Goal: Task Accomplishment & Management: Use online tool/utility

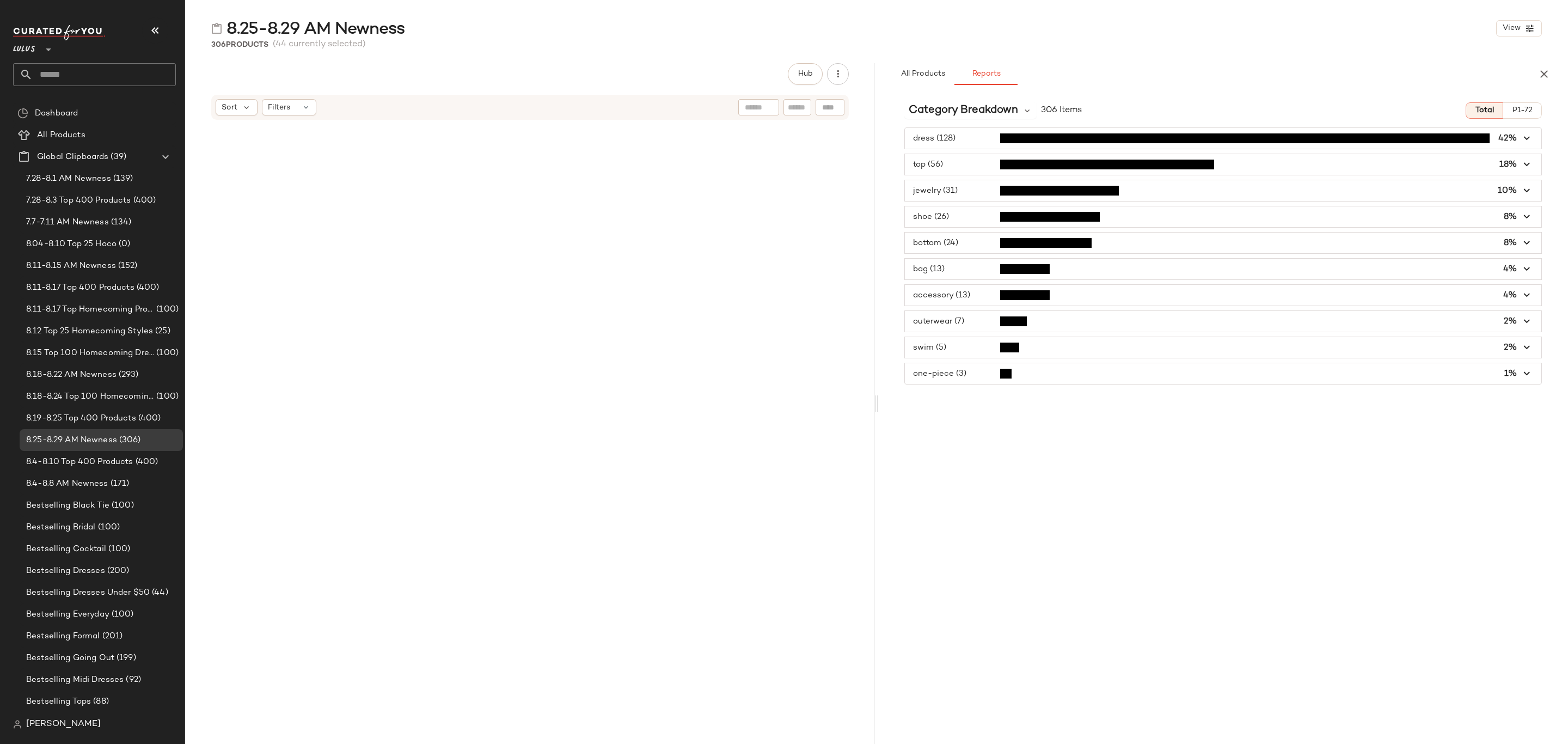
scroll to position [1397, 0]
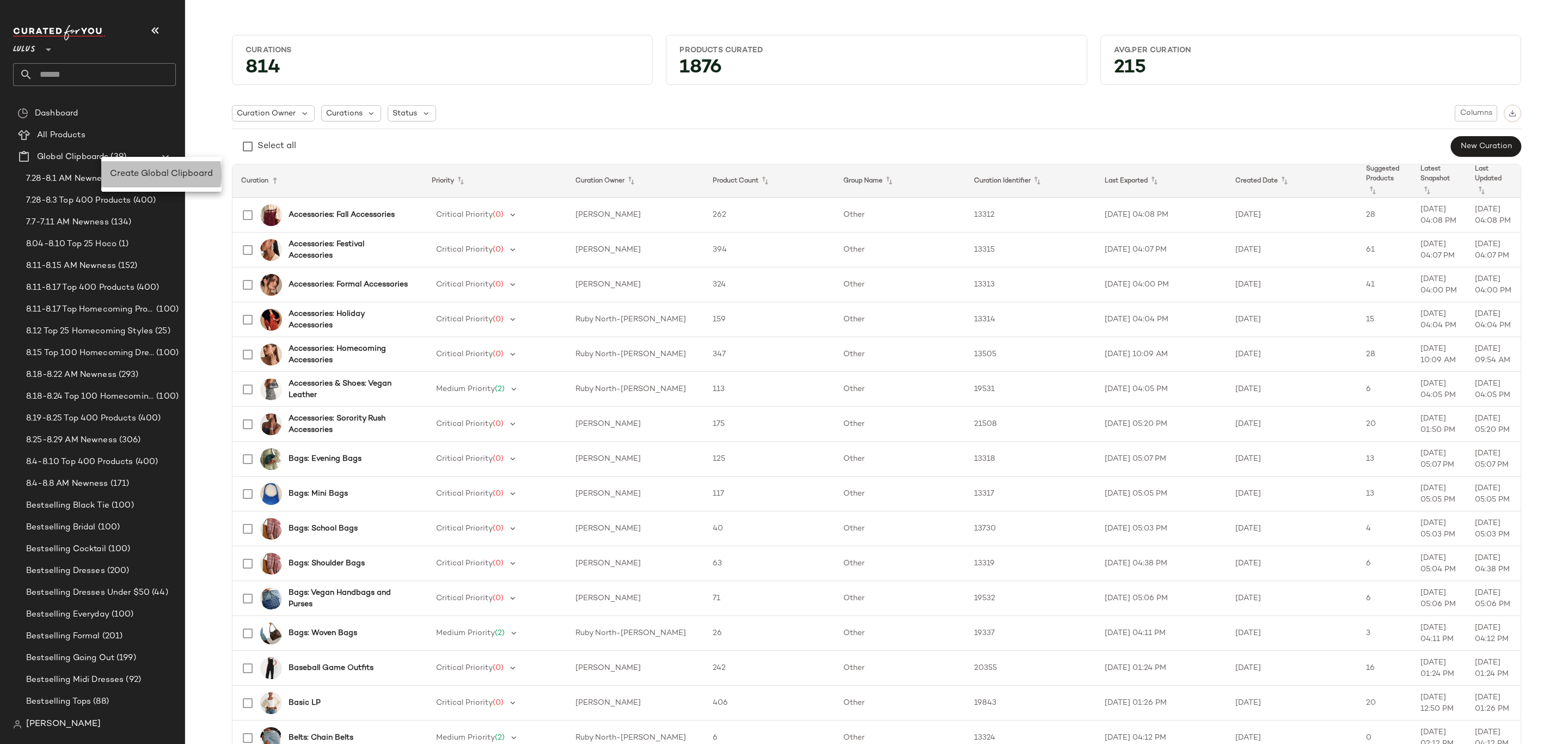
click at [118, 170] on span "Create Global Clipboard" at bounding box center [161, 174] width 103 height 9
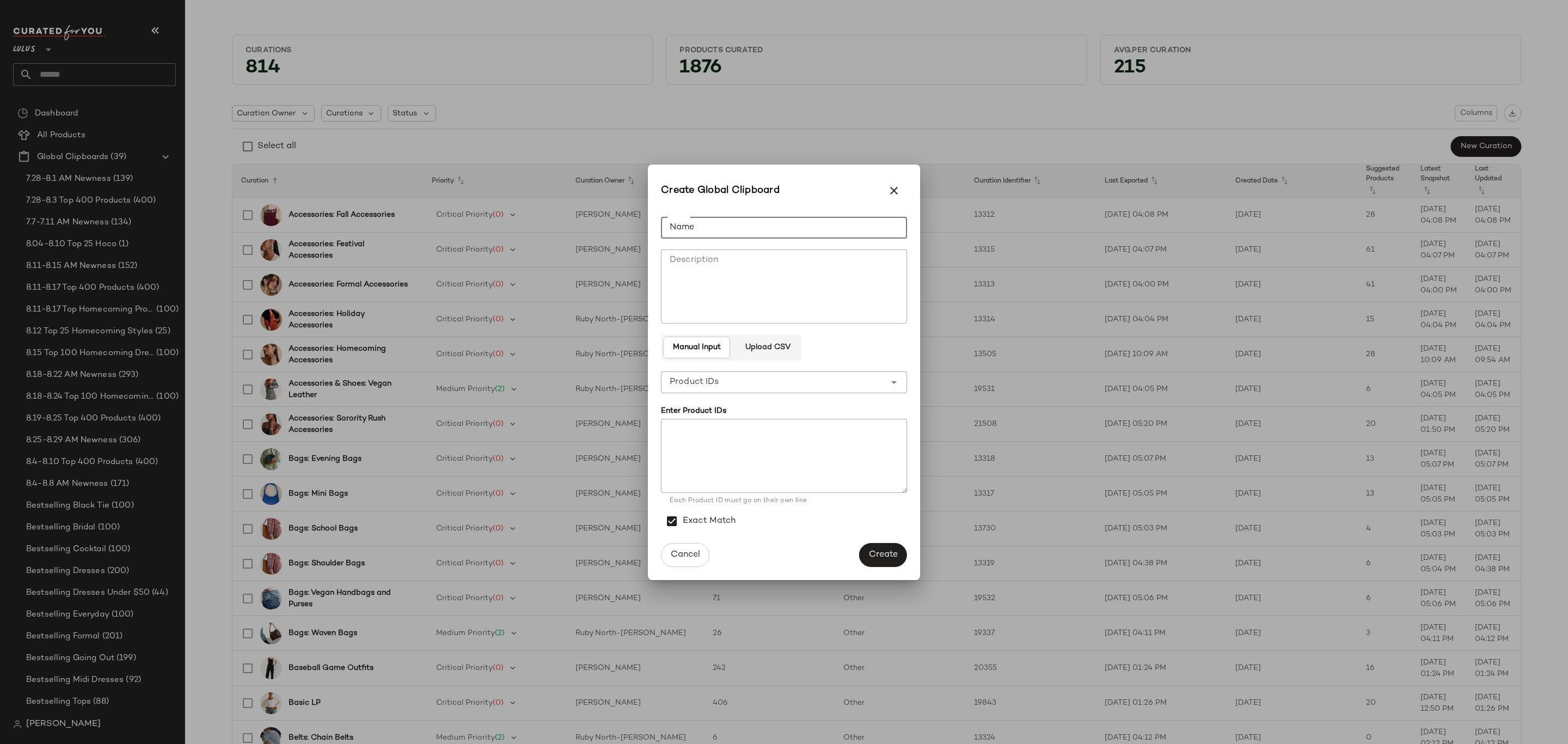
drag, startPoint x: 838, startPoint y: 220, endPoint x: 844, endPoint y: 230, distance: 11.7
click at [838, 220] on input "Name" at bounding box center [784, 228] width 246 height 22
type input "**********"
click at [789, 381] on div "**********" at bounding box center [773, 382] width 225 height 22
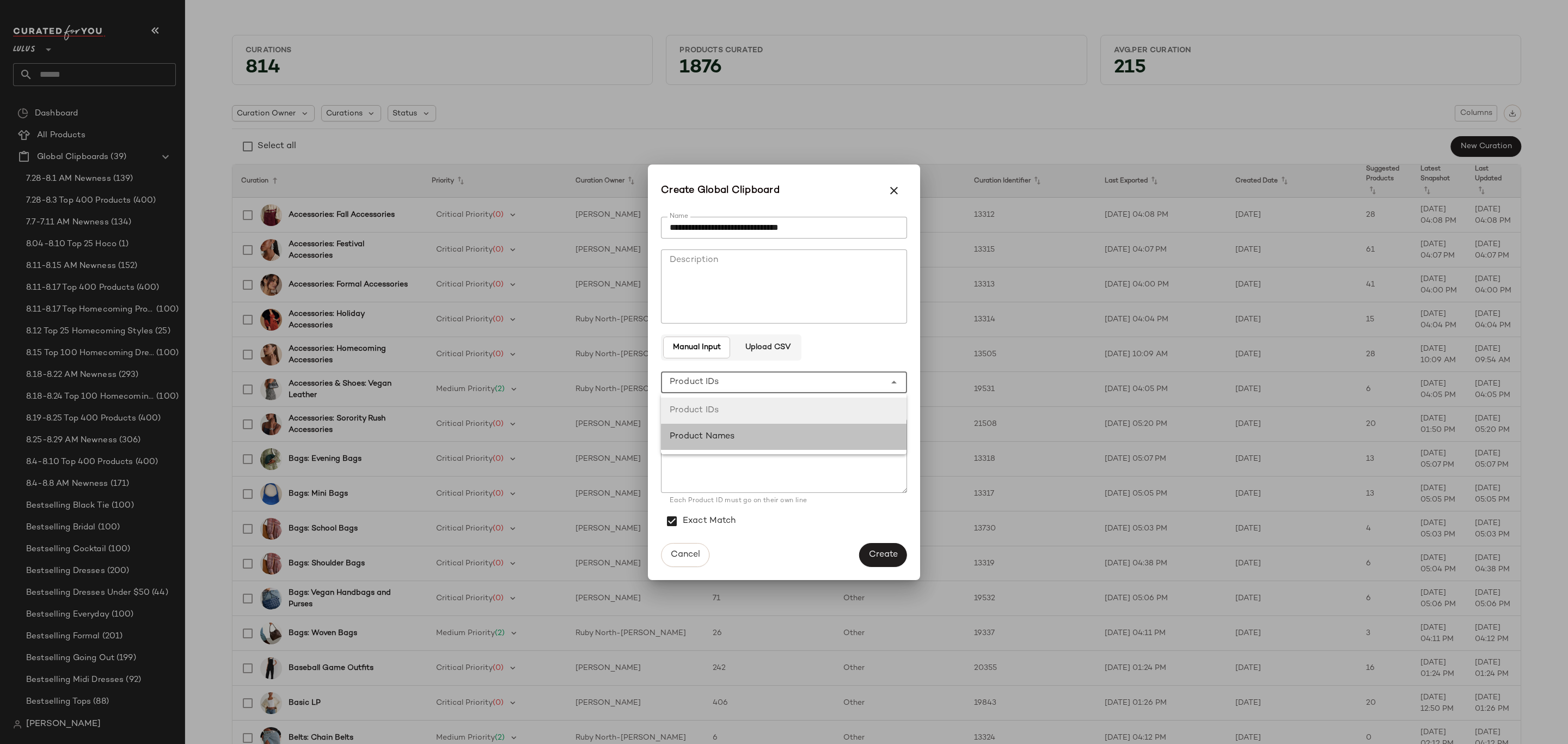
click at [797, 433] on div "Product Names" at bounding box center [784, 437] width 229 height 13
type input "**********"
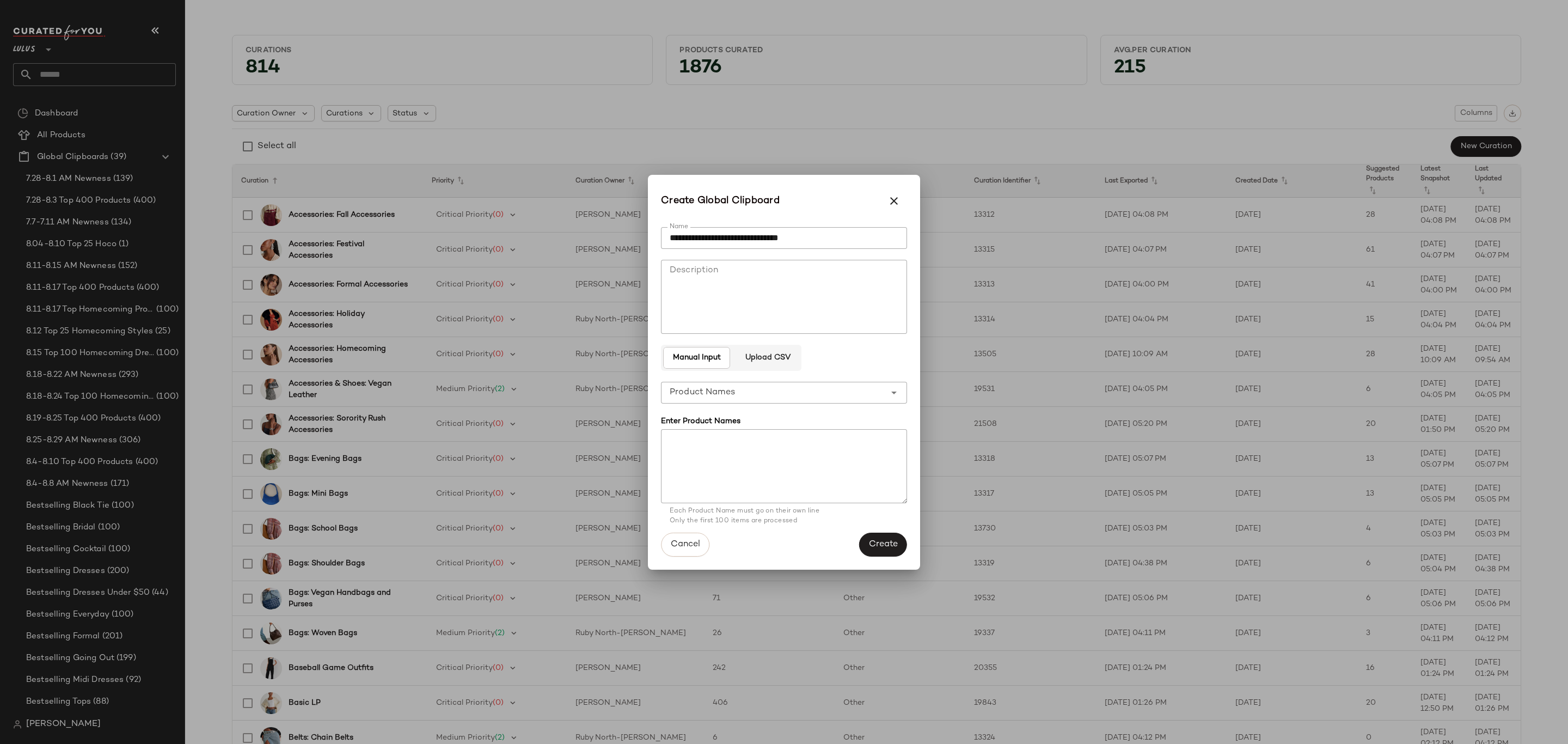
click at [843, 444] on textarea at bounding box center [784, 466] width 246 height 74
paste textarea "**********"
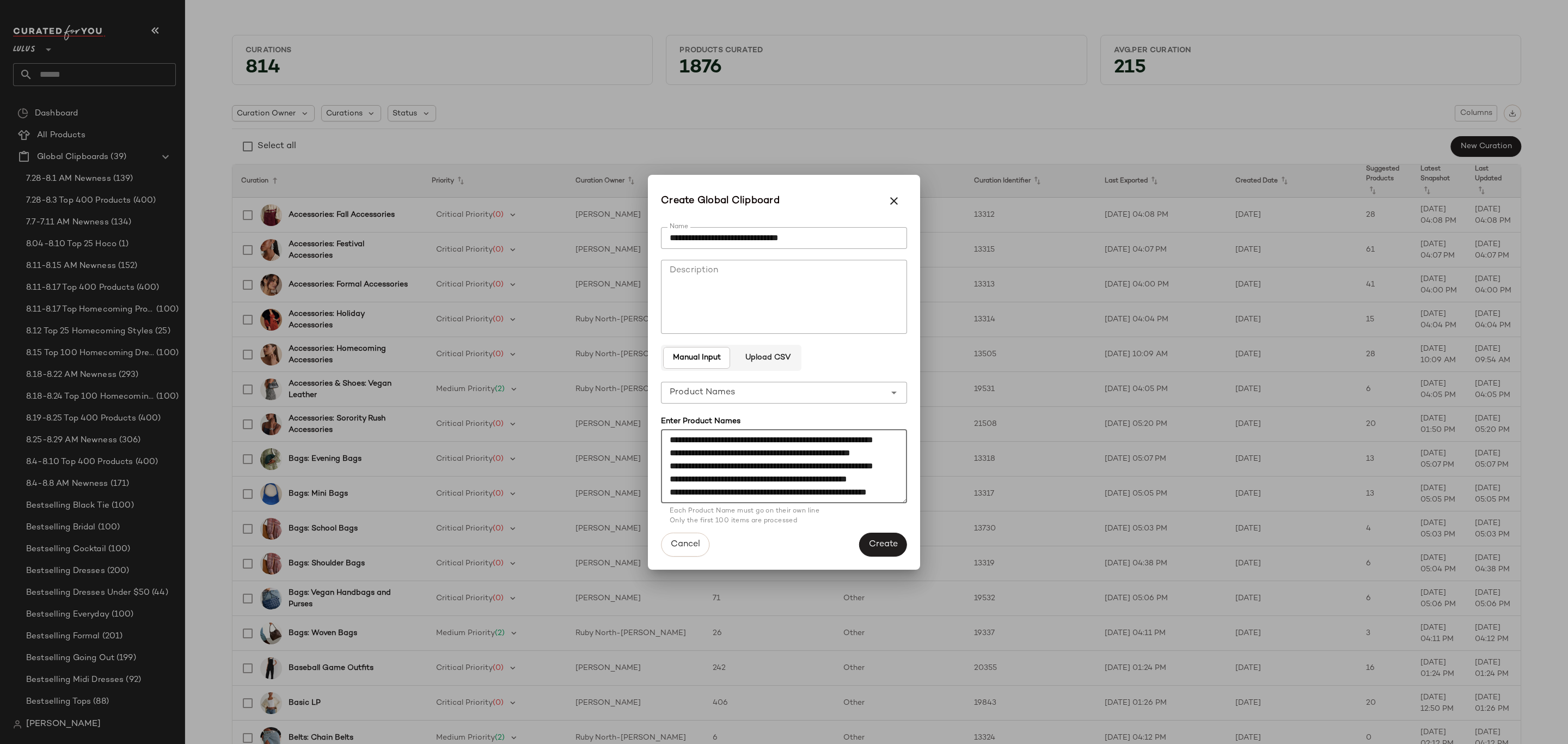
scroll to position [2111, 0]
type textarea "**********"
click at [885, 539] on span "Create" at bounding box center [883, 544] width 29 height 10
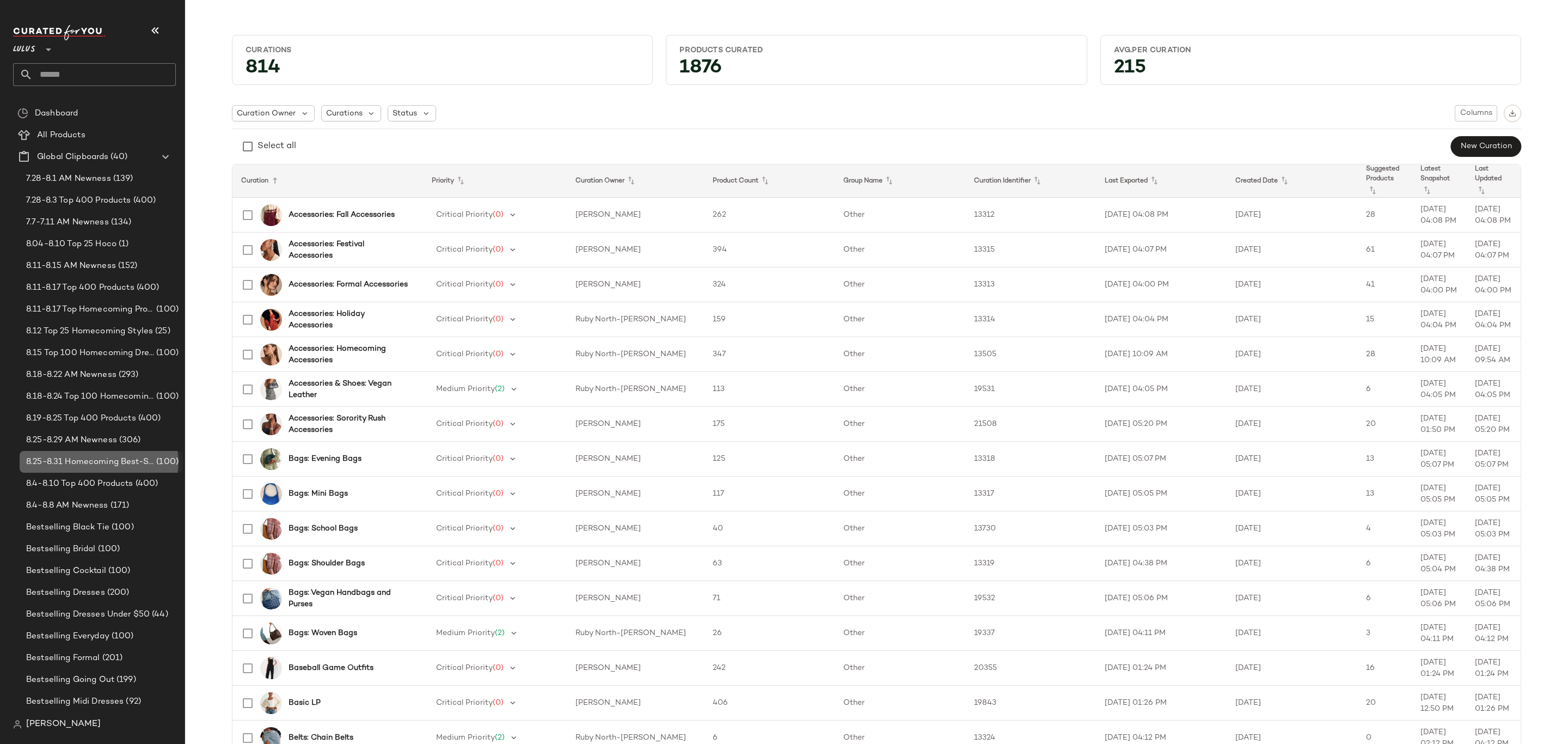
click at [118, 459] on span "8.25-8.31 Homecoming Best-Sellers" at bounding box center [90, 462] width 128 height 13
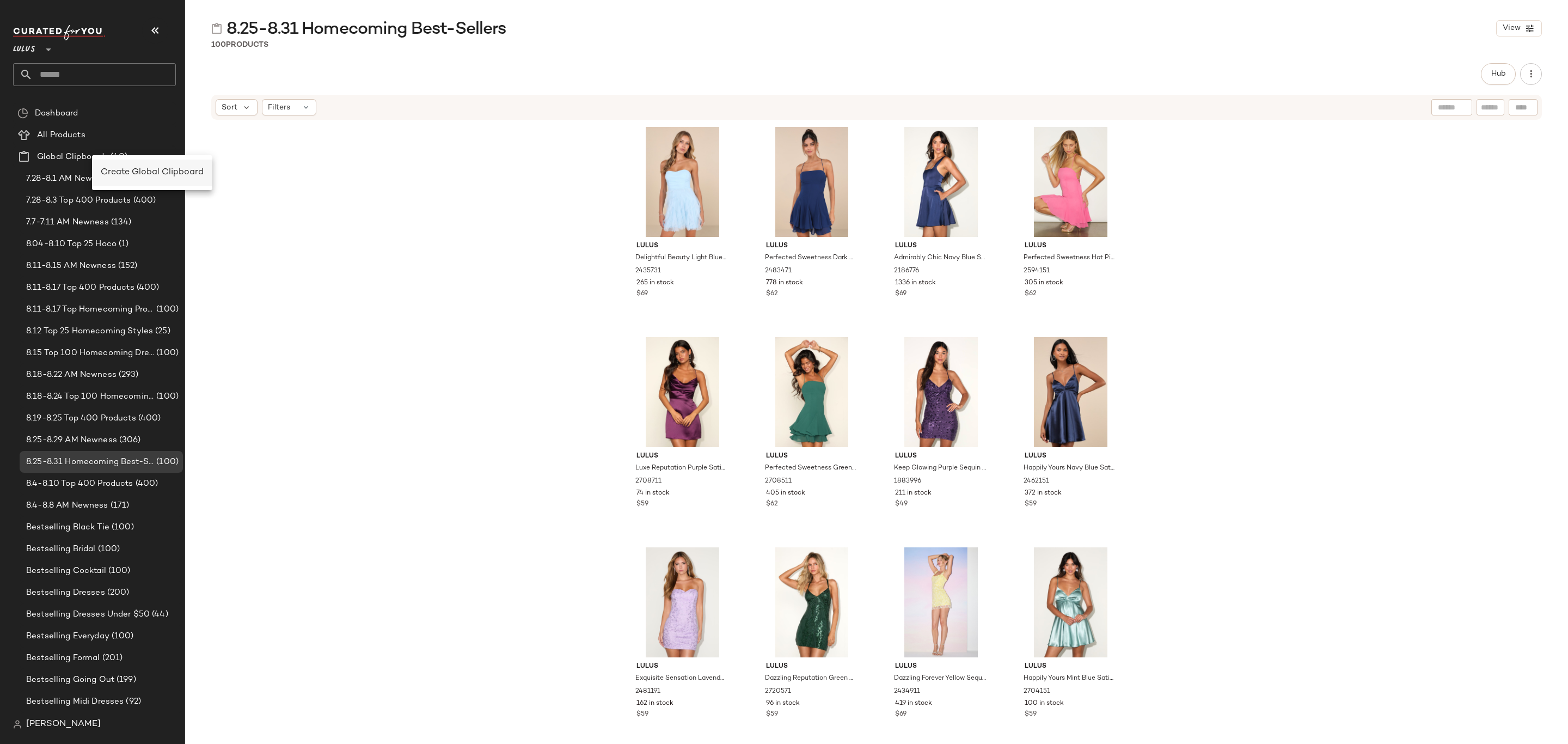
click at [125, 168] on span "Create Global Clipboard" at bounding box center [152, 172] width 103 height 9
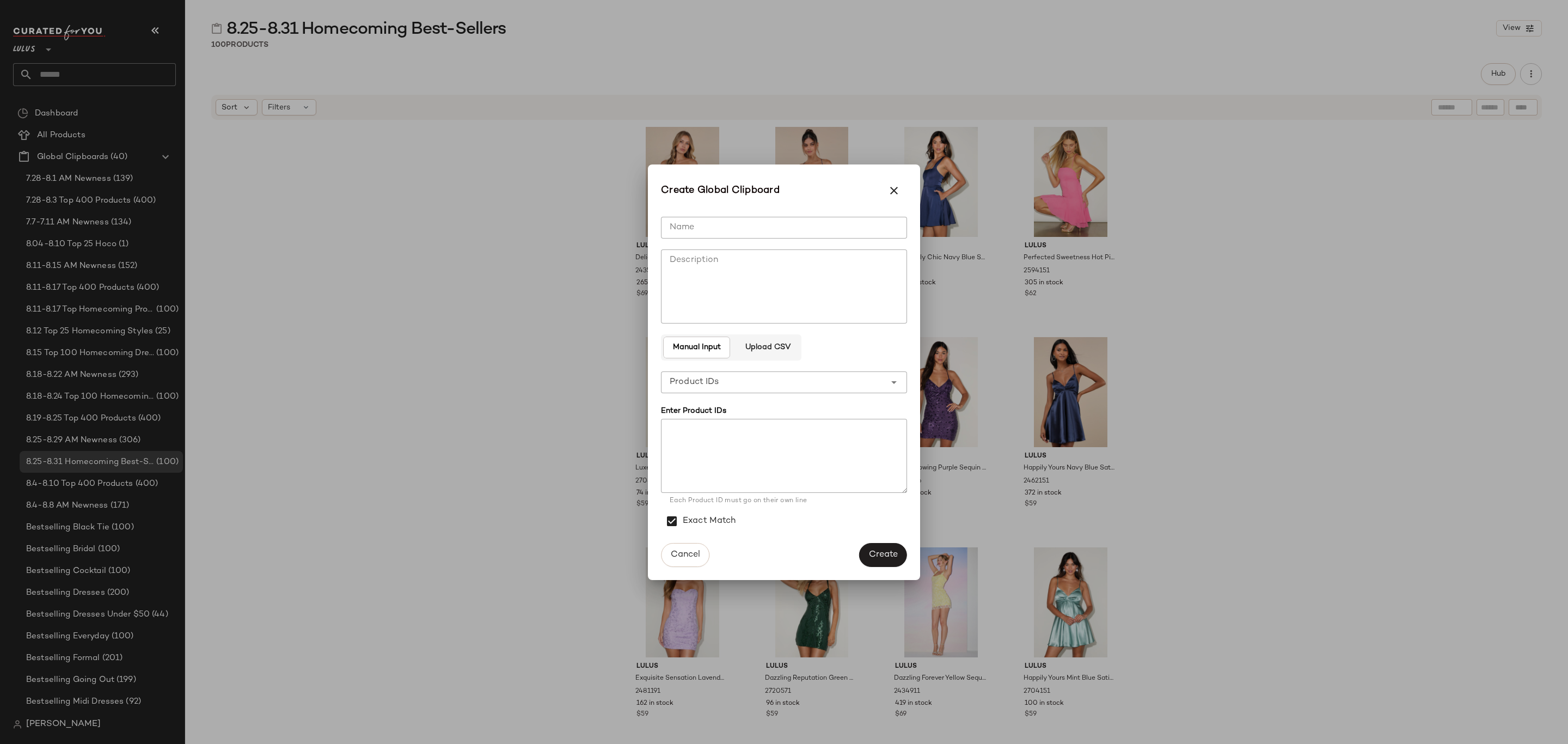
click at [773, 230] on input "Name" at bounding box center [784, 228] width 246 height 22
type input "**********"
click at [802, 443] on textarea at bounding box center [784, 456] width 246 height 74
click at [831, 446] on textarea at bounding box center [784, 456] width 246 height 74
paste textarea "******* ****** ******* ******* ******* ******* ******* ******* ******* ******* …"
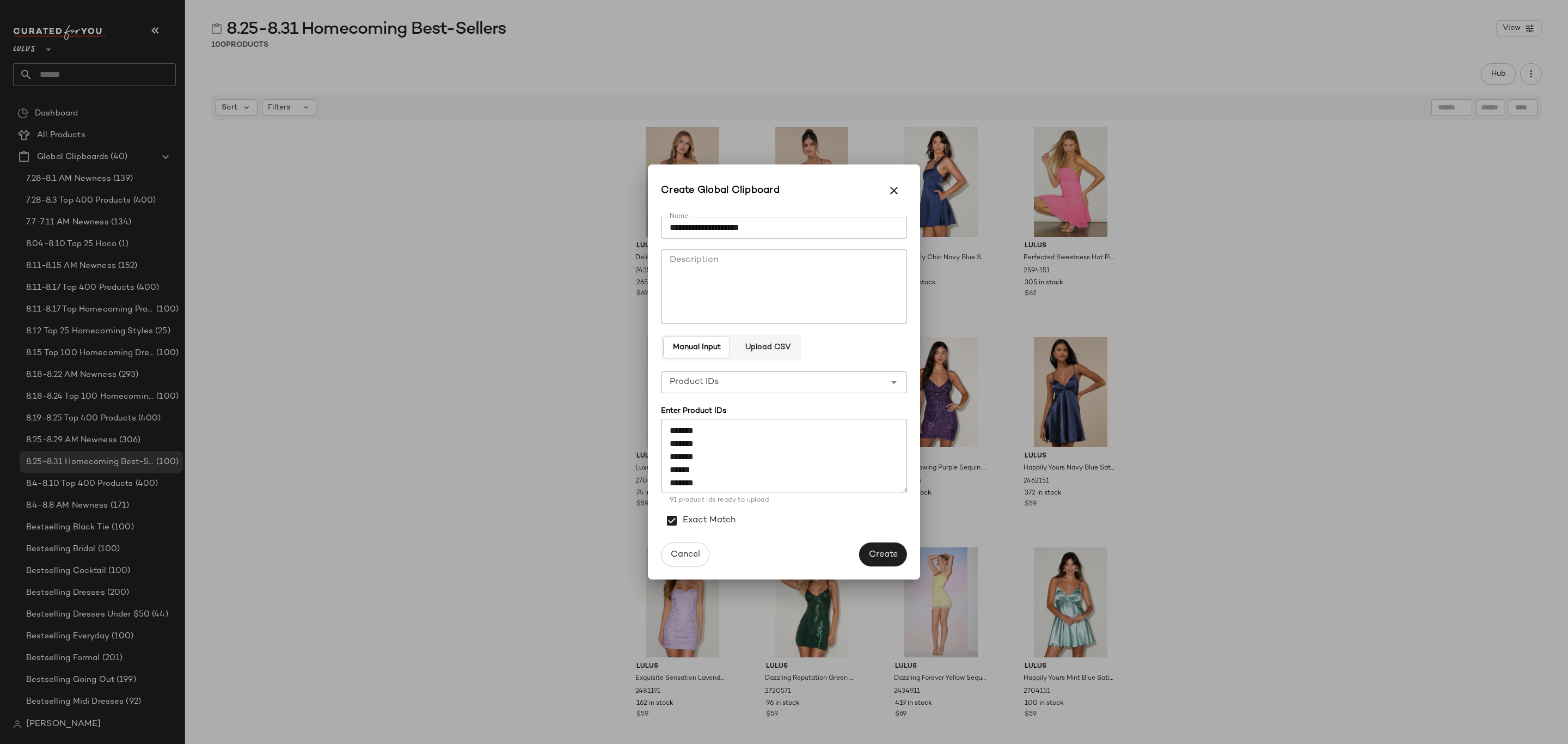
scroll to position [1124, 0]
click at [722, 486] on textarea "******* ****** ******* ******* ******* ******* ******* ******* ******* ******* …" at bounding box center [784, 456] width 246 height 74
paste textarea "******* ******* ******* ******* ******* ******* ******* ****** *******"
type textarea "******* ****** ******* ******* ******* ******* ******* ******* ******* ******* …"
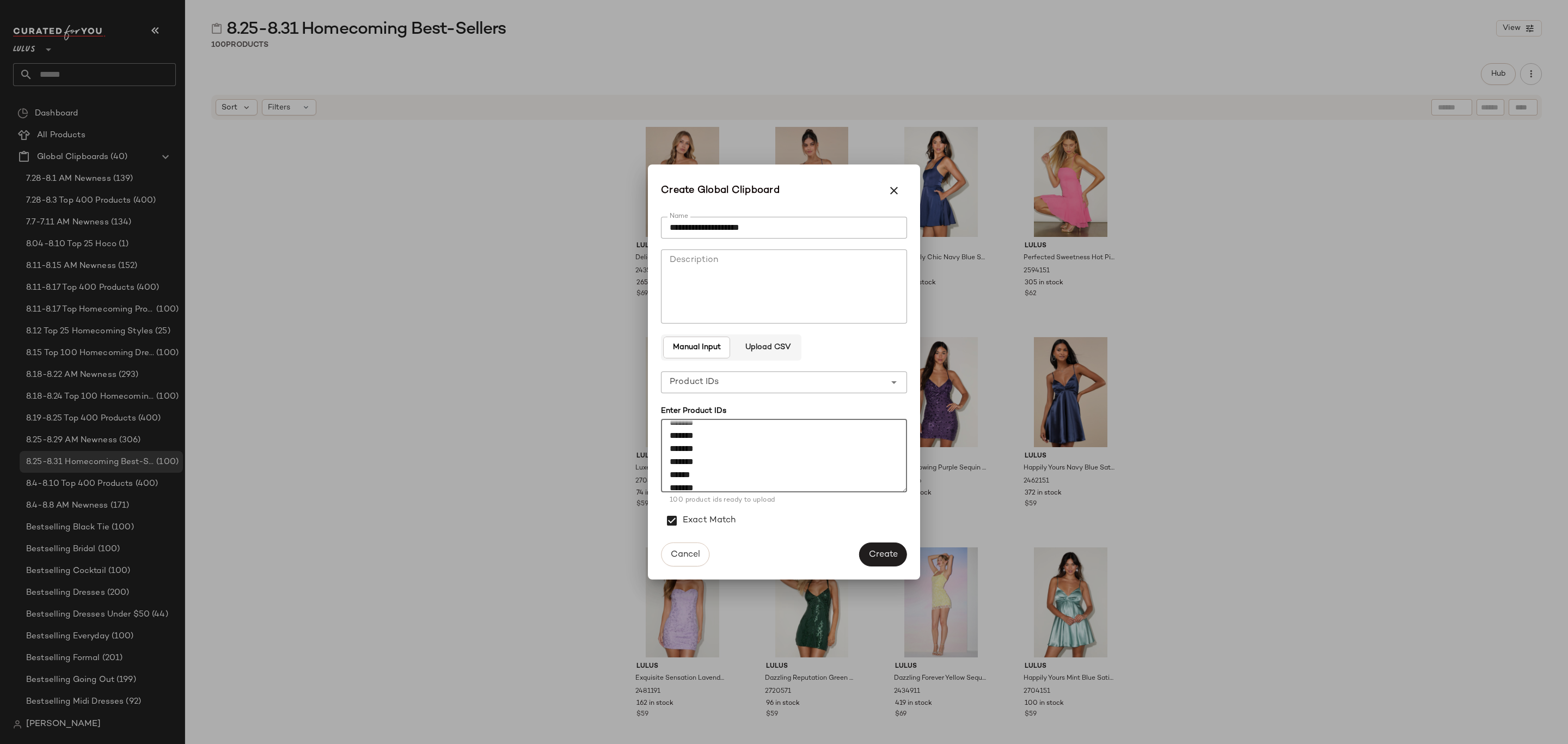
click at [895, 550] on span "Create" at bounding box center [883, 554] width 29 height 10
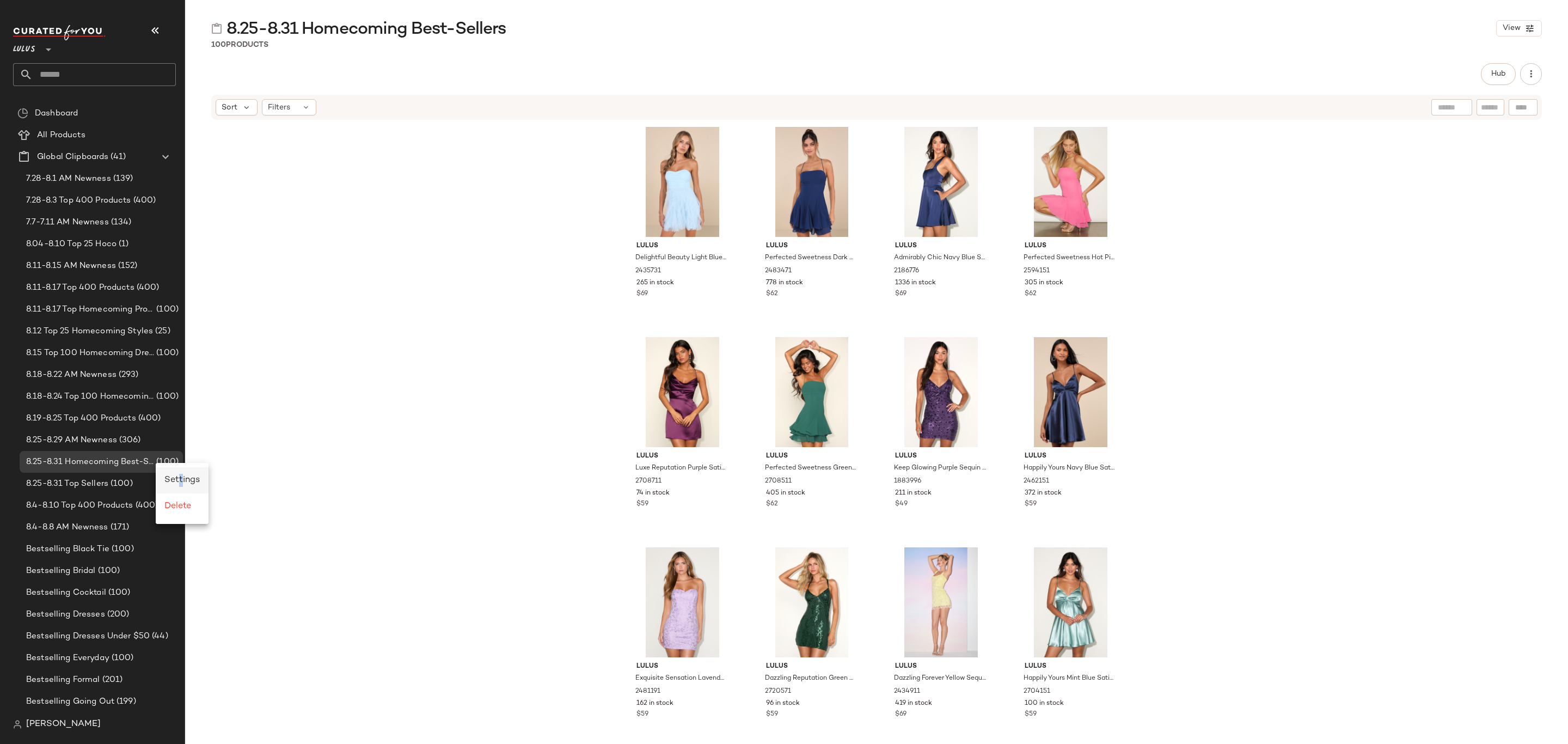
click at [182, 476] on span "Settings" at bounding box center [182, 480] width 35 height 9
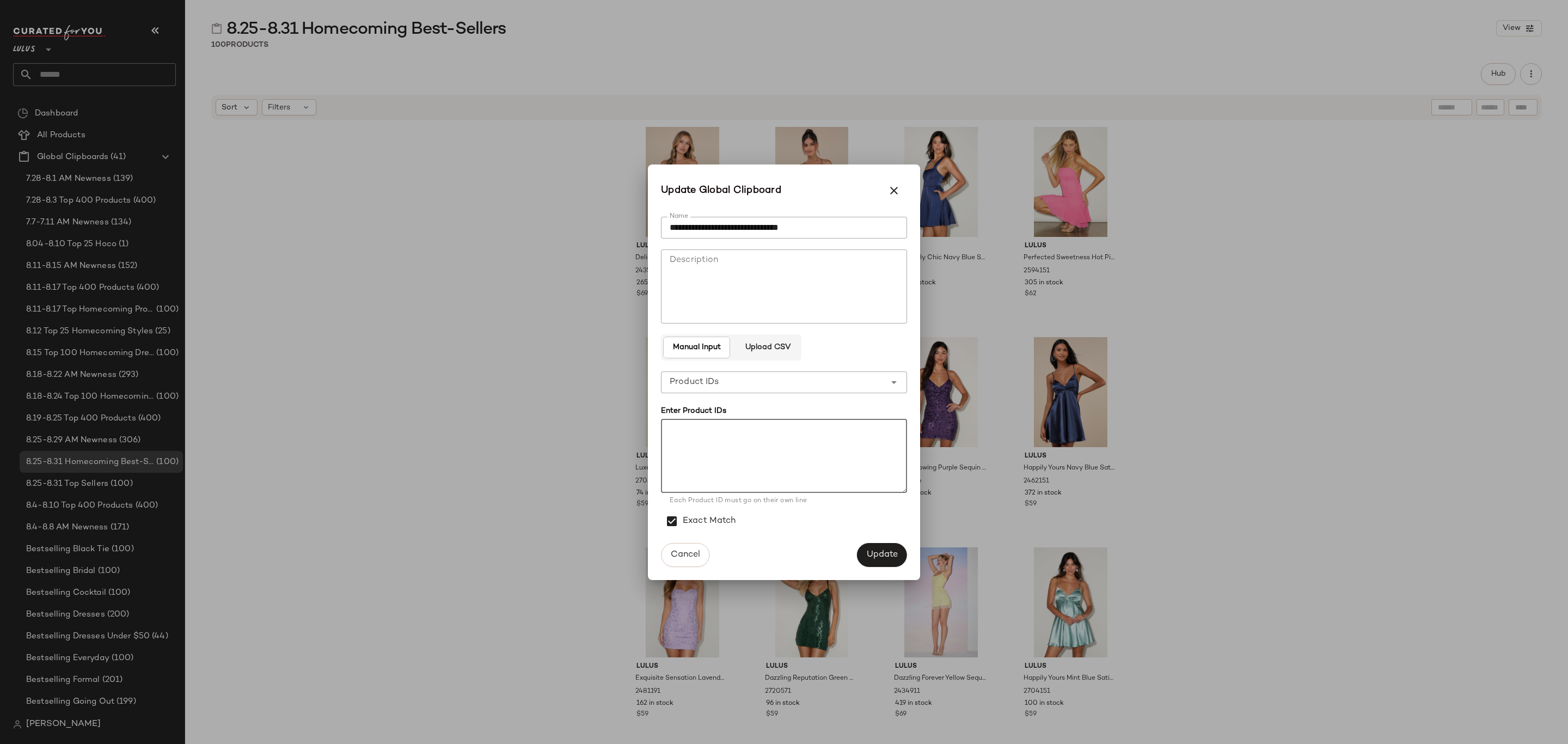
click at [716, 468] on textarea at bounding box center [784, 456] width 246 height 74
paste textarea "******* ******* ******* ******* ******* ******* ******* ******* ******* *******…"
type textarea "******* ******* ******* ******* ******* ******* ******* ******* ******* *******…"
click at [868, 556] on span "Update" at bounding box center [882, 554] width 32 height 10
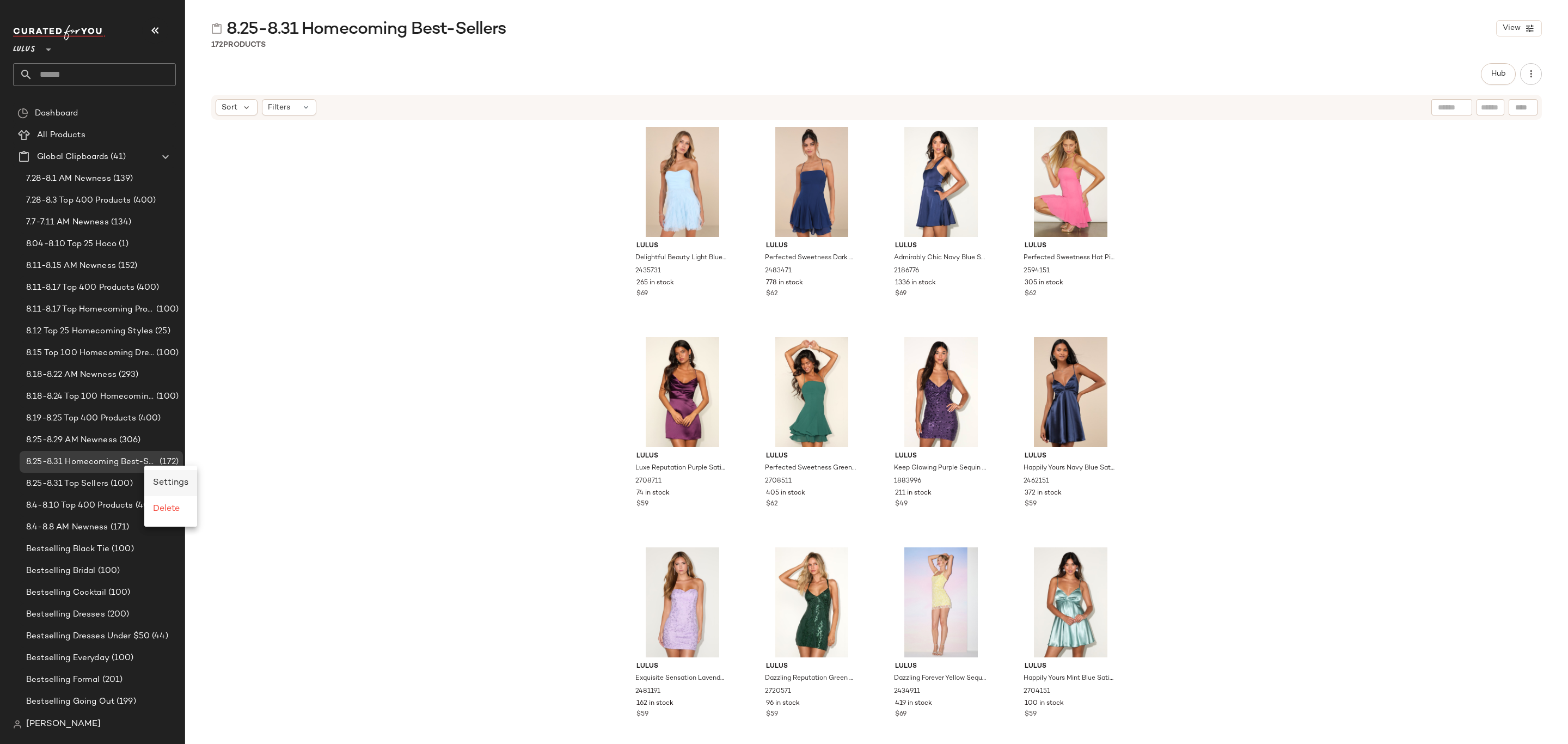
click at [167, 480] on span "Settings" at bounding box center [170, 482] width 35 height 9
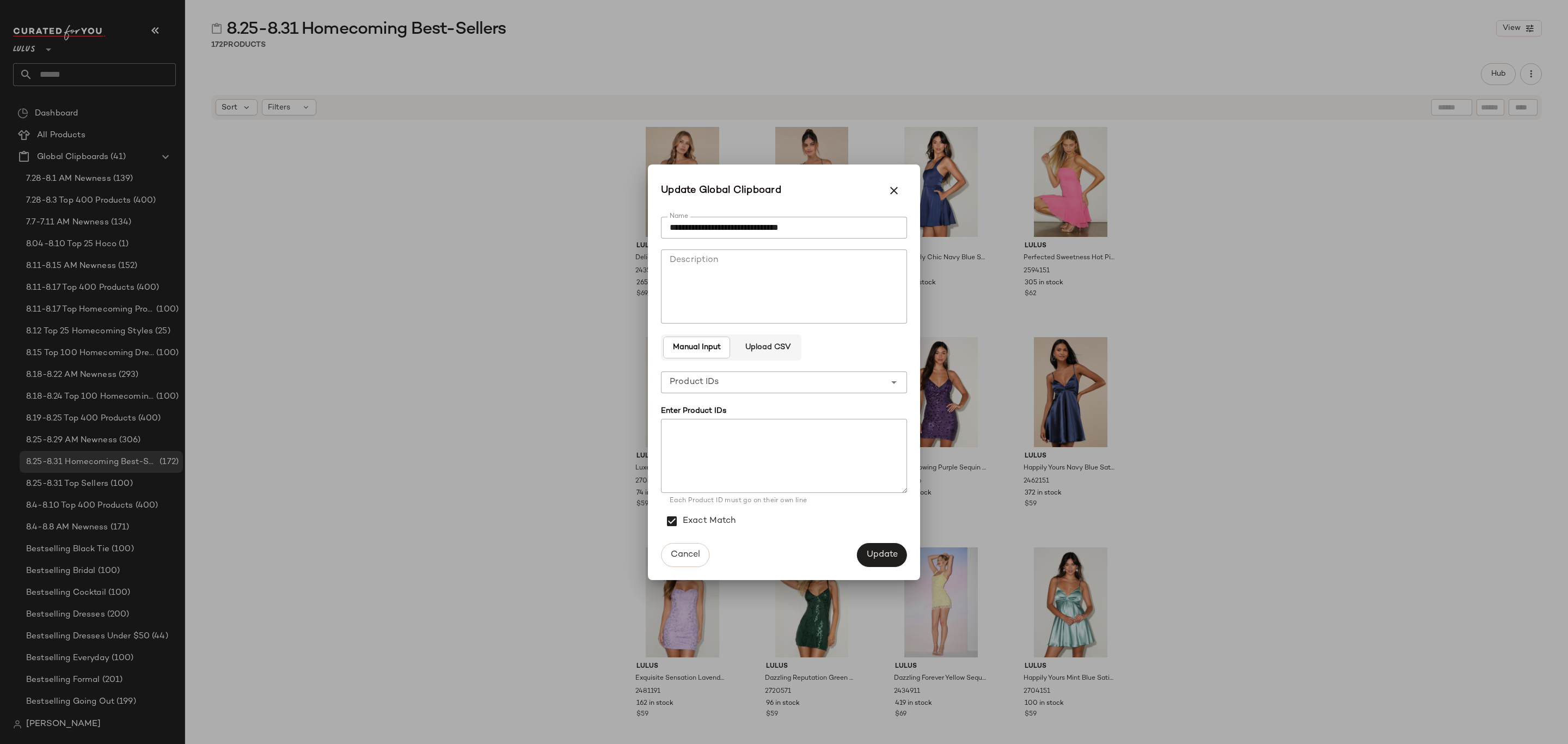
click at [730, 381] on div "**********" at bounding box center [773, 382] width 225 height 22
click at [733, 467] on textarea at bounding box center [784, 456] width 246 height 74
paste textarea "******* ******* ******* ******* ******* ******* ******* ******* ******* *******…"
type textarea "******* ******* ******* ******* ******* ******* ******* ******* ******* *******…"
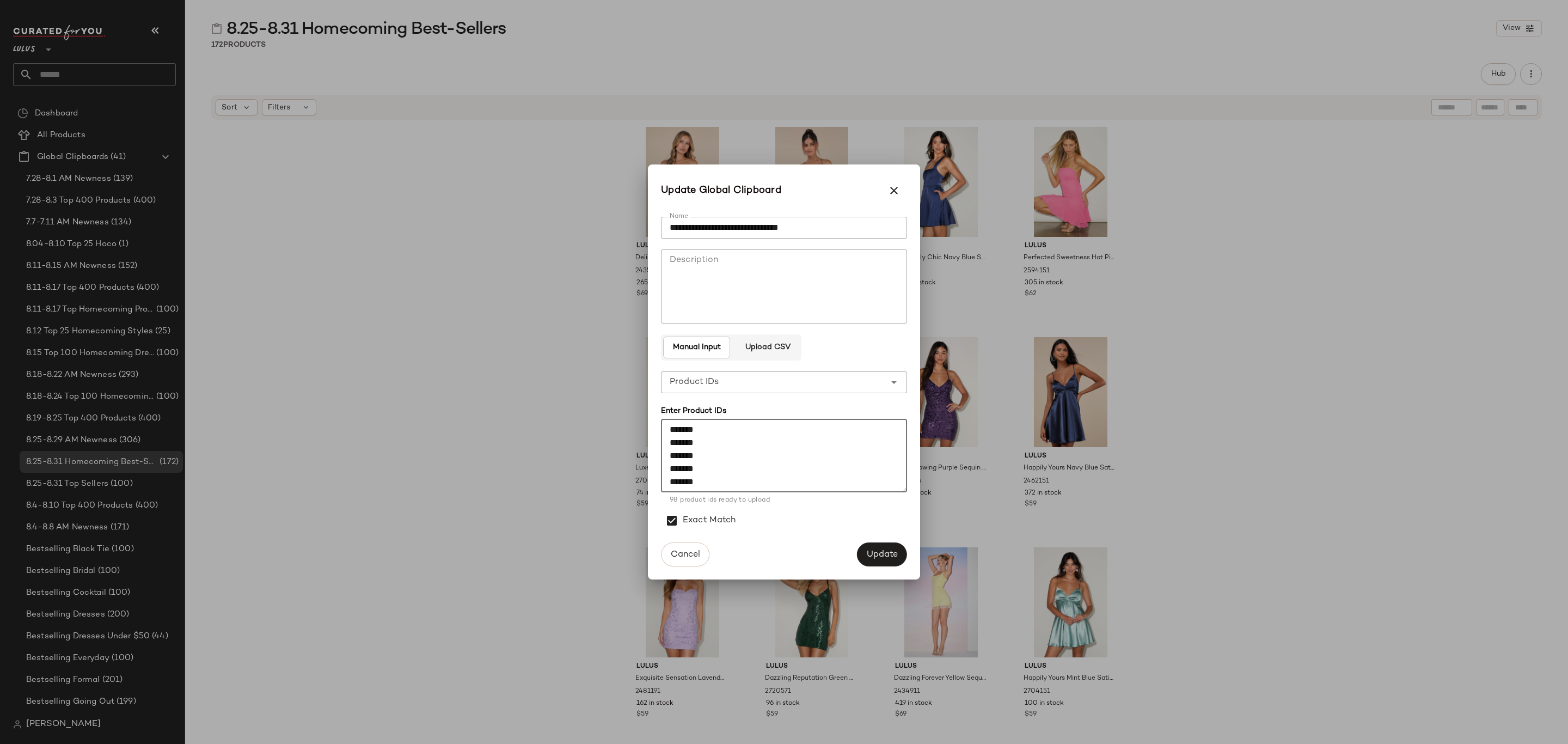
drag, startPoint x: 722, startPoint y: 486, endPoint x: 647, endPoint y: 387, distance: 124.2
click at [647, 387] on div "**********" at bounding box center [784, 372] width 1568 height 744
paste textarea "******* ******* ******* ******* ******* ******* ******* ******* ******* *******…"
type textarea "******* ******* ******* ******* ******* ******* ******* ******* ******* *******…"
drag, startPoint x: 719, startPoint y: 487, endPoint x: 642, endPoint y: 371, distance: 139.2
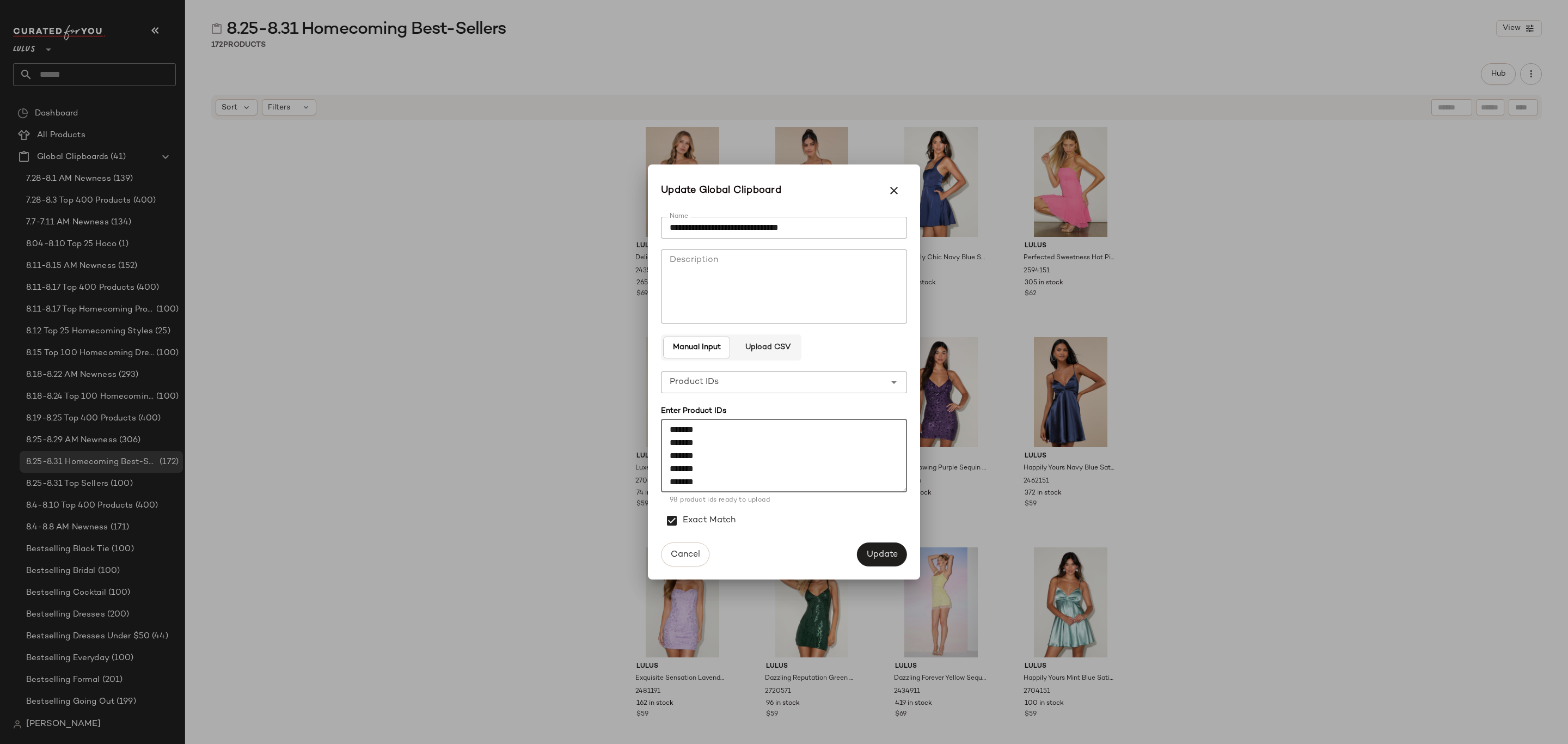
click at [642, 371] on div "**********" at bounding box center [784, 372] width 1568 height 744
click at [738, 479] on textarea at bounding box center [784, 456] width 246 height 74
paste textarea "******* ******* ******* ******* ****** ******* ******* ******* ****** ******* *…"
drag, startPoint x: 715, startPoint y: 480, endPoint x: 657, endPoint y: 420, distance: 83.5
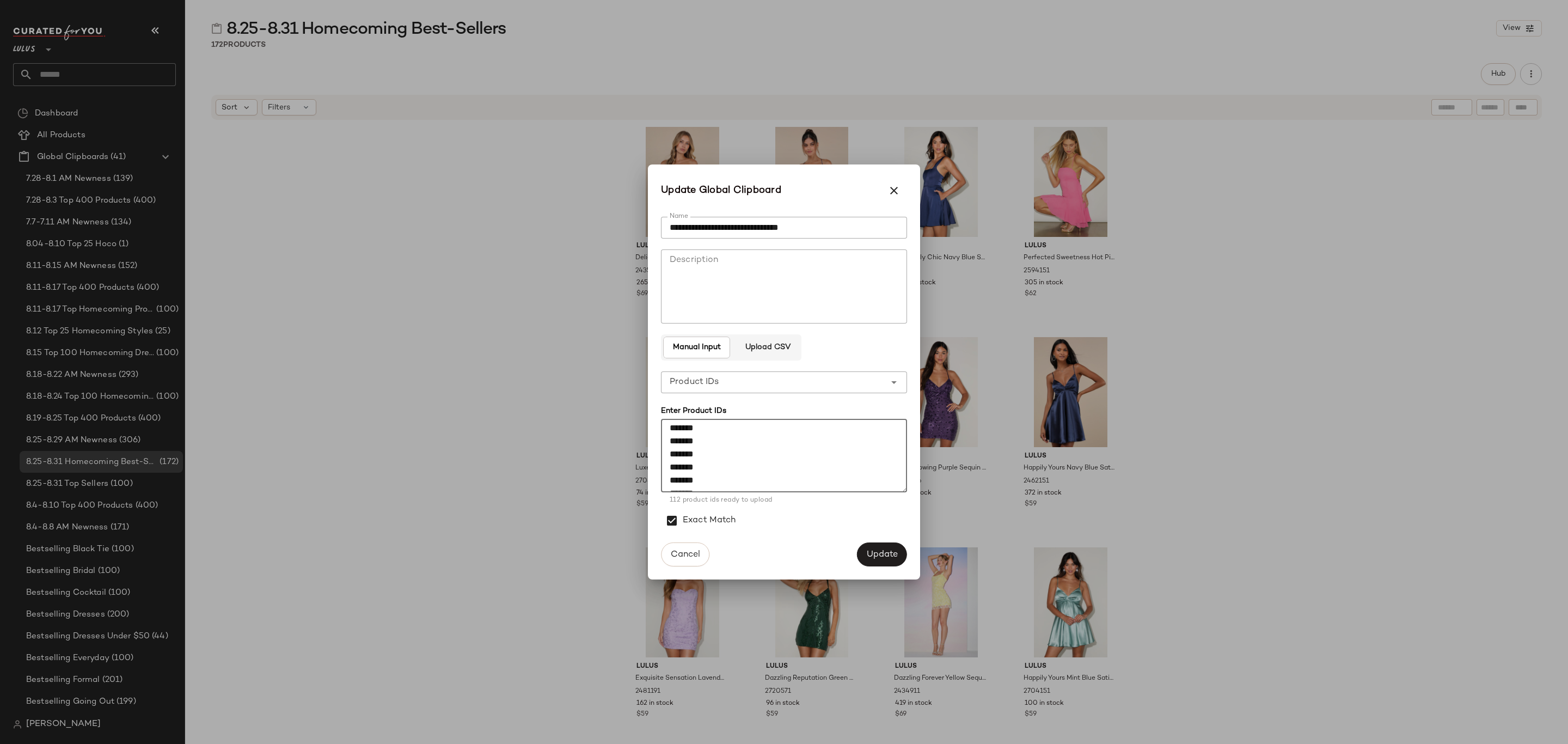
click at [657, 420] on div "**********" at bounding box center [783, 372] width 272 height 328
type textarea "******* ******* ******* ******* ****** ******* ******* ******* ****** ******* *…"
click at [777, 438] on textarea at bounding box center [784, 456] width 246 height 74
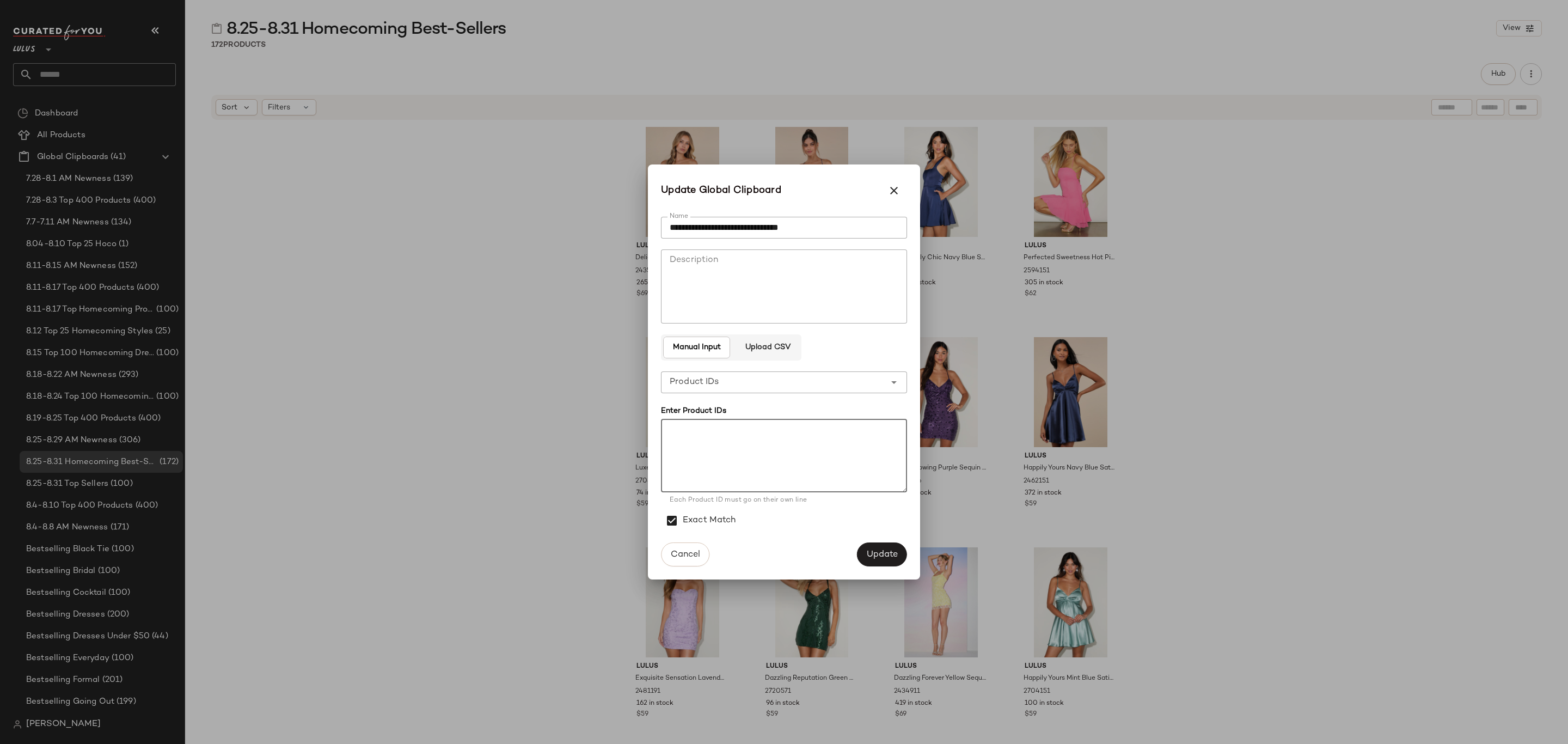
paste textarea "******* ******* ******* ******* ****** ******* ******* ******* ****** ******* *…"
type textarea "******* ******* ******* ******* ****** ******* ******* ******* ****** ******* *…"
click at [890, 550] on span "Update" at bounding box center [882, 554] width 32 height 10
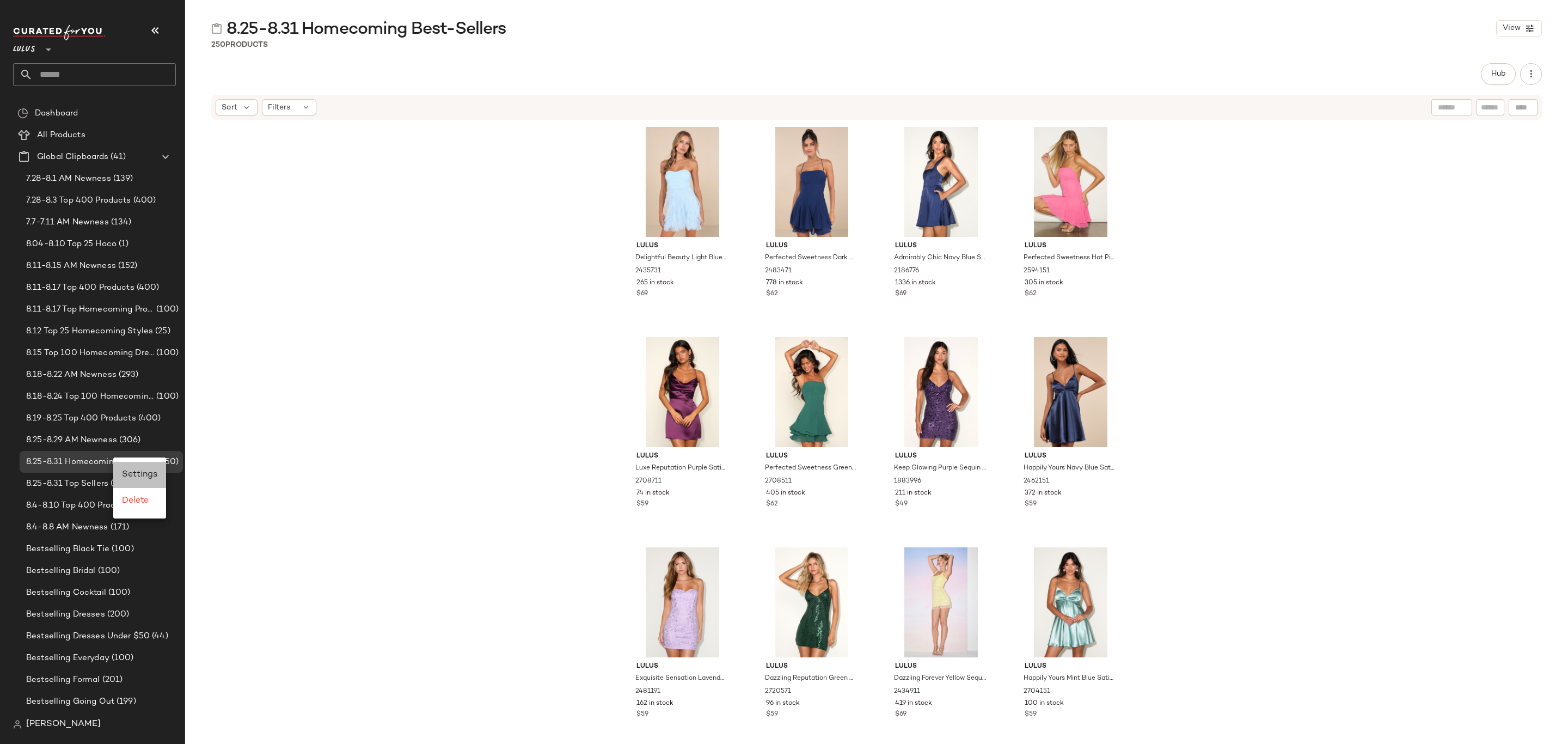
click at [136, 471] on span "Settings" at bounding box center [139, 474] width 35 height 9
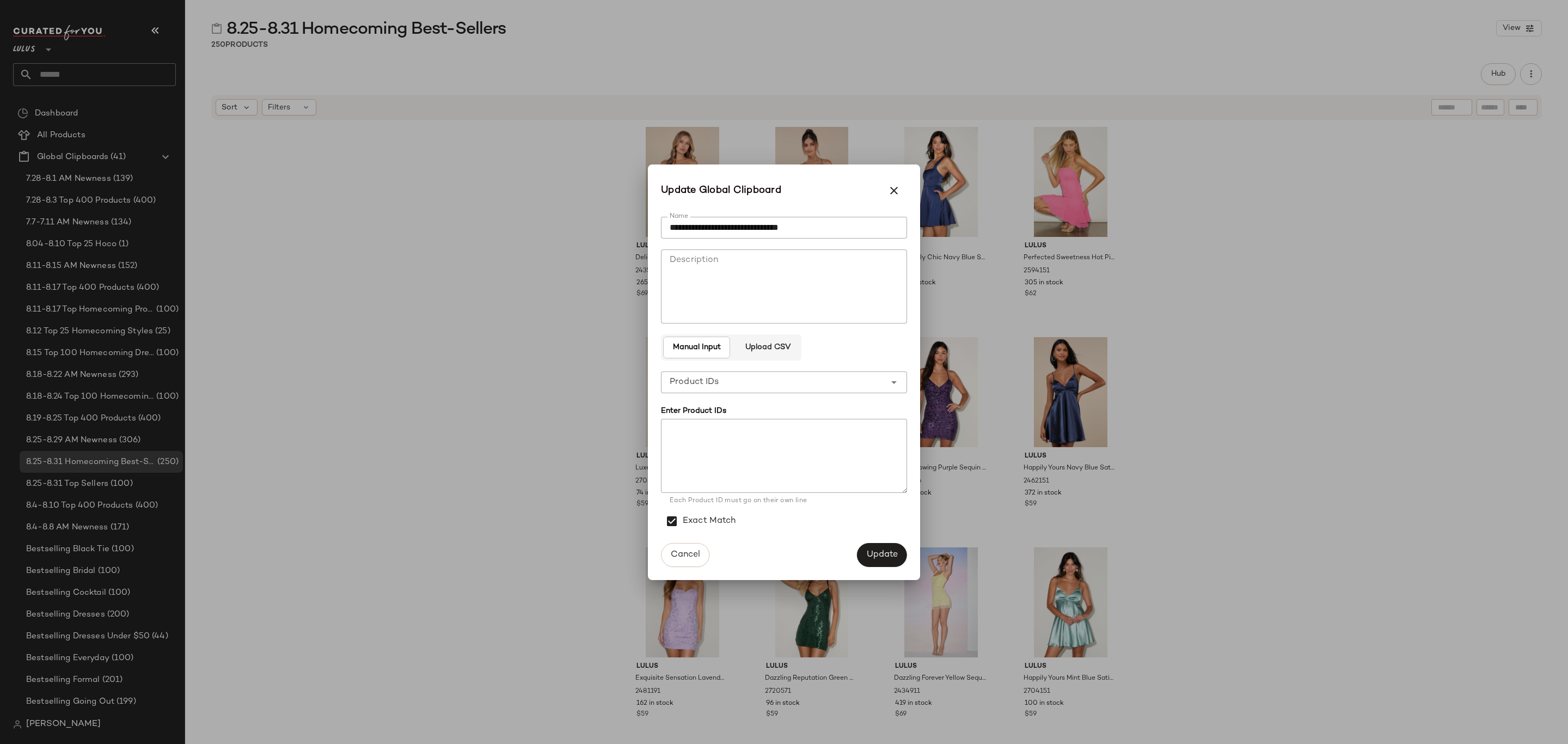
click at [786, 435] on textarea at bounding box center [784, 456] width 246 height 74
paste textarea "******* ******* ******* ******* ******* ******* ******* ******* ******* *******…"
type textarea "******* ******* ******* ******* ******* ******* ******* ******* ******* *******…"
click at [875, 559] on span "Update" at bounding box center [882, 554] width 32 height 10
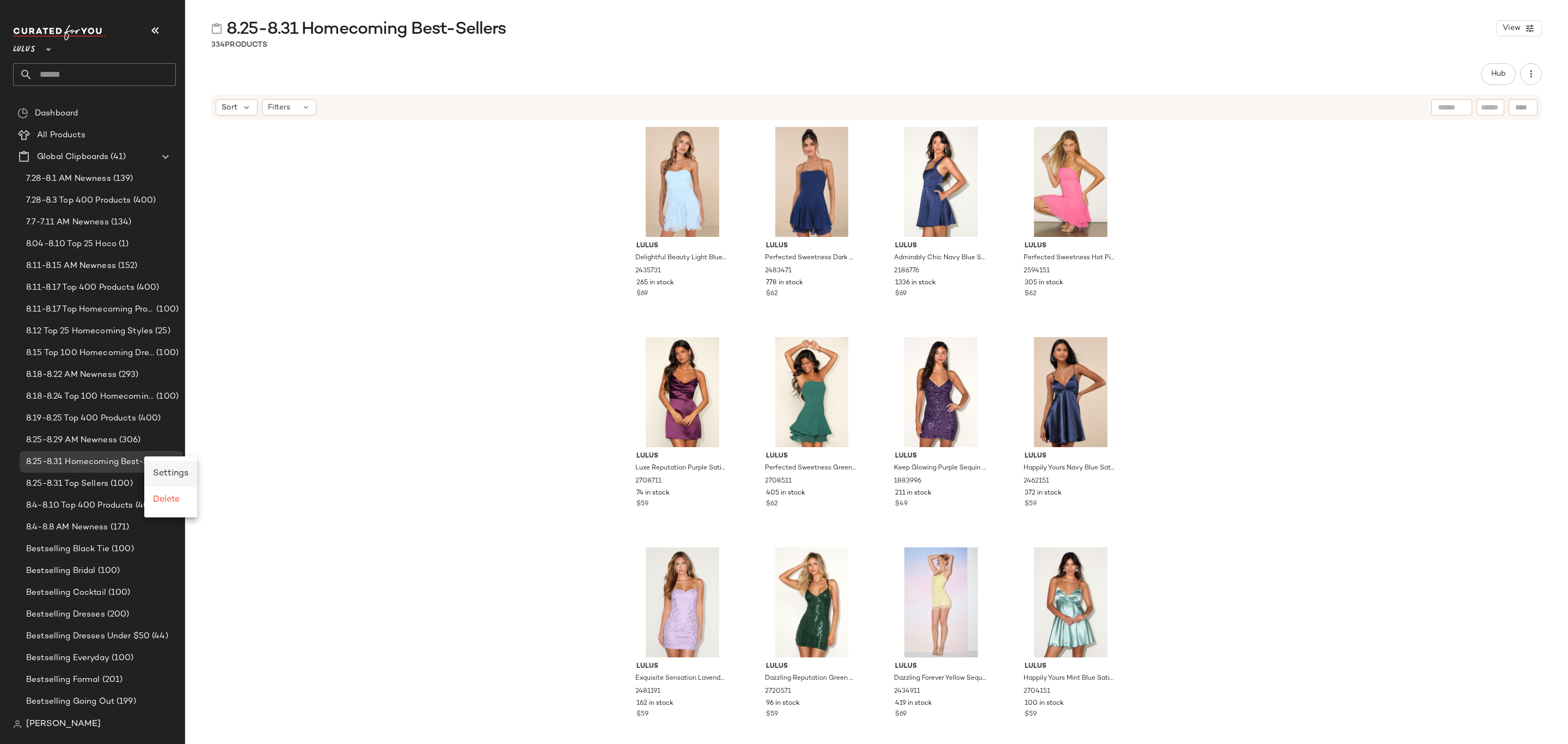
click at [177, 474] on span "Settings" at bounding box center [170, 473] width 35 height 9
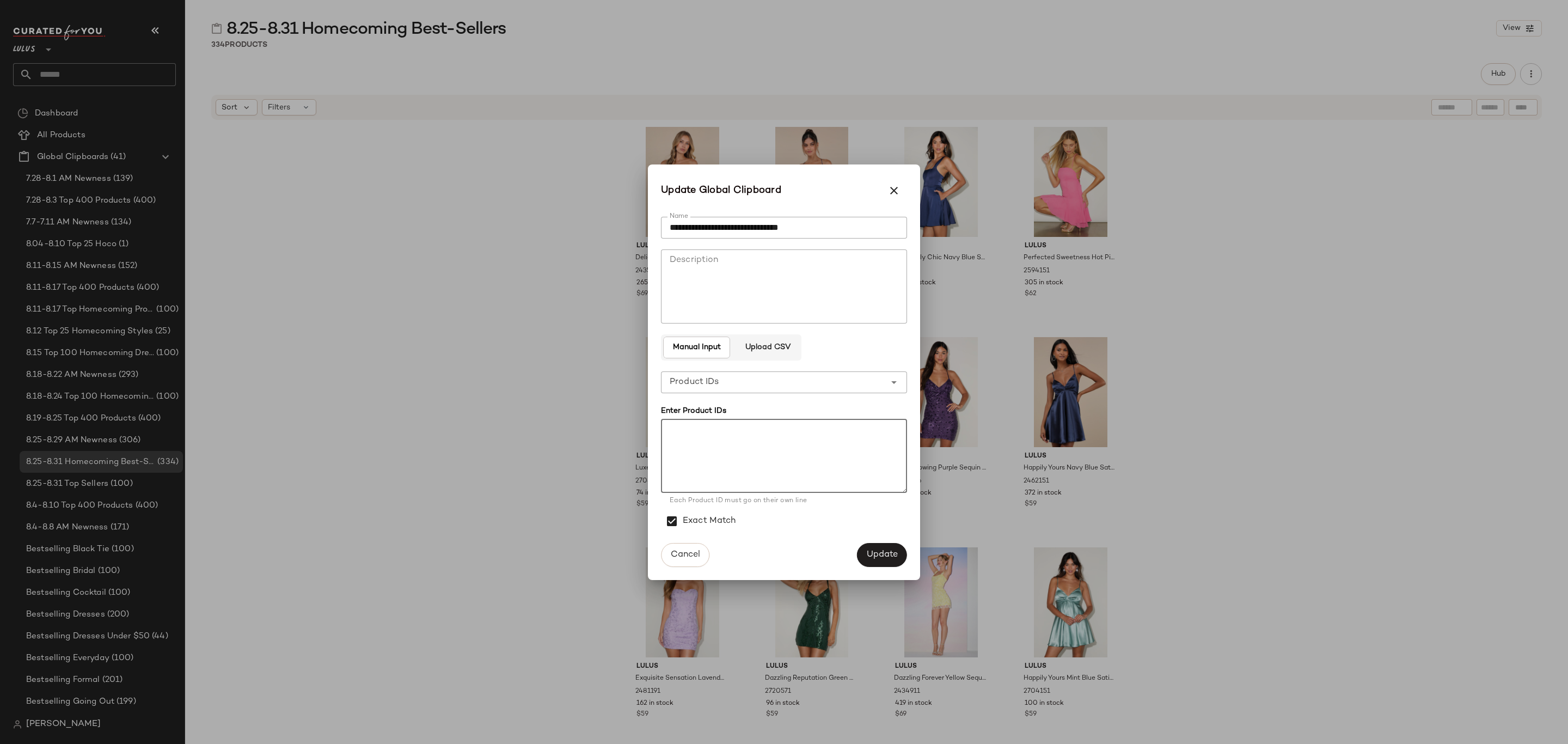
click at [701, 448] on textarea at bounding box center [784, 456] width 246 height 74
paste textarea "****** ******* ******* ******* ******* ******* ******* ******* ******* ******* …"
type textarea "****** ******* ******* ******* ******* ******* ******* ******* ******* ******* …"
click at [892, 555] on span "Update" at bounding box center [882, 554] width 32 height 10
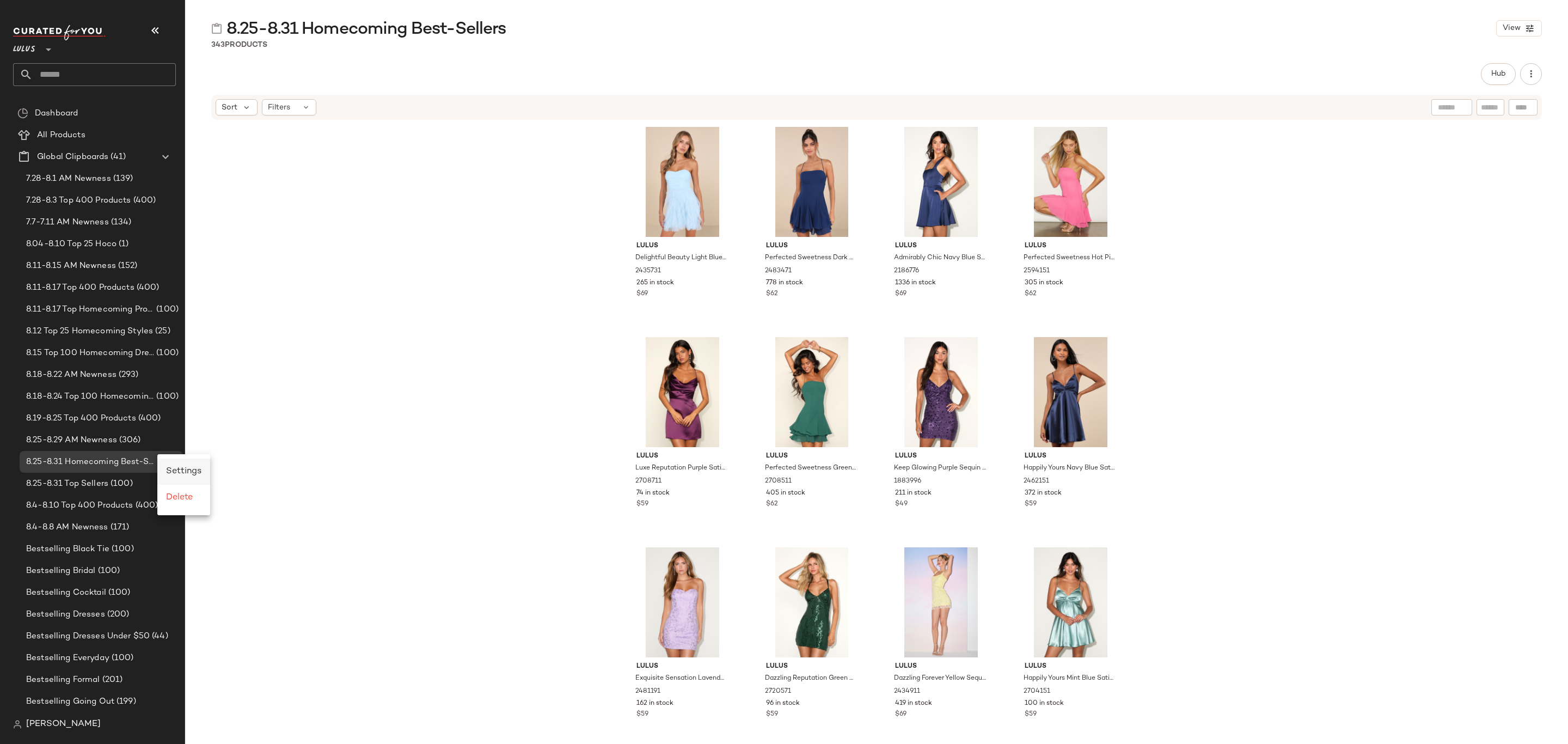
click at [178, 471] on span "Settings" at bounding box center [184, 471] width 35 height 9
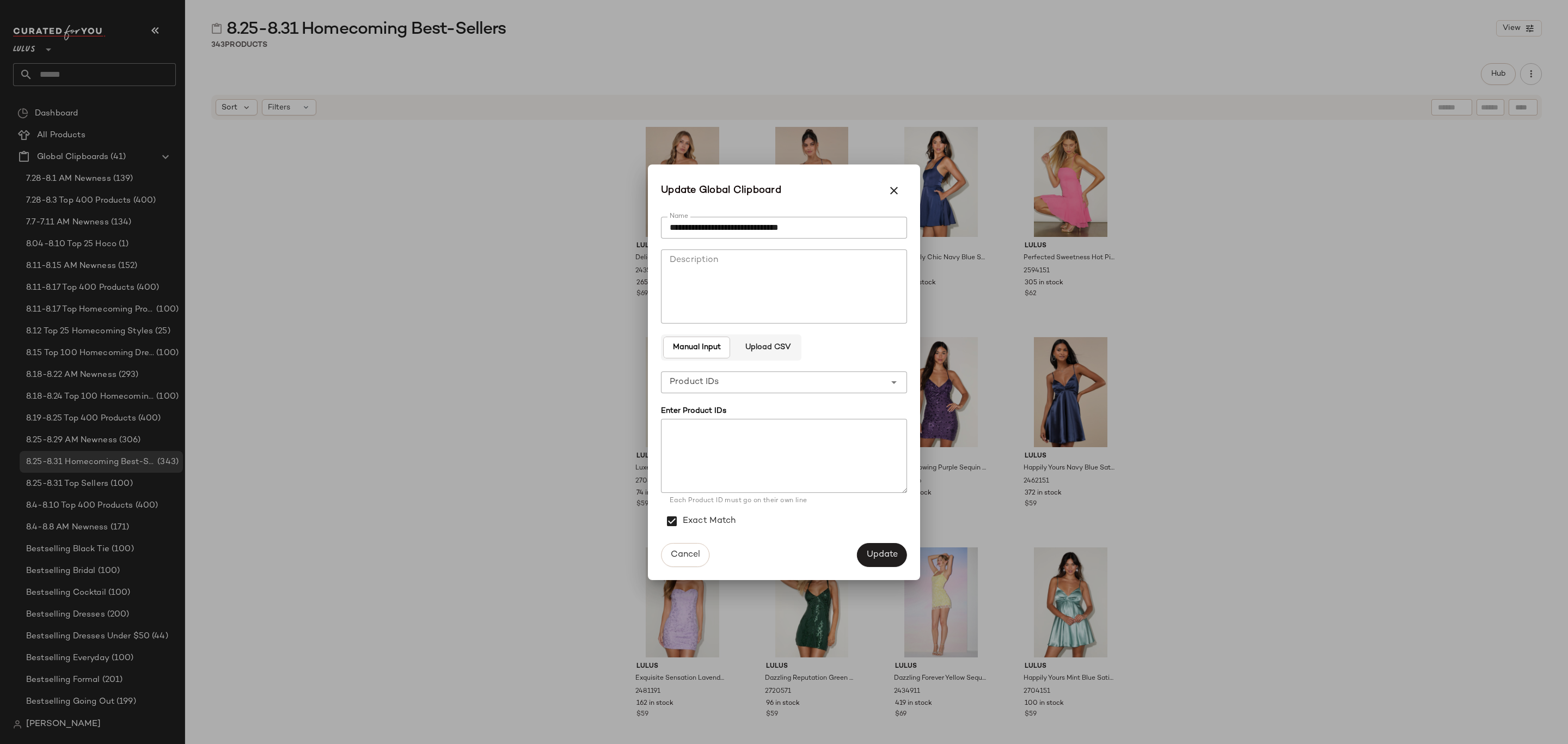
click at [804, 431] on textarea at bounding box center [784, 456] width 246 height 74
paste textarea "****** ******* ******* ******* ******* ******* ******* ******* ******* ******* …"
type textarea "****** ******* ******* ******* ******* ******* ******* ******* ******* ******* …"
click at [878, 553] on span "Update" at bounding box center [882, 554] width 32 height 10
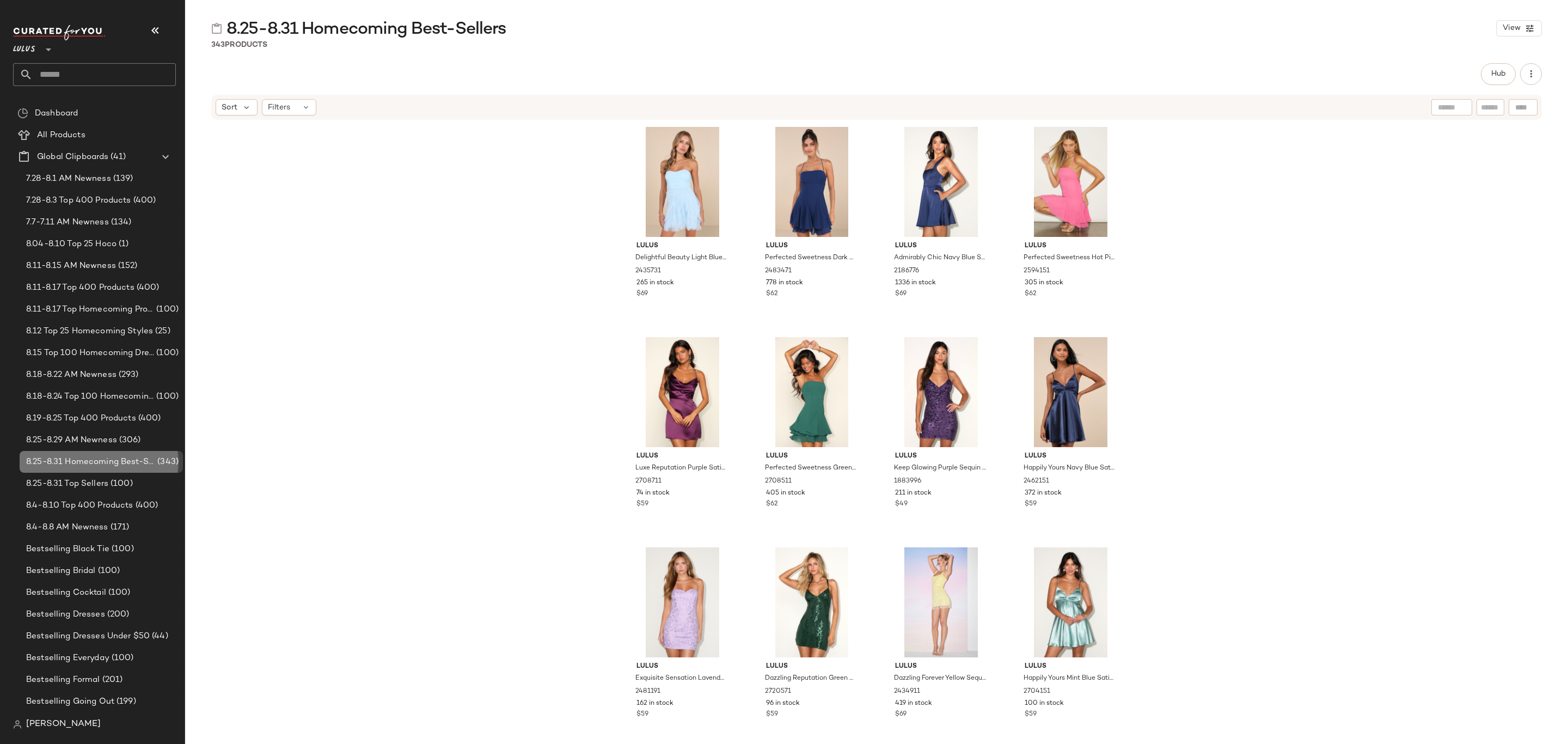
click at [139, 462] on span "8.25-8.31 Homecoming Best-Sellers" at bounding box center [91, 462] width 129 height 13
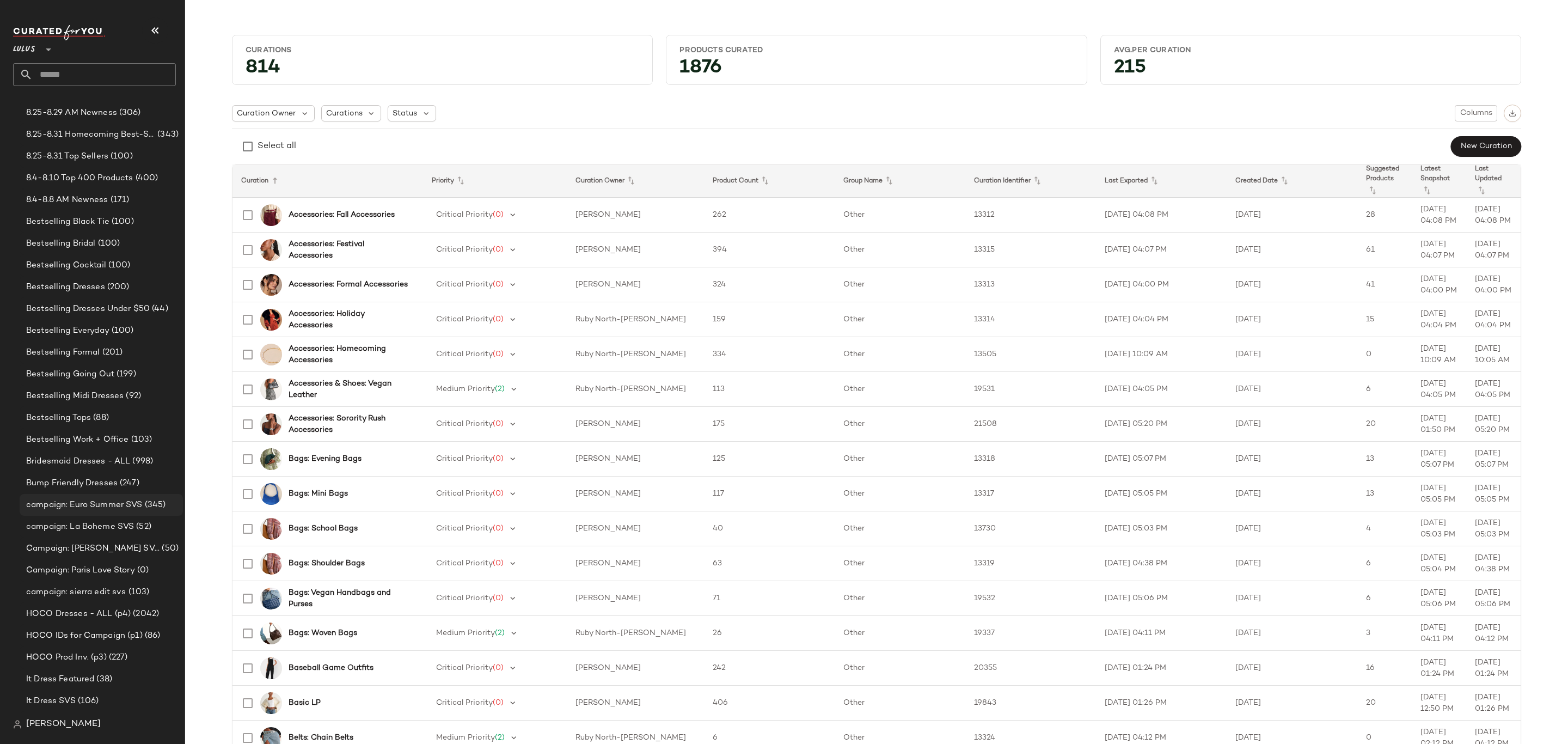
scroll to position [327, 0]
click at [127, 158] on span "(100)" at bounding box center [121, 157] width 24 height 13
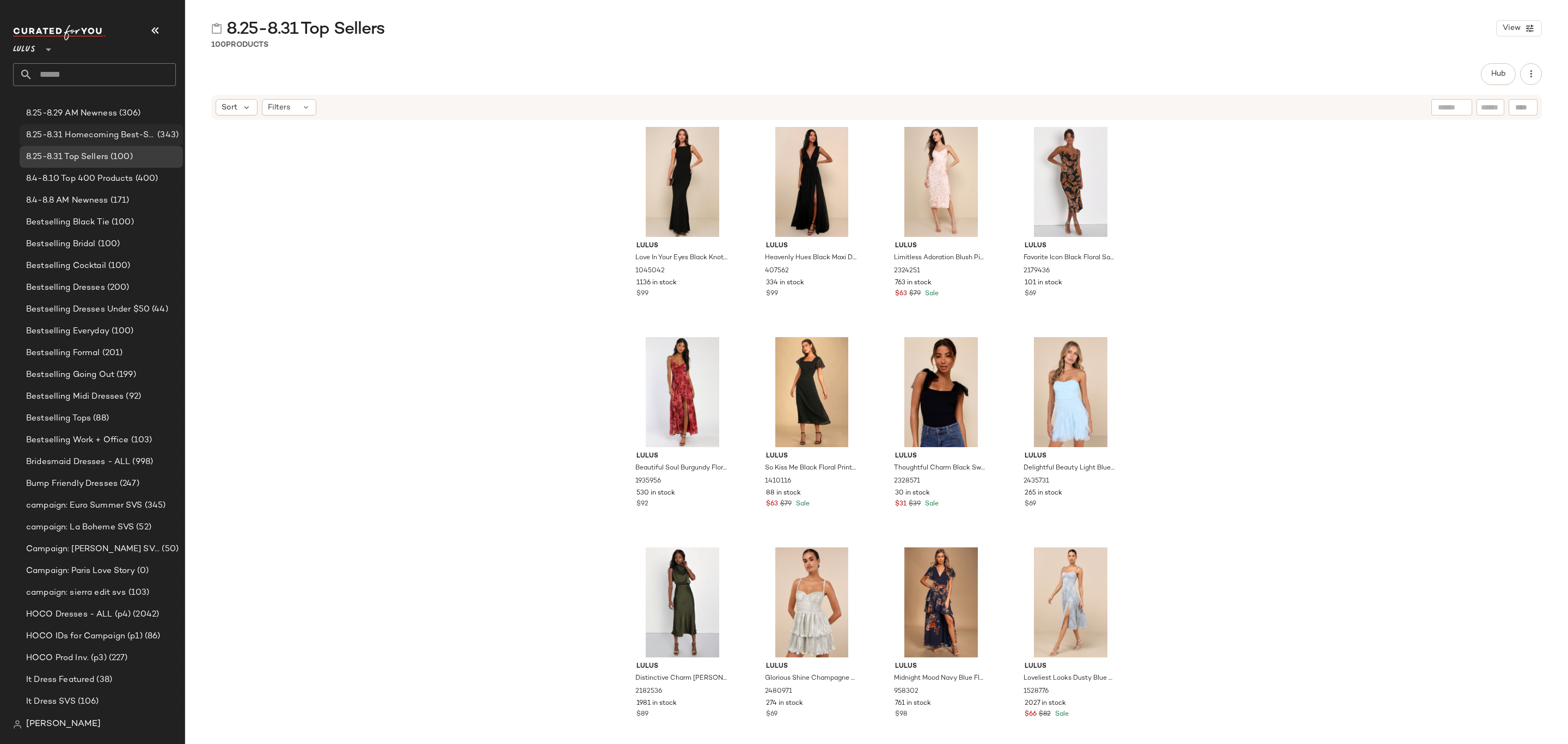
click at [113, 133] on span "8.25-8.31 Homecoming Best-Sellers" at bounding box center [91, 135] width 129 height 13
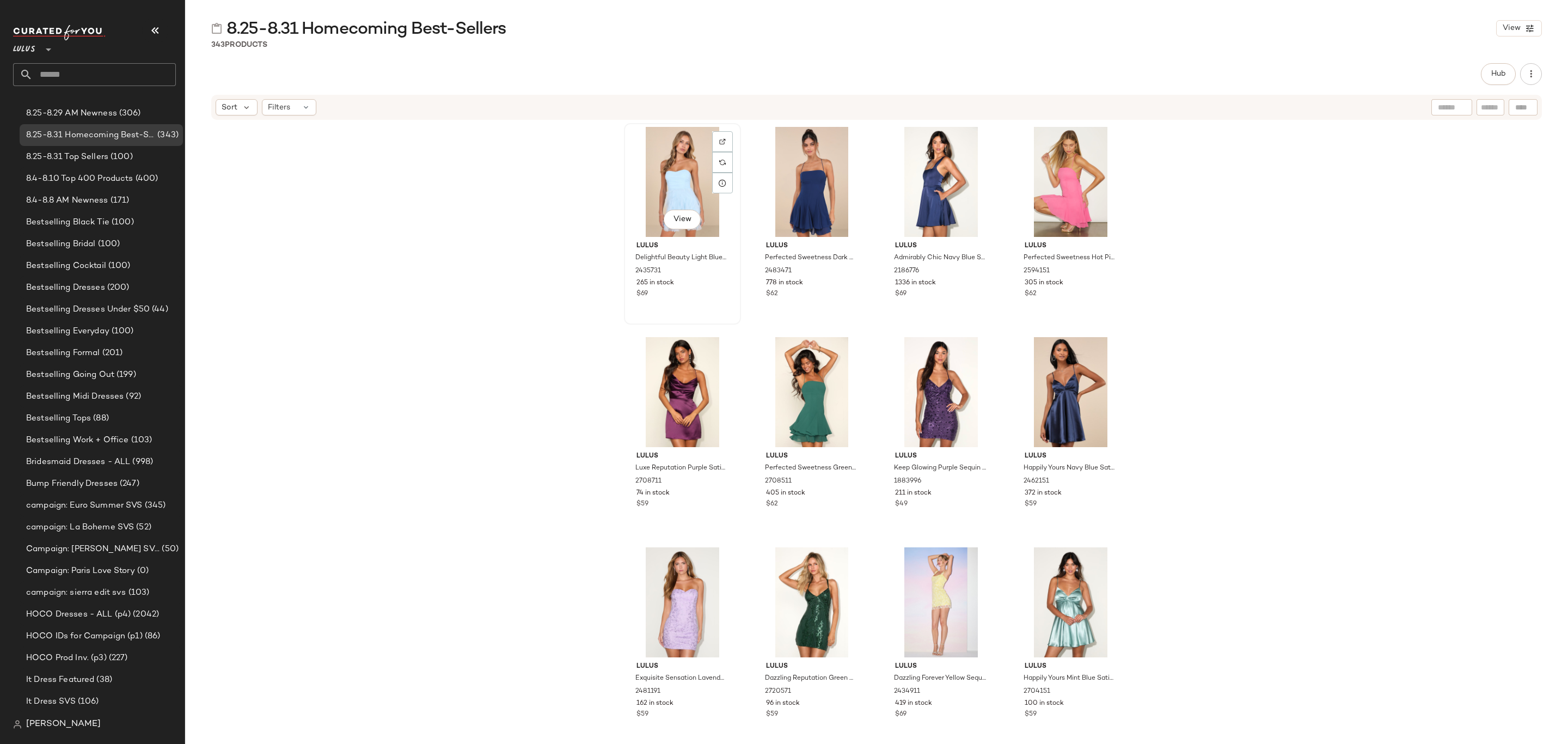
click at [659, 141] on div "View" at bounding box center [682, 181] width 110 height 110
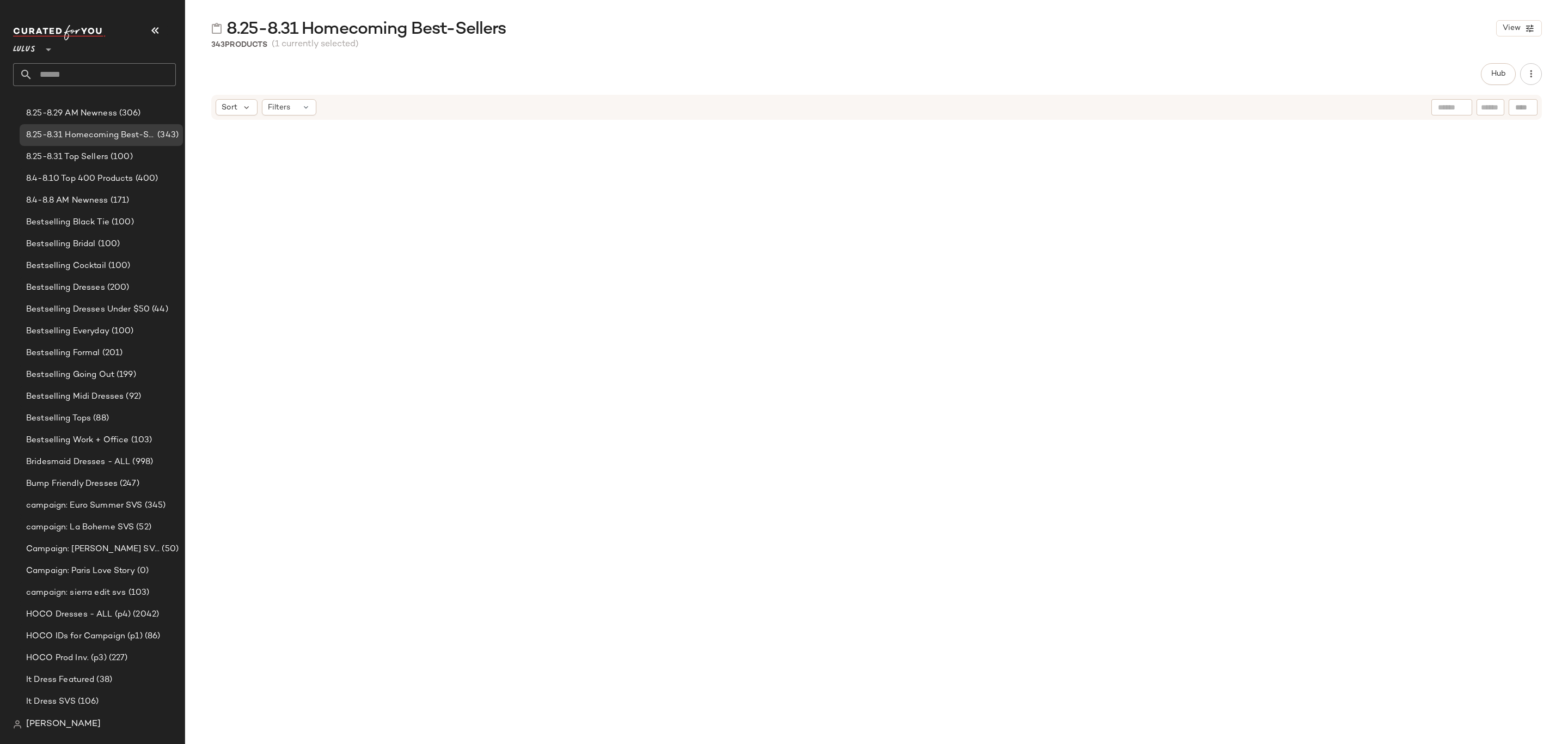
scroll to position [17424, 0]
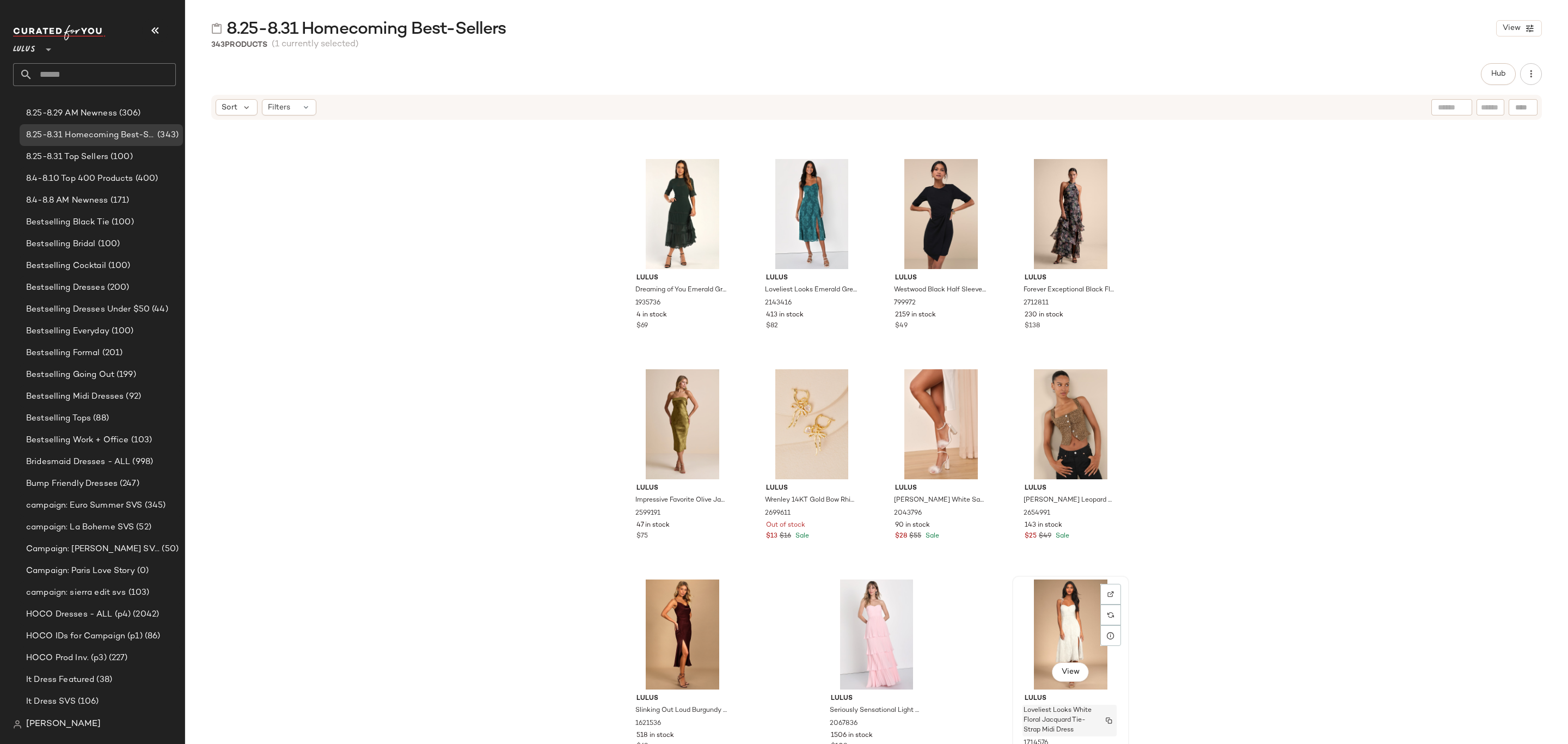
click at [1087, 718] on span "Loveliest Looks White Floral Jacquard Tie-Strap Midi Dress" at bounding box center [1059, 720] width 71 height 29
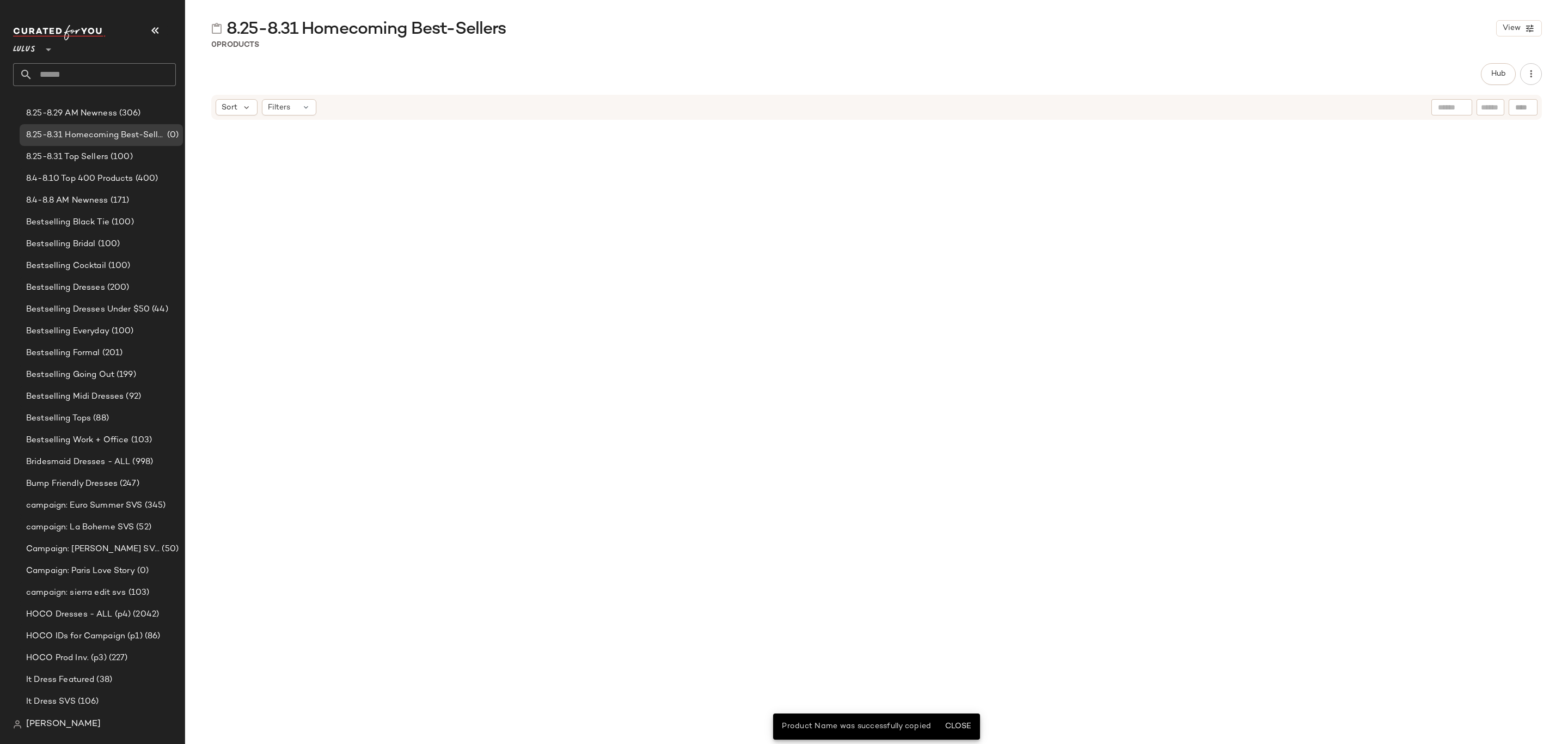
scroll to position [0, 0]
click at [149, 150] on span "Settings" at bounding box center [159, 151] width 35 height 9
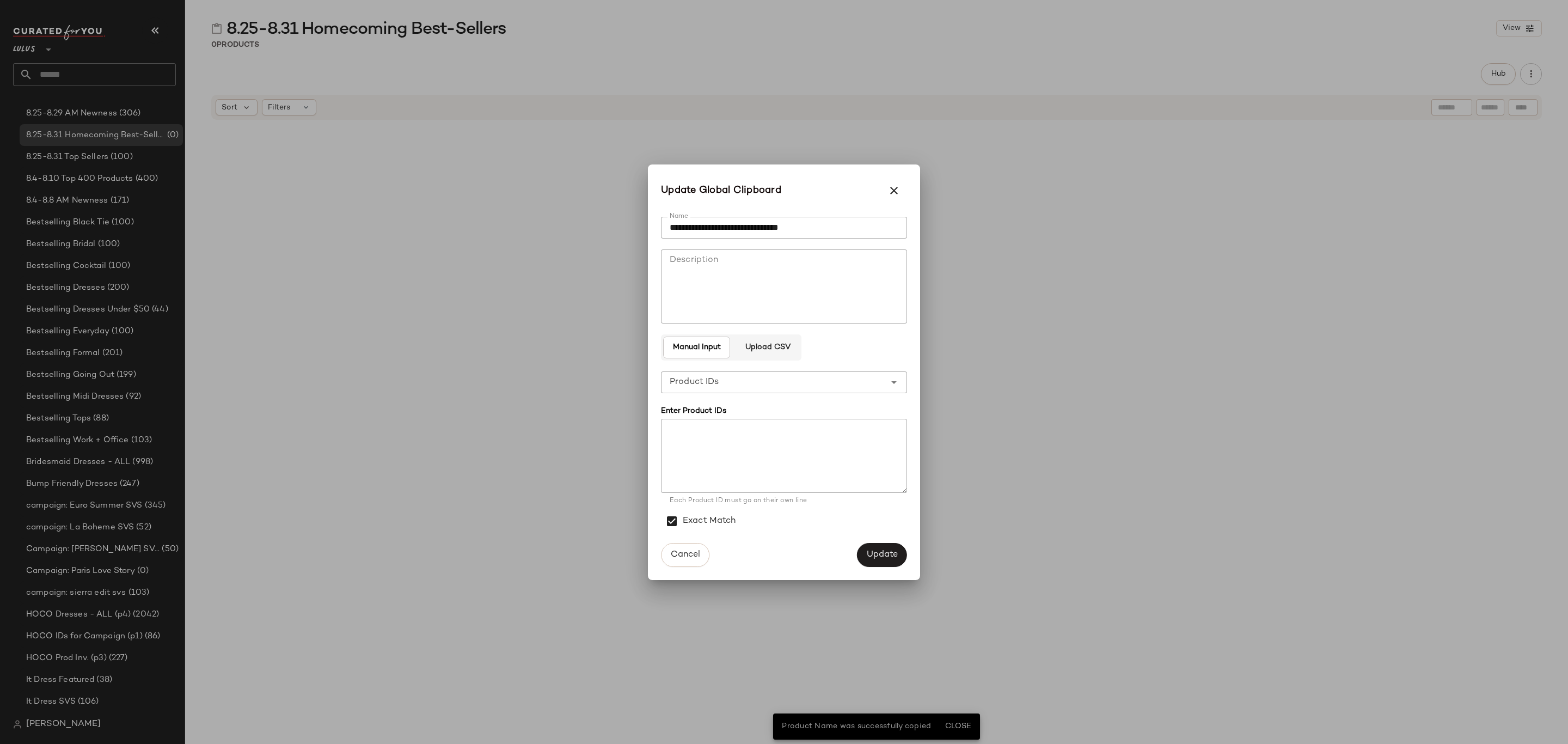
click at [813, 381] on div "**********" at bounding box center [773, 382] width 225 height 22
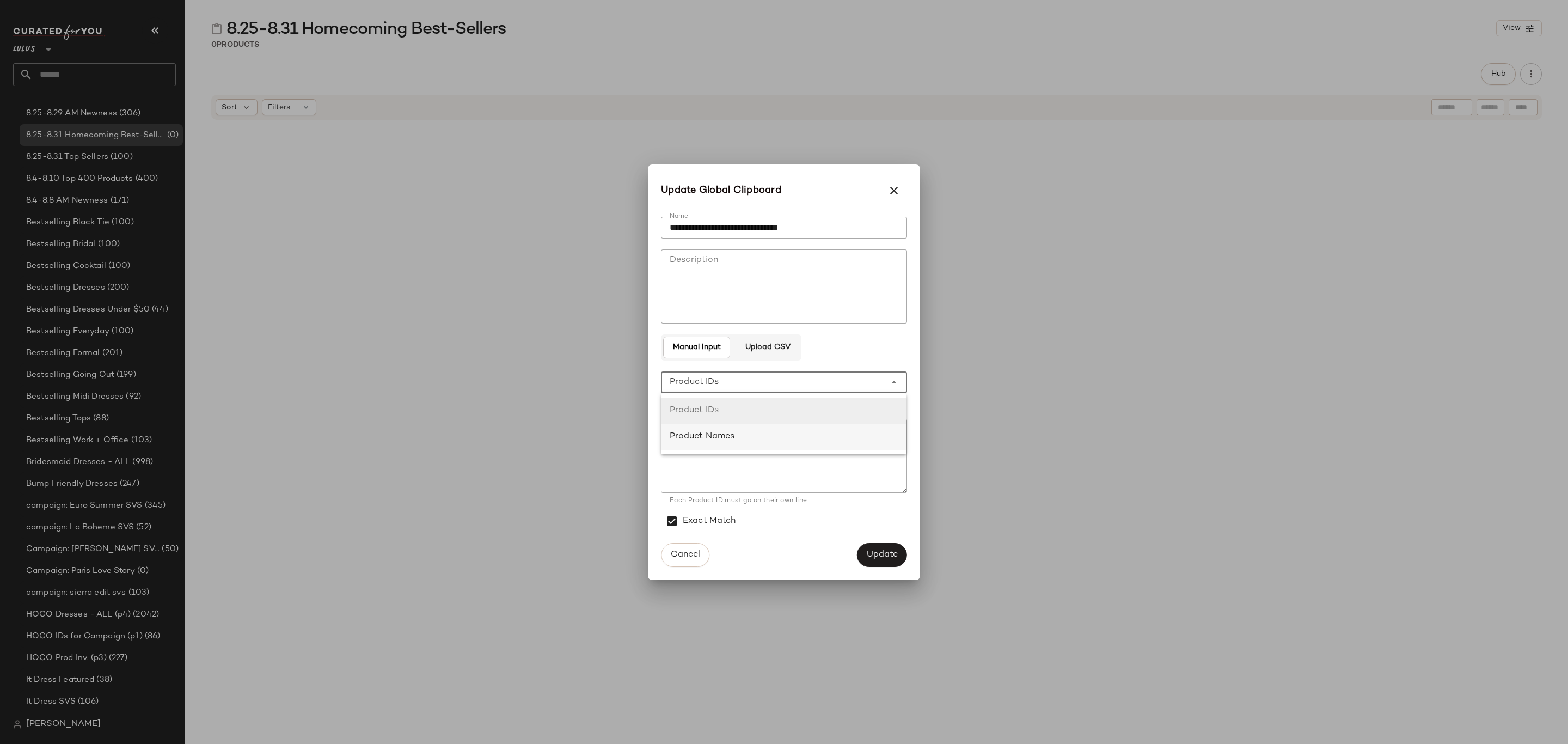
click at [811, 436] on div "Product Names" at bounding box center [784, 437] width 229 height 13
type input "**********"
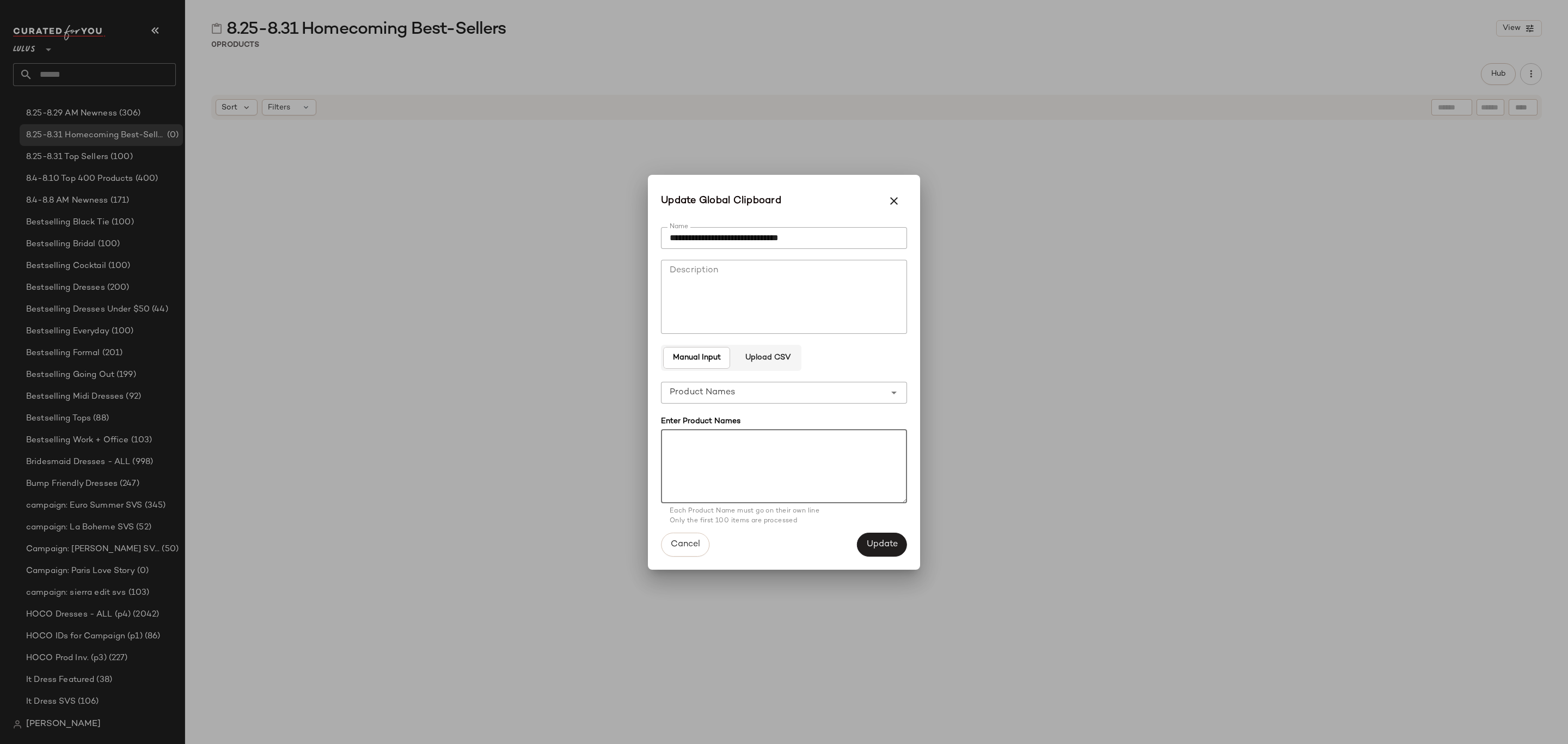
click at [794, 450] on textarea at bounding box center [784, 466] width 246 height 74
paste textarea "**********"
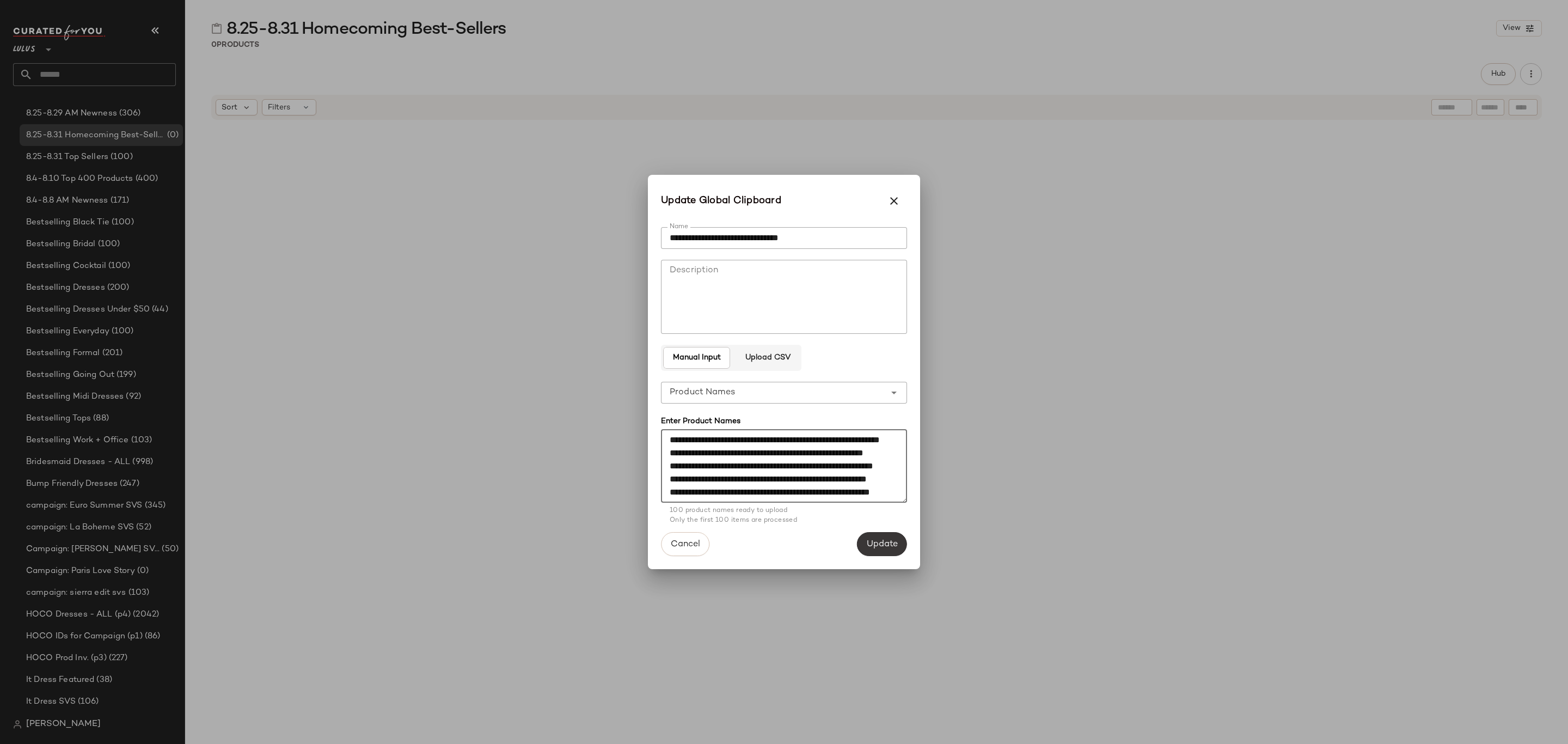
type textarea "**********"
click at [875, 548] on span "Update" at bounding box center [882, 544] width 32 height 10
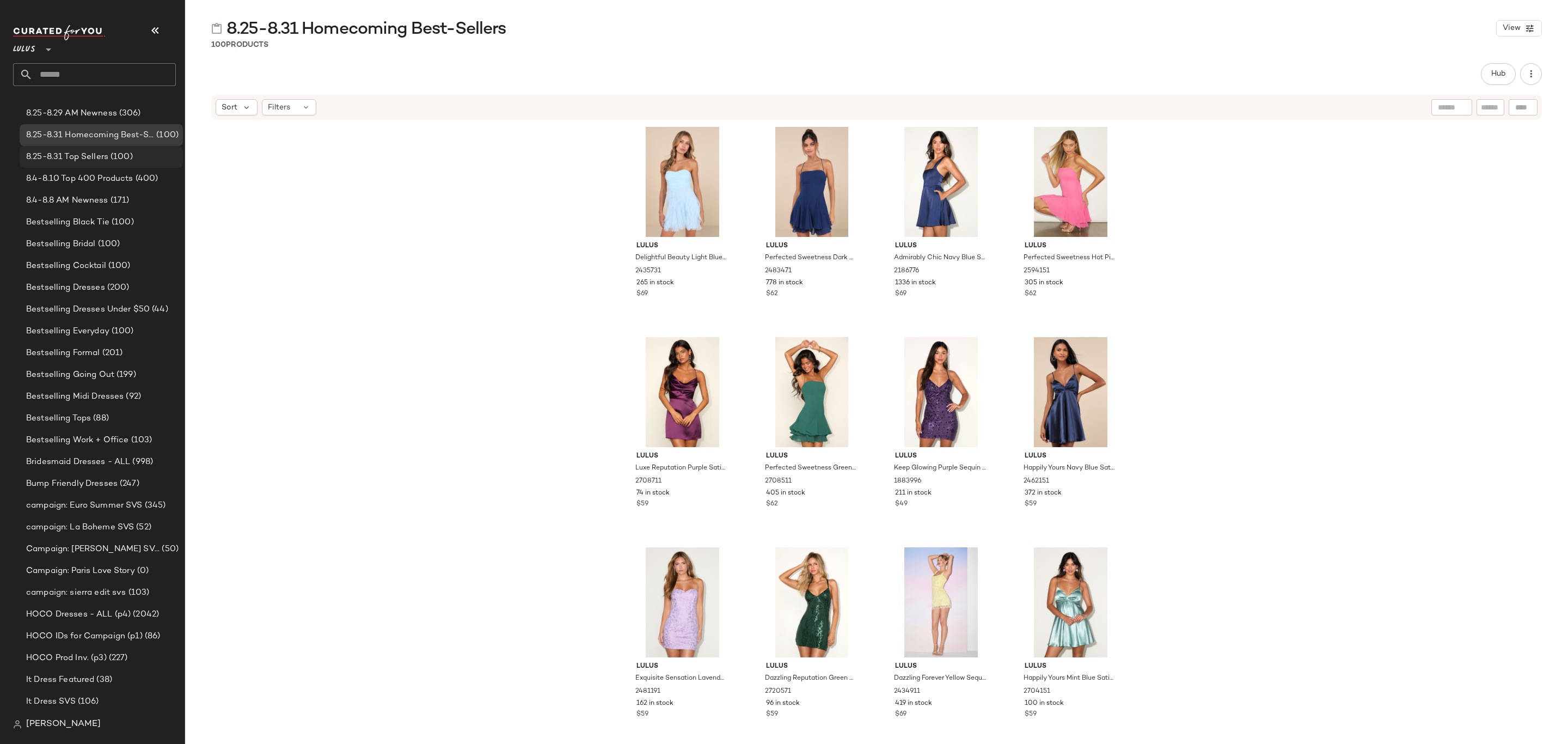
click at [132, 153] on div "8.25-8.31 Top Sellers (100)" at bounding box center [101, 157] width 156 height 13
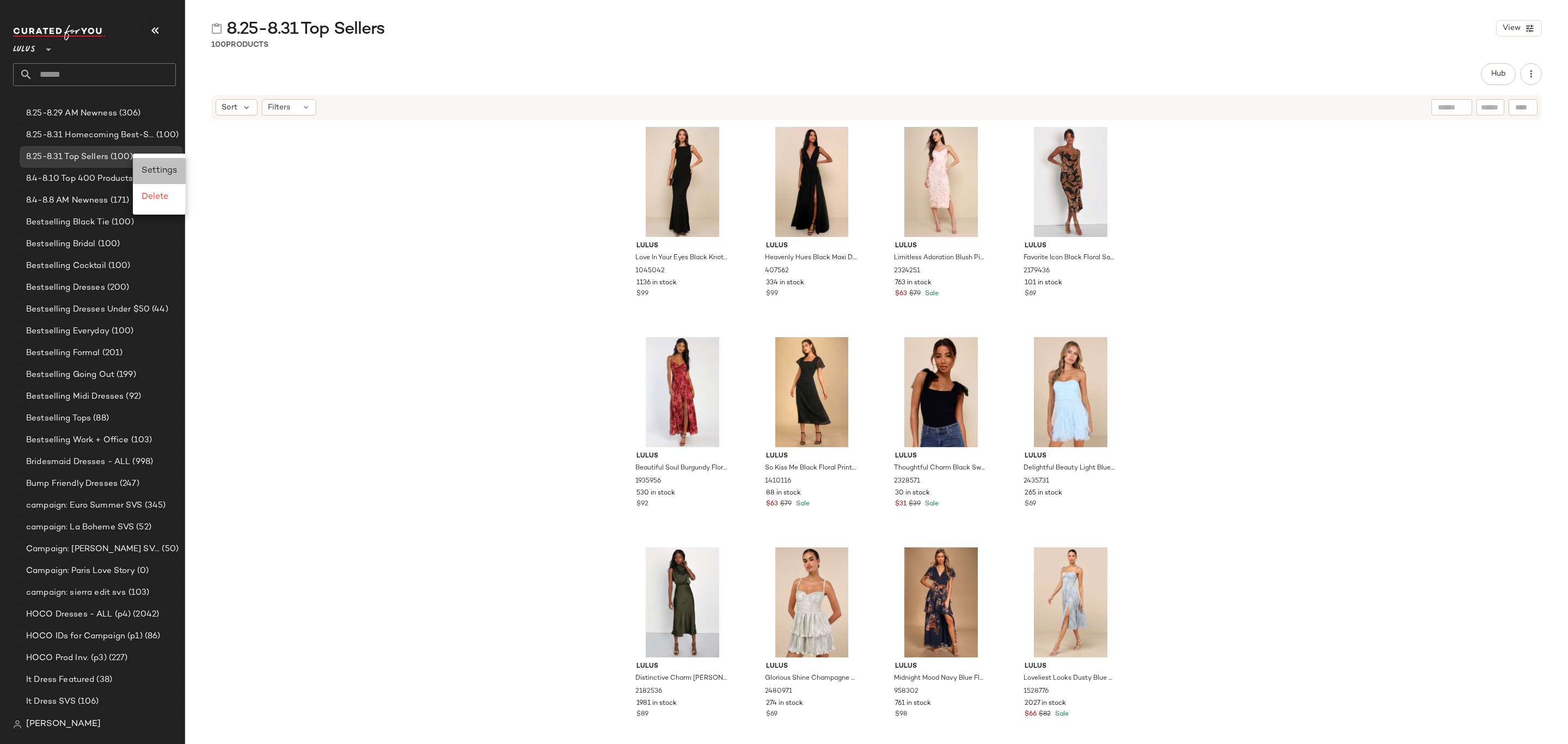
click at [154, 170] on span "Settings" at bounding box center [159, 170] width 35 height 9
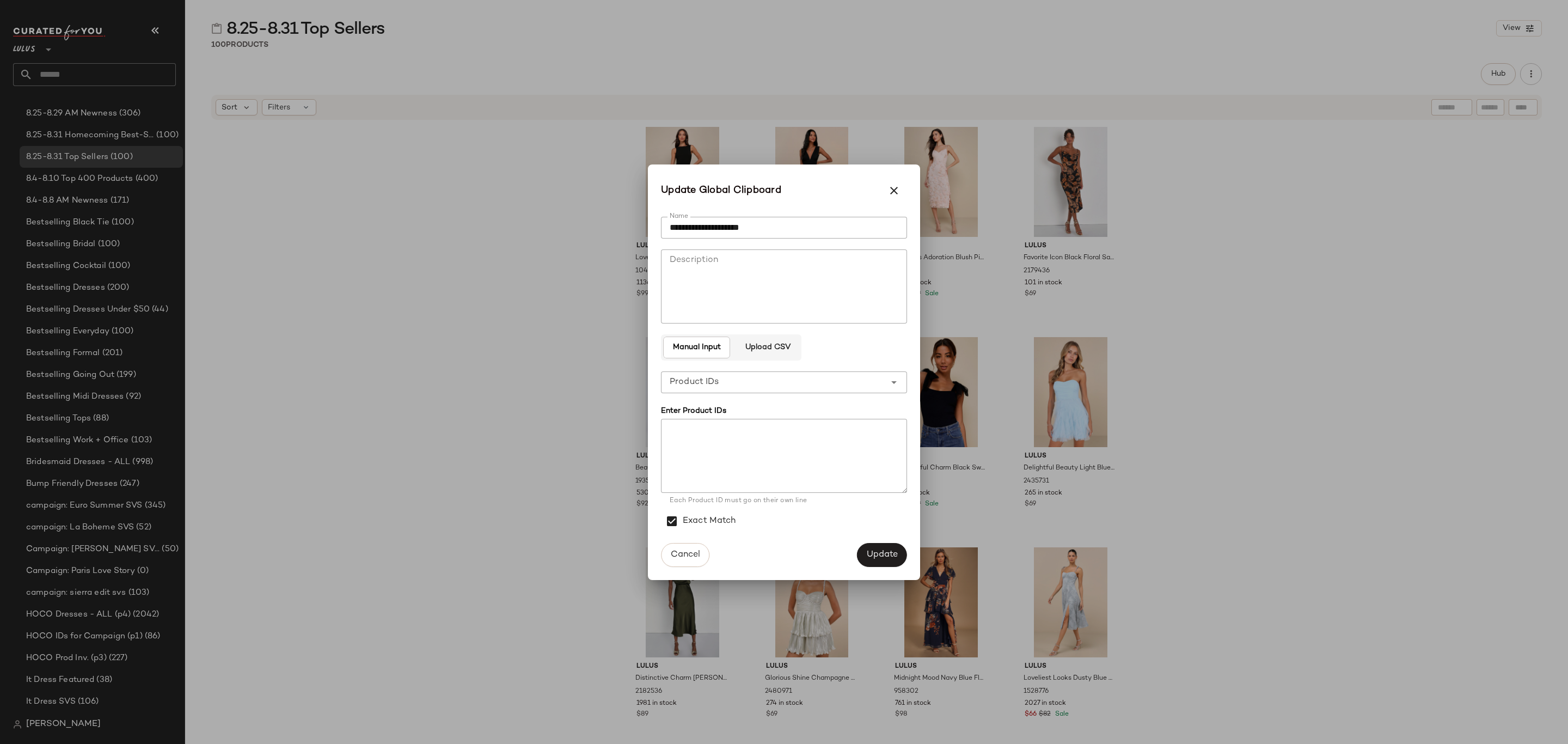
click at [722, 458] on textarea at bounding box center [784, 456] width 246 height 74
click at [796, 463] on textarea at bounding box center [784, 456] width 246 height 74
paste textarea "******* ****** ******* ******* ******* ******* ******* ******* ******* ******* …"
type textarea "******* ****** ******* ******* ******* ******* ******* ******* ******* ******* …"
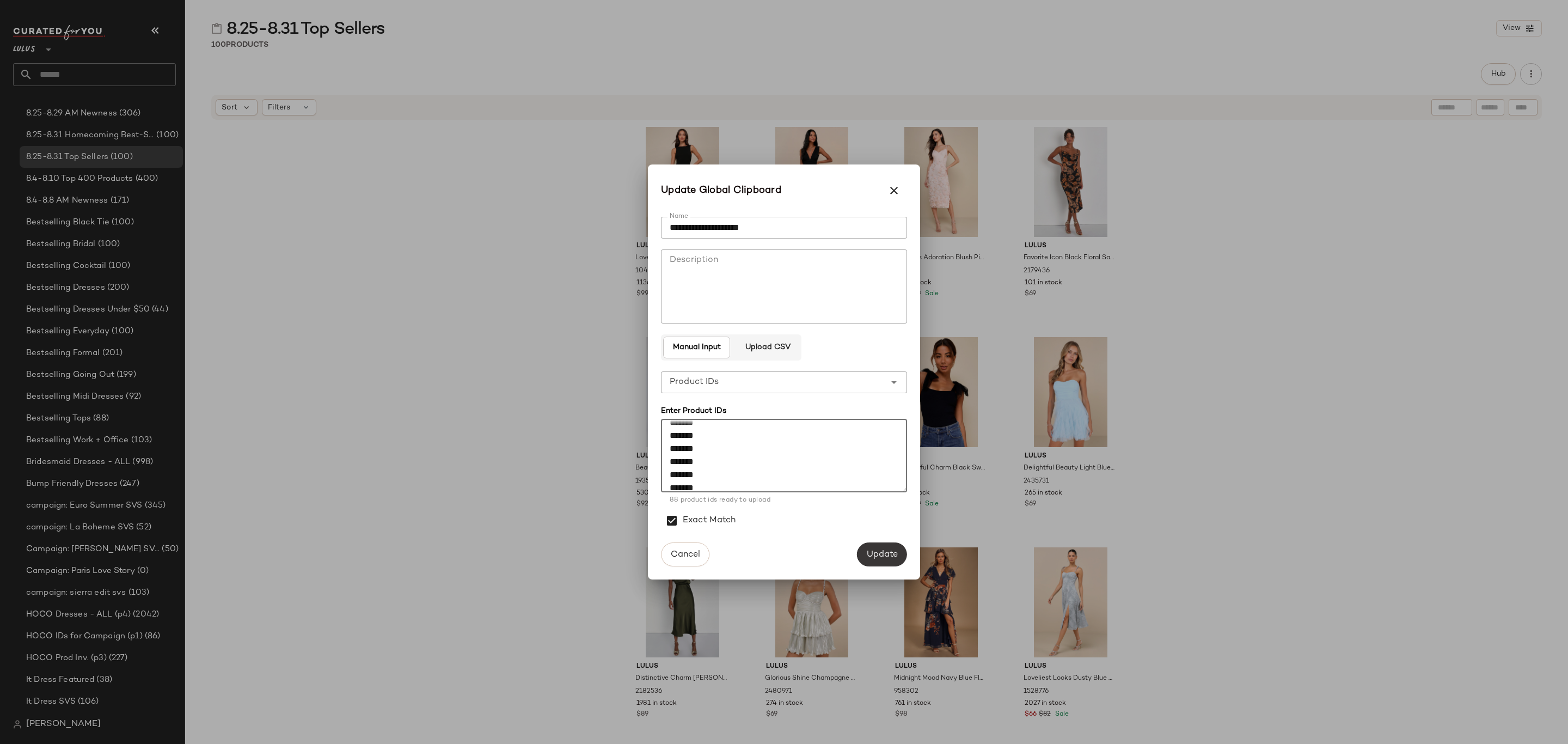
click at [890, 556] on span "Update" at bounding box center [882, 554] width 32 height 10
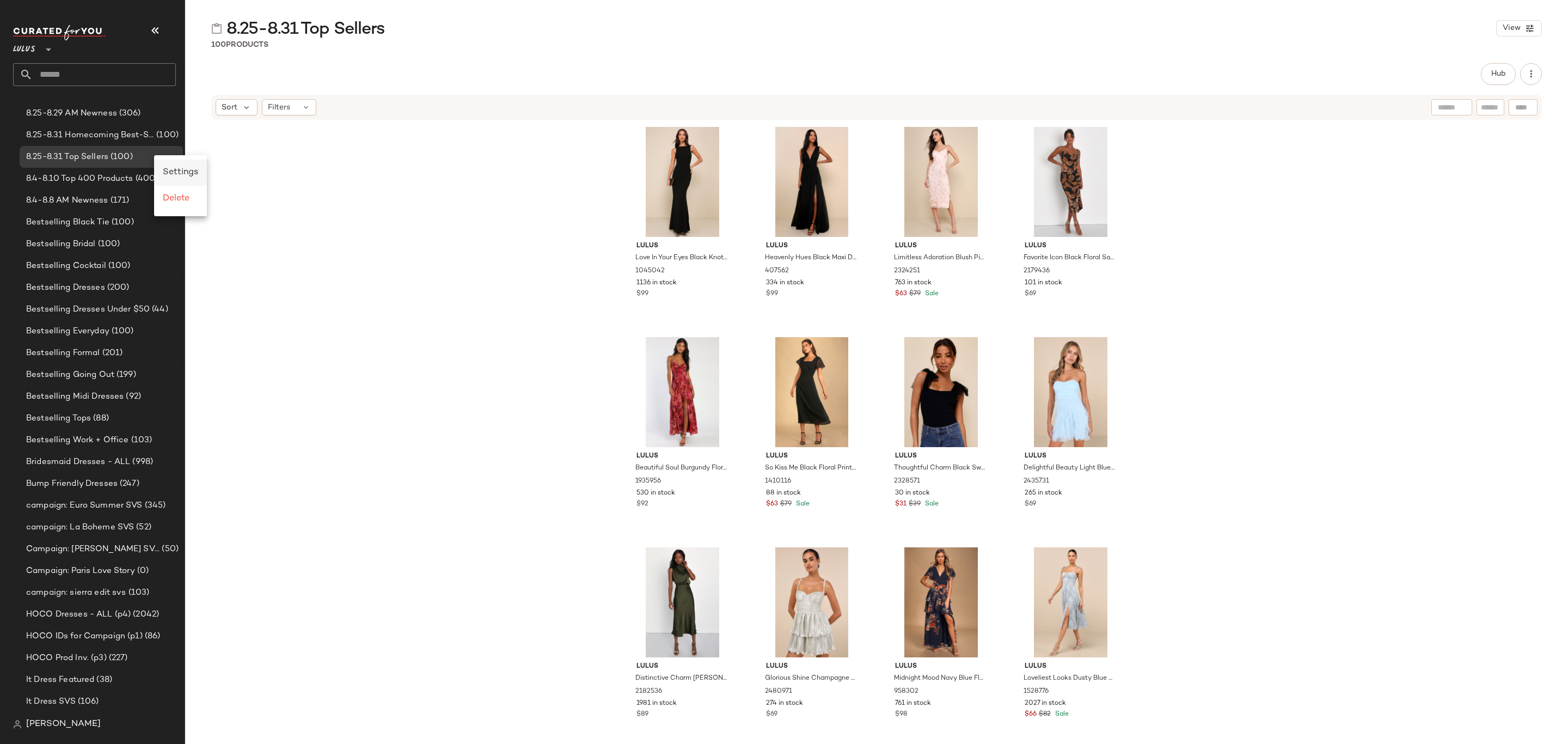
click at [186, 172] on span "Settings" at bounding box center [180, 172] width 35 height 9
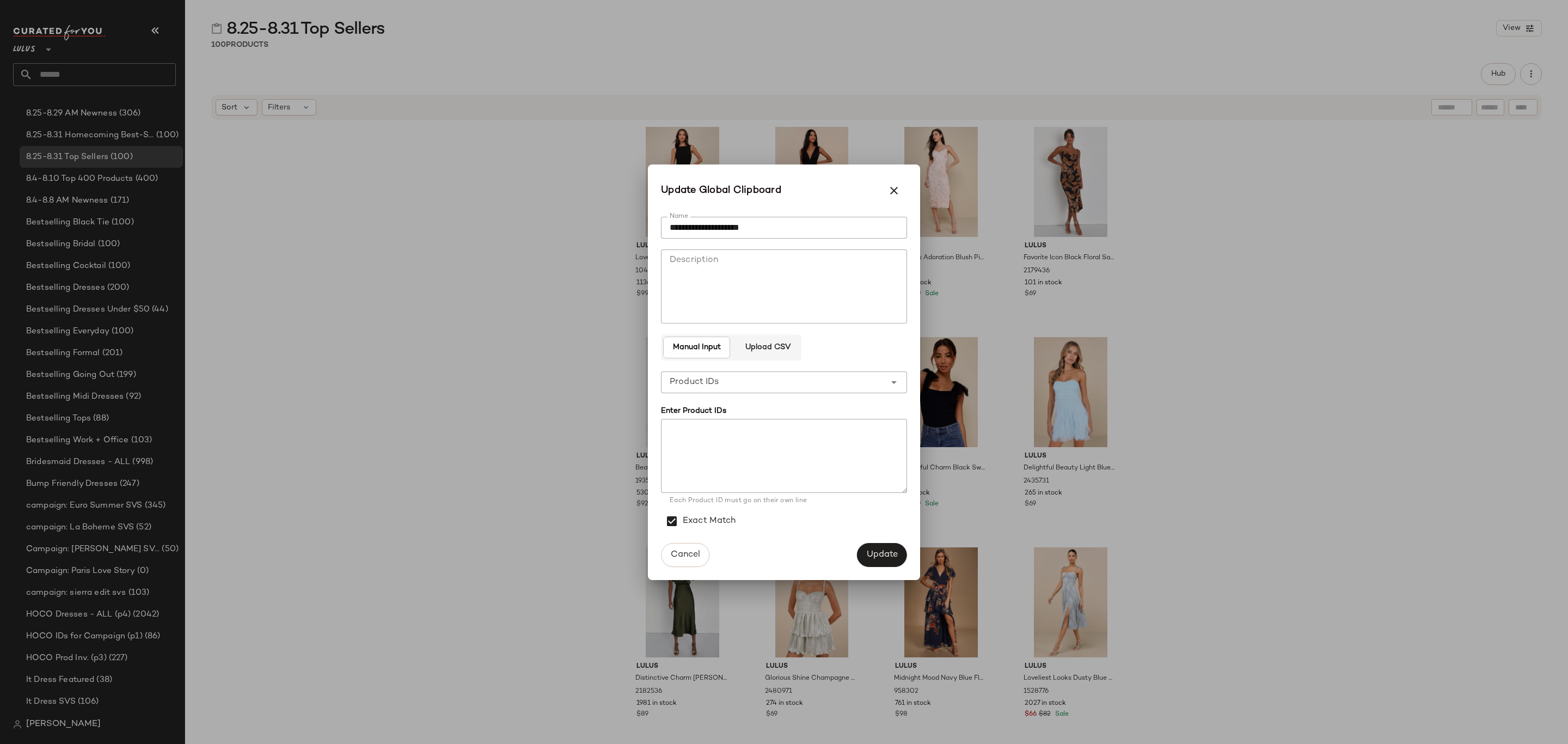
click at [729, 225] on input "**********" at bounding box center [784, 228] width 246 height 22
type input "**********"
click at [778, 462] on textarea at bounding box center [784, 456] width 246 height 74
click at [735, 446] on textarea at bounding box center [784, 456] width 246 height 74
paste textarea "******* ****** ******* ******* ******* ******* ******* ******* ******* ******* …"
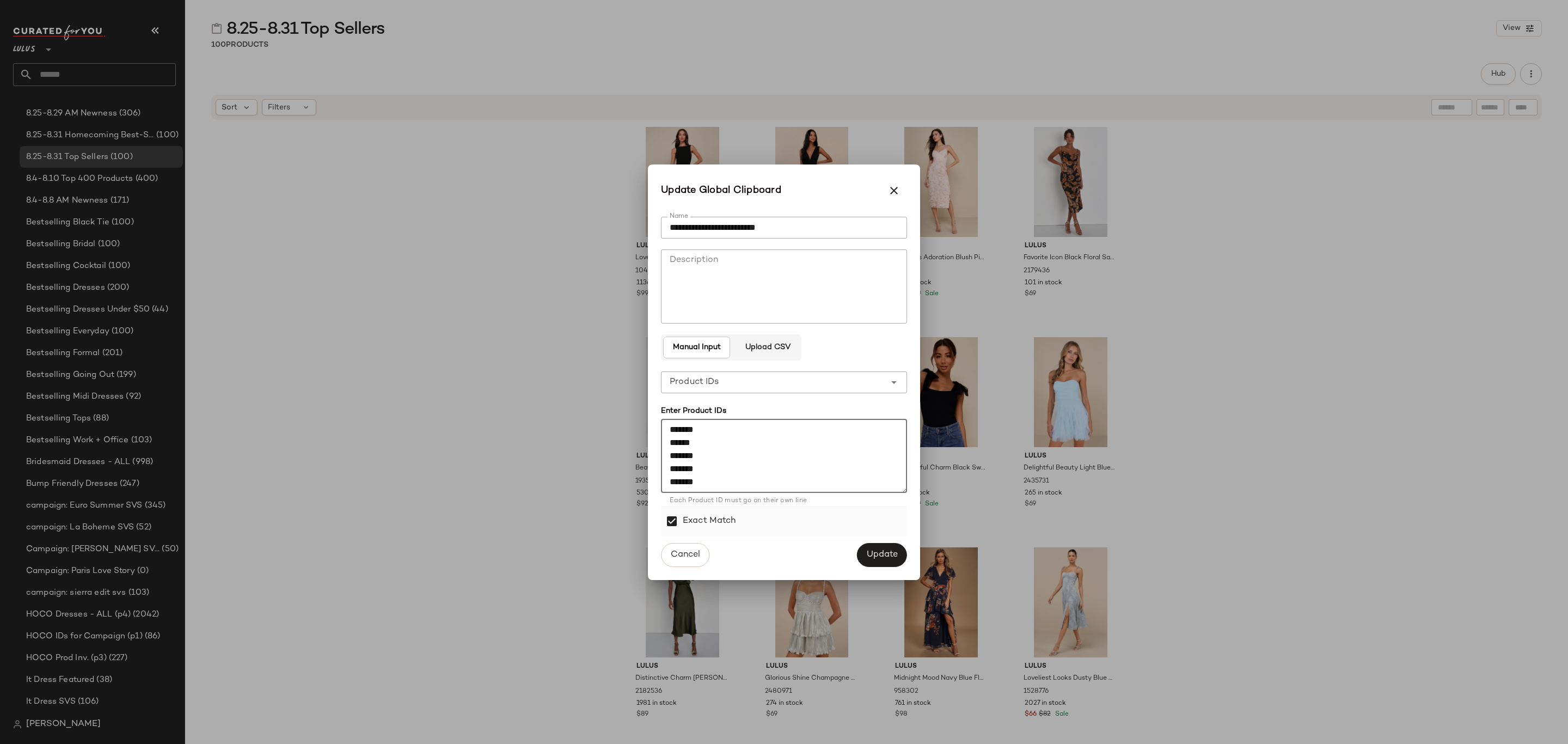
scroll to position [1235, 0]
type textarea "******* ****** ******* ******* ******* ******* ******* ******* ******* ******* …"
click at [884, 549] on span "Update" at bounding box center [882, 554] width 32 height 10
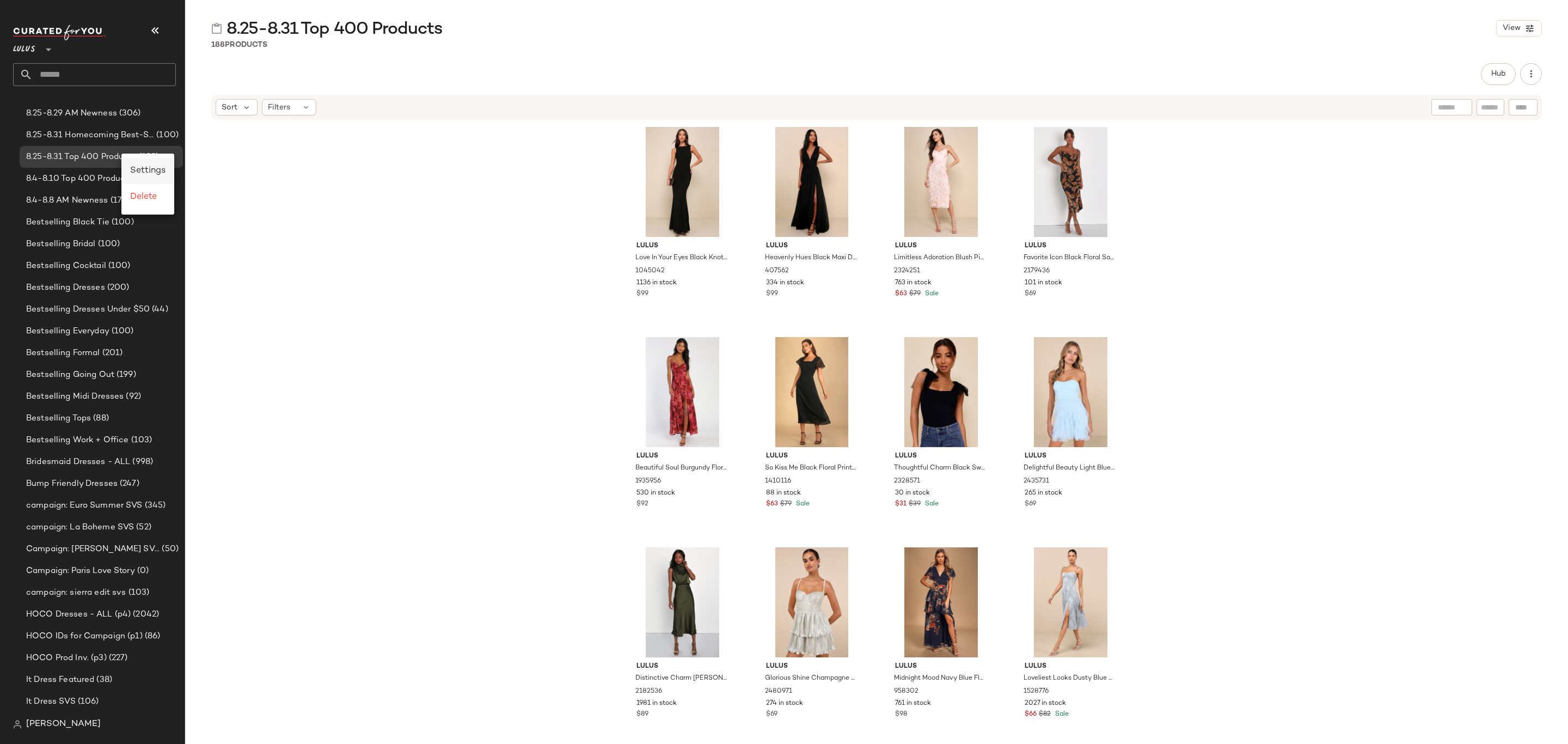
click at [155, 169] on span "Settings" at bounding box center [148, 170] width 35 height 9
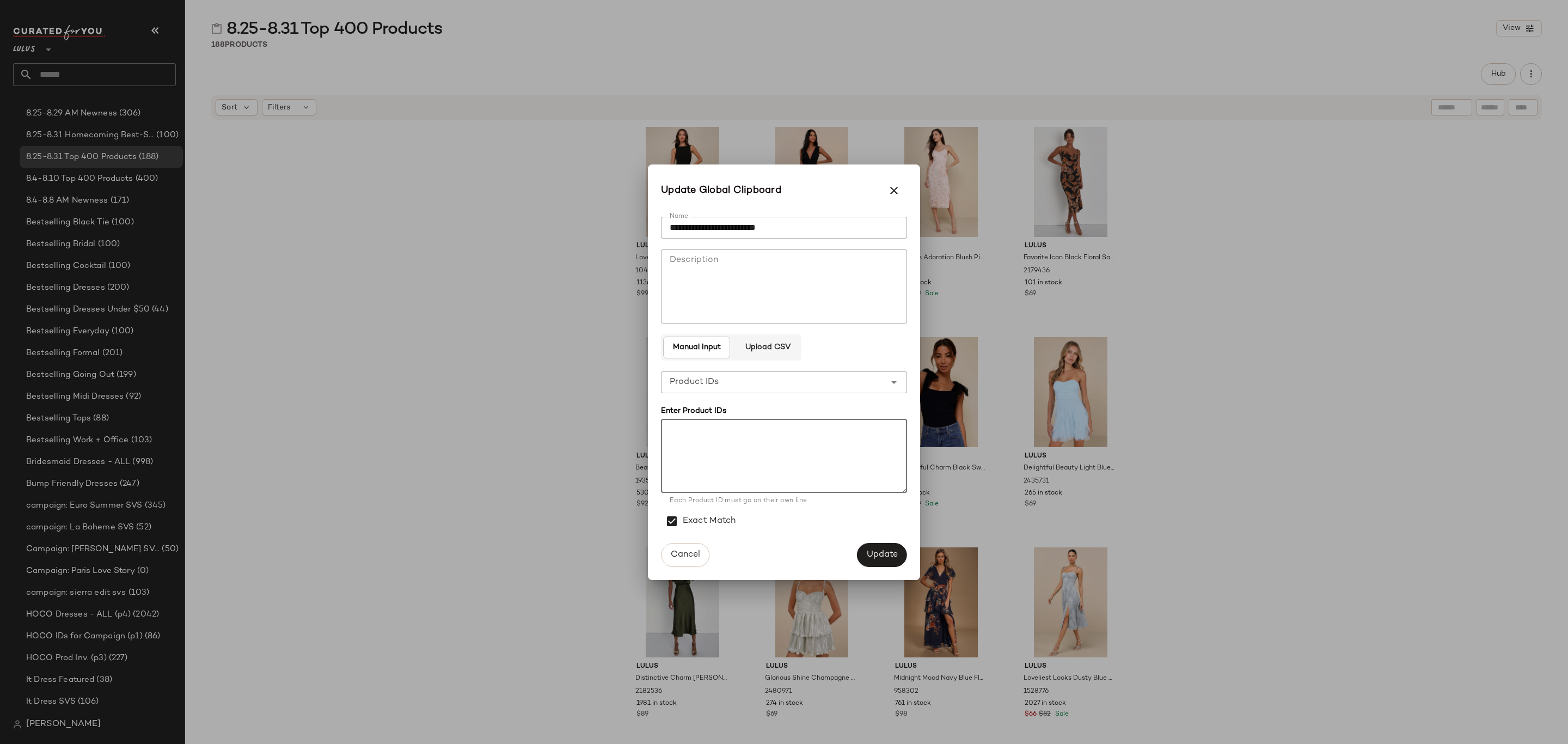
click at [813, 435] on textarea at bounding box center [784, 456] width 246 height 74
click at [868, 452] on textarea at bounding box center [784, 456] width 246 height 74
paste textarea "******* ******* ******* ******* ******* ******* ******* ******* ******* *******…"
type textarea "******* ******* ******* ******* ******* ******* ******* ******* ******* *******…"
click at [871, 555] on span "Update" at bounding box center [882, 554] width 32 height 10
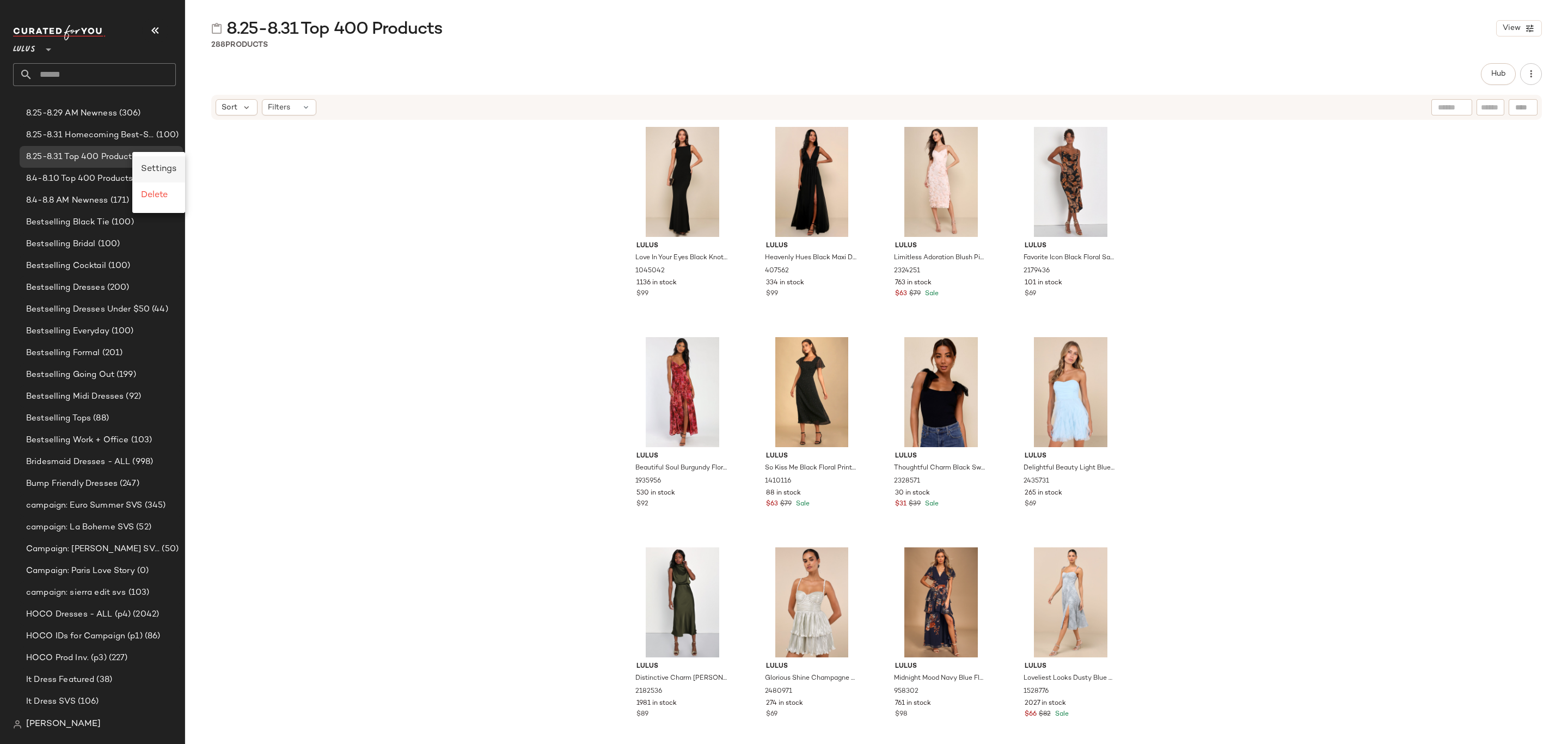
click at [156, 167] on span "Settings" at bounding box center [159, 169] width 35 height 9
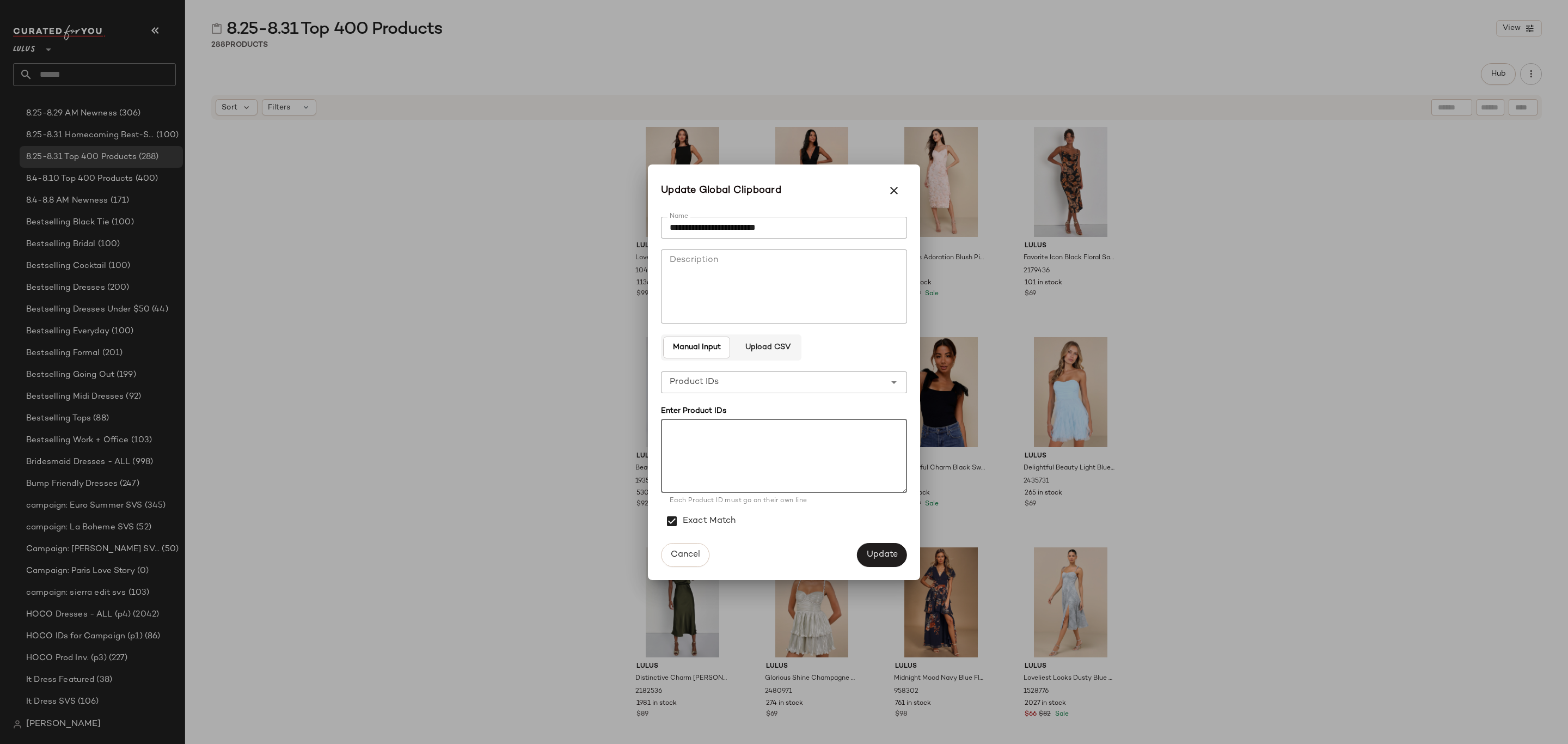
click at [788, 454] on textarea at bounding box center [784, 456] width 246 height 74
paste textarea "******* ******* ******* ****** ******* ******* ******* ******* ******* ******* …"
drag, startPoint x: 719, startPoint y: 485, endPoint x: 667, endPoint y: 433, distance: 73.5
click at [667, 433] on textarea "******* ******* ******* ****** ******* ******* ******* ******* ******* ******* …" at bounding box center [784, 456] width 246 height 74
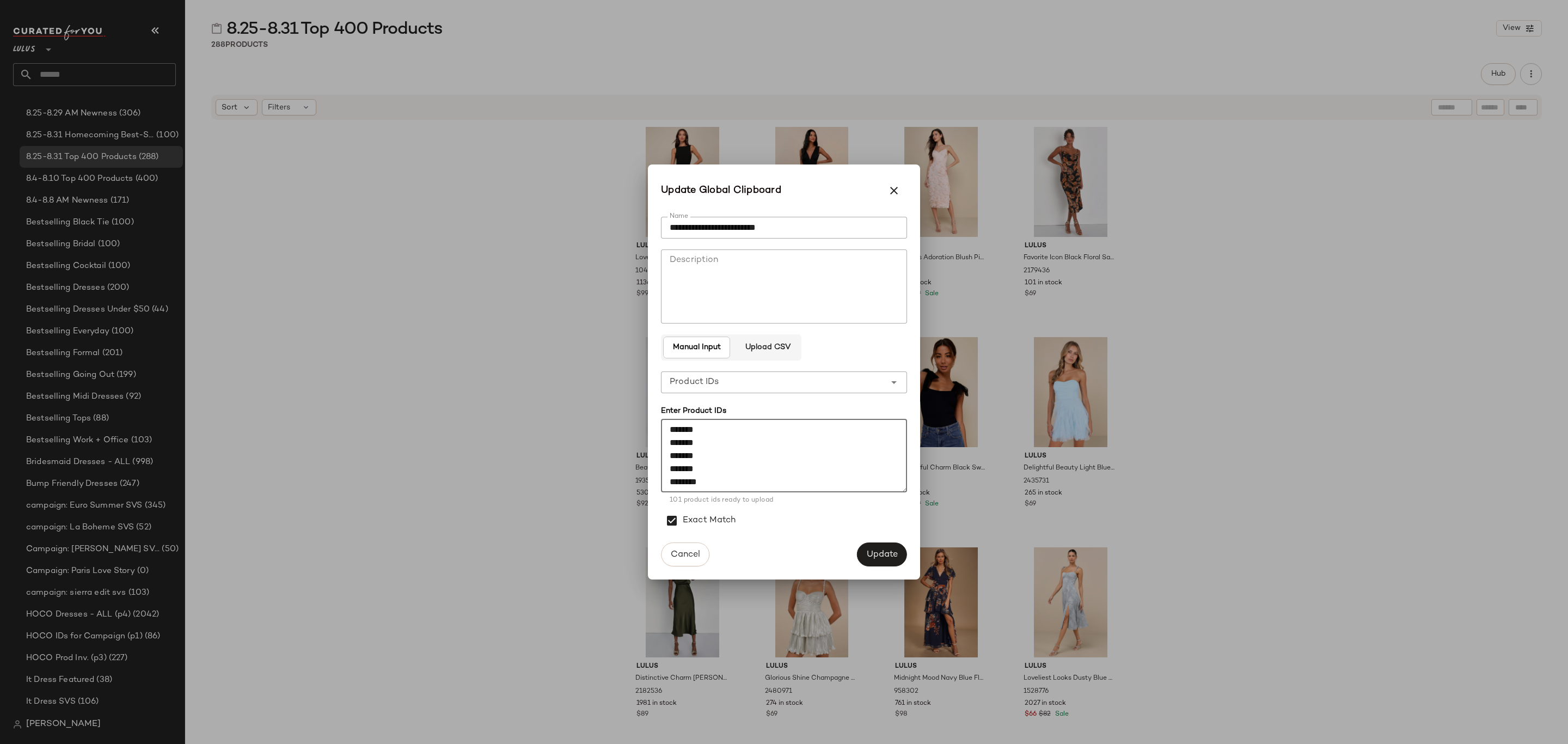
scroll to position [1268, 0]
drag, startPoint x: 712, startPoint y: 472, endPoint x: 668, endPoint y: 472, distance: 44.0
click at [668, 472] on textarea "******* ******* ******* ****** ******* ******* ******* ******* ******* ******* …" at bounding box center [784, 456] width 246 height 74
type textarea "******* ******* ******* ****** ******* ******* ******* ******* ******* ******* …"
click at [883, 553] on span "Update" at bounding box center [882, 554] width 32 height 10
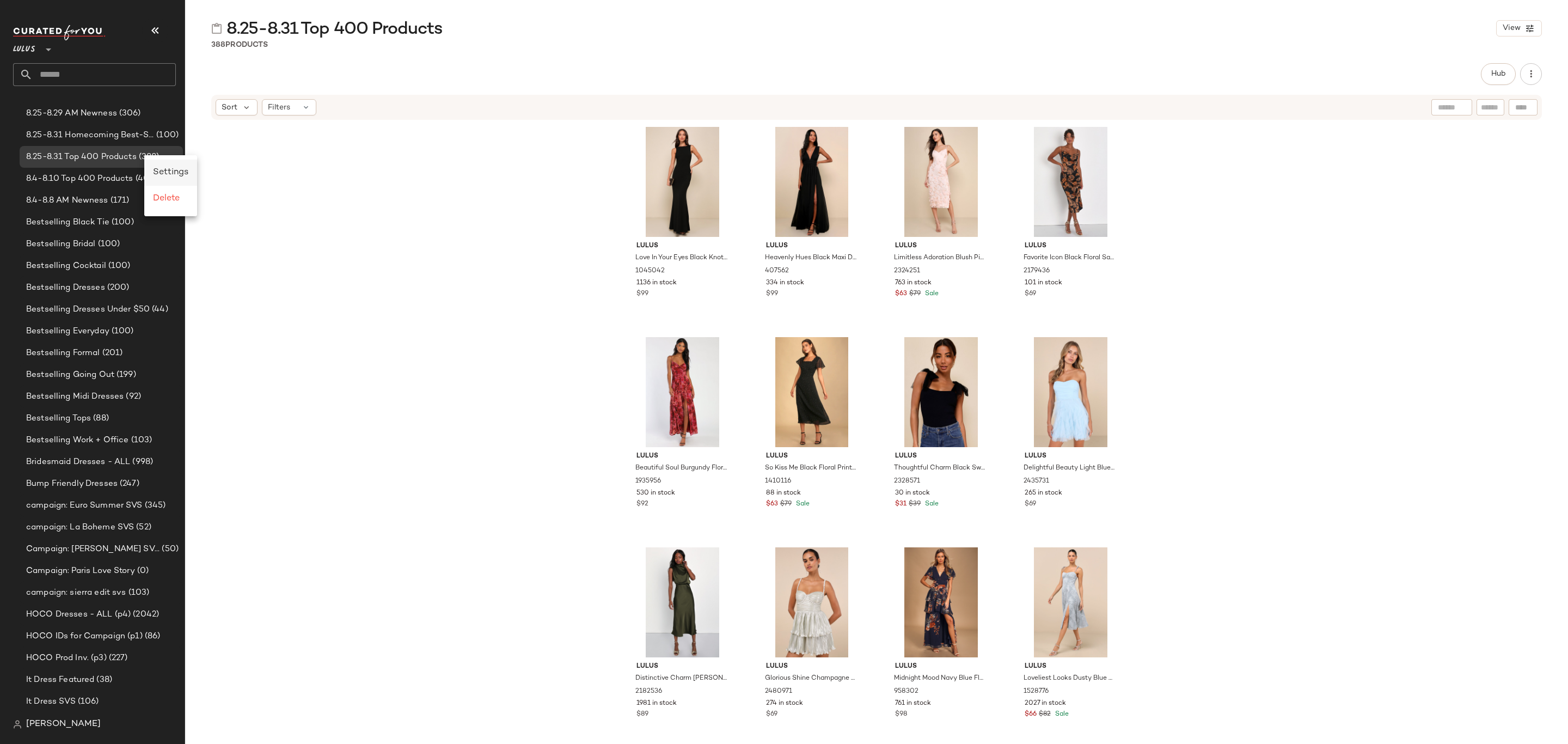
click at [163, 169] on span "Settings" at bounding box center [170, 172] width 35 height 9
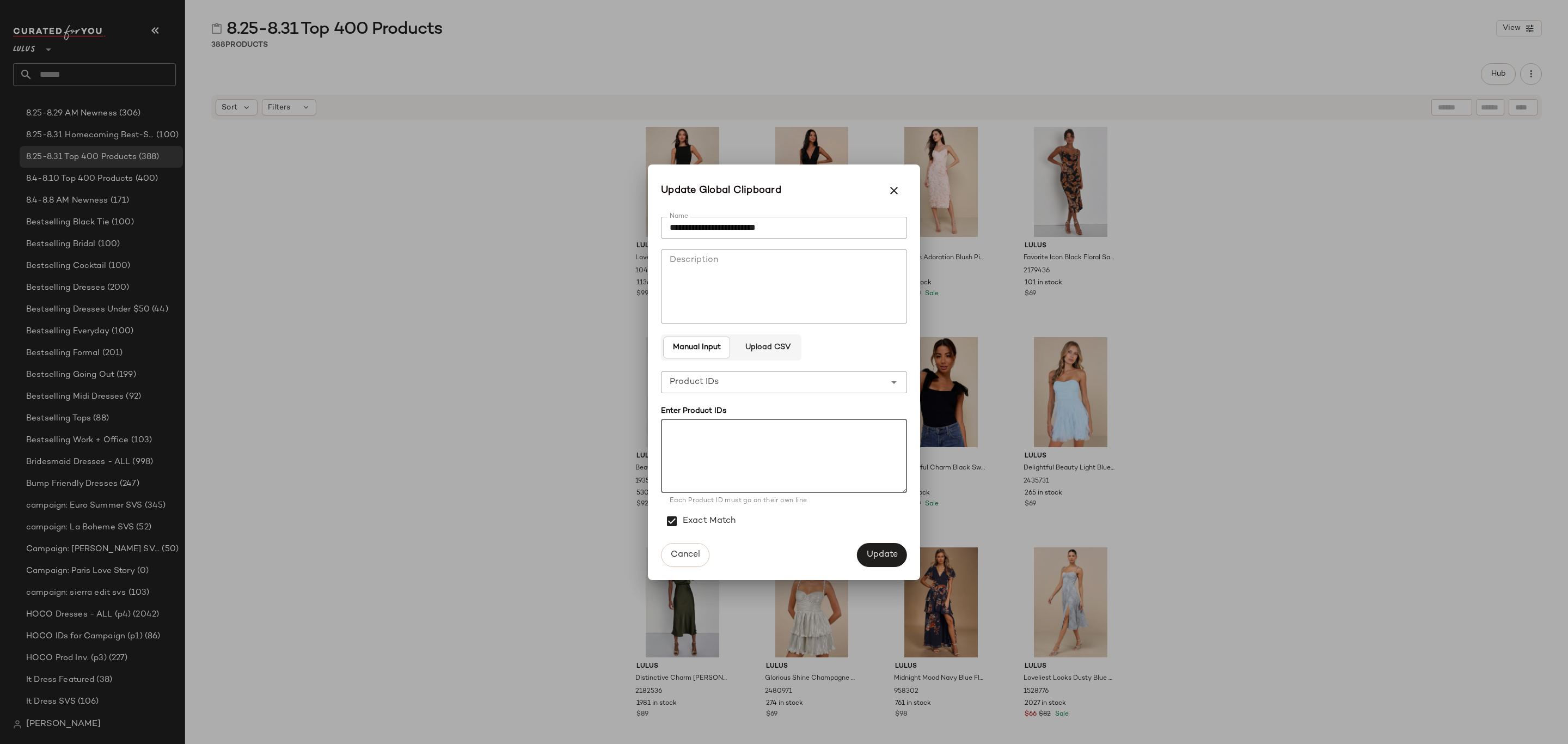
click at [768, 451] on textarea at bounding box center [784, 456] width 246 height 74
paste textarea "******* ****** ******* ******* ******* ******* ******* ******* ******* ******* …"
type textarea "******* ****** ******* ******* ******* ******* ******* ******* ******* ******* …"
click at [887, 560] on span "Update" at bounding box center [882, 554] width 32 height 10
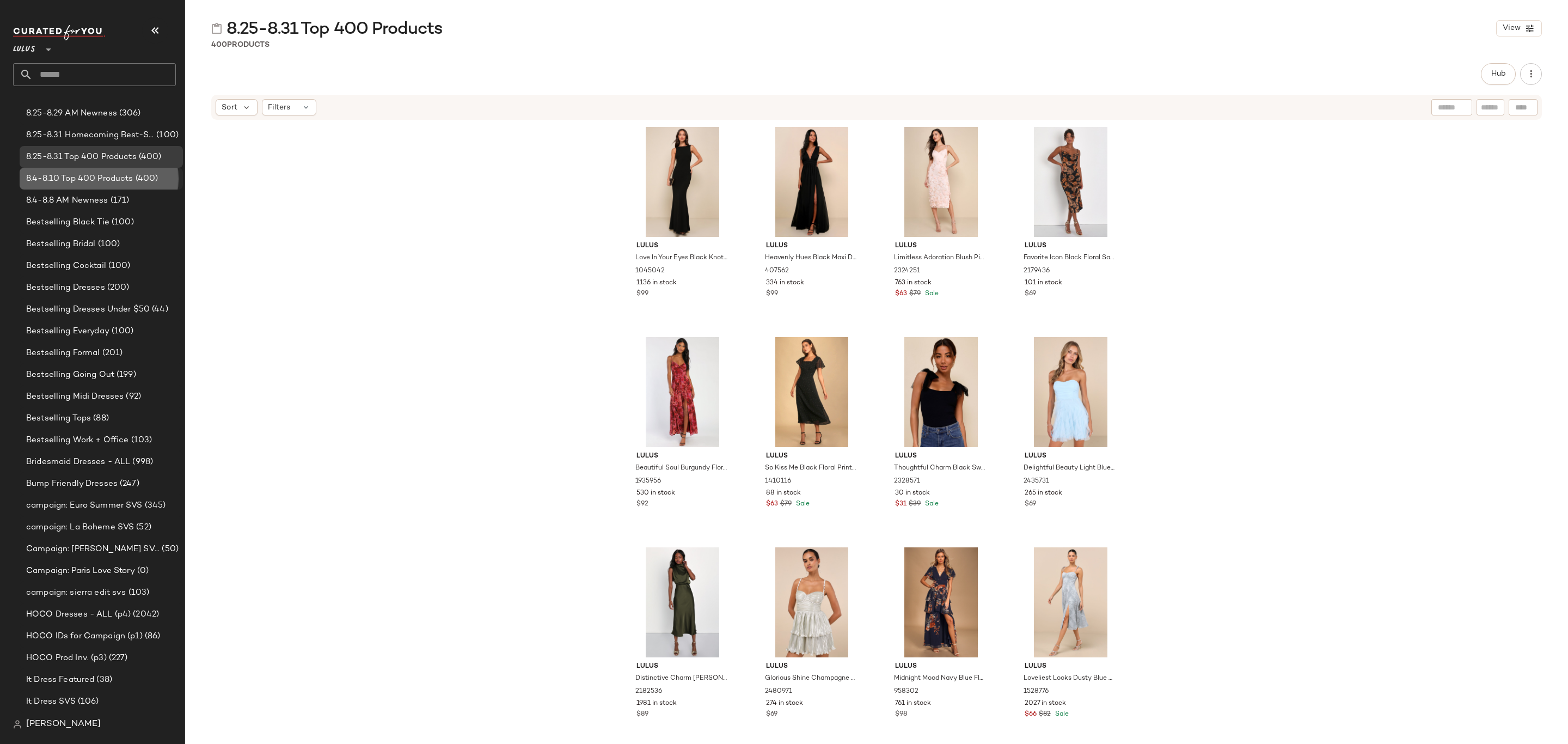
click at [135, 177] on span "(400)" at bounding box center [145, 179] width 25 height 13
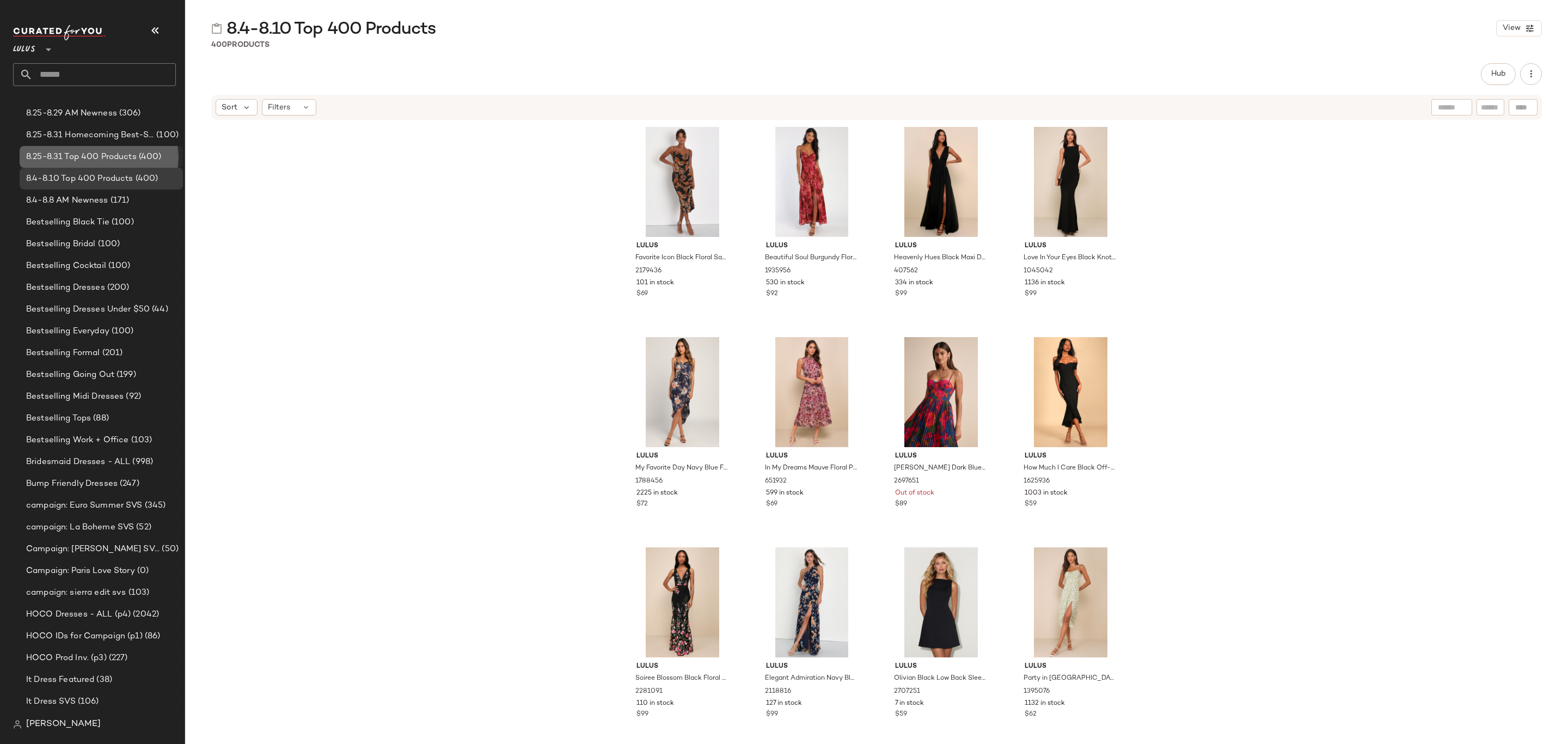
click at [120, 152] on span "8.25-8.31 Top 400 Products" at bounding box center [82, 157] width 111 height 13
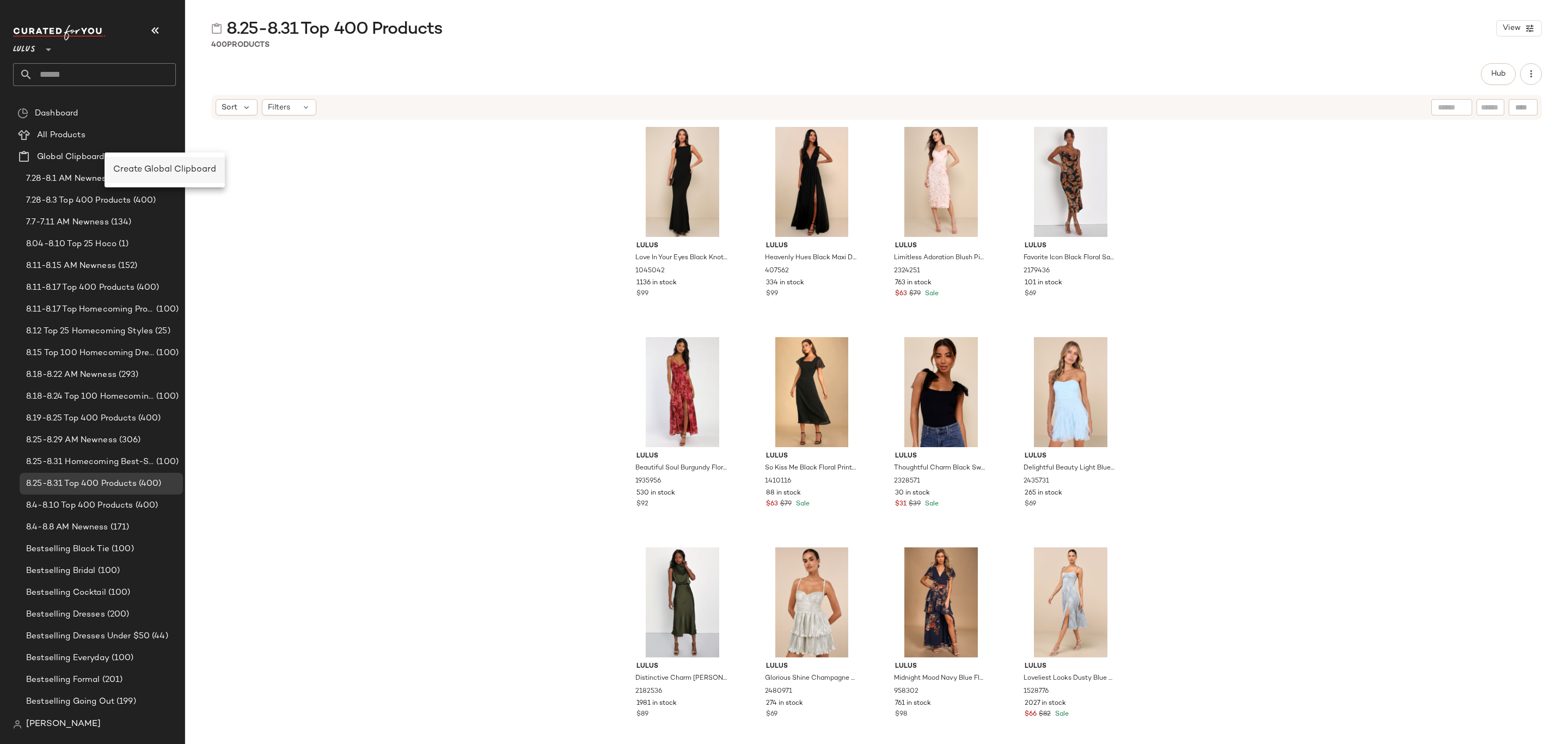
click at [144, 167] on span "Create Global Clipboard" at bounding box center [164, 169] width 103 height 9
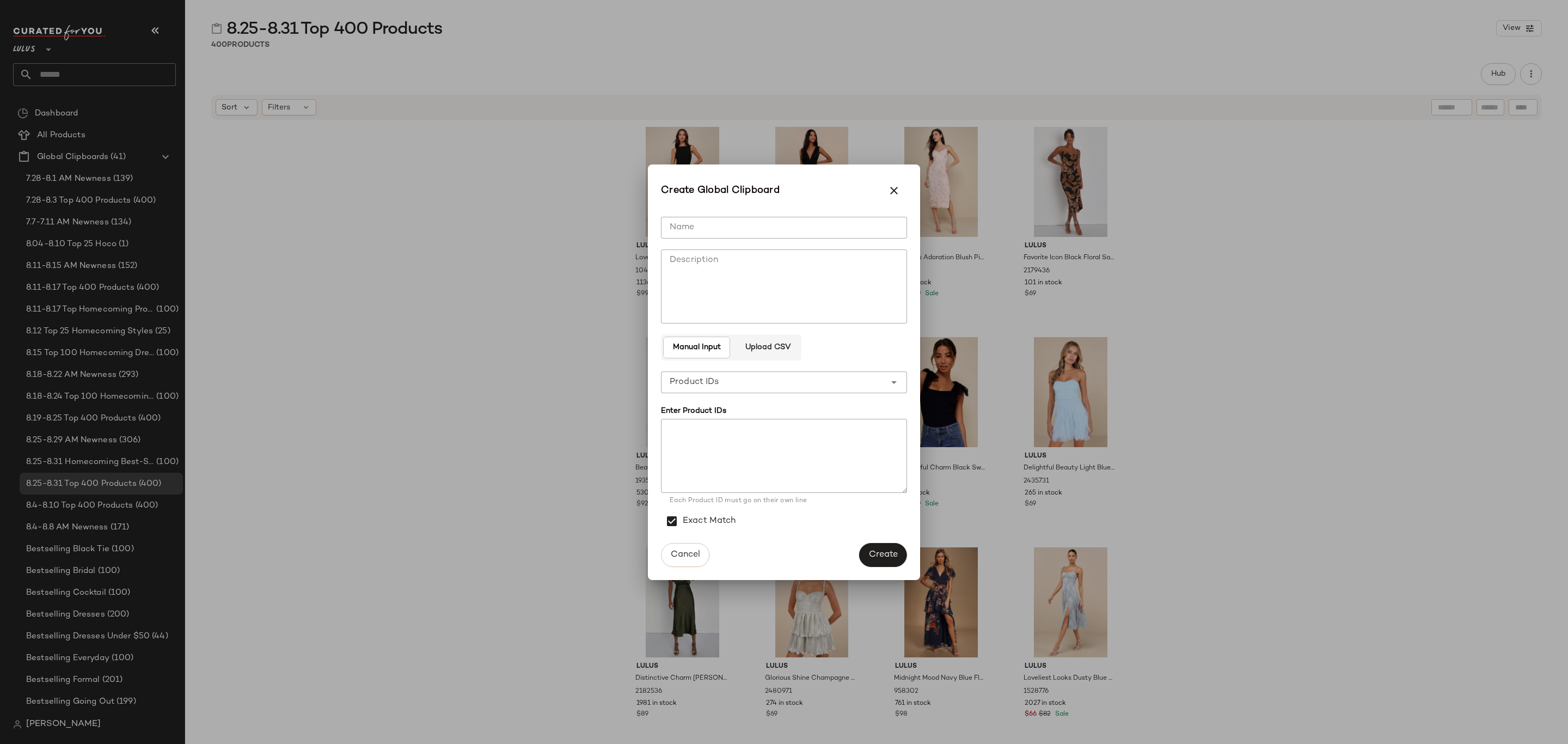
click at [839, 232] on input "Name" at bounding box center [784, 228] width 246 height 22
type input "**********"
click at [789, 435] on textarea at bounding box center [784, 456] width 246 height 74
click at [876, 549] on span "Create" at bounding box center [883, 554] width 29 height 10
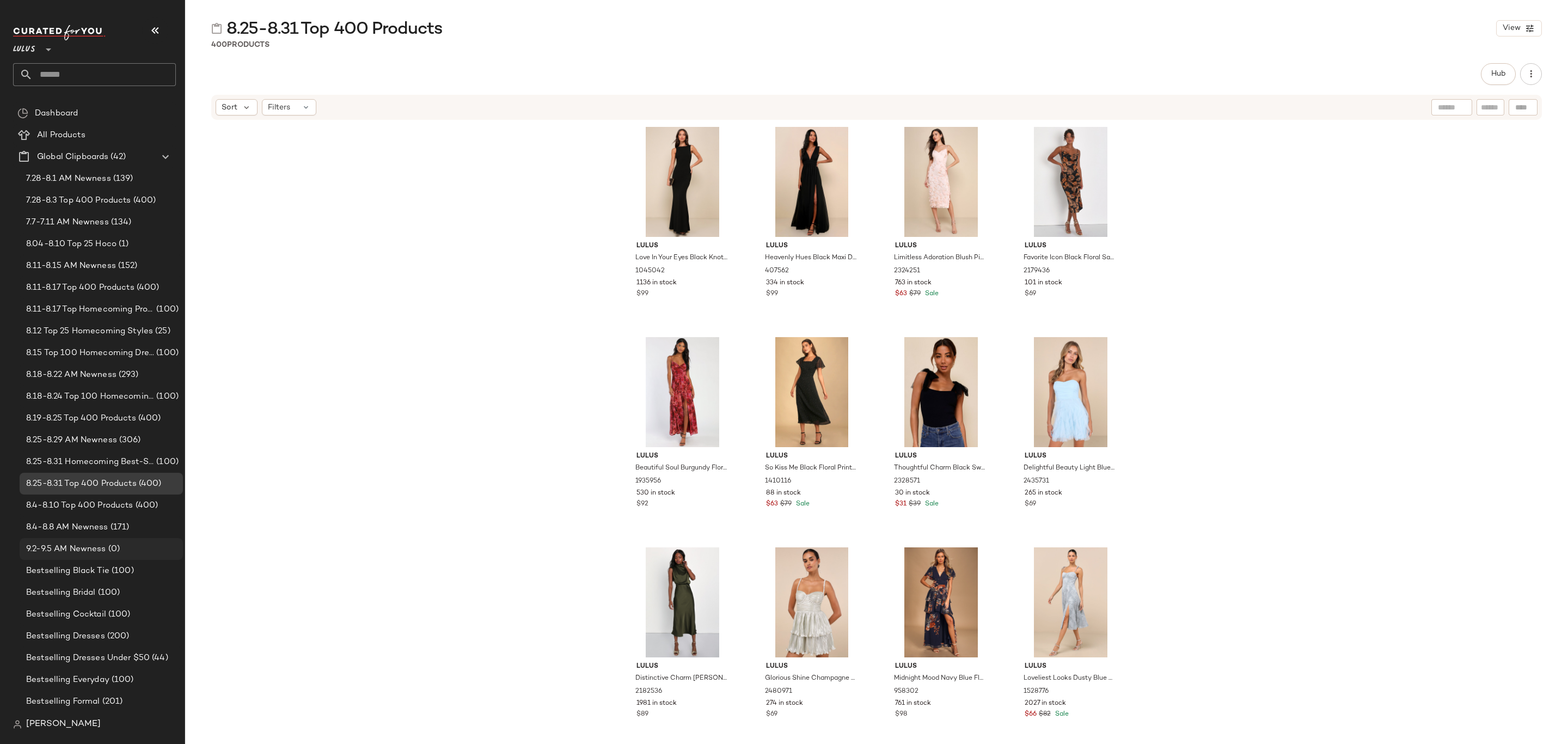
click at [108, 546] on span "(0)" at bounding box center [113, 549] width 13 height 13
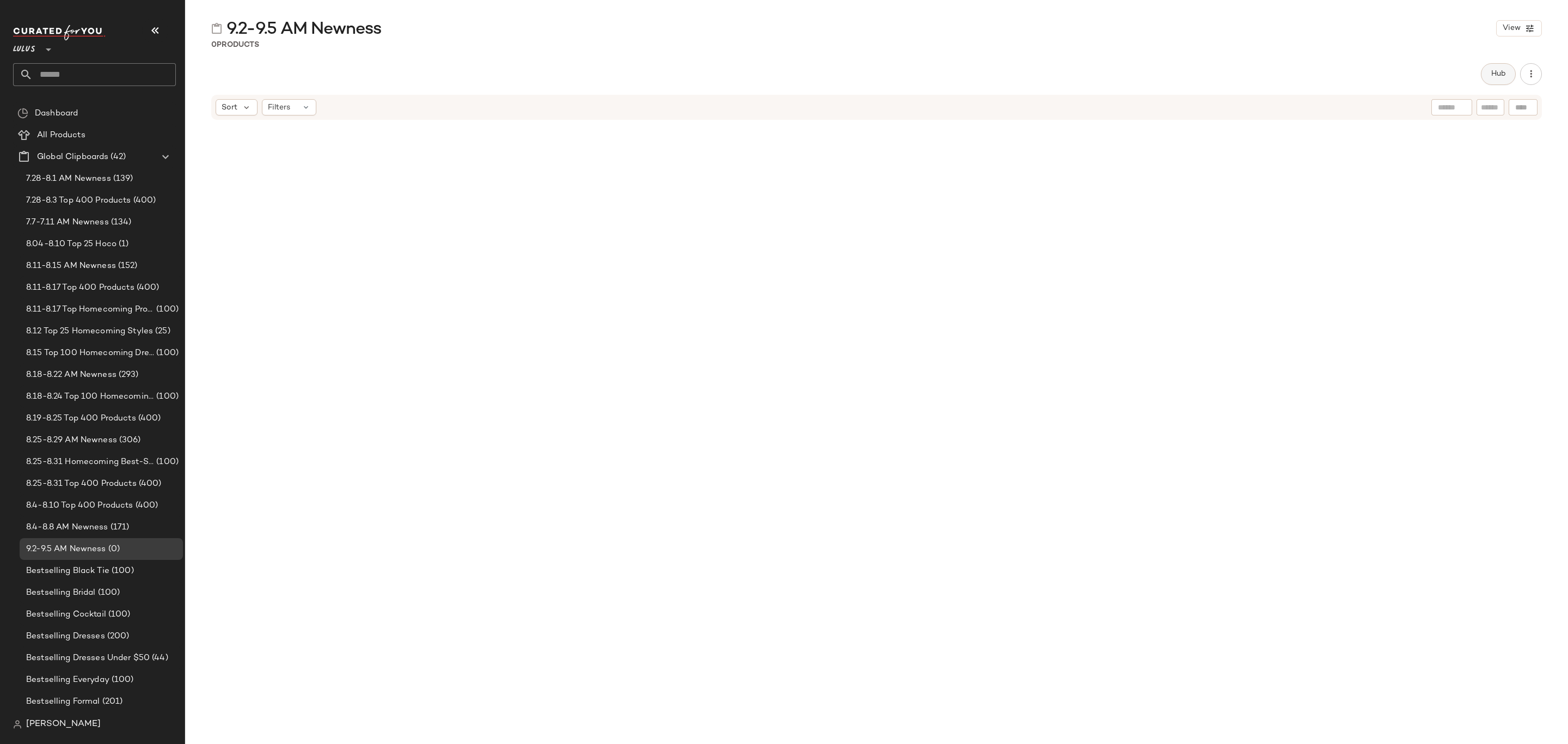
click at [1496, 74] on span "Hub" at bounding box center [1498, 74] width 15 height 9
click at [916, 107] on span "Sort" at bounding box center [909, 106] width 16 height 12
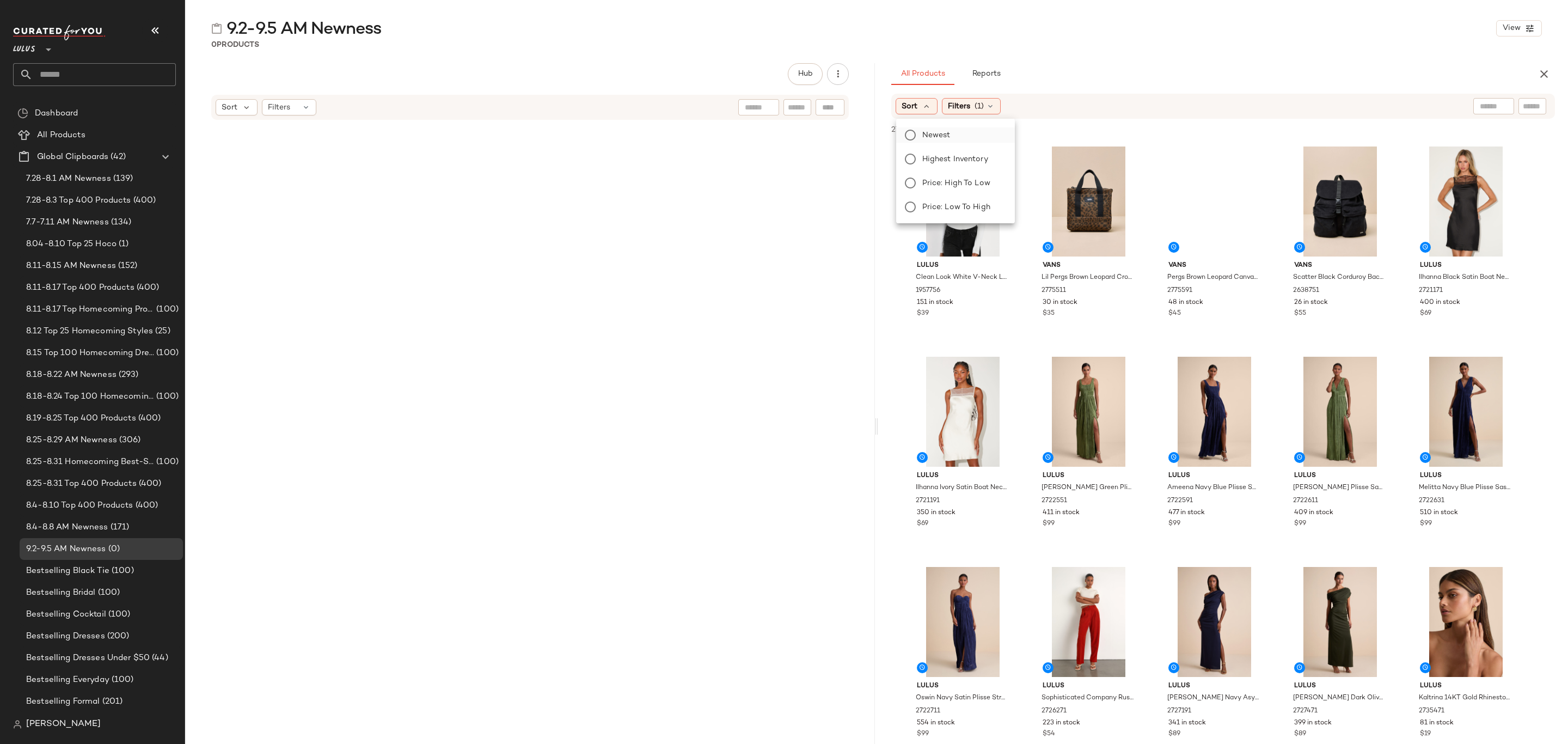
click at [930, 132] on span "Newest" at bounding box center [936, 135] width 29 height 12
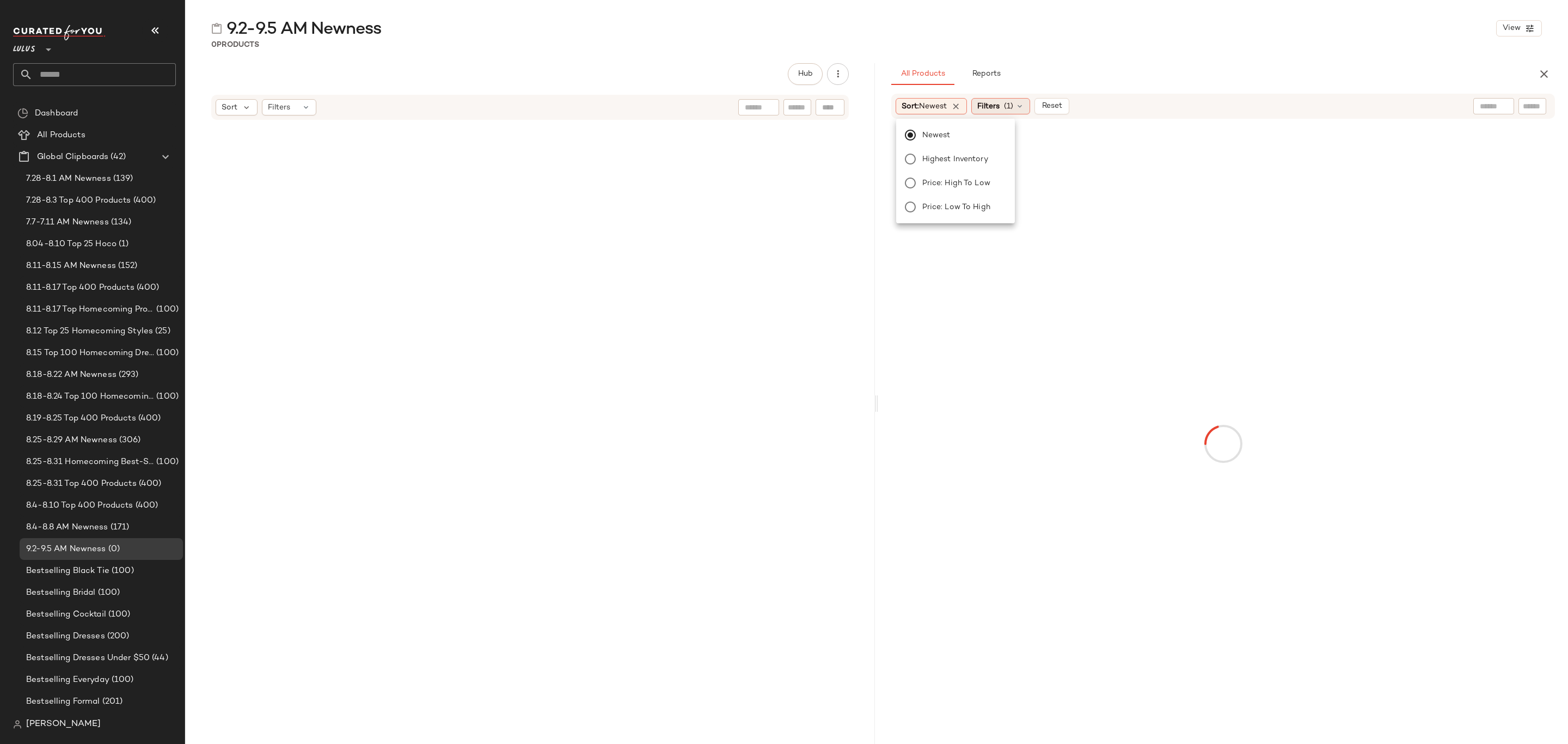
click at [999, 105] on span "Filters" at bounding box center [989, 106] width 23 height 12
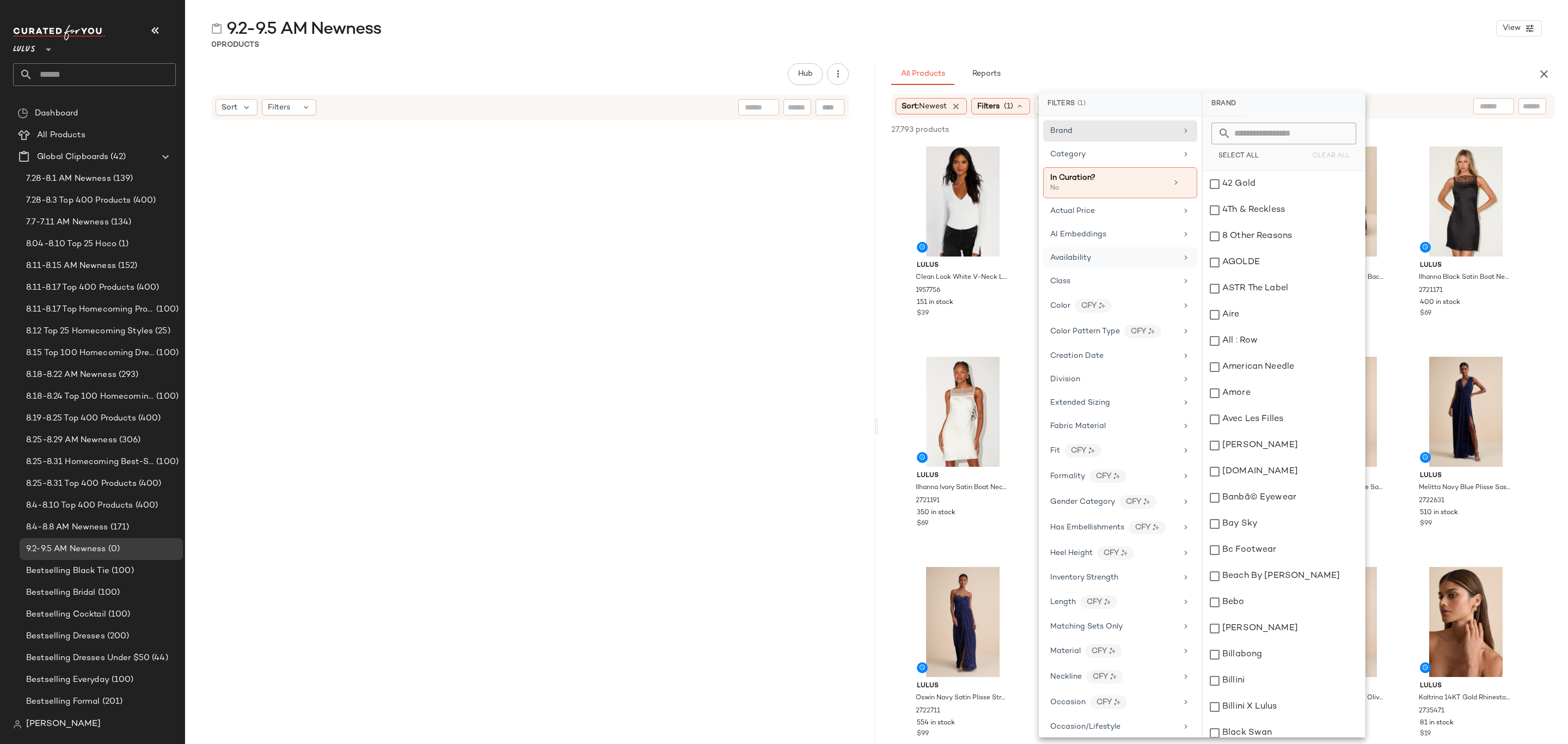
click at [1094, 261] on div "Availability" at bounding box center [1113, 258] width 127 height 12
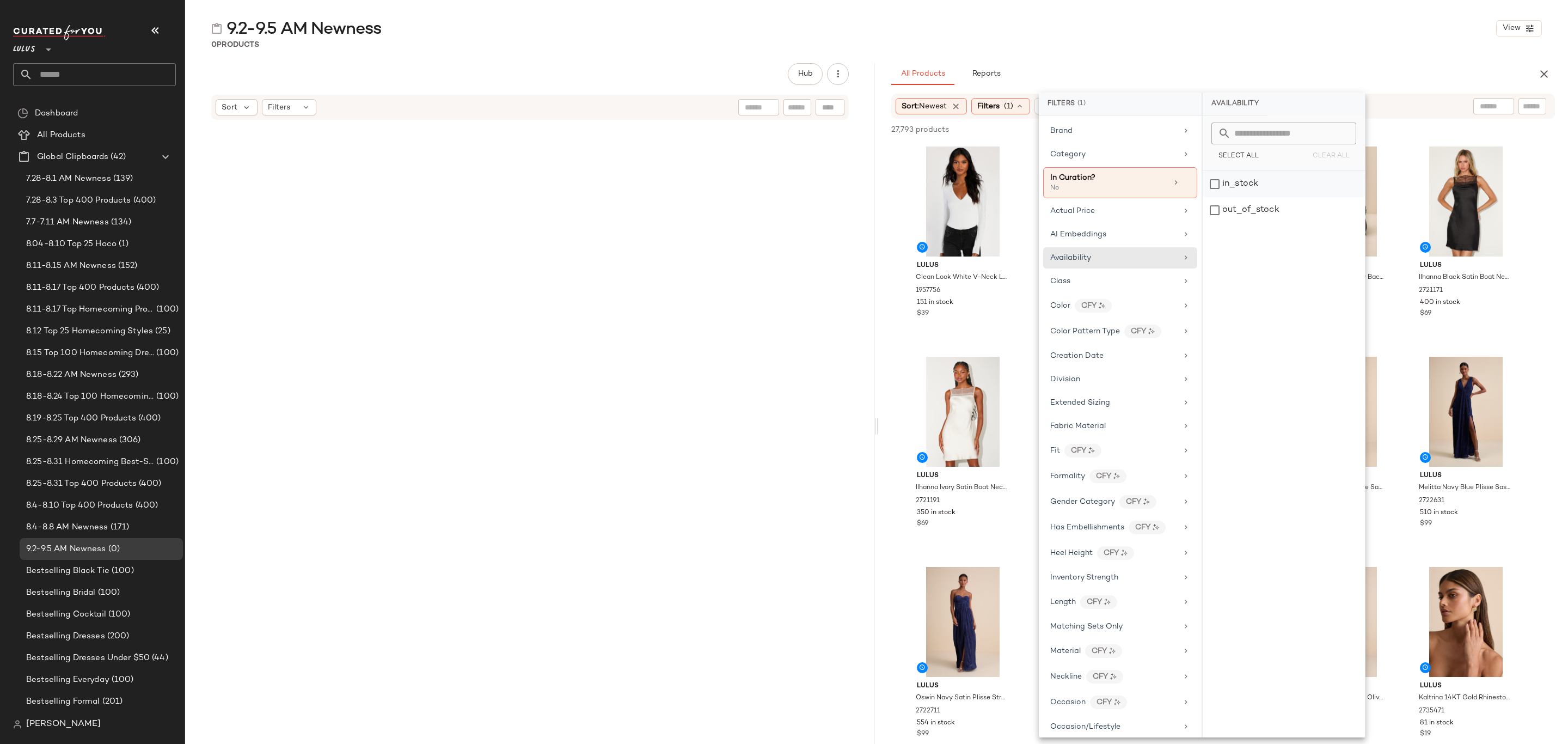
click at [1287, 197] on div "in_stock" at bounding box center [1284, 210] width 163 height 26
click at [1138, 51] on div "9.2-9.5 AM Newness View 0 Products Hub Sort Filters All Products Reports Sort: …" at bounding box center [877, 381] width 1383 height 726
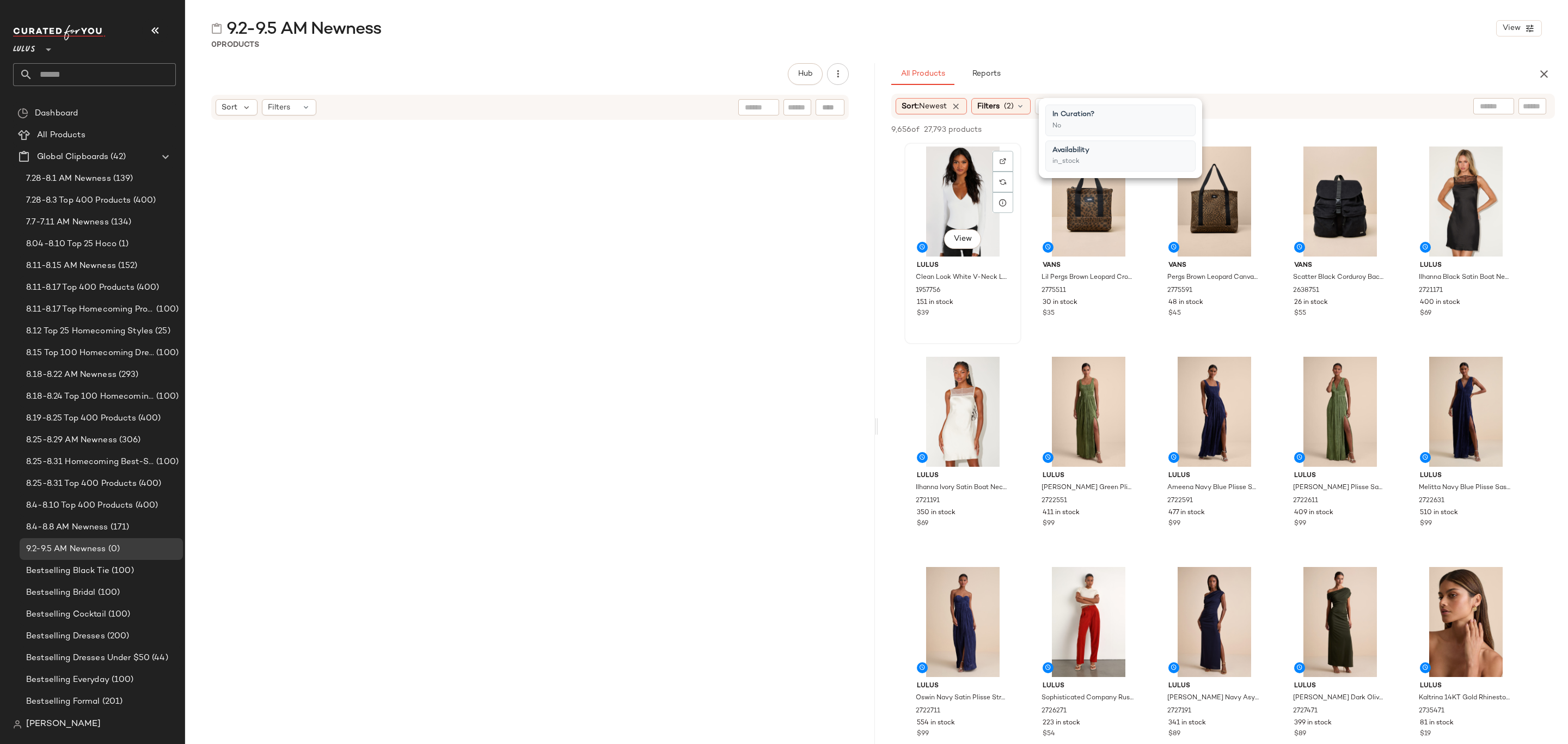
click at [942, 188] on div "View" at bounding box center [963, 202] width 110 height 110
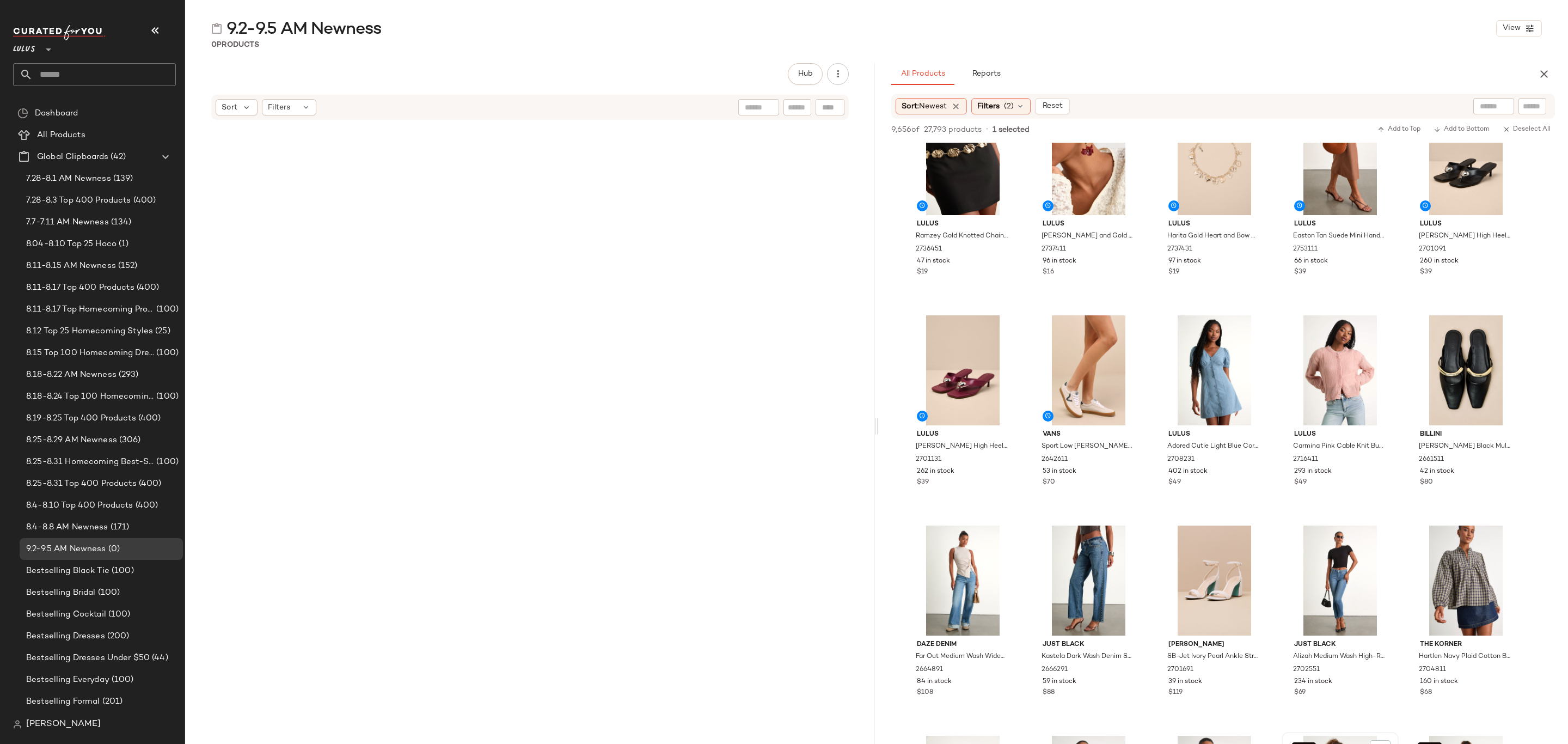
scroll to position [7025, 0]
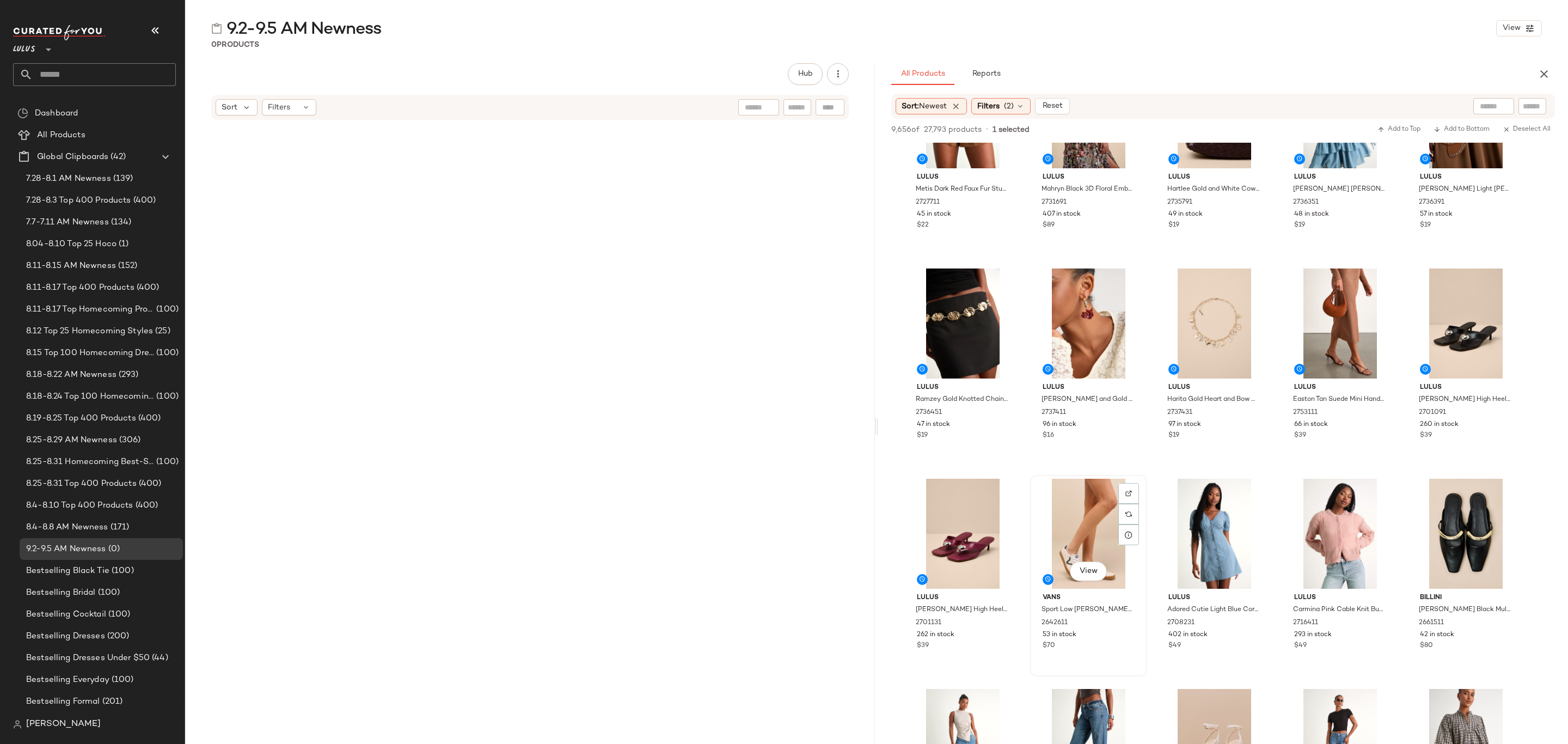
click at [1104, 631] on div "53 in stock" at bounding box center [1088, 635] width 92 height 10
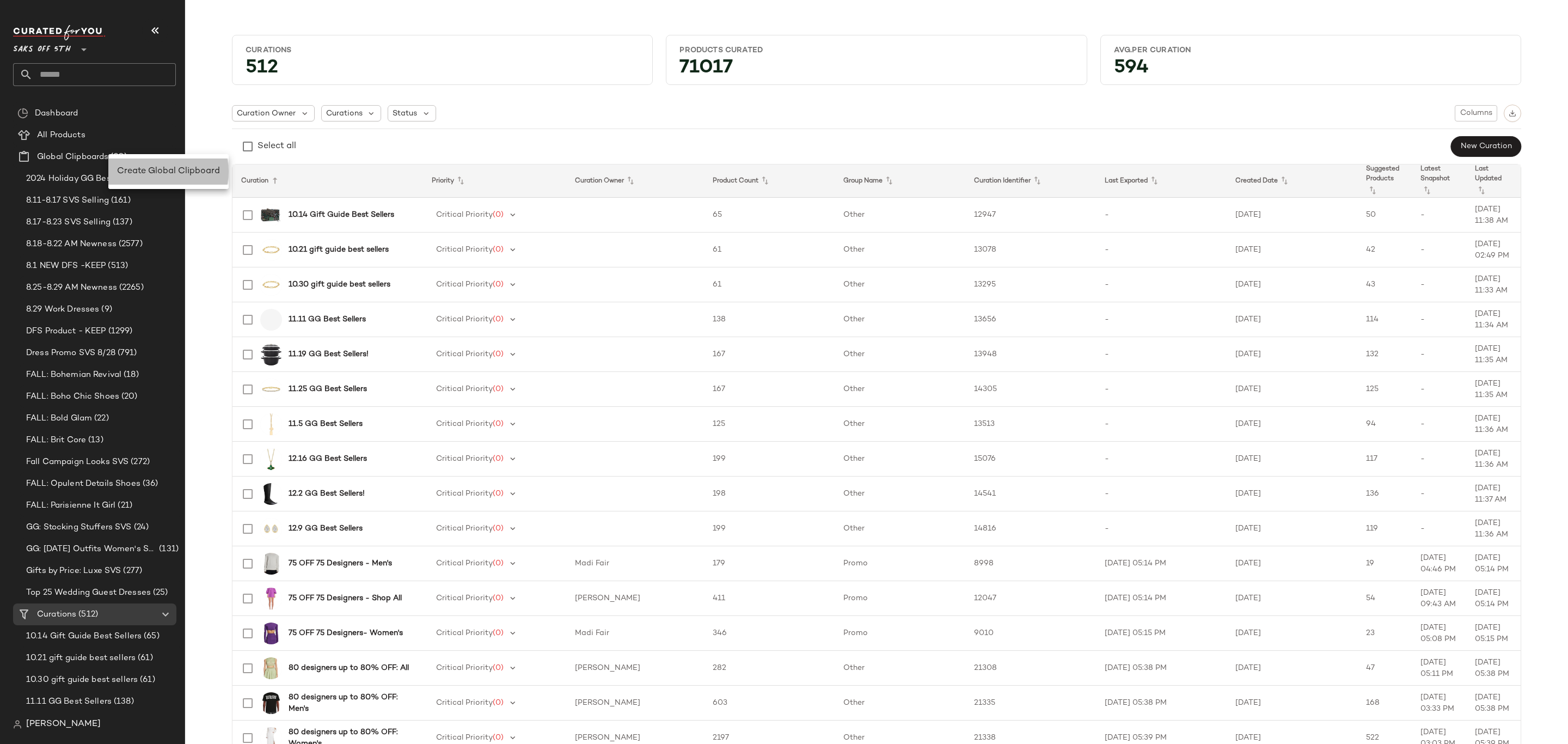
click at [150, 178] on div "Create Global Clipboard" at bounding box center [169, 171] width 121 height 26
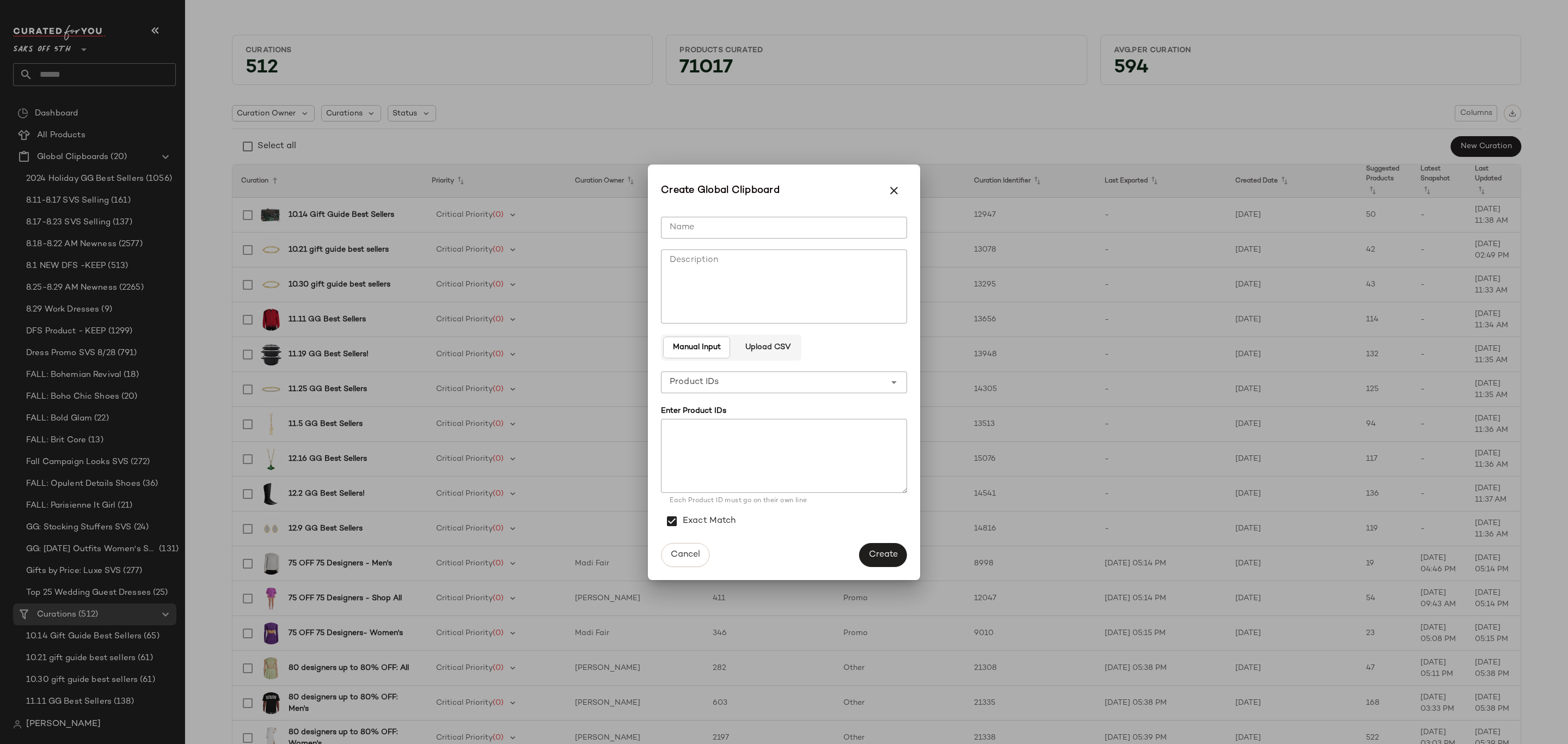
click at [715, 219] on input "Name" at bounding box center [784, 228] width 246 height 22
type input "**********"
click at [703, 421] on textarea at bounding box center [784, 456] width 246 height 74
paste textarea "**********"
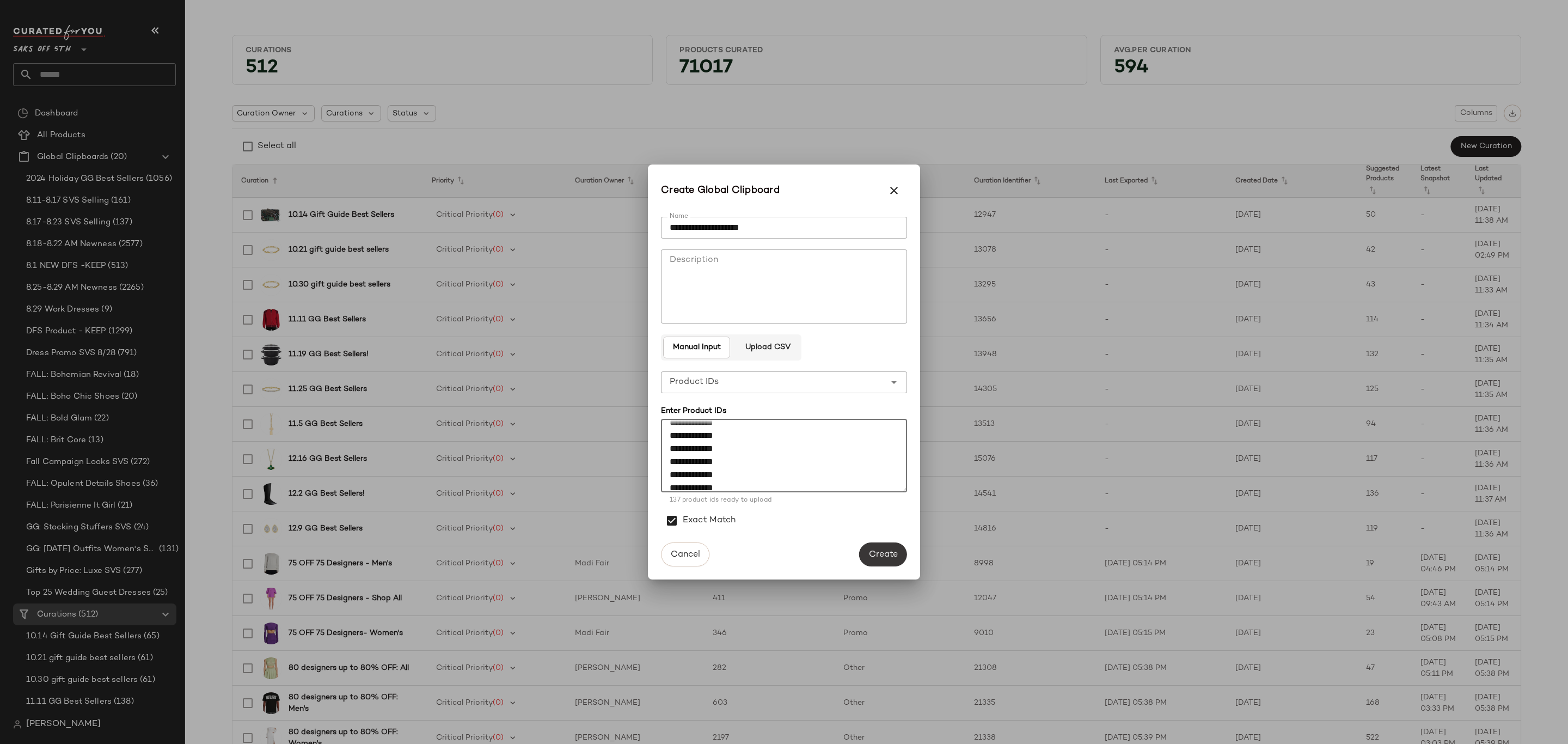
type textarea "**********"
click at [892, 550] on span "Create" at bounding box center [883, 554] width 29 height 10
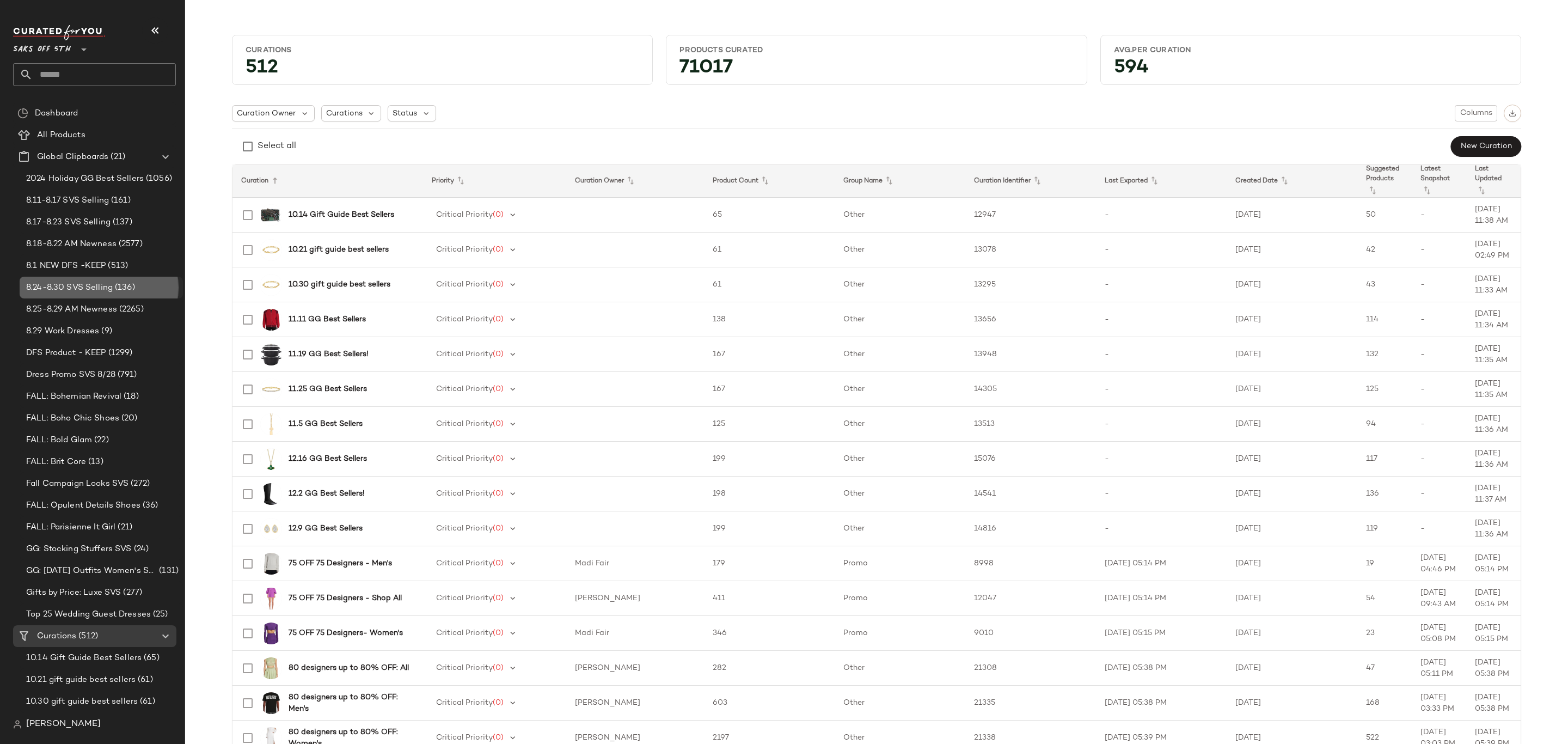
click at [129, 287] on span "(136)" at bounding box center [124, 287] width 23 height 13
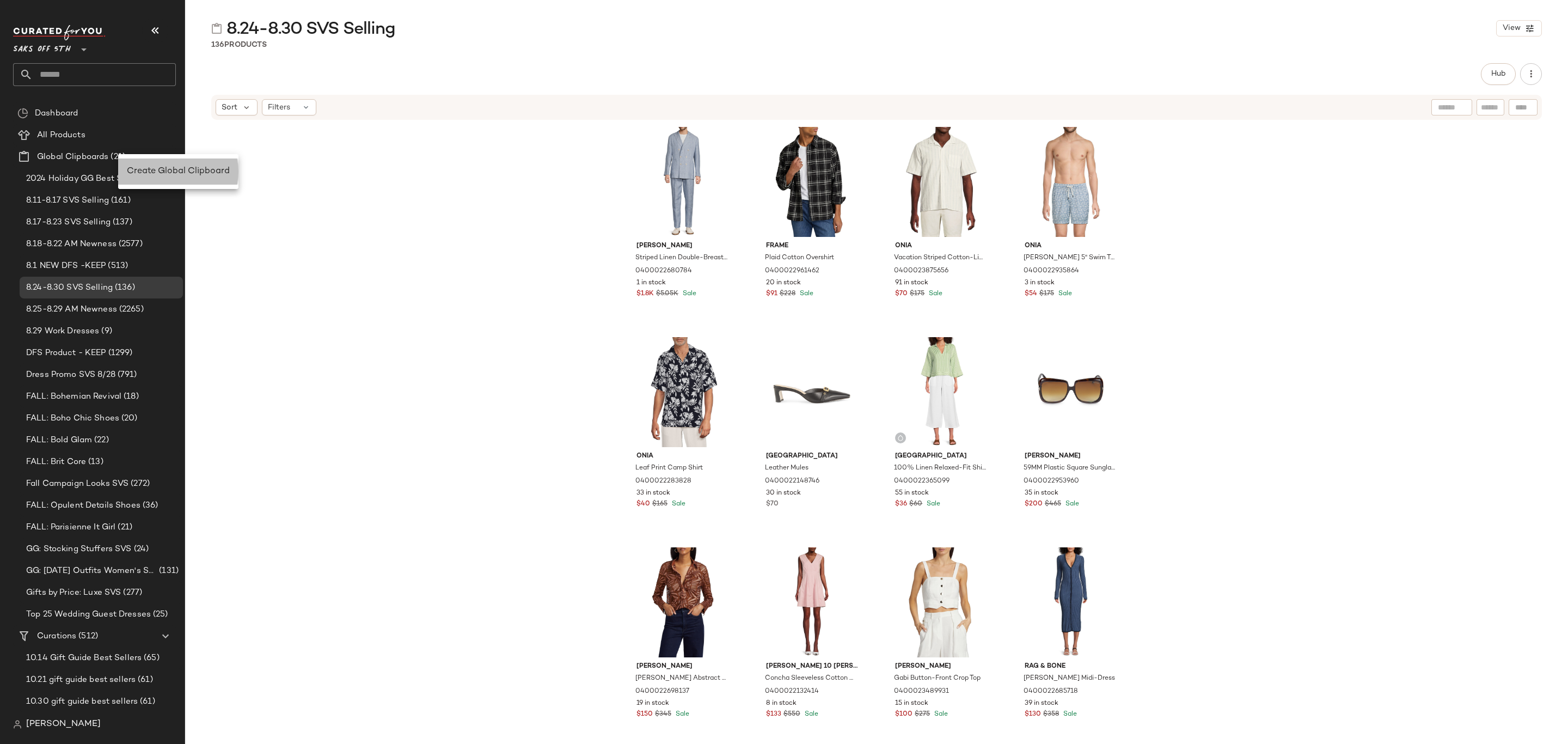
click at [157, 169] on span "Create Global Clipboard" at bounding box center [178, 171] width 103 height 9
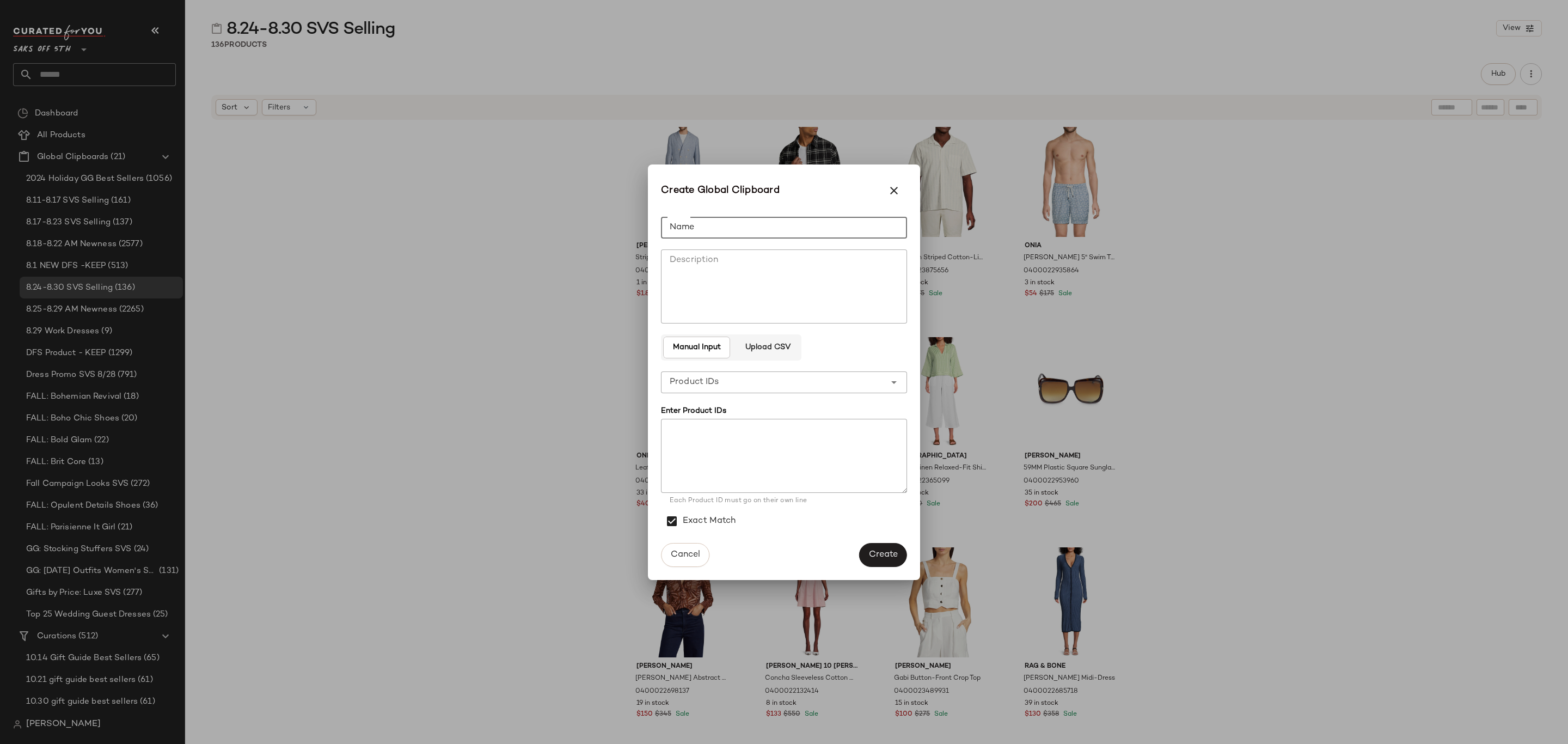
click at [775, 225] on input "Name" at bounding box center [784, 228] width 246 height 22
type input "**********"
click at [889, 550] on span "Create" at bounding box center [883, 554] width 29 height 10
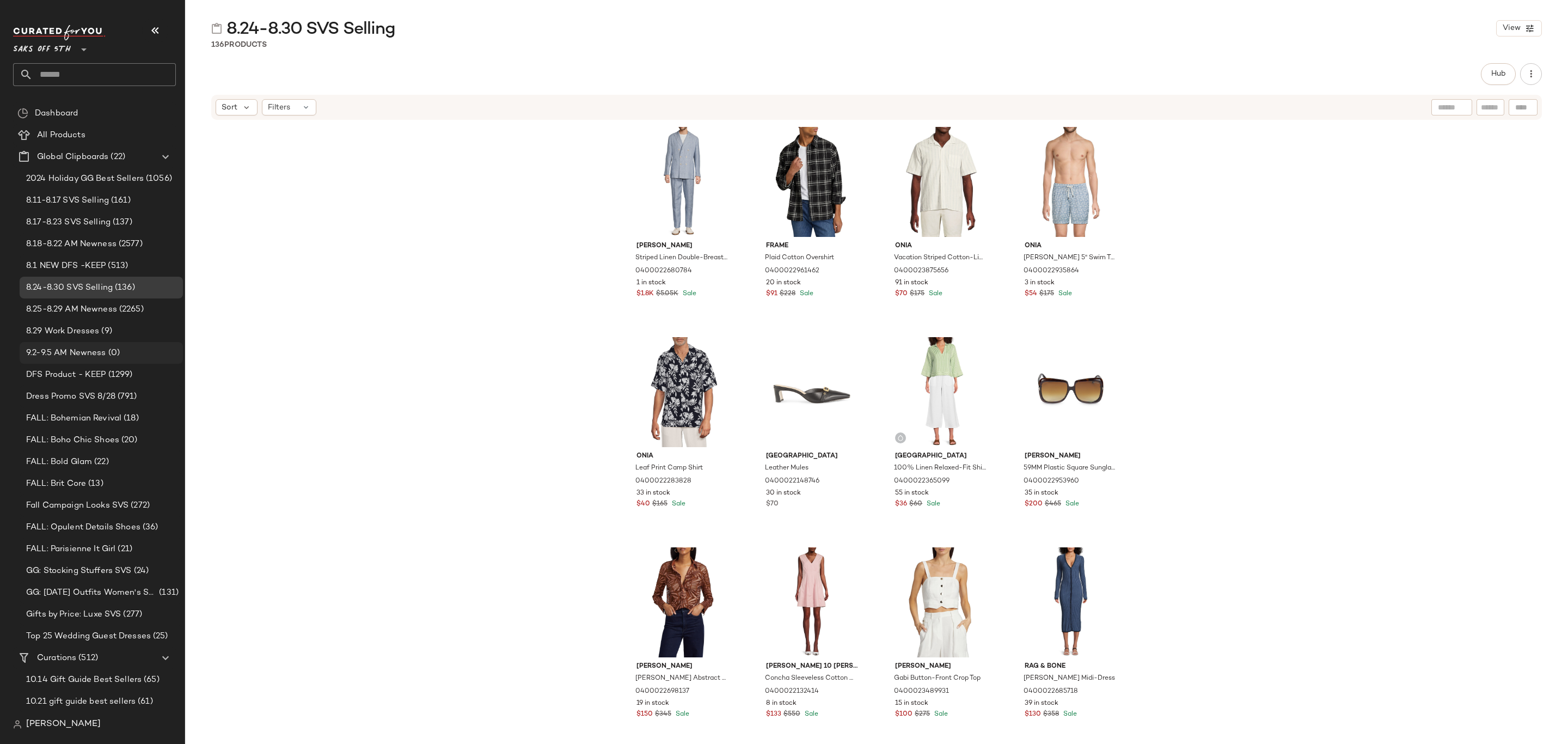
click at [125, 349] on div "9.2-9.5 AM Newness (0)" at bounding box center [101, 353] width 156 height 13
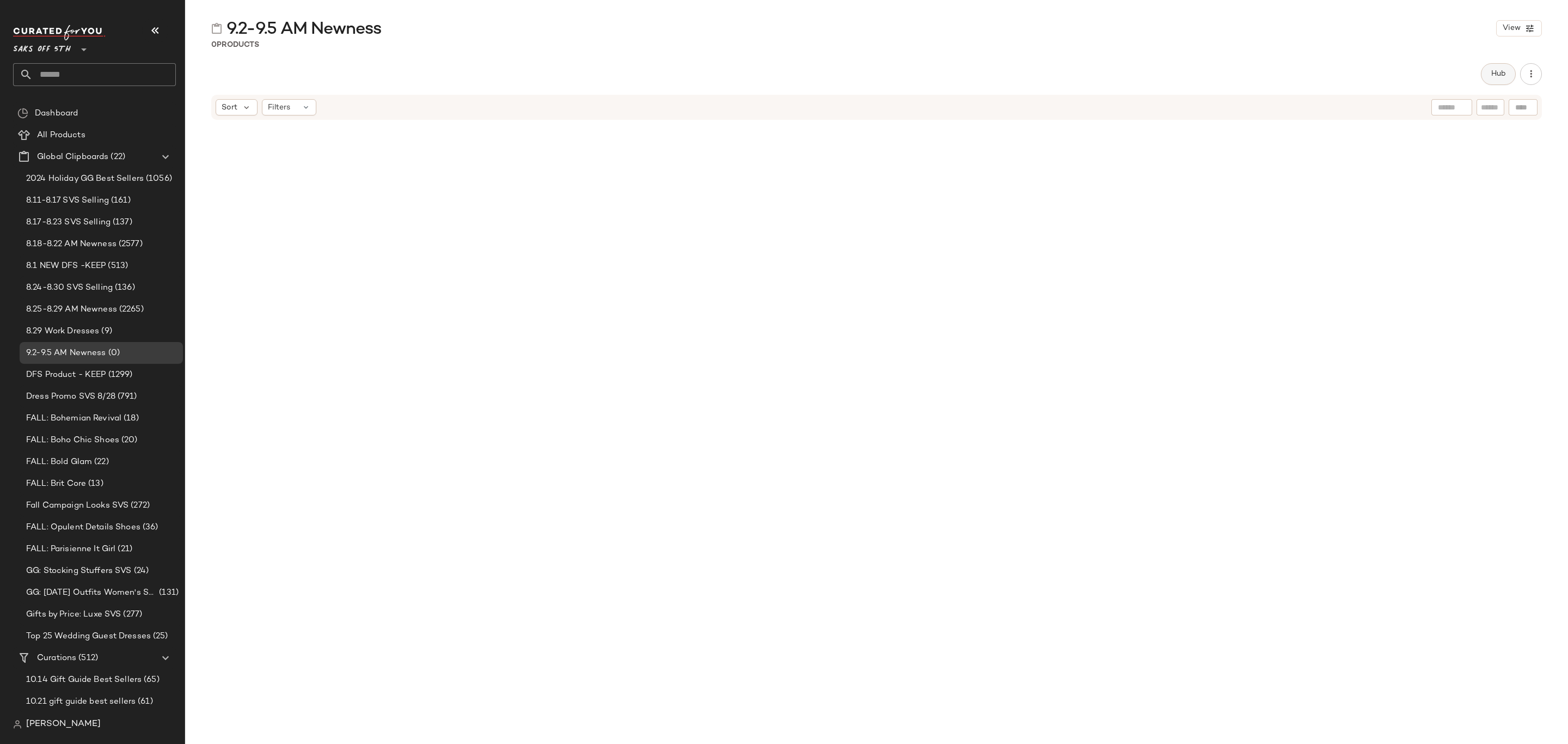
click at [1502, 79] on button "Hub" at bounding box center [1498, 74] width 35 height 22
click at [916, 105] on span "Sort" at bounding box center [909, 106] width 16 height 12
drag, startPoint x: 933, startPoint y: 138, endPoint x: 987, endPoint y: 106, distance: 62.8
click at [933, 137] on span "Newest" at bounding box center [936, 135] width 29 height 12
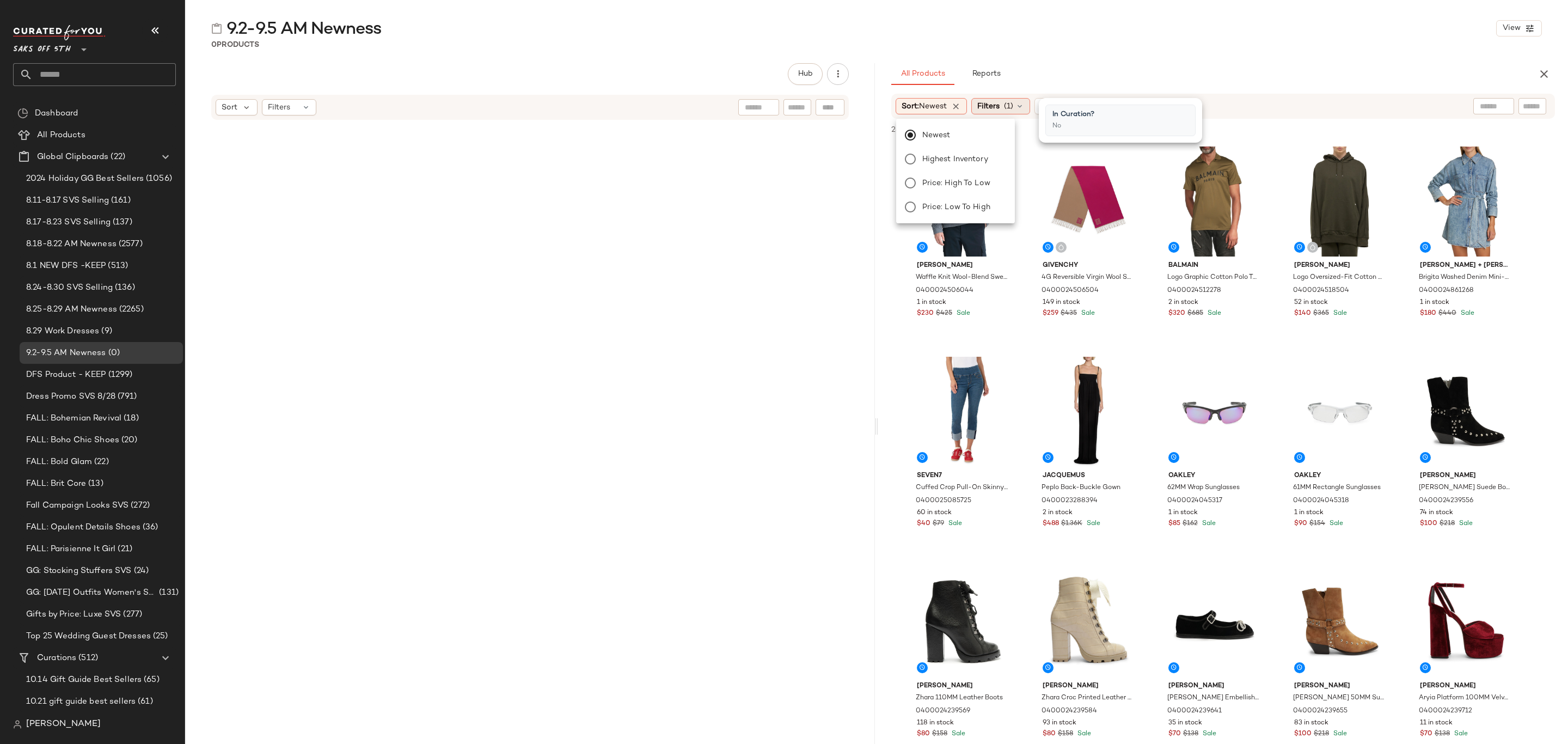
click at [987, 106] on span "Filters" at bounding box center [989, 106] width 23 height 12
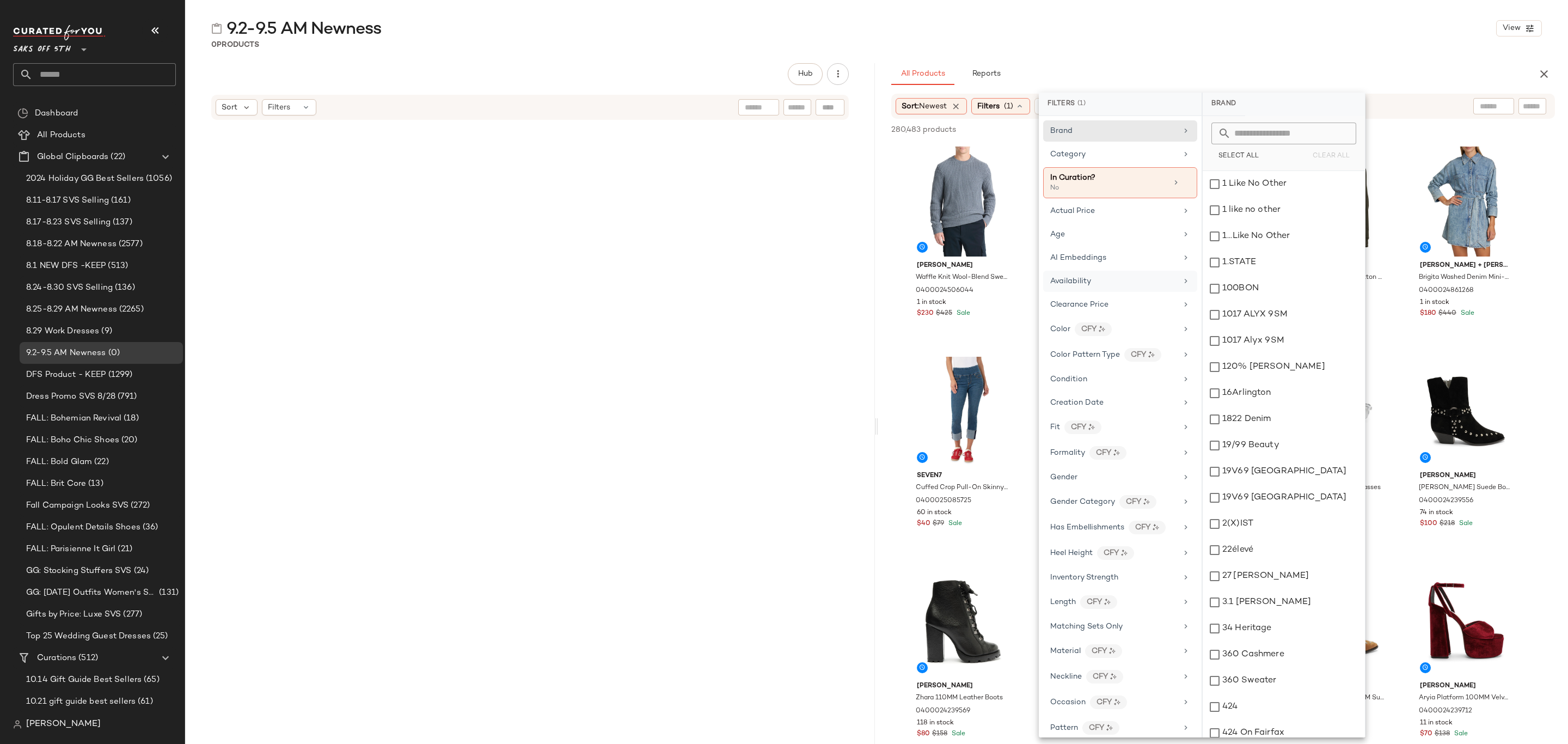
click at [1111, 279] on div "Availability" at bounding box center [1113, 281] width 127 height 12
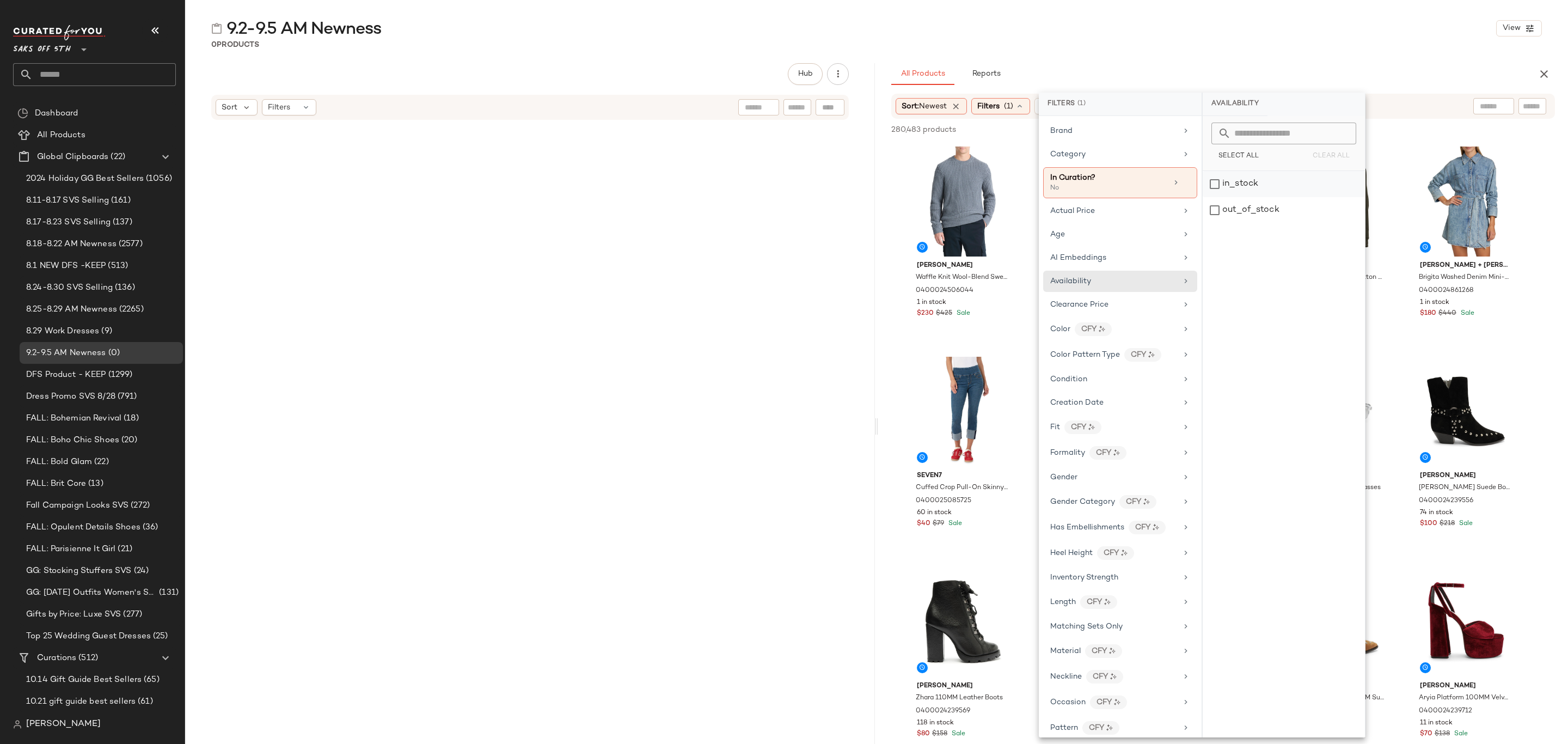
click at [1255, 197] on div "in_stock" at bounding box center [1284, 210] width 163 height 26
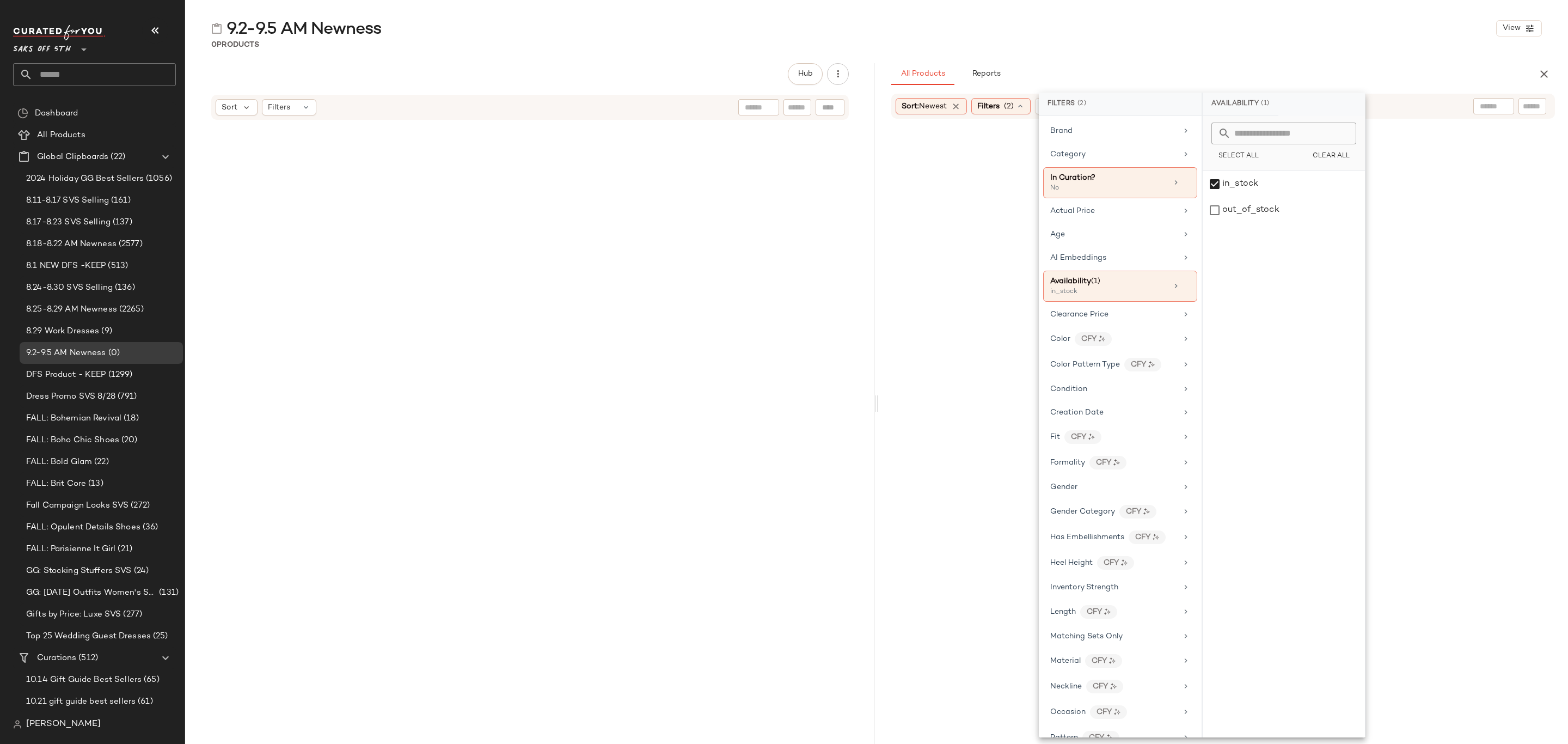
click at [1300, 58] on div "9.2-9.5 AM Newness View 0 Products Hub Sort Filters All Products Reports Sort: …" at bounding box center [877, 381] width 1383 height 726
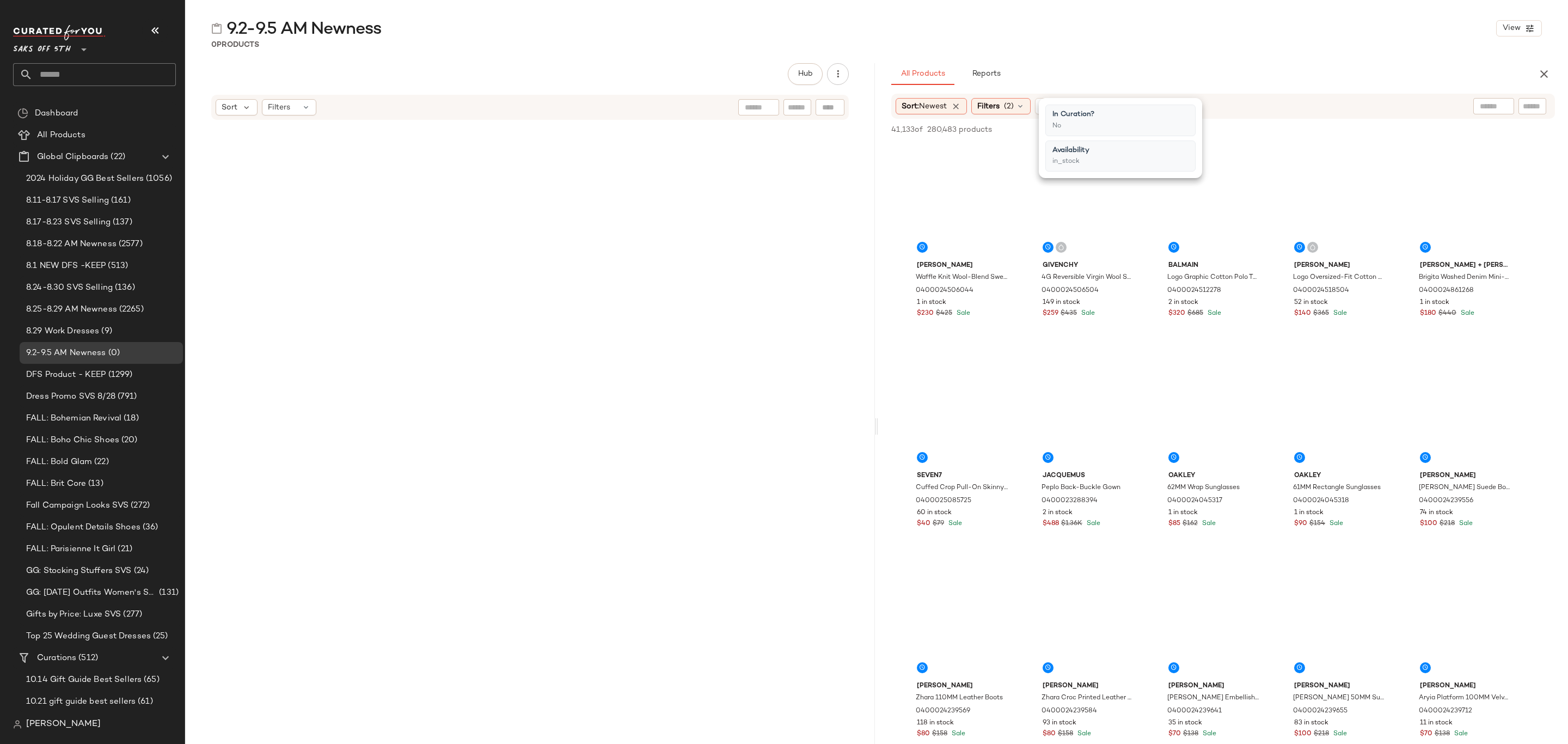
click at [1237, 58] on div "9.2-9.5 AM Newness View 0 Products Hub Sort Filters All Products Reports Sort: …" at bounding box center [877, 381] width 1383 height 726
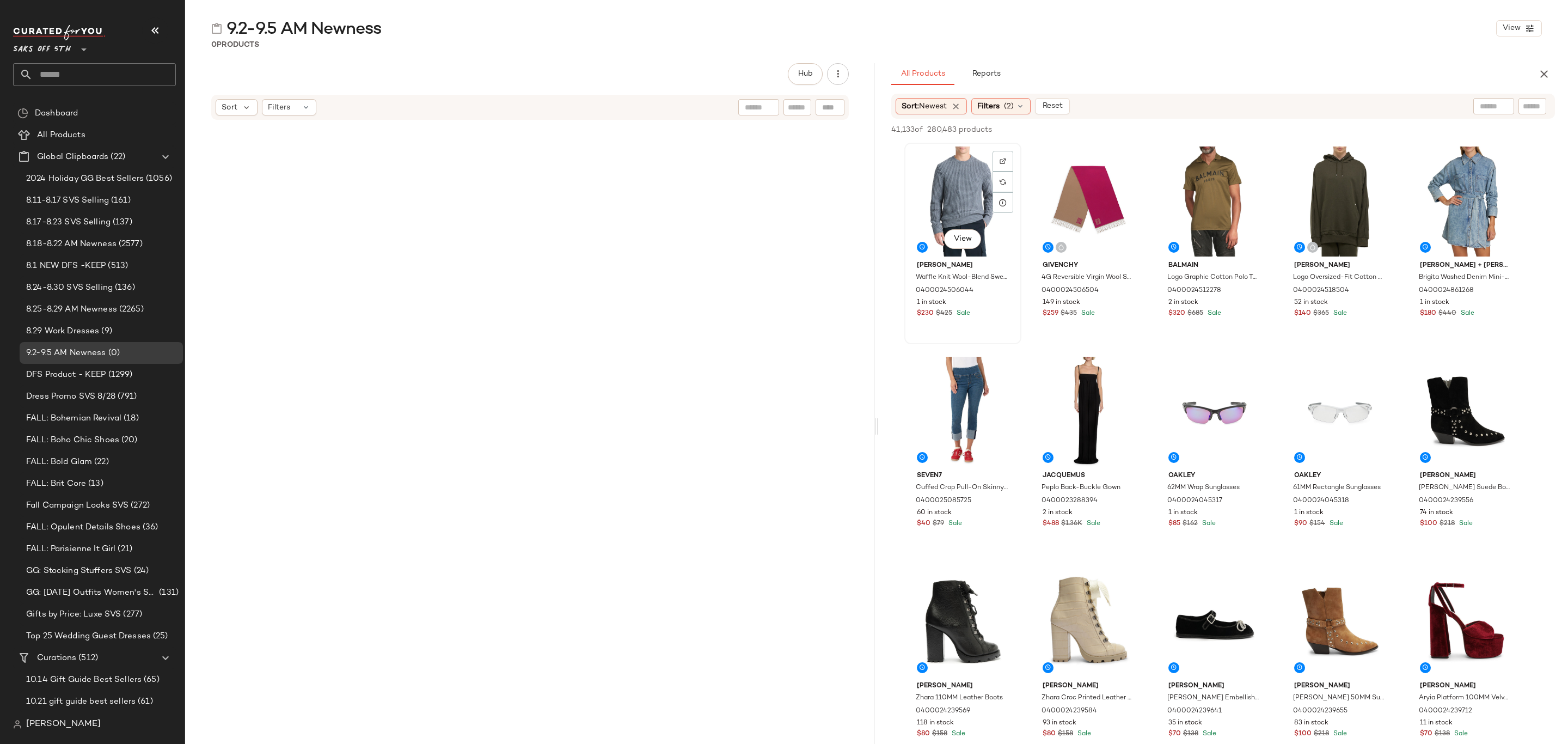
click at [959, 169] on div "View" at bounding box center [963, 202] width 110 height 110
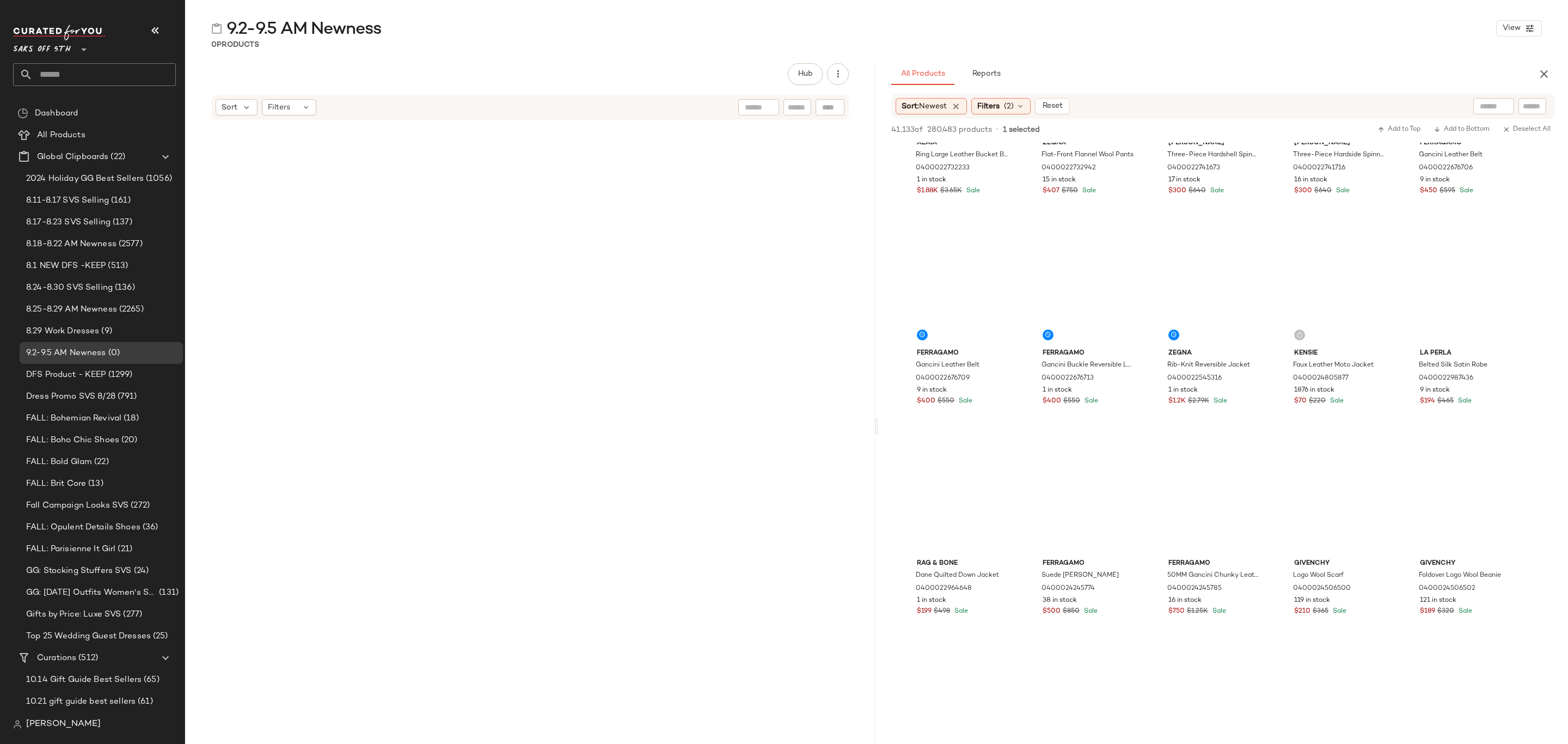
scroll to position [59713, 0]
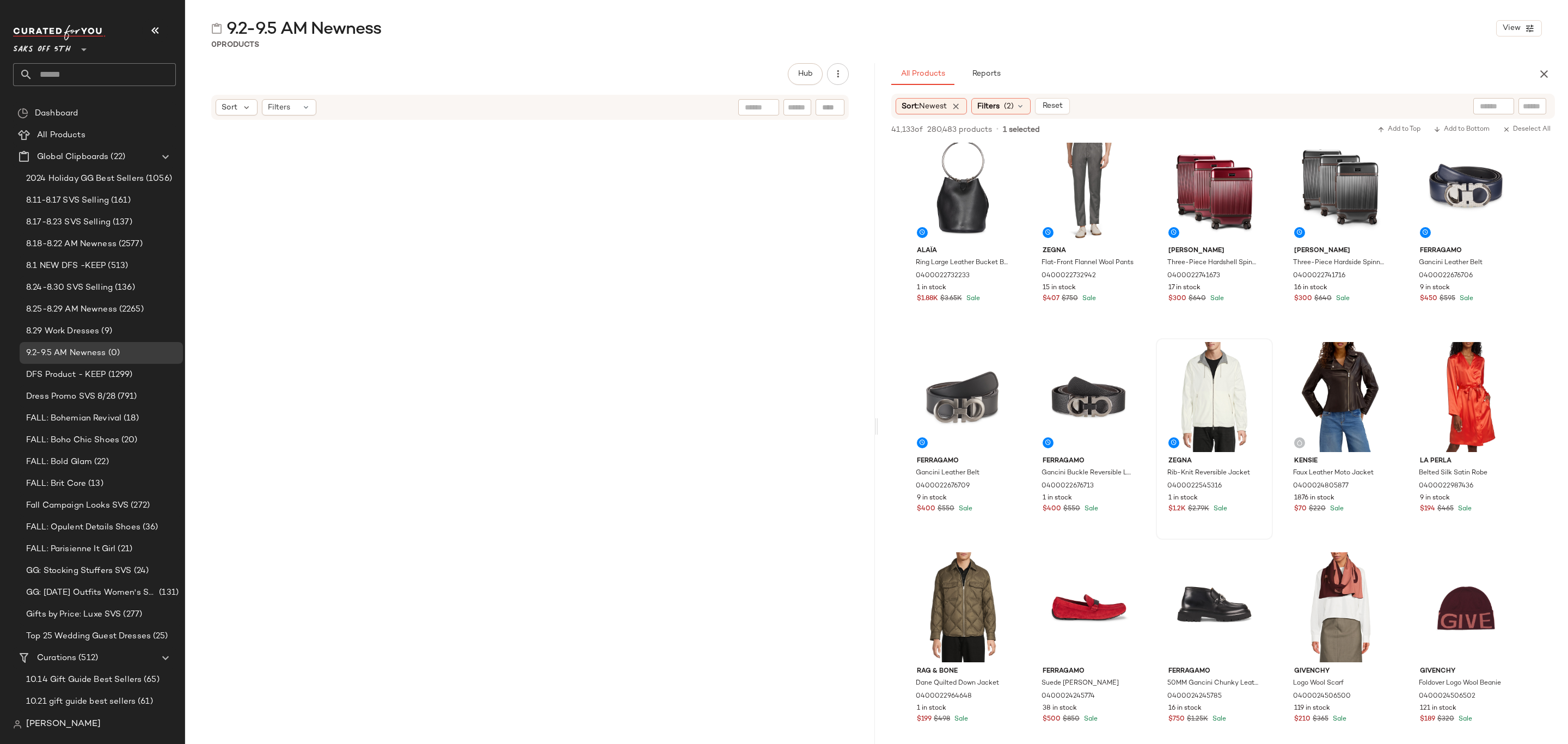
click at [1246, 507] on div "$1.2K $2.79K Sale" at bounding box center [1214, 509] width 92 height 10
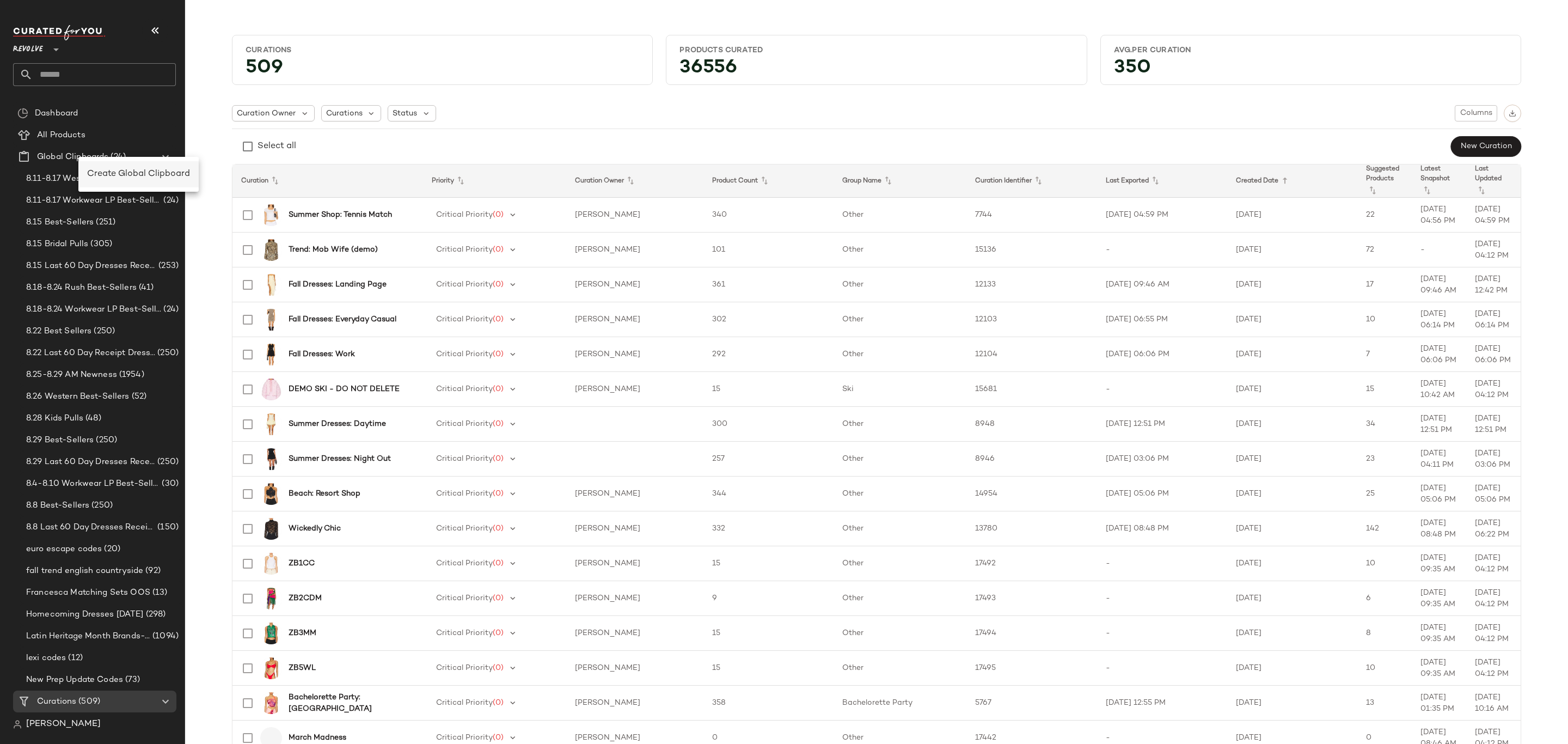
click at [116, 175] on span "Create Global Clipboard" at bounding box center [138, 174] width 103 height 9
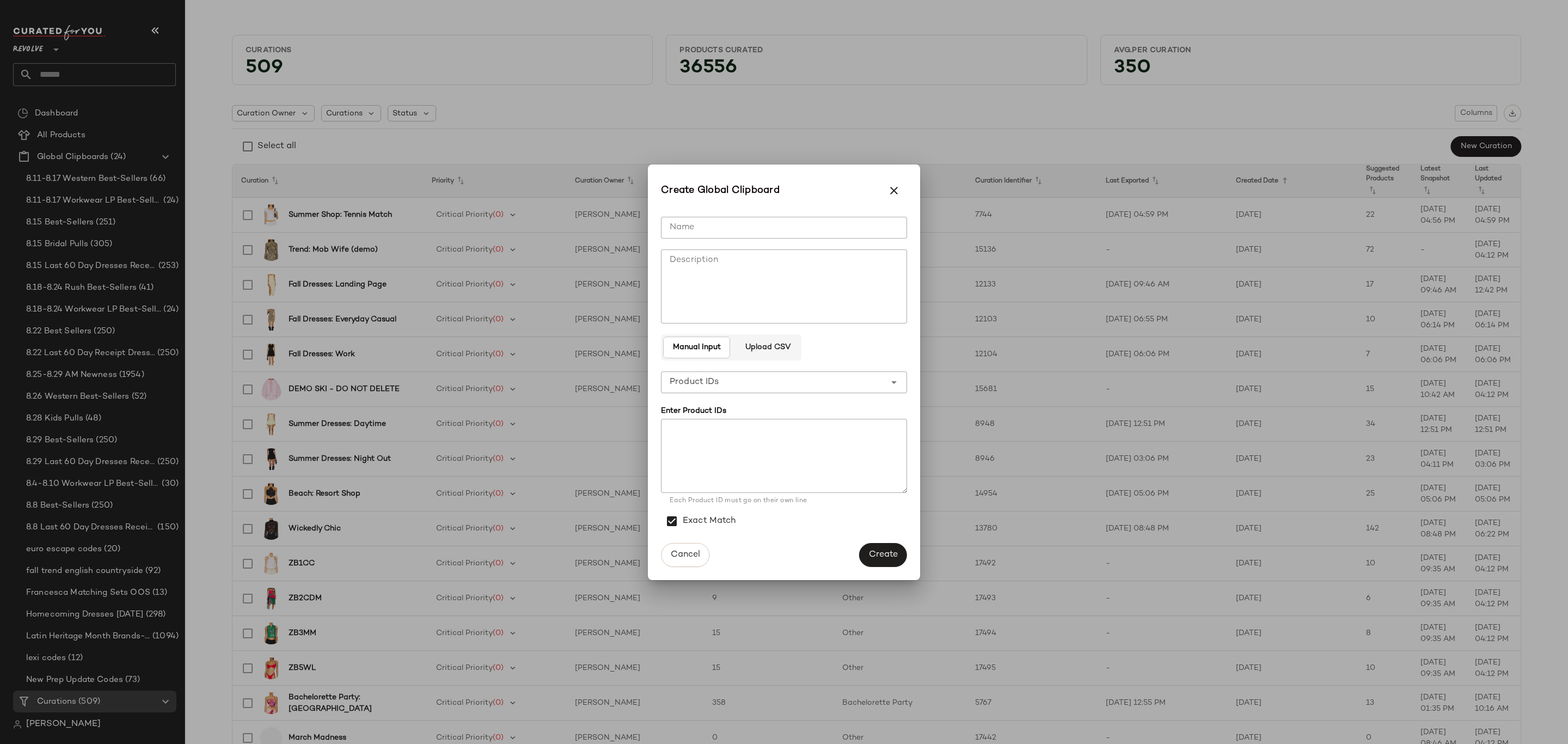
drag, startPoint x: 699, startPoint y: 230, endPoint x: 742, endPoint y: 226, distance: 43.2
click at [699, 230] on input "Name" at bounding box center [784, 228] width 246 height 22
type input "**********"
click at [884, 549] on span "Create" at bounding box center [883, 554] width 29 height 10
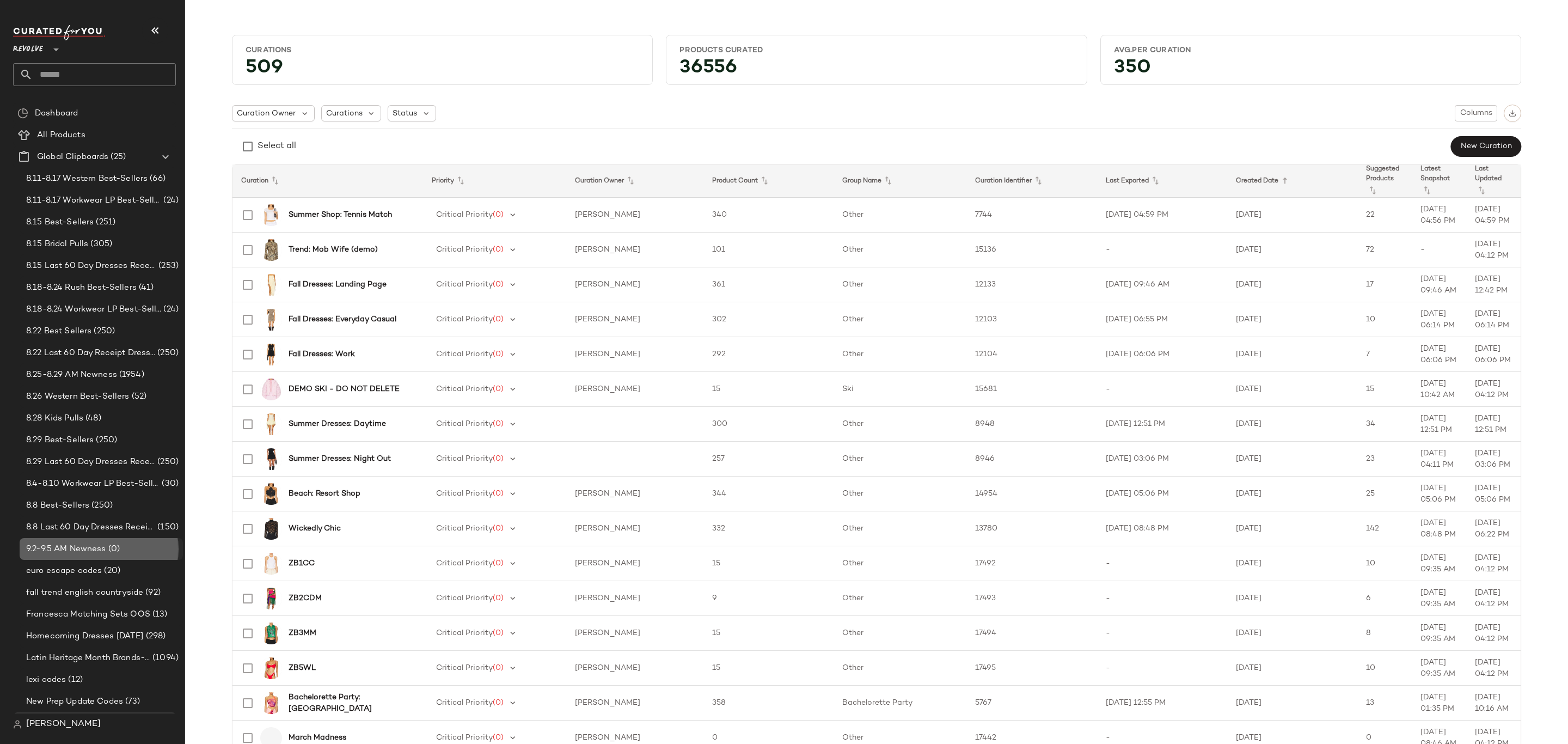
click at [111, 544] on span "(0)" at bounding box center [113, 549] width 13 height 13
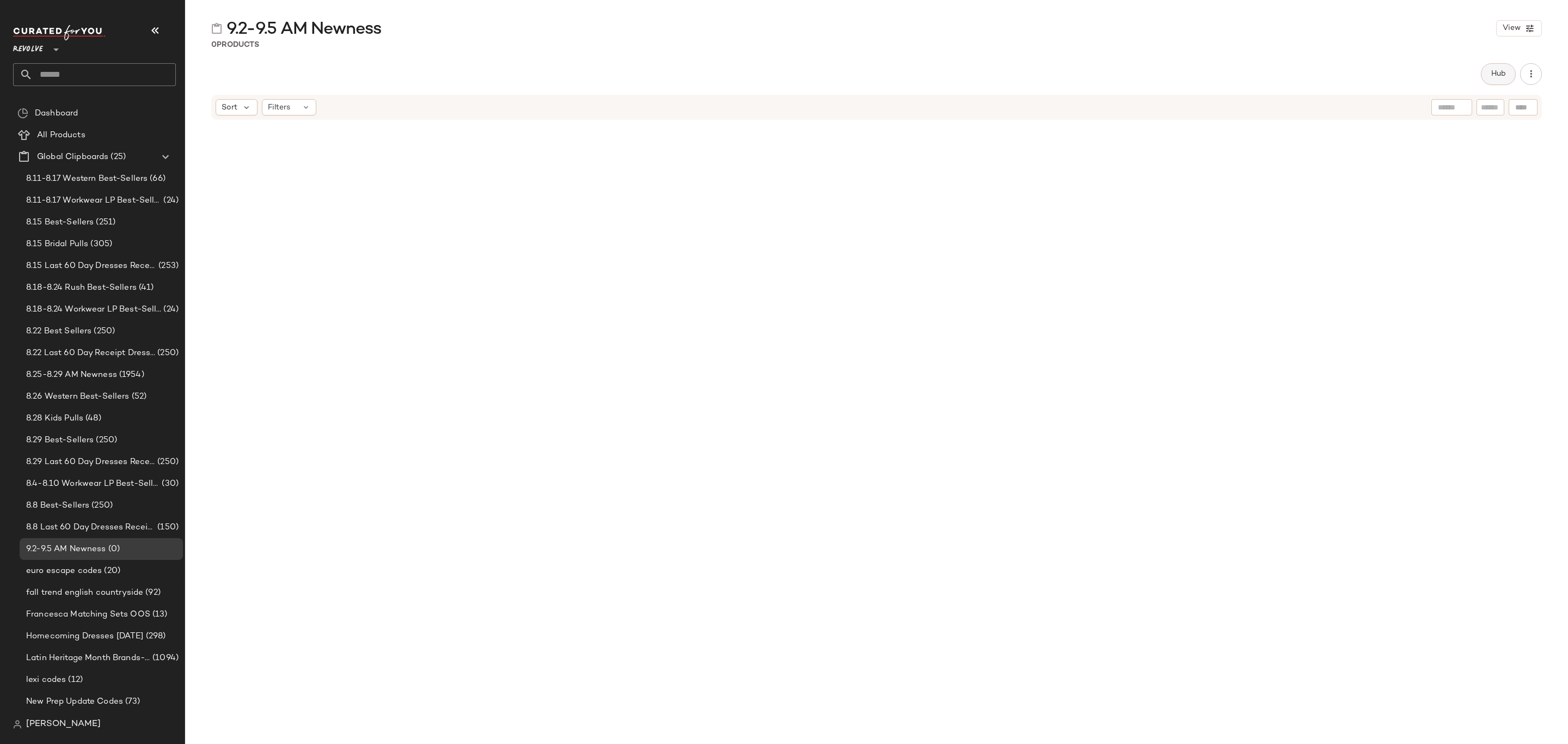
click at [1500, 77] on span "Hub" at bounding box center [1498, 74] width 15 height 9
click at [910, 107] on span "Sort" at bounding box center [909, 106] width 16 height 12
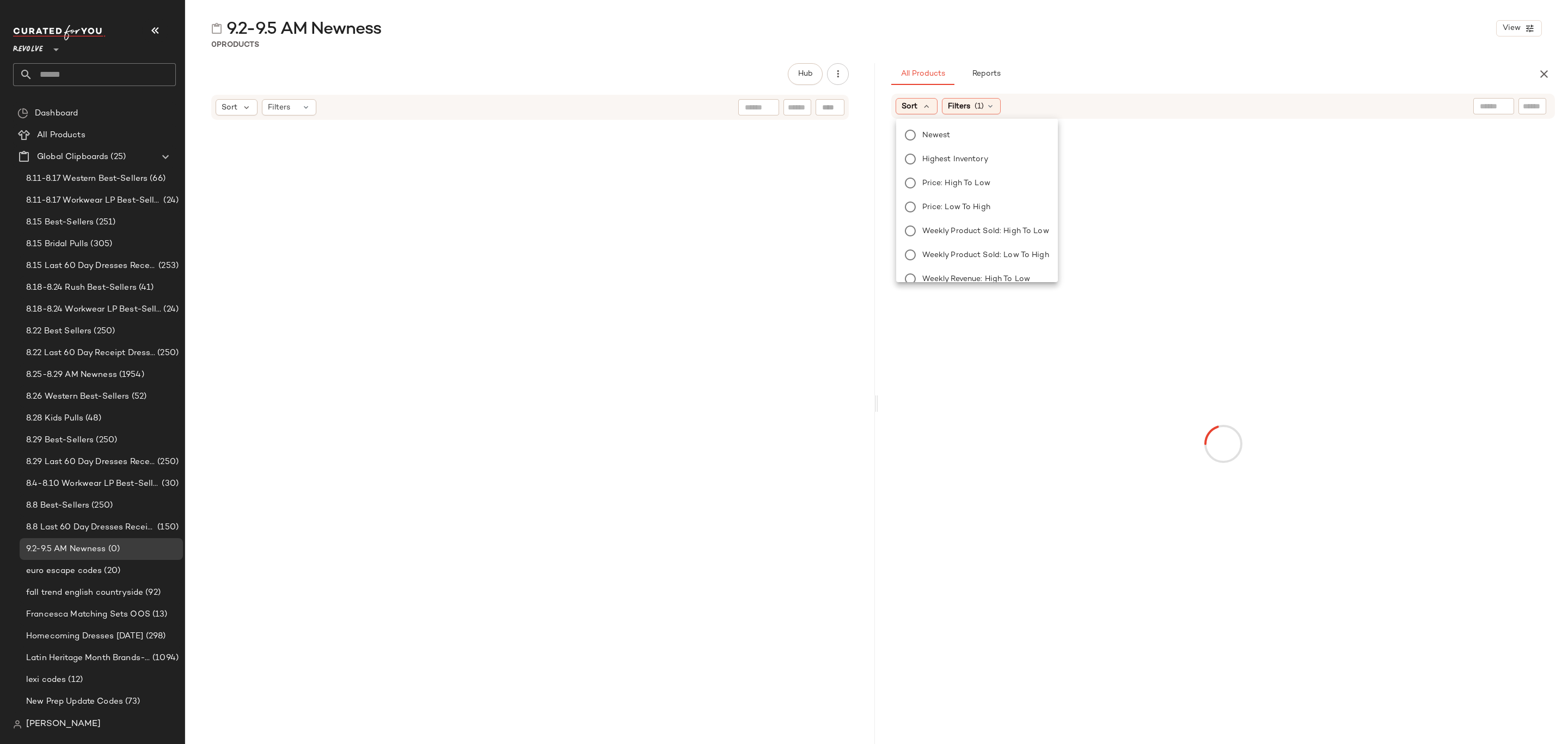
click at [939, 136] on span "Newest" at bounding box center [936, 135] width 29 height 12
click at [992, 105] on span "Filters" at bounding box center [989, 106] width 23 height 12
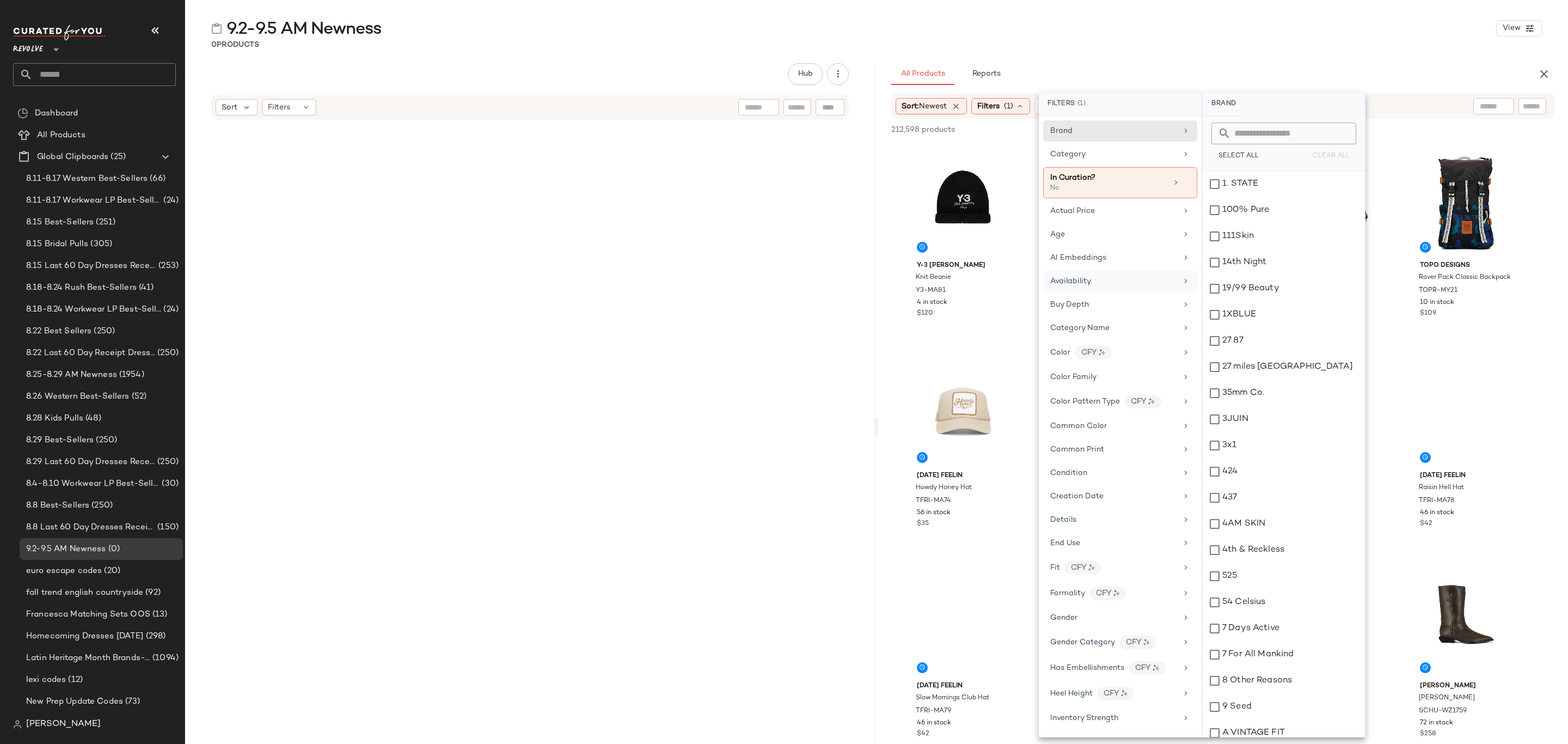
click at [1097, 283] on div "Availability" at bounding box center [1113, 281] width 127 height 12
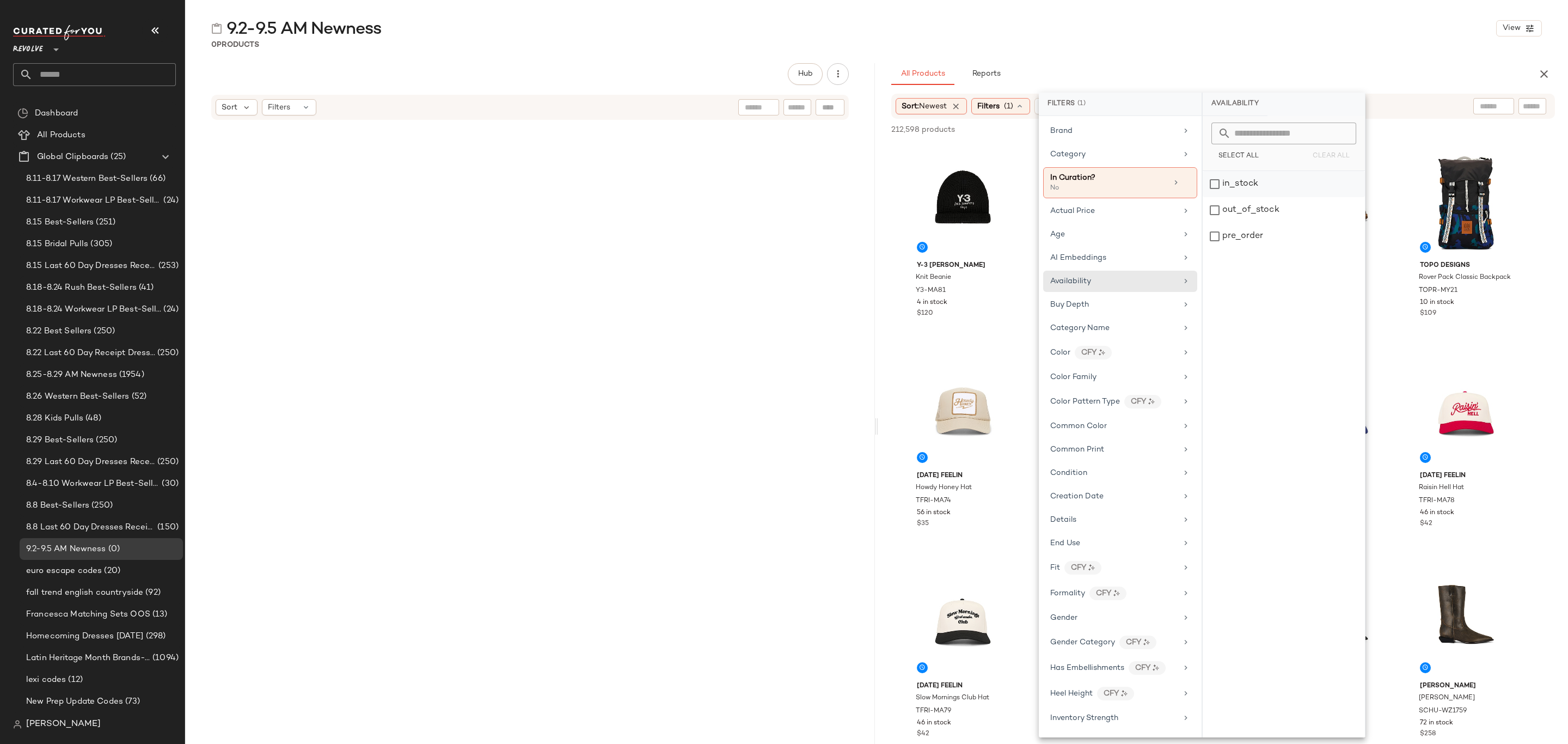
click at [1256, 197] on div "in_stock" at bounding box center [1284, 210] width 163 height 26
click at [1250, 242] on div "pre_order" at bounding box center [1284, 236] width 163 height 26
click at [1114, 234] on div "Age" at bounding box center [1113, 234] width 127 height 12
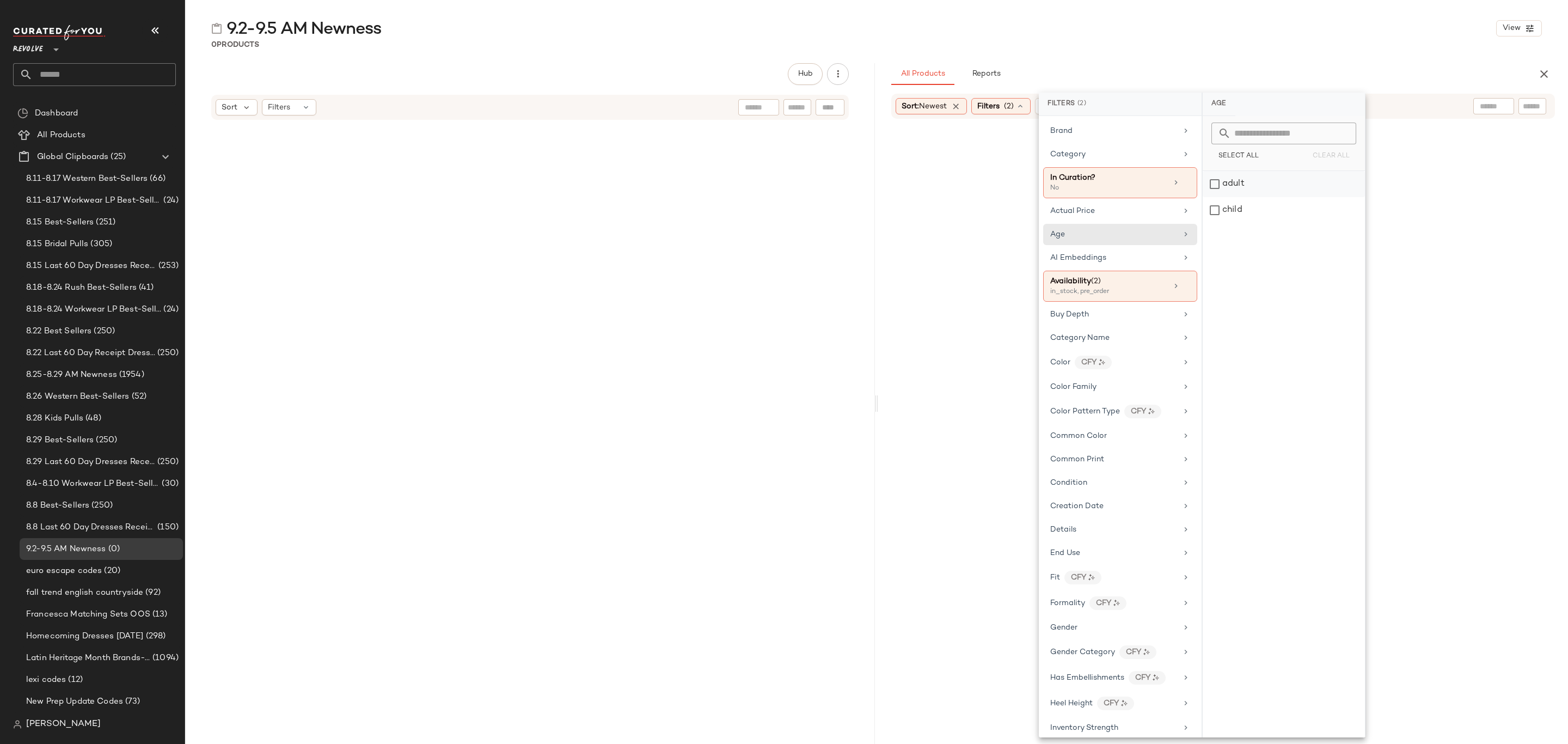
click at [1250, 197] on div "adult" at bounding box center [1284, 210] width 163 height 26
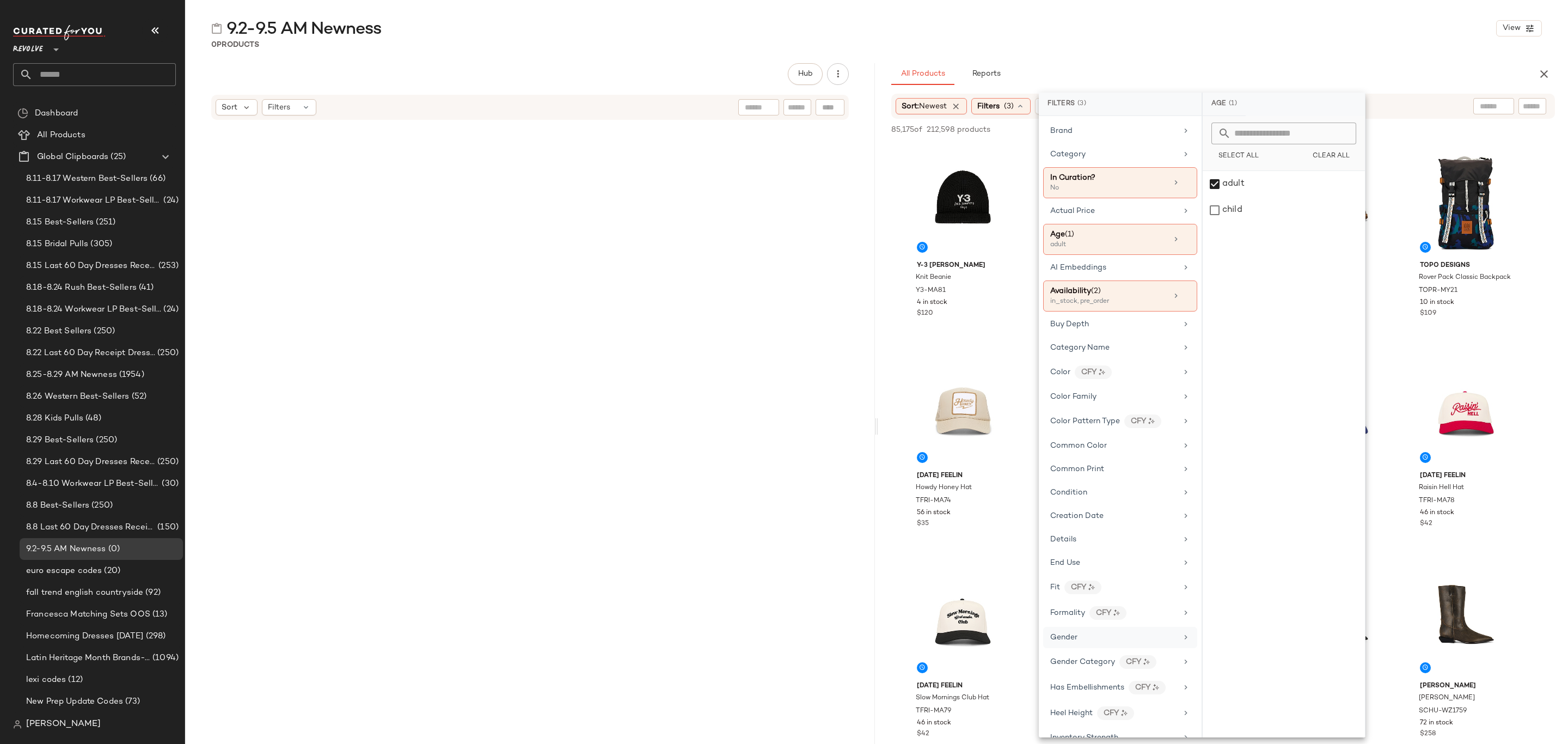
click at [1097, 643] on div "Gender" at bounding box center [1113, 637] width 127 height 12
click at [1260, 197] on div "female" at bounding box center [1284, 210] width 163 height 26
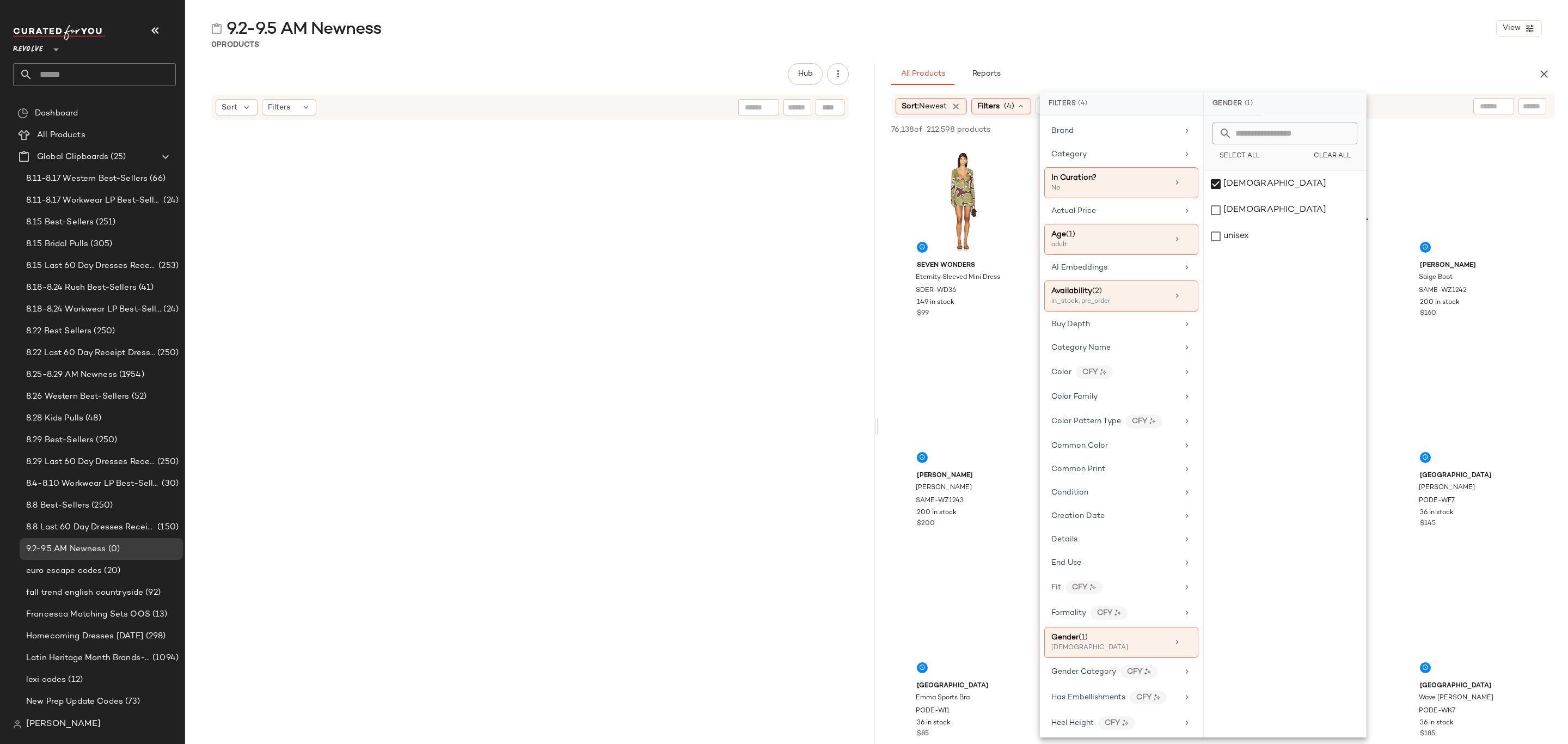
click at [1284, 46] on div "0 Products" at bounding box center [877, 44] width 1383 height 11
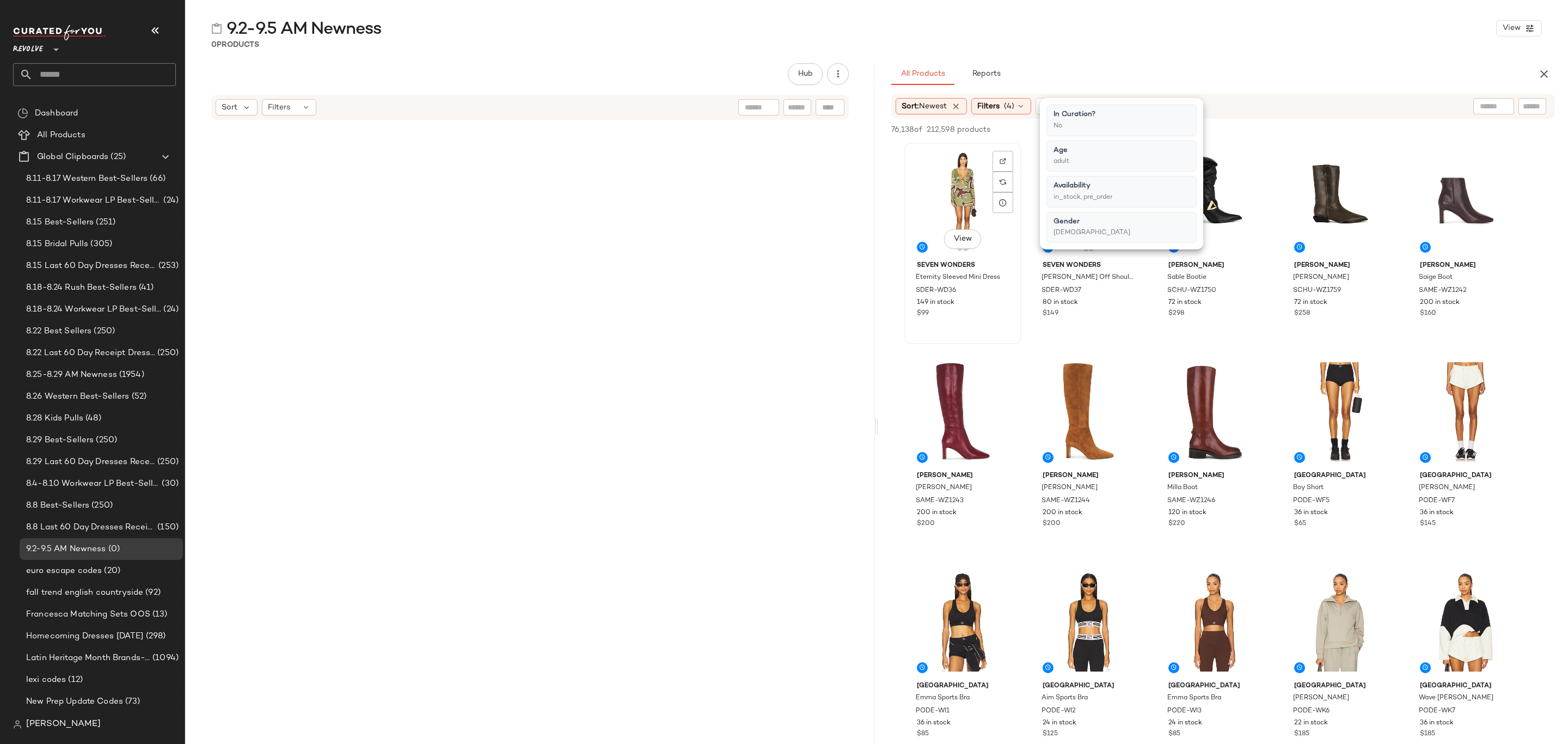
click at [967, 168] on div "View" at bounding box center [963, 202] width 110 height 110
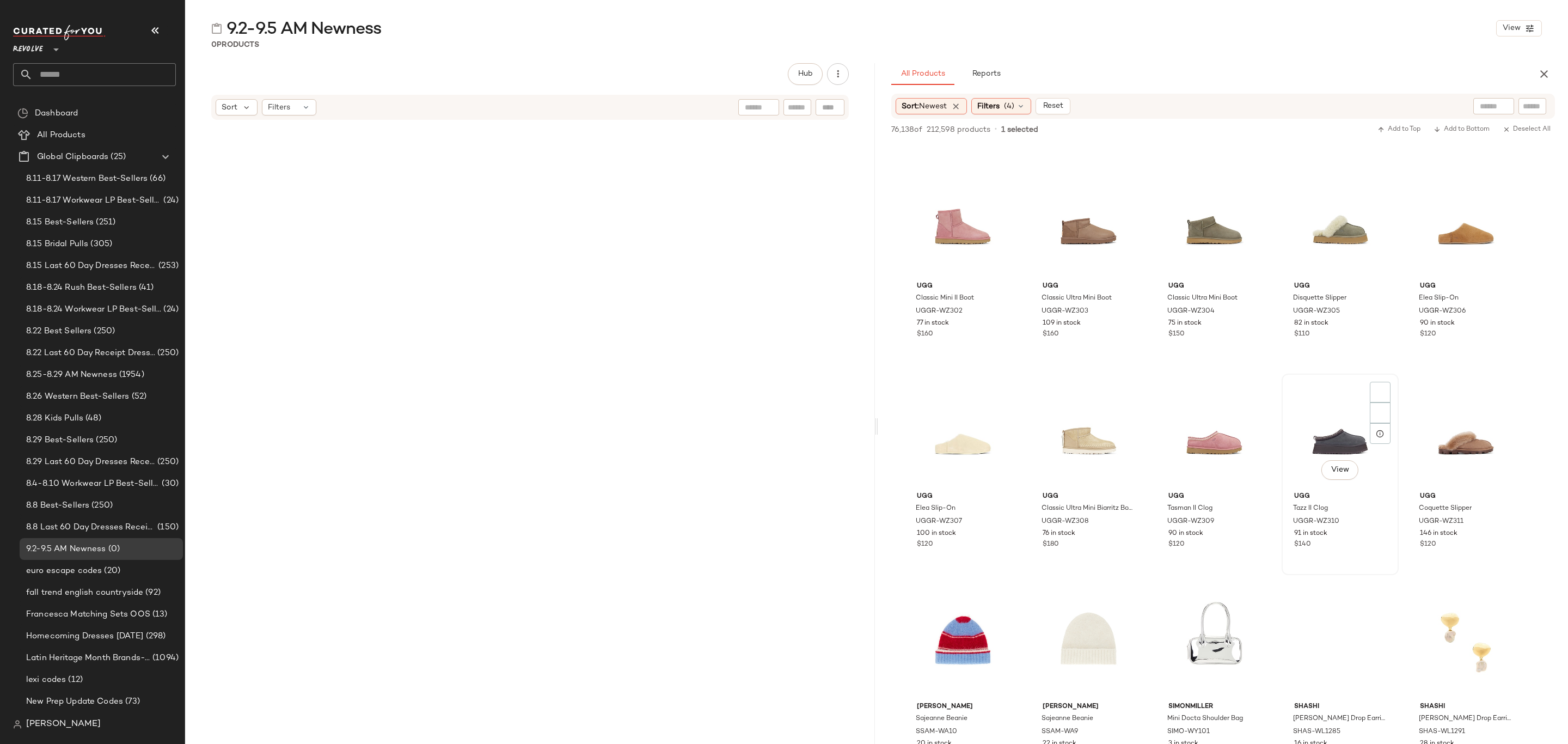
scroll to position [46236, 0]
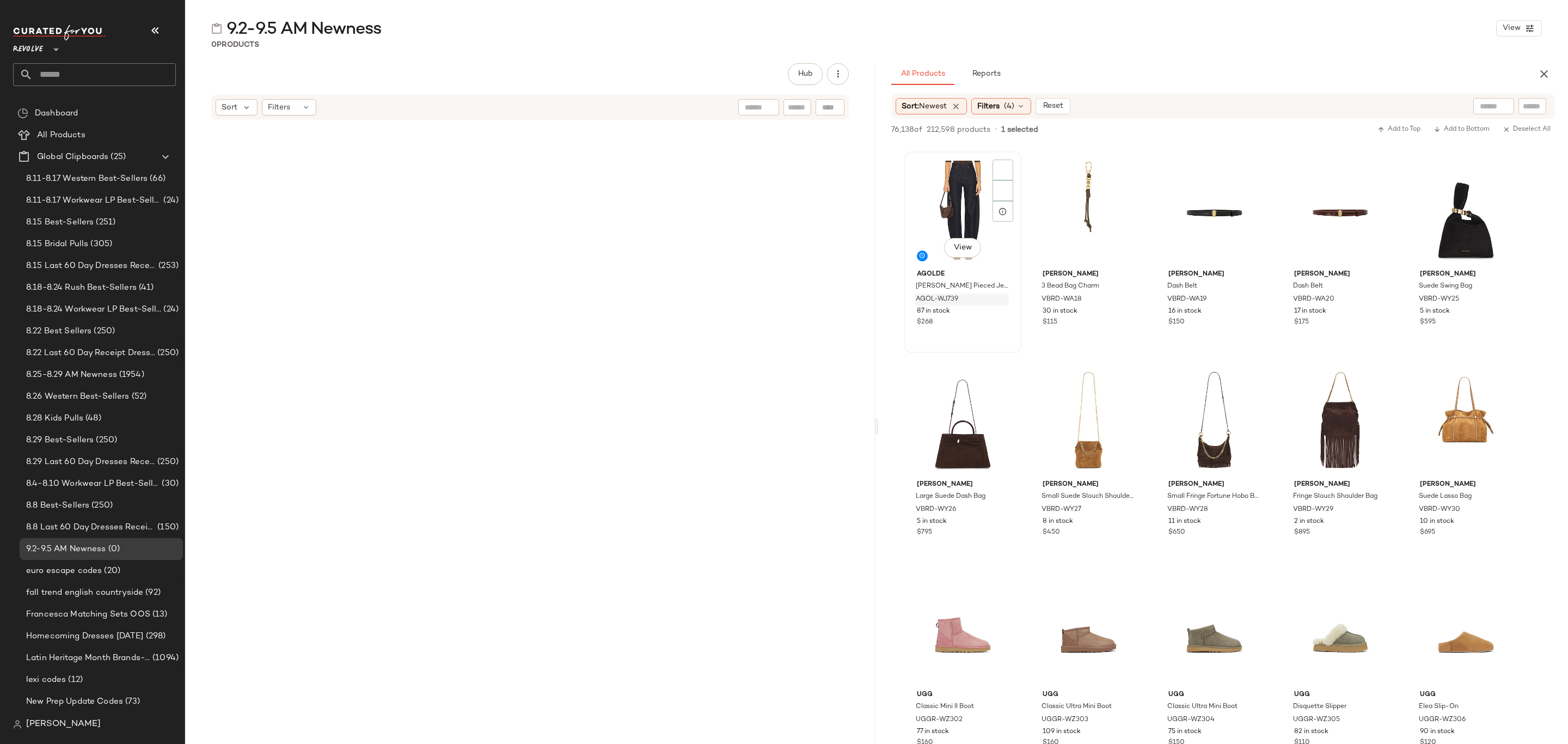
click at [982, 296] on div "AGOL-WJ739" at bounding box center [962, 300] width 94 height 12
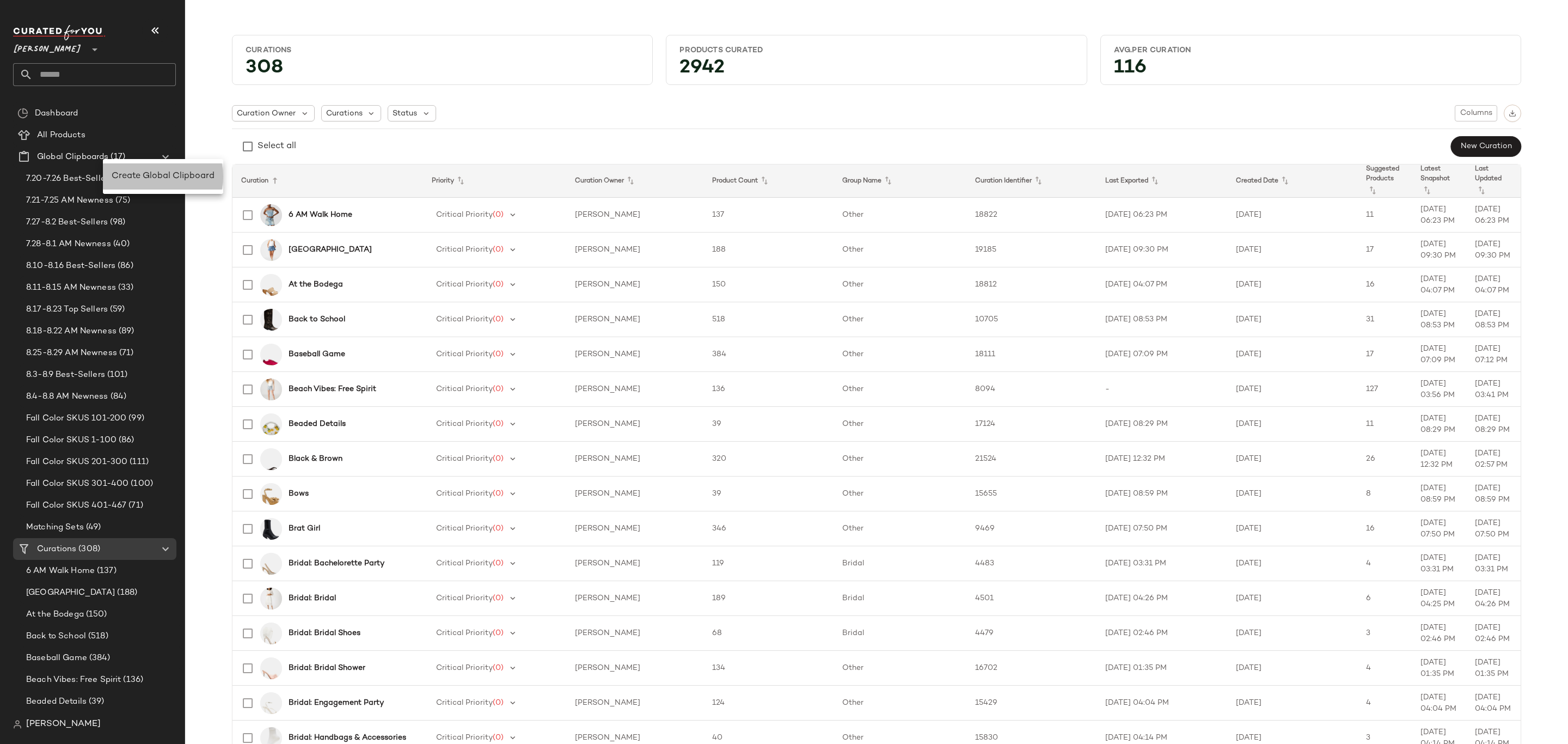
click at [137, 172] on span "Create Global Clipboard" at bounding box center [163, 176] width 103 height 9
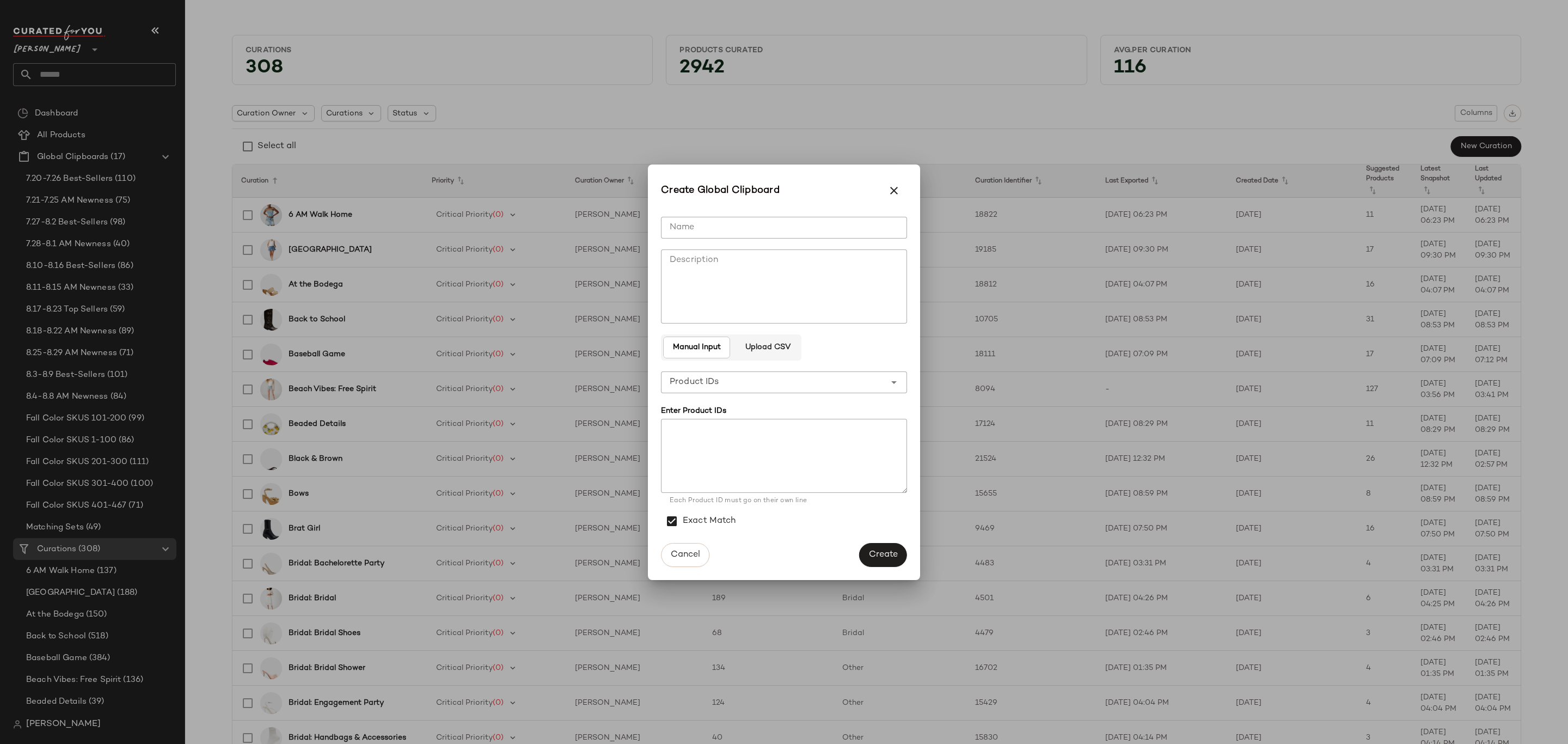
drag, startPoint x: 794, startPoint y: 221, endPoint x: 820, endPoint y: 220, distance: 26.0
click at [794, 219] on input "Name" at bounding box center [784, 228] width 246 height 22
type input "**********"
click at [887, 541] on div "Cancel Create" at bounding box center [783, 558] width 272 height 44
click at [887, 546] on button "Create" at bounding box center [883, 555] width 48 height 24
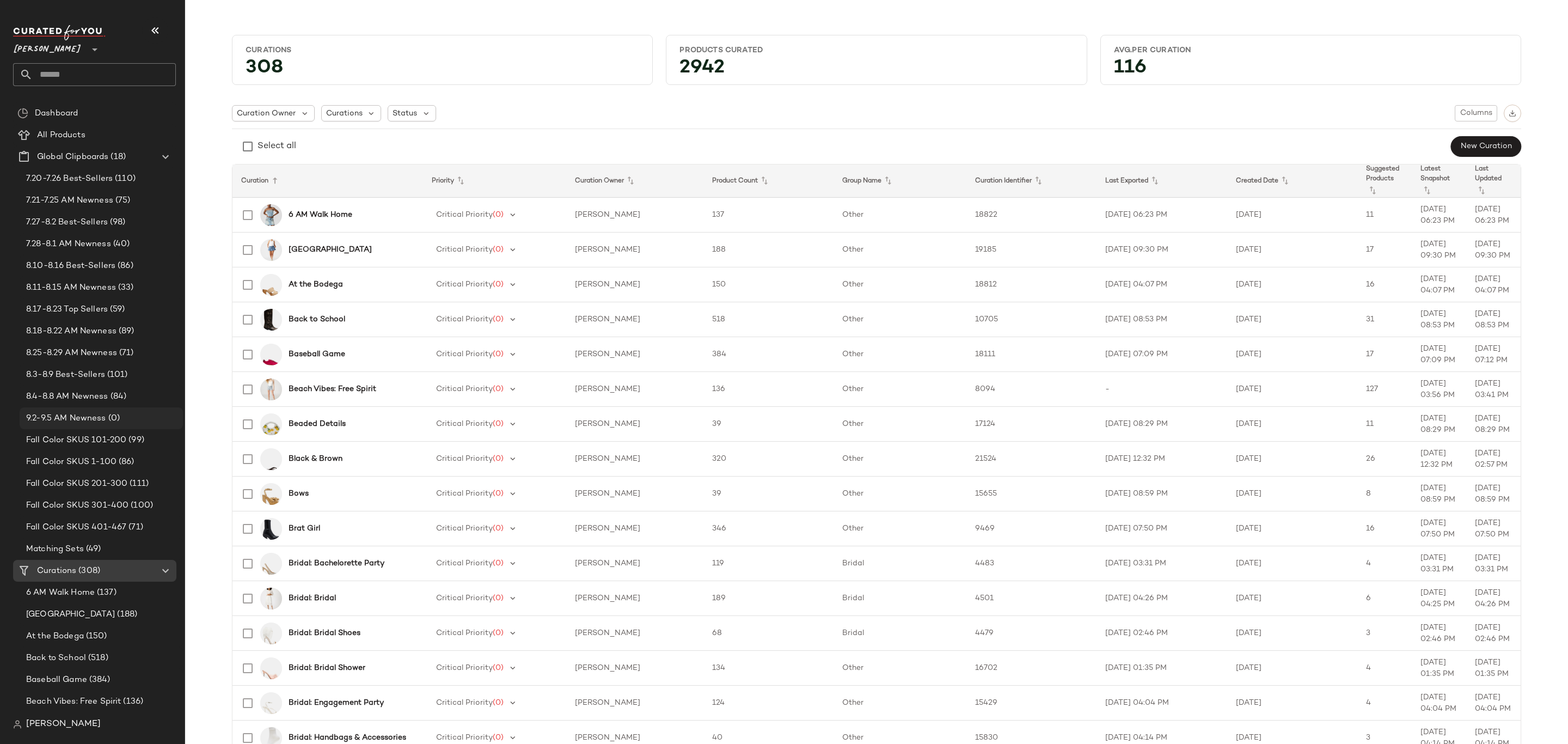
click at [94, 417] on span "9.2-9.5 AM Newness" at bounding box center [66, 418] width 80 height 13
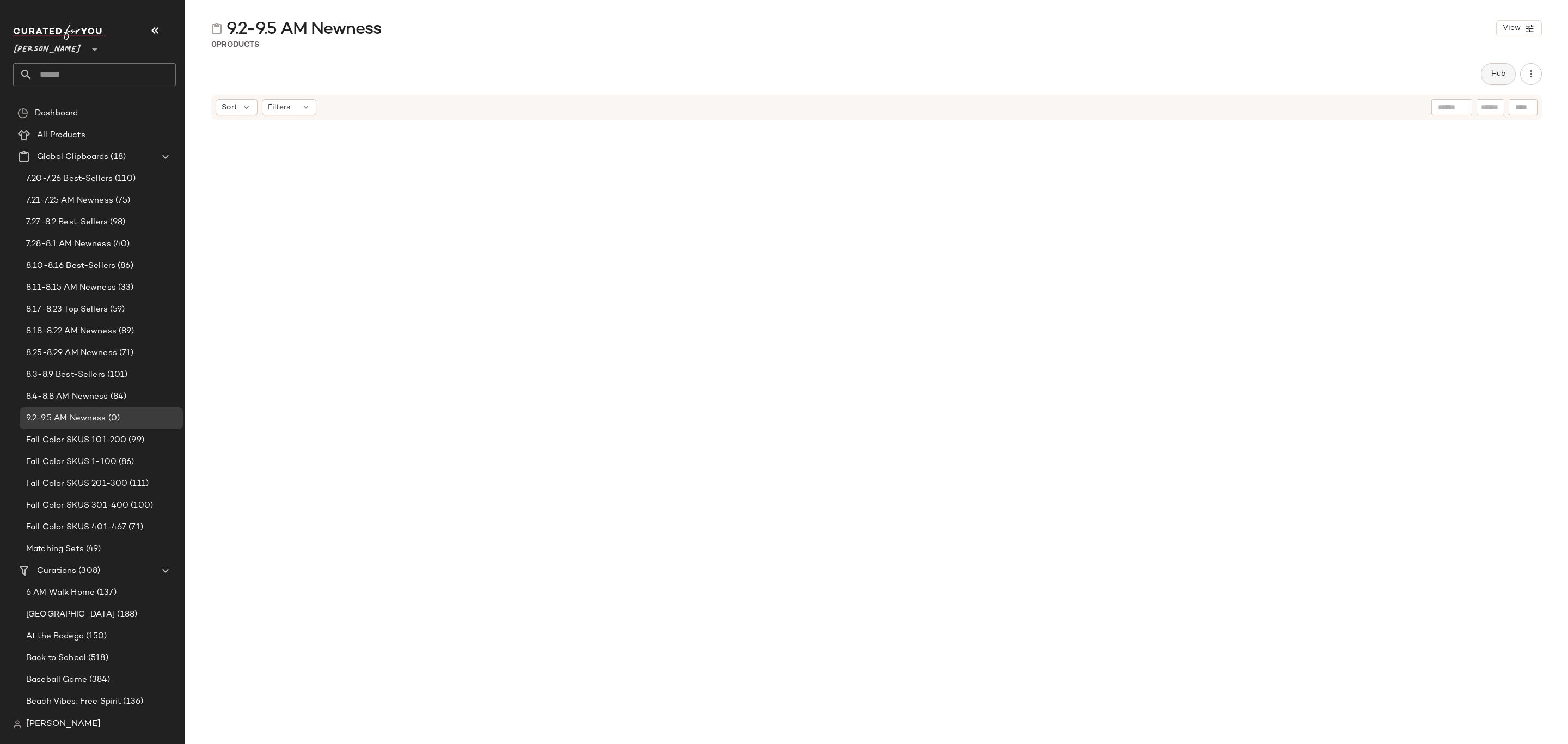
click at [1503, 71] on span "Hub" at bounding box center [1498, 74] width 15 height 9
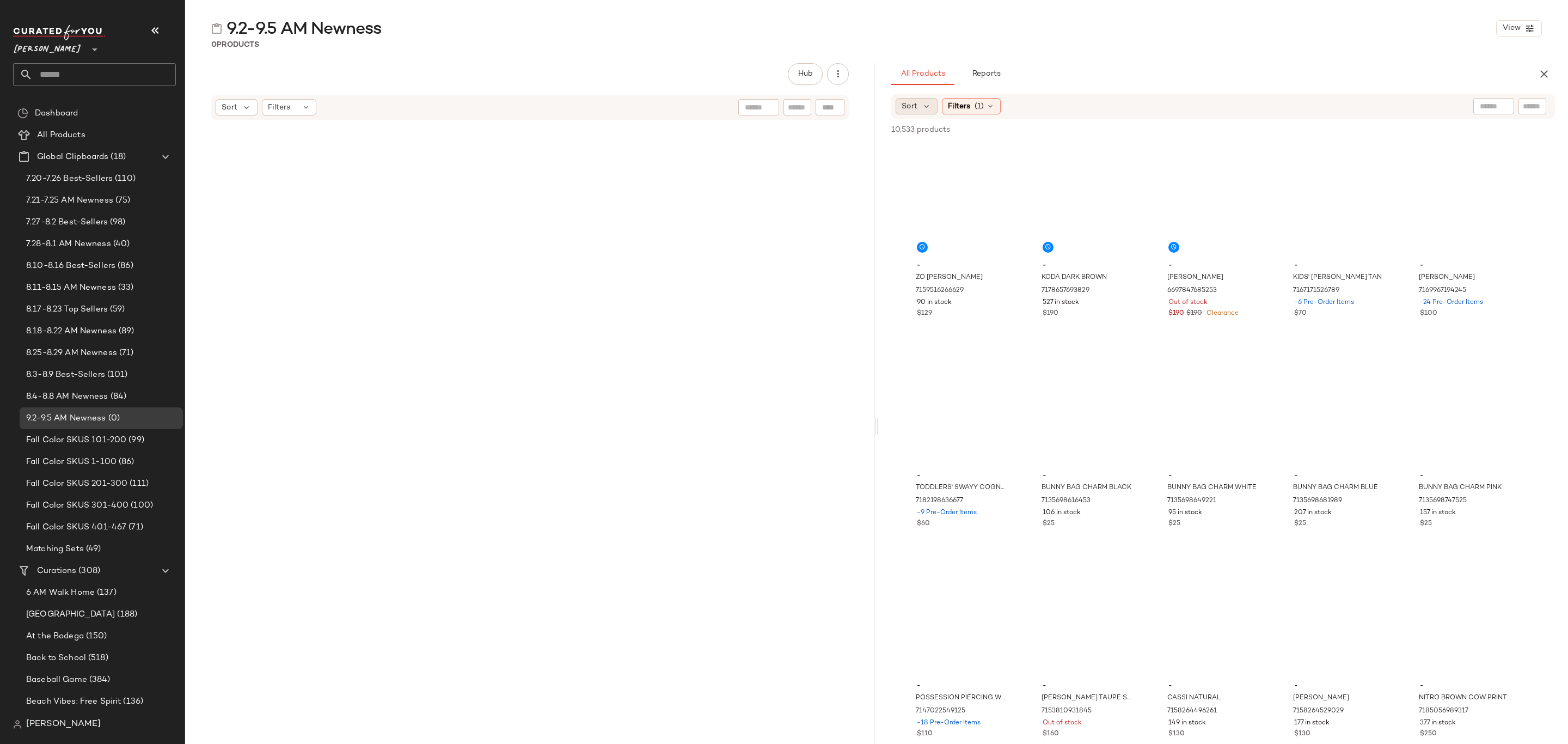
click at [916, 102] on span "Sort" at bounding box center [909, 106] width 16 height 12
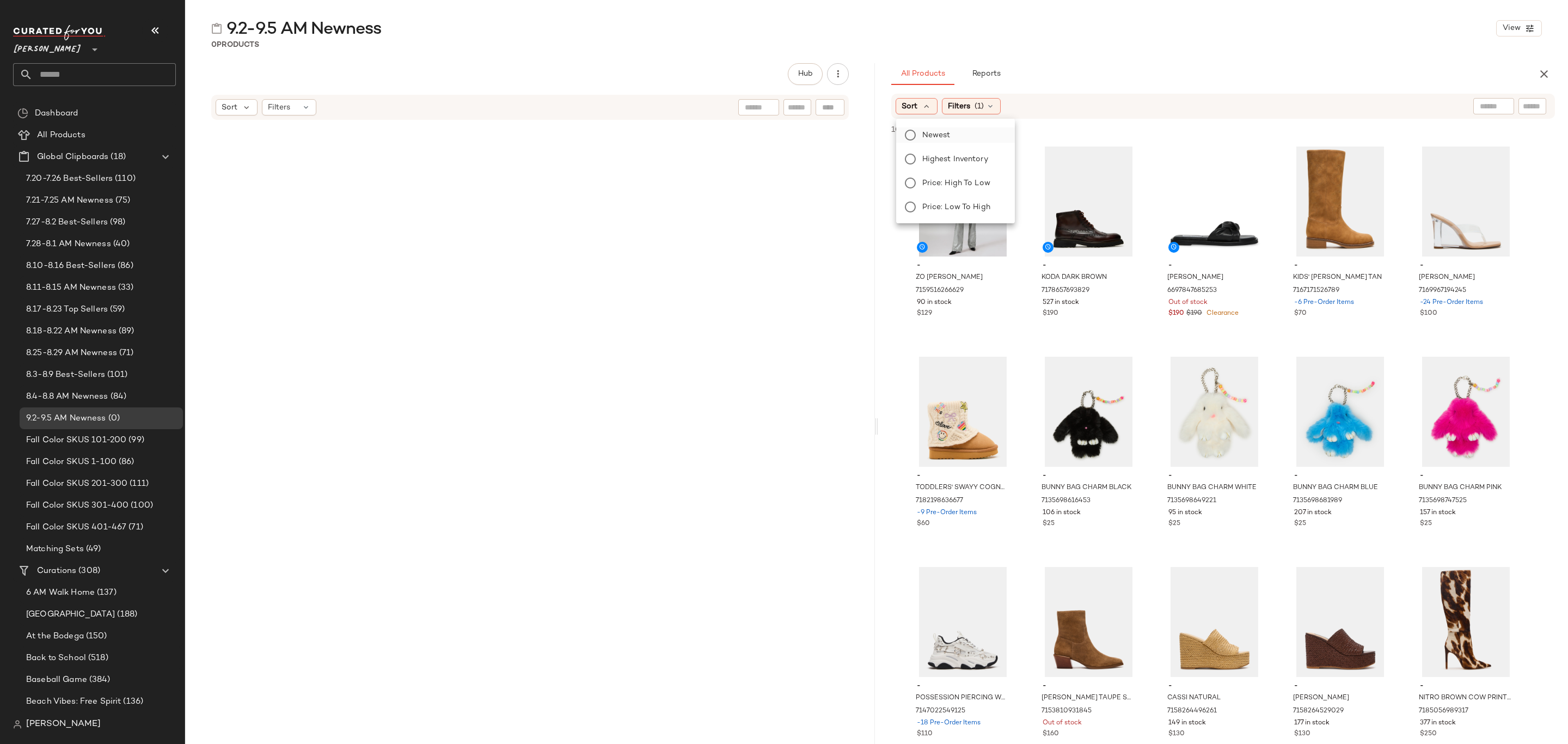
drag, startPoint x: 931, startPoint y: 132, endPoint x: 951, endPoint y: 130, distance: 20.1
click at [931, 133] on span "Newest" at bounding box center [936, 135] width 29 height 12
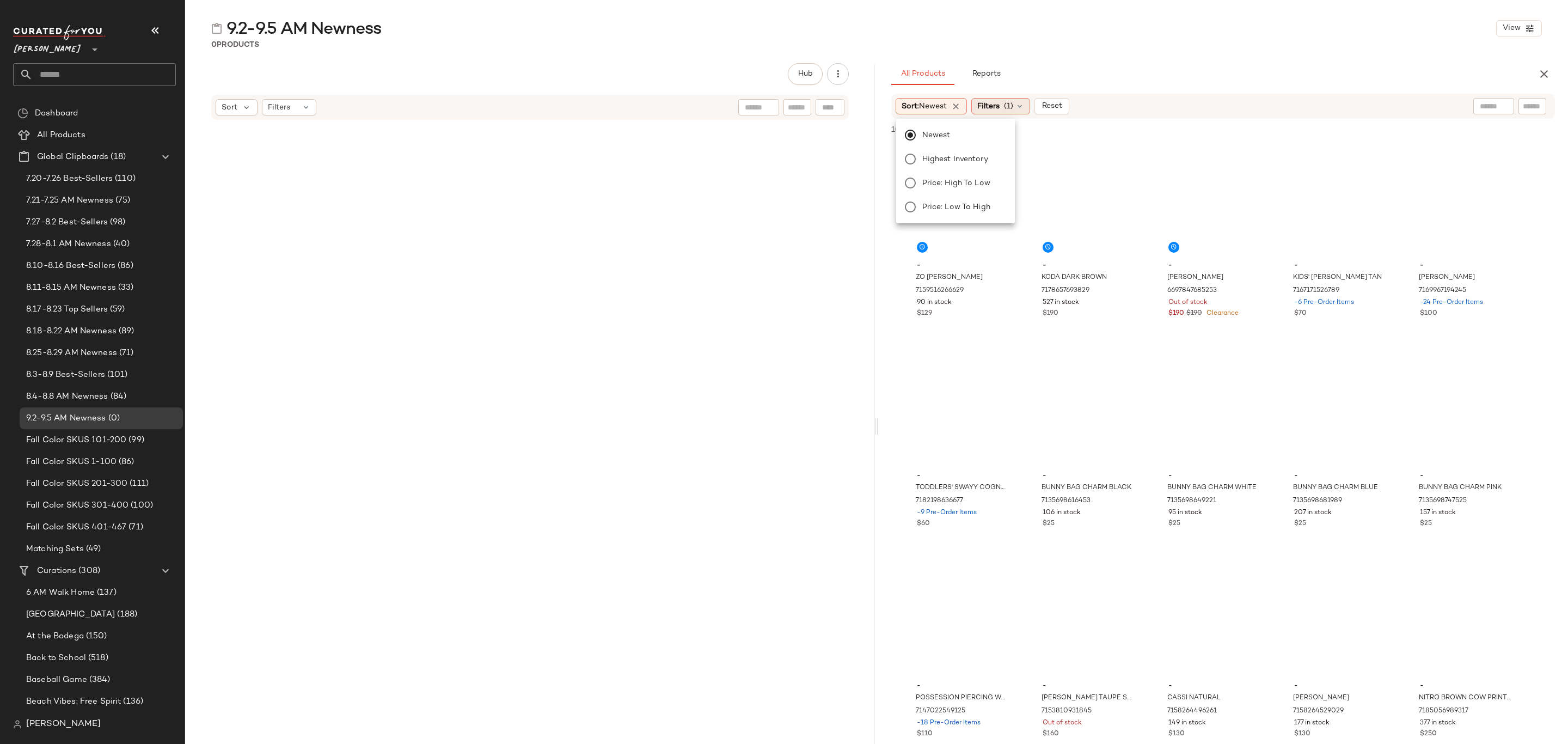
click at [992, 105] on span "Filters" at bounding box center [989, 106] width 23 height 12
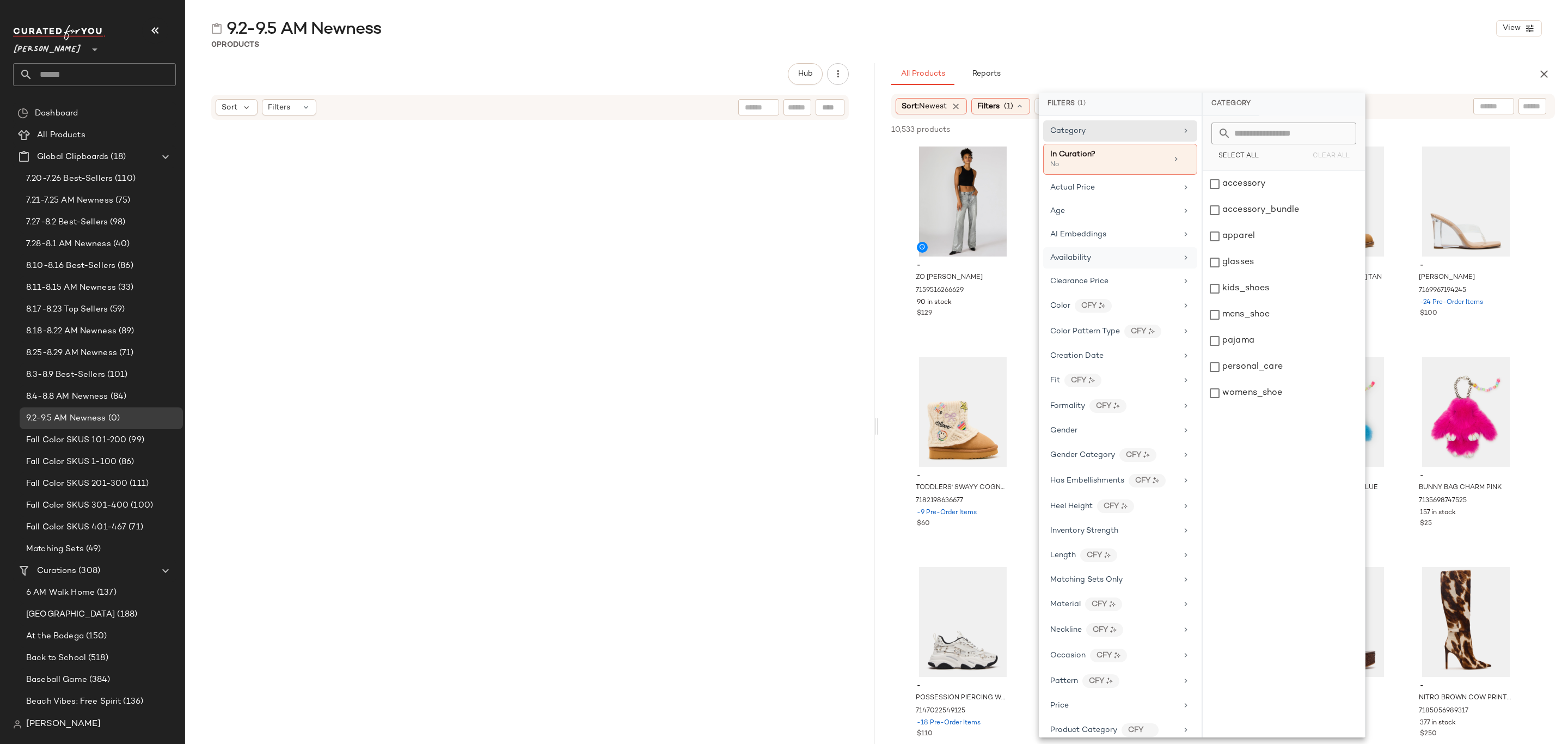
click at [1111, 260] on div "Availability" at bounding box center [1113, 258] width 127 height 12
click at [1270, 197] on div "in_stock" at bounding box center [1284, 210] width 163 height 26
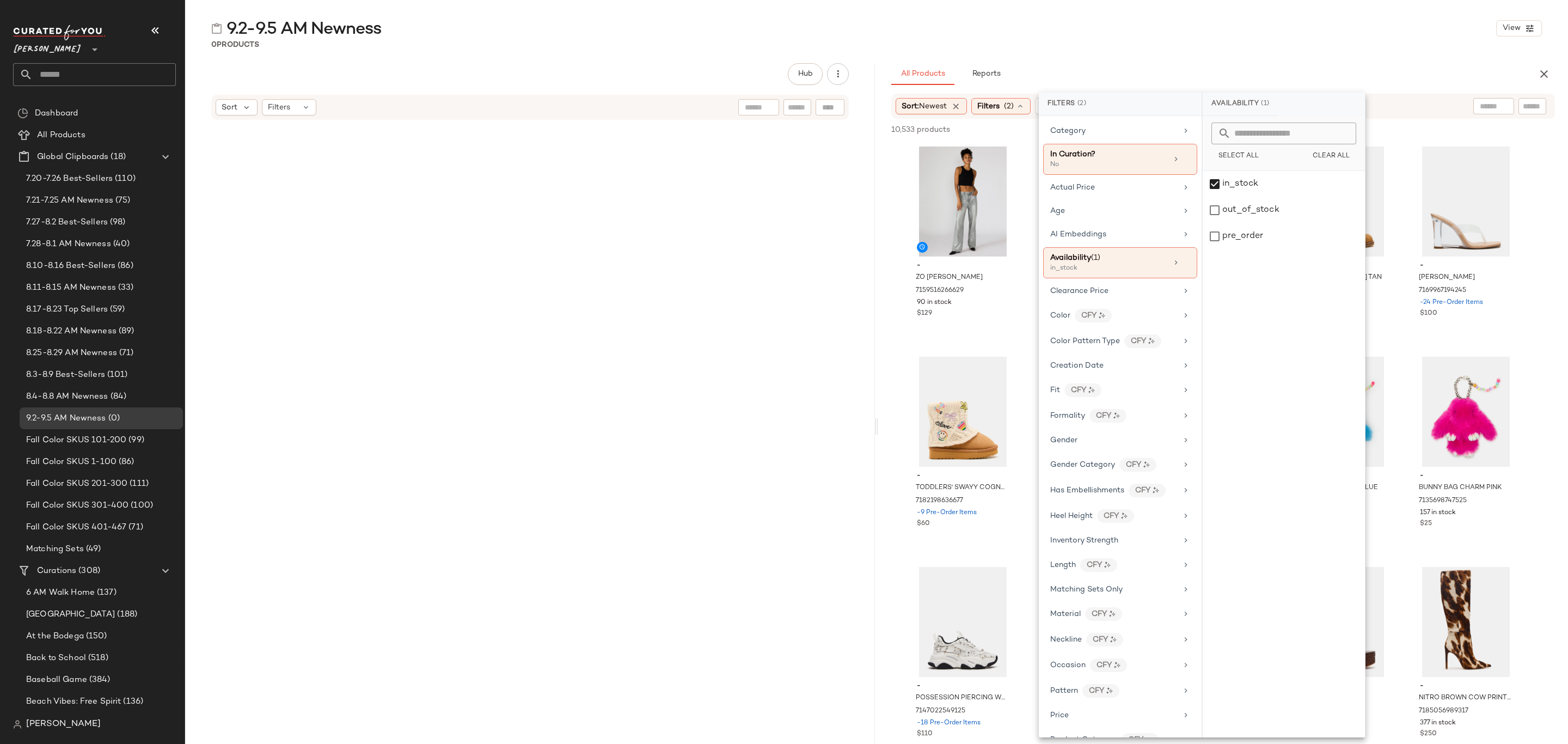
click at [1272, 250] on div "in_stock out_of_stock pre_order" at bounding box center [1284, 454] width 163 height 566
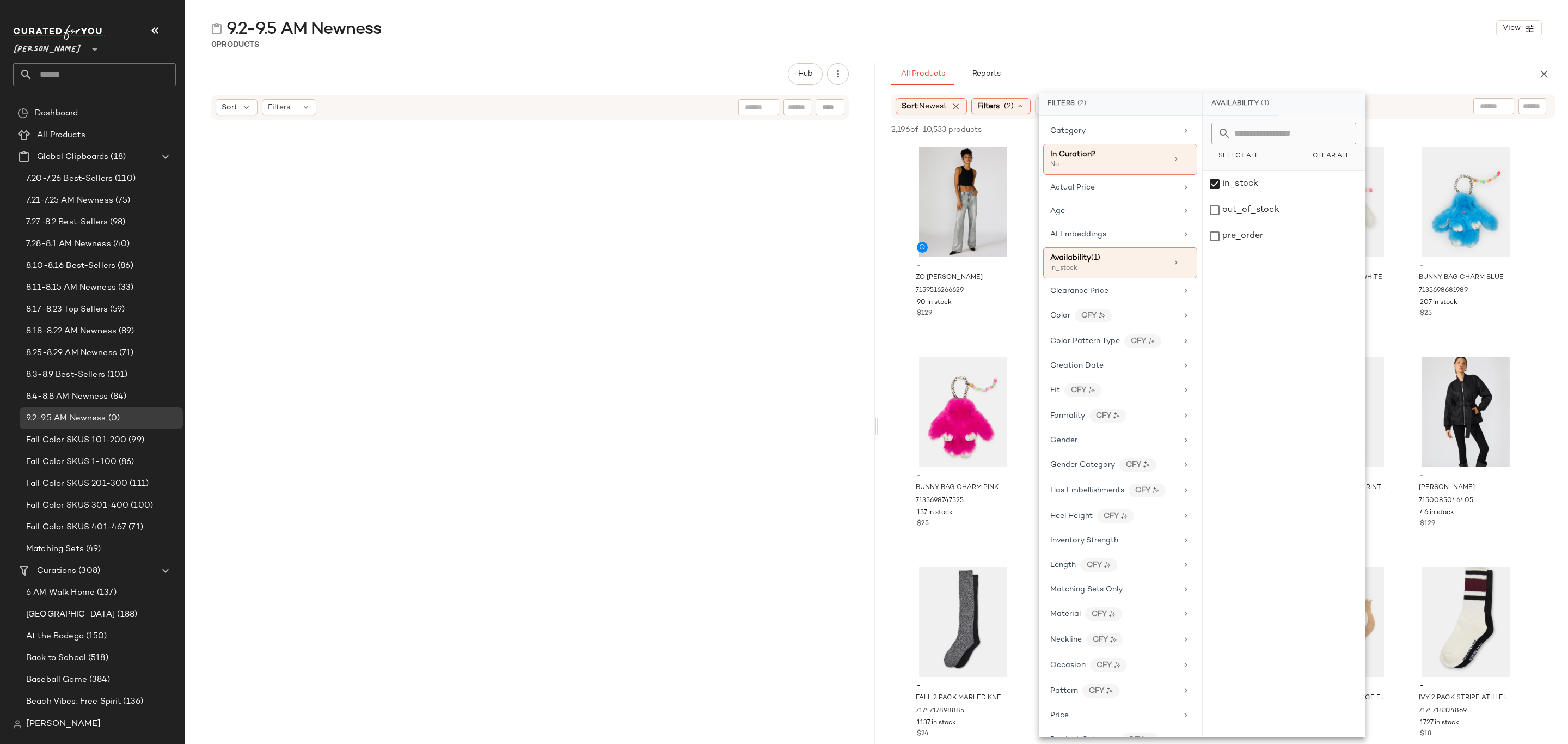
click at [1057, 41] on div "0 Products" at bounding box center [877, 44] width 1383 height 11
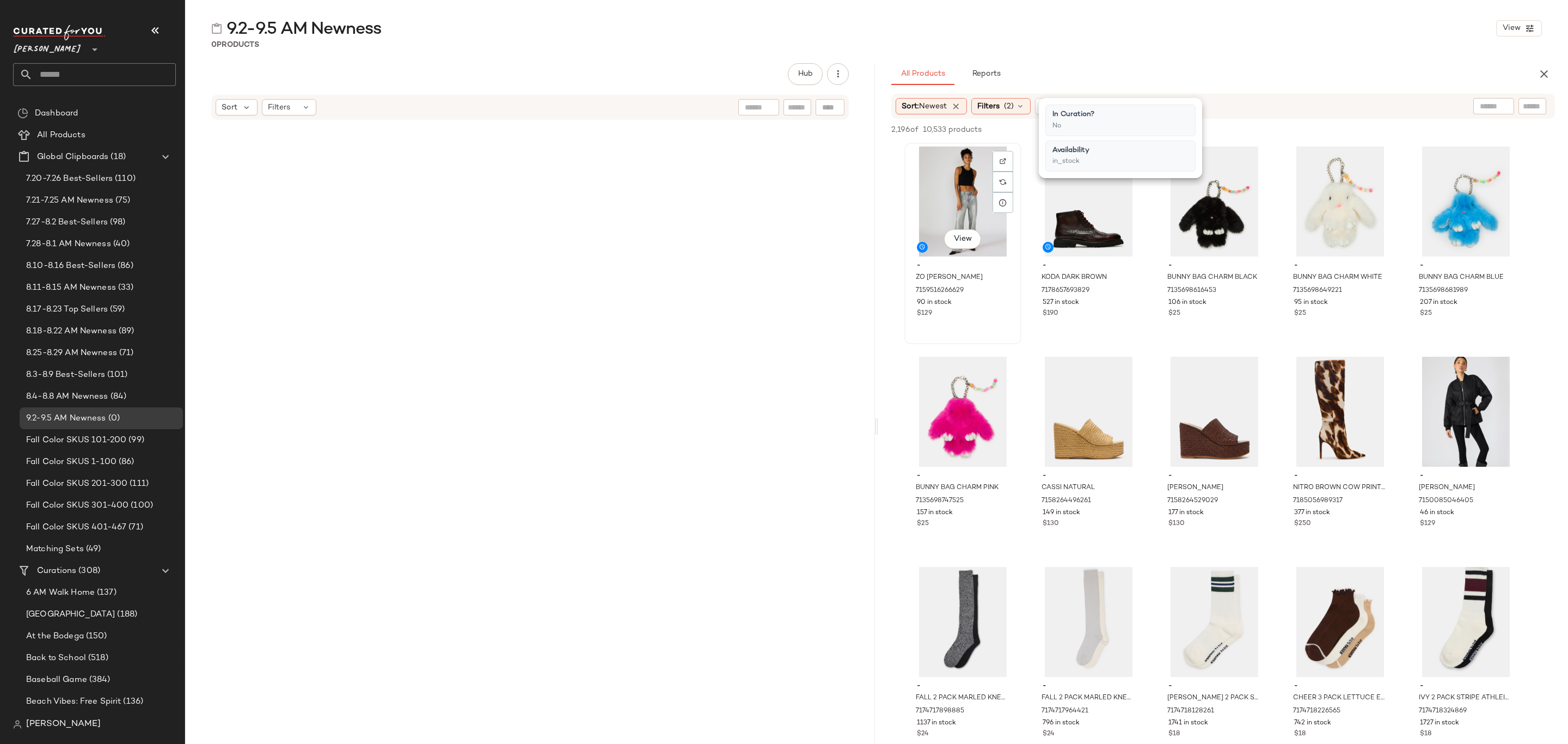
click at [944, 201] on div "View" at bounding box center [963, 202] width 110 height 110
click at [1117, 311] on div "$190" at bounding box center [1088, 314] width 92 height 10
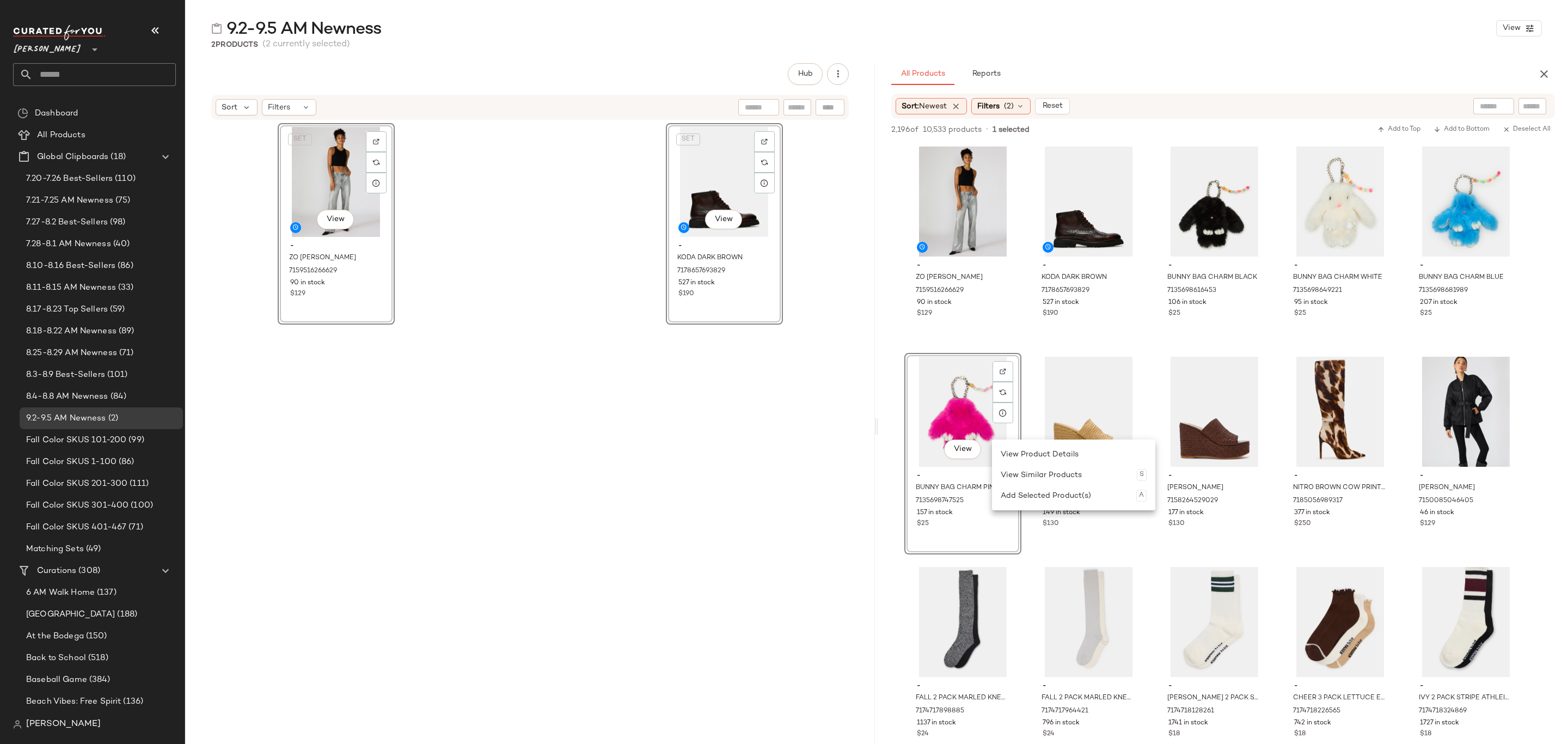
click at [766, 484] on div "SET View - KODA DARK BROWN 7178657693829 527 in stock $190" at bounding box center [724, 449] width 117 height 653
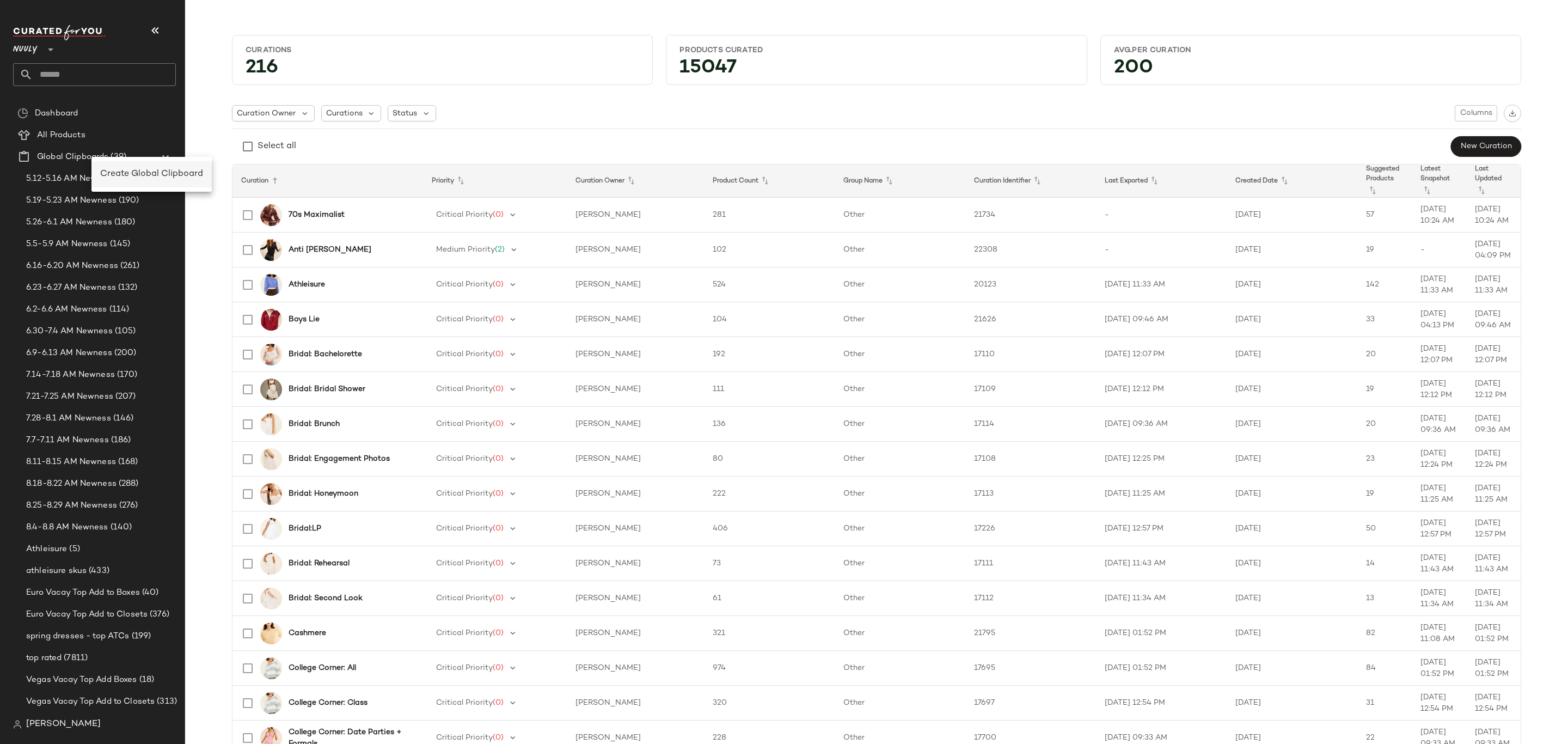
click at [136, 178] on span "Create Global Clipboard" at bounding box center [152, 174] width 103 height 9
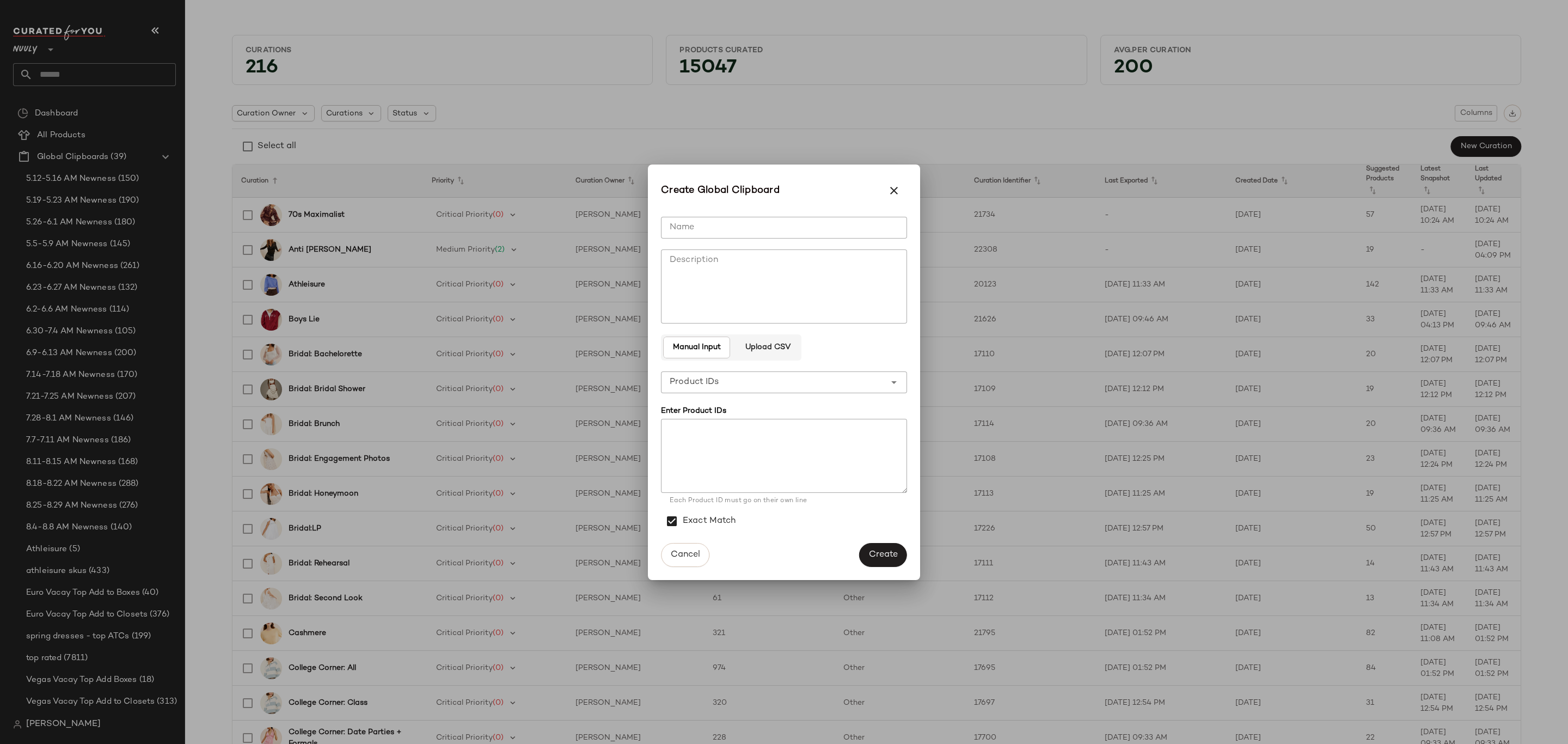
drag, startPoint x: 881, startPoint y: 225, endPoint x: 1535, endPoint y: 211, distance: 654.1
click at [881, 225] on input "Name" at bounding box center [784, 228] width 246 height 22
type input "**********"
click at [883, 548] on button "Create" at bounding box center [883, 555] width 48 height 24
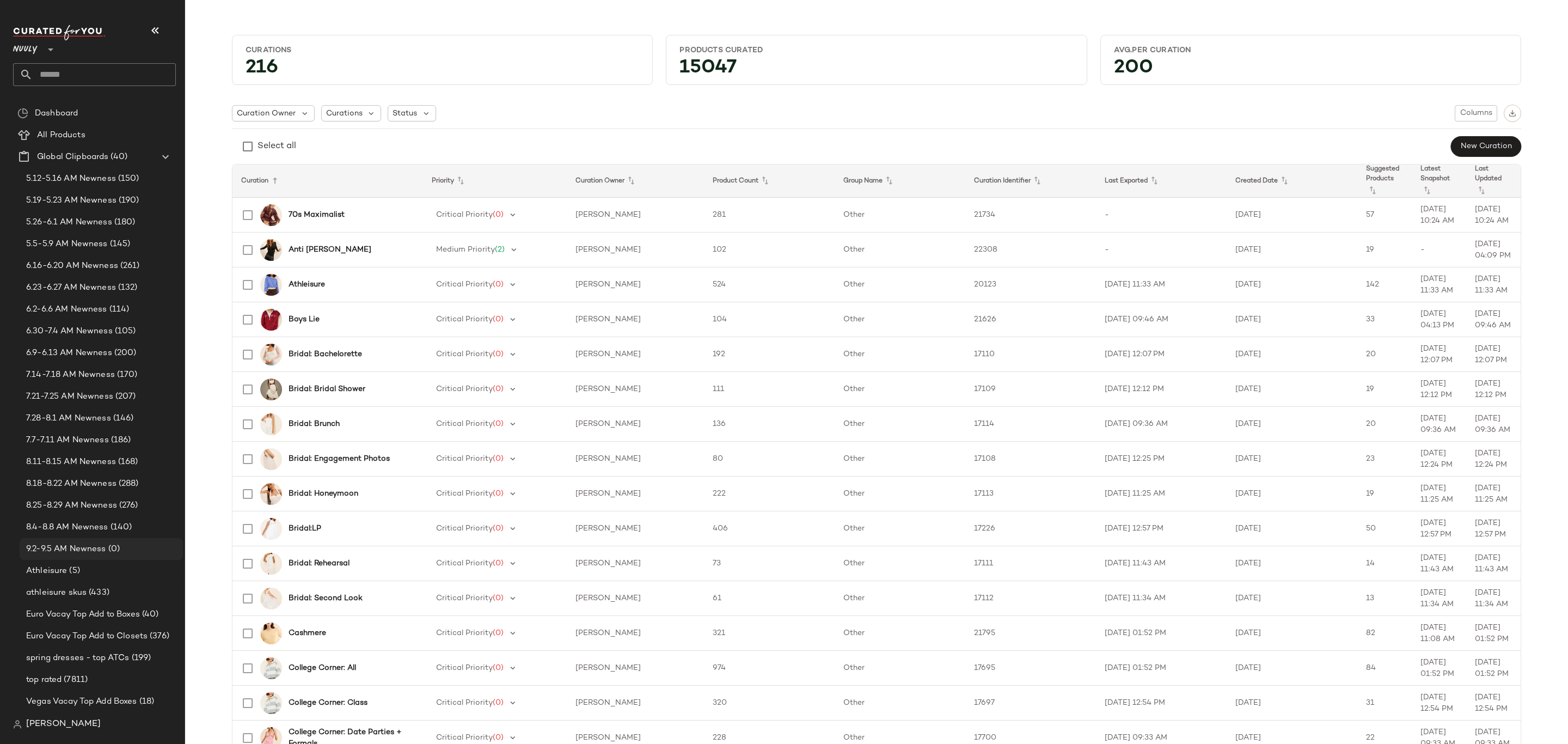
click at [77, 544] on span "9.2-9.5 AM Newness" at bounding box center [66, 549] width 80 height 13
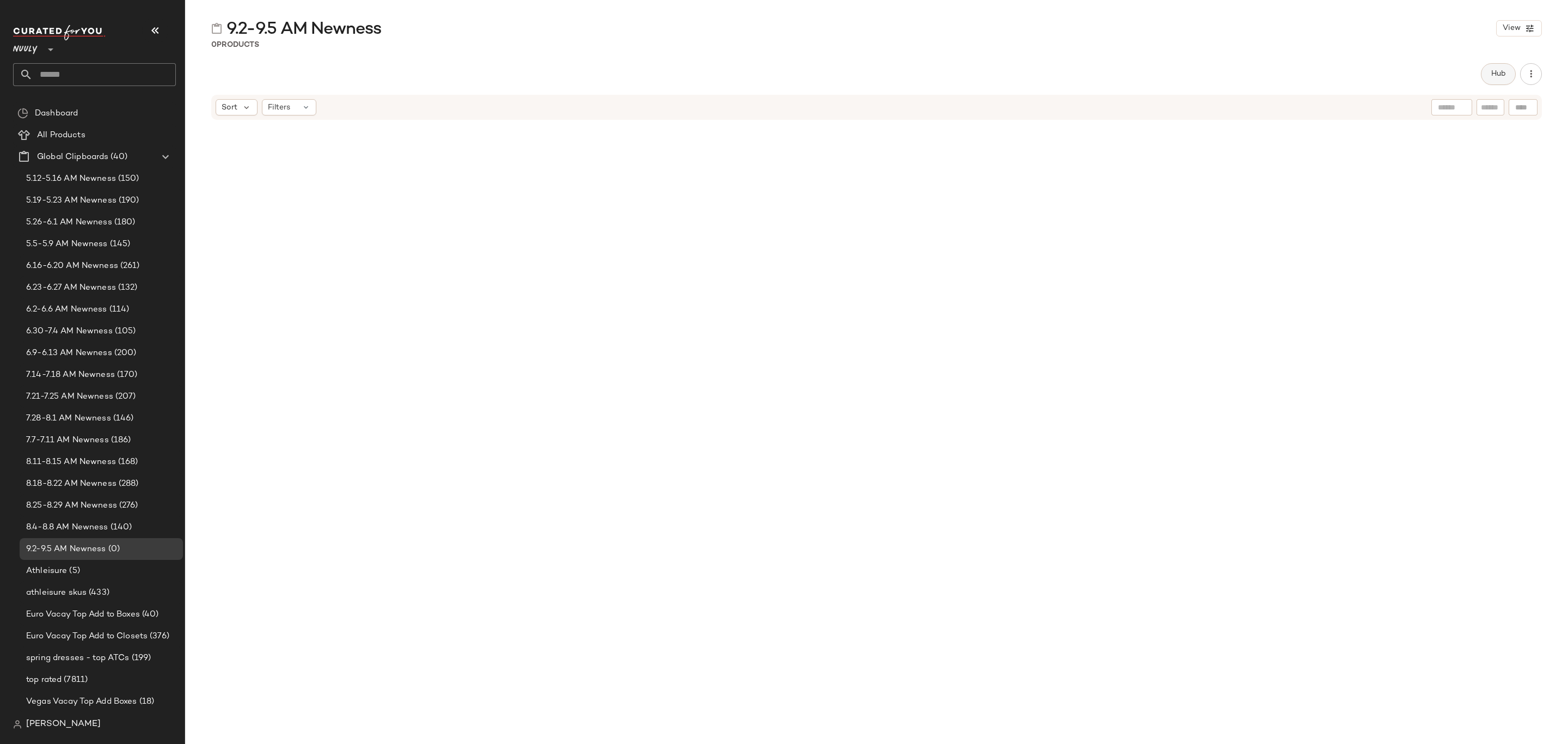
click at [1496, 82] on button "Hub" at bounding box center [1498, 74] width 35 height 22
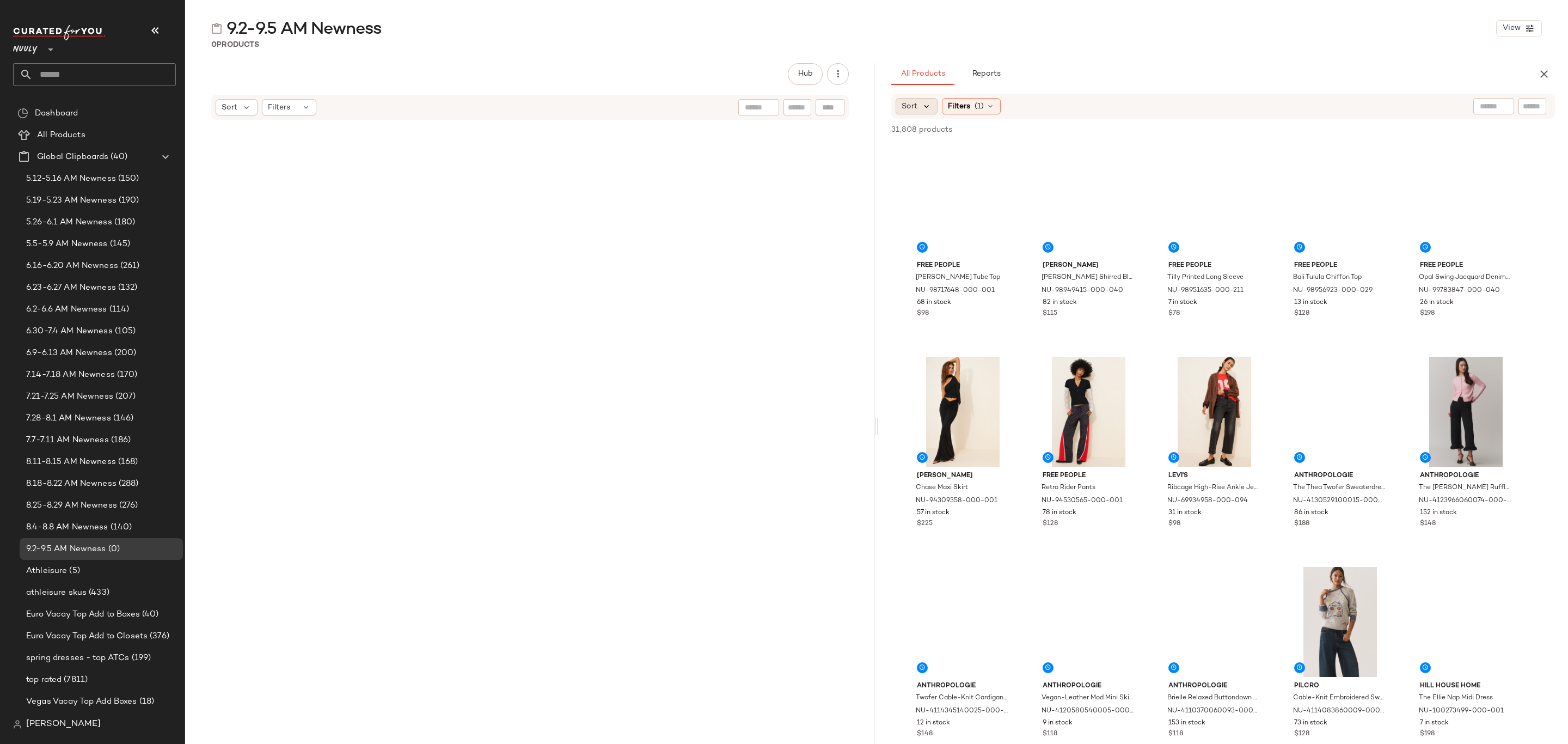
click at [925, 110] on icon at bounding box center [926, 106] width 10 height 10
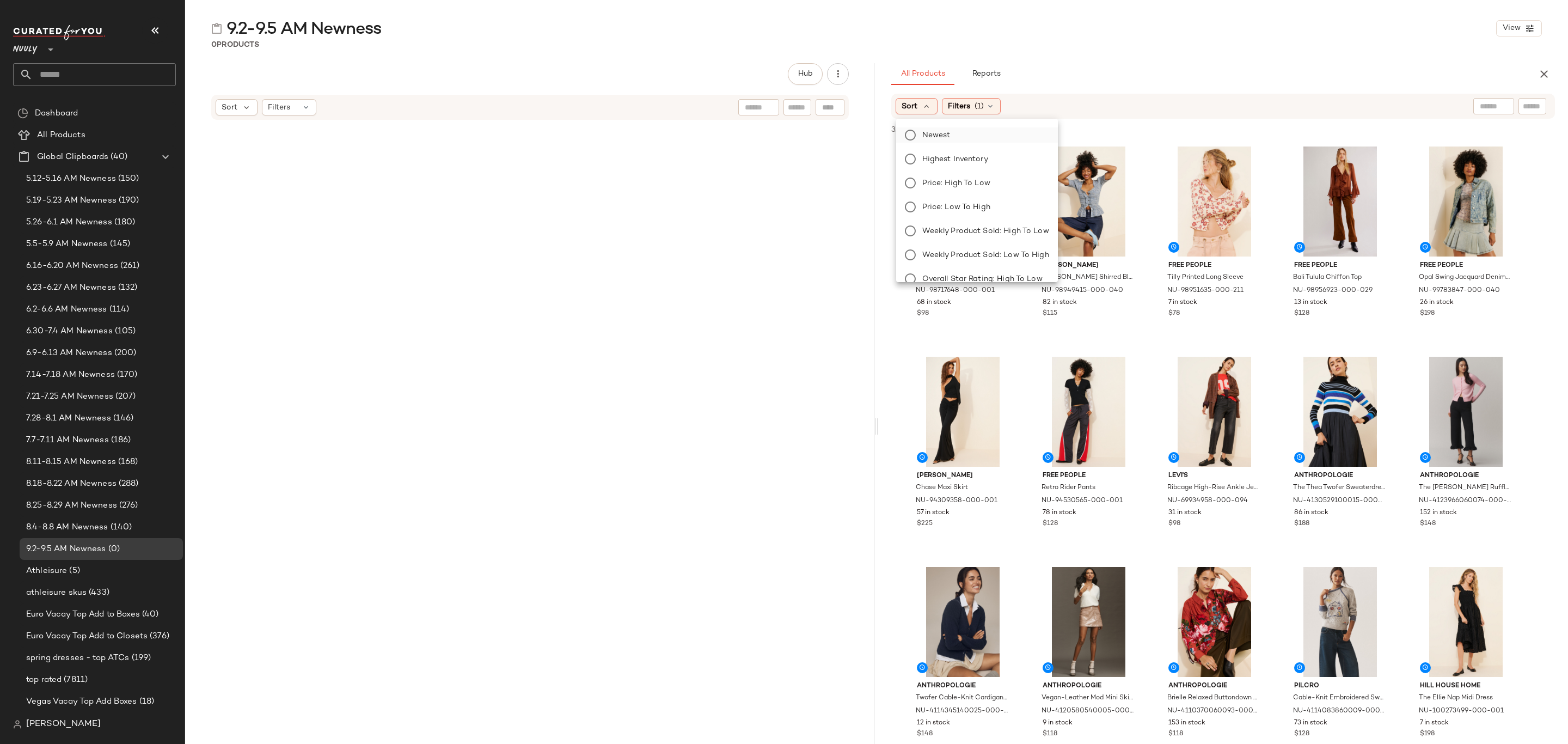
click at [933, 132] on span "Newest" at bounding box center [936, 135] width 29 height 12
click at [1024, 108] on icon at bounding box center [1020, 106] width 9 height 9
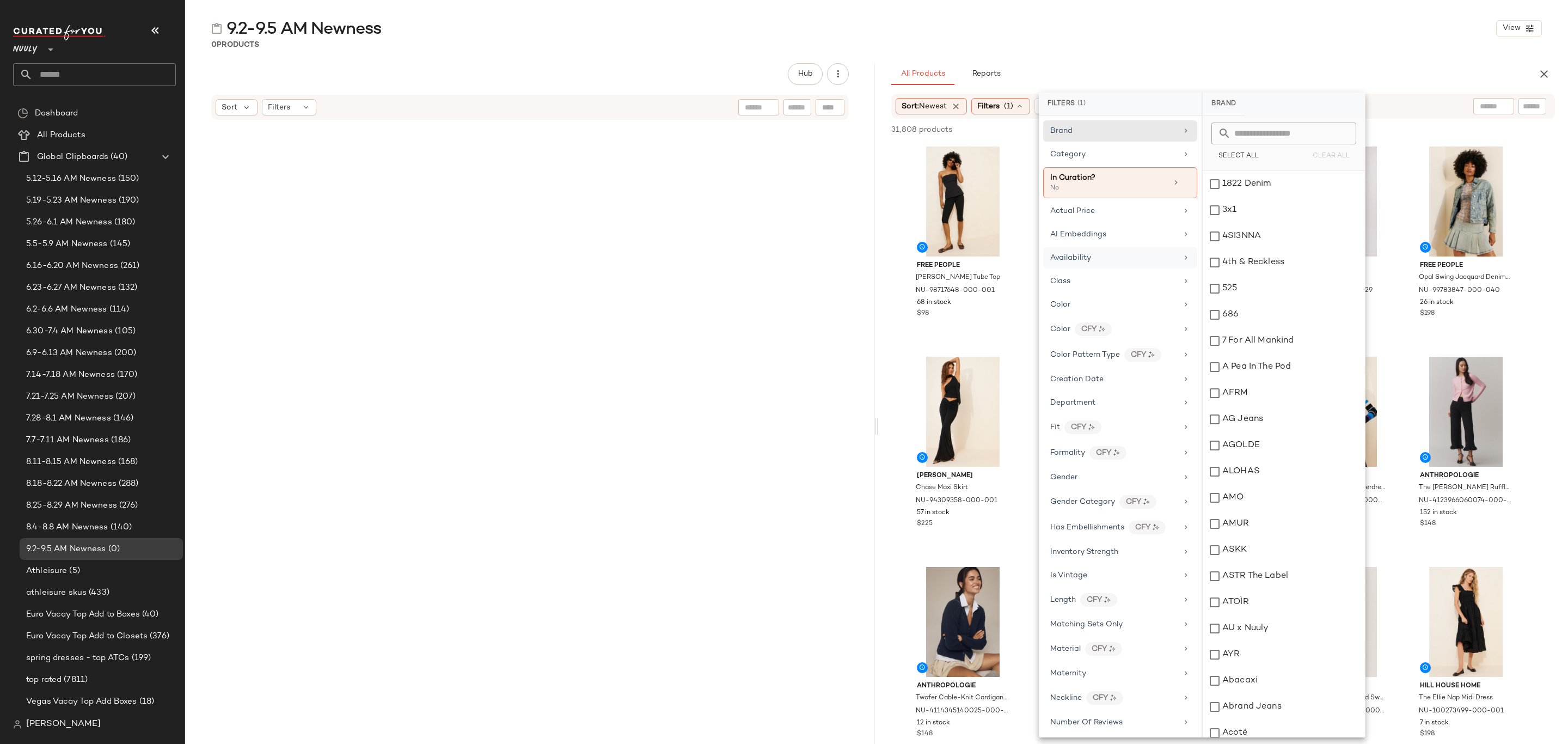
click at [1115, 264] on div "Availability" at bounding box center [1113, 258] width 127 height 12
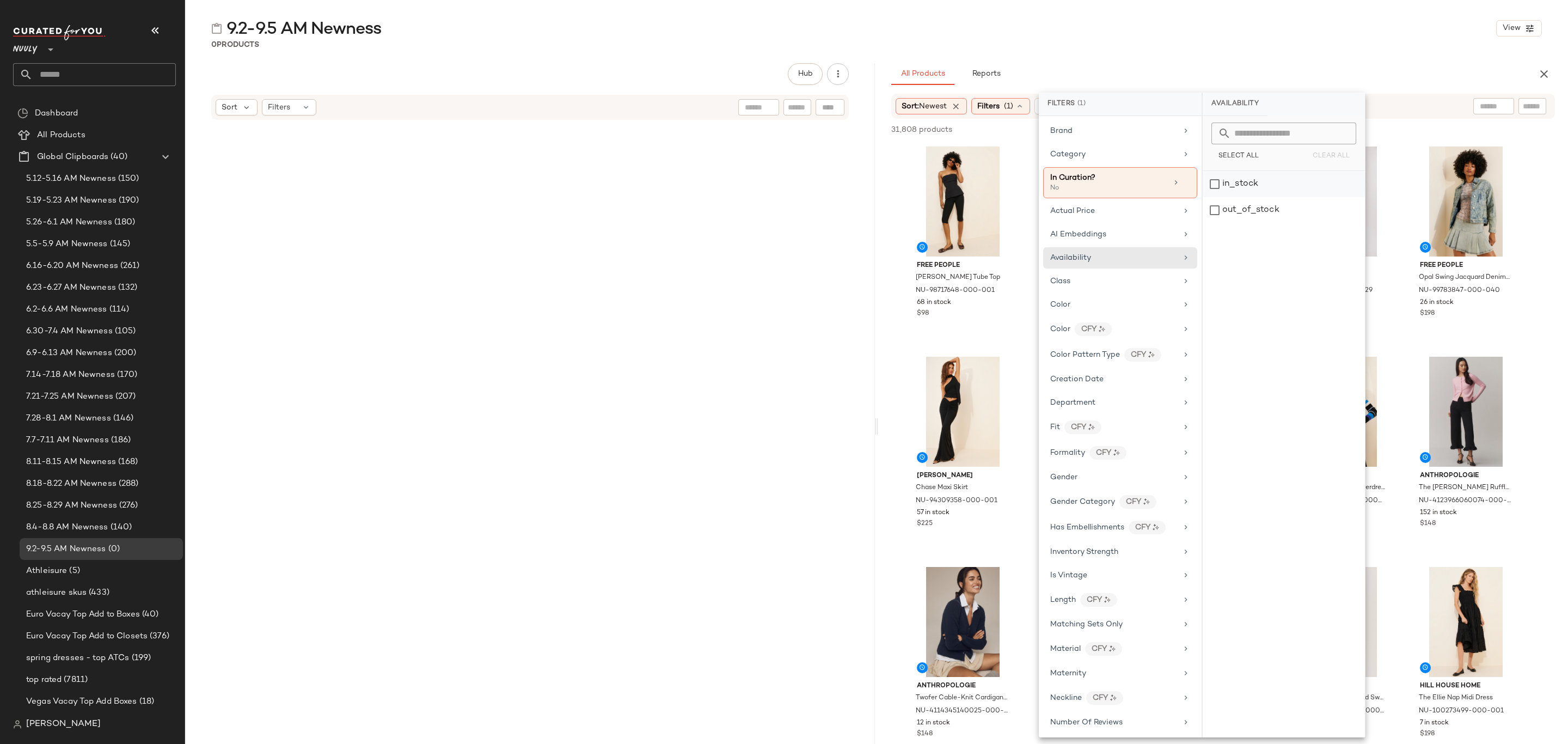
click at [1250, 197] on div "in_stock" at bounding box center [1284, 210] width 163 height 26
click at [1289, 49] on div "0 Products" at bounding box center [877, 44] width 1383 height 11
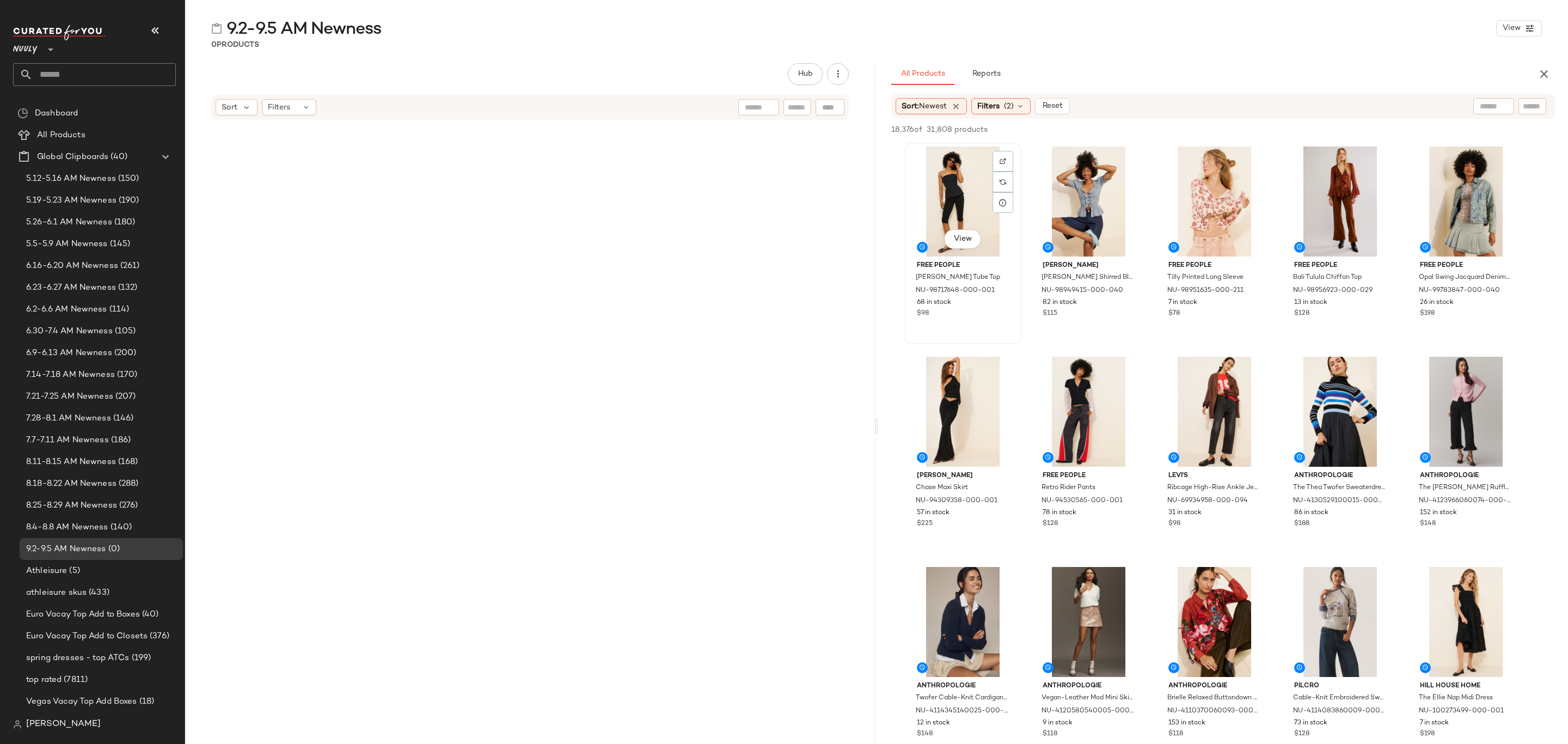
click at [980, 182] on div "View" at bounding box center [963, 202] width 110 height 110
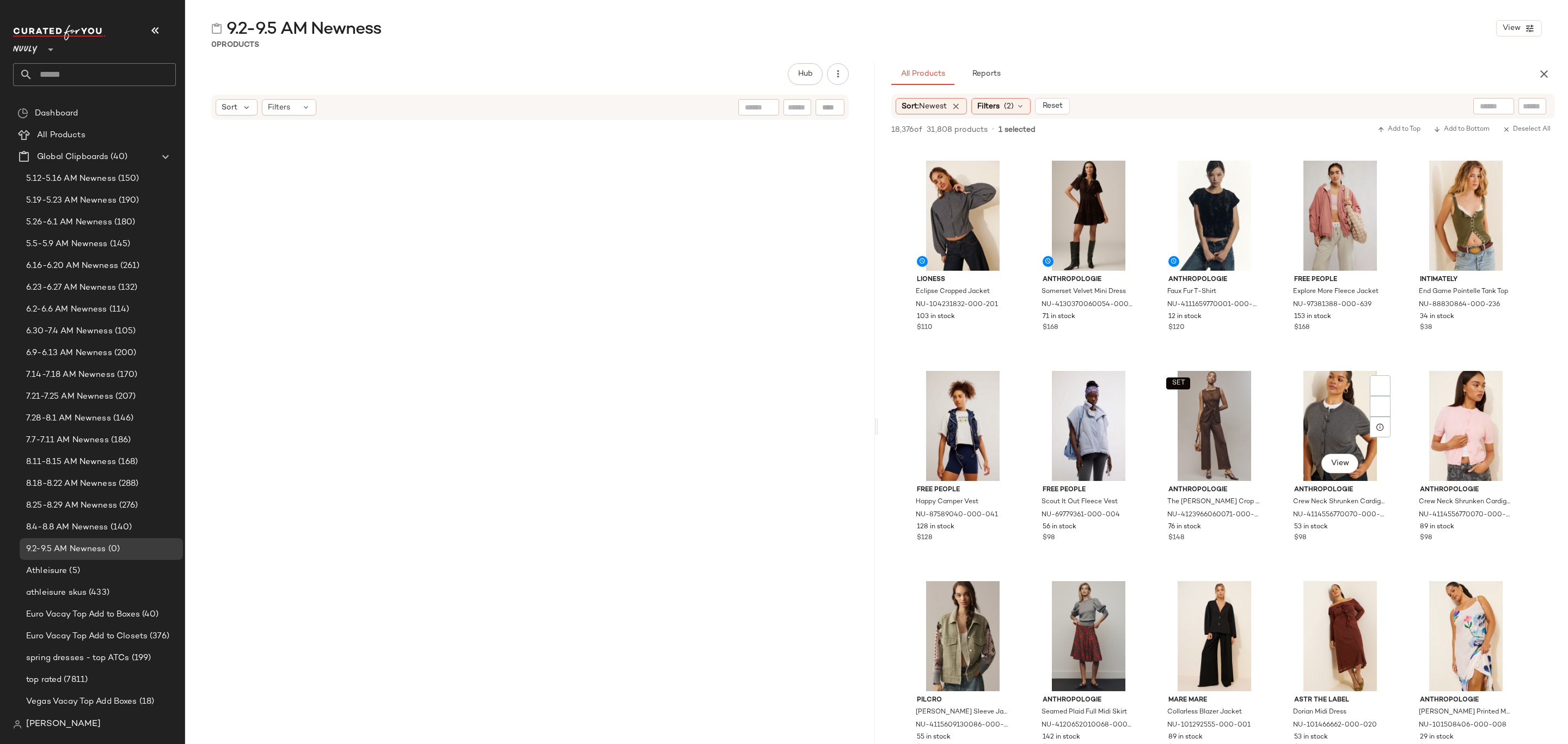
scroll to position [8169, 0]
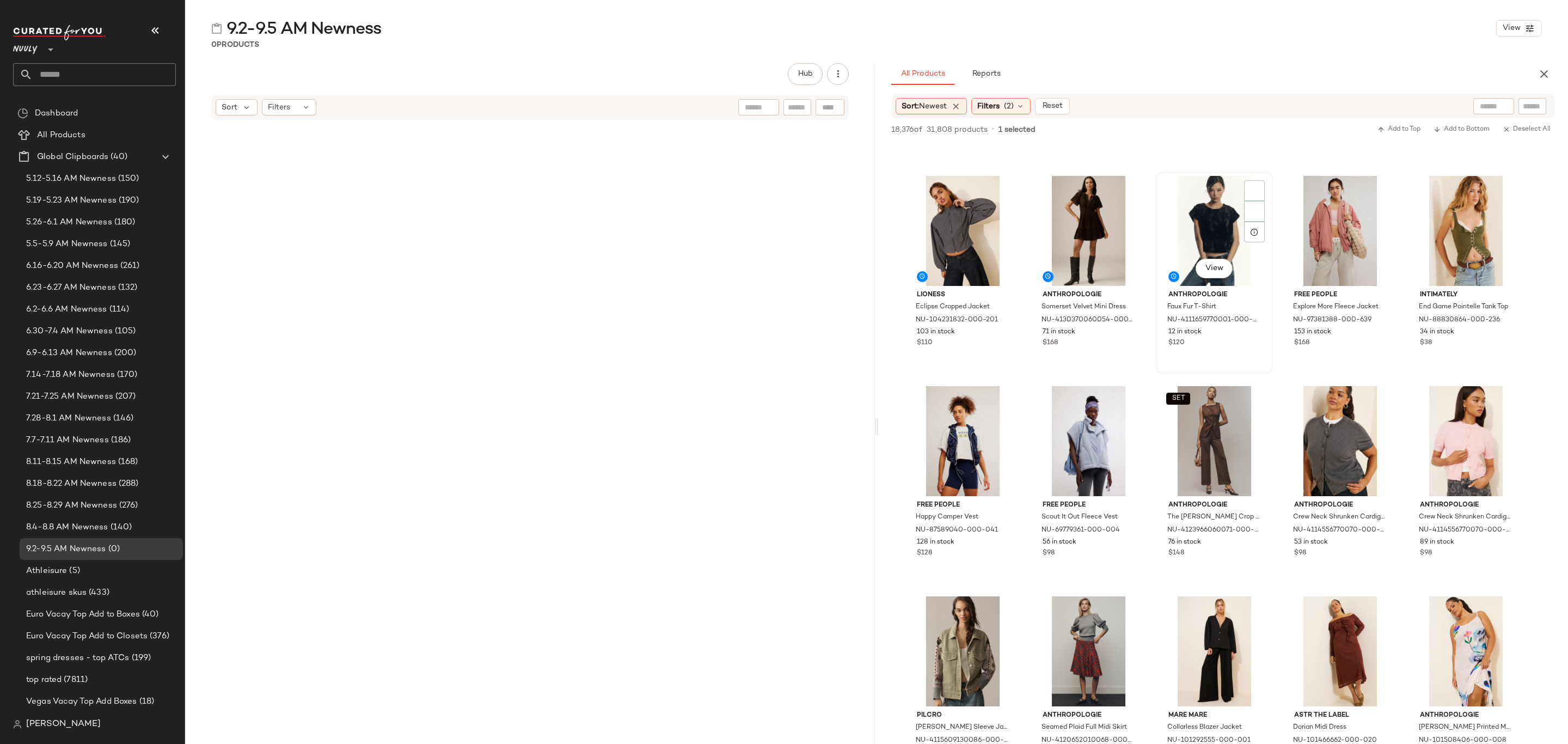
click at [1227, 335] on div "12 in stock" at bounding box center [1214, 332] width 92 height 10
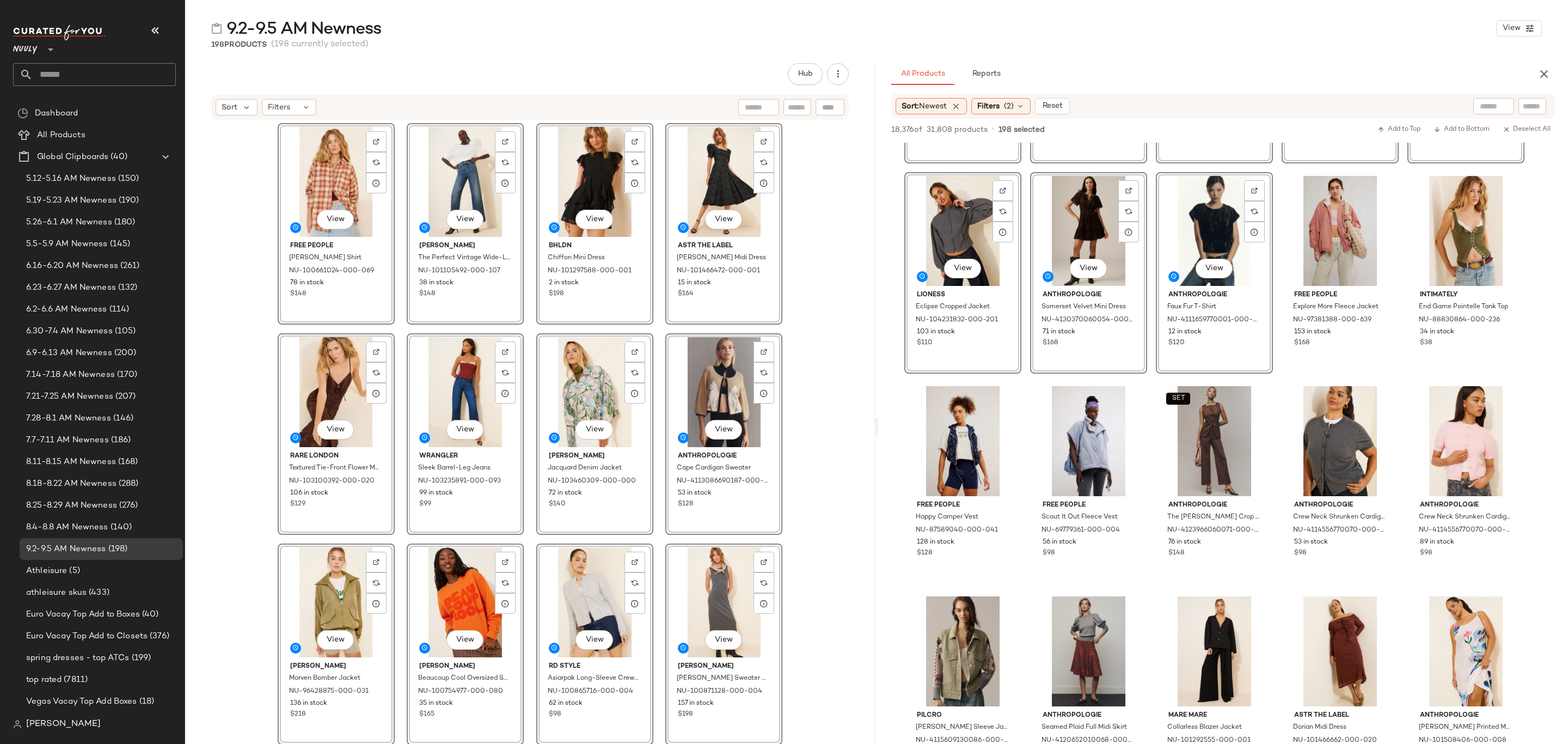
scroll to position [8201, 0]
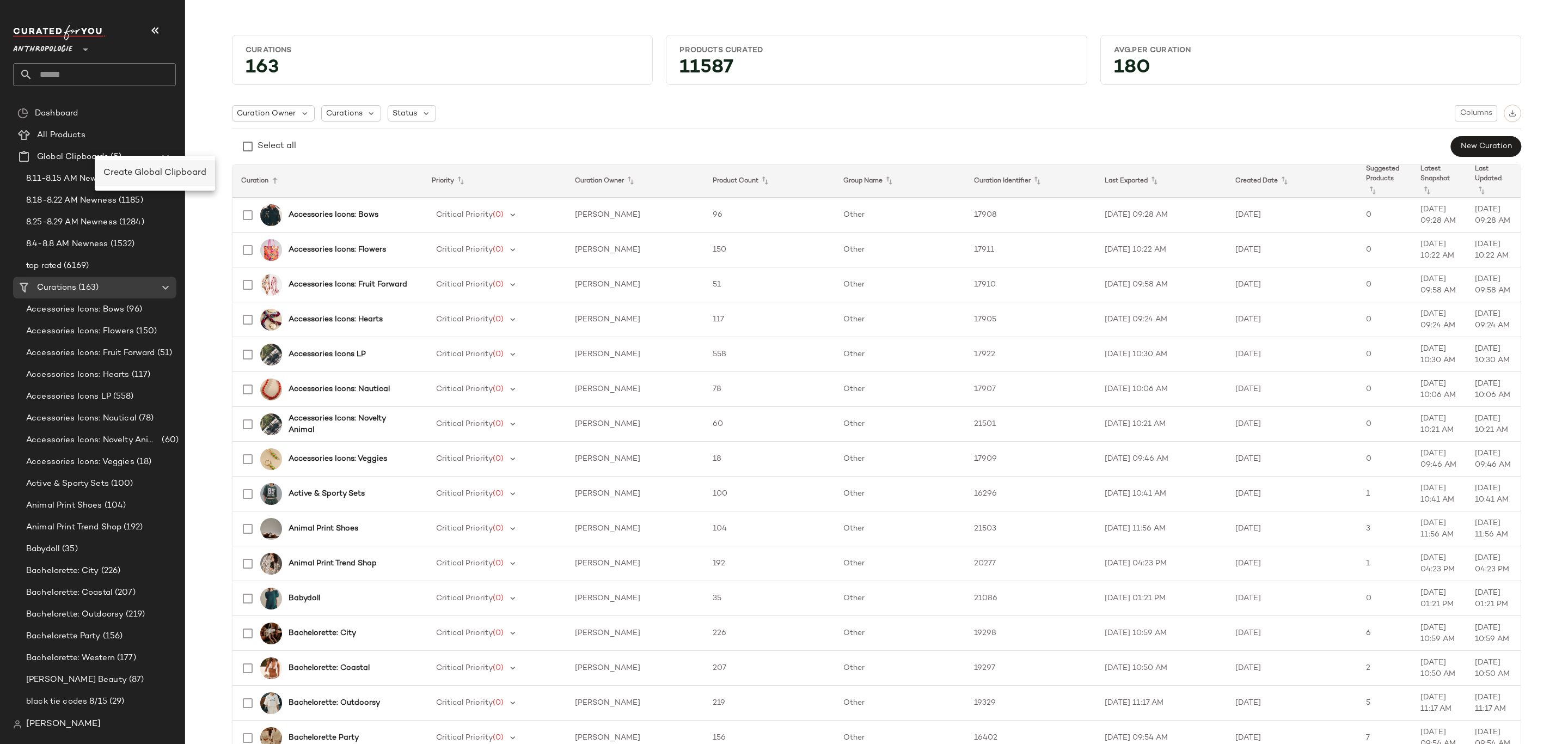
click at [120, 169] on span "Create Global Clipboard" at bounding box center [155, 172] width 103 height 9
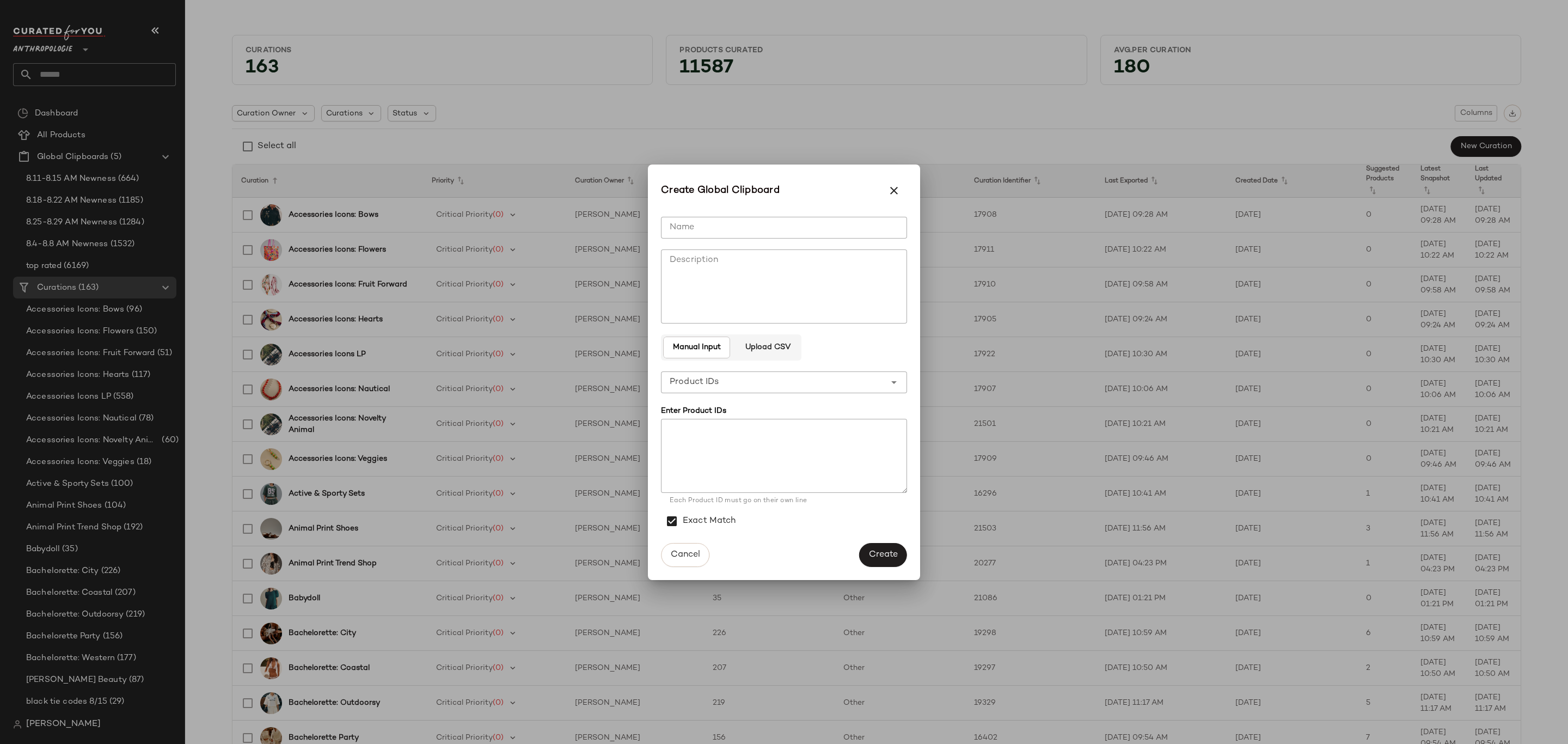
click at [735, 222] on input "Name" at bounding box center [784, 228] width 246 height 22
type input "**********"
click at [880, 549] on span "Create" at bounding box center [883, 554] width 29 height 10
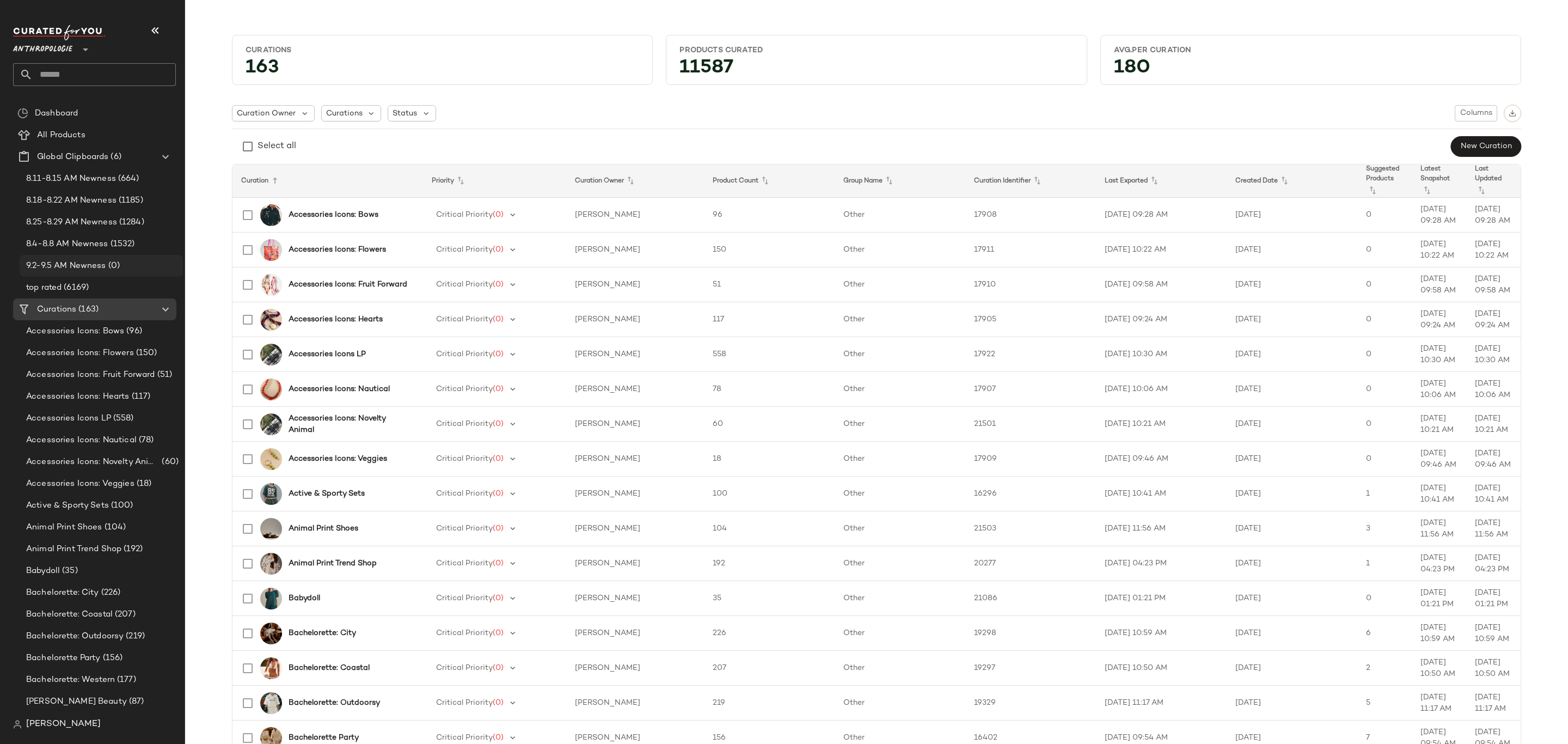
drag, startPoint x: 97, startPoint y: 270, endPoint x: 136, endPoint y: 270, distance: 39.0
click at [97, 271] on span "9.2-9.5 AM Newness" at bounding box center [66, 266] width 80 height 13
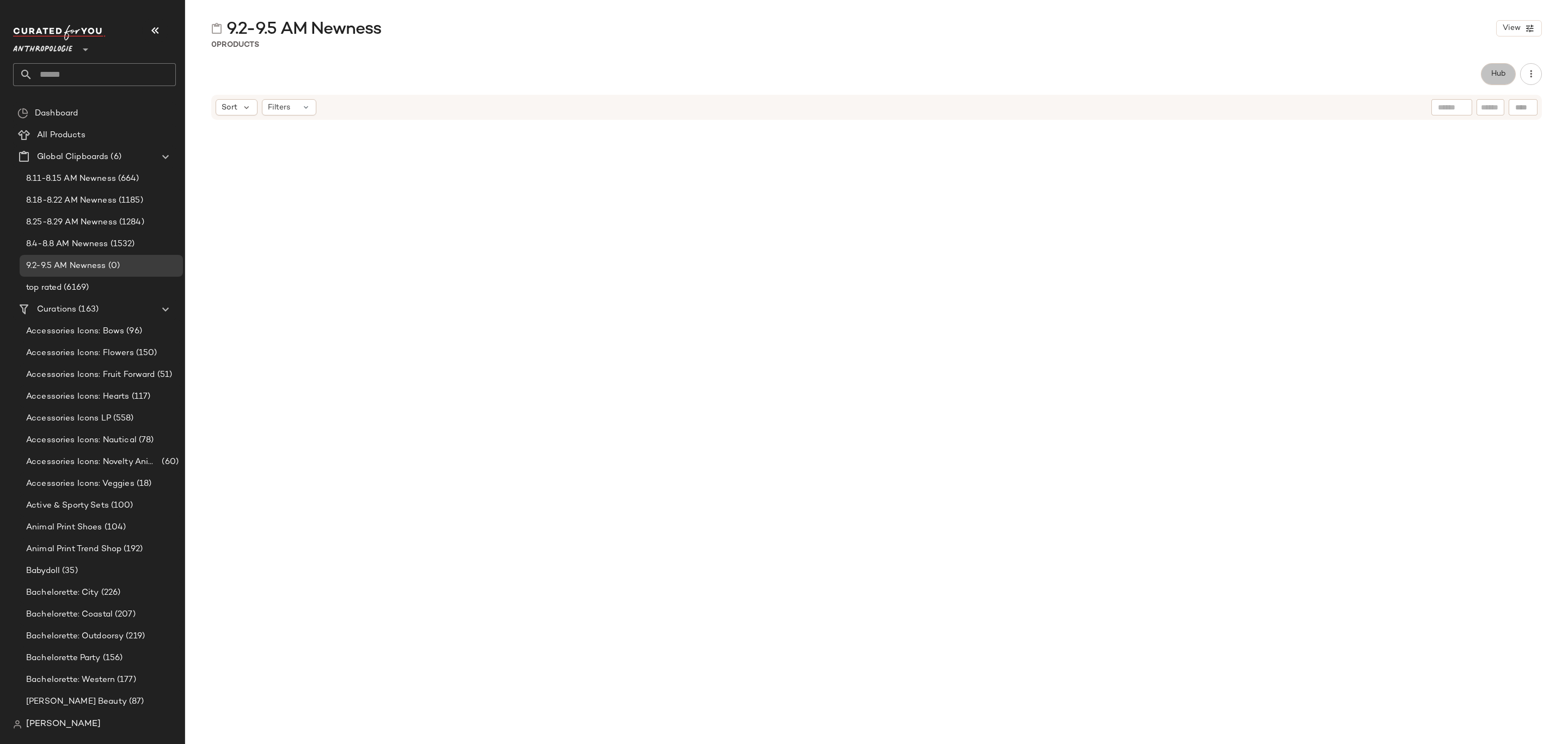
click at [1493, 74] on span "Hub" at bounding box center [1498, 74] width 15 height 9
click at [914, 113] on div "Sort" at bounding box center [916, 106] width 42 height 16
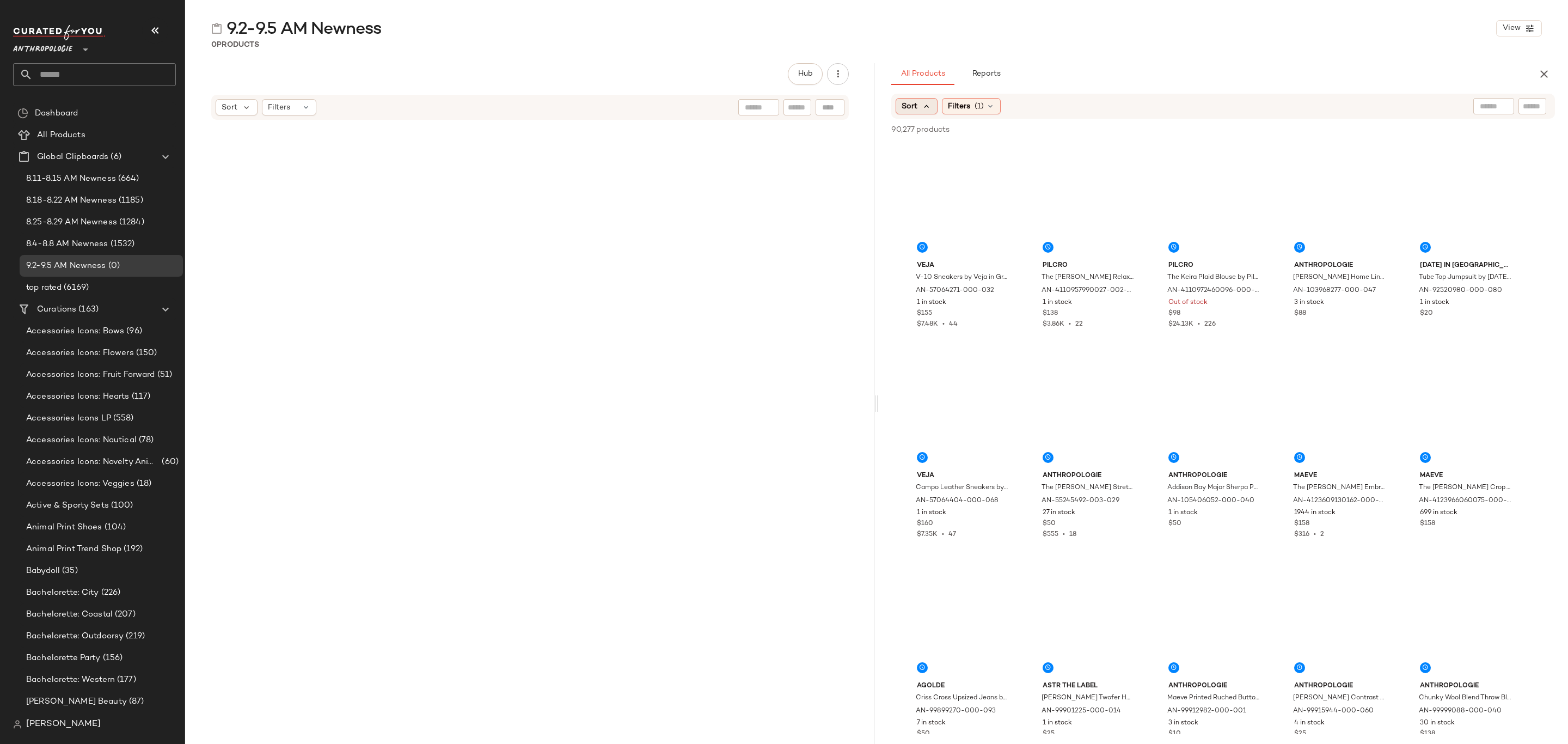
click at [922, 104] on icon at bounding box center [926, 106] width 10 height 10
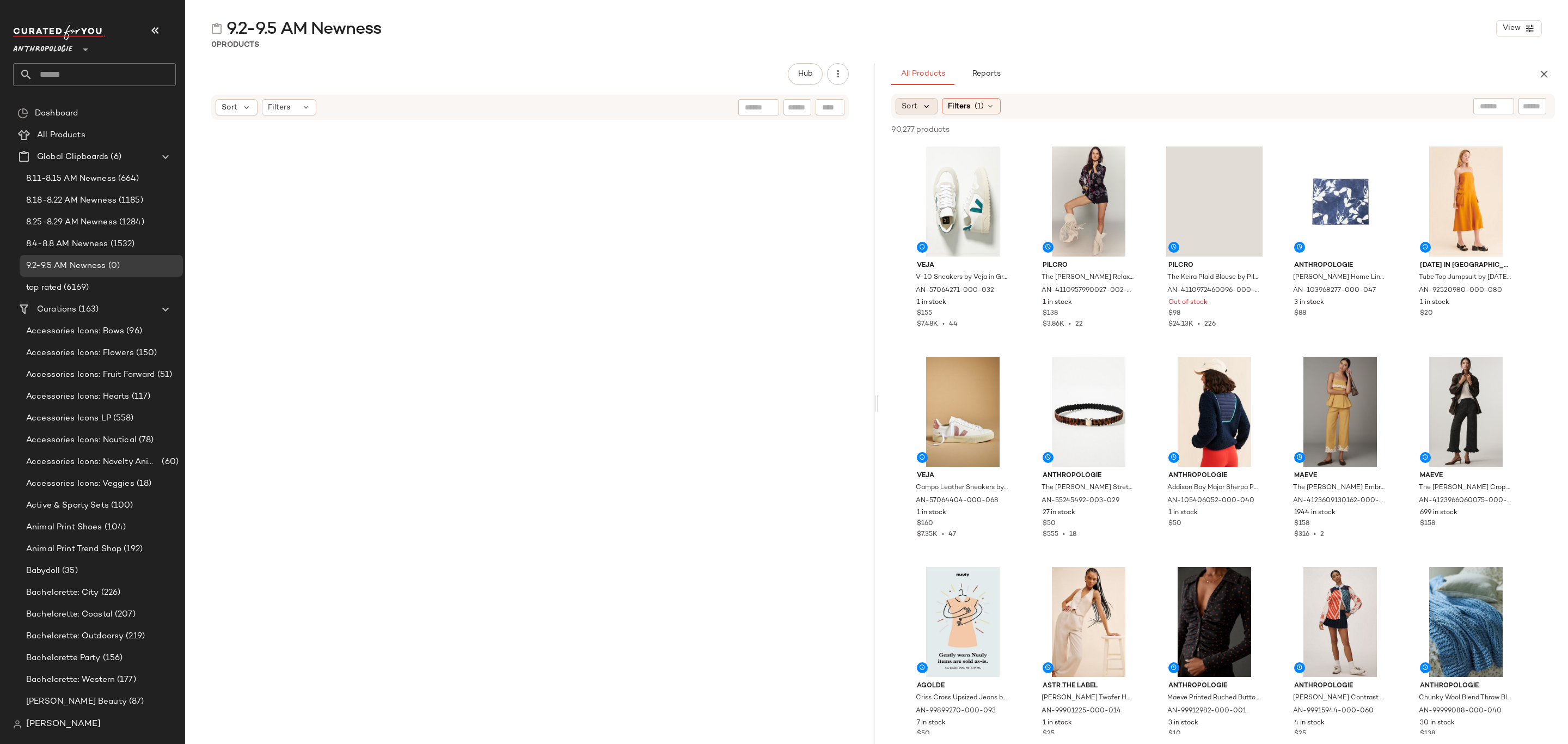
click at [925, 111] on icon at bounding box center [926, 106] width 10 height 10
click at [933, 132] on span "Newest" at bounding box center [936, 135] width 29 height 12
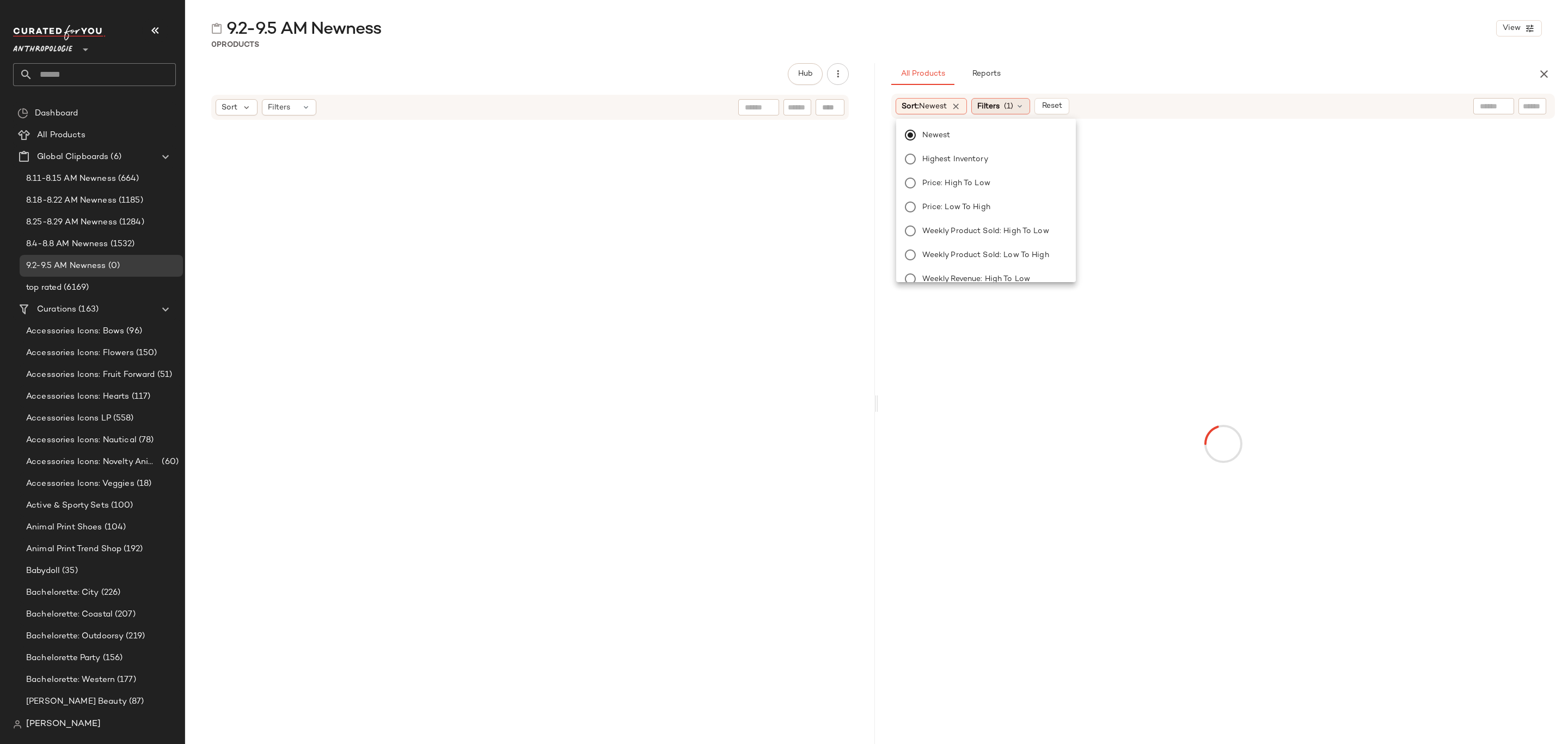
click at [992, 111] on span "Filters" at bounding box center [989, 106] width 23 height 12
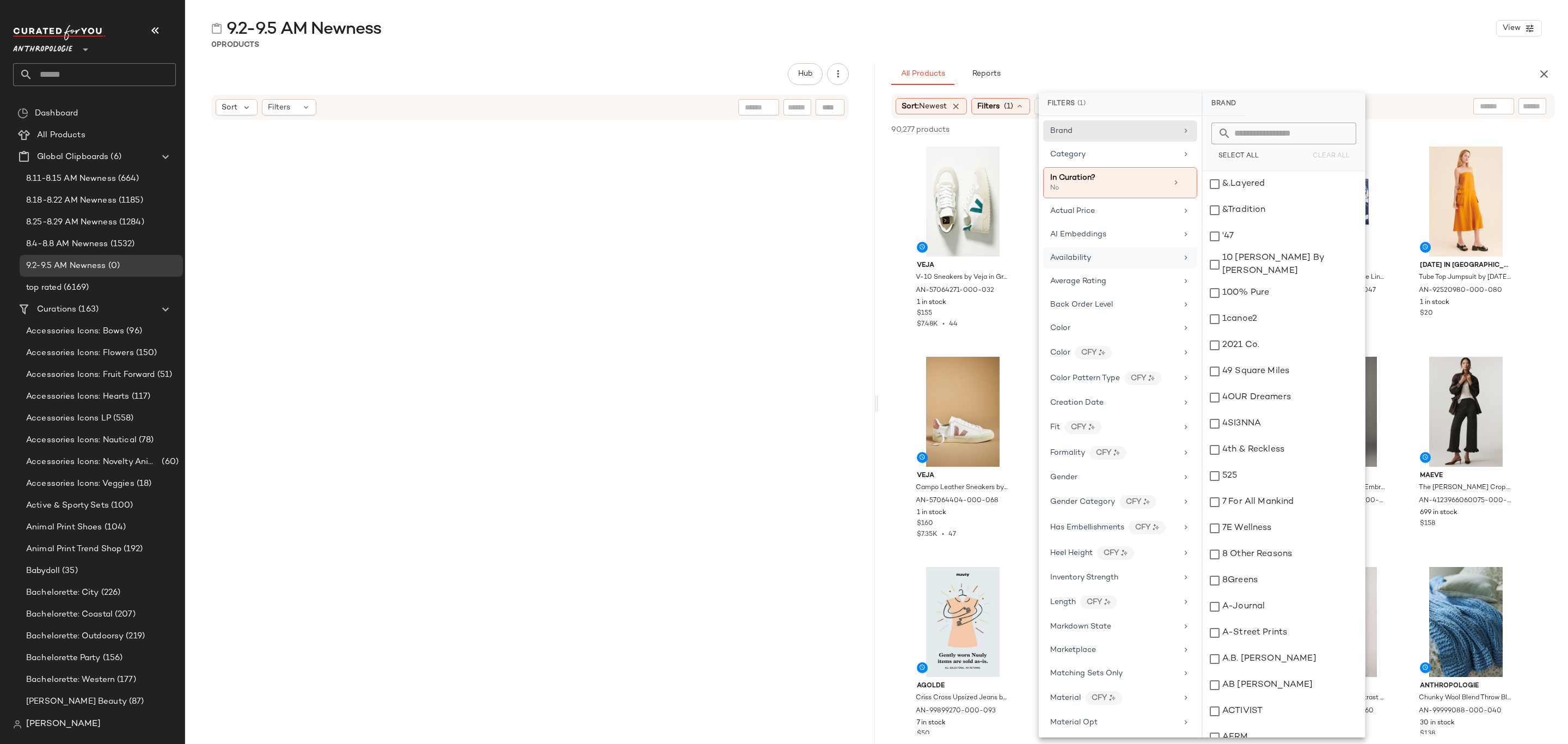
click at [1102, 263] on div "Availability" at bounding box center [1113, 258] width 127 height 12
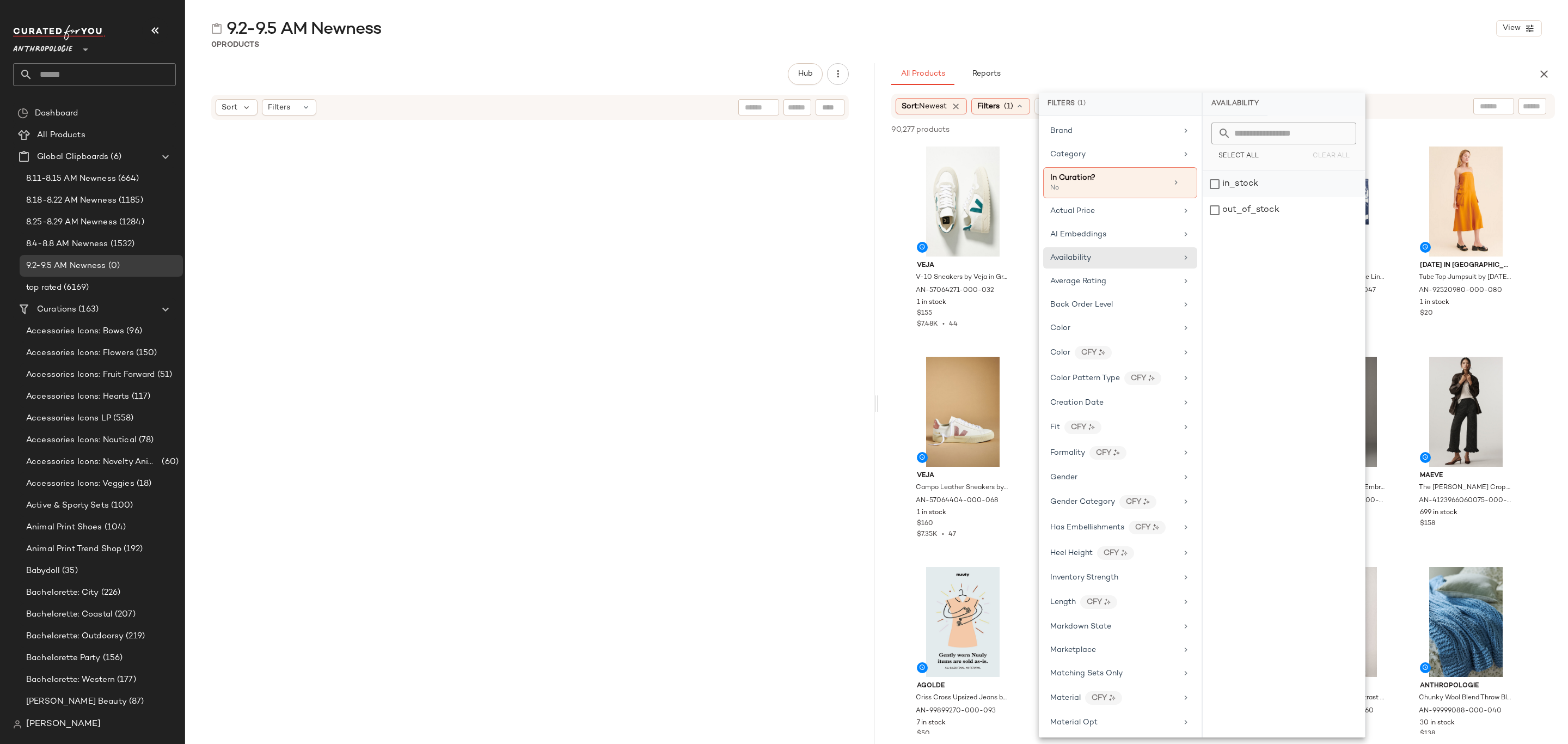
drag, startPoint x: 1274, startPoint y: 175, endPoint x: 1271, endPoint y: 180, distance: 5.8
click at [1274, 197] on div "in_stock" at bounding box center [1284, 210] width 163 height 26
click at [1150, 154] on div "Category" at bounding box center [1113, 154] width 127 height 12
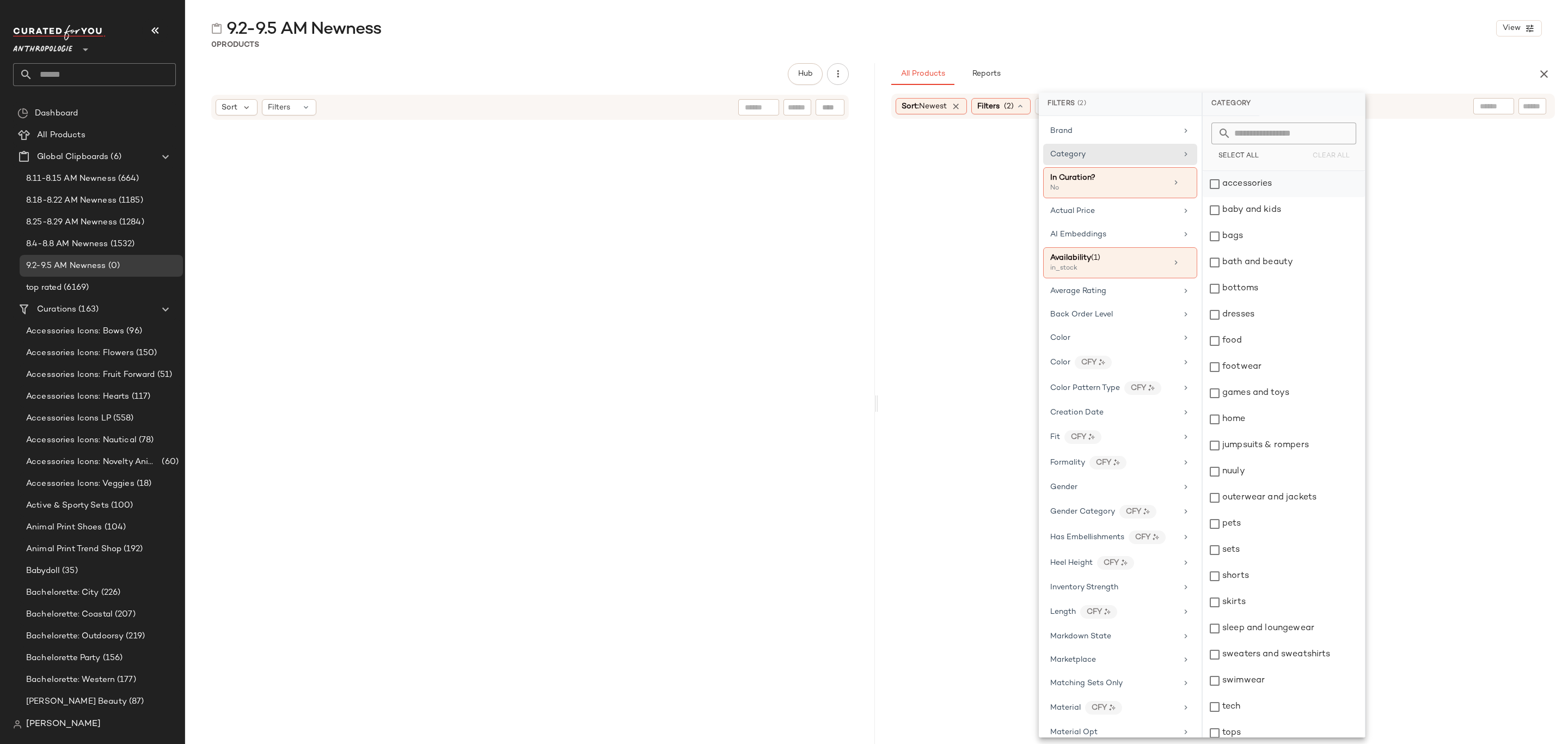
click at [1248, 188] on div "accessories" at bounding box center [1284, 184] width 163 height 26
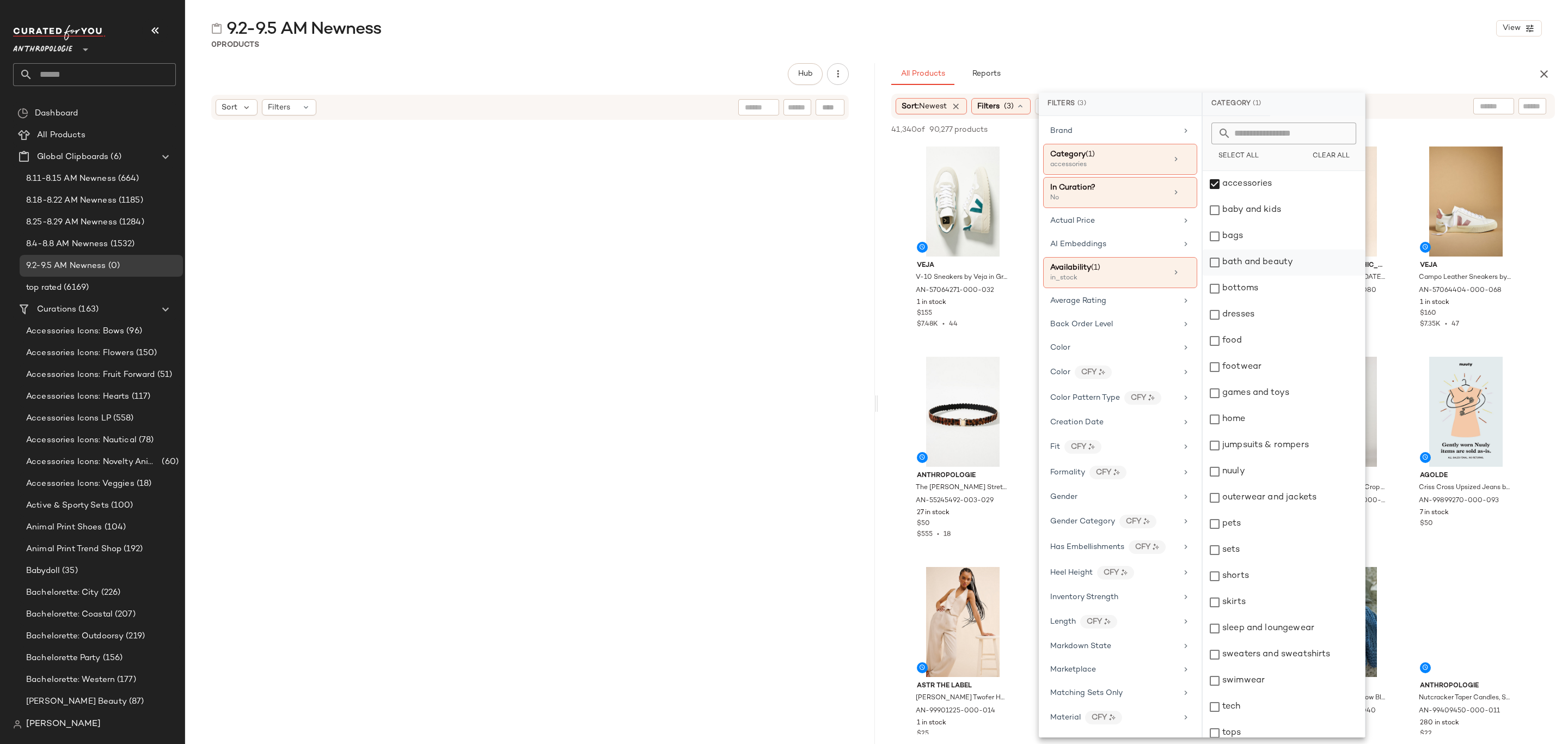
drag, startPoint x: 1261, startPoint y: 235, endPoint x: 1267, endPoint y: 256, distance: 21.8
click at [1261, 234] on div "bags" at bounding box center [1284, 236] width 163 height 26
drag, startPoint x: 1270, startPoint y: 283, endPoint x: 1269, endPoint y: 306, distance: 23.0
click at [1270, 281] on div "bottoms" at bounding box center [1284, 289] width 163 height 26
click at [1266, 315] on div "dresses" at bounding box center [1284, 315] width 163 height 26
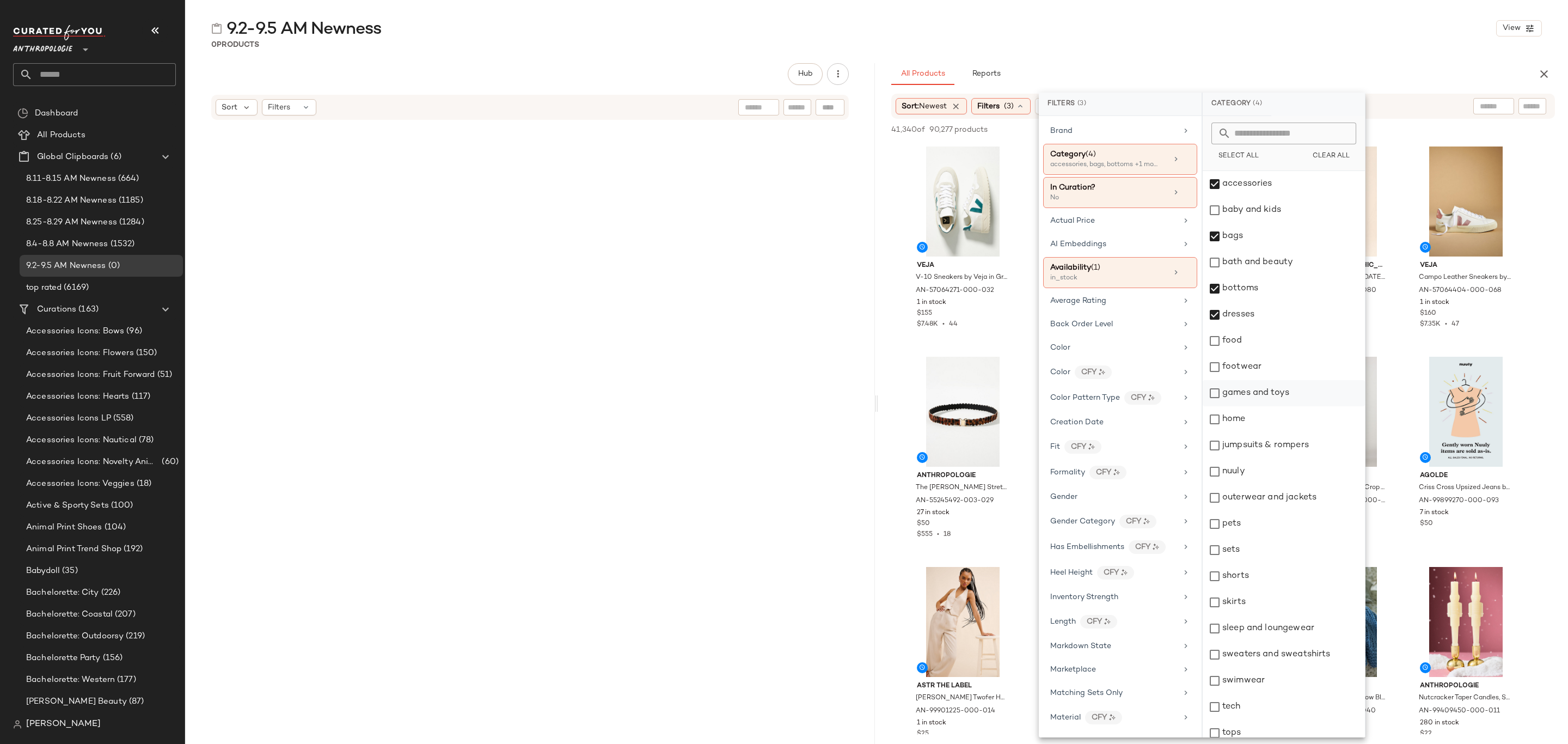
drag, startPoint x: 1263, startPoint y: 374, endPoint x: 1267, endPoint y: 388, distance: 14.6
click at [1263, 374] on div "footwear" at bounding box center [1284, 367] width 163 height 26
click at [1270, 415] on div "home" at bounding box center [1284, 419] width 163 height 26
click at [1269, 417] on div "home" at bounding box center [1284, 419] width 163 height 26
click at [1281, 446] on div "jumpsuits & rompers" at bounding box center [1284, 445] width 163 height 26
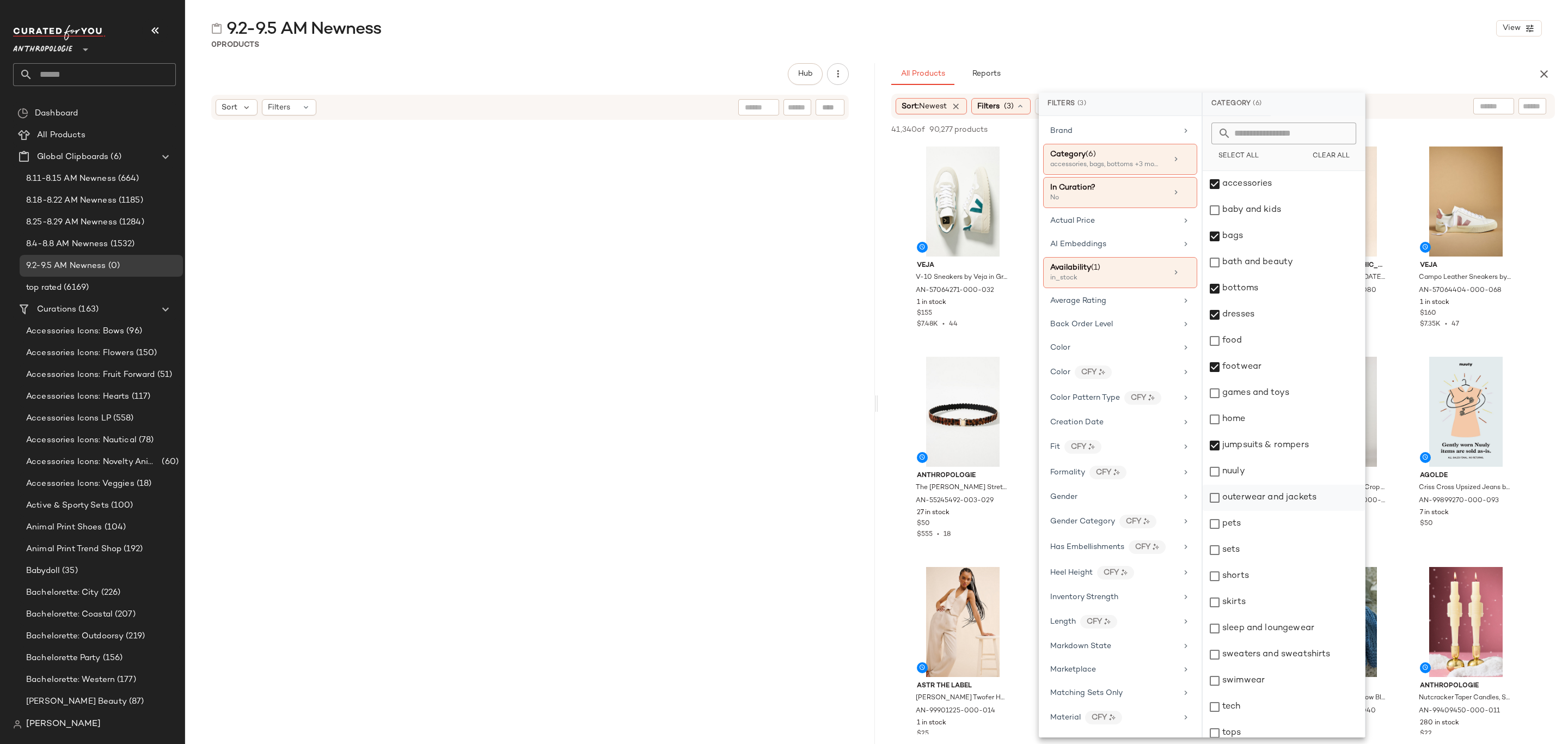
click at [1274, 496] on div "outerwear and jackets" at bounding box center [1284, 497] width 163 height 26
click at [1256, 476] on div "nuuly" at bounding box center [1284, 471] width 163 height 26
click at [1255, 549] on div "sets" at bounding box center [1284, 550] width 163 height 26
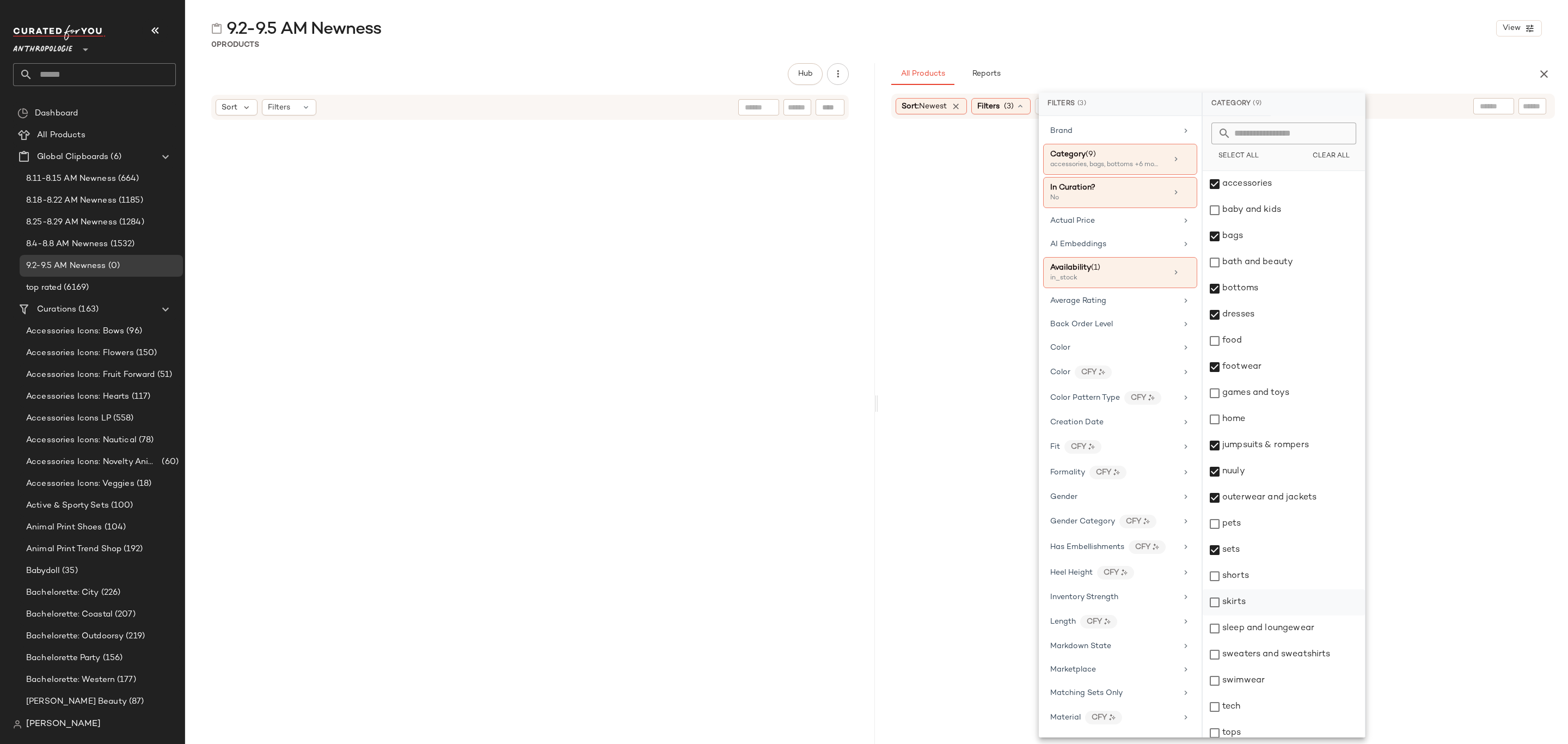
click at [1261, 580] on div "shorts" at bounding box center [1284, 576] width 163 height 26
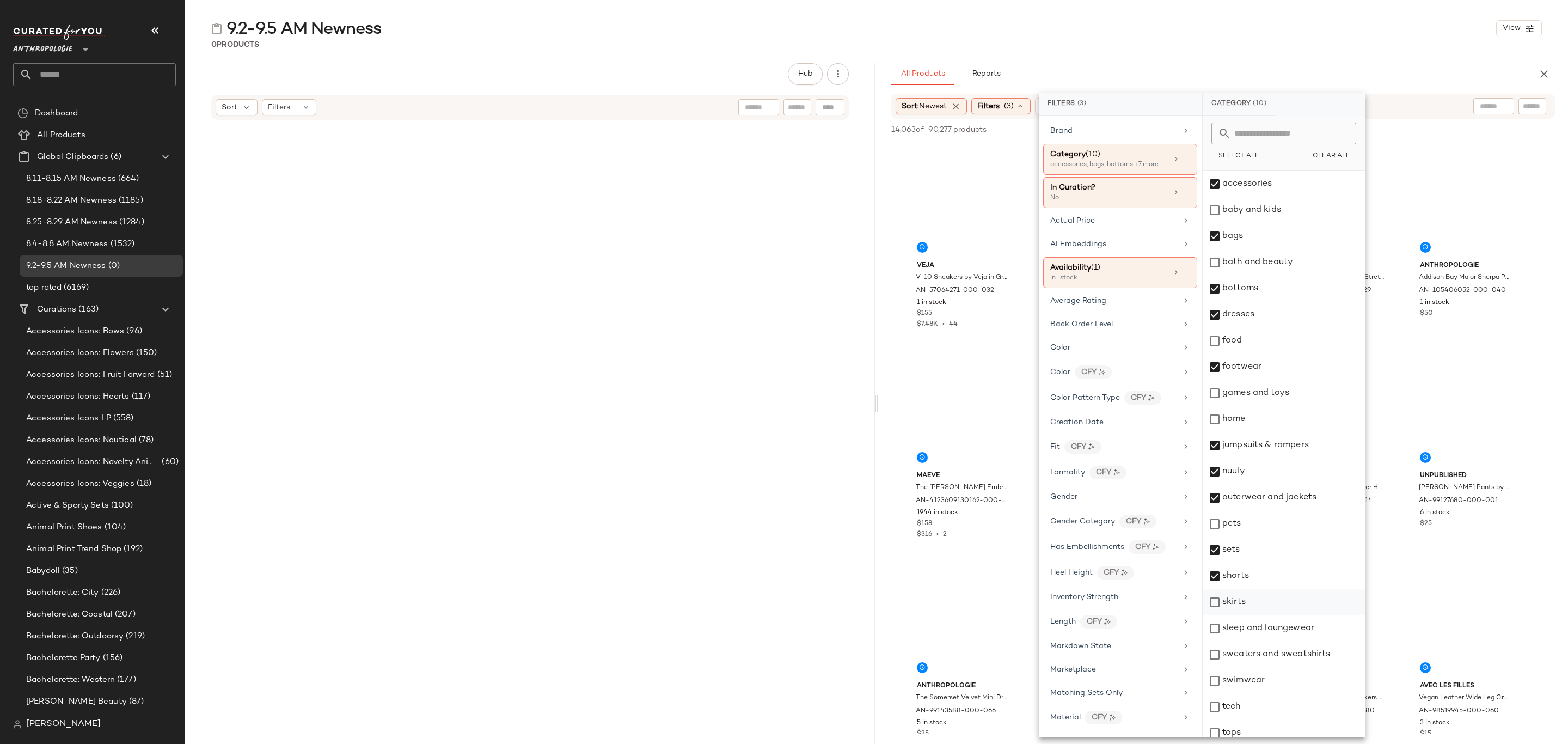
click at [1256, 603] on div "skirts" at bounding box center [1284, 602] width 163 height 26
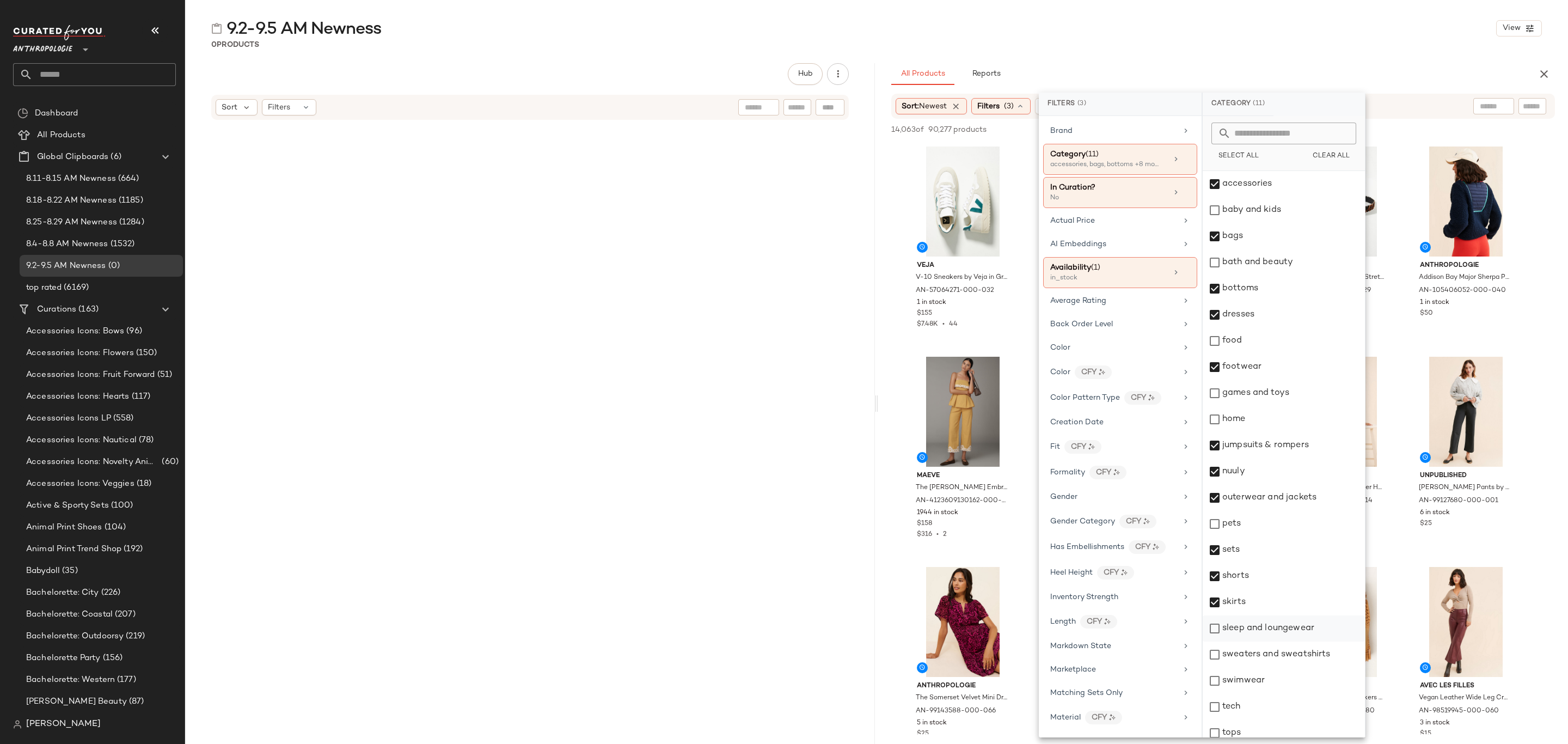
click at [1261, 624] on div "sleep and loungewear" at bounding box center [1284, 628] width 163 height 26
click at [1275, 658] on div "sweaters and sweatshirts" at bounding box center [1284, 655] width 163 height 26
click at [1272, 684] on div "swimwear" at bounding box center [1284, 681] width 163 height 26
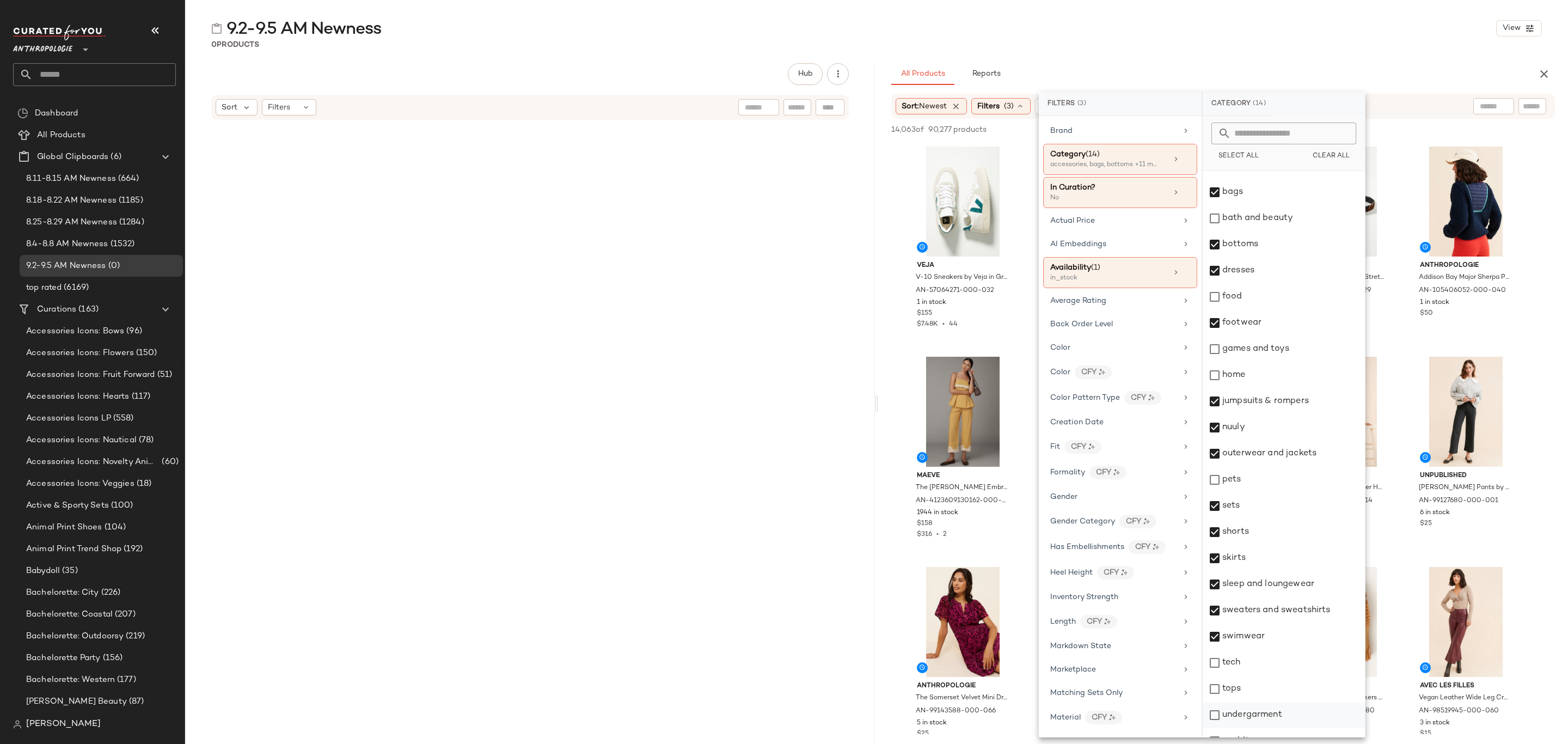
scroll to position [86, 0]
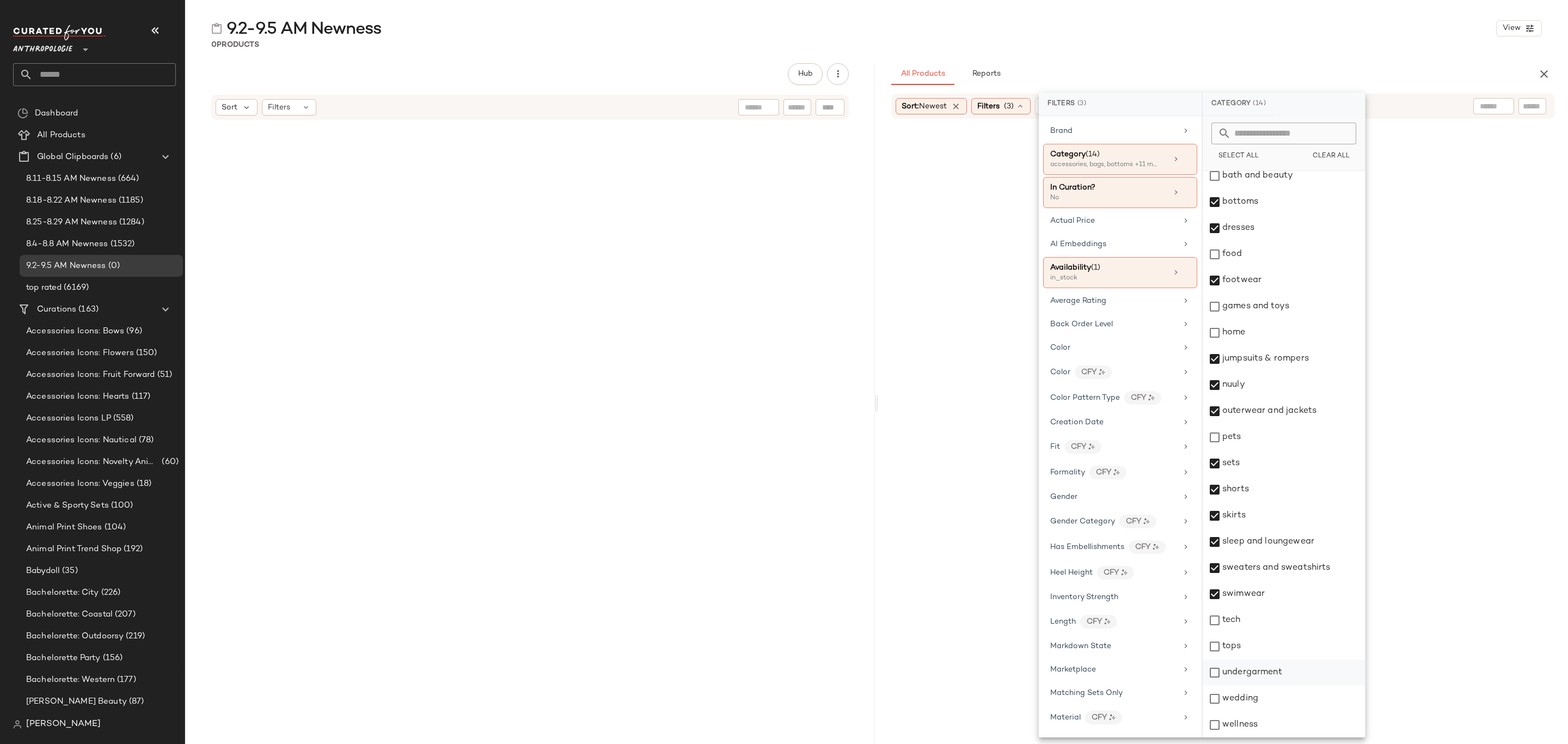
click at [1255, 647] on div "tops" at bounding box center [1284, 646] width 163 height 26
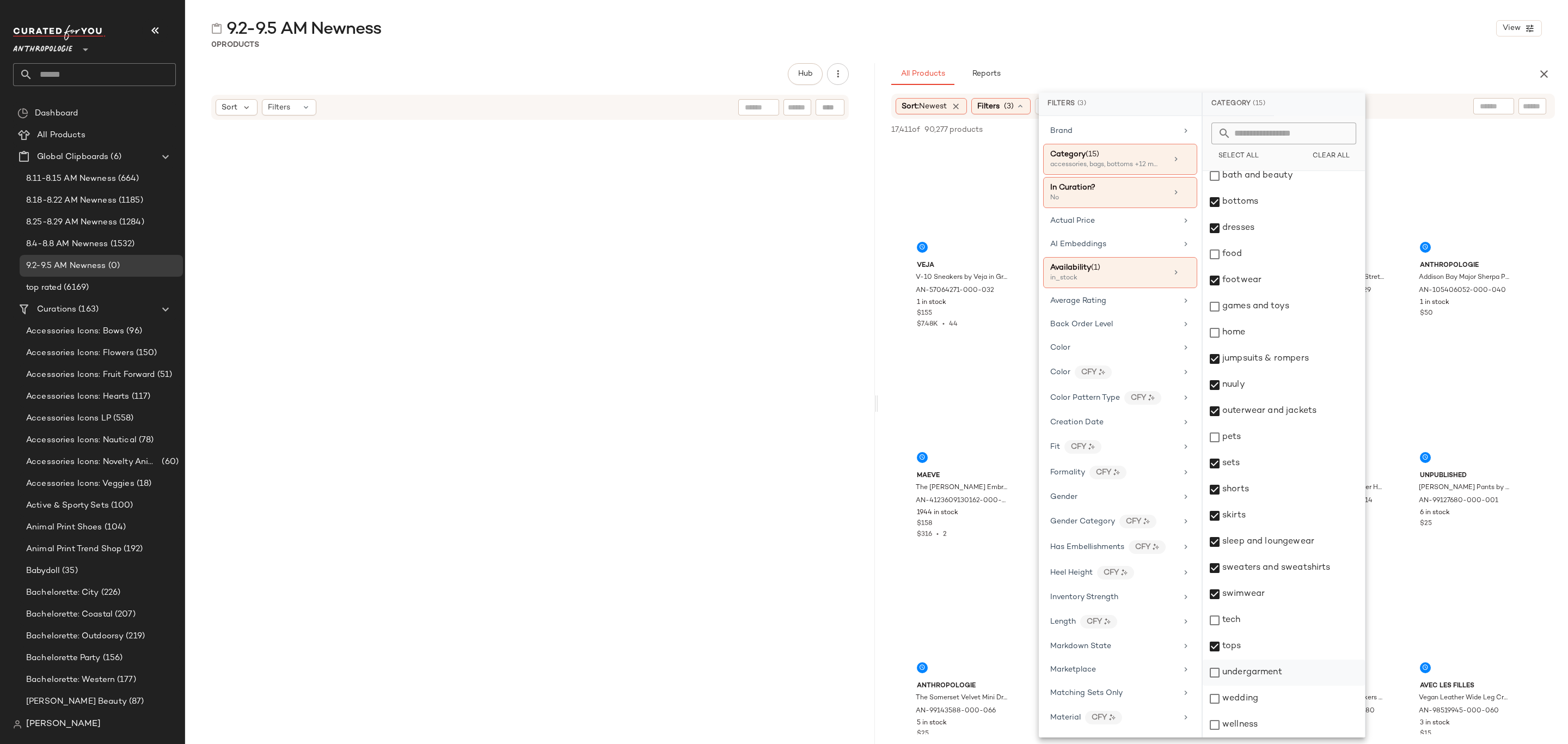
click at [1256, 668] on div "undergarment" at bounding box center [1284, 672] width 163 height 26
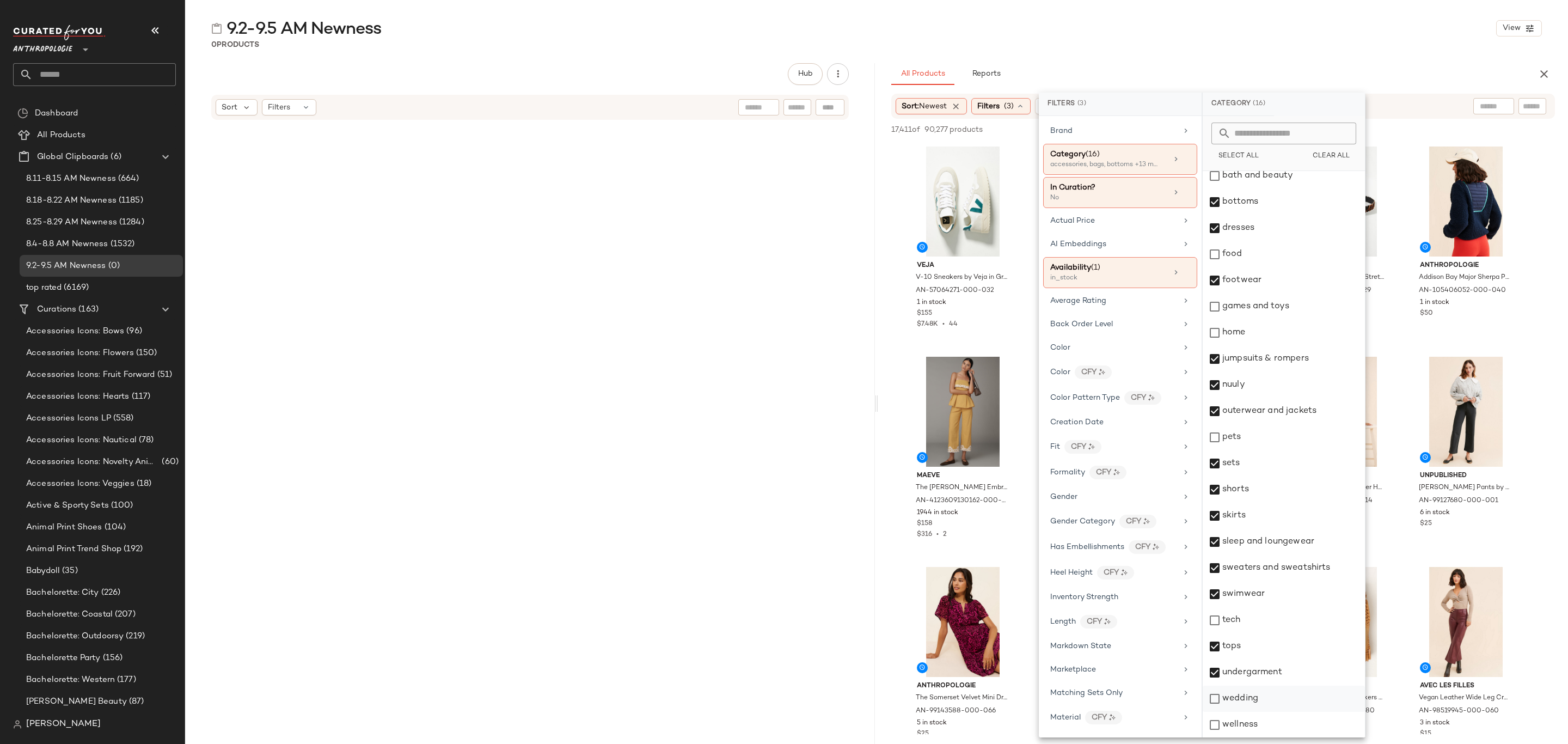
click at [1260, 698] on div "wedding" at bounding box center [1284, 698] width 163 height 26
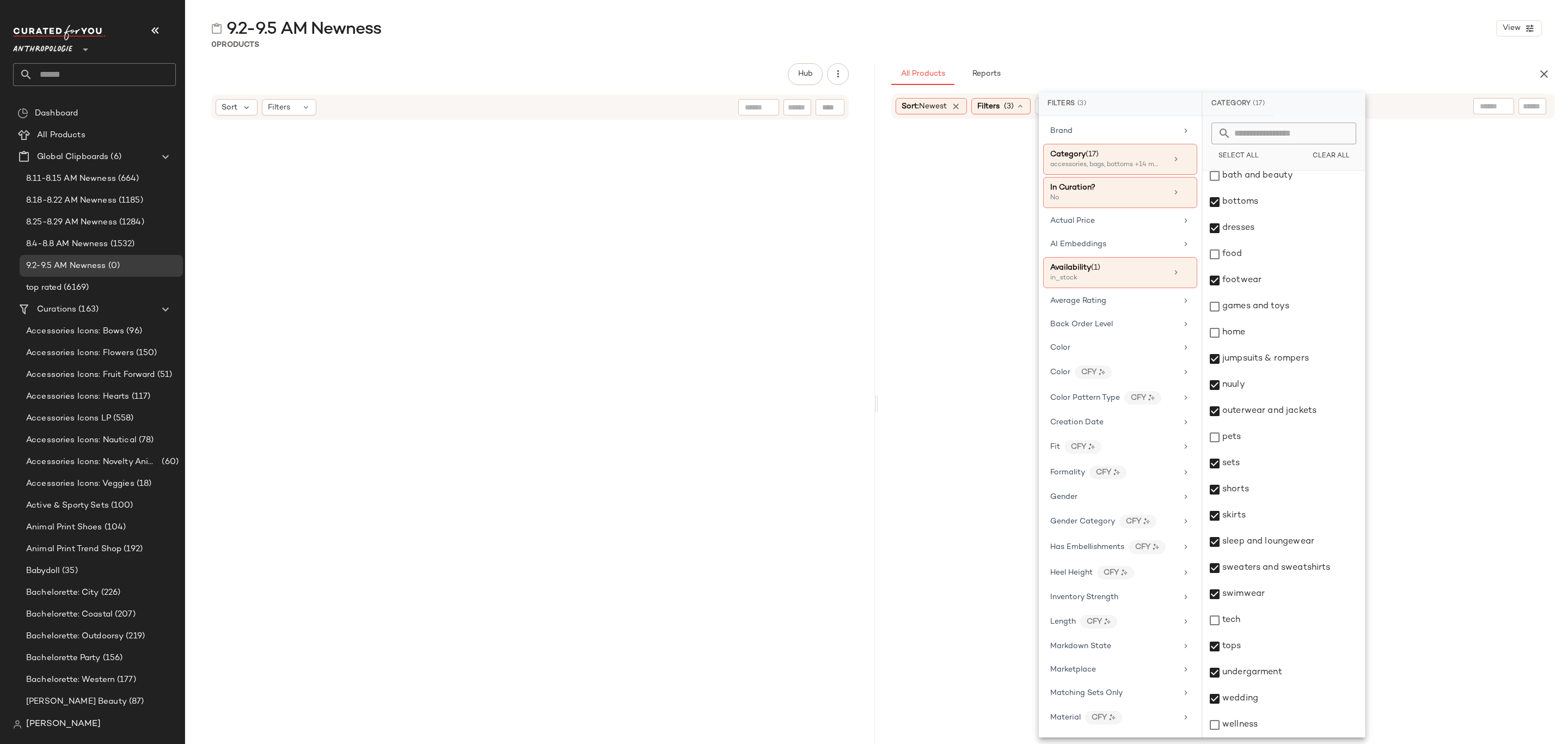
click at [1241, 62] on div "9.2-9.5 AM Newness View 0 Products Hub Sort Filters All Products Reports Sort: …" at bounding box center [877, 381] width 1383 height 726
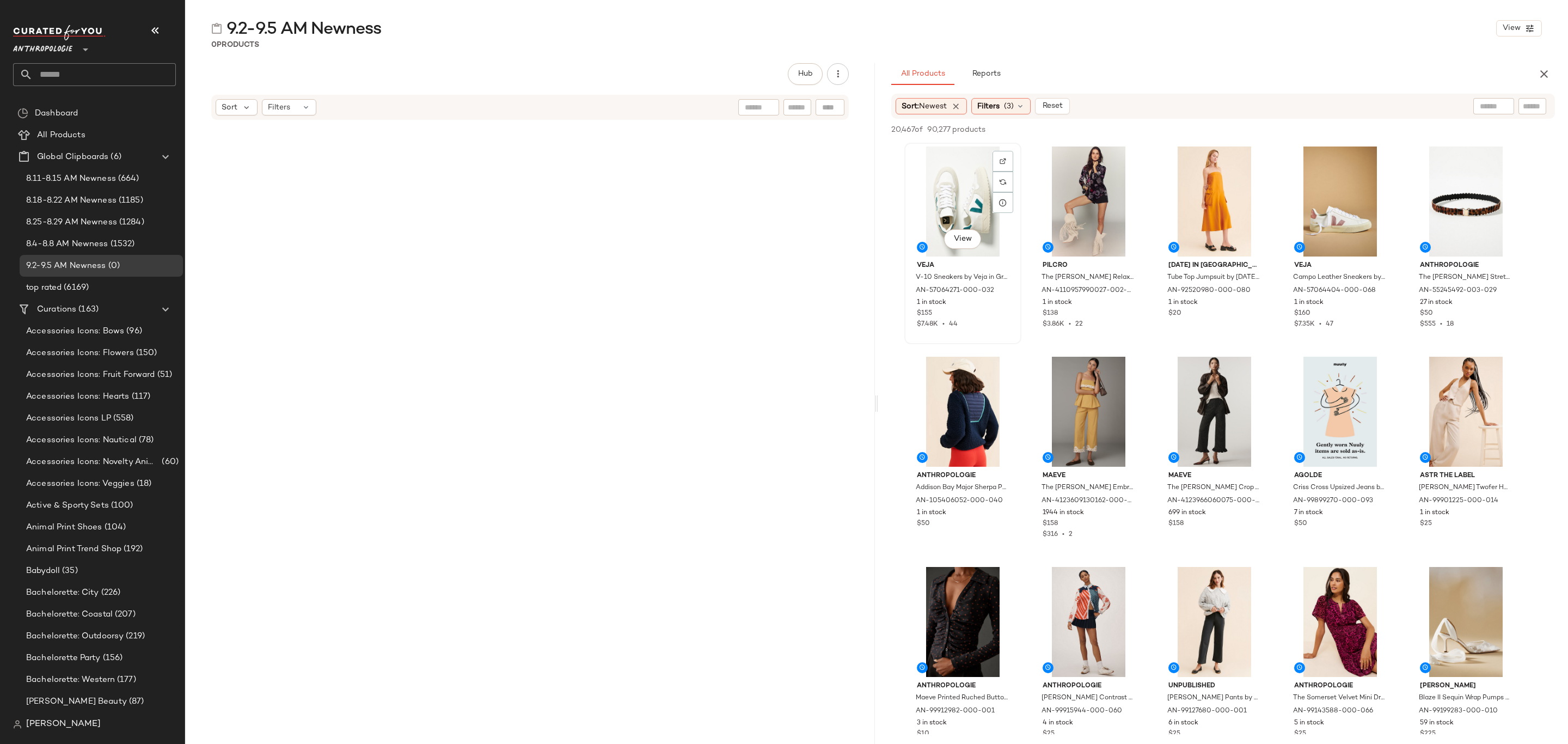
click at [935, 167] on div "View" at bounding box center [963, 202] width 110 height 110
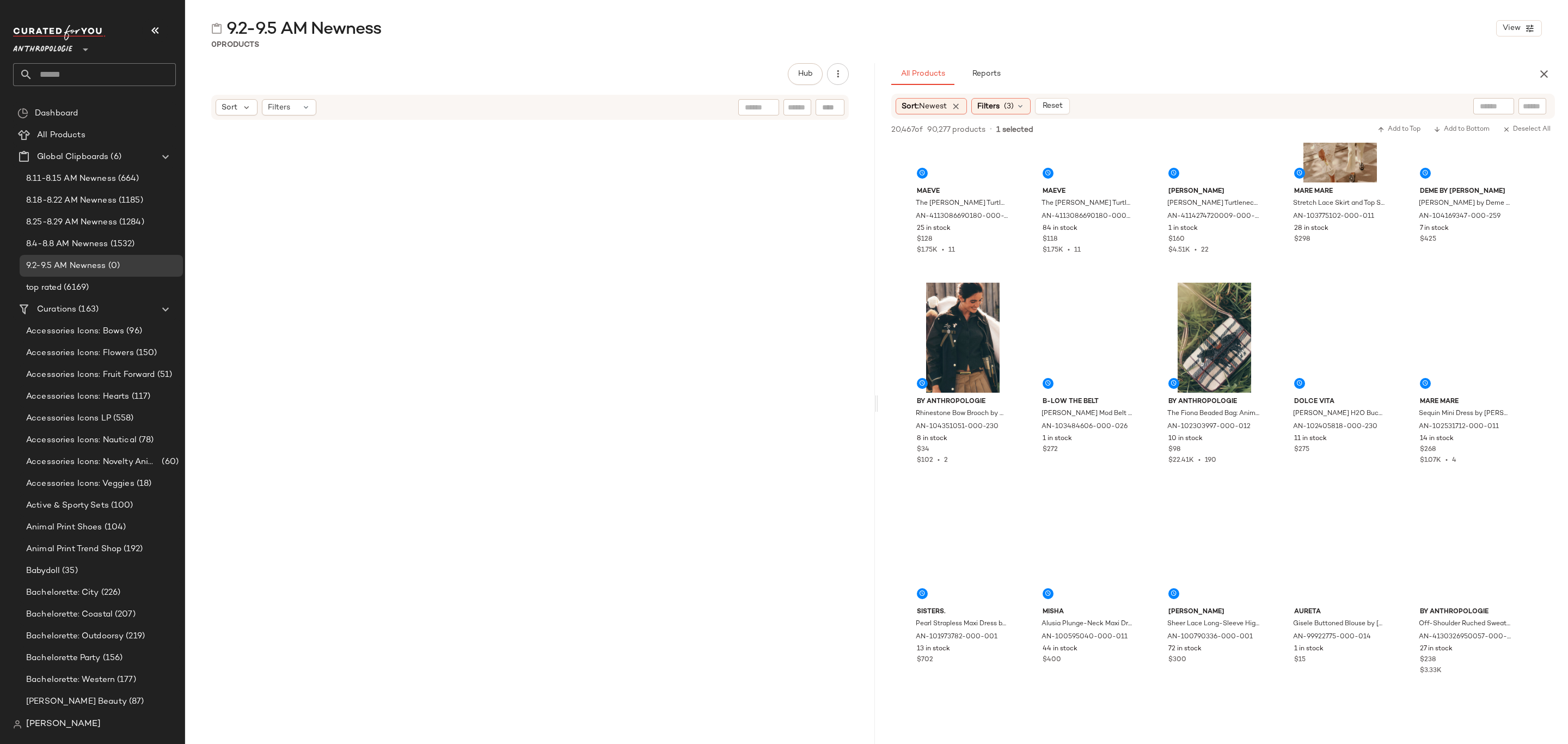
scroll to position [44846, 0]
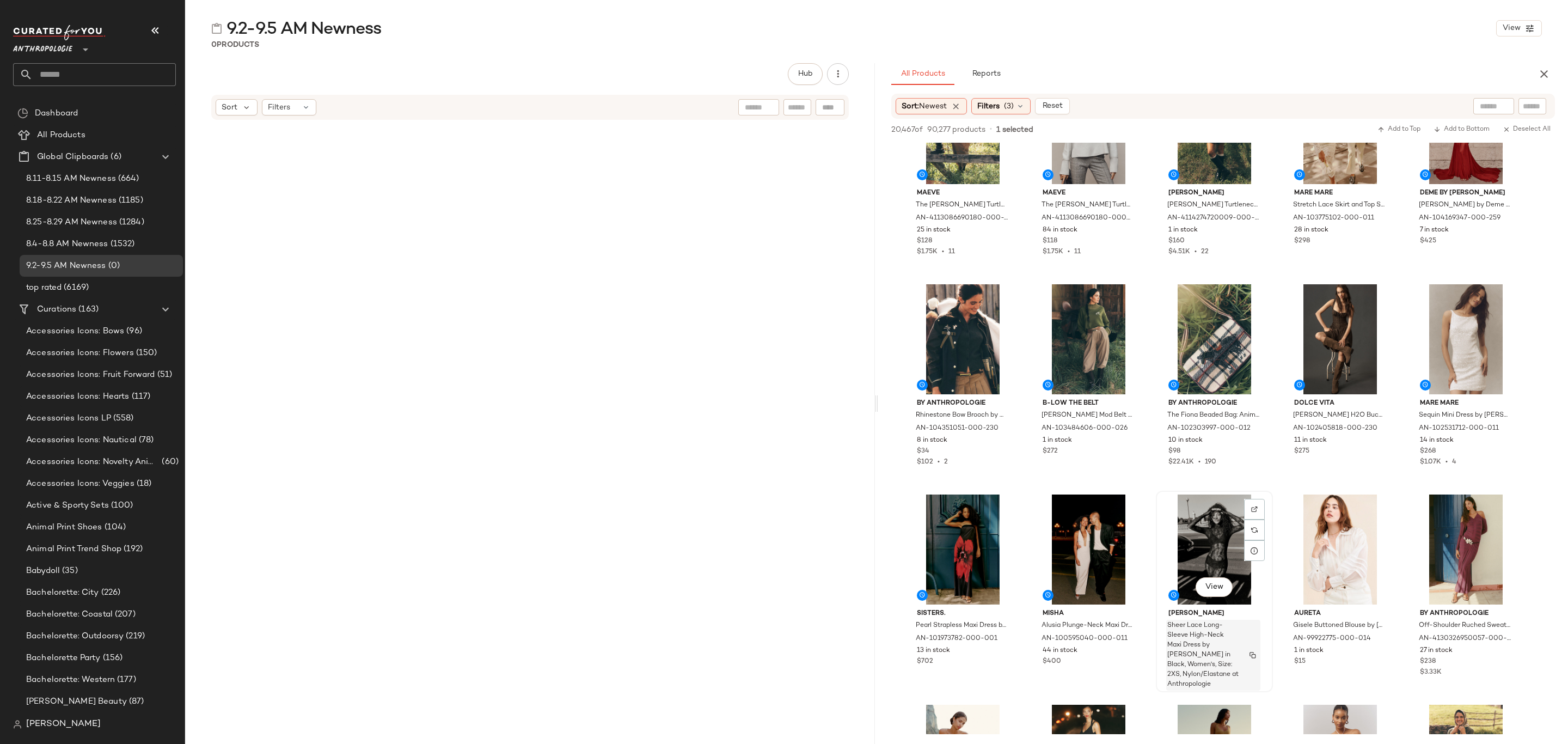
click at [1229, 639] on span "Sheer Lace Long-Sleeve High-Neck Maxi Dress by Norma Kamali in Black, Women's, …" at bounding box center [1203, 655] width 71 height 69
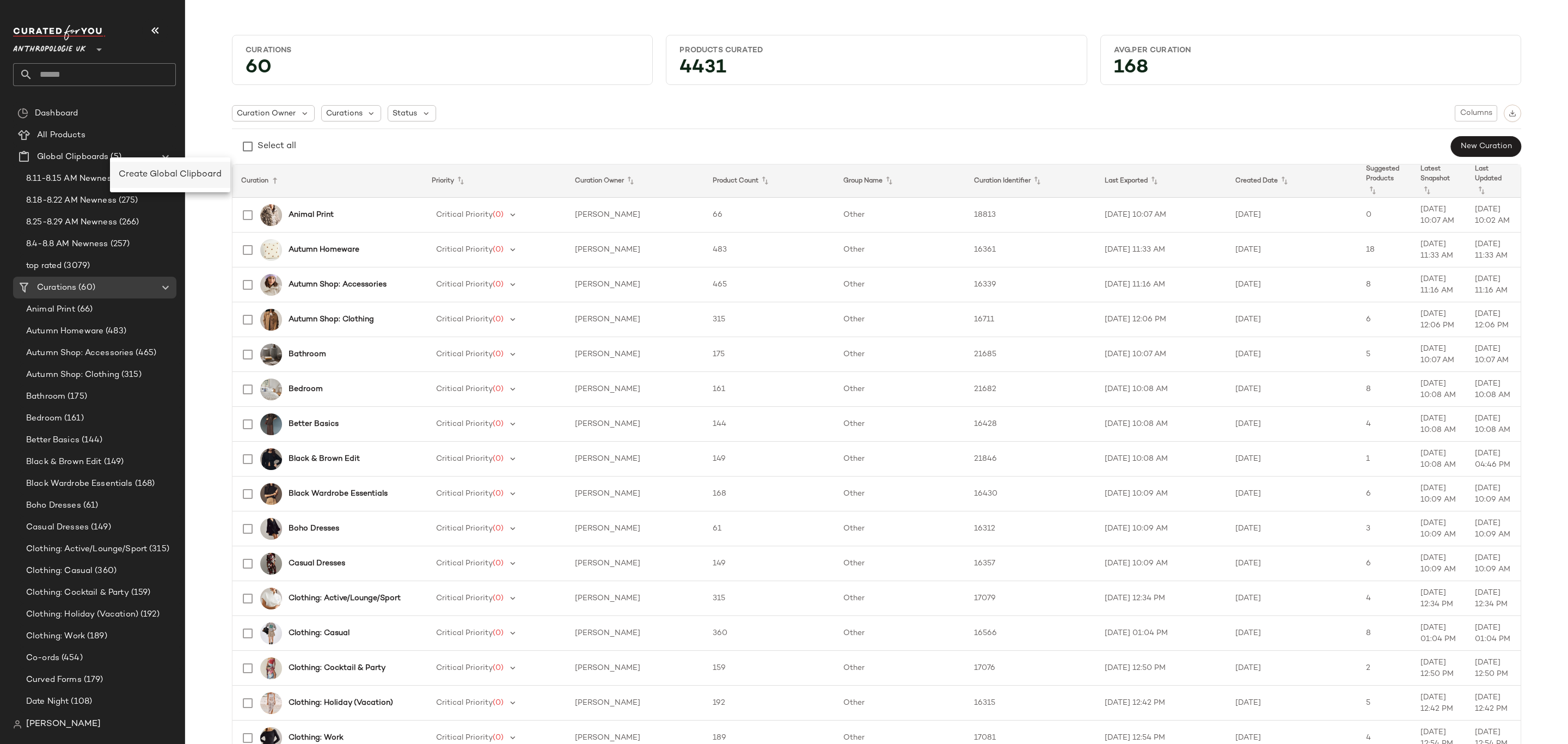
click at [141, 170] on span "Create Global Clipboard" at bounding box center [170, 174] width 103 height 9
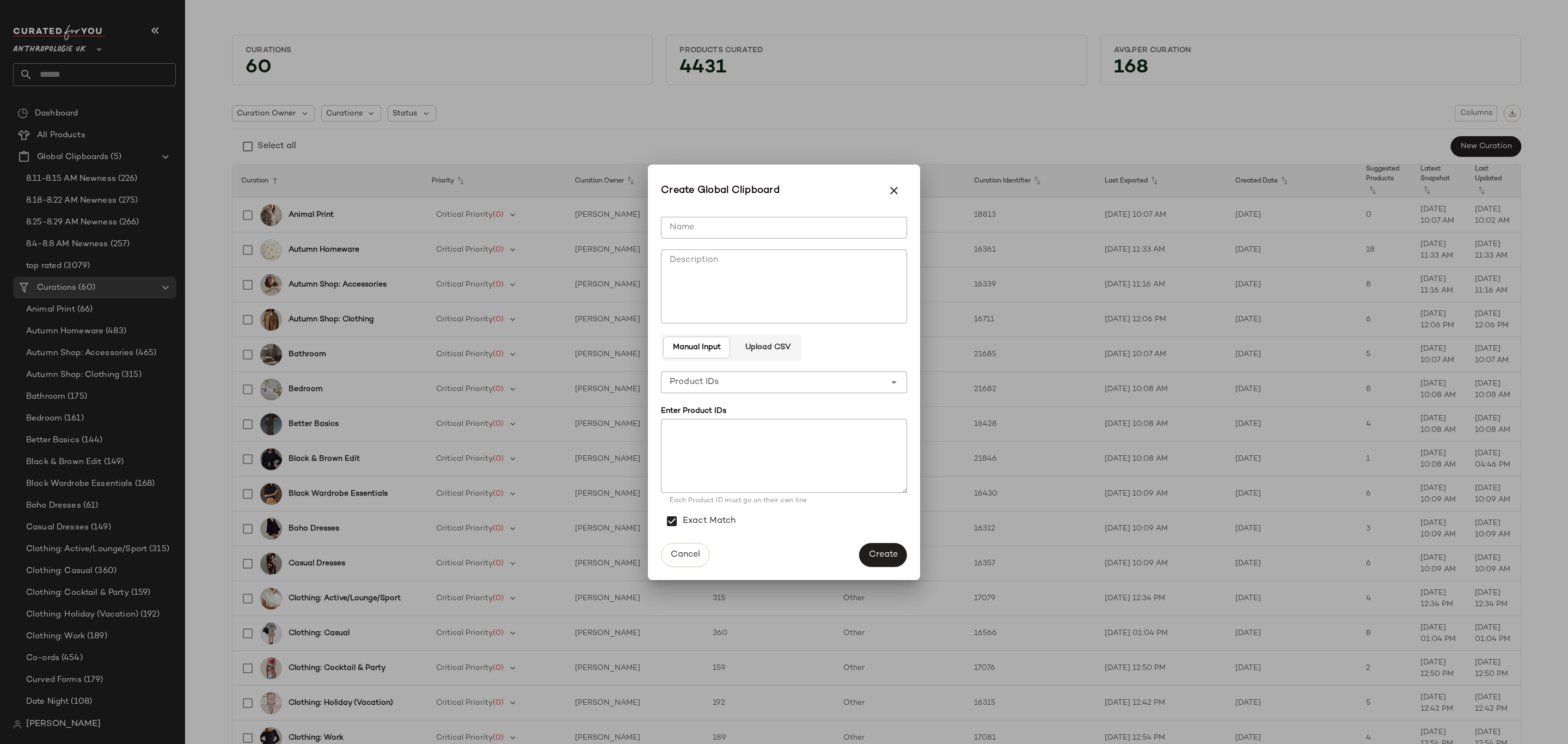
drag, startPoint x: 749, startPoint y: 234, endPoint x: 755, endPoint y: 230, distance: 7.2
click at [749, 234] on input "Name" at bounding box center [784, 228] width 246 height 22
type input "**********"
click at [880, 553] on span "Create" at bounding box center [883, 554] width 29 height 10
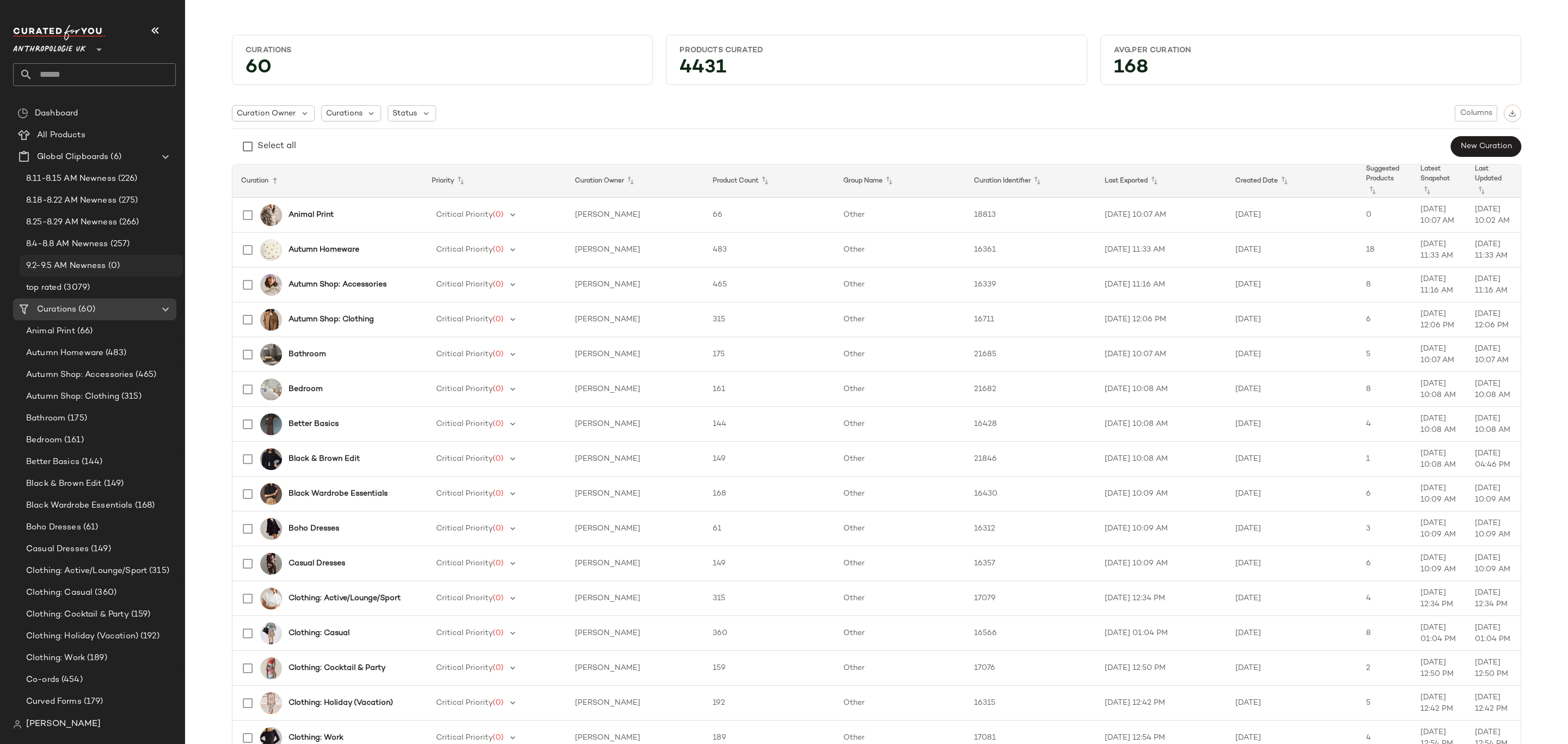
click at [117, 265] on span "(0)" at bounding box center [113, 266] width 13 height 13
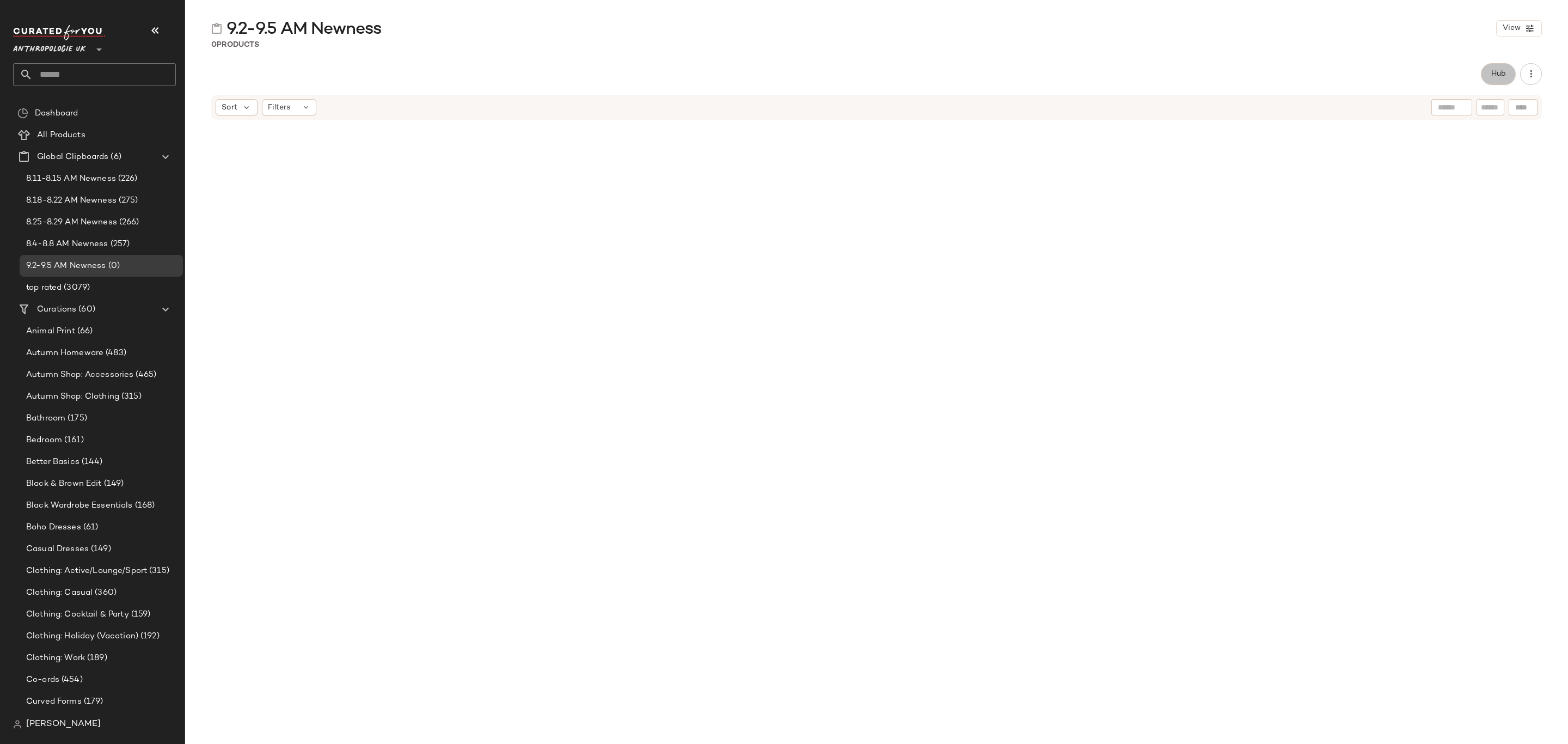
click at [1493, 75] on span "Hub" at bounding box center [1498, 74] width 15 height 9
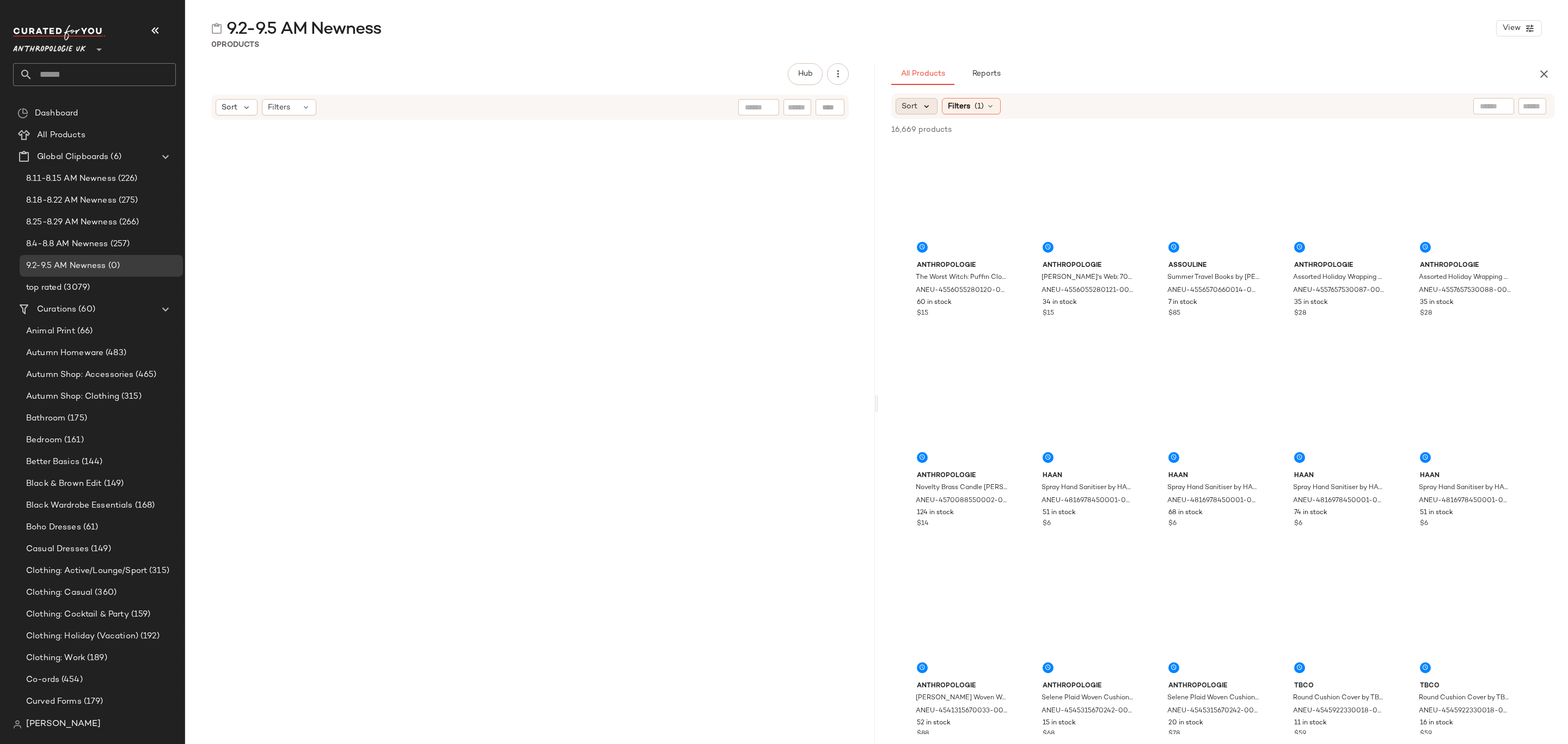
click at [928, 108] on icon at bounding box center [926, 106] width 10 height 10
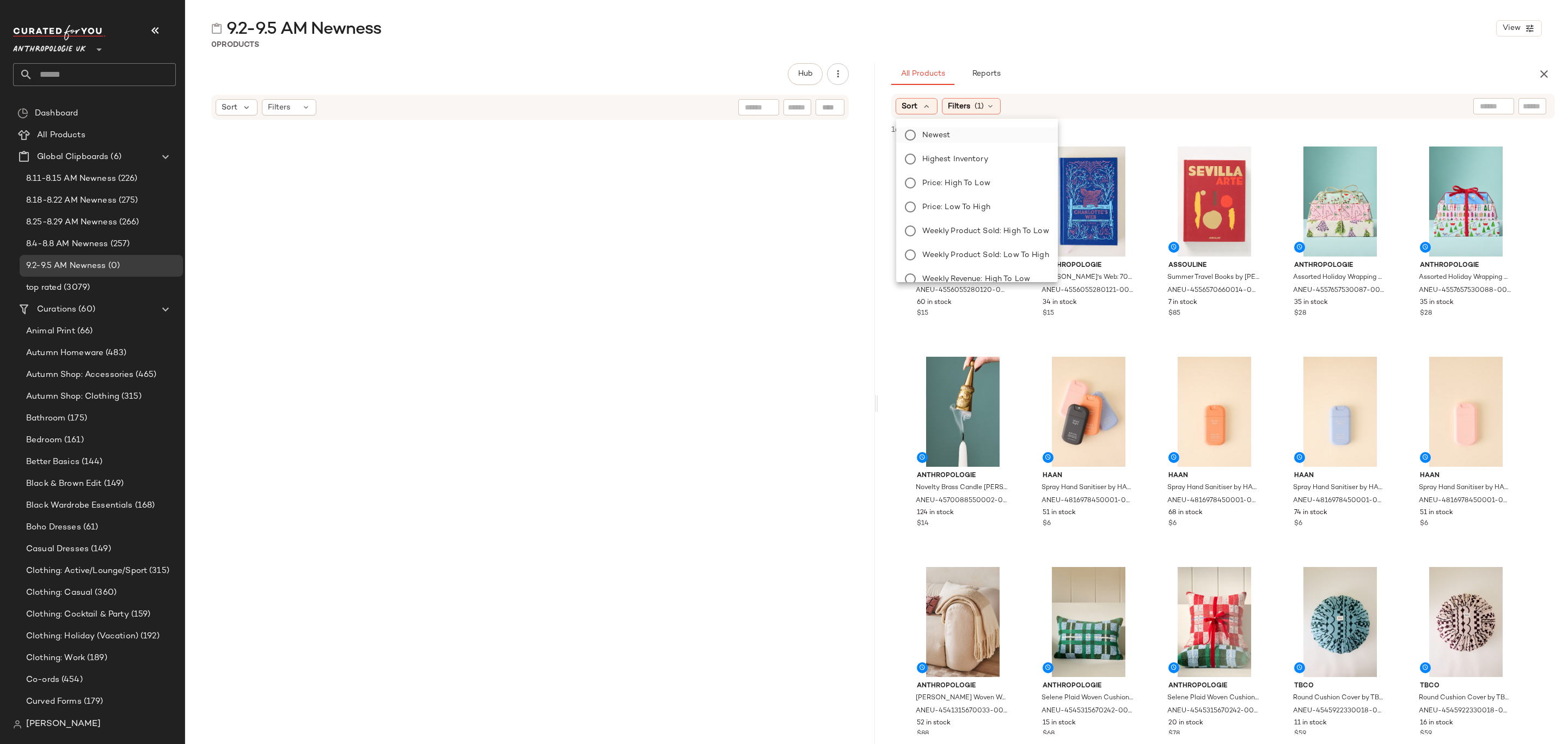
click at [936, 130] on span "Newest" at bounding box center [936, 135] width 29 height 12
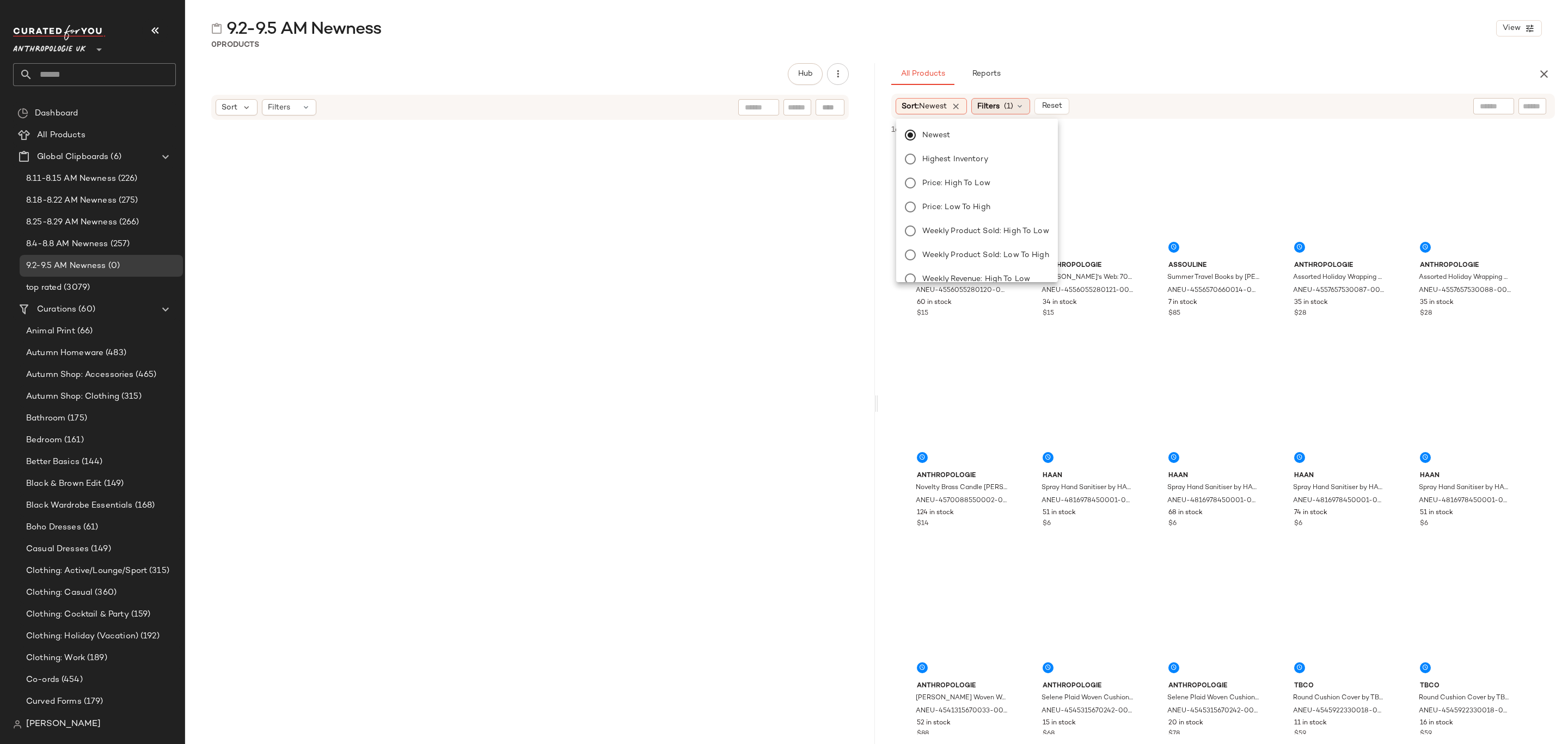
click at [1009, 101] on span "(1)" at bounding box center [1008, 106] width 9 height 12
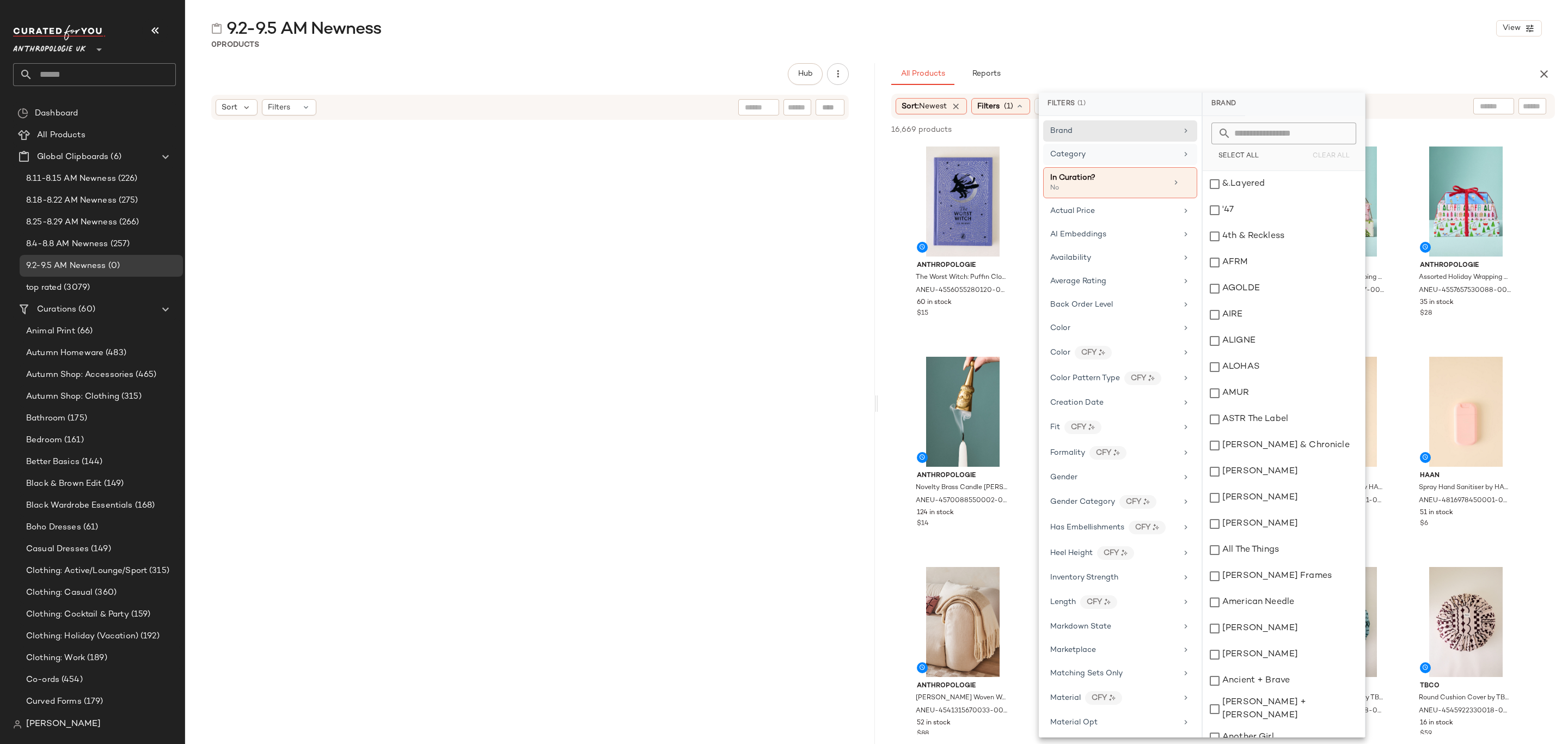
click at [1144, 156] on div "Category" at bounding box center [1113, 154] width 127 height 12
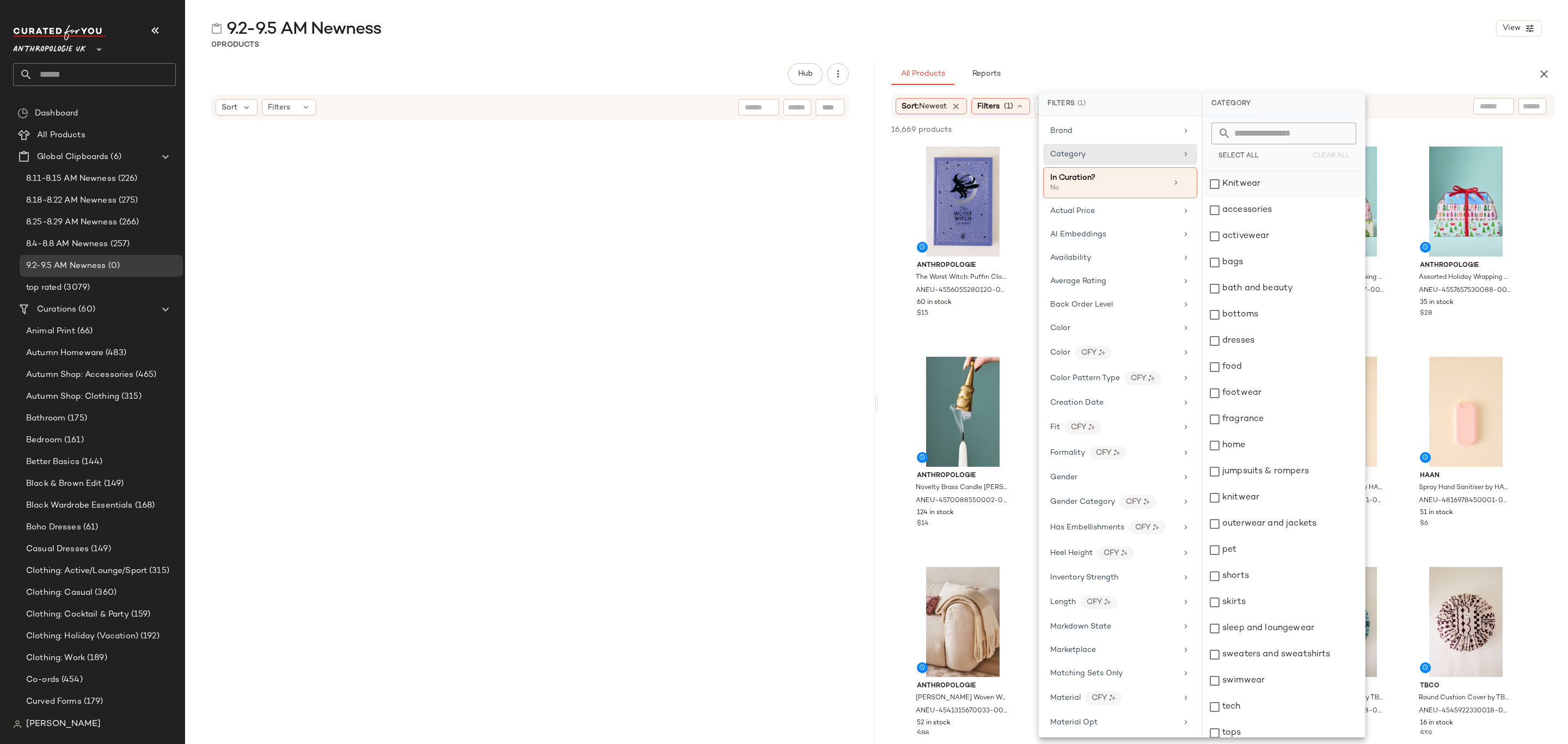
click at [1242, 182] on div "Knitwear" at bounding box center [1284, 184] width 163 height 26
click at [1251, 220] on div "accessories" at bounding box center [1284, 210] width 163 height 26
drag, startPoint x: 1251, startPoint y: 240, endPoint x: 1251, endPoint y: 263, distance: 23.0
click at [1251, 240] on div "activewear" at bounding box center [1284, 236] width 163 height 26
click at [1251, 265] on div "bags" at bounding box center [1284, 262] width 163 height 26
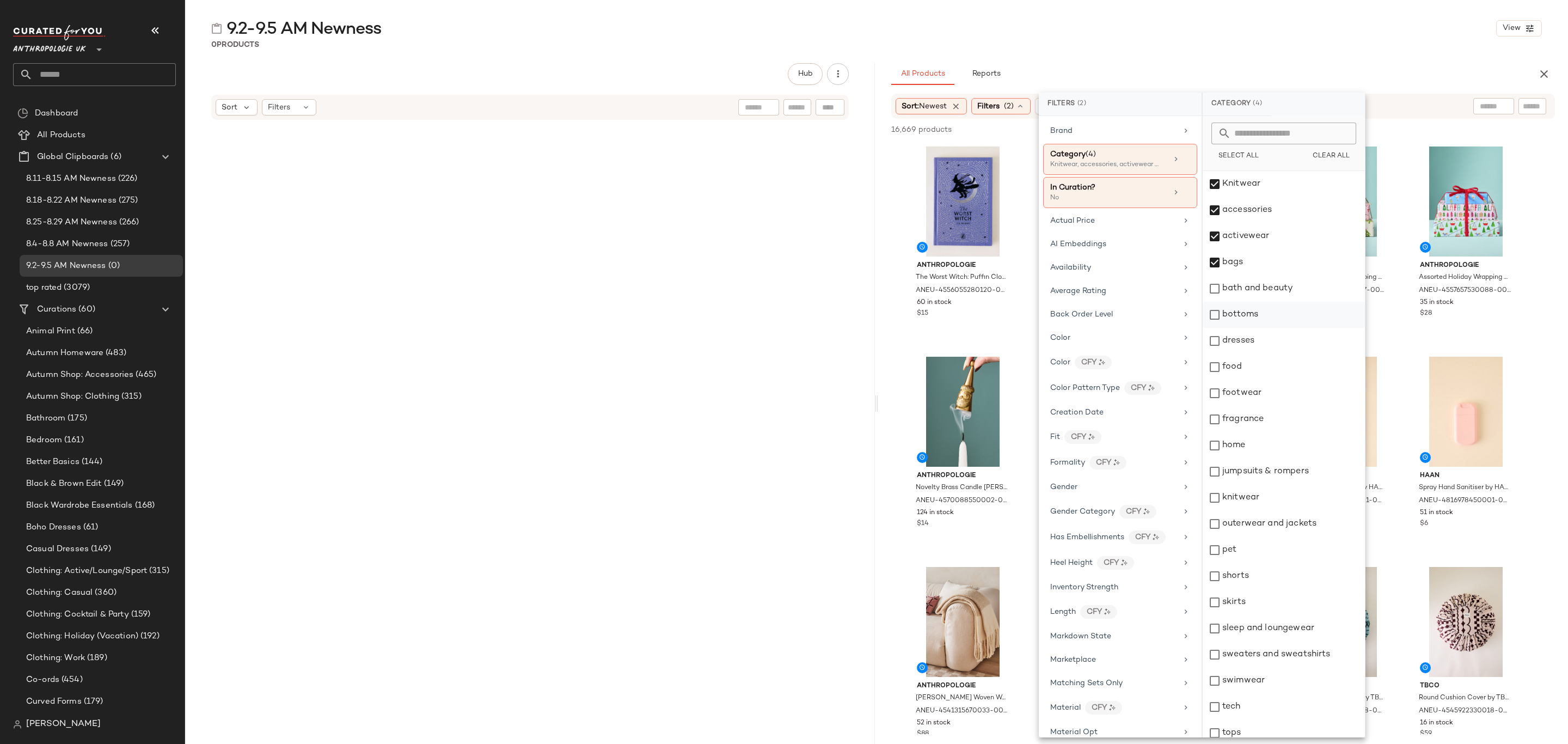
click at [1250, 312] on div "bottoms" at bounding box center [1284, 315] width 163 height 26
click at [1256, 352] on div "dresses" at bounding box center [1284, 340] width 163 height 26
click at [1259, 398] on div "footwear" at bounding box center [1284, 393] width 163 height 26
click at [1262, 446] on div "home" at bounding box center [1284, 445] width 163 height 26
click at [1266, 448] on div "home" at bounding box center [1284, 445] width 163 height 26
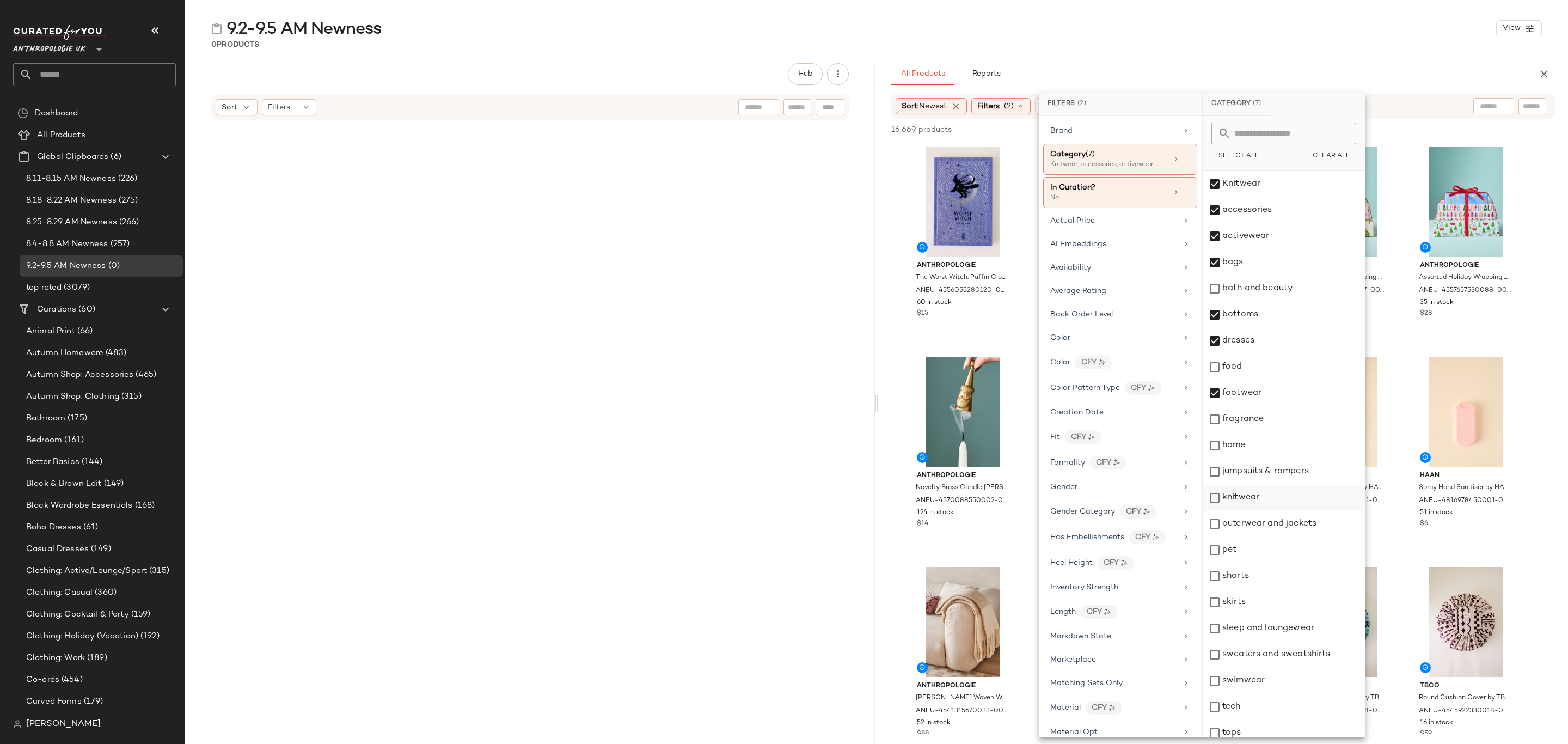
drag, startPoint x: 1276, startPoint y: 468, endPoint x: 1276, endPoint y: 484, distance: 16.0
click at [1276, 469] on div "jumpsuits & rompers" at bounding box center [1284, 471] width 163 height 26
click at [1272, 507] on div "knitwear" at bounding box center [1284, 497] width 163 height 26
drag, startPoint x: 1275, startPoint y: 521, endPoint x: 1274, endPoint y: 529, distance: 8.1
click at [1275, 522] on div "outerwear and jackets" at bounding box center [1284, 524] width 163 height 26
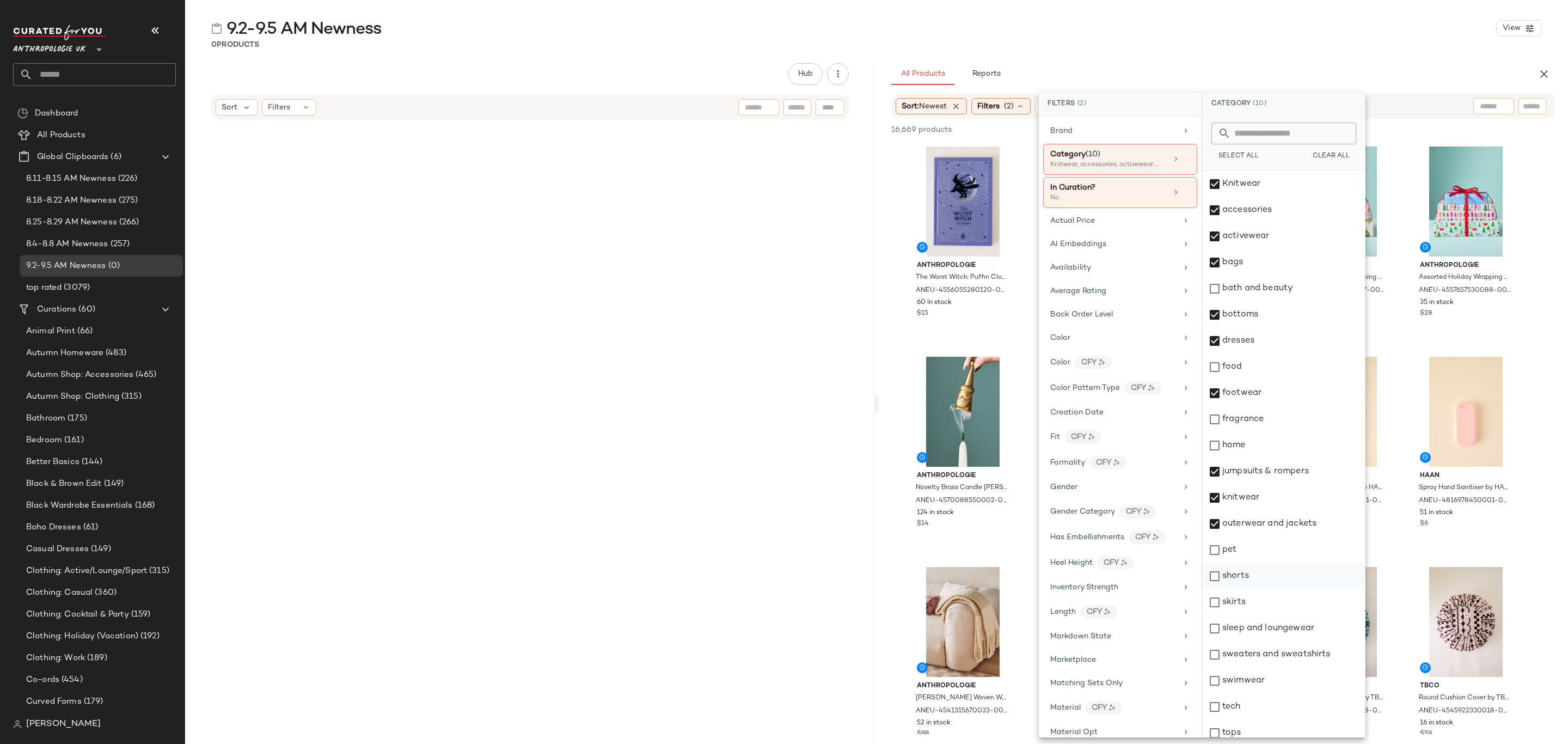
click at [1258, 579] on div "shorts" at bounding box center [1284, 576] width 163 height 26
click at [1253, 600] on div "skirts" at bounding box center [1284, 602] width 163 height 26
click at [1255, 637] on div "sleep and loungewear" at bounding box center [1284, 628] width 163 height 26
click at [1256, 660] on div "sweaters and sweatshirts" at bounding box center [1284, 655] width 163 height 26
click at [1253, 682] on div "swimwear" at bounding box center [1284, 681] width 163 height 26
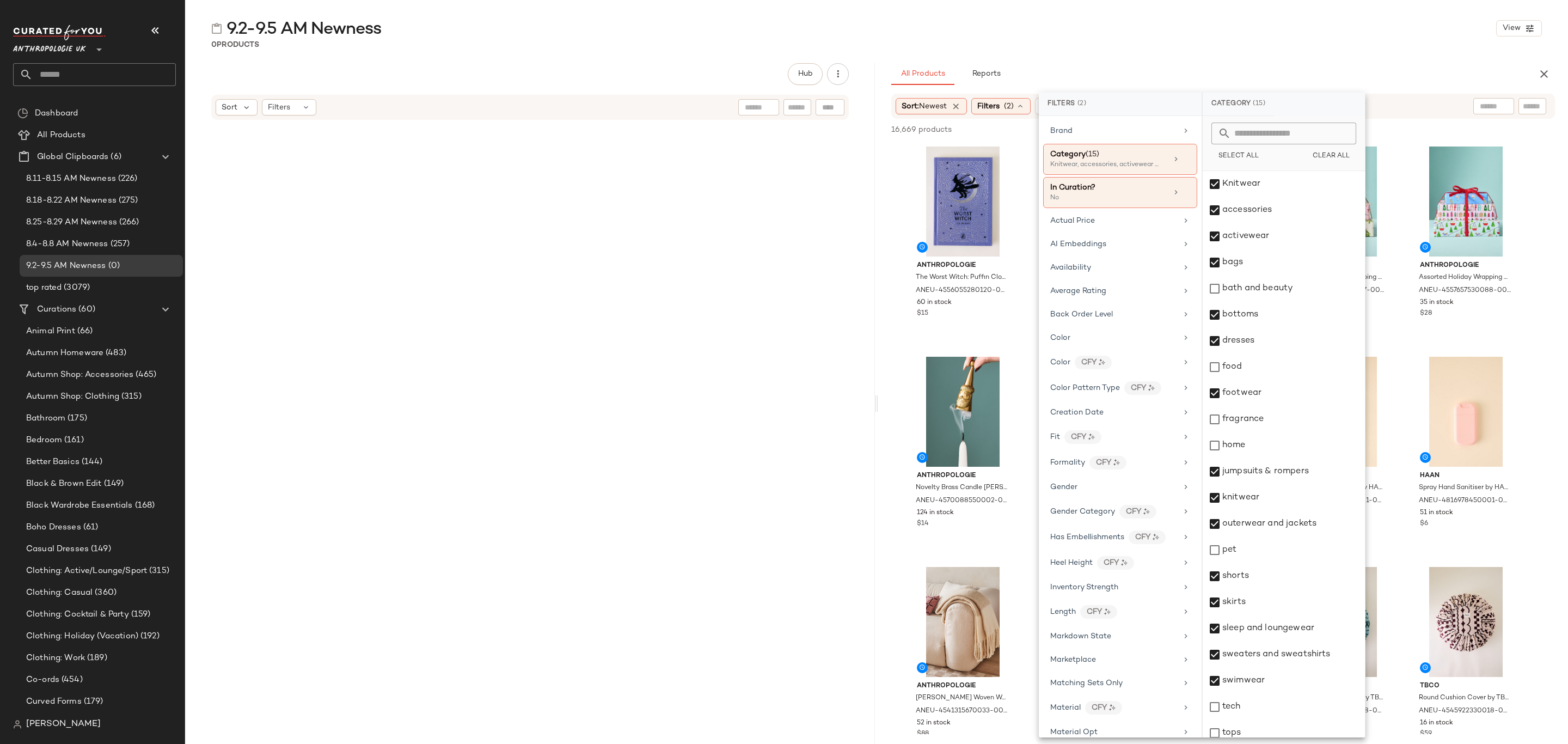
scroll to position [60, 0]
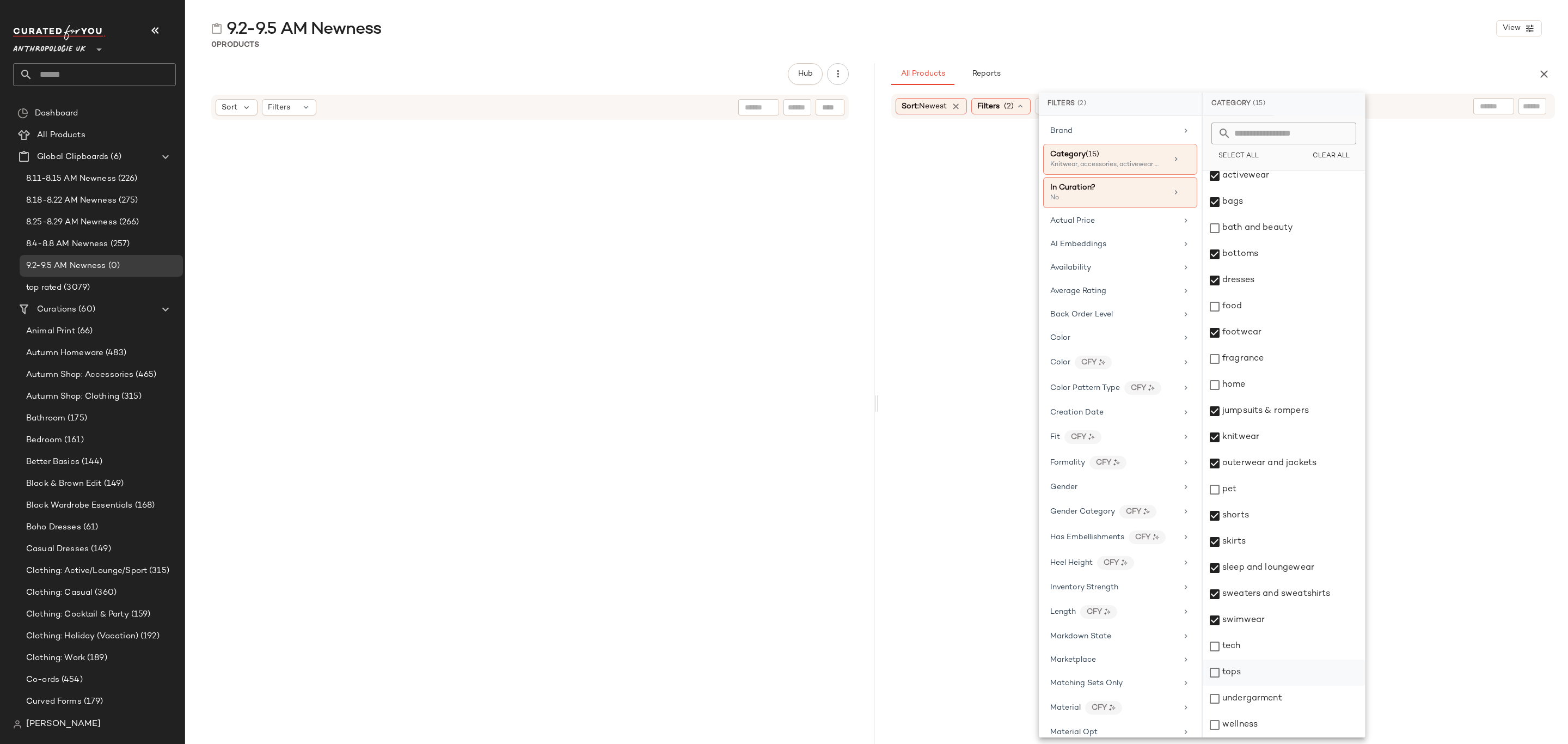
click at [1259, 678] on div "tops" at bounding box center [1284, 672] width 163 height 26
click at [1262, 697] on div "undergarment" at bounding box center [1284, 698] width 163 height 26
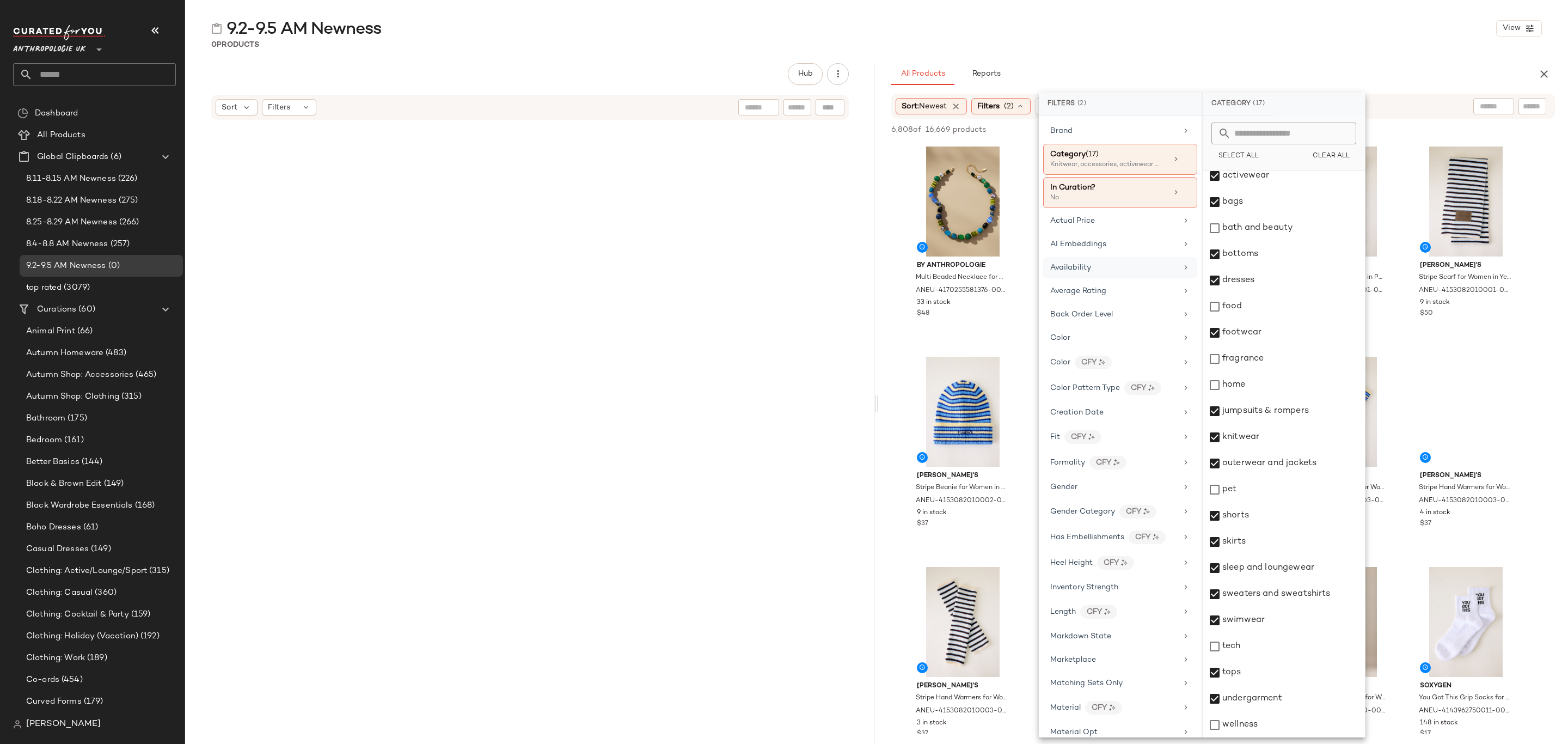
click at [1147, 272] on div "Availability" at bounding box center [1113, 267] width 127 height 12
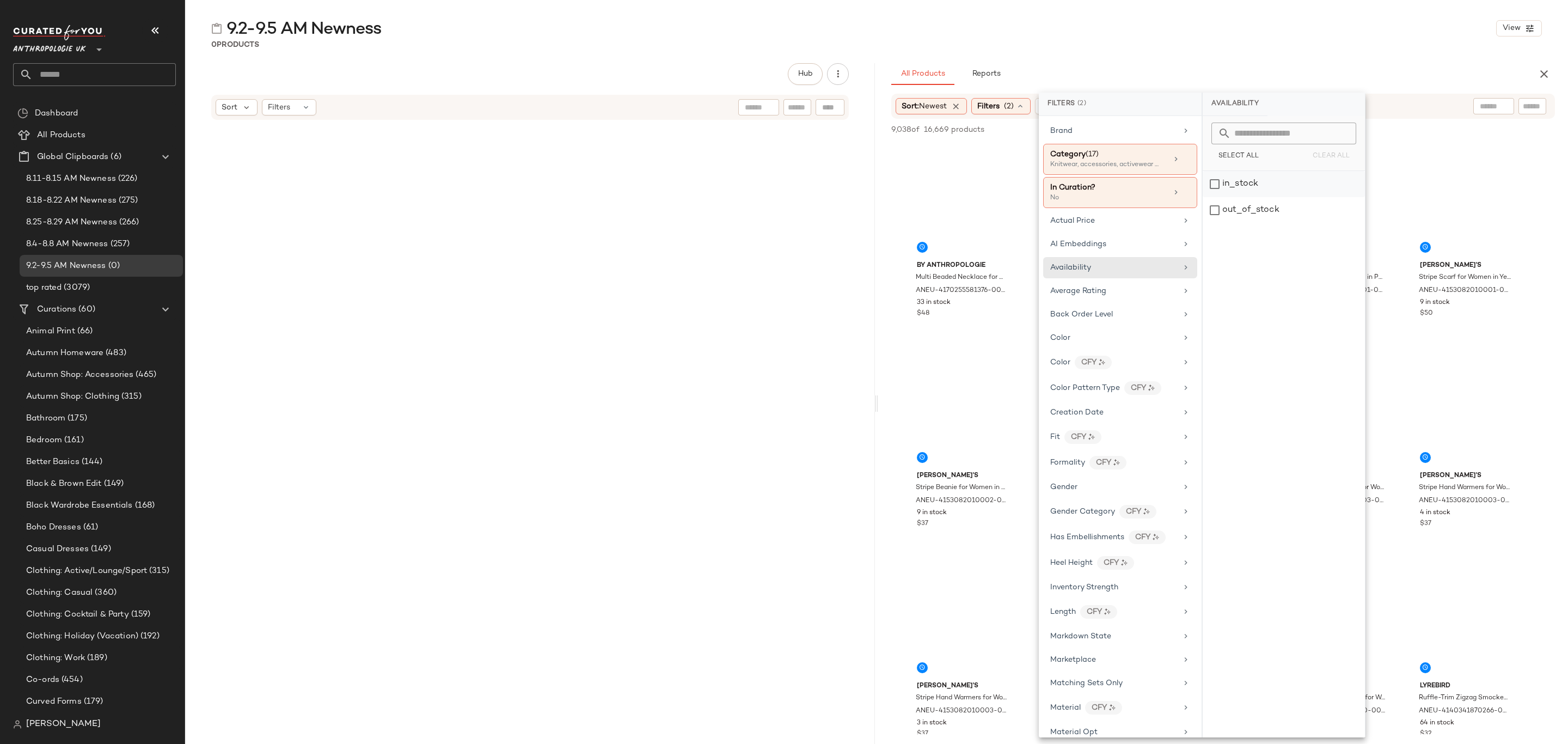
click at [1265, 197] on div "in_stock" at bounding box center [1284, 210] width 163 height 26
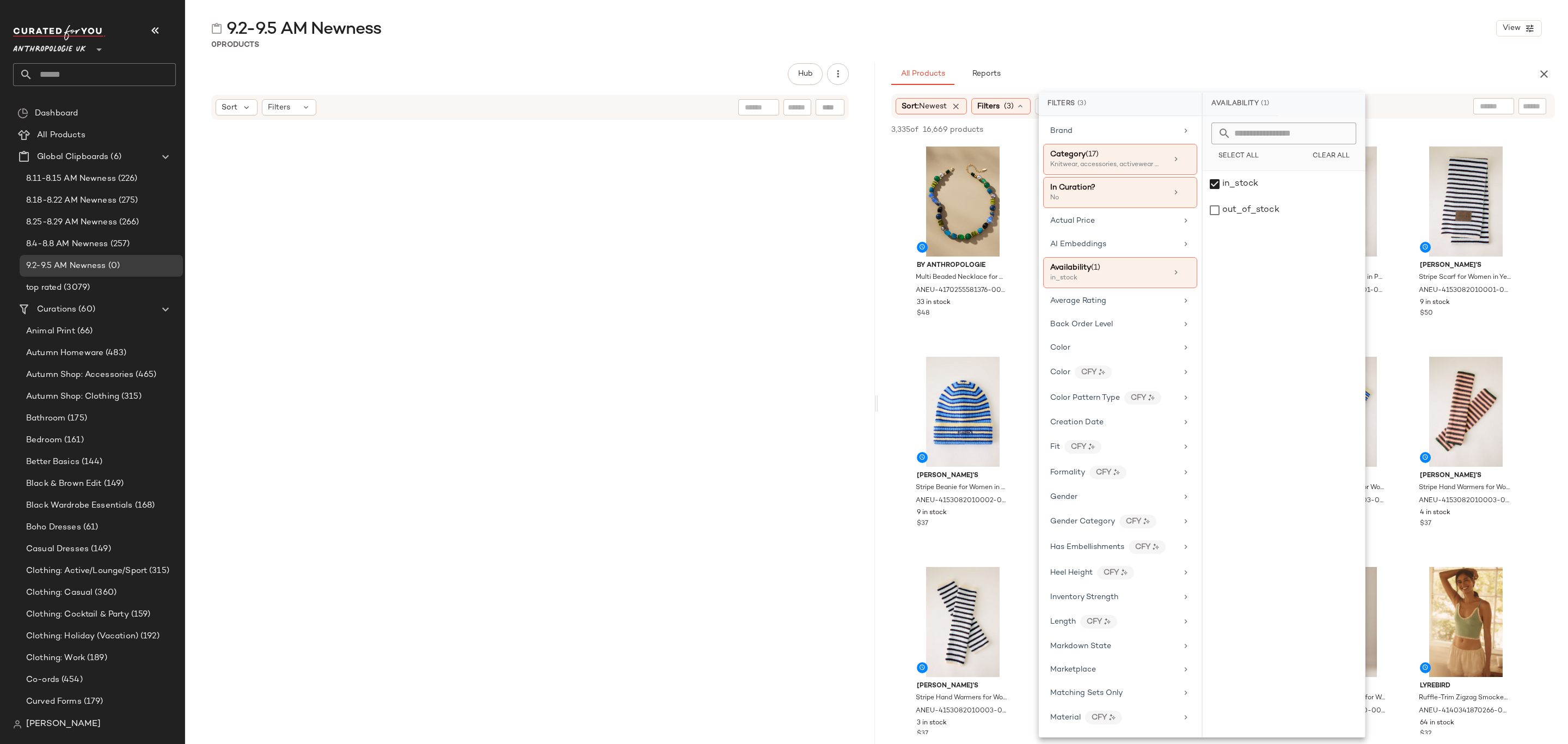
click at [1312, 18] on div "9.2-9.5 AM Newness View" at bounding box center [877, 29] width 1383 height 22
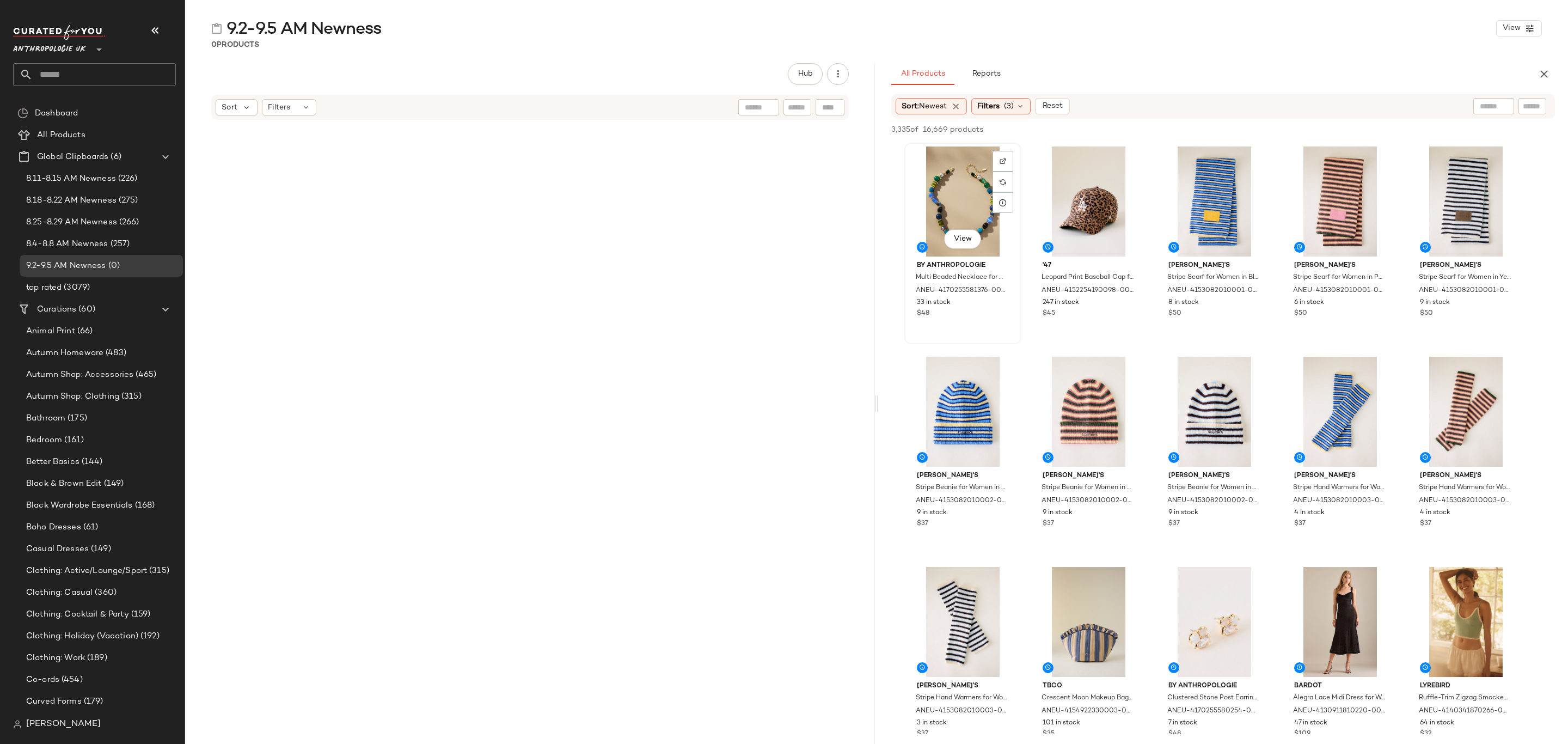
click at [922, 158] on div "View" at bounding box center [963, 202] width 110 height 110
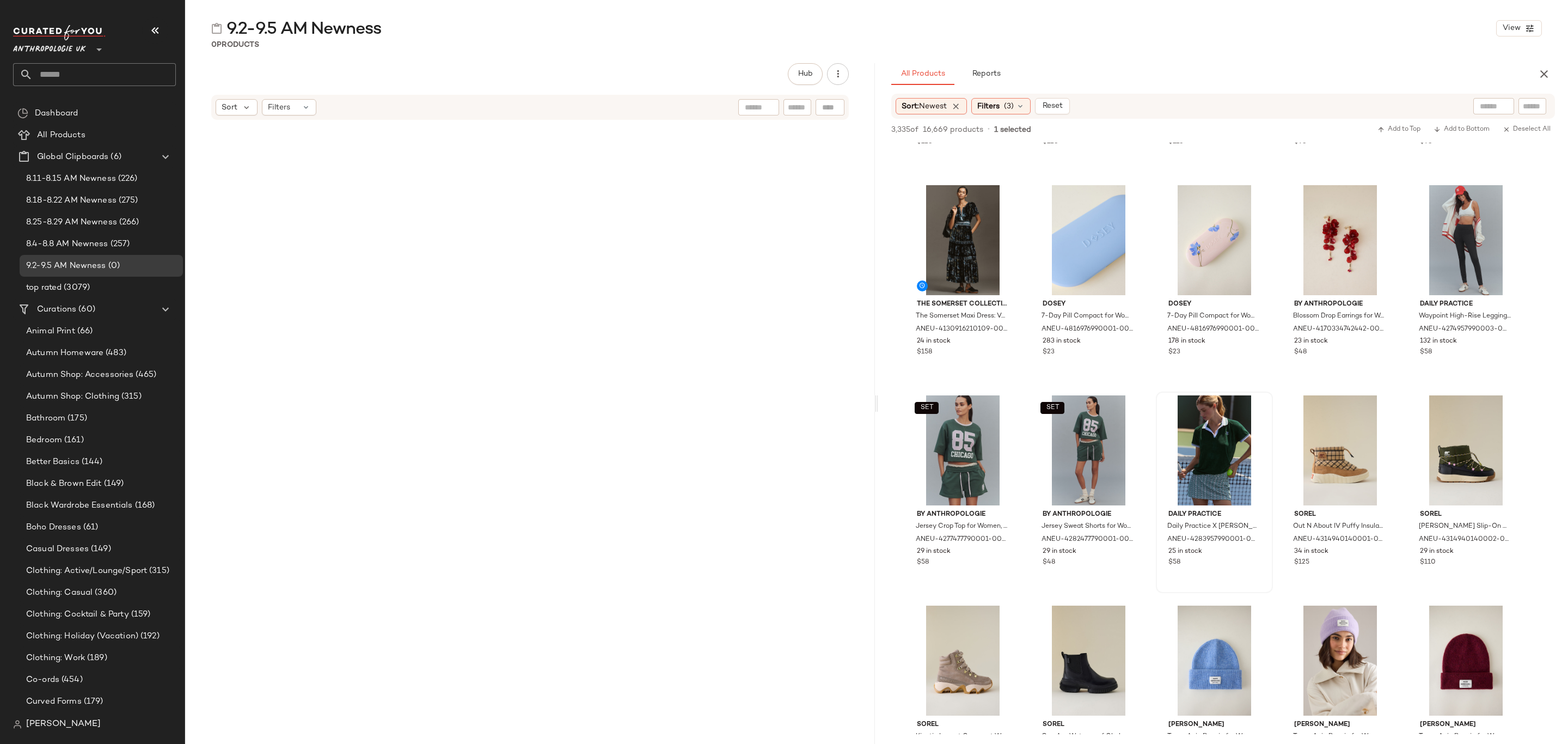
scroll to position [6453, 0]
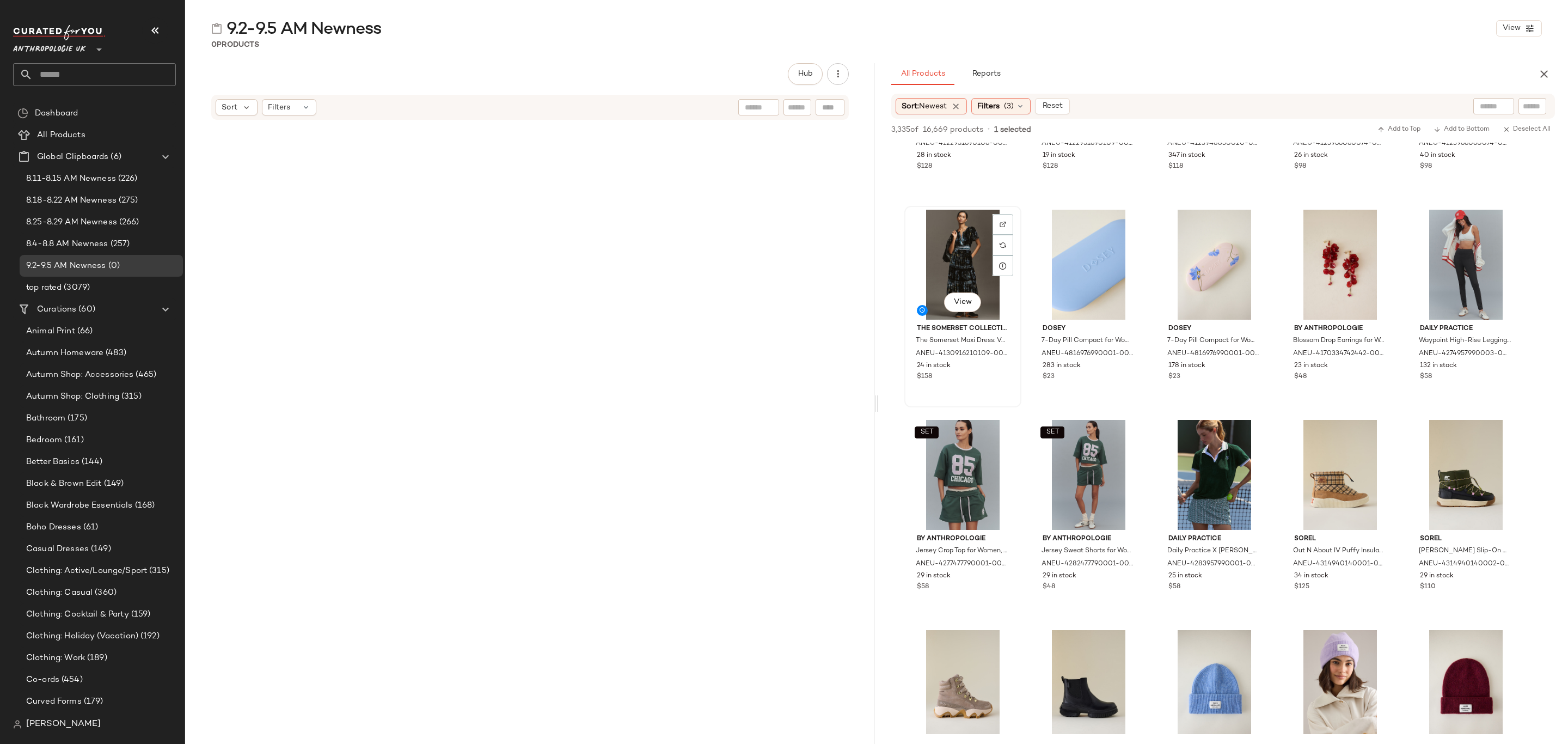
drag, startPoint x: 990, startPoint y: 376, endPoint x: 957, endPoint y: 240, distance: 139.9
click at [990, 376] on div "$158" at bounding box center [962, 377] width 92 height 10
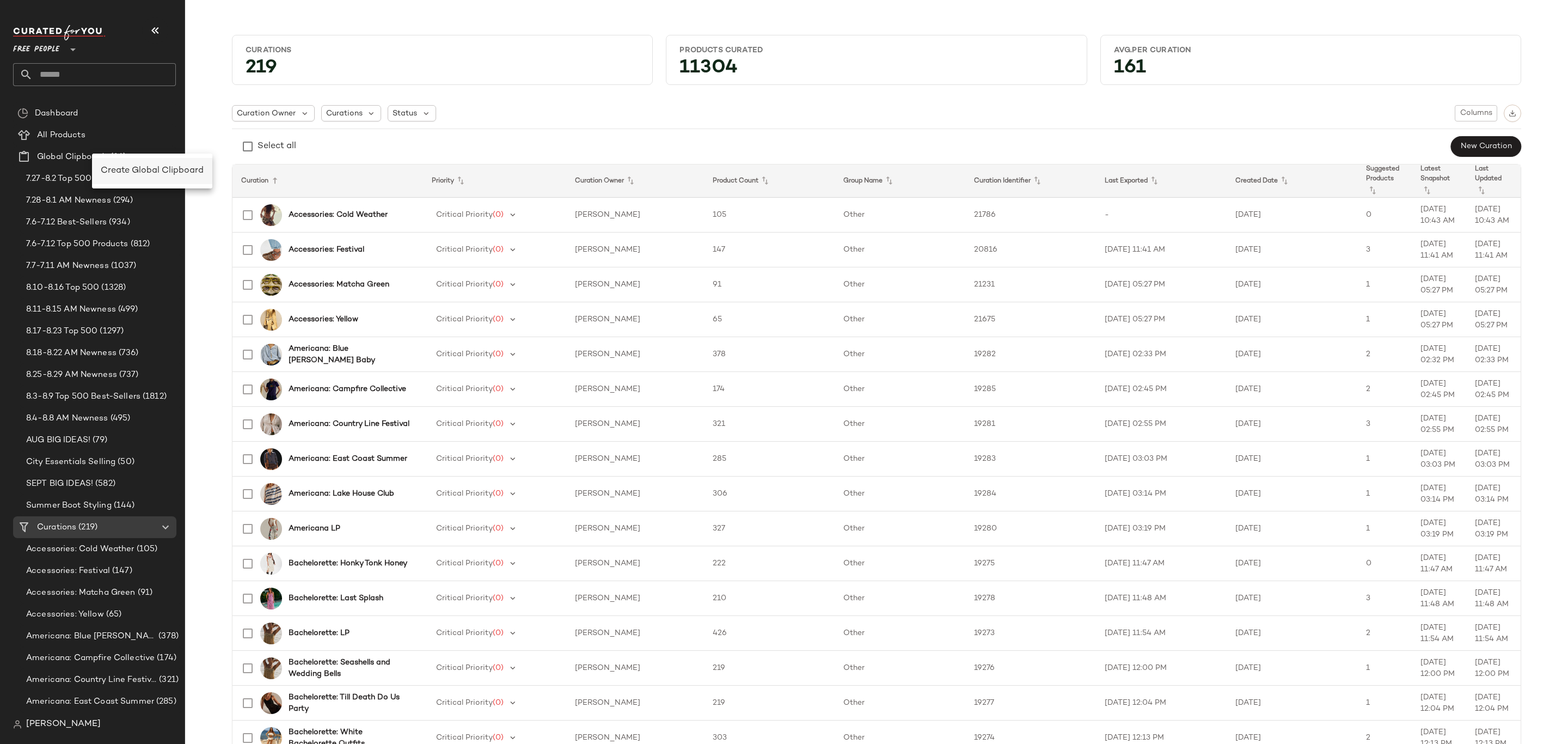
click at [137, 170] on span "Create Global Clipboard" at bounding box center [152, 170] width 103 height 9
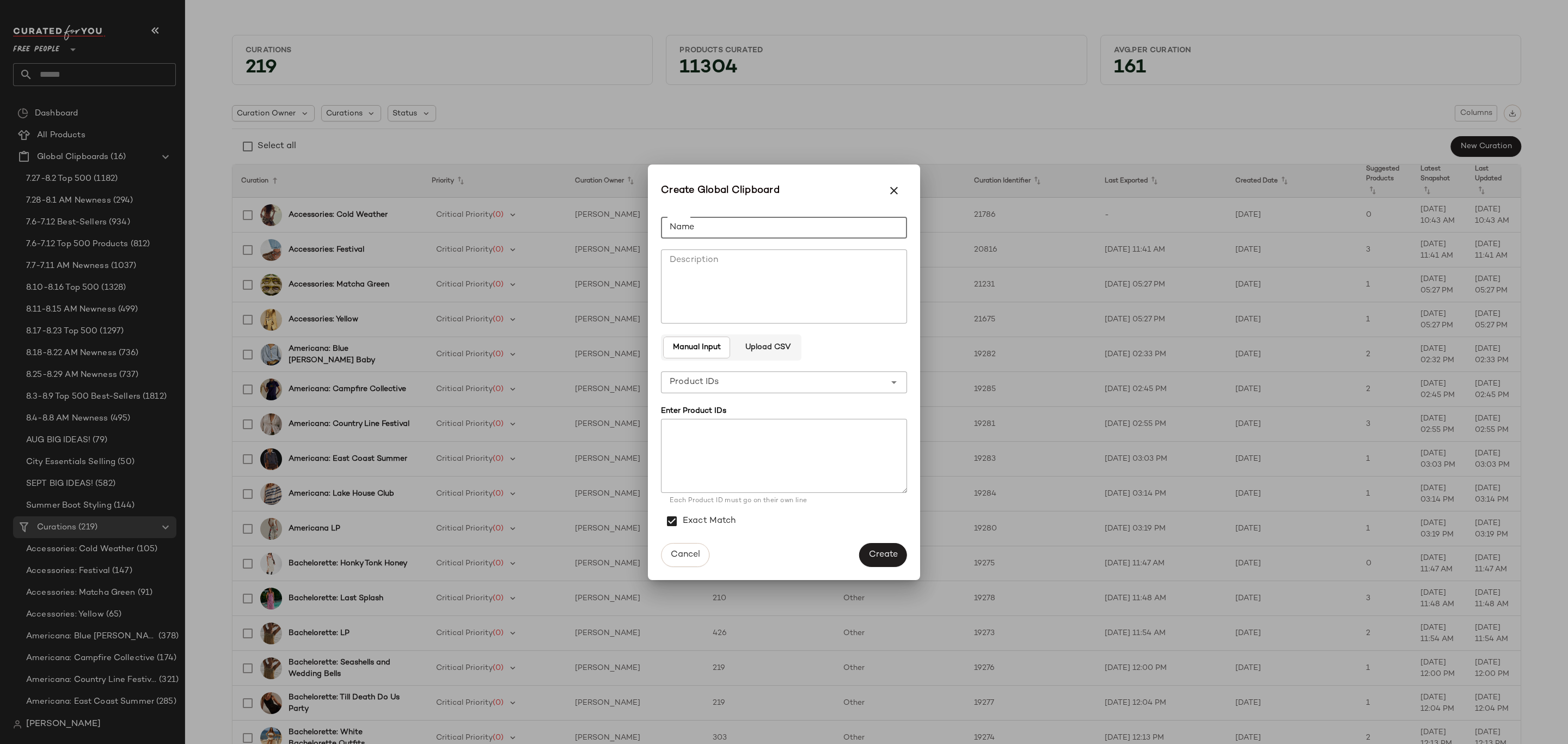
click at [742, 219] on input "Name" at bounding box center [784, 228] width 246 height 22
type input "**********"
click at [869, 549] on span "Create" at bounding box center [883, 554] width 29 height 10
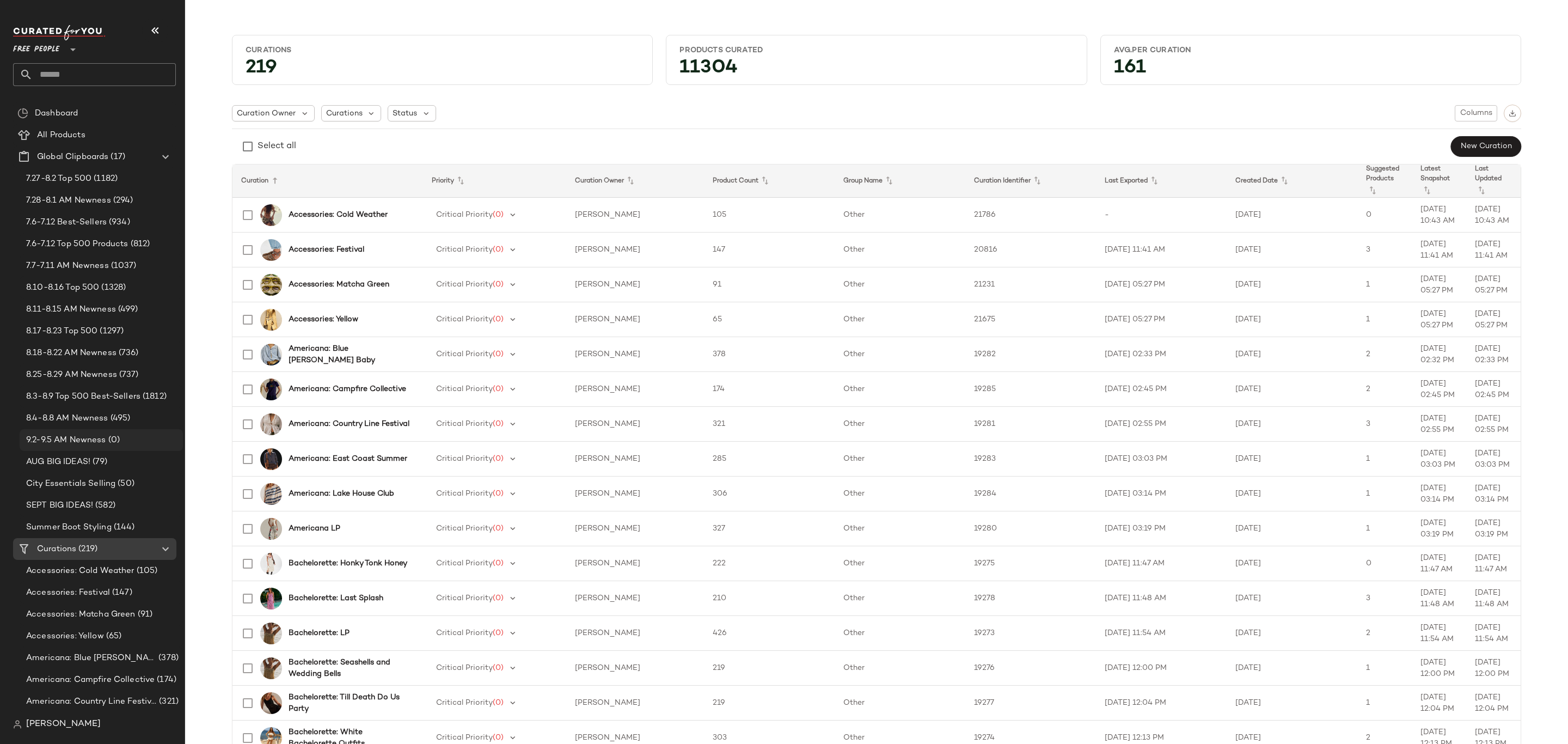
click at [95, 437] on span "9.2-9.5 AM Newness" at bounding box center [66, 440] width 80 height 13
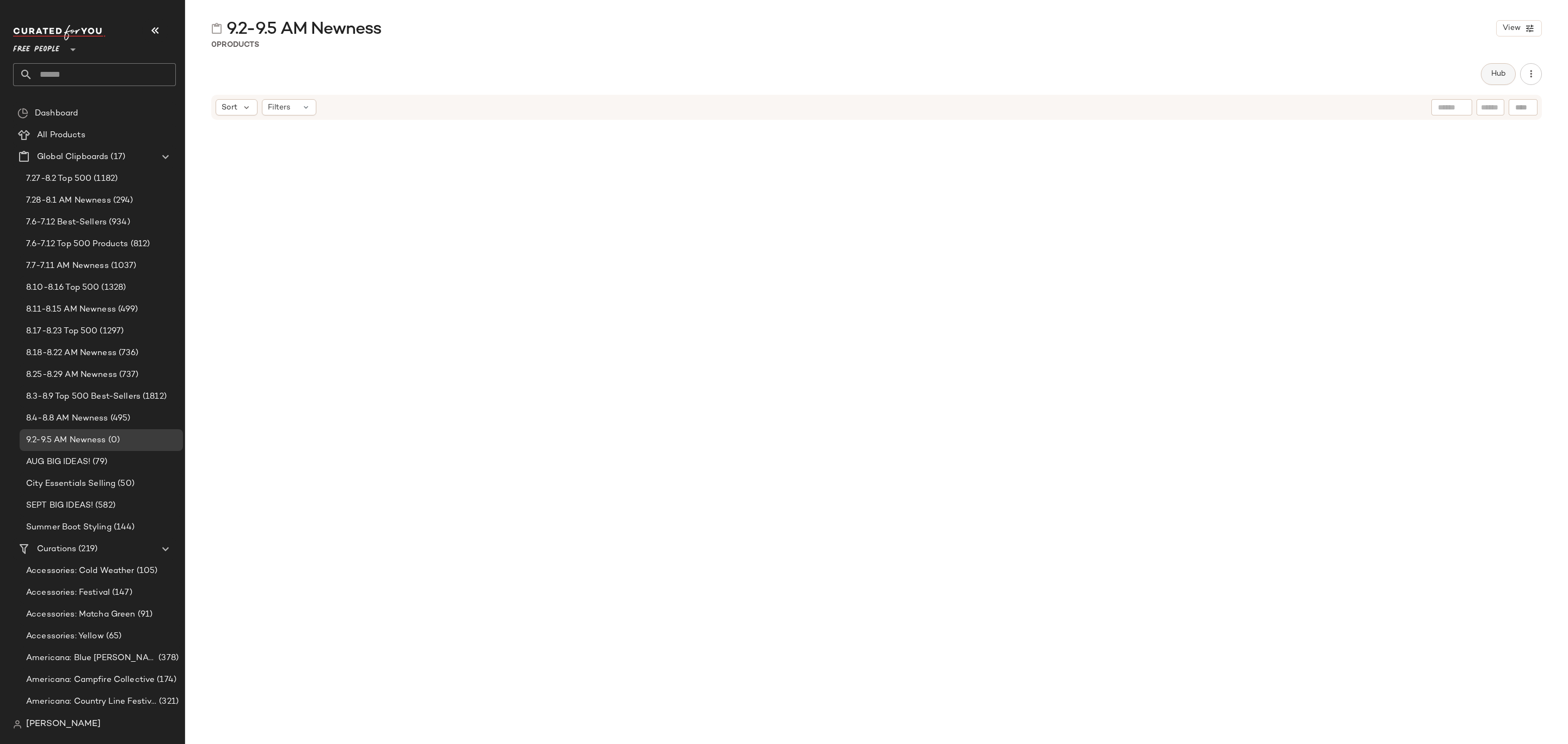
click at [1488, 79] on button "Hub" at bounding box center [1498, 74] width 35 height 22
click at [920, 108] on div "Sort" at bounding box center [916, 106] width 42 height 16
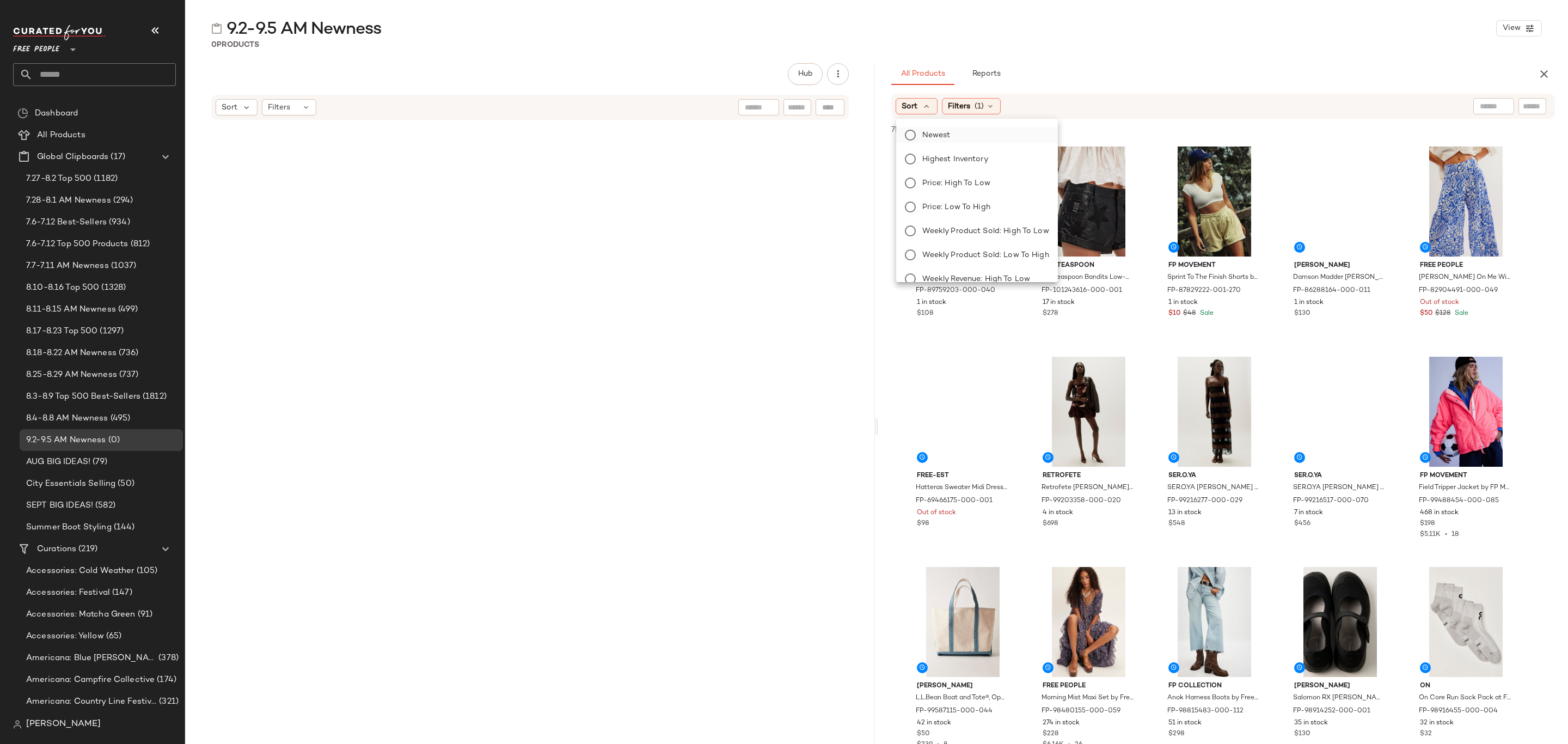
click at [940, 131] on span "Newest" at bounding box center [936, 135] width 29 height 12
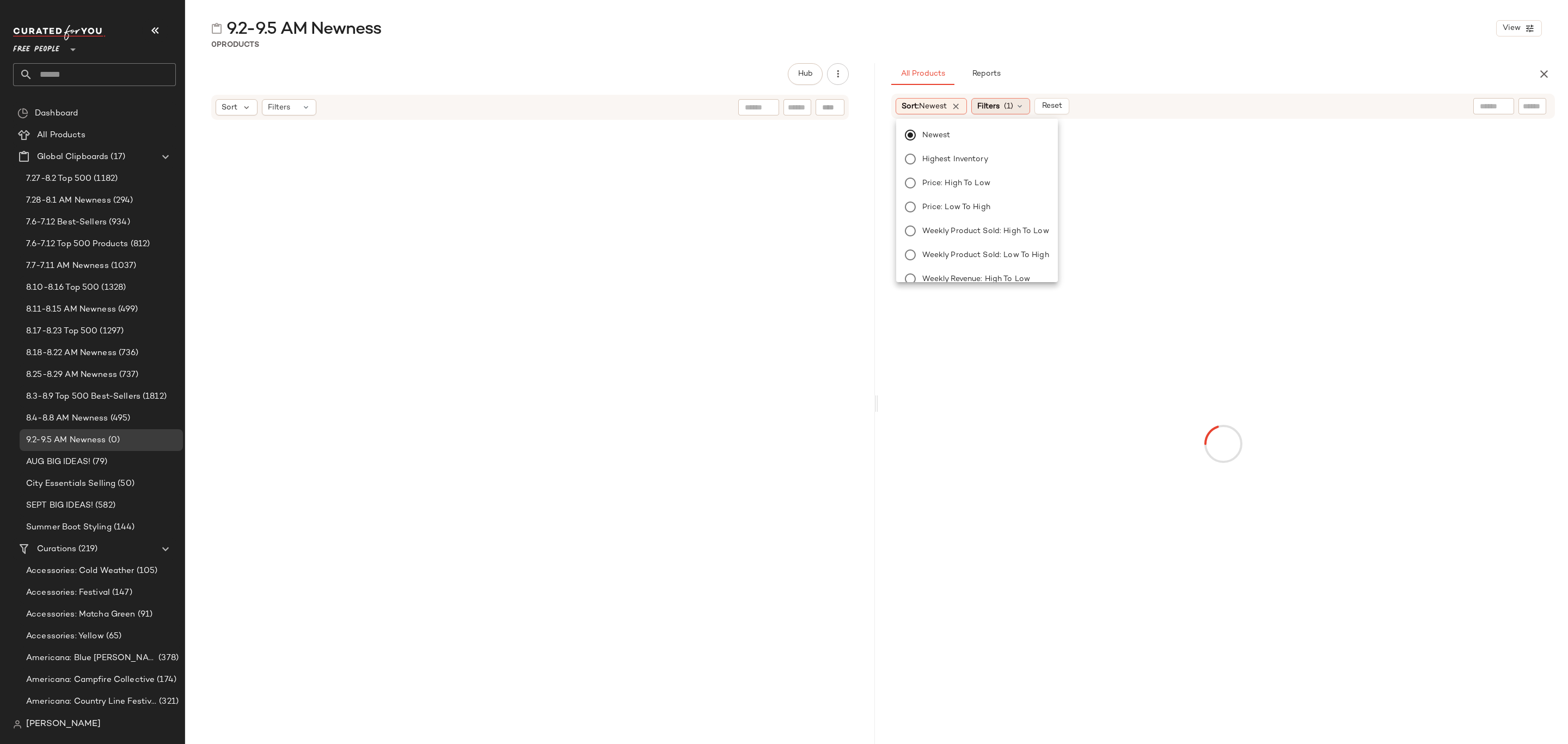
click at [999, 101] on span "Filters" at bounding box center [989, 106] width 23 height 12
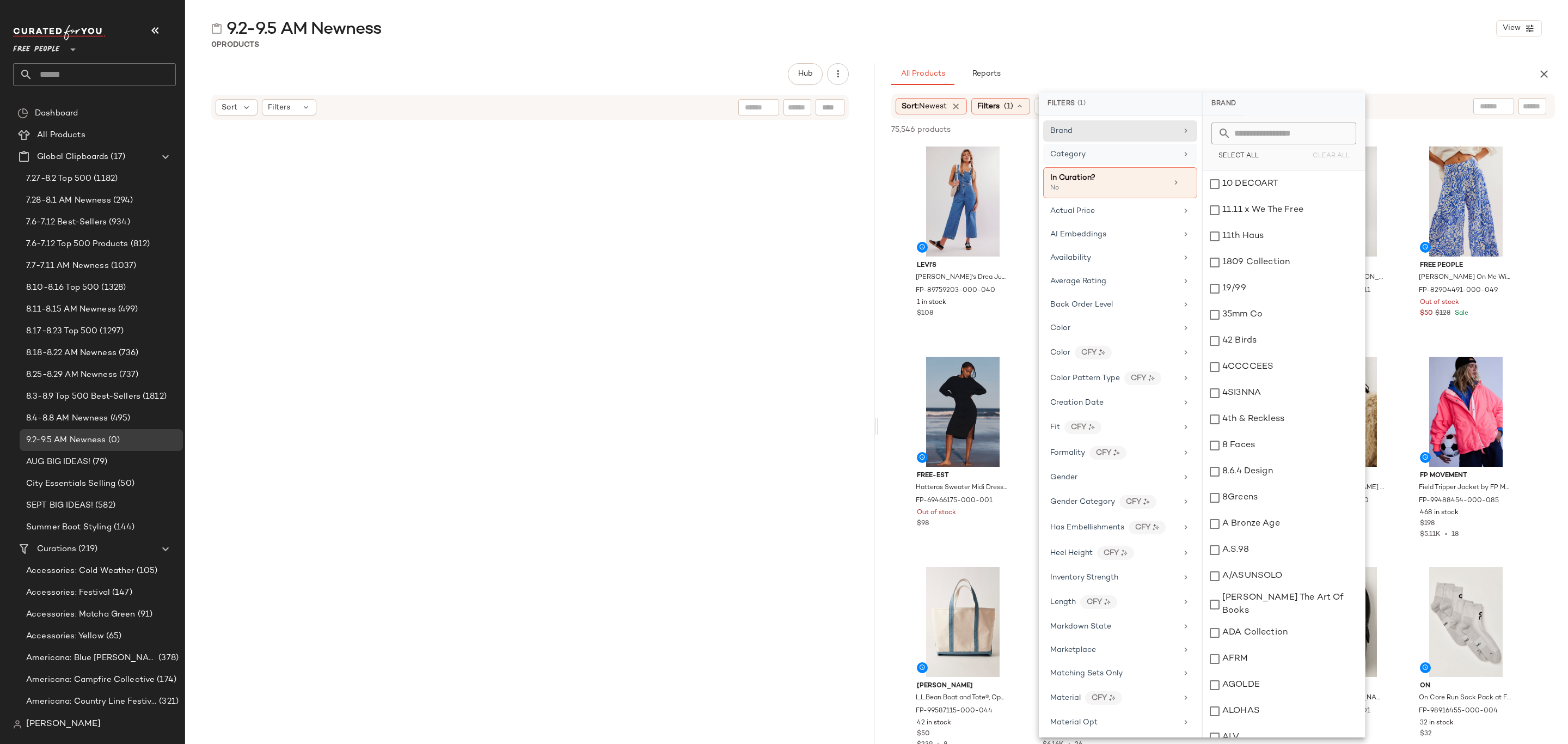
click at [1111, 157] on div "Category" at bounding box center [1113, 154] width 127 height 12
click at [1258, 184] on div "Accessories" at bounding box center [1284, 184] width 163 height 26
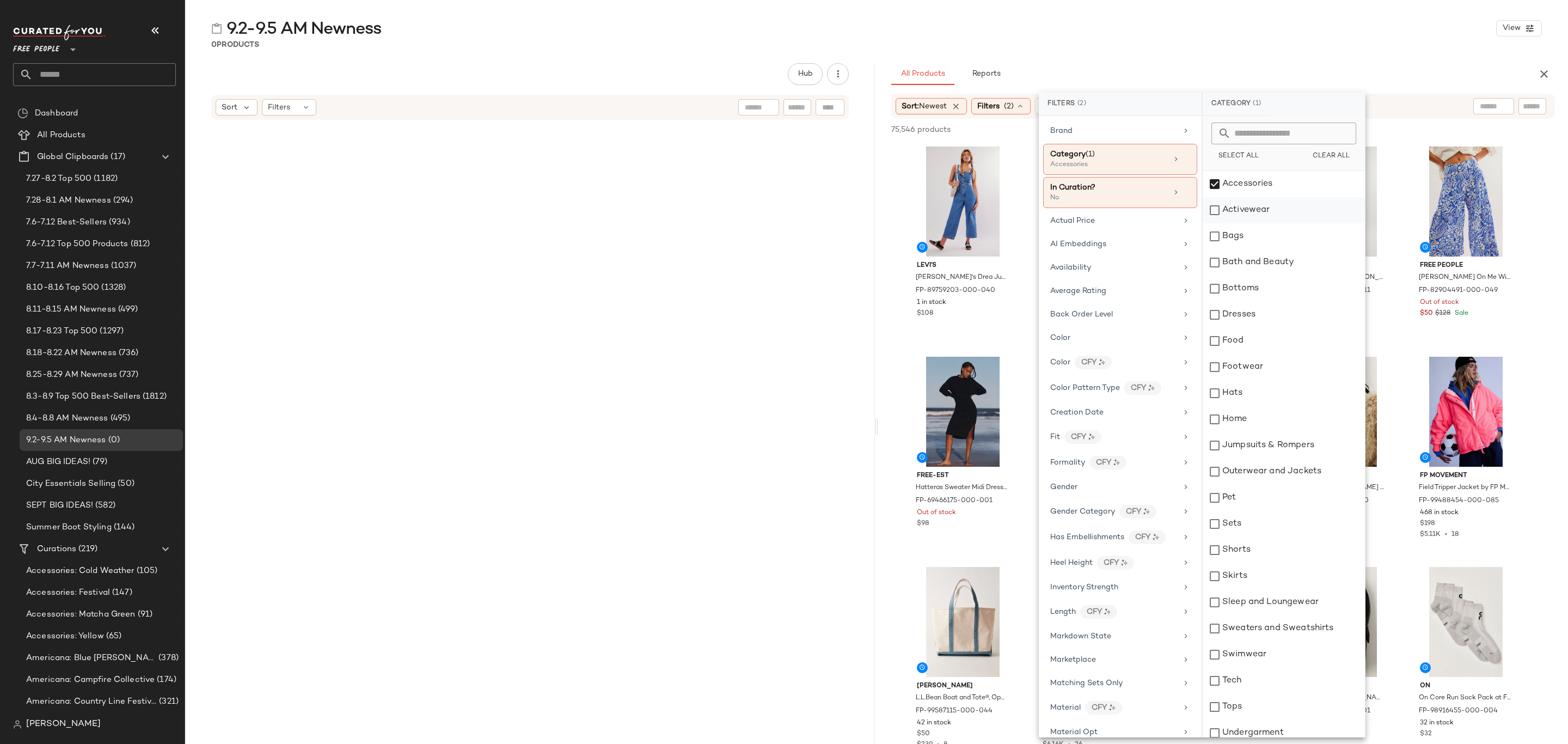
click at [1258, 209] on div "Activewear" at bounding box center [1284, 210] width 163 height 26
click at [1262, 233] on div "Bags" at bounding box center [1284, 236] width 163 height 26
click at [1273, 285] on div "Bottoms" at bounding box center [1284, 289] width 163 height 26
click at [1279, 316] on div "Dresses" at bounding box center [1284, 315] width 163 height 26
click at [1281, 368] on div "Footwear" at bounding box center [1284, 367] width 163 height 26
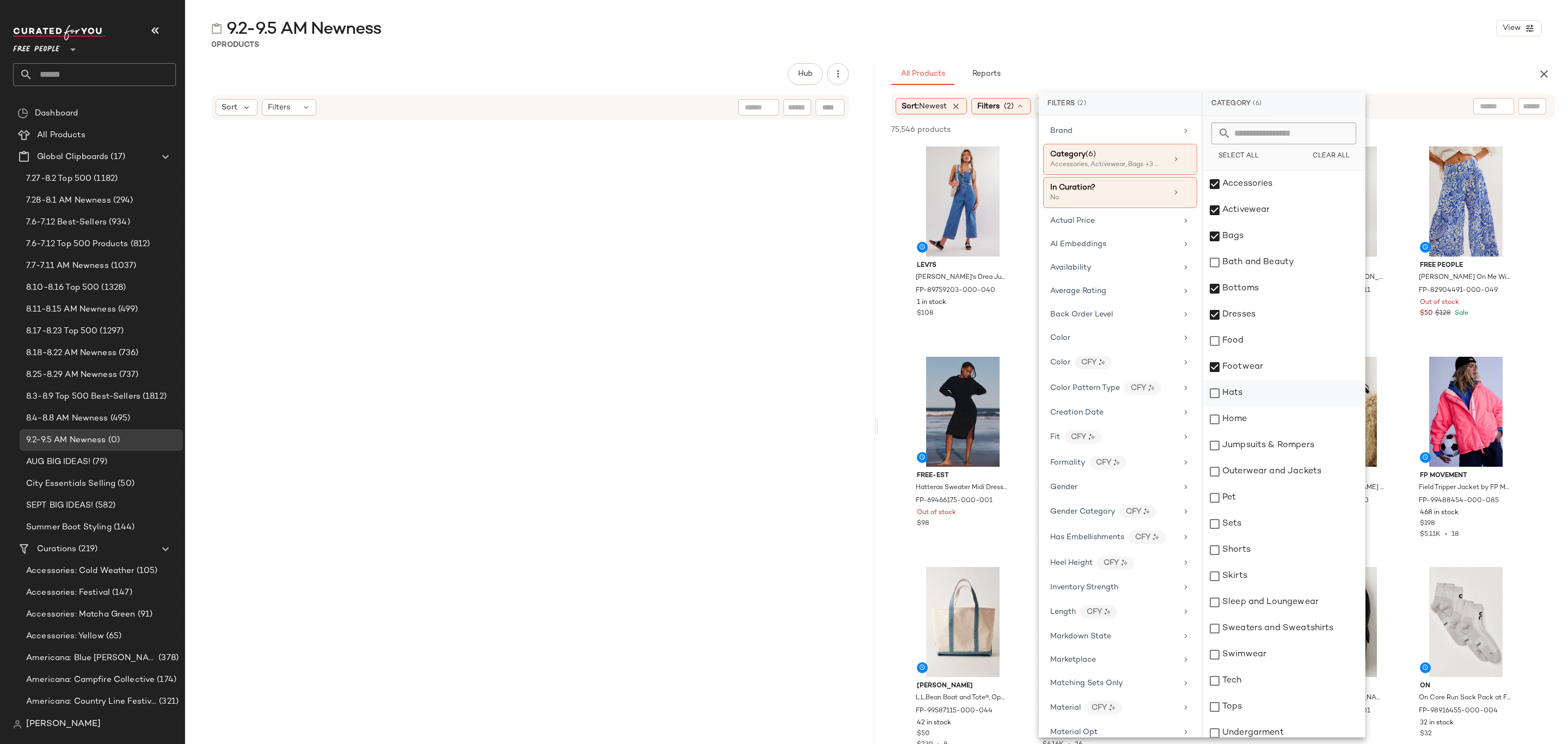
click at [1282, 400] on div "Hats" at bounding box center [1284, 393] width 163 height 26
click at [1289, 438] on div "Jumpsuits & Rompers" at bounding box center [1284, 445] width 163 height 26
click at [1297, 474] on div "Outerwear and Jackets" at bounding box center [1284, 471] width 163 height 26
click at [1281, 524] on div "Sets" at bounding box center [1284, 524] width 163 height 26
click at [1283, 546] on div "Shorts" at bounding box center [1284, 550] width 163 height 26
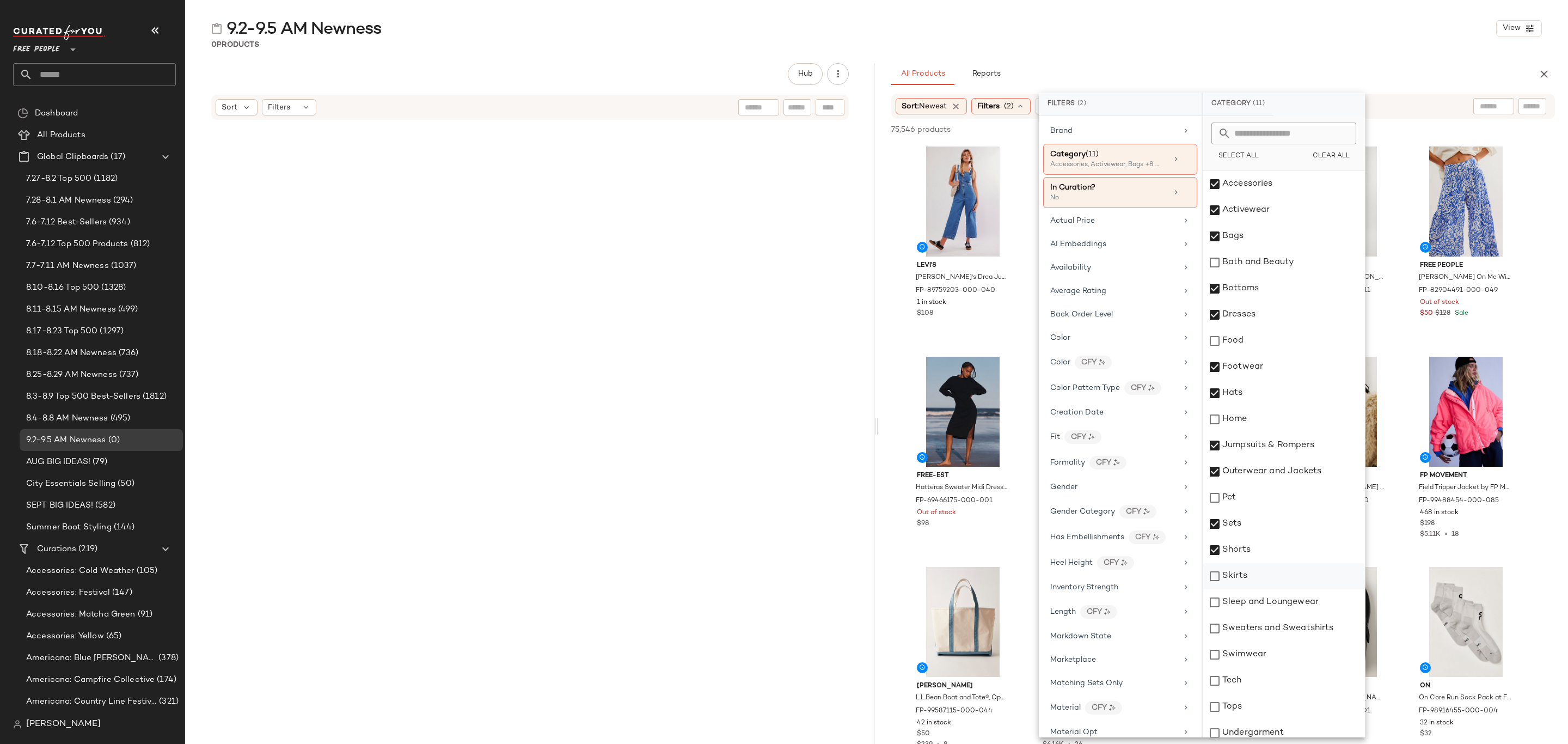
click at [1276, 574] on div "Skirts" at bounding box center [1284, 576] width 163 height 26
click at [1281, 603] on div "Sleep and Loungewear" at bounding box center [1284, 602] width 163 height 26
drag, startPoint x: 1287, startPoint y: 631, endPoint x: 1286, endPoint y: 650, distance: 19.0
click at [1289, 631] on div "Sweaters and Sweatshirts" at bounding box center [1284, 628] width 163 height 26
click at [1284, 656] on div "Swimwear" at bounding box center [1284, 655] width 163 height 26
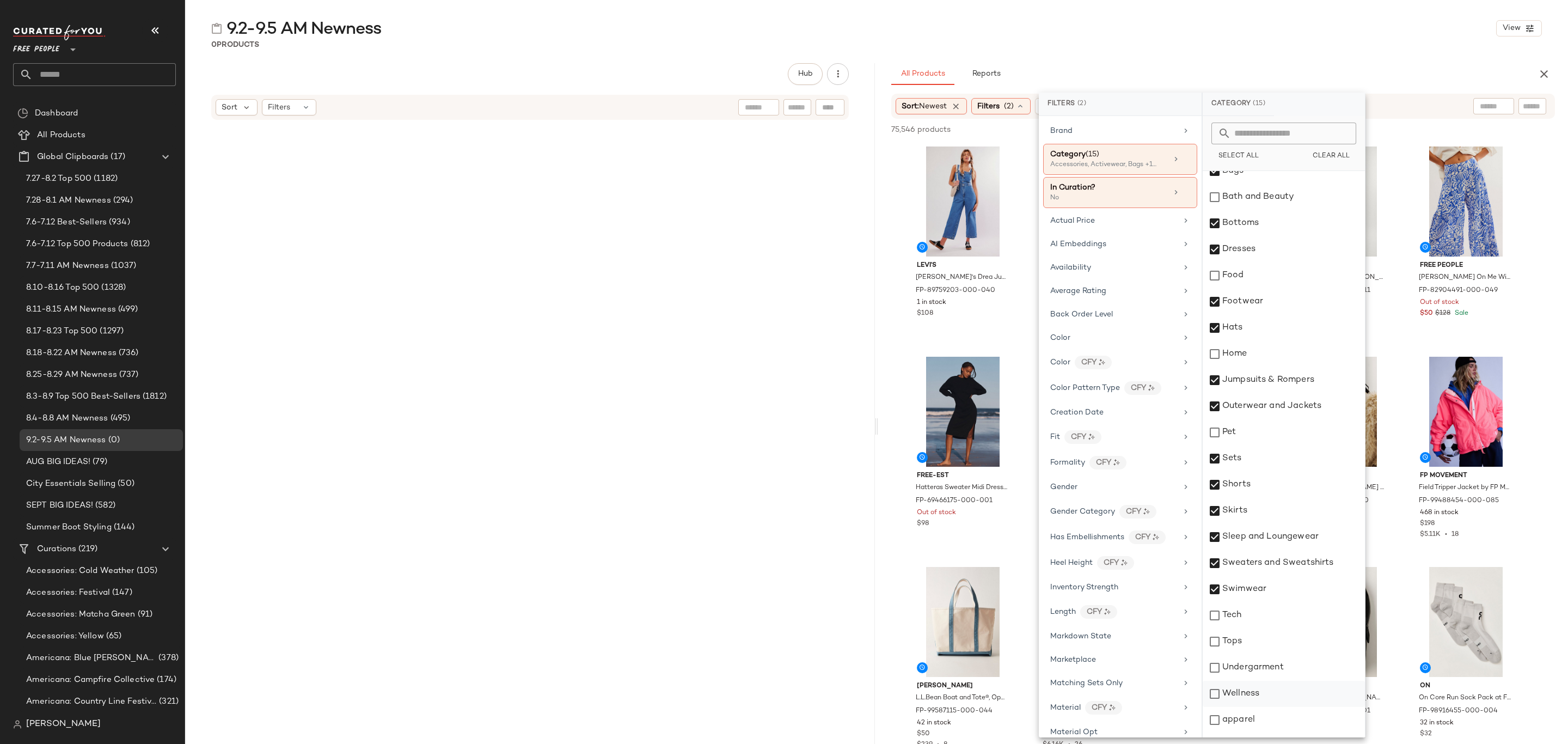
scroll to position [113, 0]
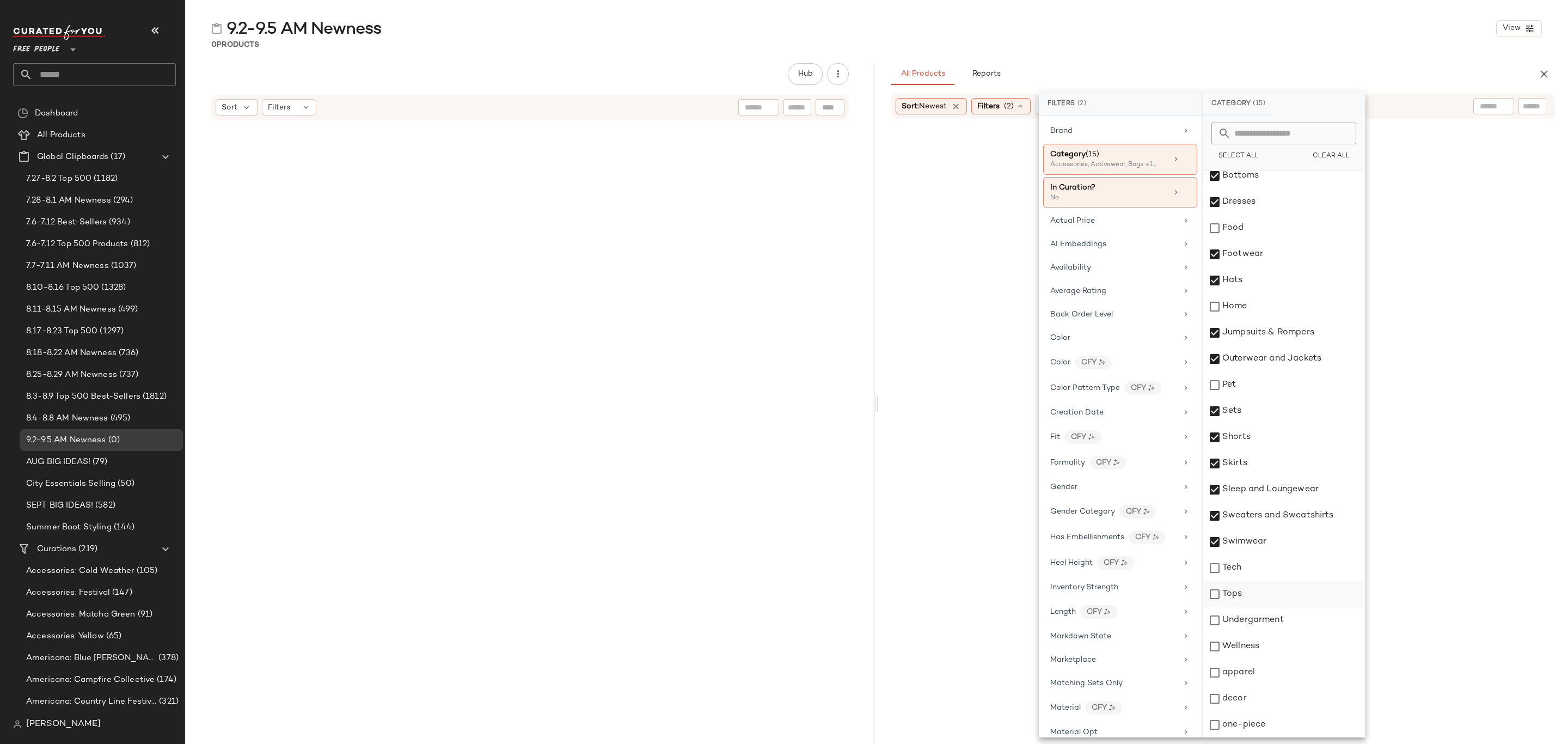
click at [1238, 591] on div "Tops" at bounding box center [1284, 594] width 163 height 26
click at [1255, 623] on div "Undergarment" at bounding box center [1284, 620] width 163 height 26
click at [1262, 675] on div "apparel" at bounding box center [1284, 672] width 163 height 26
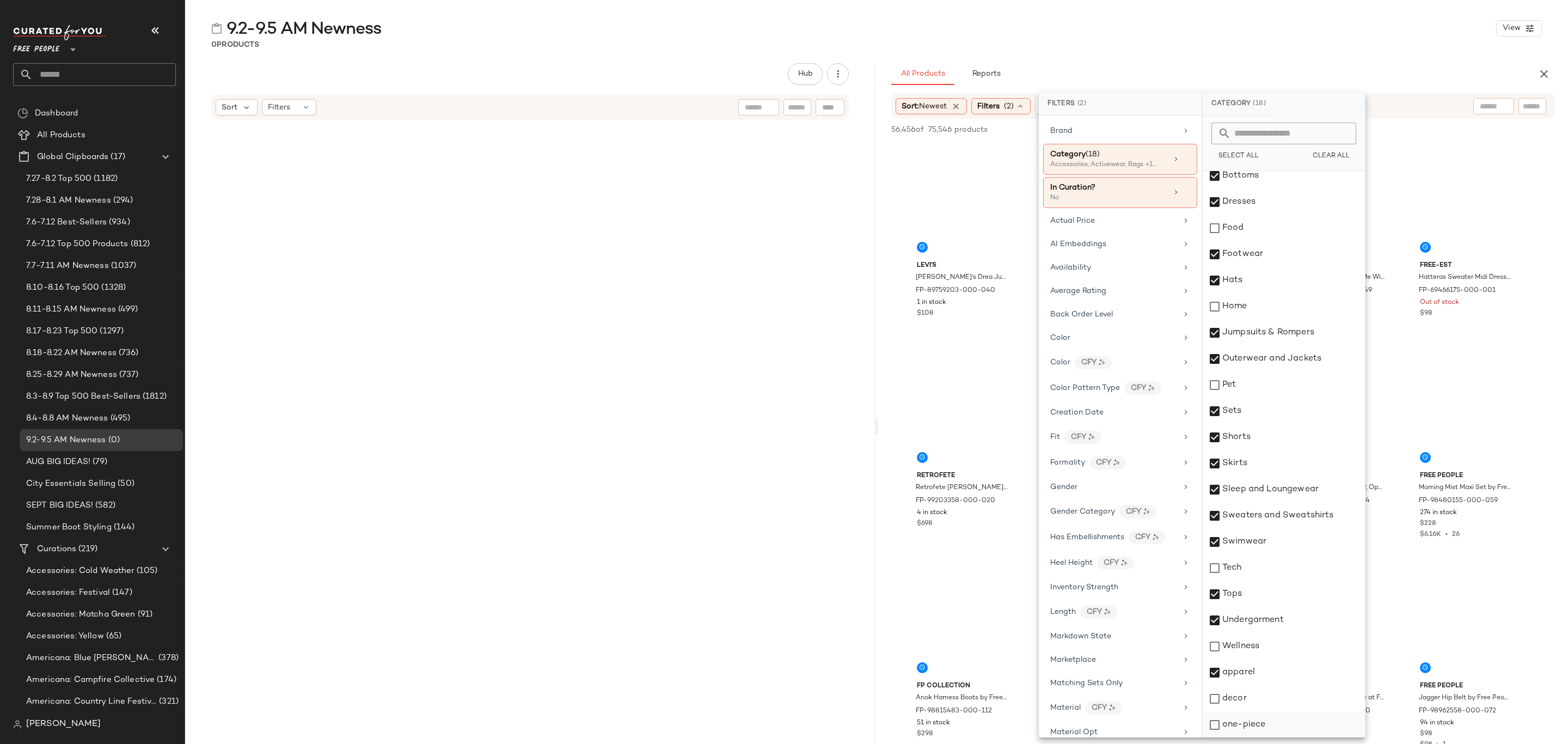
click at [1259, 719] on div "one-piece" at bounding box center [1284, 725] width 163 height 26
click at [1122, 281] on div "Availability" at bounding box center [1120, 291] width 154 height 21
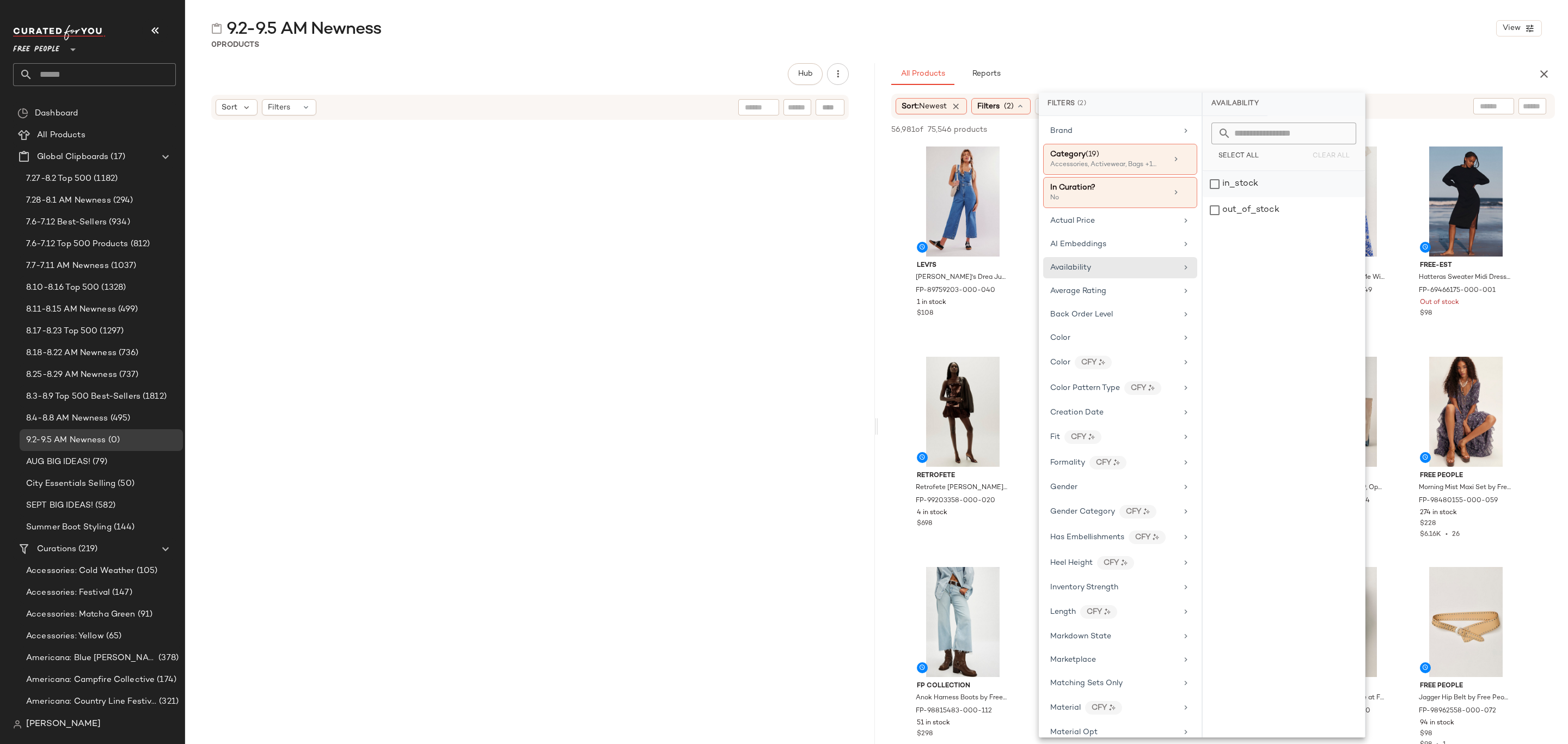
click at [1256, 197] on div "in_stock" at bounding box center [1284, 210] width 163 height 26
click at [1292, 49] on div "0 Products" at bounding box center [877, 44] width 1383 height 11
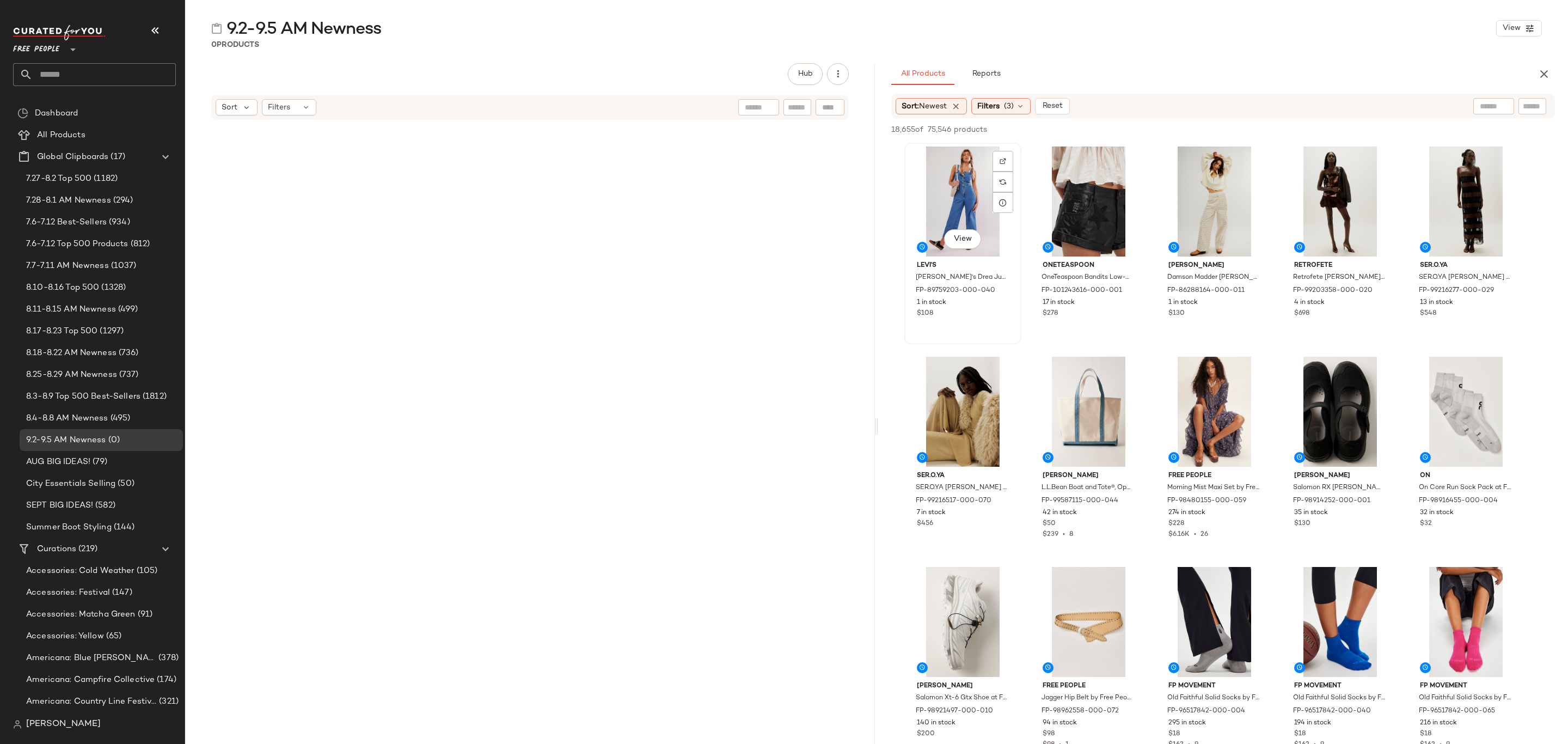
click at [941, 183] on div "View" at bounding box center [963, 202] width 110 height 110
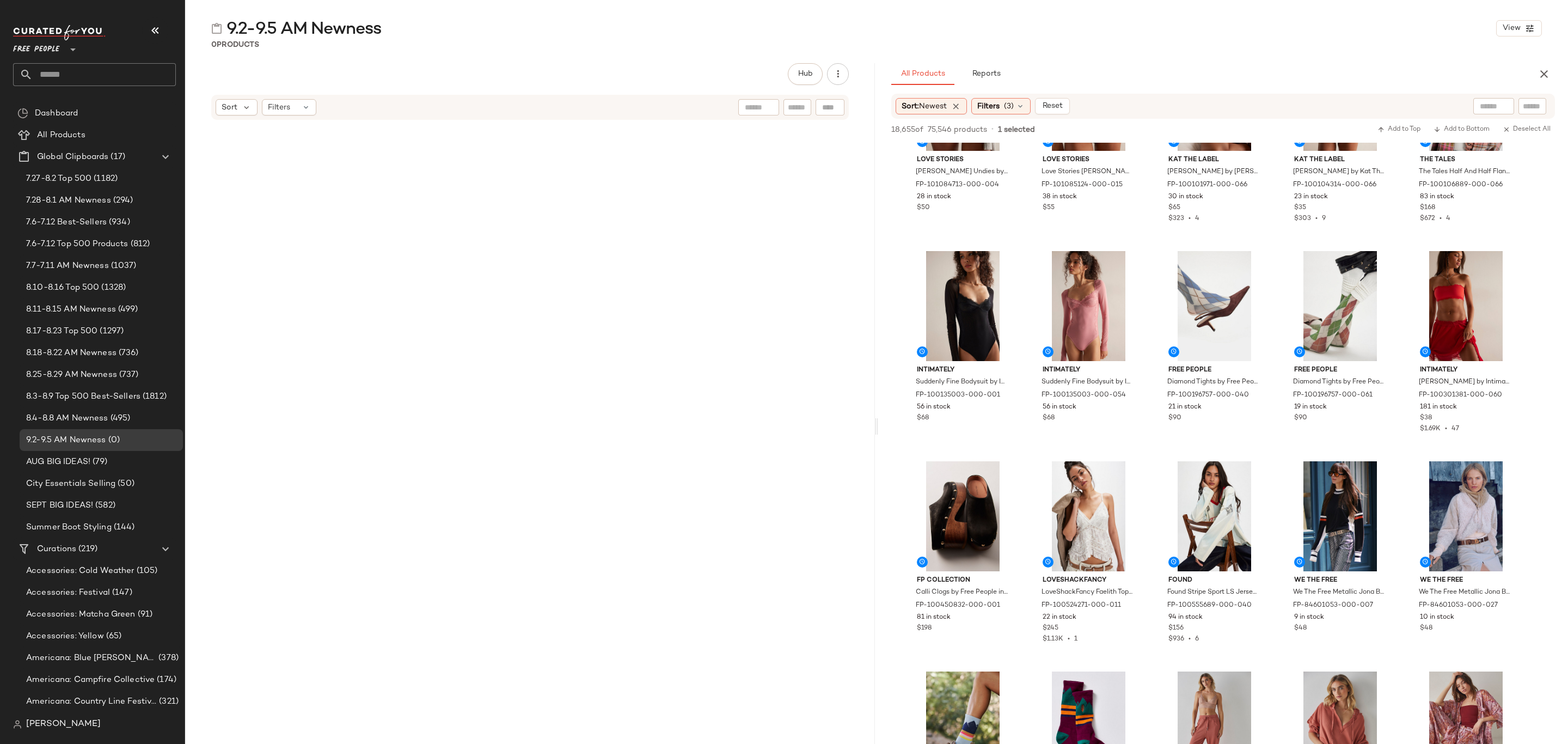
scroll to position [15275, 0]
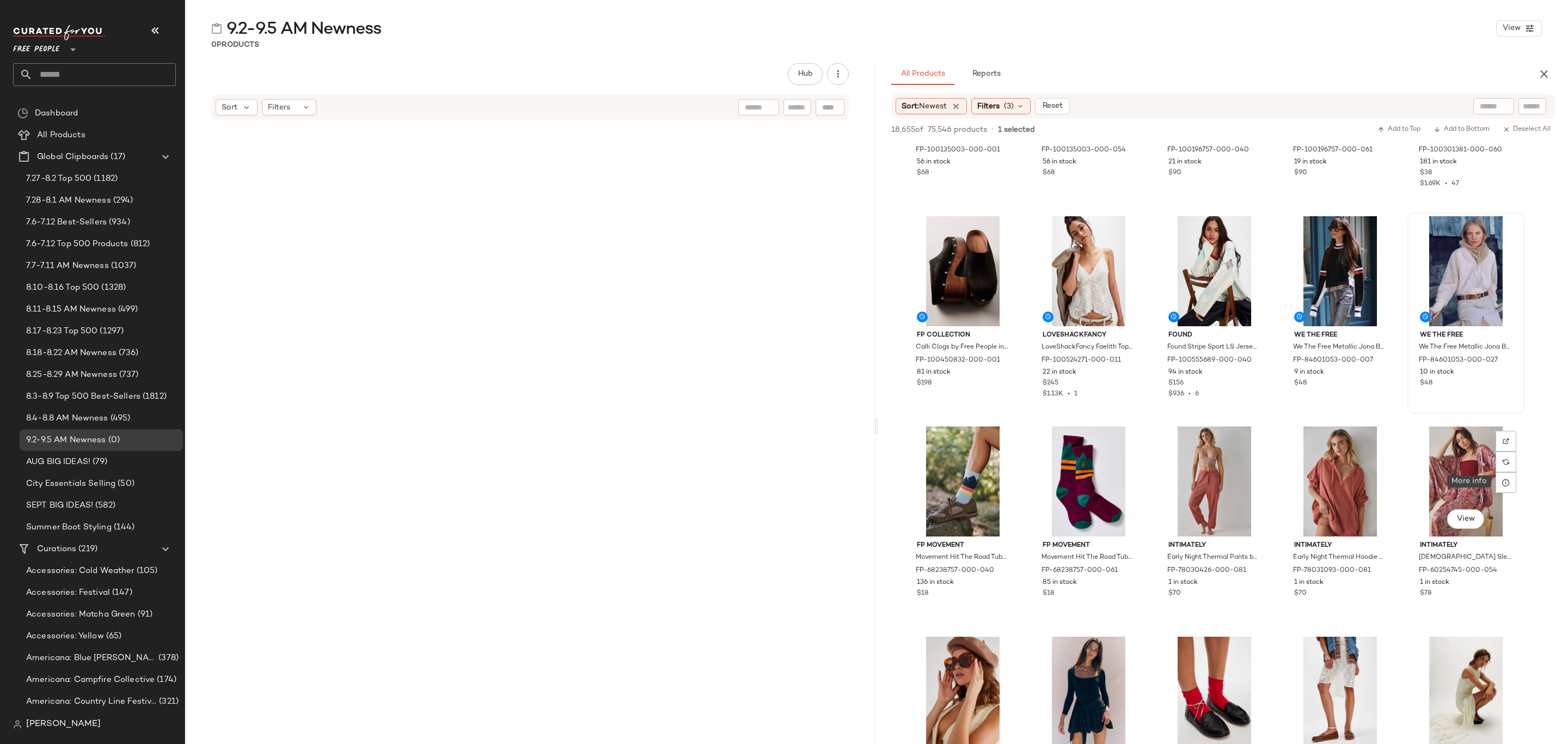
click at [1491, 388] on div "We The Free We The Free Metallic Jona Belt at Free People in Brown, Size: XS/S …" at bounding box center [1466, 358] width 110 height 63
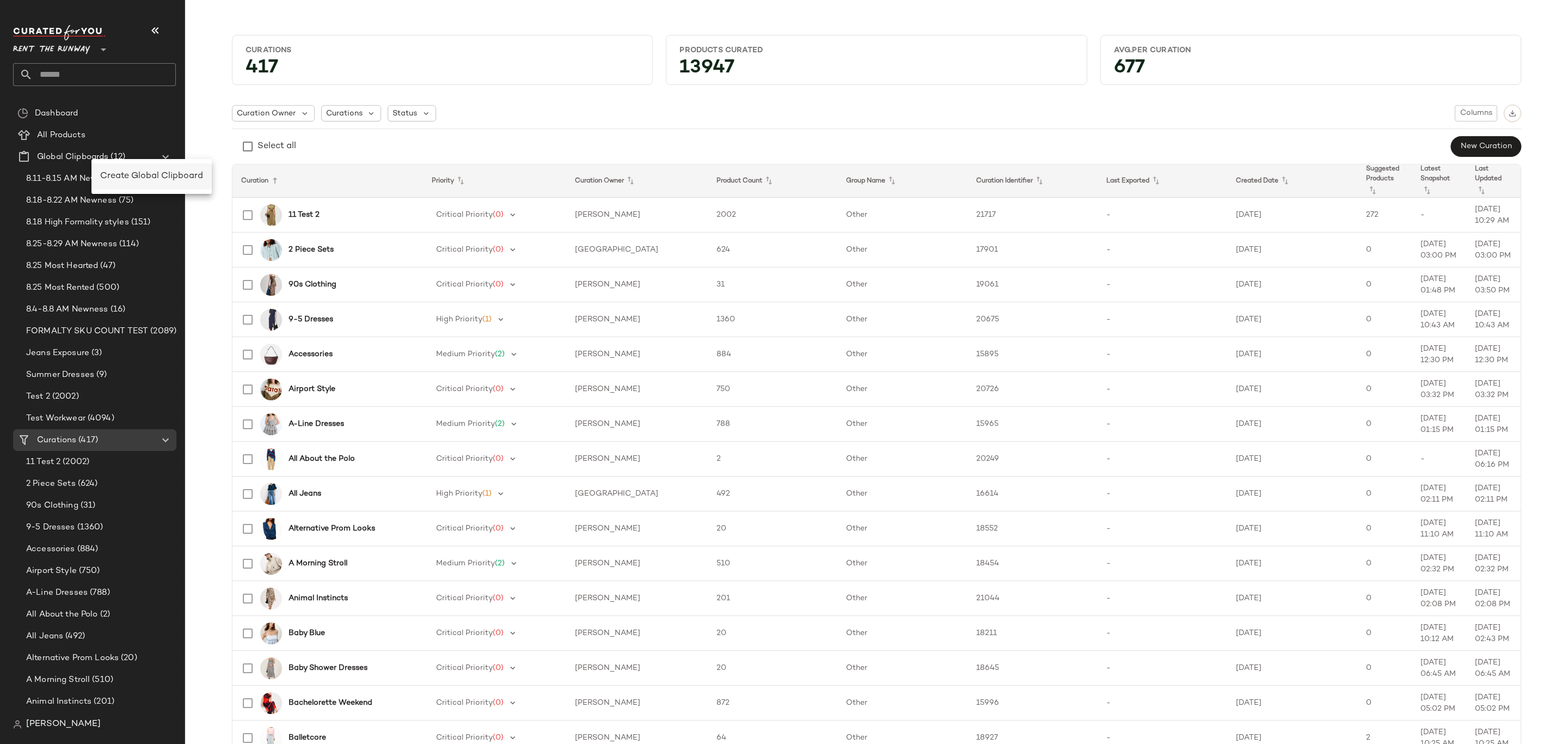
click at [131, 178] on span "Create Global Clipboard" at bounding box center [152, 176] width 103 height 9
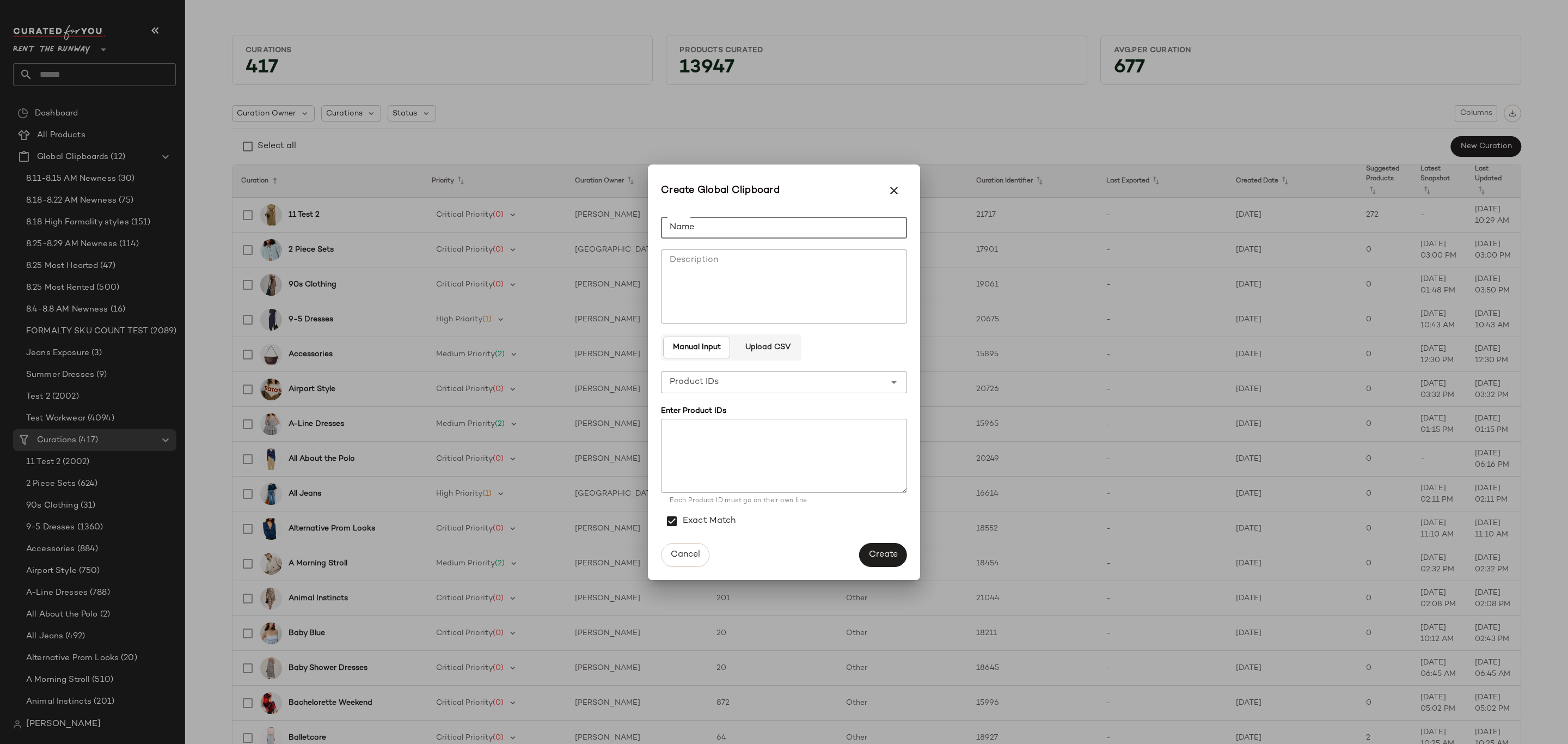
click at [802, 222] on input "Name" at bounding box center [784, 228] width 246 height 22
click at [789, 223] on input "*******" at bounding box center [784, 228] width 246 height 22
type input "**********"
click at [889, 560] on button "Create" at bounding box center [883, 555] width 48 height 24
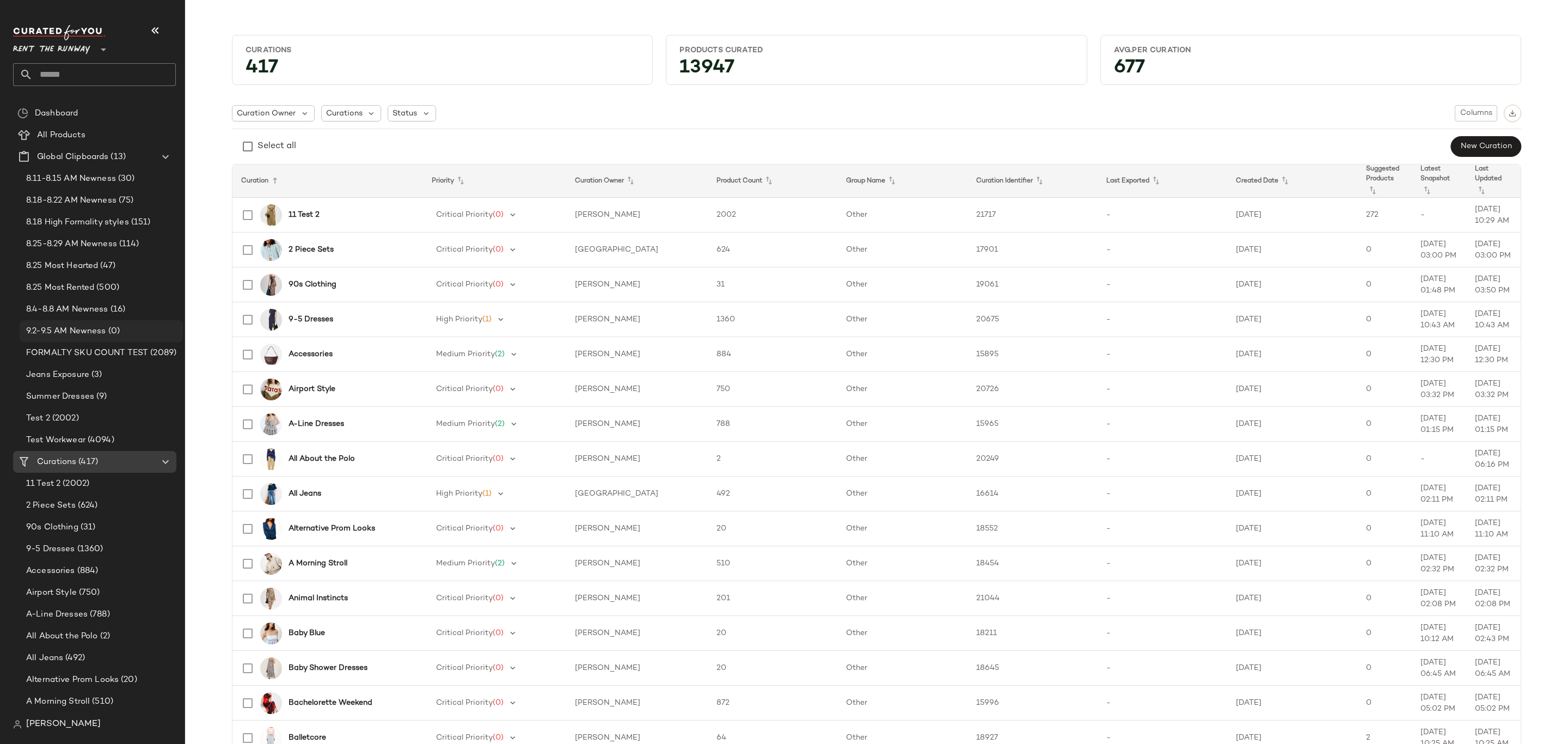
click at [106, 328] on span "(0)" at bounding box center [113, 331] width 13 height 13
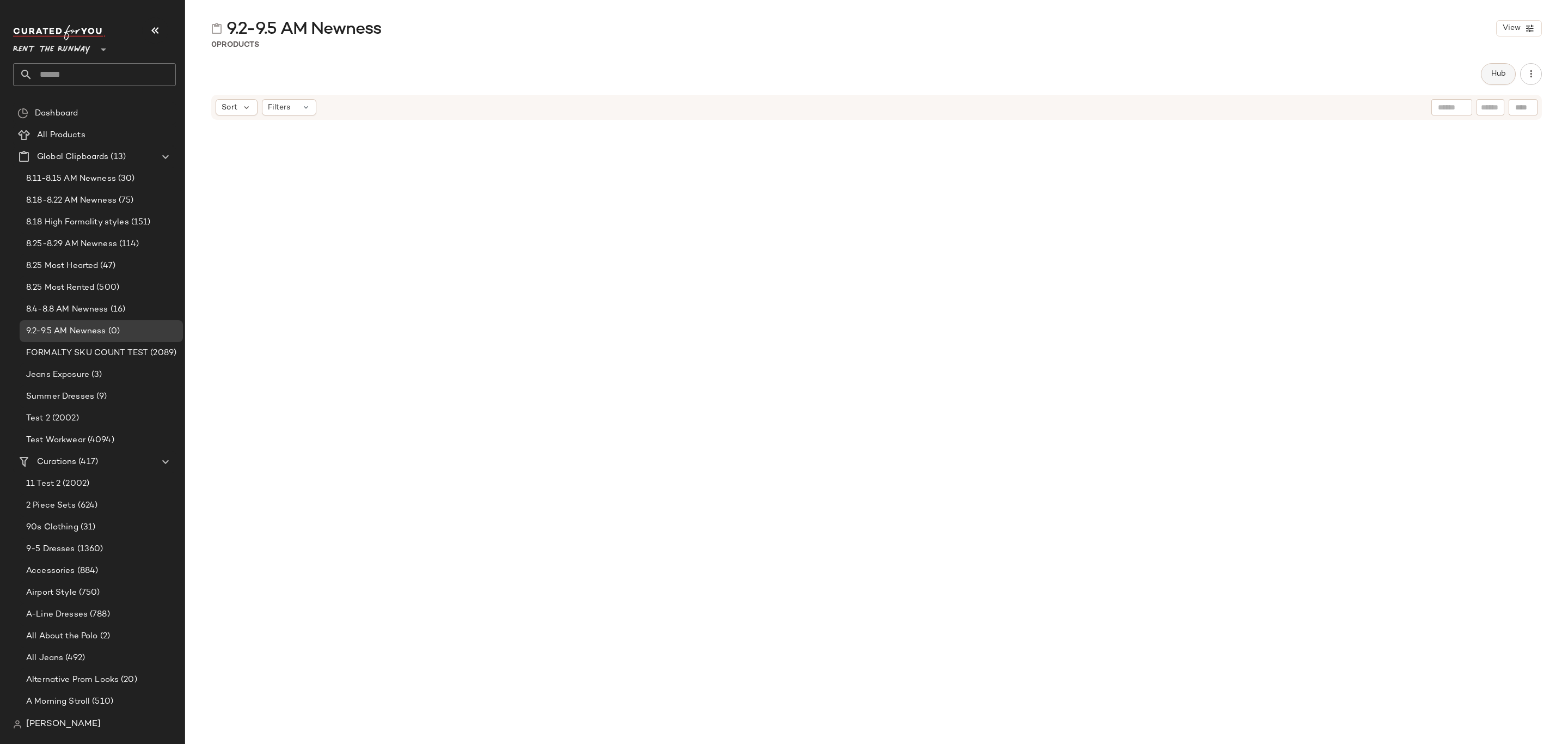
click at [1500, 77] on span "Hub" at bounding box center [1498, 74] width 15 height 9
click at [908, 108] on span "Sort" at bounding box center [909, 106] width 16 height 12
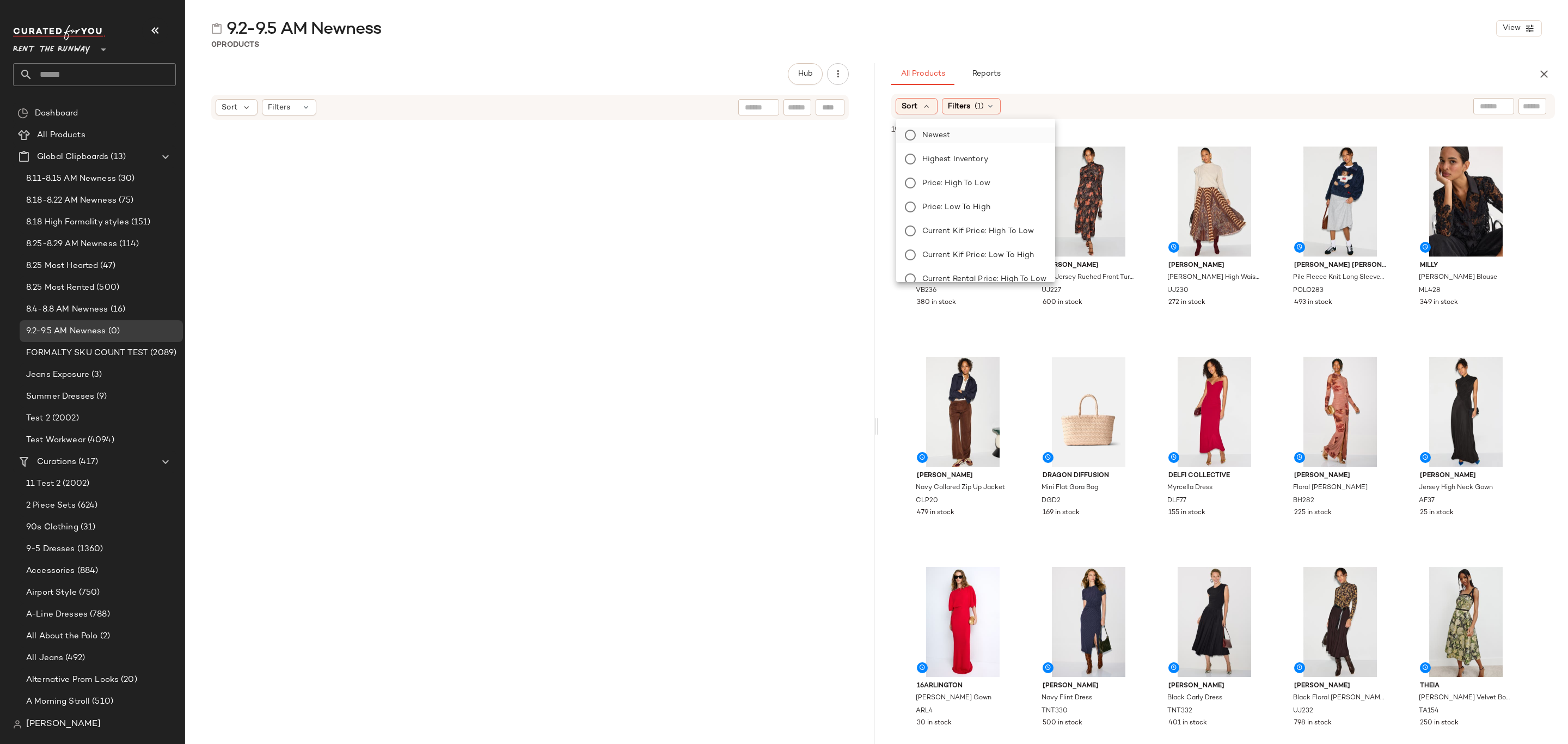
click at [933, 134] on span "Newest" at bounding box center [936, 135] width 29 height 12
click at [1281, 51] on div "9.2-9.5 AM Newness View 0 Products Hub Sort Filters All Products Reports Sort: …" at bounding box center [877, 381] width 1383 height 726
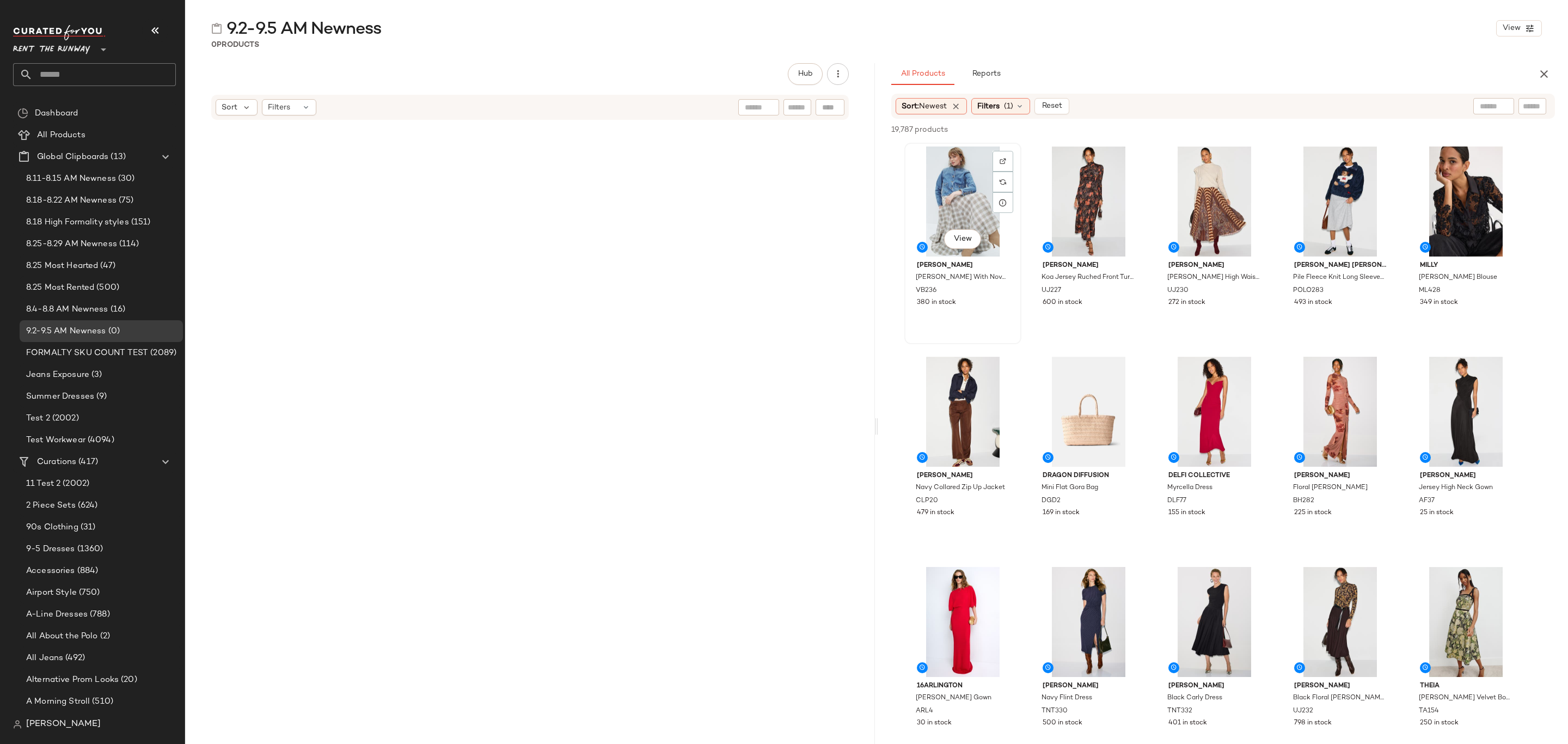
click at [982, 174] on div "View" at bounding box center [963, 202] width 110 height 110
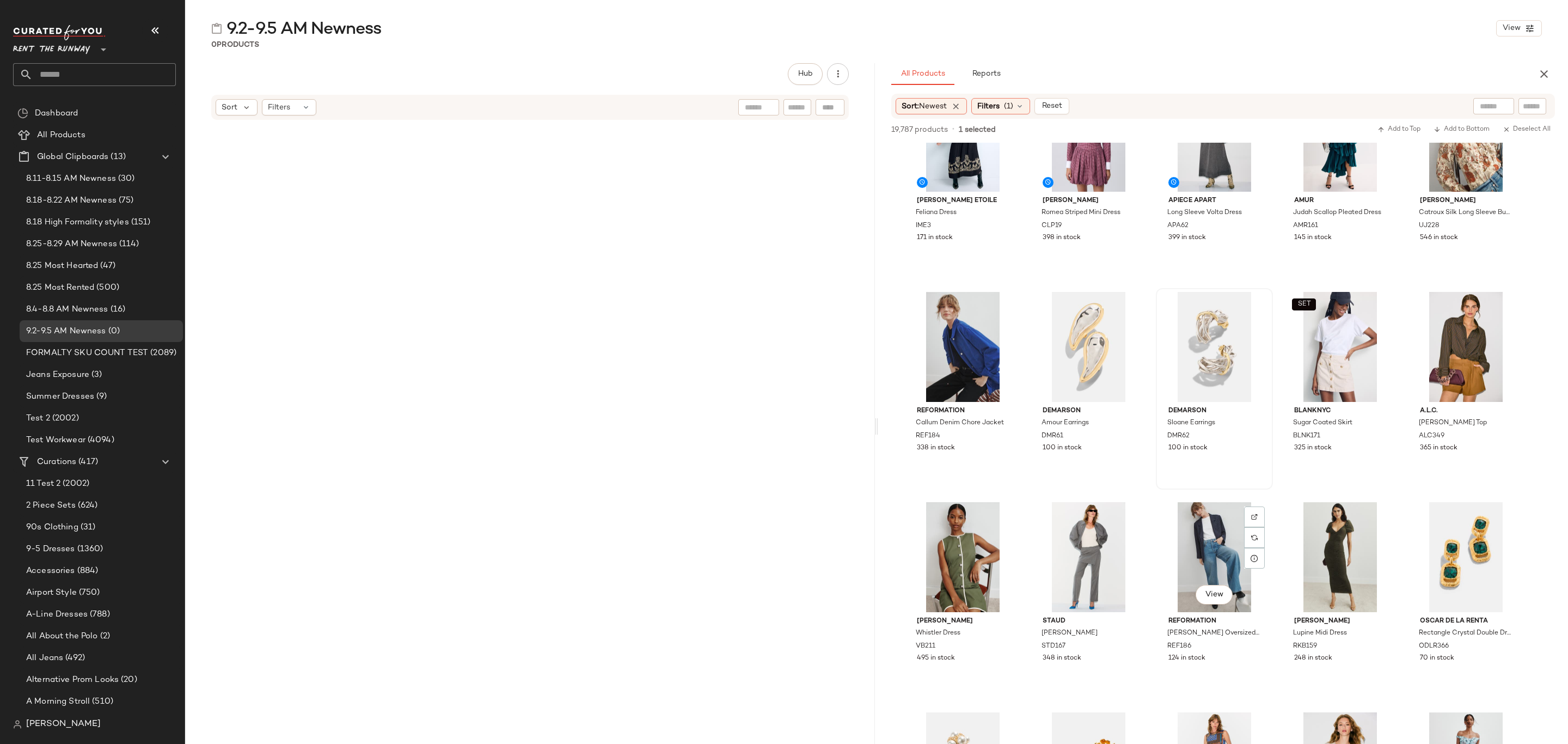
scroll to position [2941, 0]
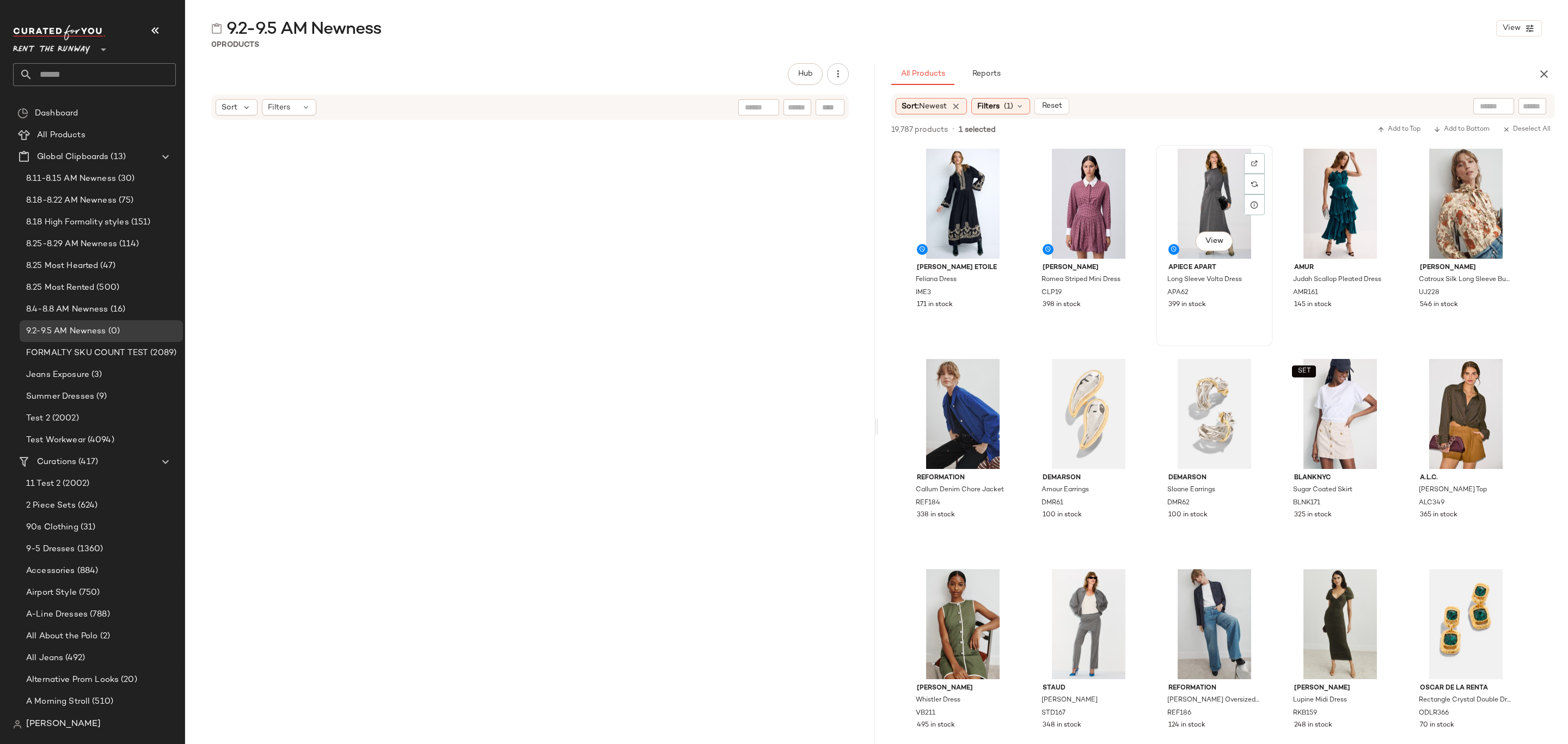
click at [1245, 326] on div "View Apiece Apart Long Sleeve Volta Dress APA62 399 in stock" at bounding box center [1214, 245] width 115 height 199
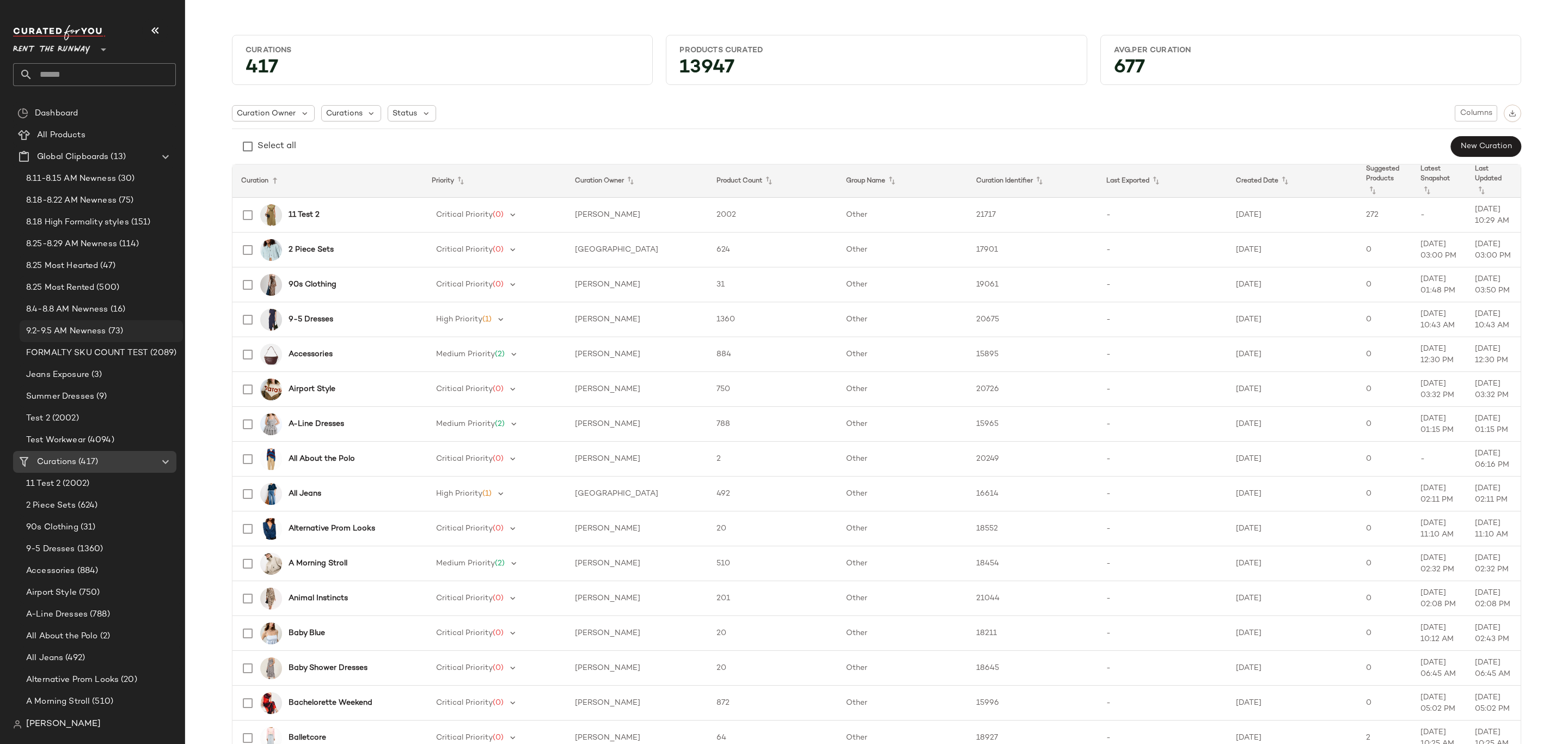
click at [106, 328] on span "(73)" at bounding box center [114, 331] width 18 height 13
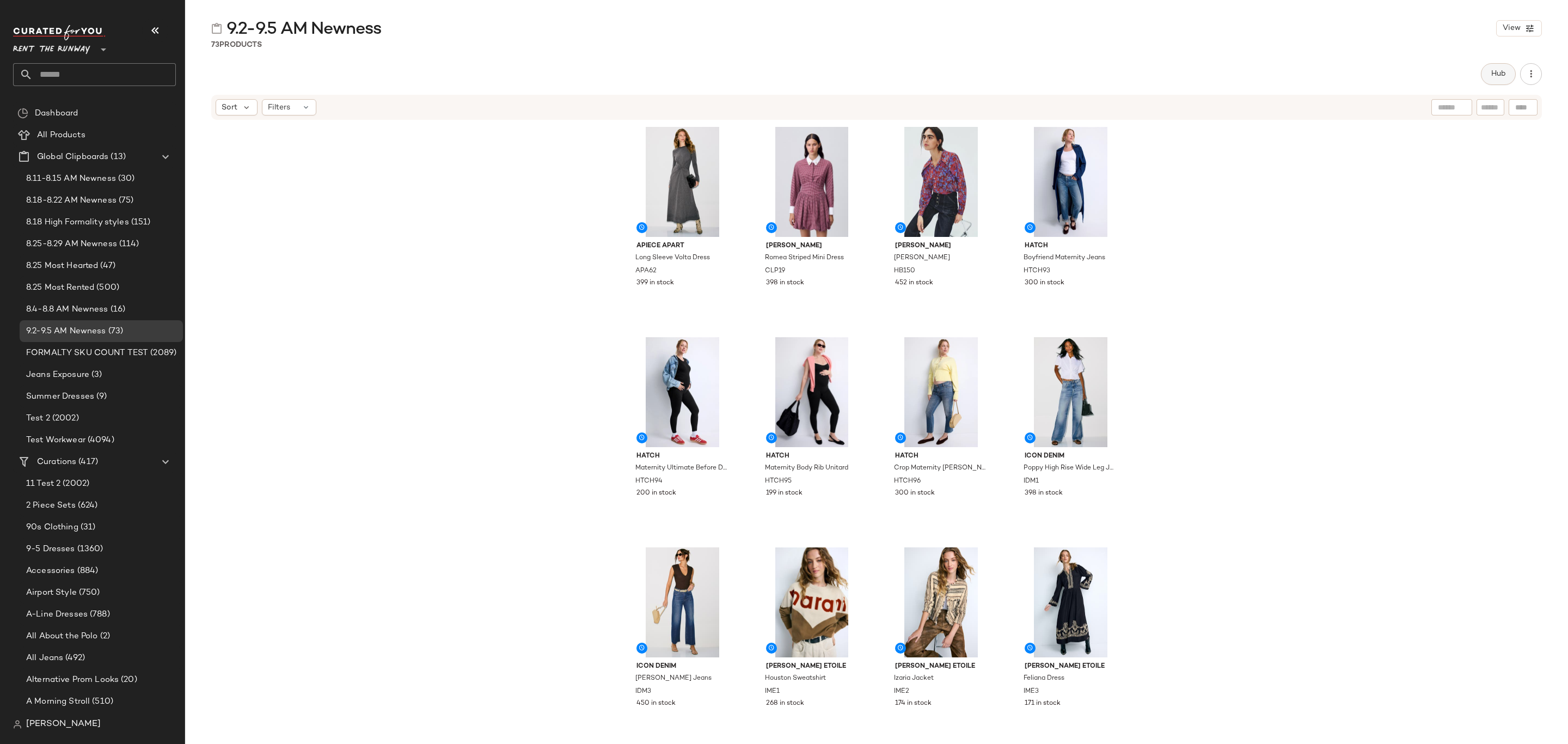
click at [1494, 72] on span "Hub" at bounding box center [1498, 74] width 15 height 9
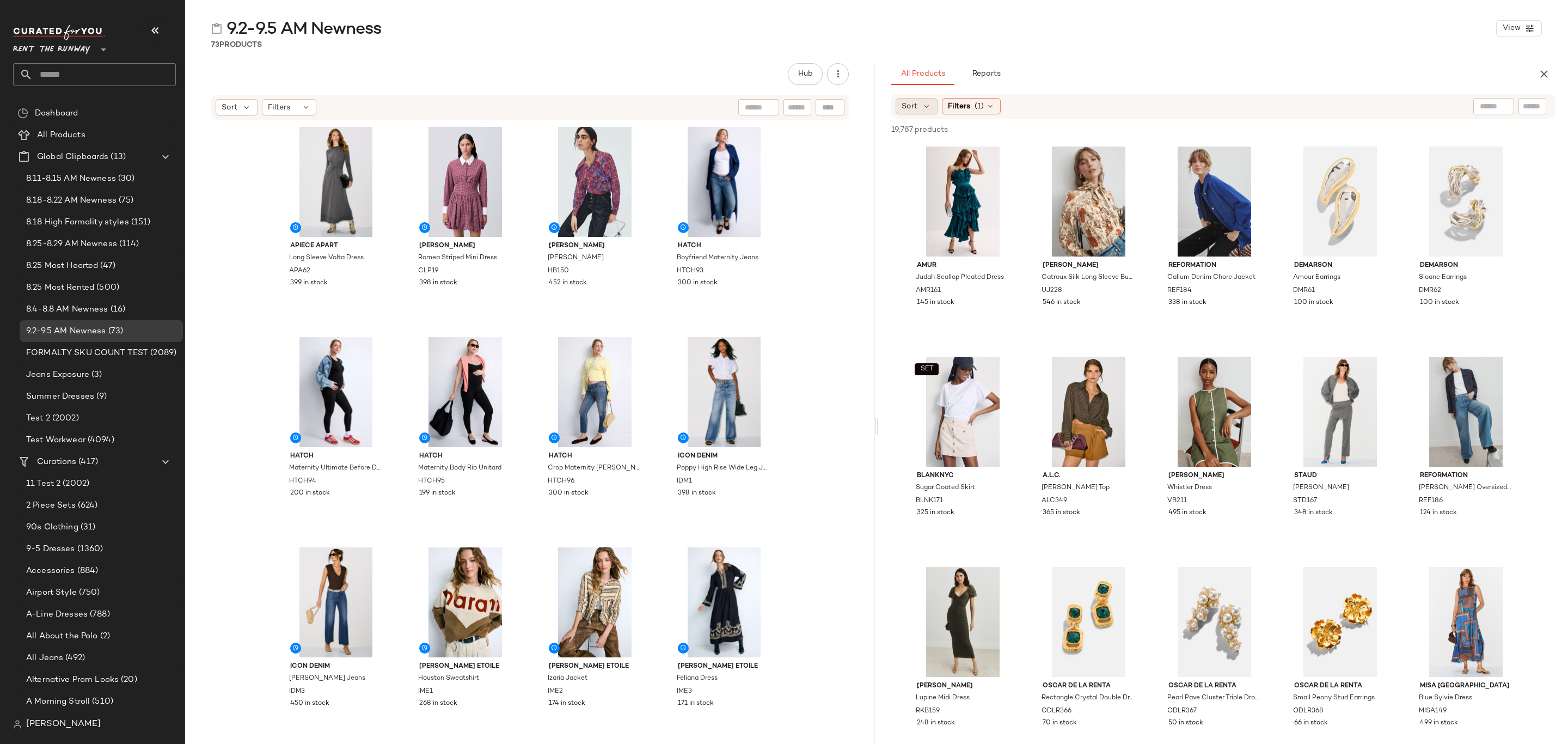
click at [925, 111] on div "Sort" at bounding box center [916, 106] width 42 height 16
click at [930, 139] on span "Newest" at bounding box center [936, 135] width 29 height 12
click at [1207, 46] on div "73 Products" at bounding box center [877, 44] width 1383 height 11
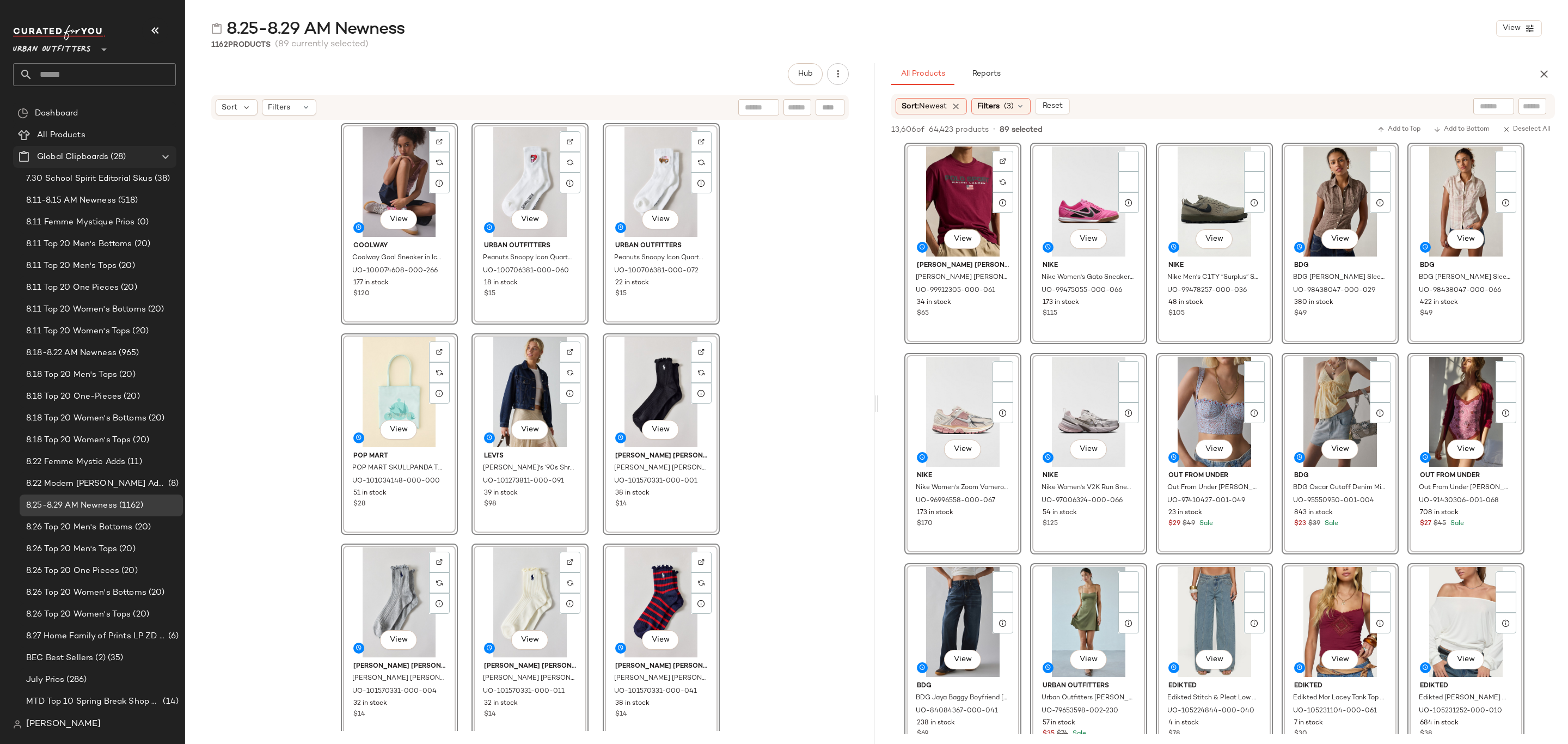
scroll to position [3431, 0]
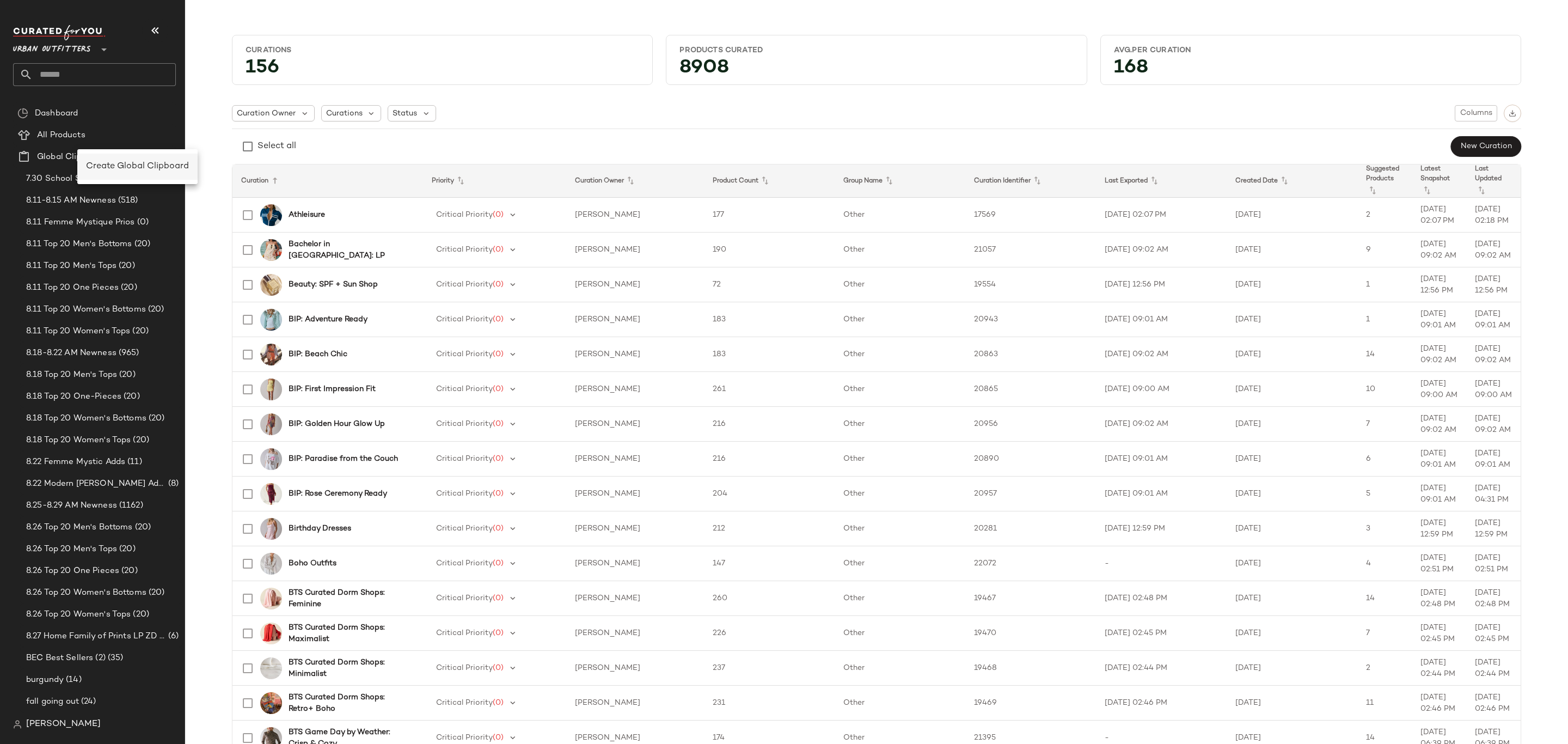
click at [116, 165] on span "Create Global Clipboard" at bounding box center [137, 166] width 103 height 9
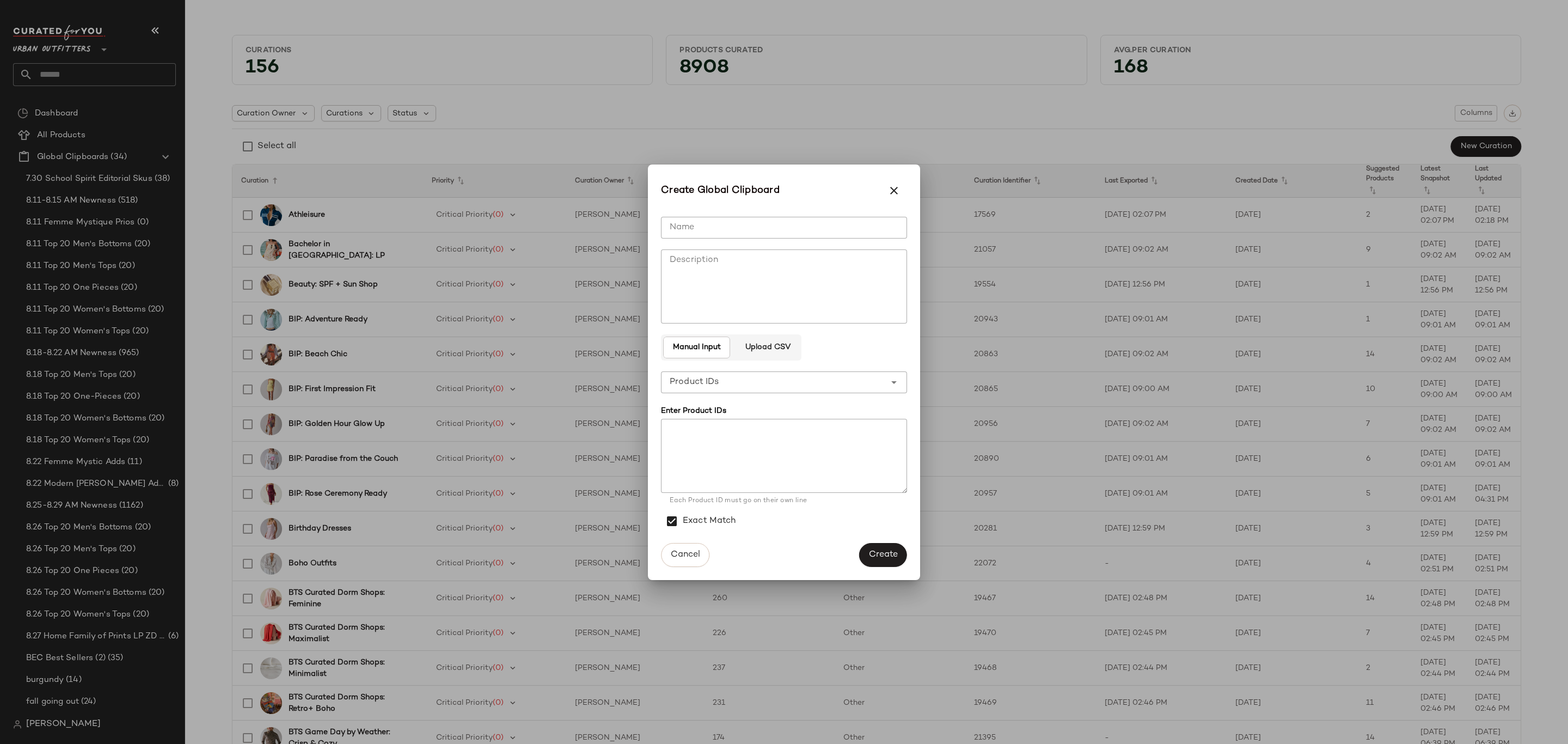
drag, startPoint x: 774, startPoint y: 230, endPoint x: 1070, endPoint y: 242, distance: 296.2
click at [776, 230] on input "Name" at bounding box center [784, 228] width 246 height 22
type input "**********"
click at [897, 544] on button "Create" at bounding box center [883, 555] width 48 height 24
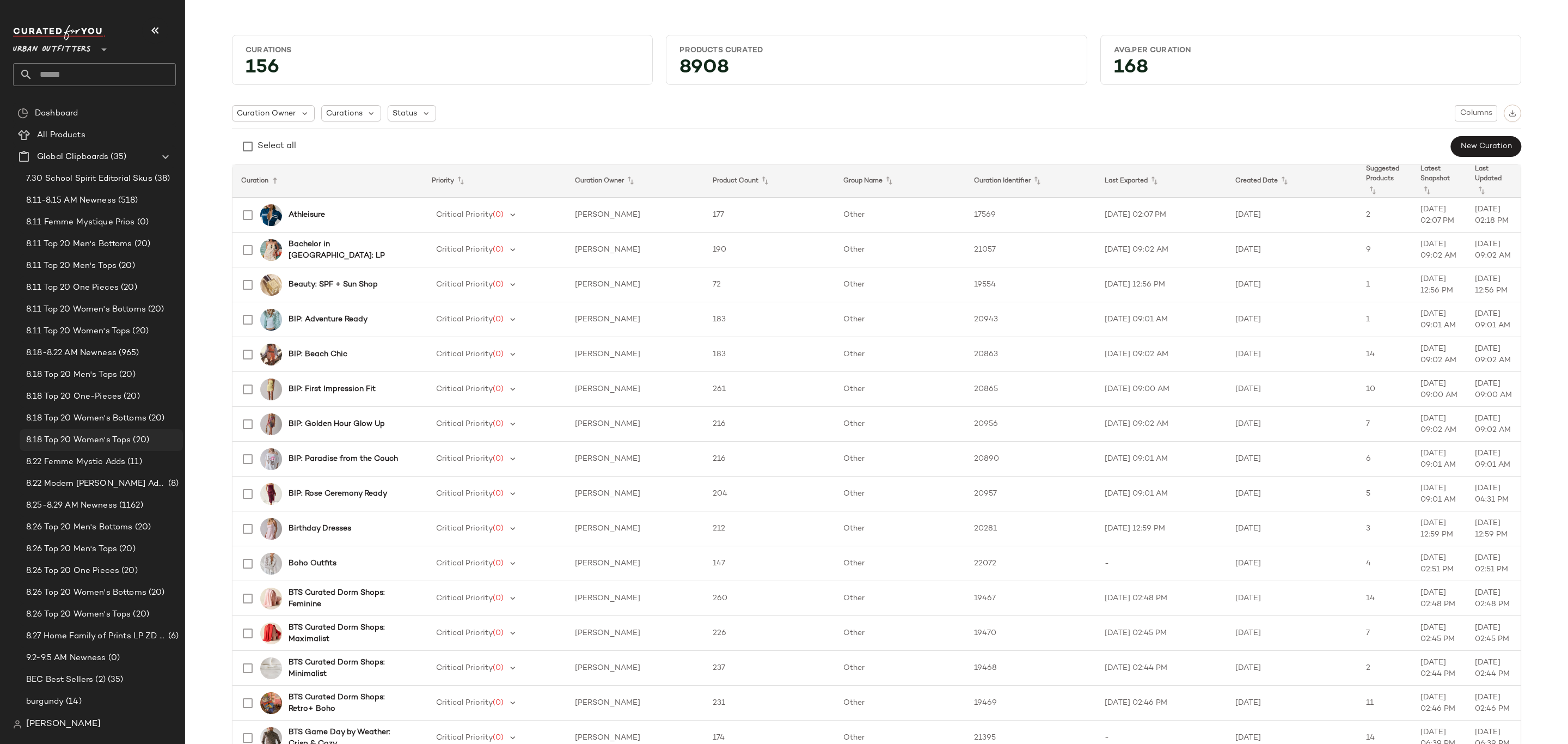
scroll to position [245, 0]
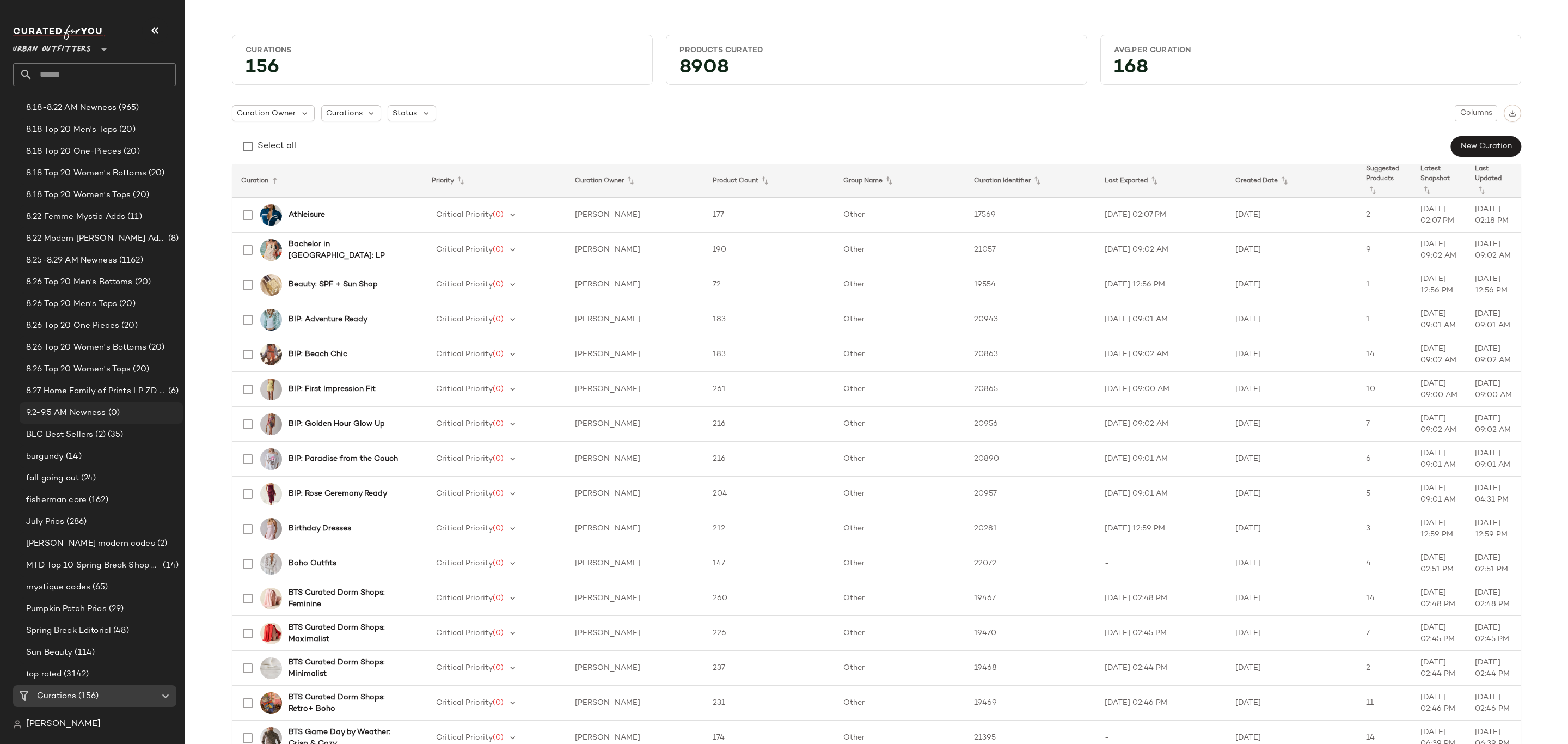
click at [82, 407] on span "9.2-9.5 AM Newness" at bounding box center [66, 413] width 80 height 13
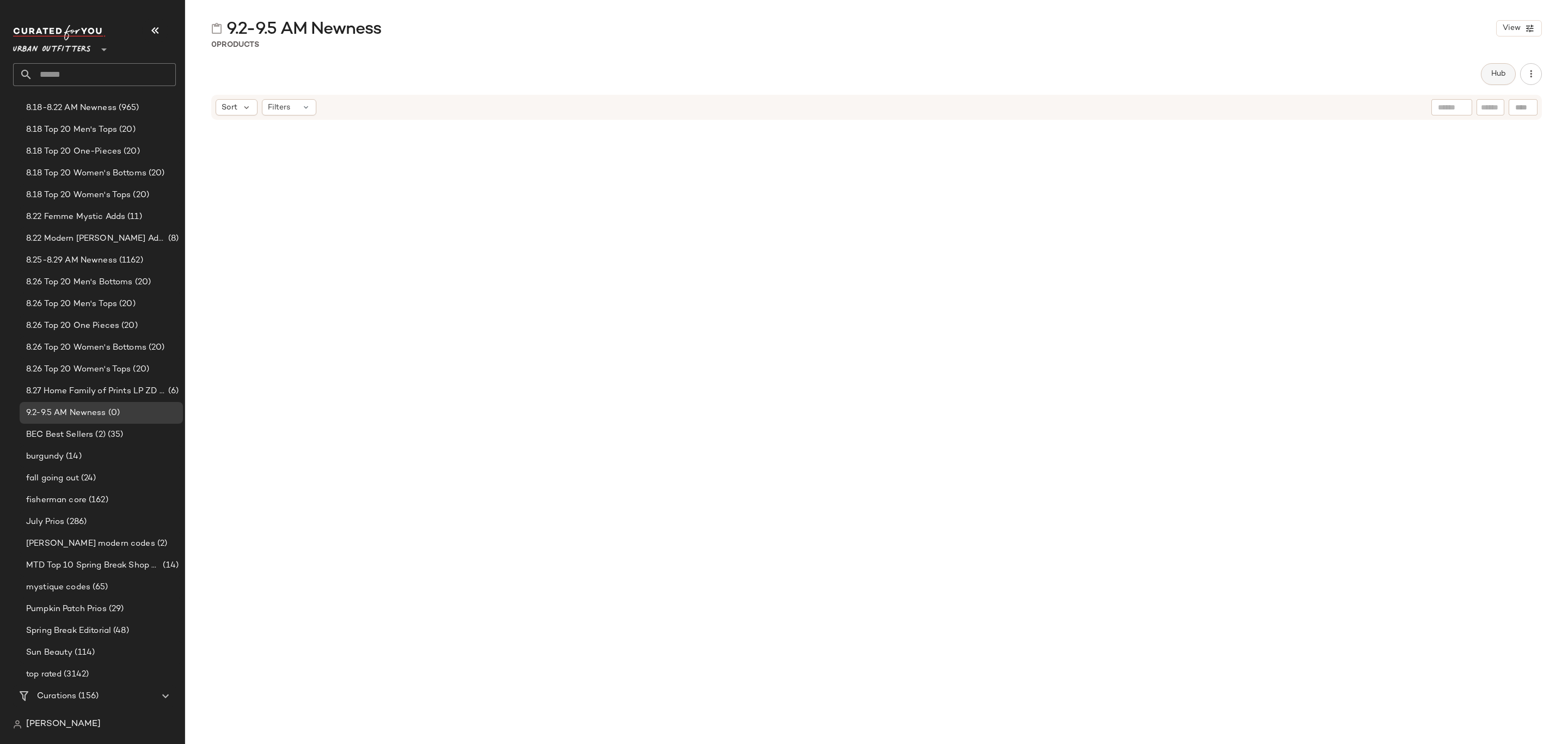
click at [1502, 72] on span "Hub" at bounding box center [1498, 74] width 15 height 9
click at [909, 100] on span "Sort" at bounding box center [909, 106] width 16 height 12
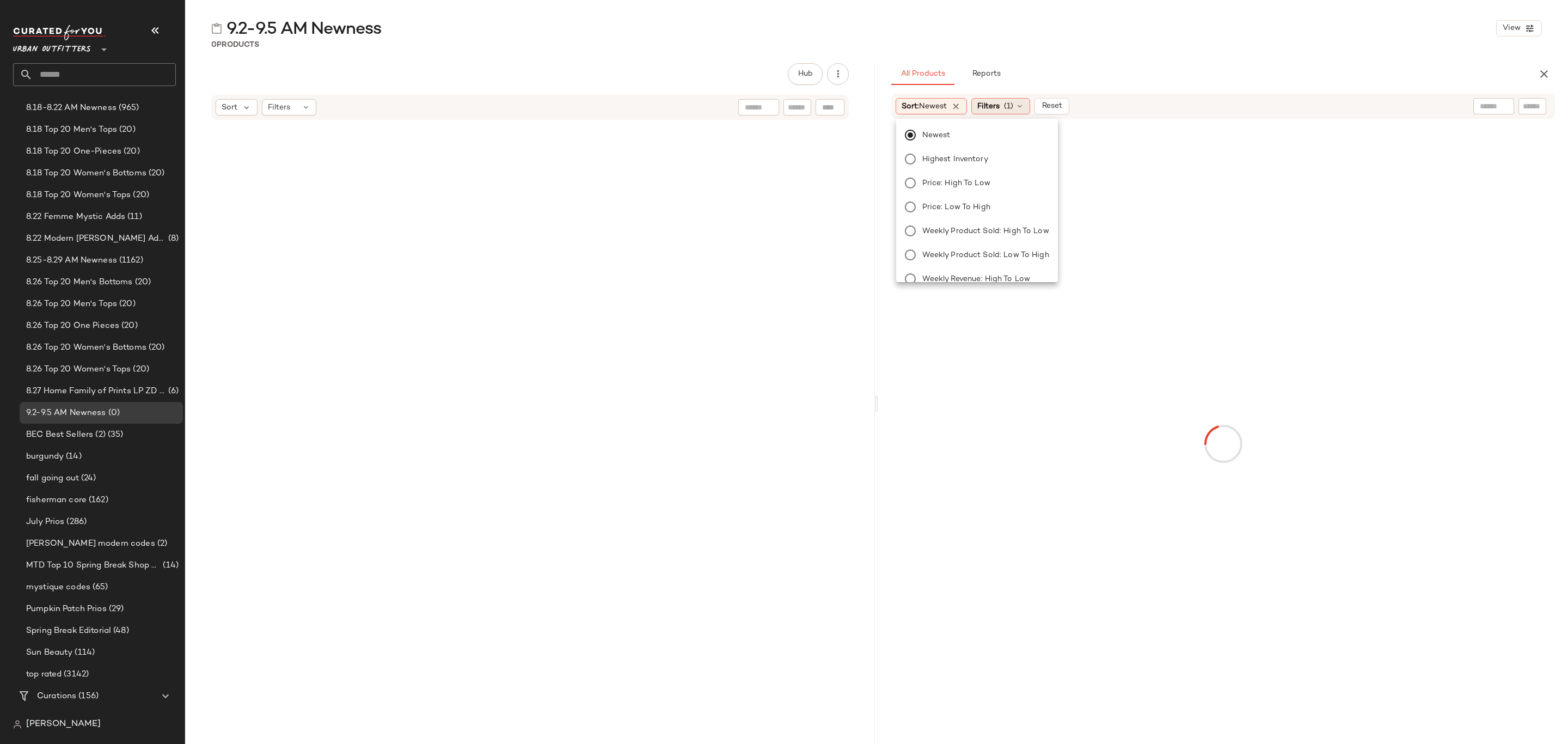
click at [1009, 102] on span "(1)" at bounding box center [1008, 106] width 9 height 12
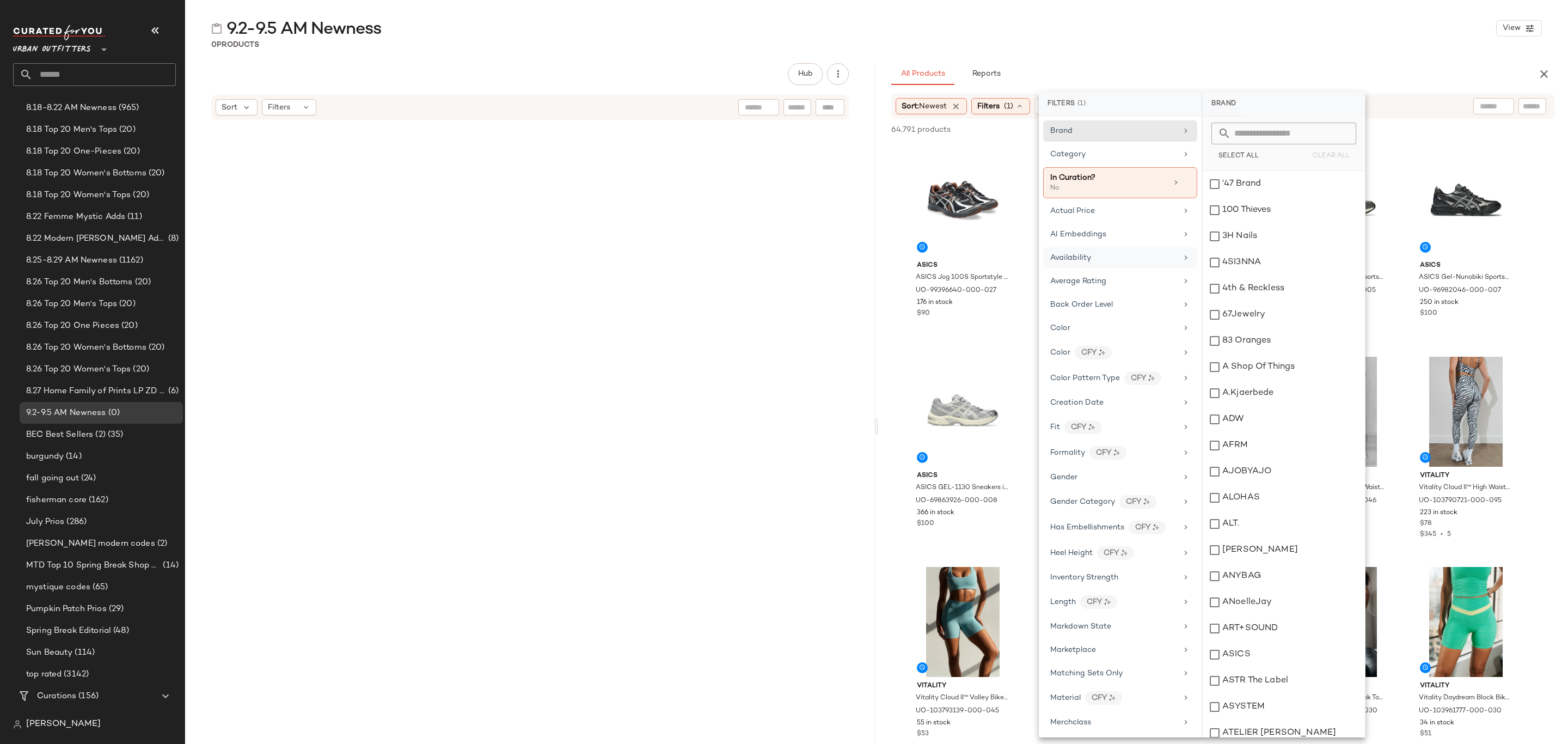
click at [1091, 258] on div "Availability" at bounding box center [1113, 258] width 127 height 12
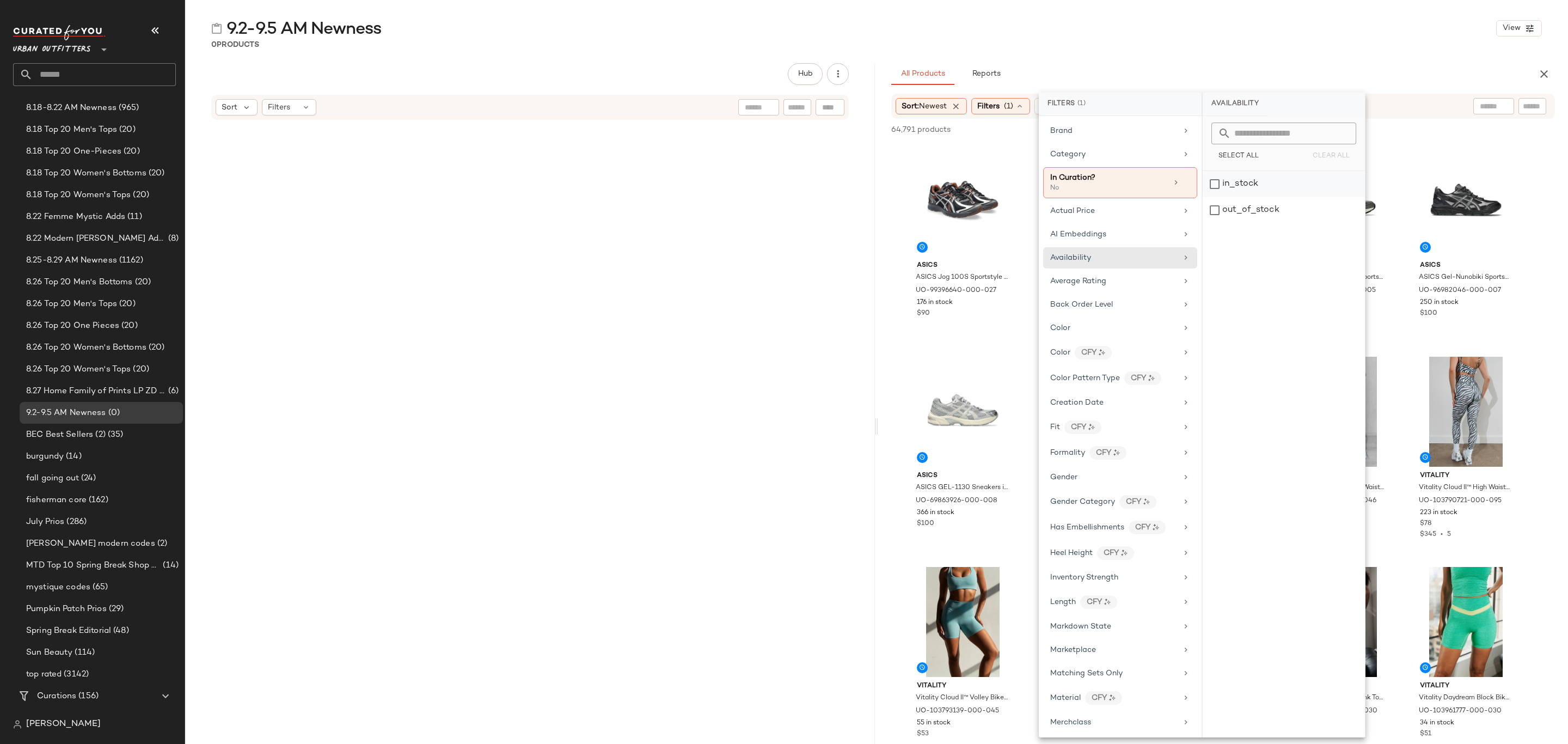
click at [1248, 197] on div "in_stock" at bounding box center [1284, 210] width 163 height 26
click at [1107, 160] on div "Category" at bounding box center [1113, 154] width 127 height 12
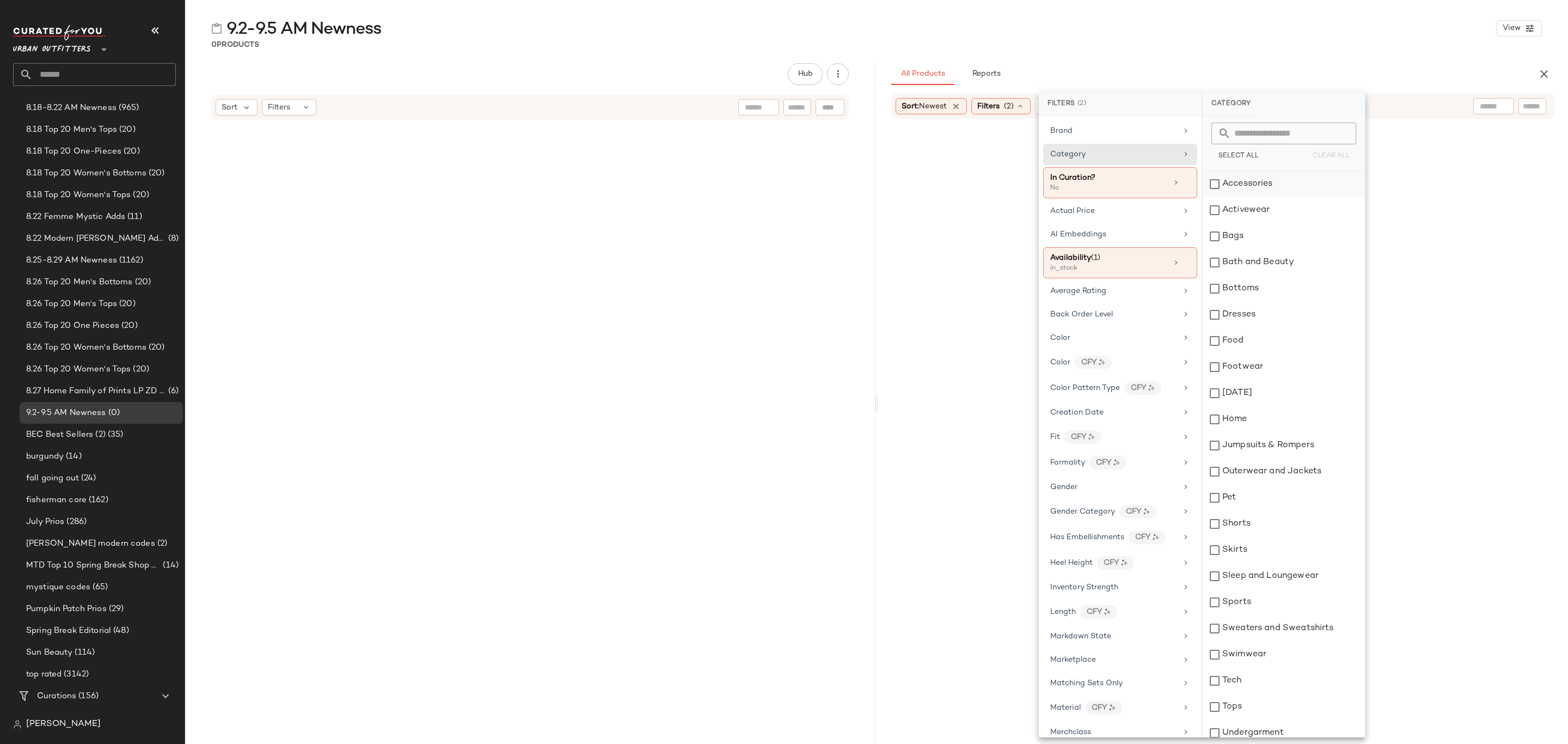
click at [1270, 181] on div "Accessories" at bounding box center [1284, 184] width 163 height 26
click at [1268, 212] on div "Activewear" at bounding box center [1284, 210] width 163 height 26
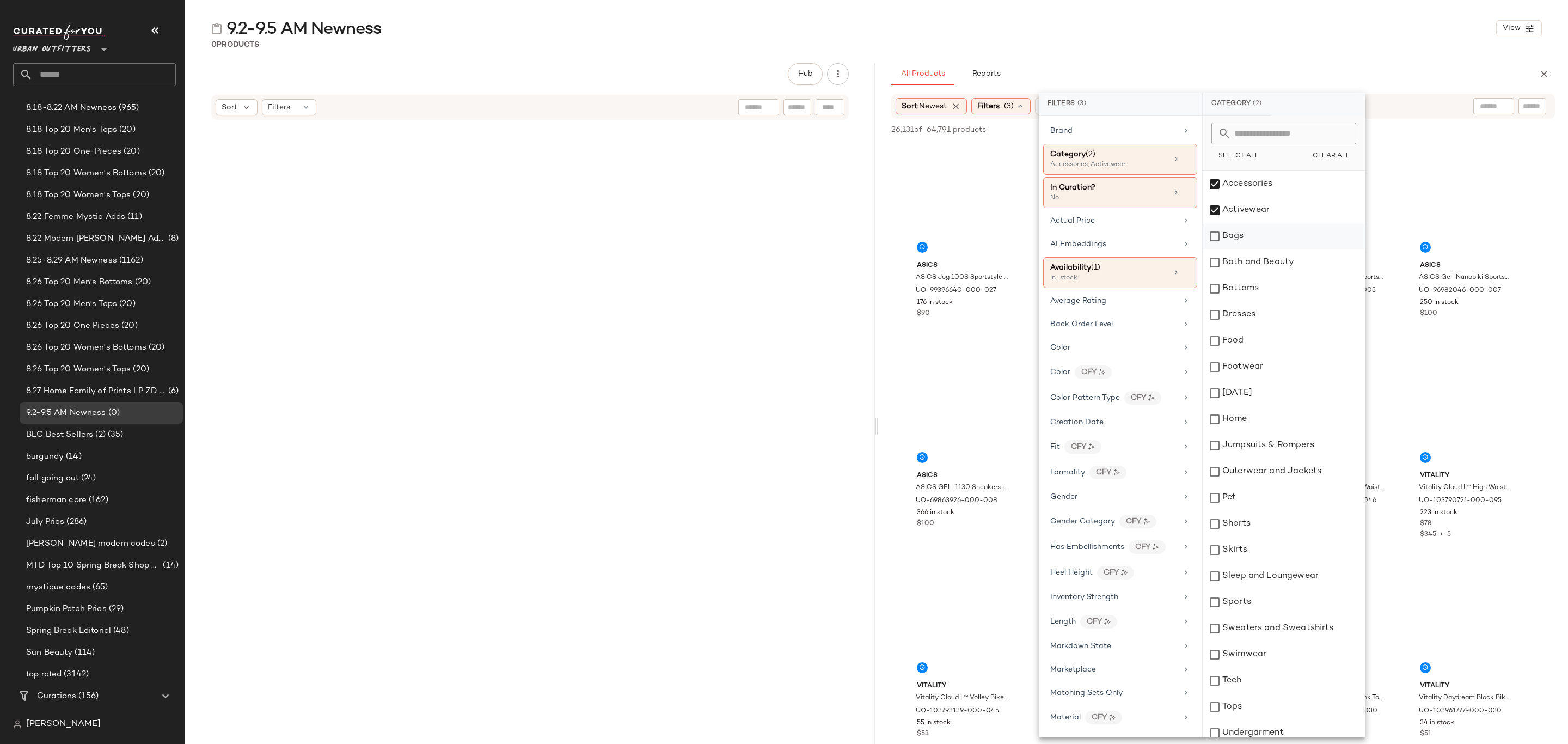
click at [1272, 245] on div "Bags" at bounding box center [1284, 236] width 163 height 26
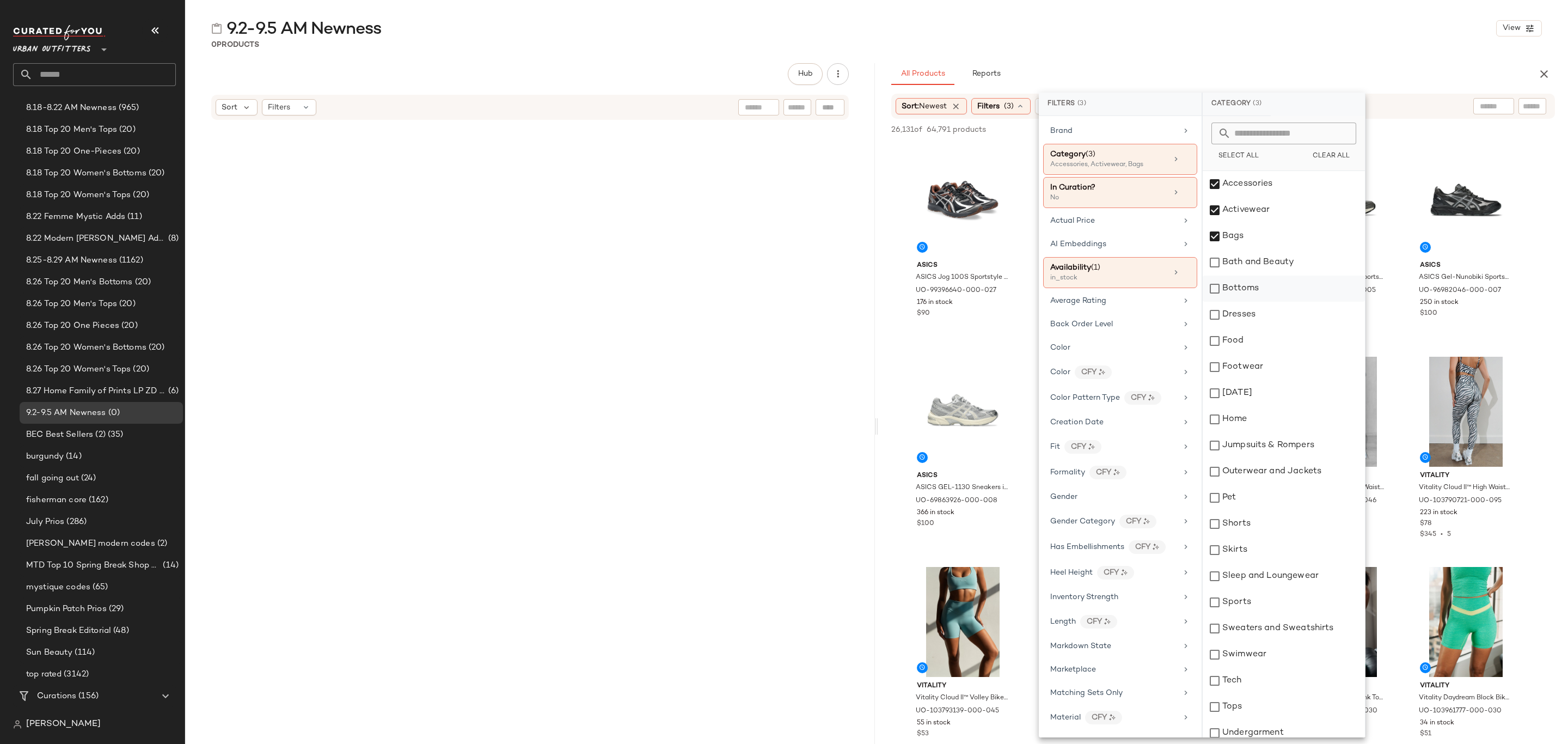
click at [1270, 297] on div "Bottoms" at bounding box center [1284, 289] width 163 height 26
click at [1271, 322] on div "Dresses" at bounding box center [1284, 315] width 163 height 26
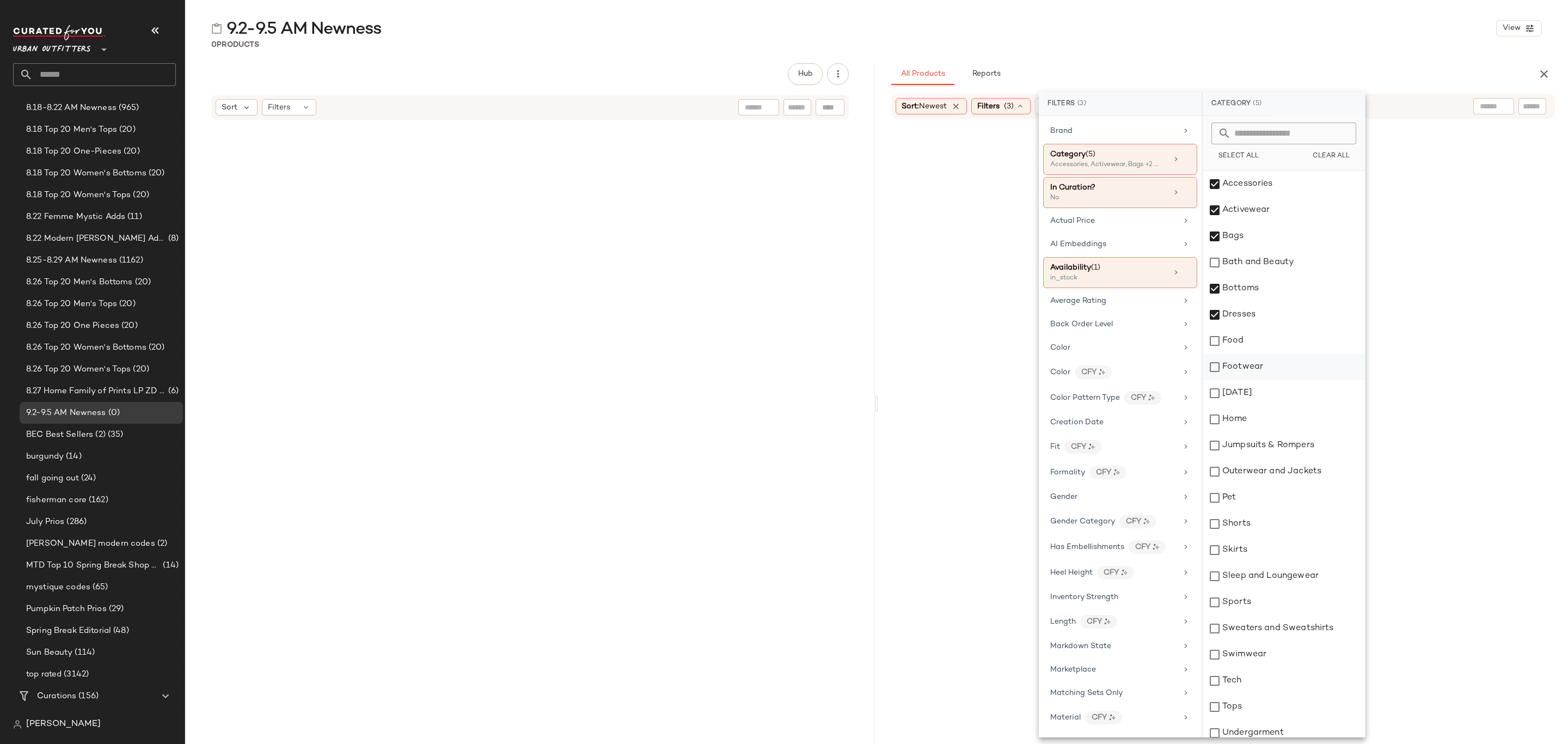
click at [1271, 364] on div "Footwear" at bounding box center [1284, 367] width 163 height 26
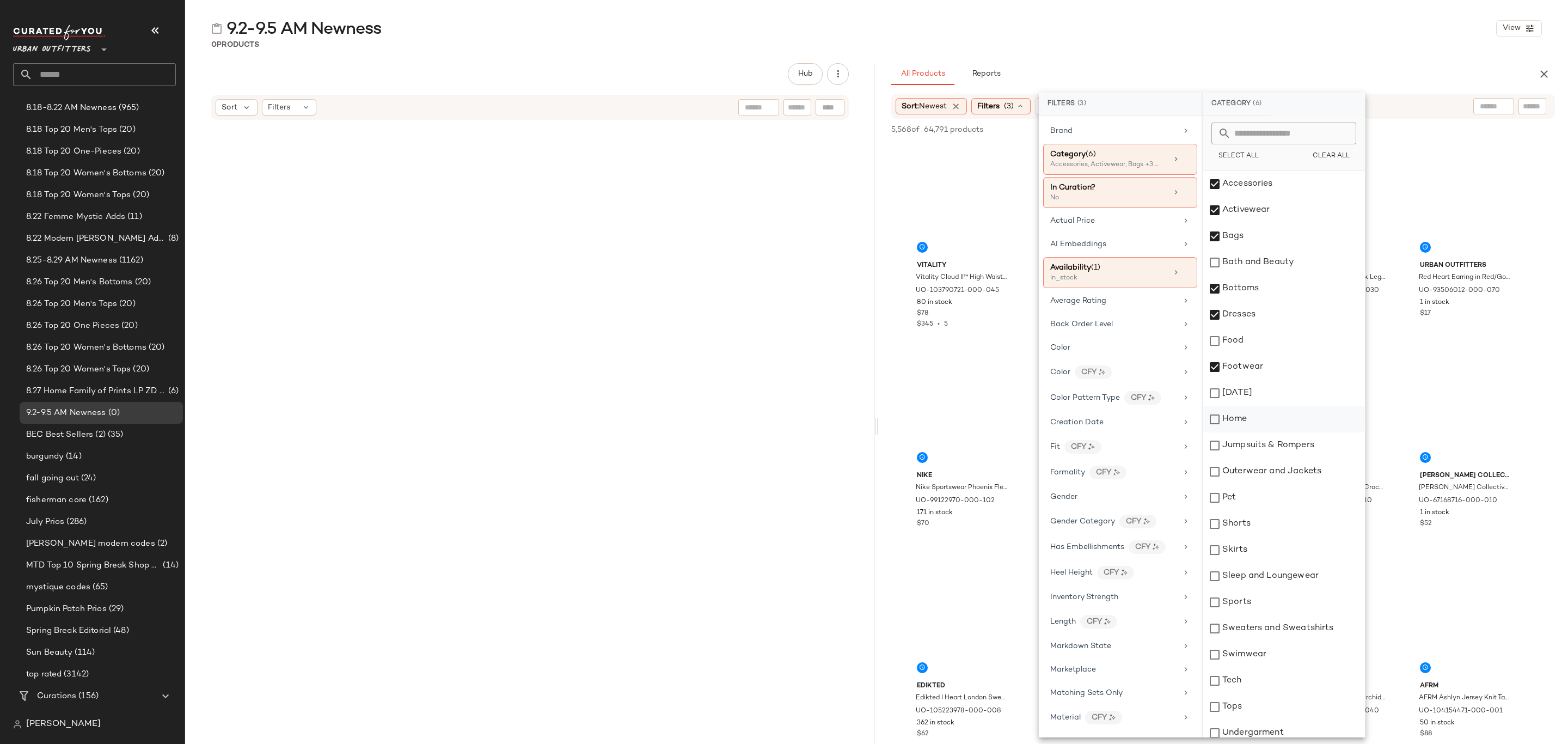
click at [1270, 421] on div "Home" at bounding box center [1284, 419] width 163 height 26
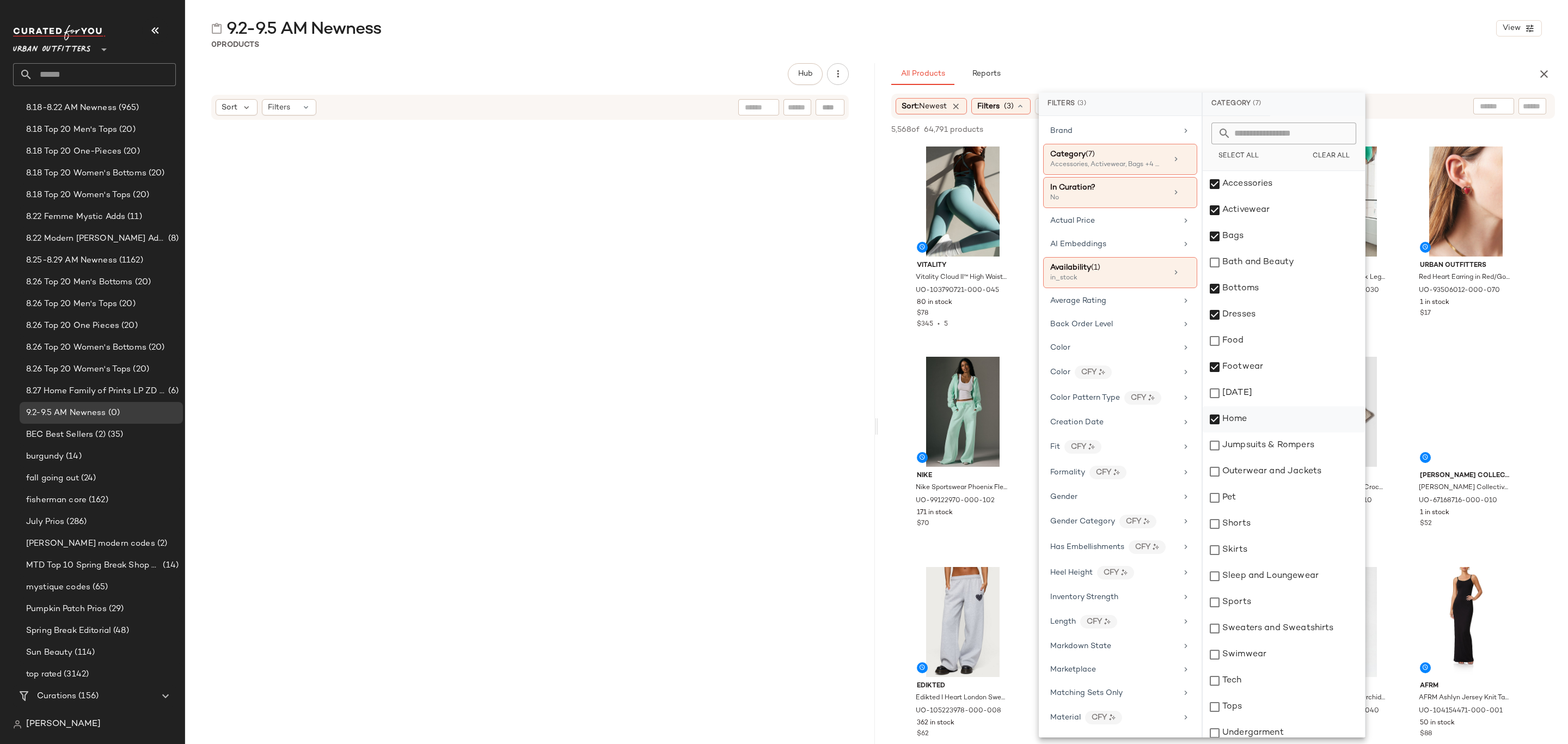
click at [1276, 423] on div "Home" at bounding box center [1284, 419] width 163 height 26
click at [1287, 450] on div "Jumpsuits & Rompers" at bounding box center [1284, 445] width 163 height 26
click at [1290, 471] on div "Outerwear and Jackets" at bounding box center [1284, 471] width 163 height 26
drag, startPoint x: 1266, startPoint y: 522, endPoint x: 1265, endPoint y: 528, distance: 6.1
click at [1266, 524] on div "Shorts" at bounding box center [1284, 524] width 163 height 26
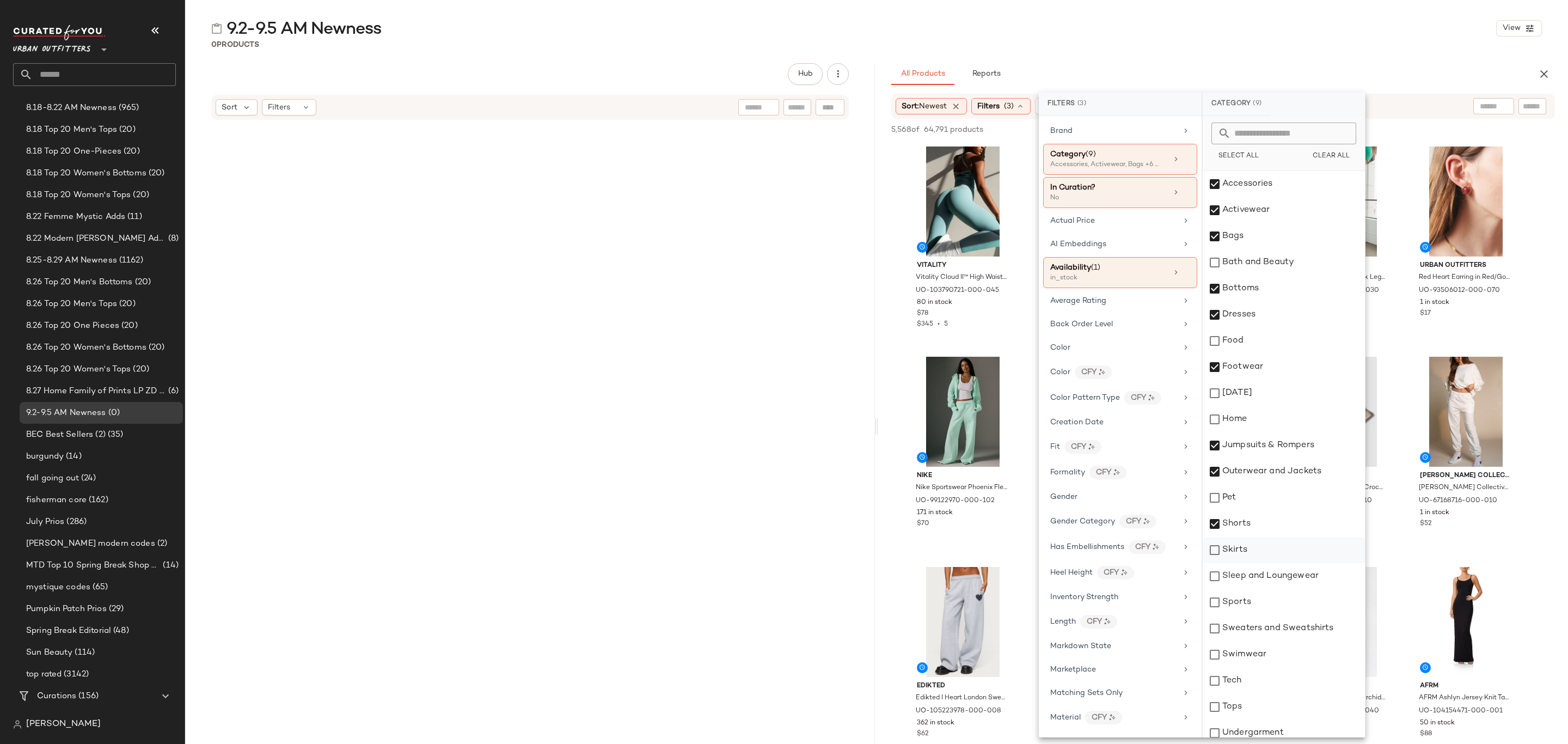
click at [1265, 557] on div "Skirts" at bounding box center [1284, 550] width 163 height 26
click at [1265, 572] on div "Sleep and Loungewear" at bounding box center [1284, 576] width 163 height 26
click at [1269, 634] on div "Sweaters and Sweatshirts" at bounding box center [1284, 628] width 163 height 26
click at [1263, 653] on div "Swimwear" at bounding box center [1284, 655] width 163 height 26
click at [1243, 709] on div "Tops" at bounding box center [1284, 707] width 163 height 26
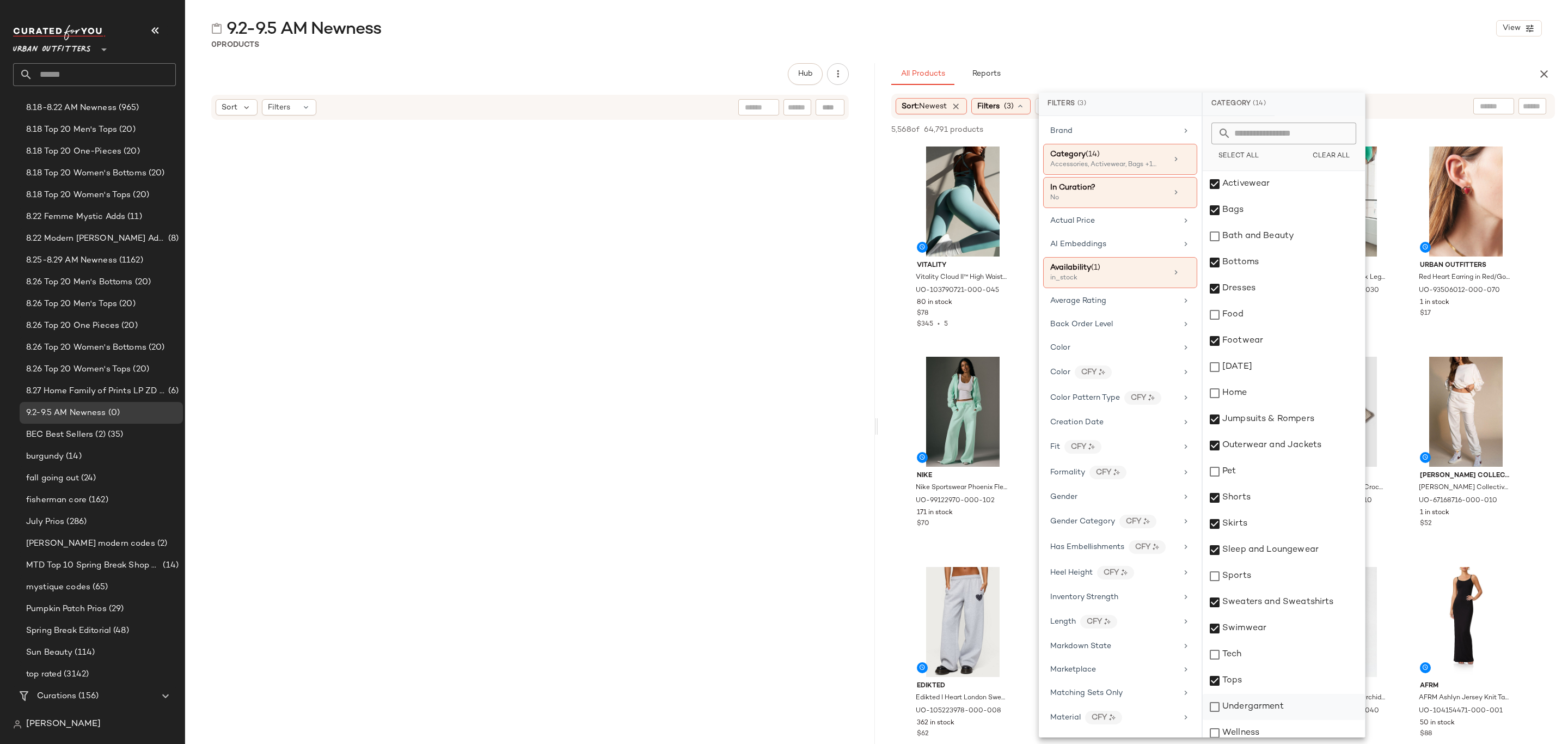
scroll to position [34, 0]
click at [1271, 701] on div "Undergarment" at bounding box center [1284, 698] width 163 height 26
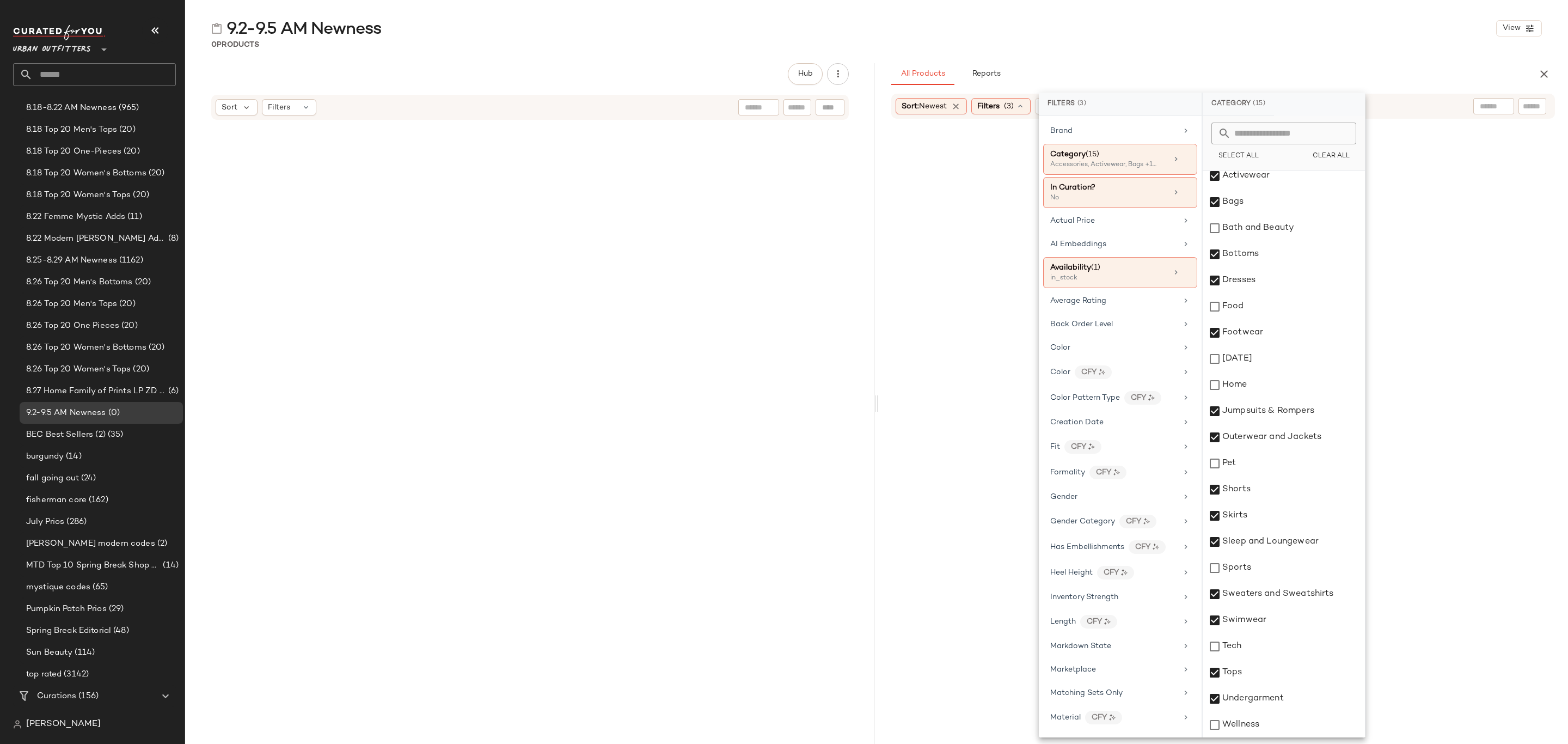
click at [1394, 39] on div "0 Products" at bounding box center [877, 44] width 1383 height 11
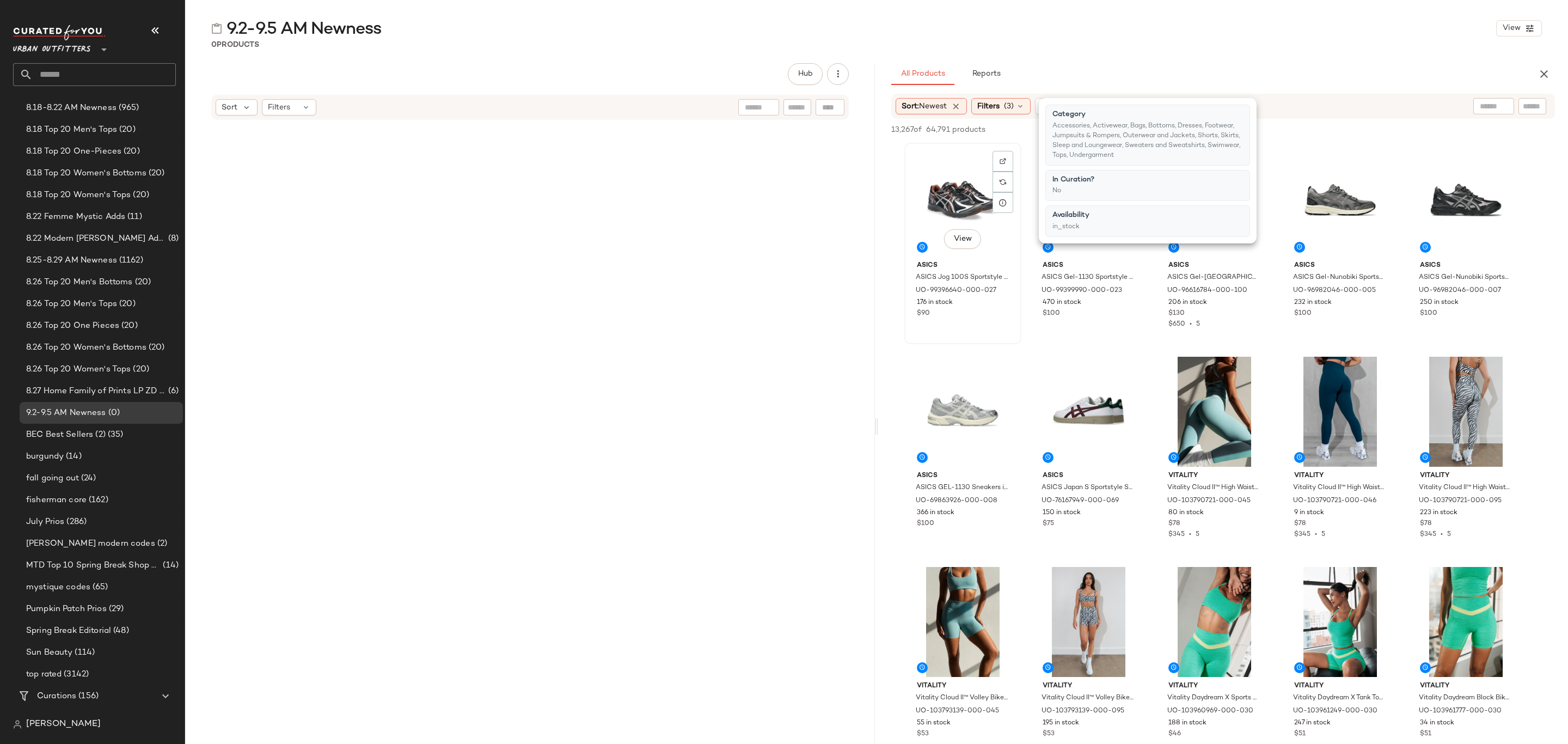
click at [941, 165] on div "View" at bounding box center [963, 202] width 110 height 110
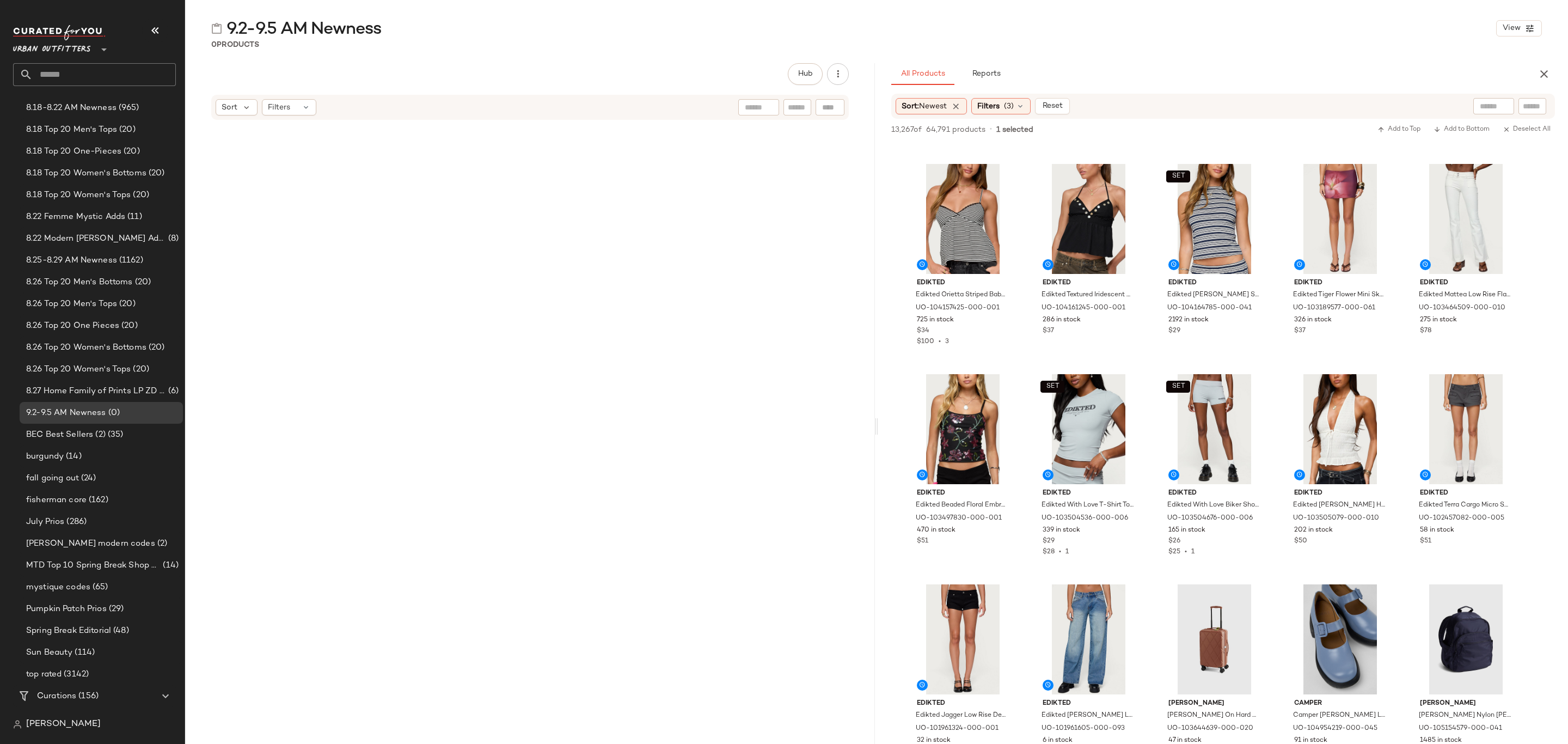
scroll to position [23770, 0]
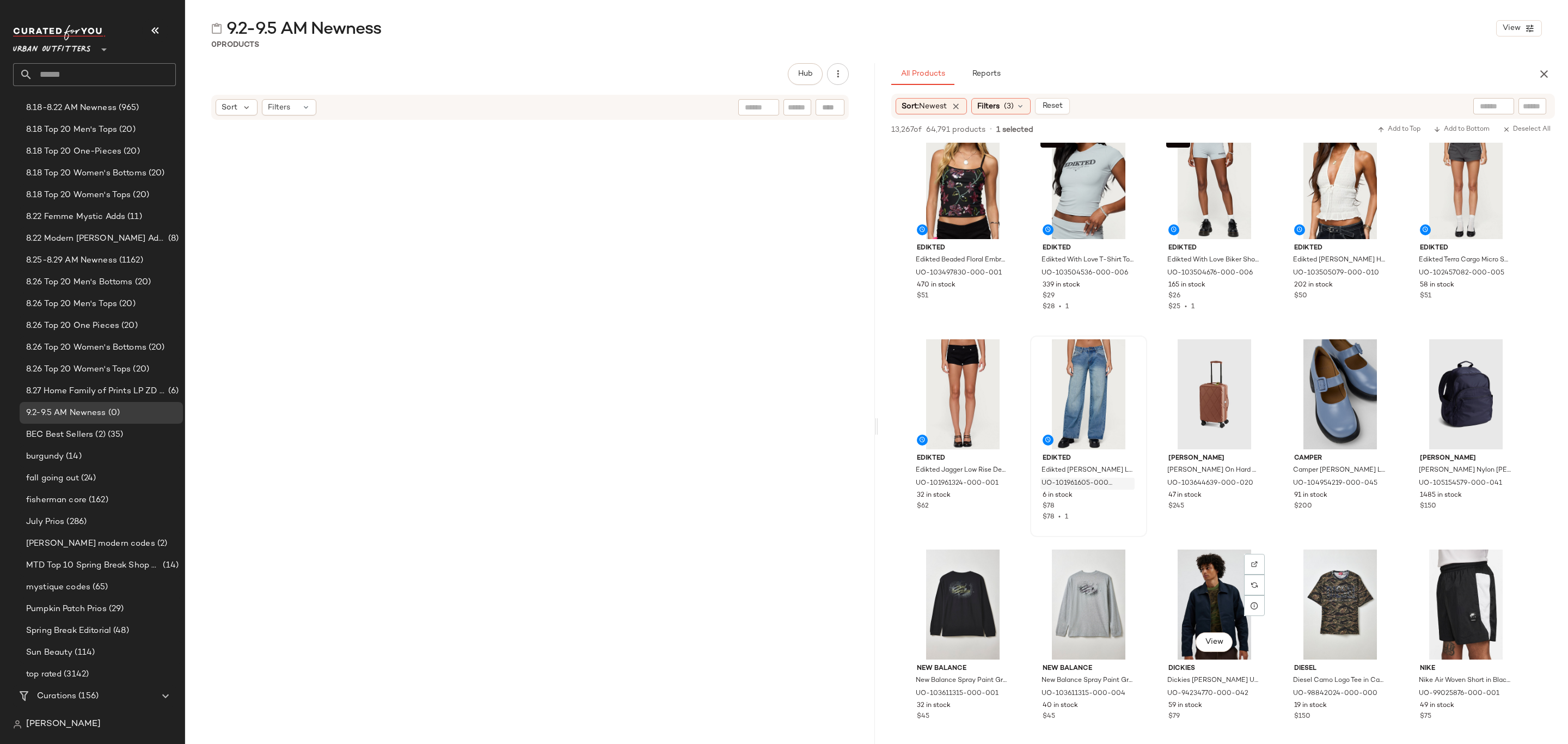
click at [1113, 490] on div "UO-101961605-000-093" at bounding box center [1087, 483] width 94 height 12
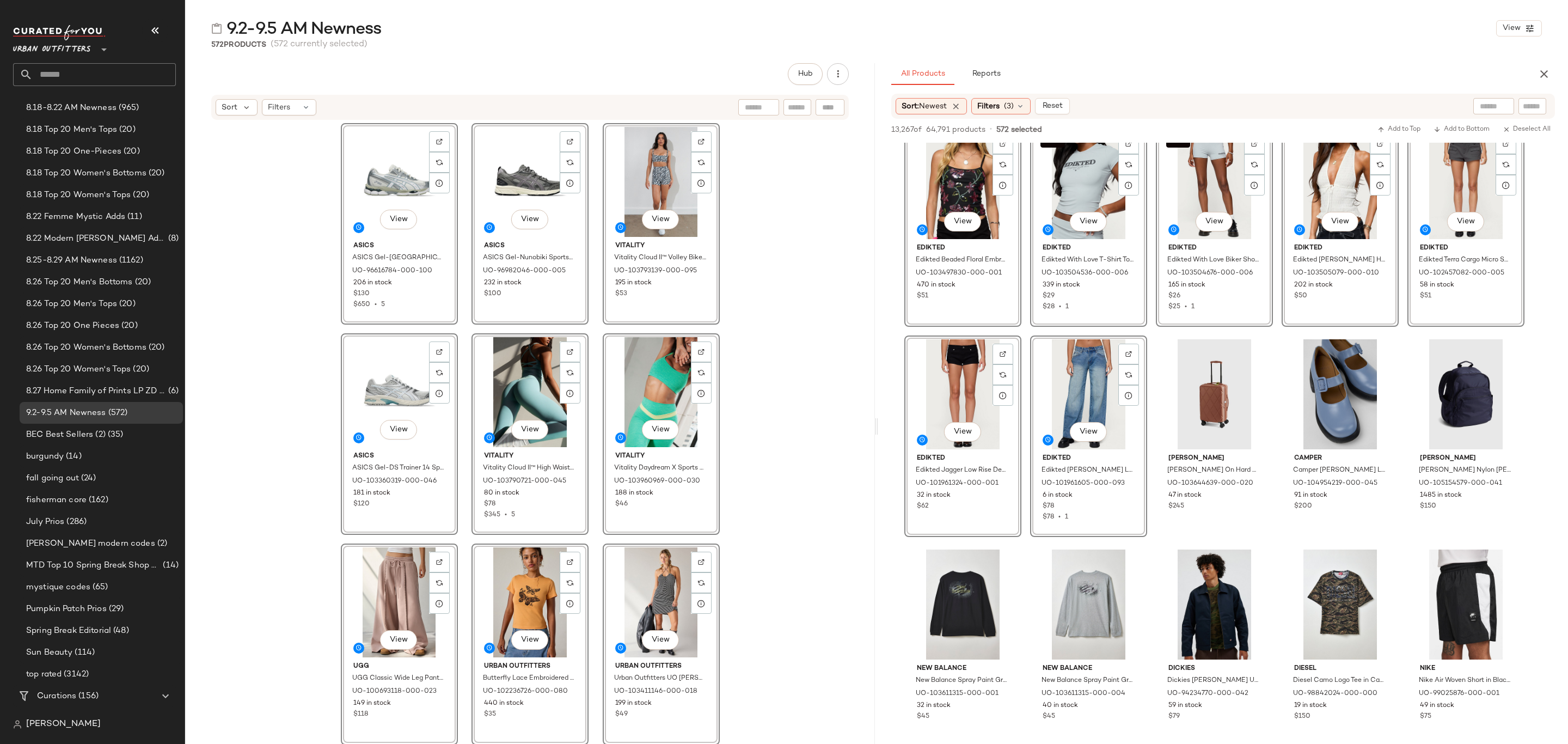
scroll to position [0, 0]
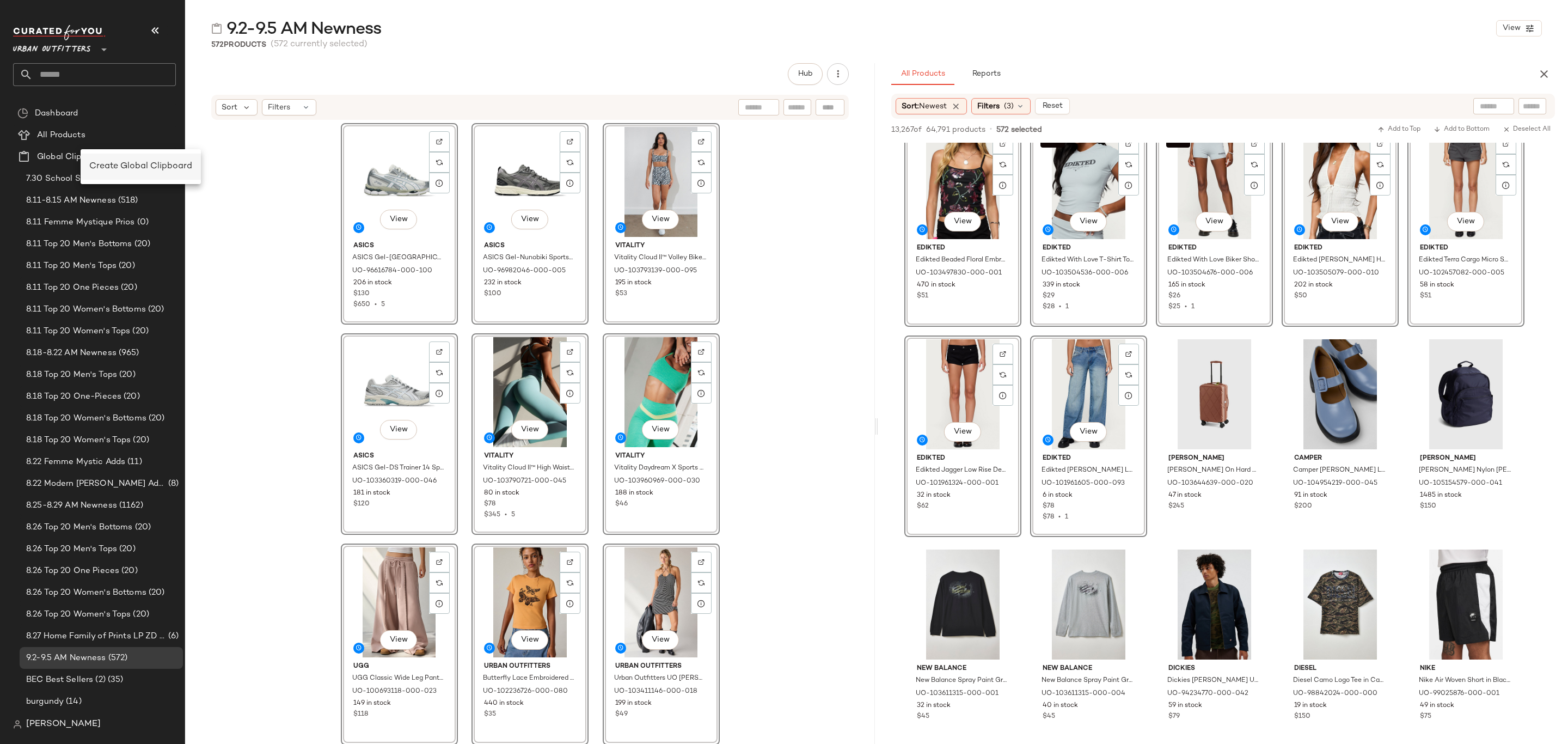
click at [141, 166] on span "Create Global Clipboard" at bounding box center [141, 166] width 103 height 9
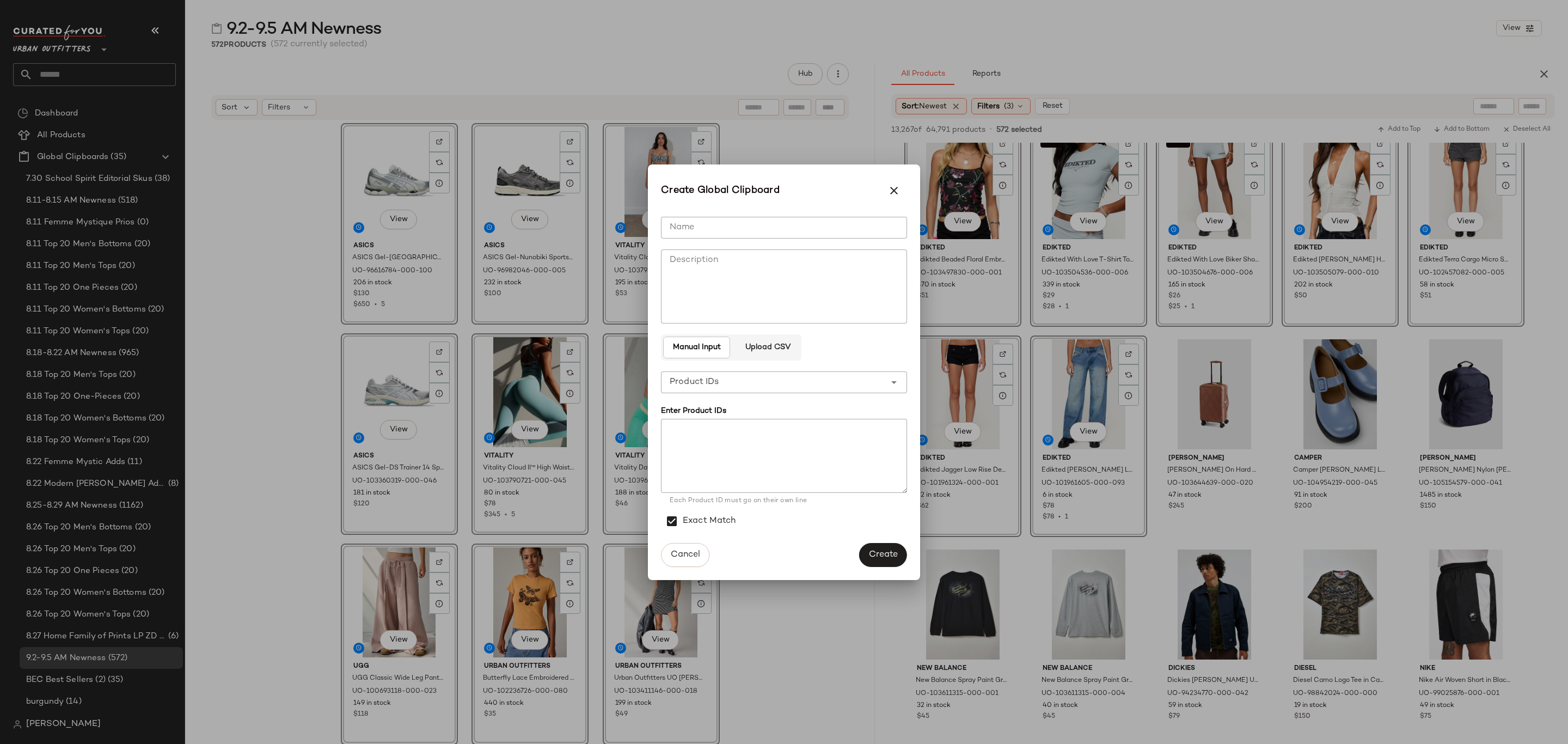
click at [789, 223] on input "Name" at bounding box center [784, 228] width 246 height 22
type input "**********"
click at [814, 461] on textarea at bounding box center [784, 456] width 246 height 74
click at [721, 443] on textarea at bounding box center [784, 456] width 246 height 74
paste textarea "**********"
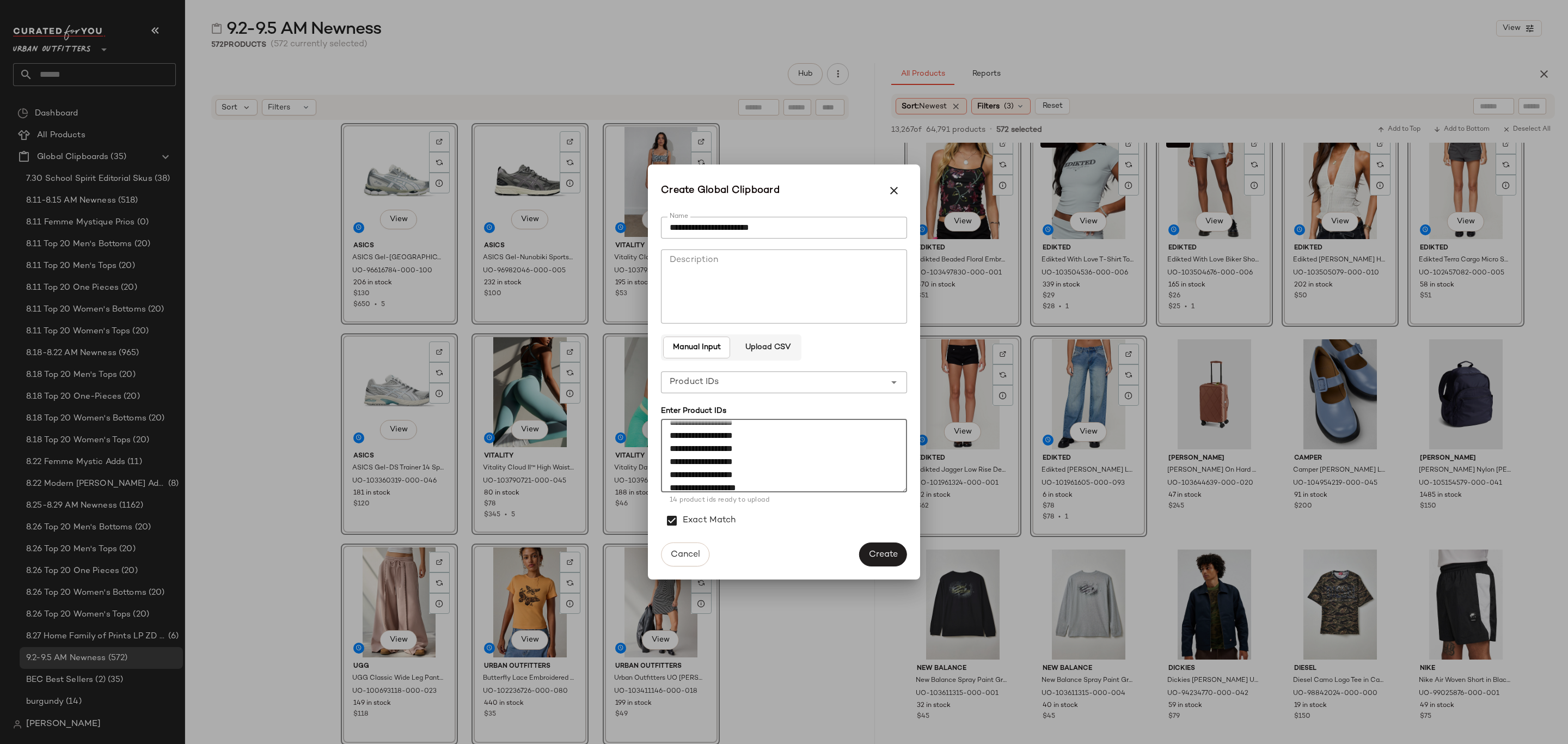
scroll to position [125, 0]
click at [754, 482] on textarea "**********" at bounding box center [784, 456] width 246 height 74
paste textarea "**********"
type textarea "**********"
click at [884, 553] on span "Create" at bounding box center [883, 554] width 29 height 10
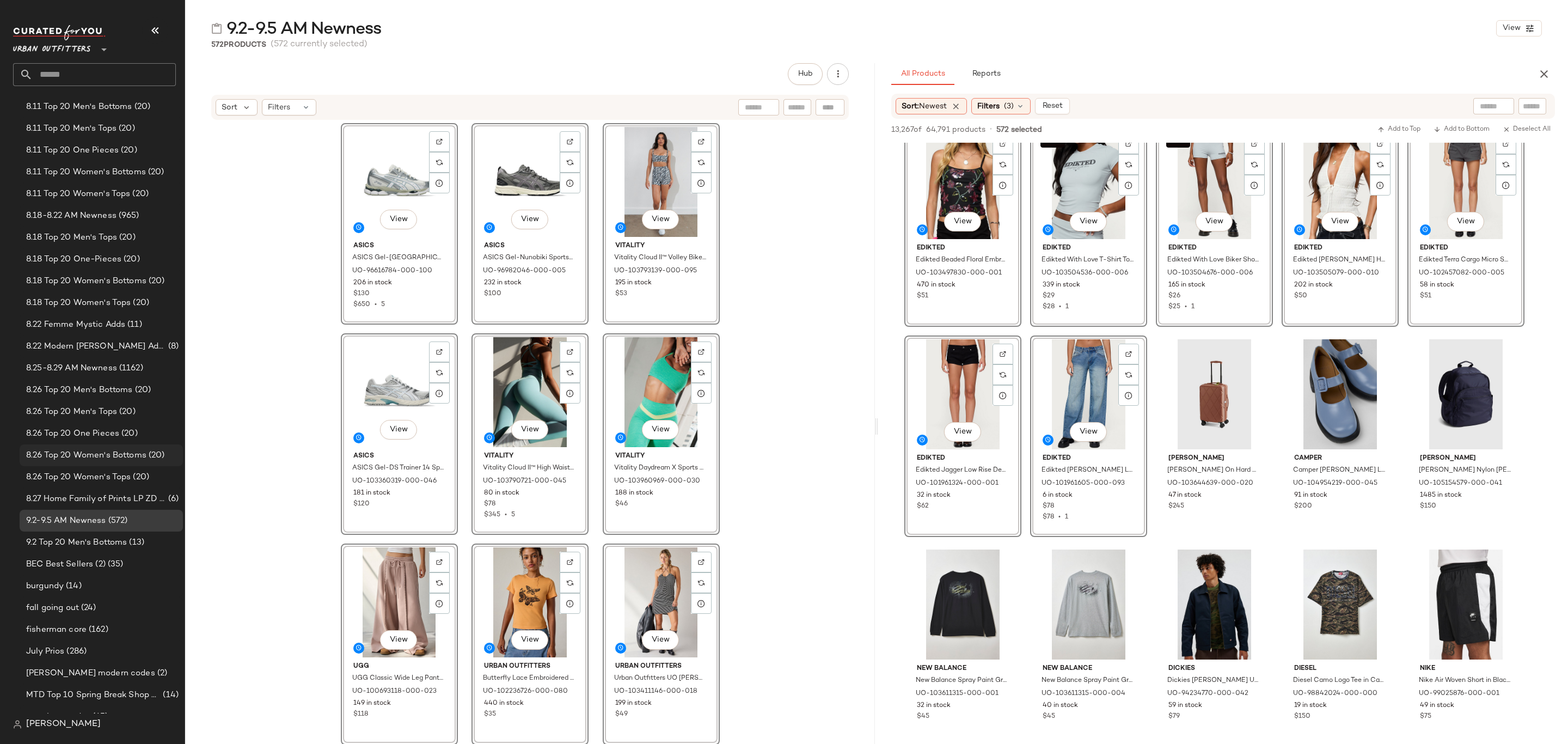
scroll to position [245, 0]
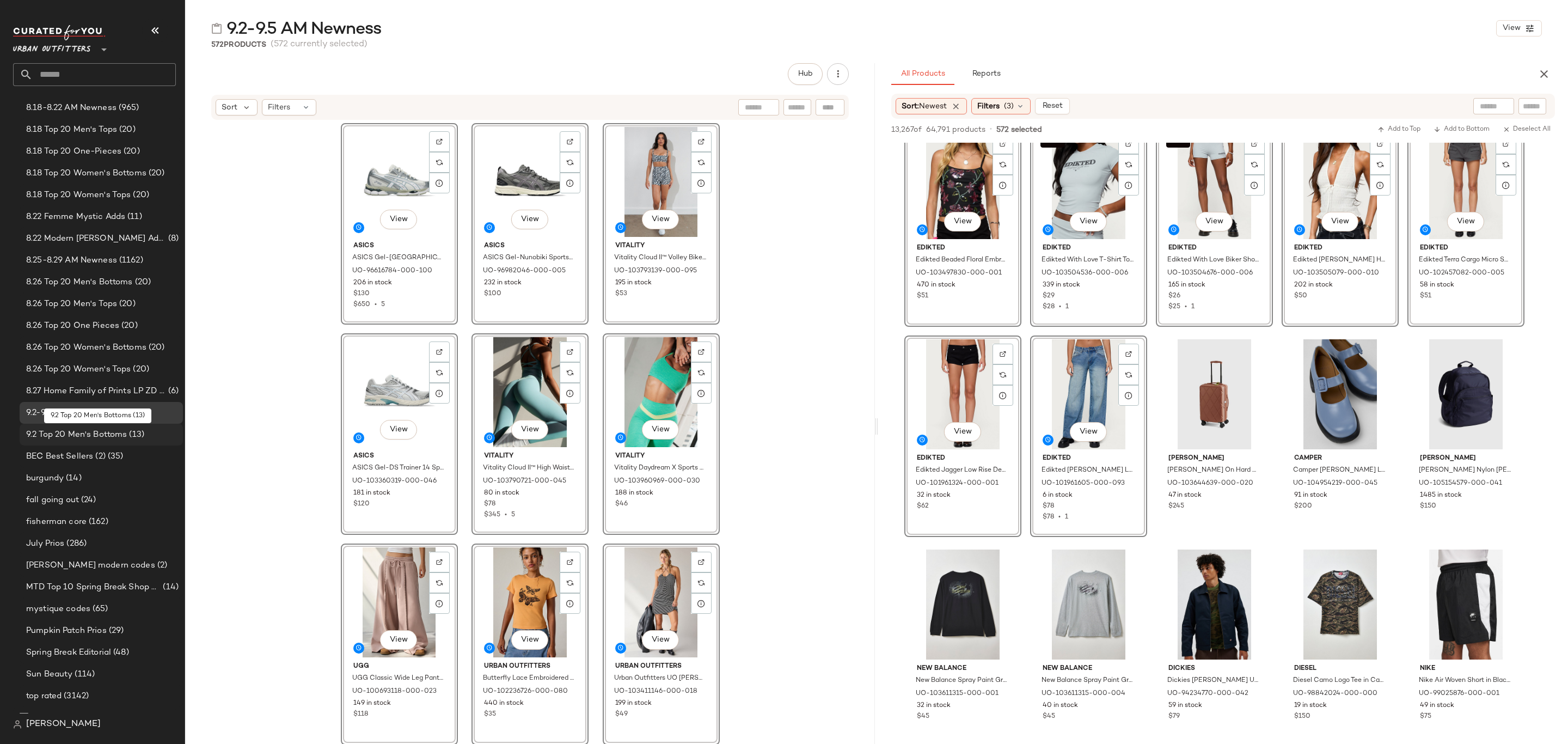
click at [123, 437] on span "9.2 Top 20 Men's Bottoms" at bounding box center [76, 435] width 100 height 13
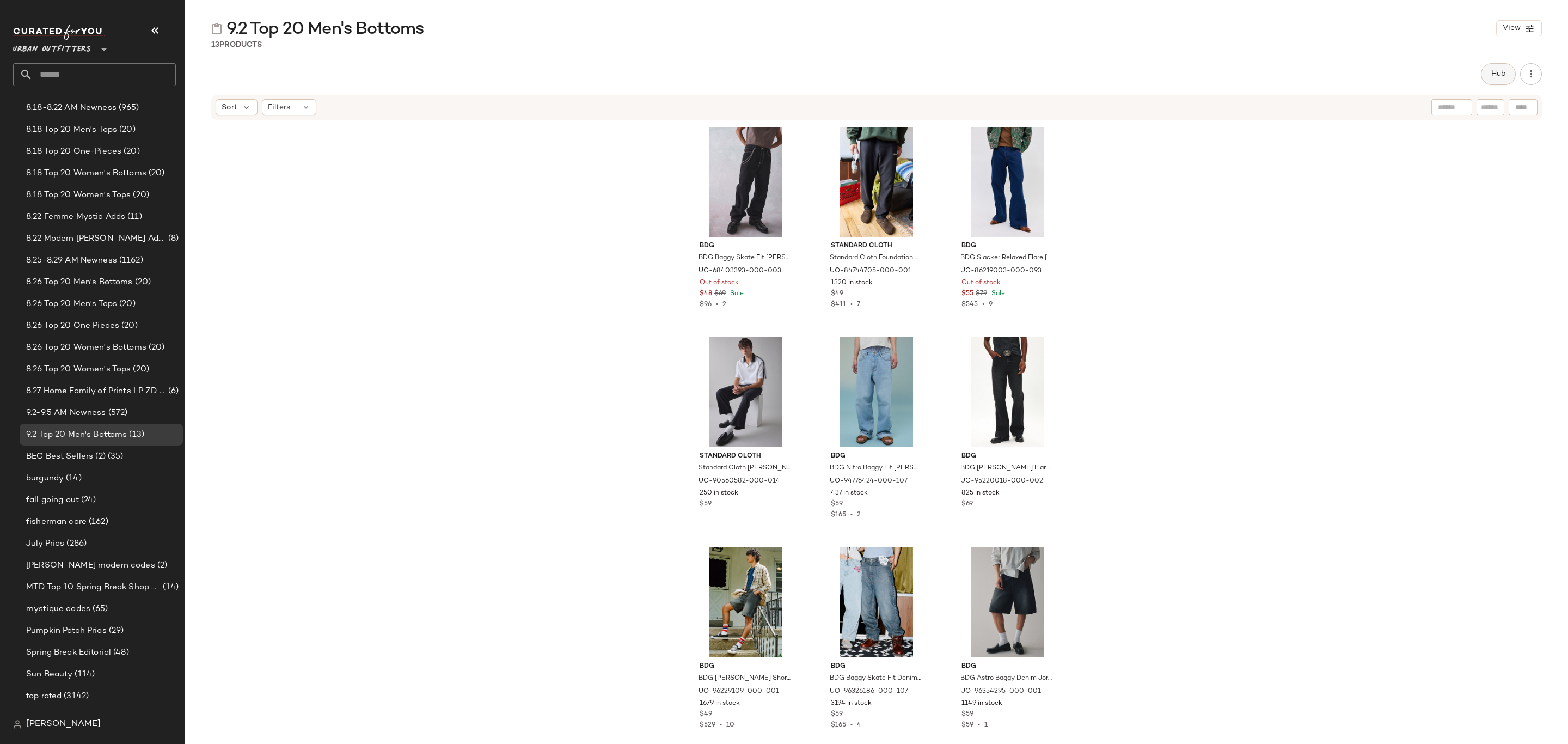
click at [1493, 80] on button "Hub" at bounding box center [1498, 74] width 35 height 22
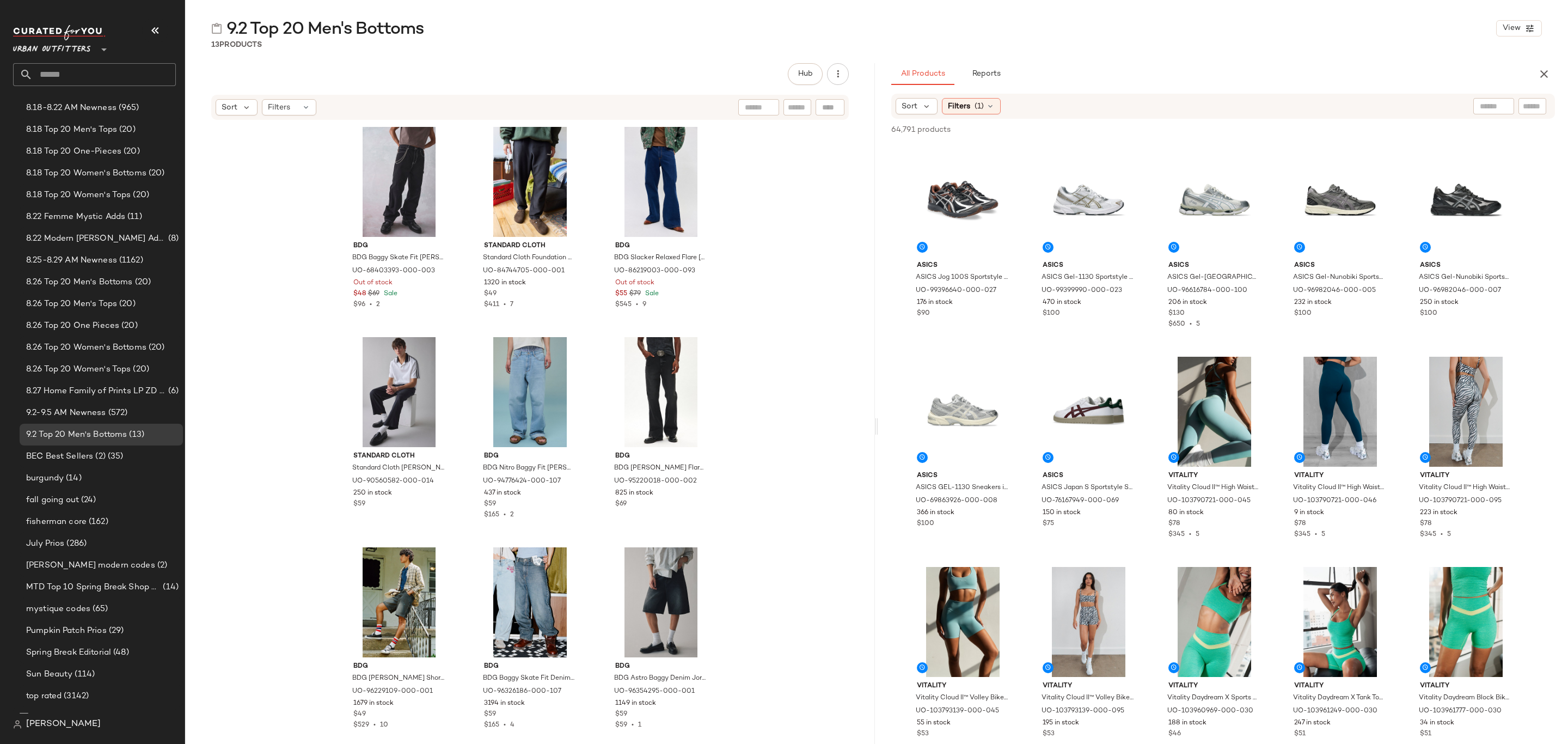
click at [1534, 105] on input "text" at bounding box center [1532, 106] width 19 height 12
paste input "********"
type input "********"
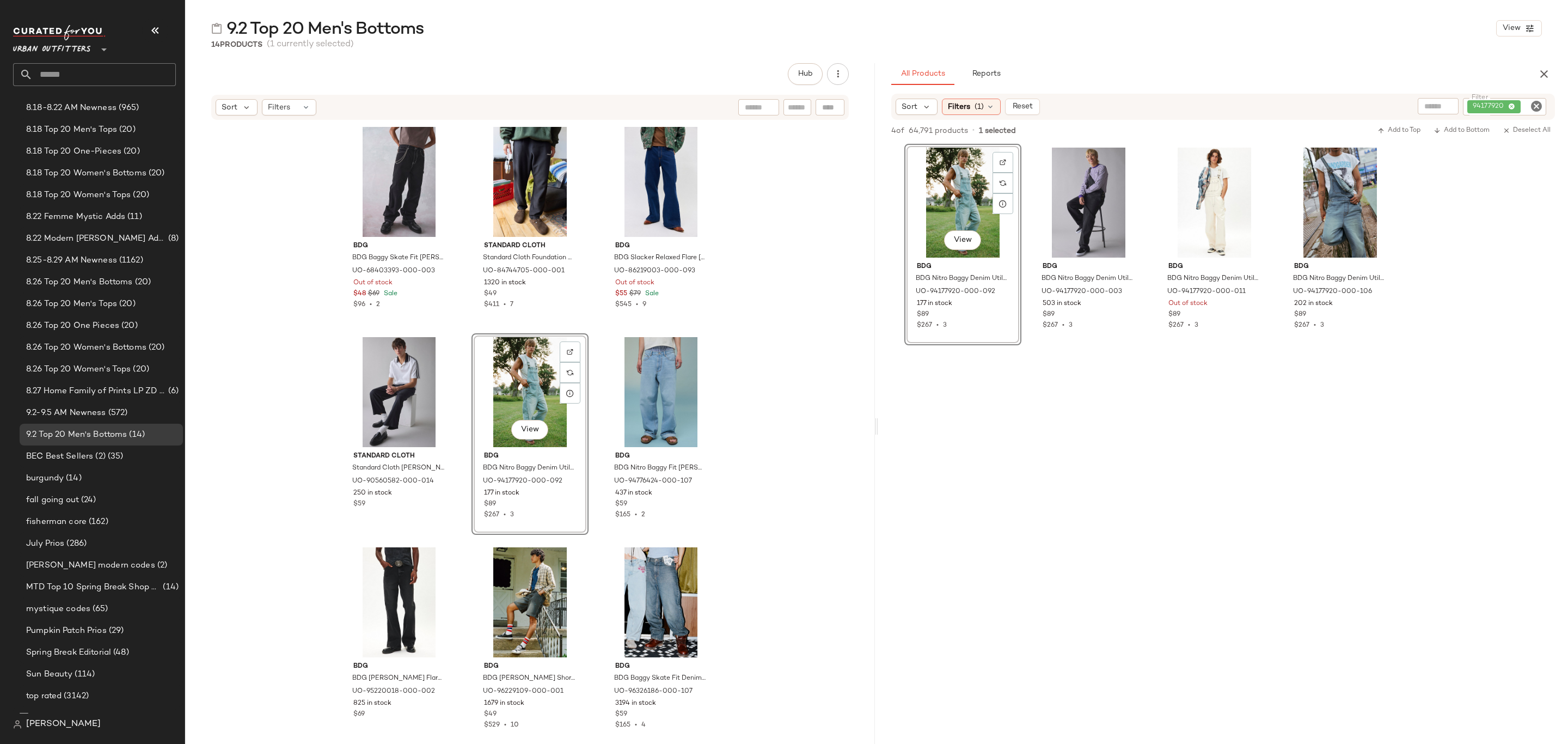
click at [1539, 103] on icon "Clear Filter" at bounding box center [1536, 106] width 13 height 13
paste input "********"
type input "********"
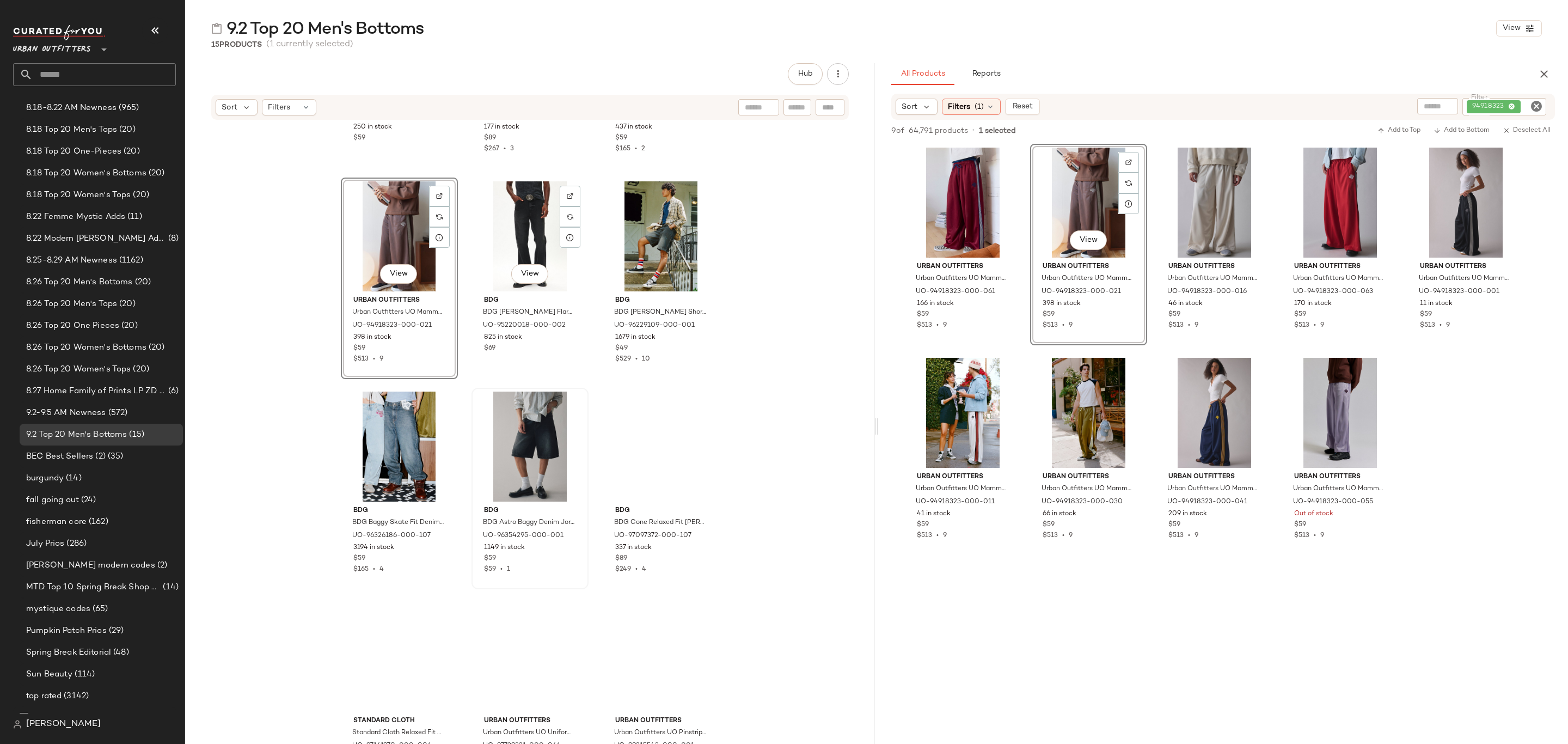
scroll to position [397, 0]
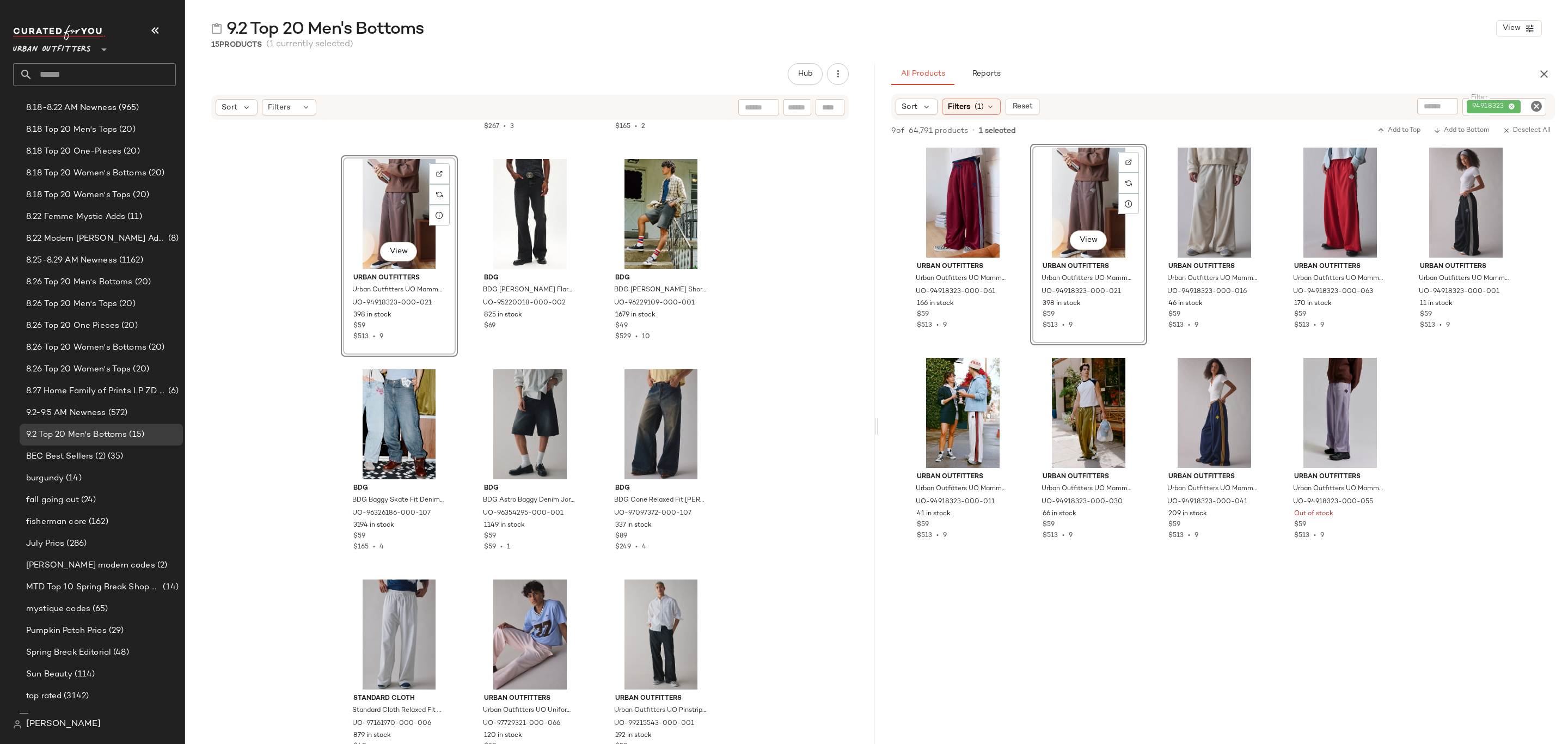
click at [1534, 100] on icon "Clear Filter" at bounding box center [1536, 106] width 13 height 13
paste input "********"
type input "********"
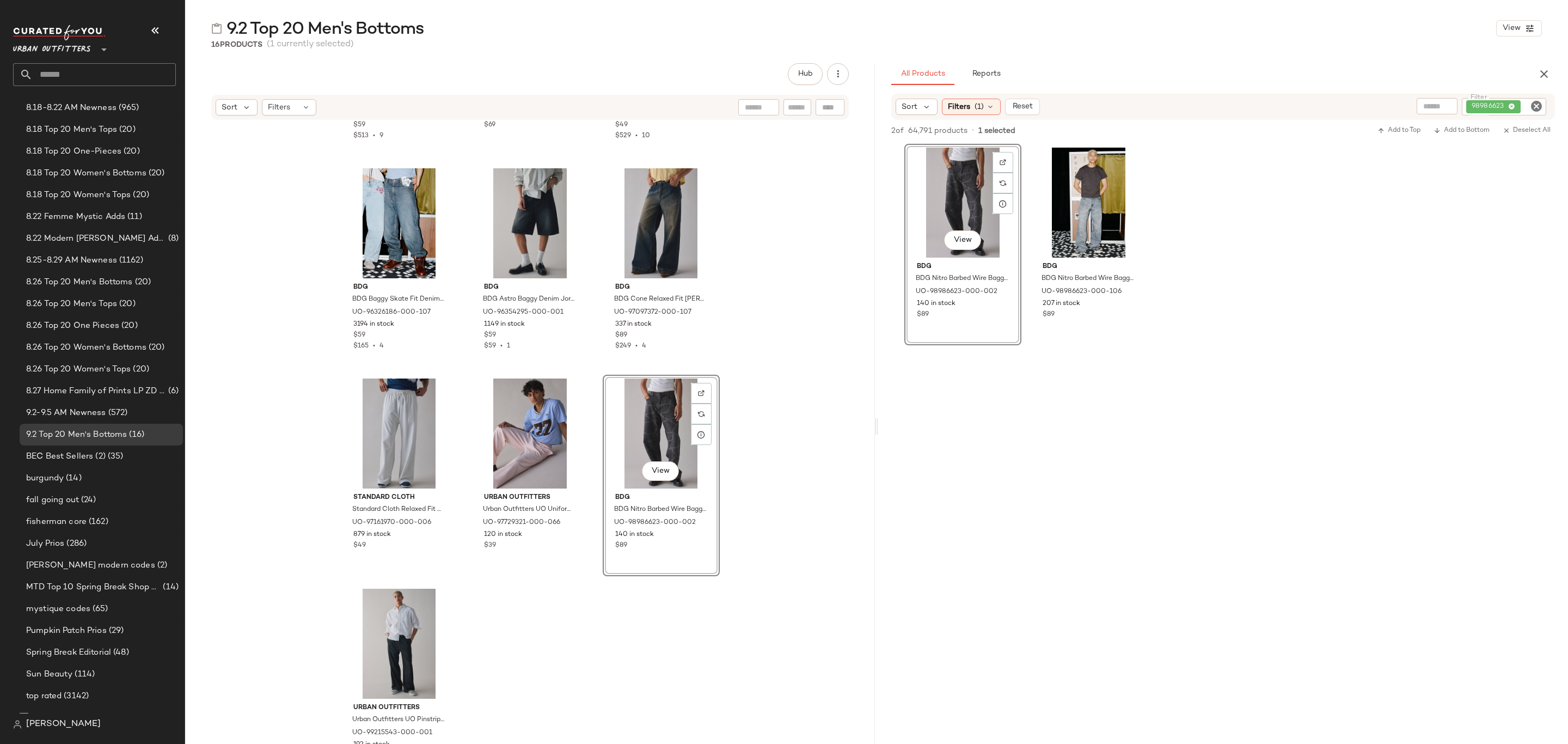
scroll to position [608, 0]
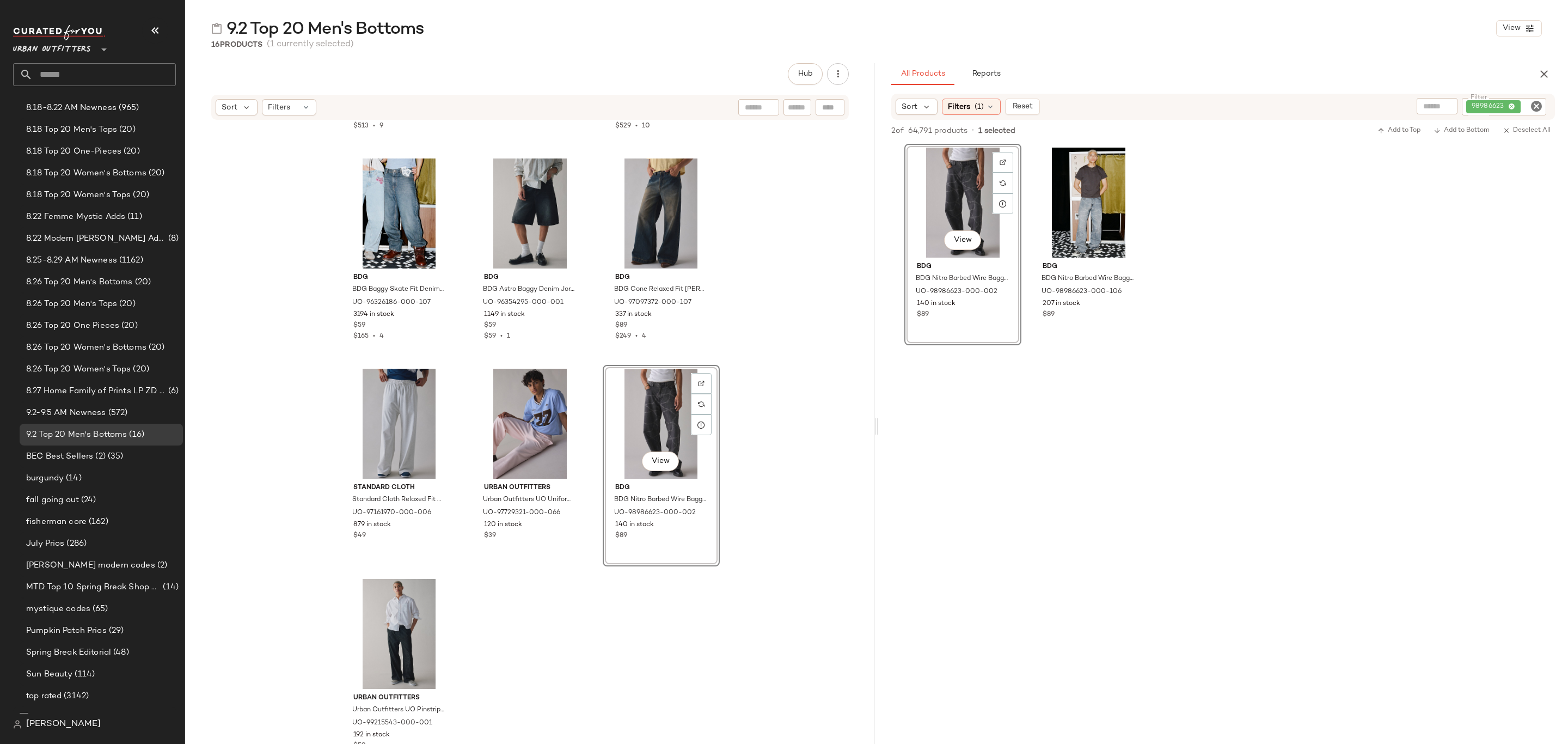
drag, startPoint x: 1538, startPoint y: 102, endPoint x: 1531, endPoint y: 101, distance: 7.1
click at [1538, 102] on icon "Clear Filter" at bounding box center [1536, 106] width 13 height 13
paste input "*********"
type input "*********"
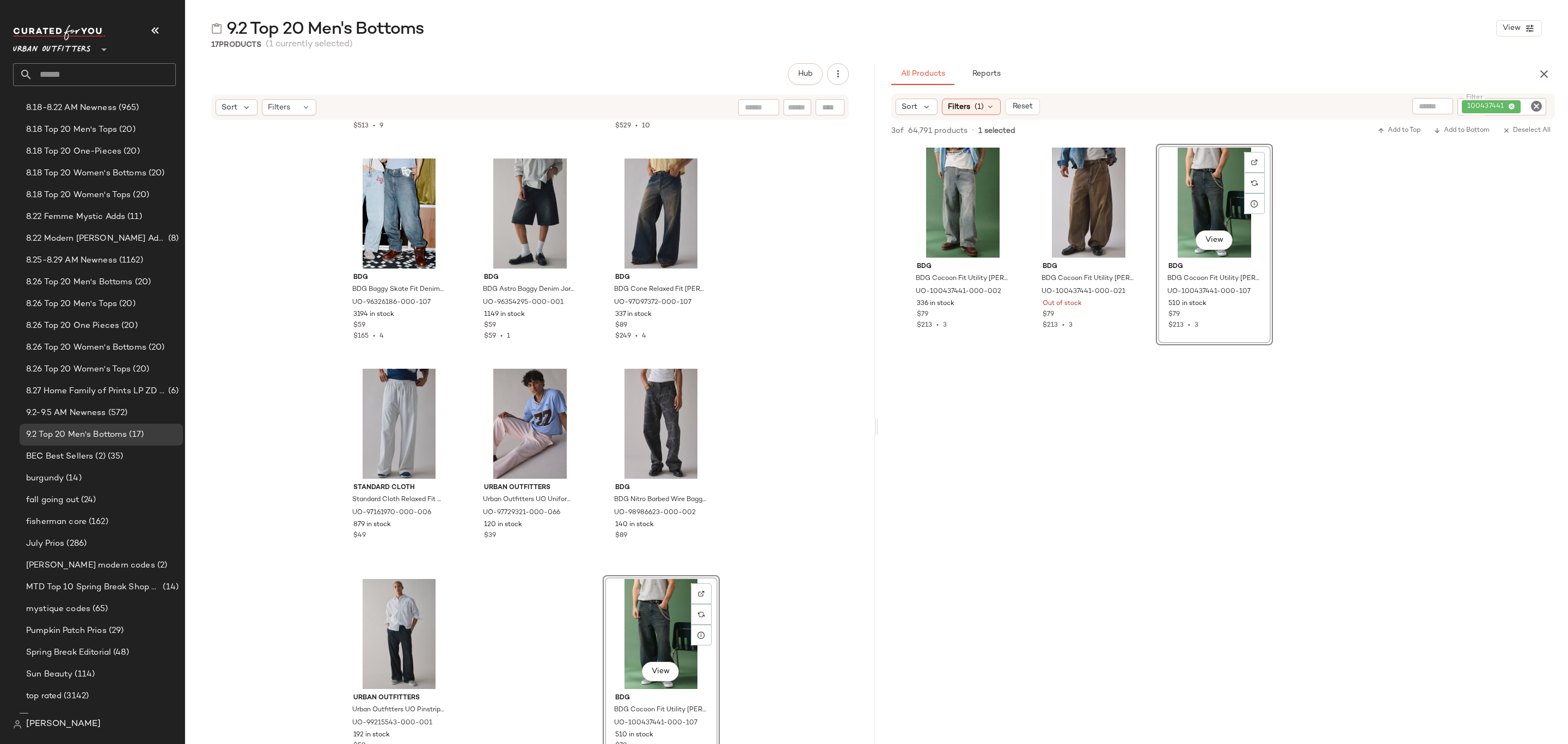
click at [1536, 105] on icon "Clear Filter" at bounding box center [1536, 106] width 13 height 13
paste input "*********"
type input "*********"
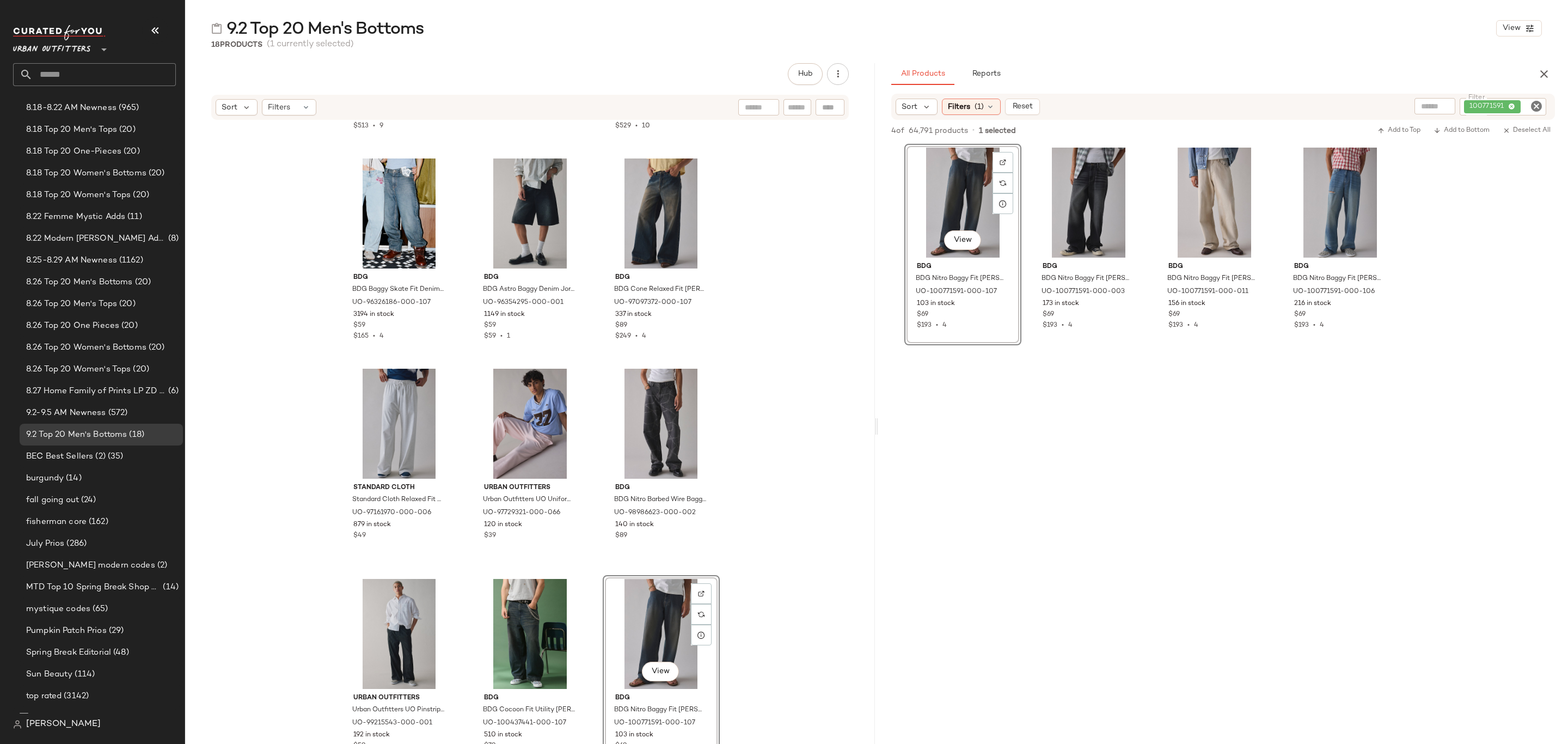
click at [1539, 108] on icon "Clear Filter" at bounding box center [1536, 106] width 13 height 13
paste input "*********"
type input "*********"
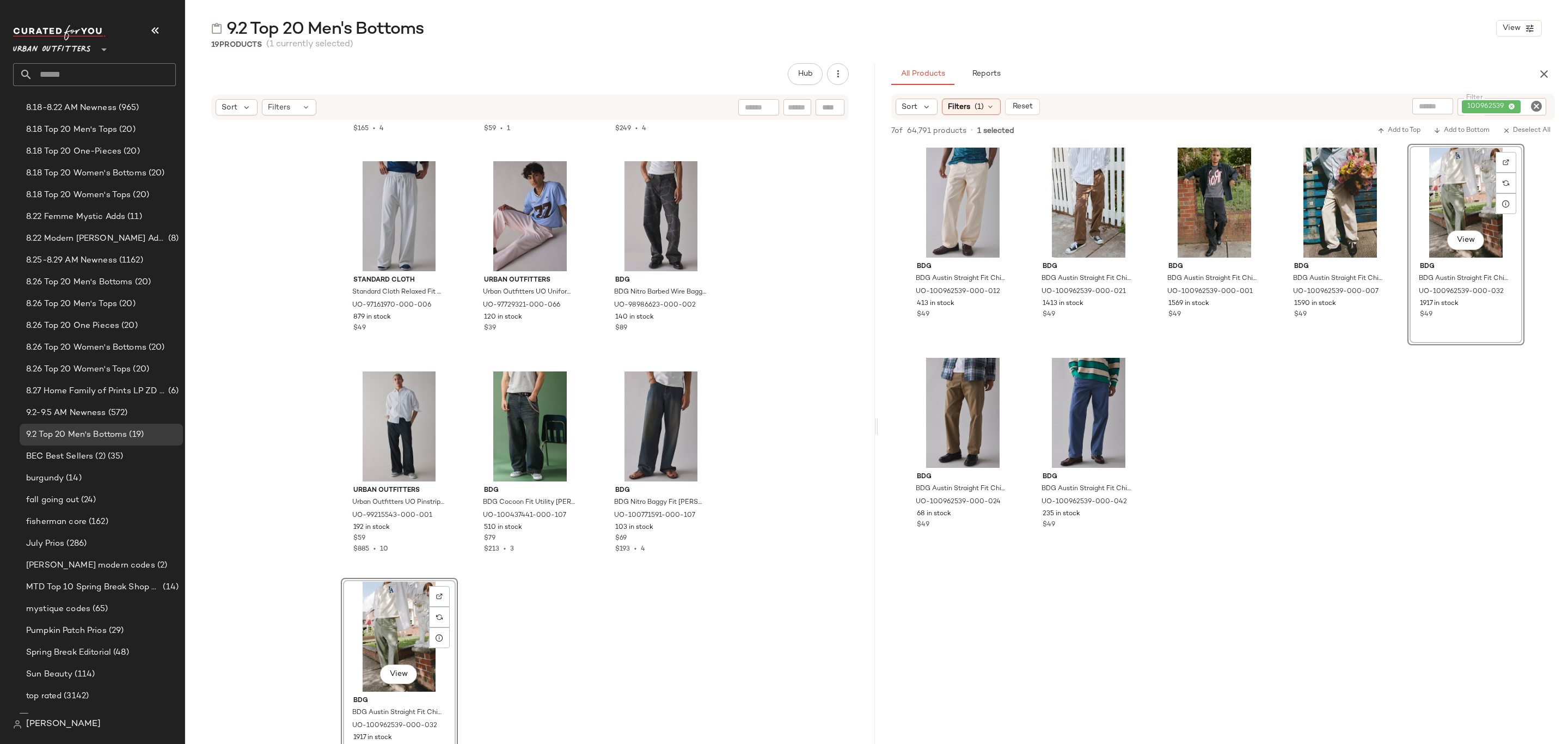
scroll to position [818, 0]
click at [1535, 104] on icon "Clear Filter" at bounding box center [1536, 106] width 13 height 13
paste input "*********"
type input "*********"
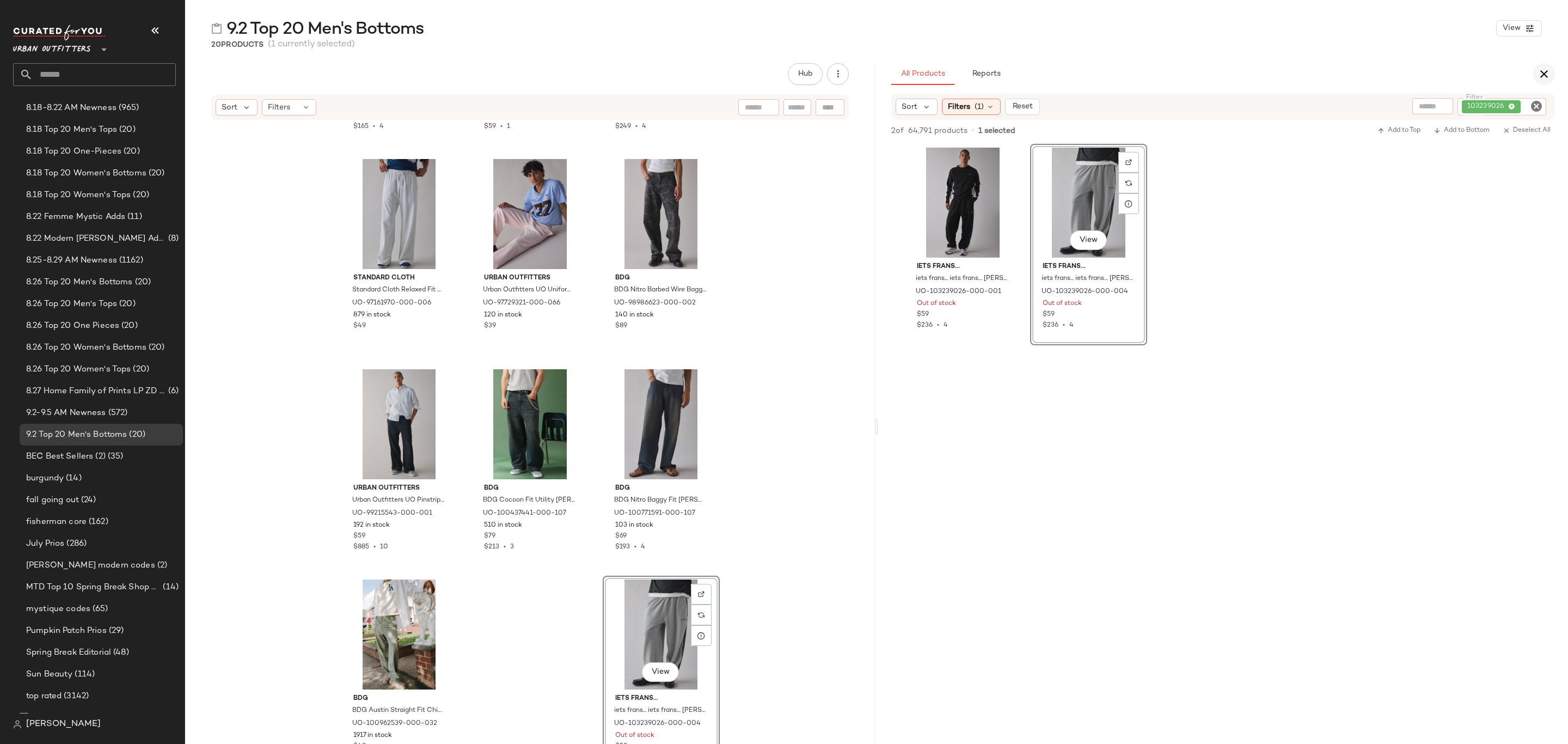
click at [1545, 70] on icon "button" at bounding box center [1544, 74] width 13 height 13
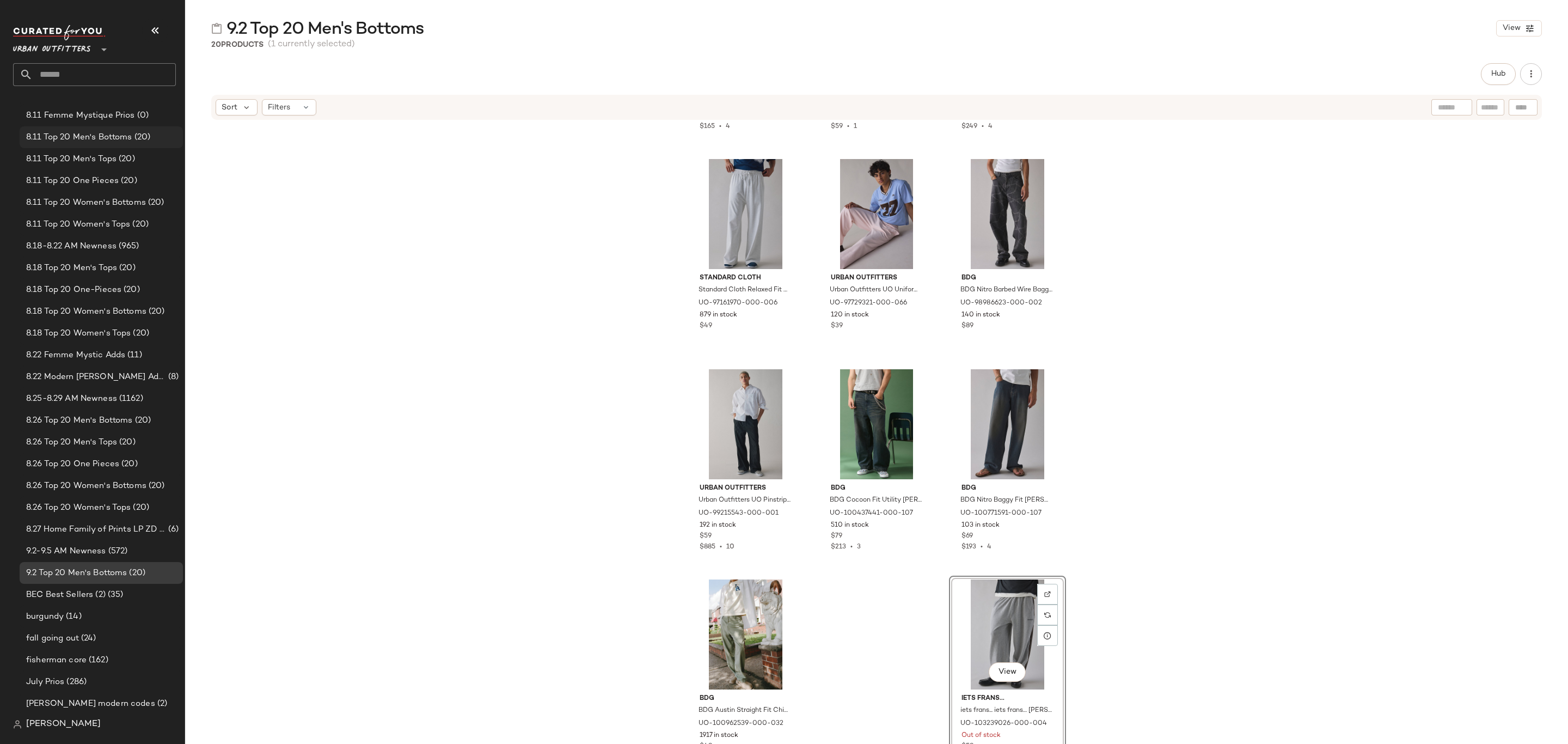
scroll to position [0, 0]
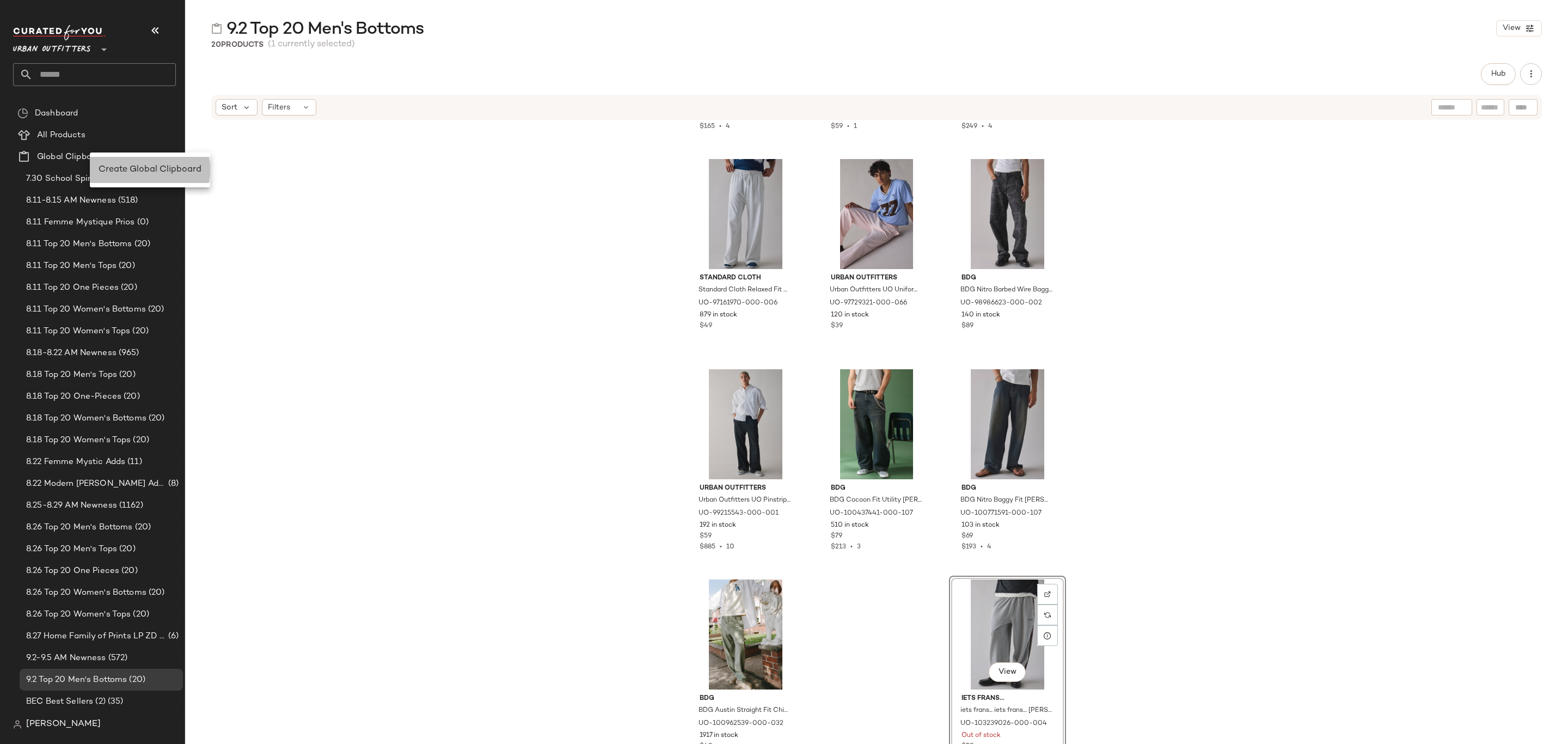
click at [157, 170] on span "Create Global Clipboard" at bounding box center [150, 169] width 103 height 9
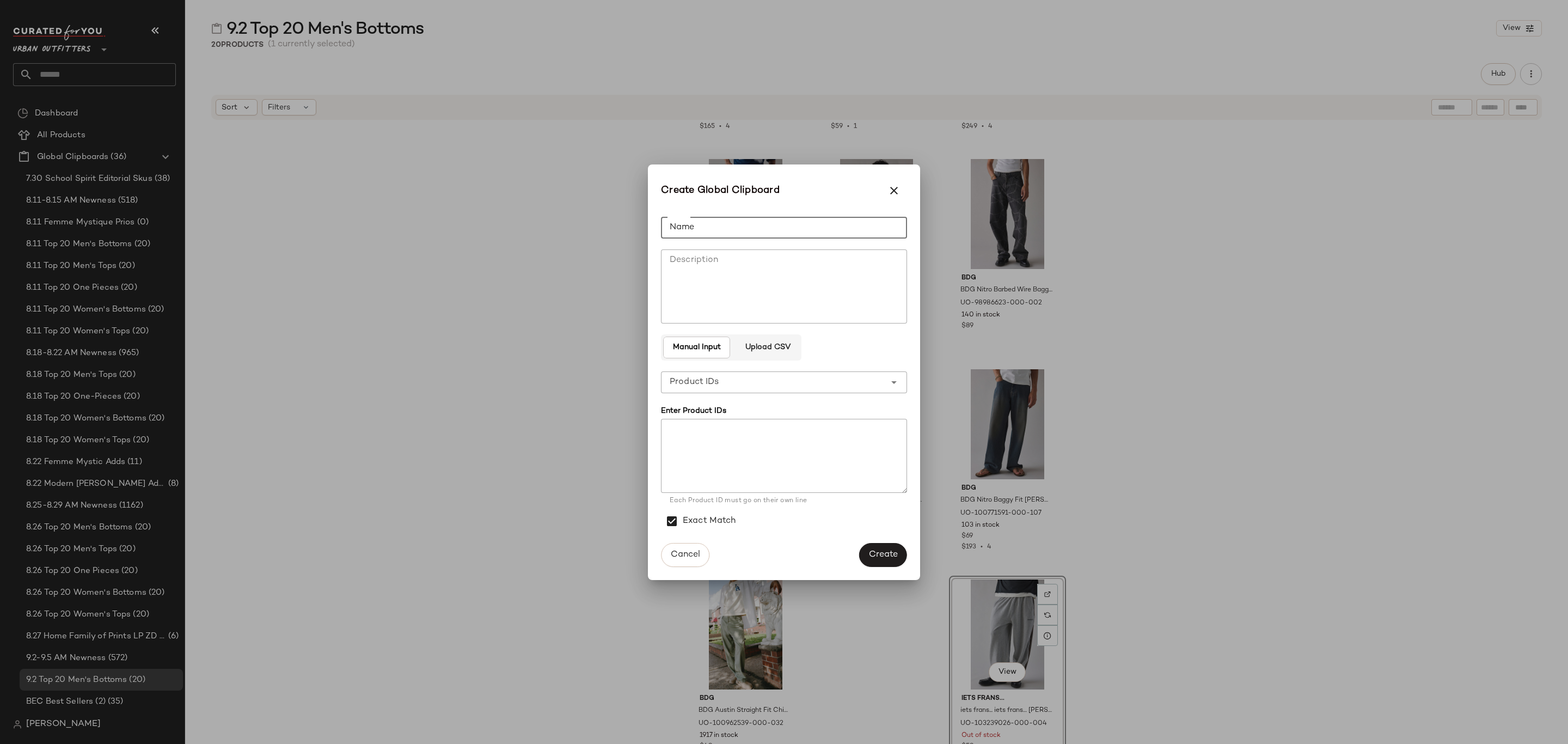
click at [779, 227] on input "Name" at bounding box center [784, 228] width 246 height 22
type input "**********"
click at [688, 426] on textarea at bounding box center [784, 456] width 246 height 74
paste textarea "**********"
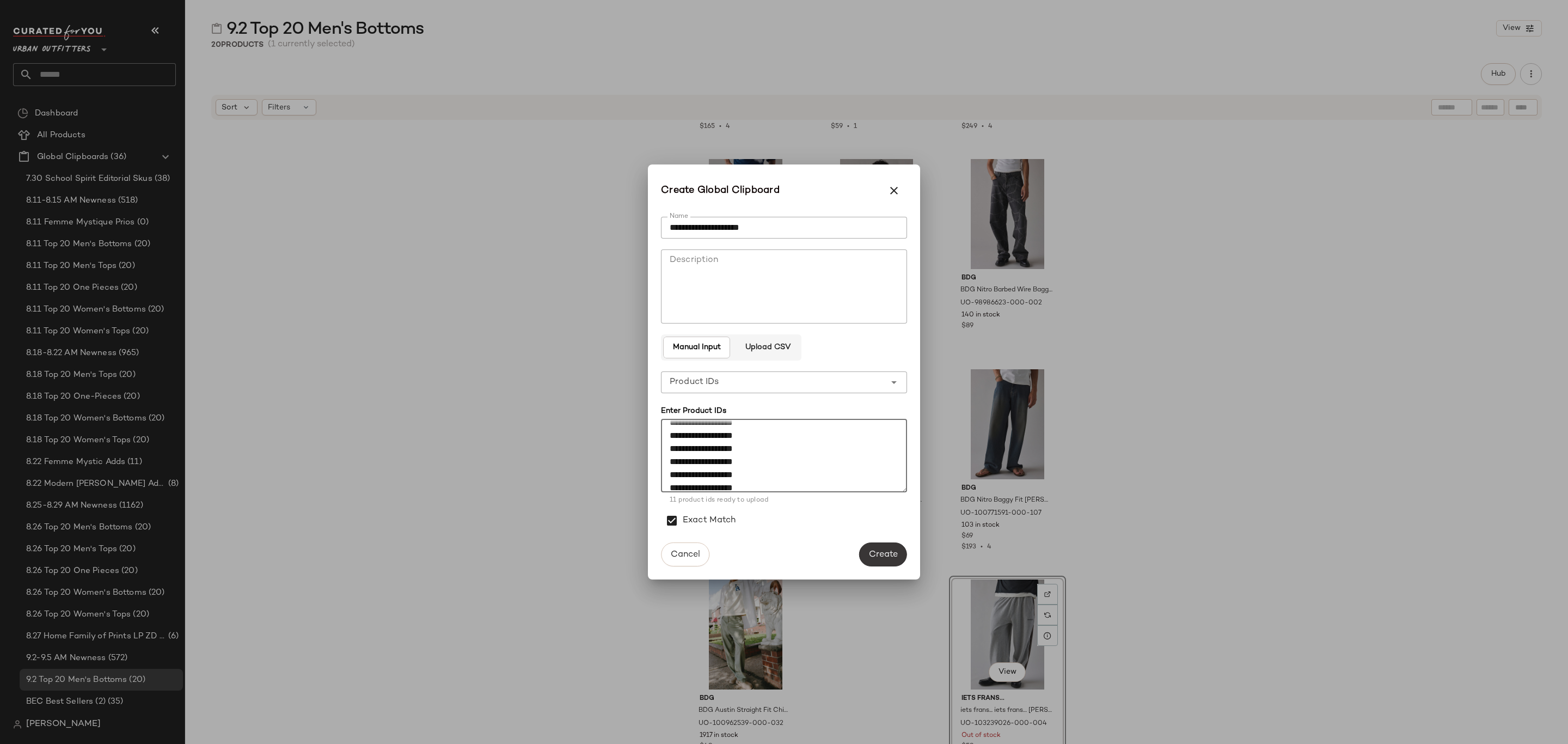
type textarea "**********"
click at [881, 553] on span "Create" at bounding box center [883, 554] width 29 height 10
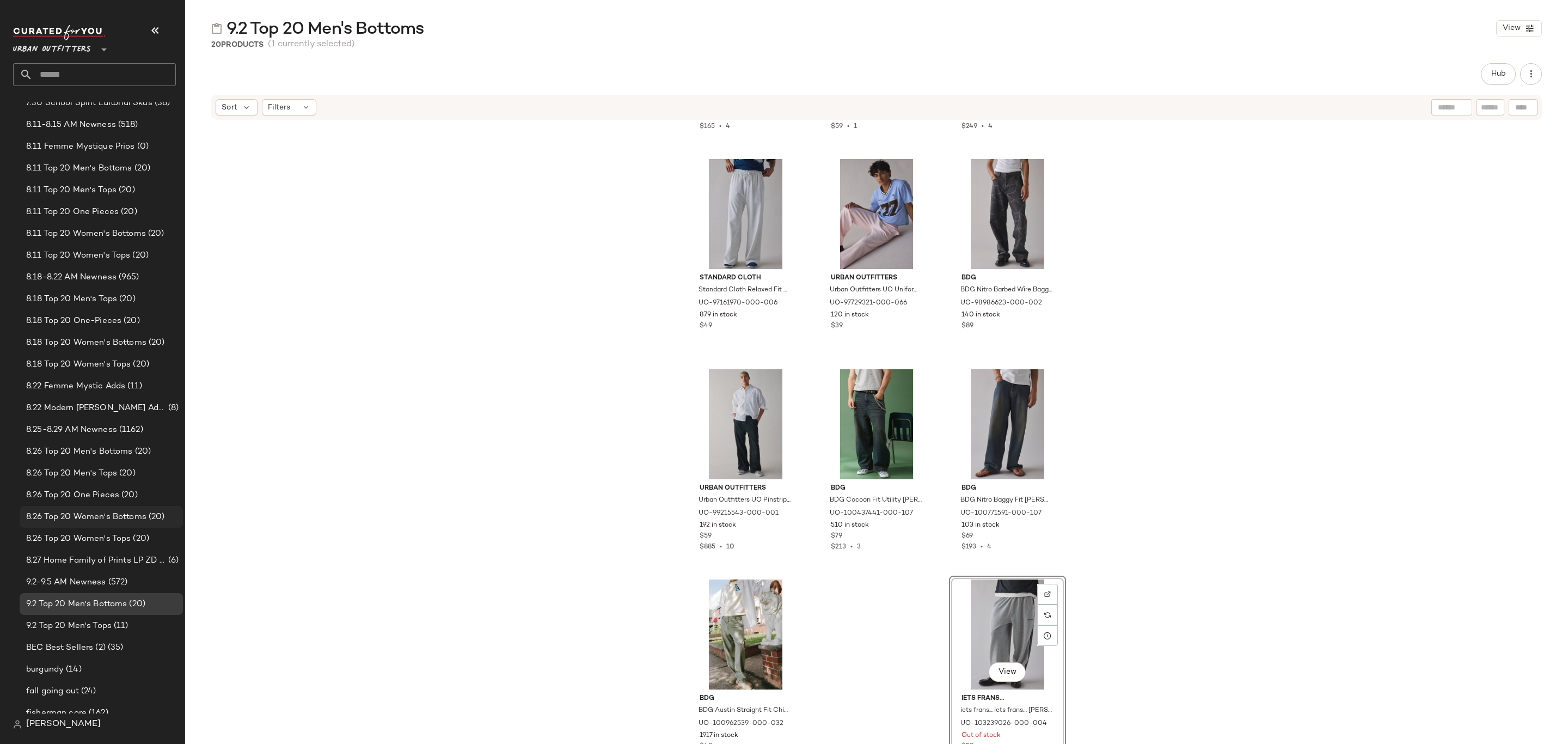
scroll to position [163, 0]
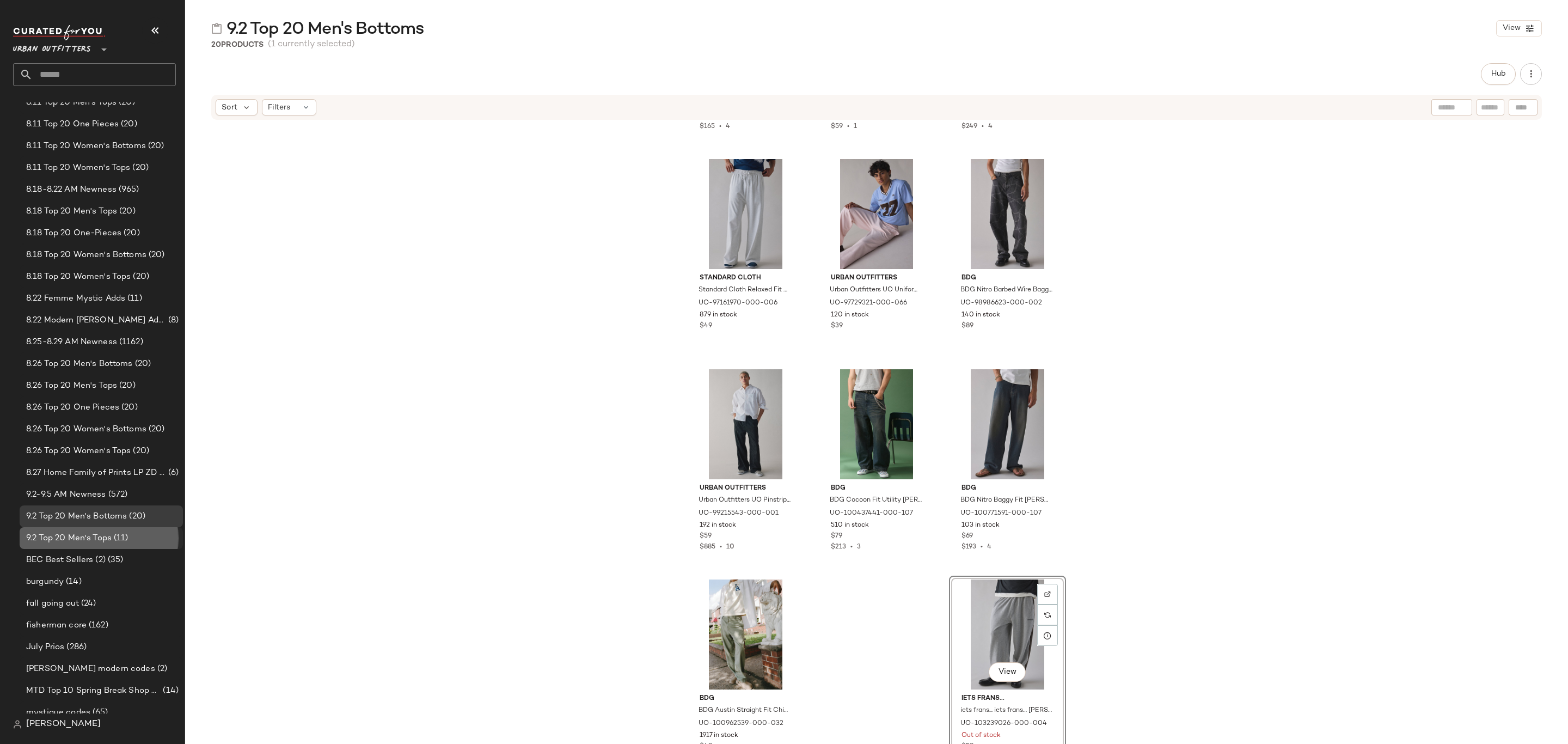
click at [127, 541] on div "9.2 Top 20 Men's Tops (11)" at bounding box center [101, 538] width 156 height 13
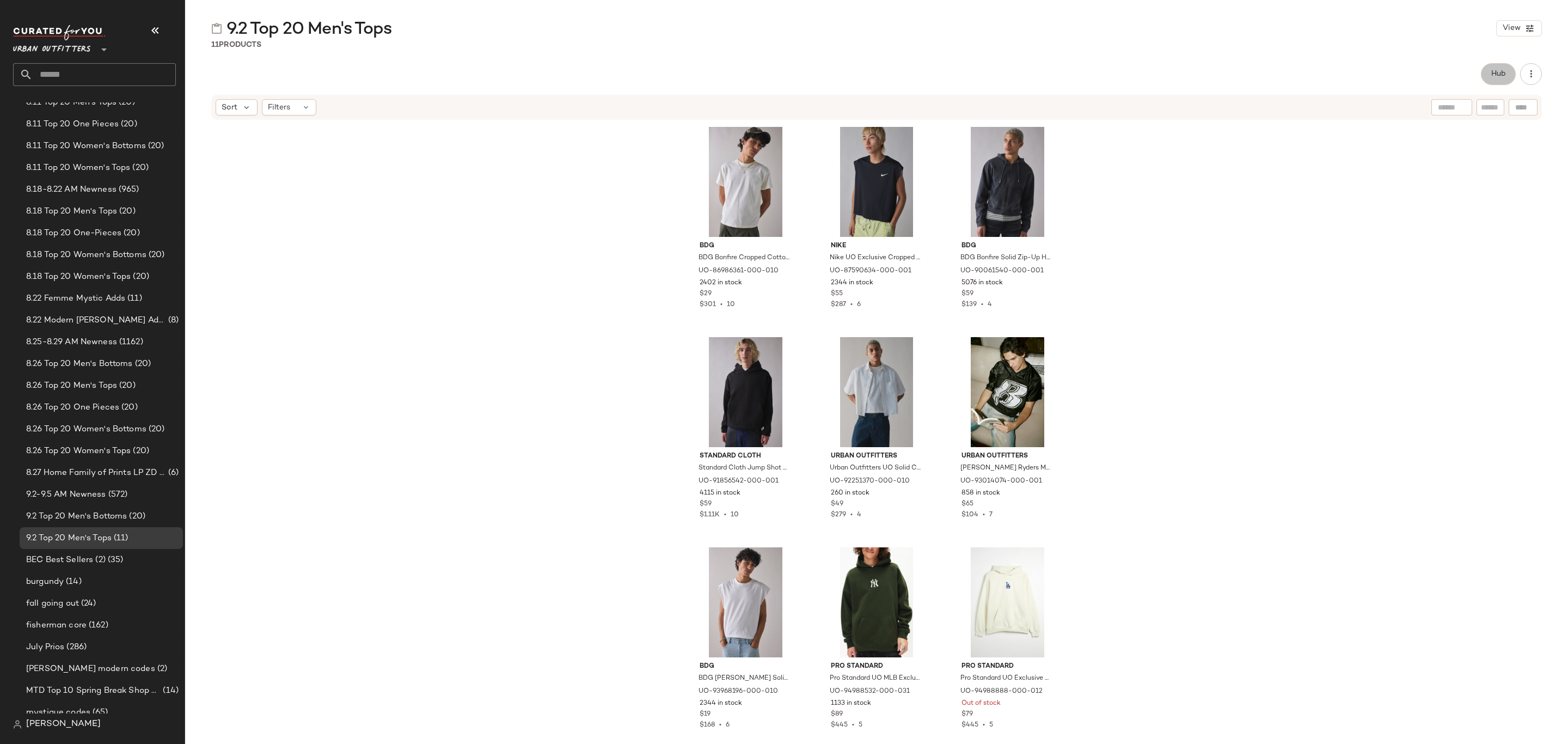
click at [1491, 74] on span "Hub" at bounding box center [1498, 74] width 15 height 9
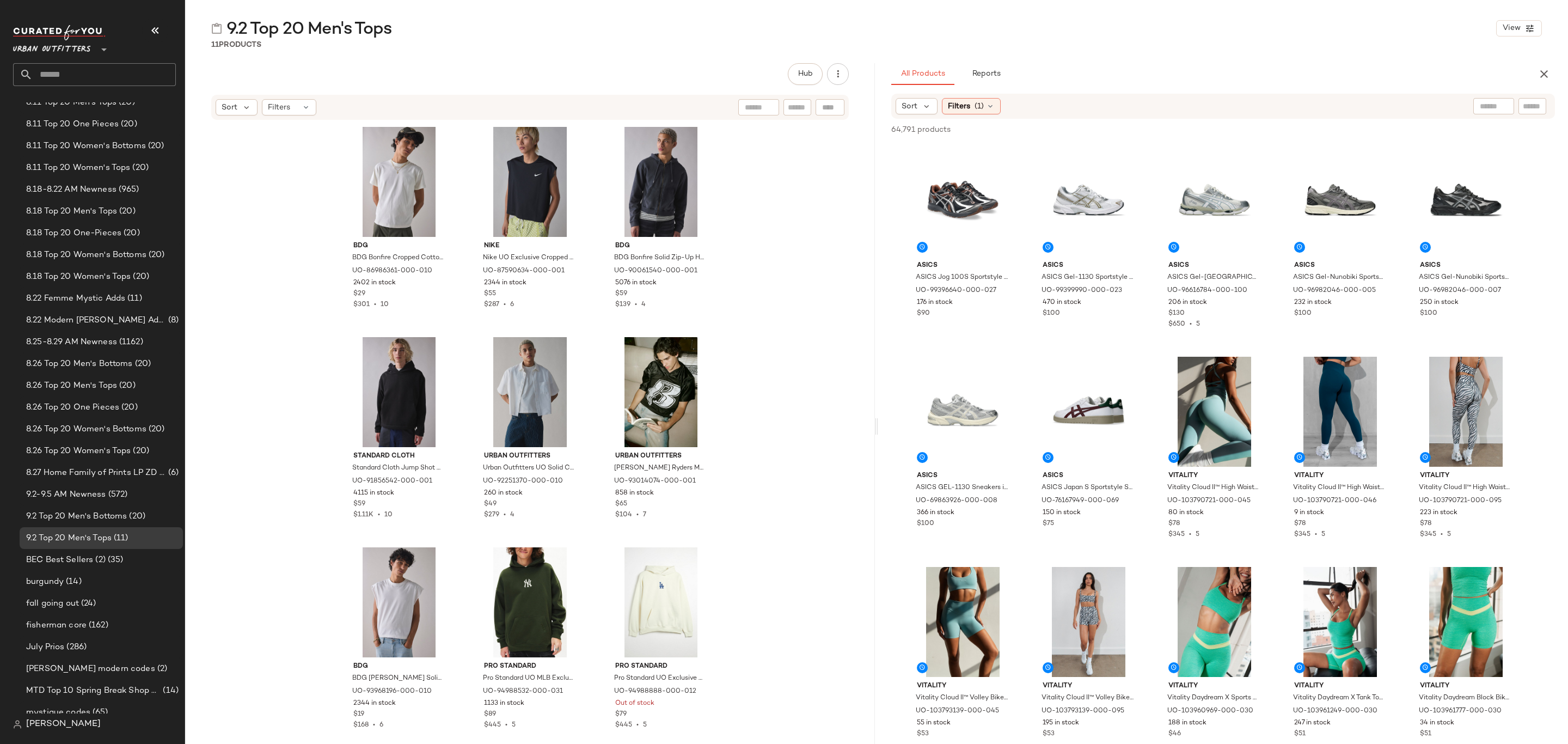
click at [1522, 106] on div at bounding box center [1533, 106] width 28 height 16
paste input "*********"
type input "*********"
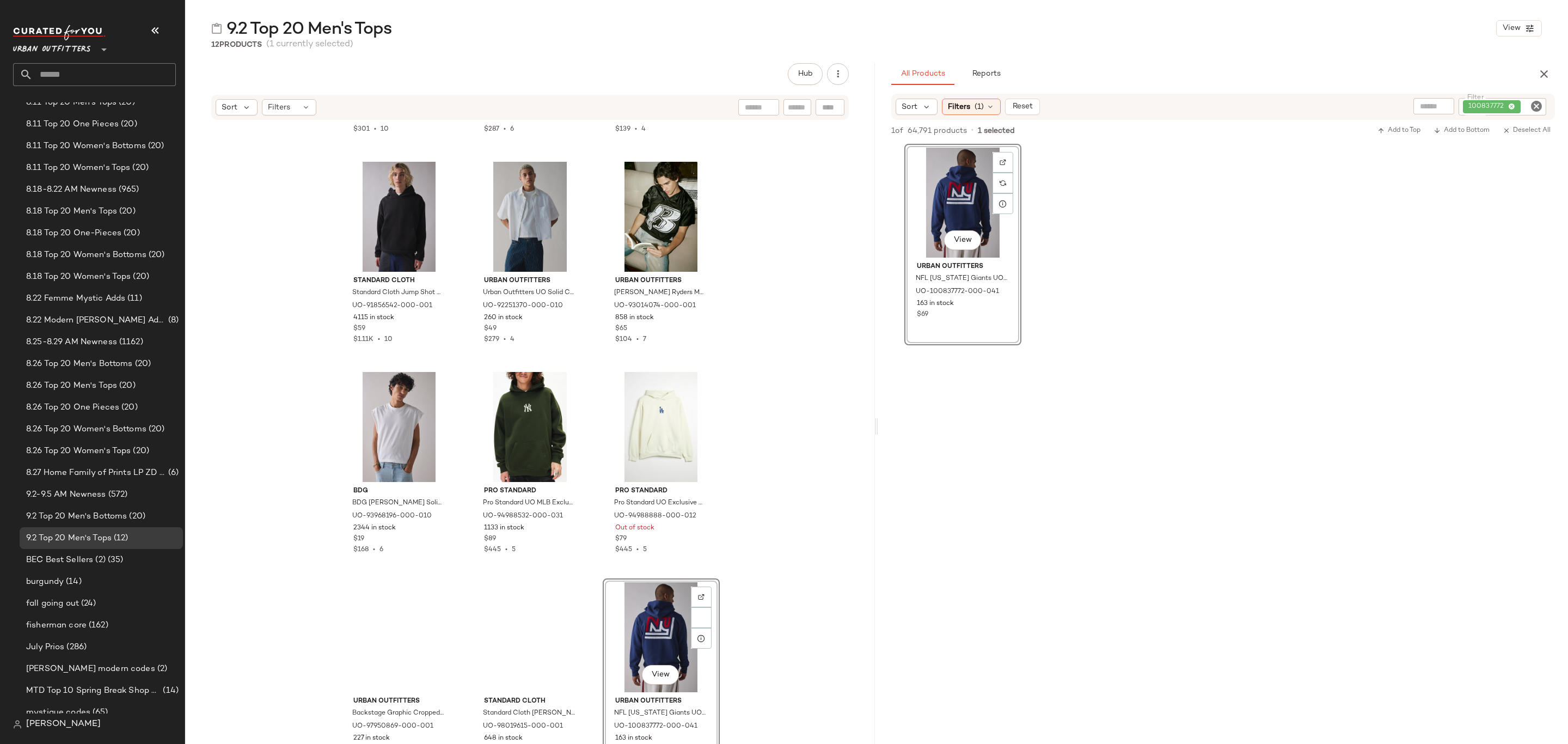
scroll to position [178, 0]
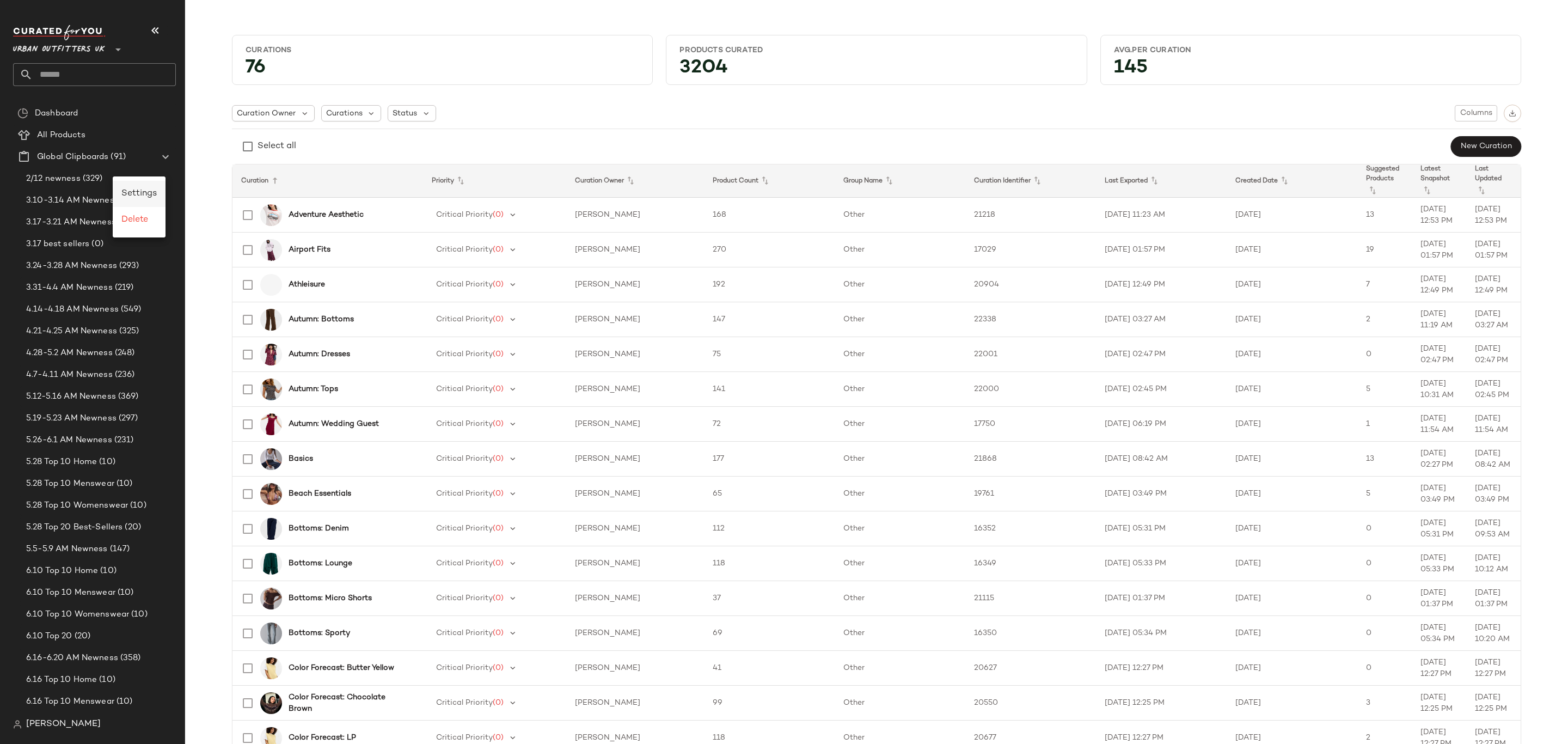
click at [149, 183] on div "Settings" at bounding box center [139, 194] width 53 height 26
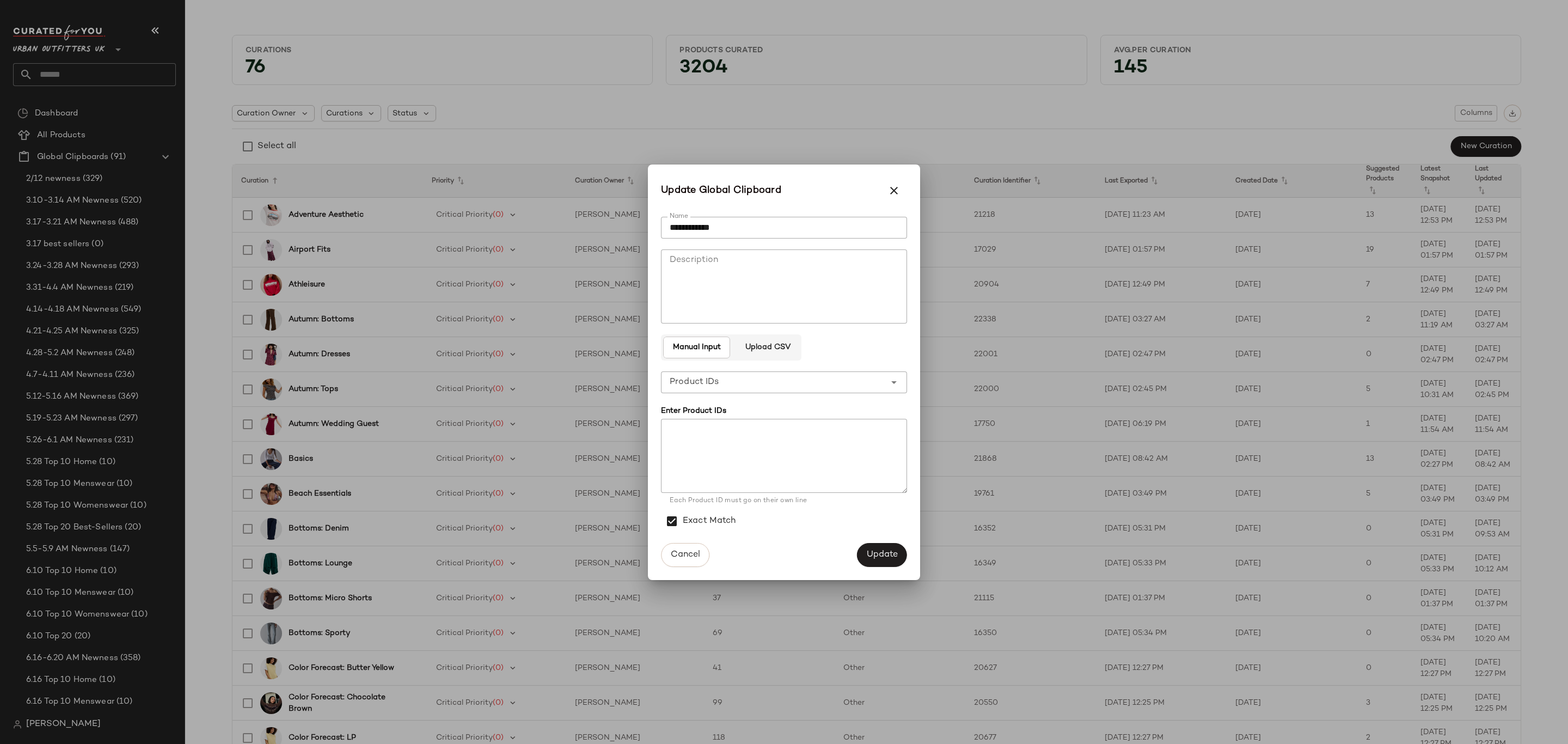
click at [847, 130] on div at bounding box center [784, 372] width 1568 height 744
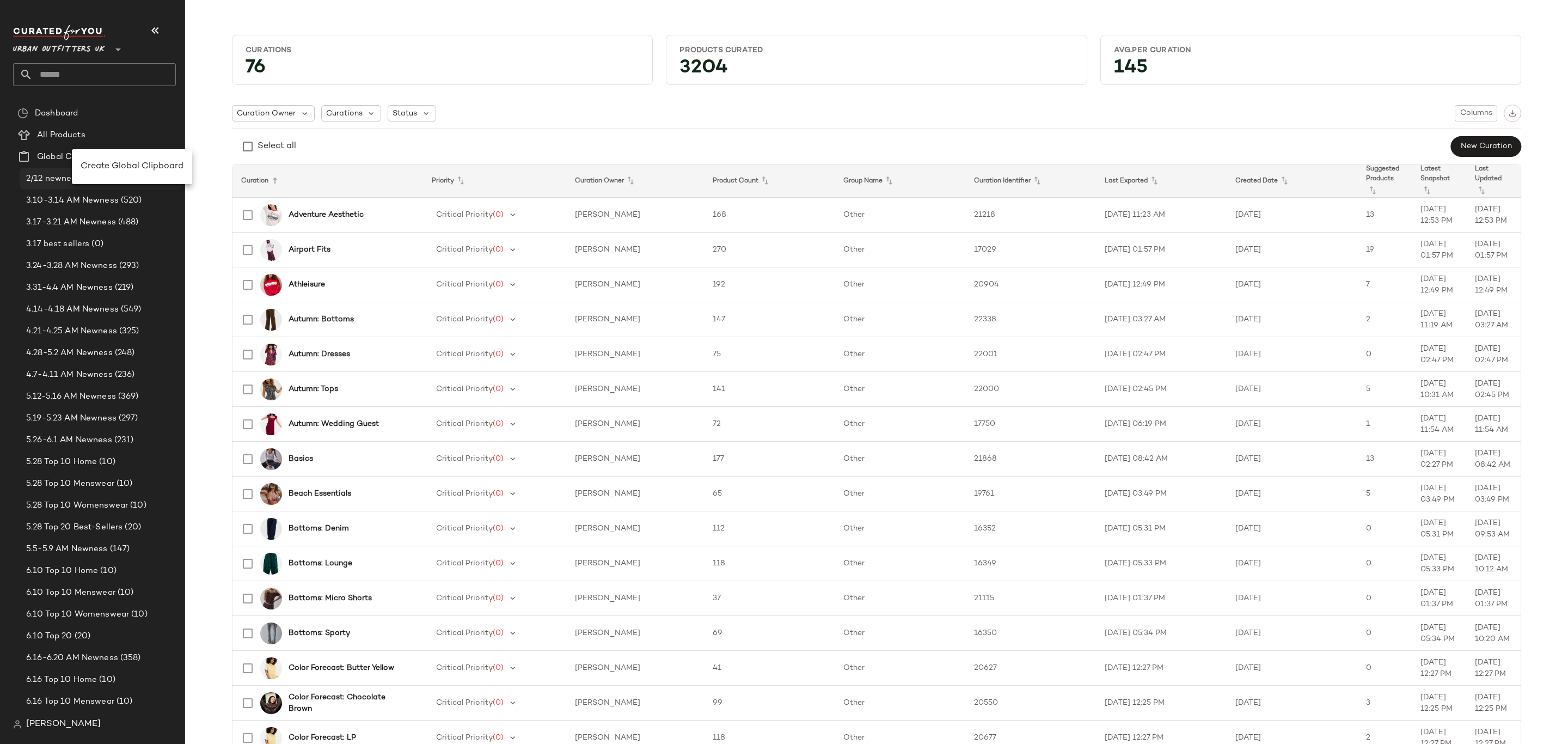
click at [121, 168] on span "Create Global Clipboard" at bounding box center [131, 166] width 103 height 9
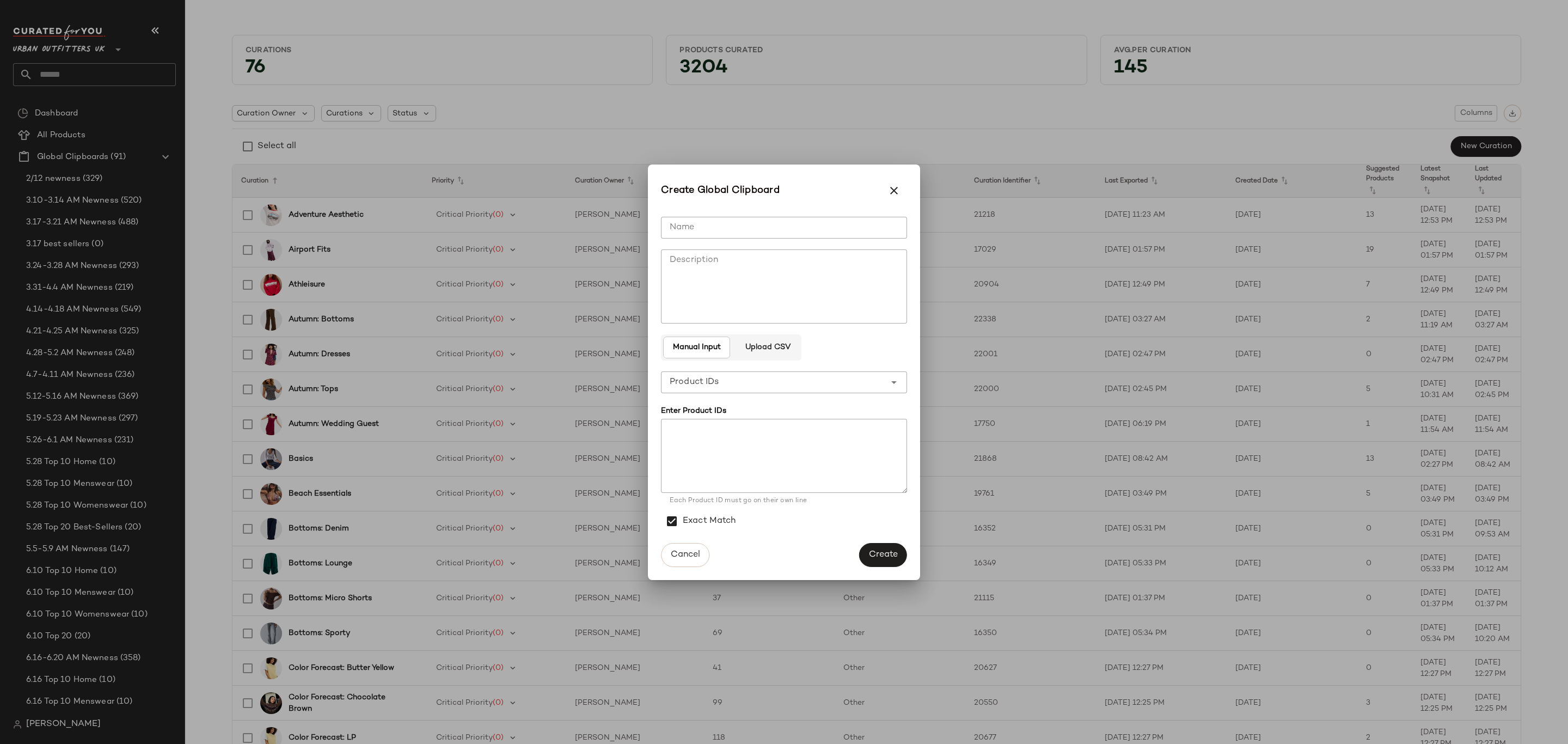
click at [811, 216] on div "**********" at bounding box center [784, 372] width 246 height 328
click at [817, 231] on input "Name" at bounding box center [784, 228] width 246 height 22
type input "**********"
click at [889, 550] on span "Create" at bounding box center [883, 554] width 29 height 10
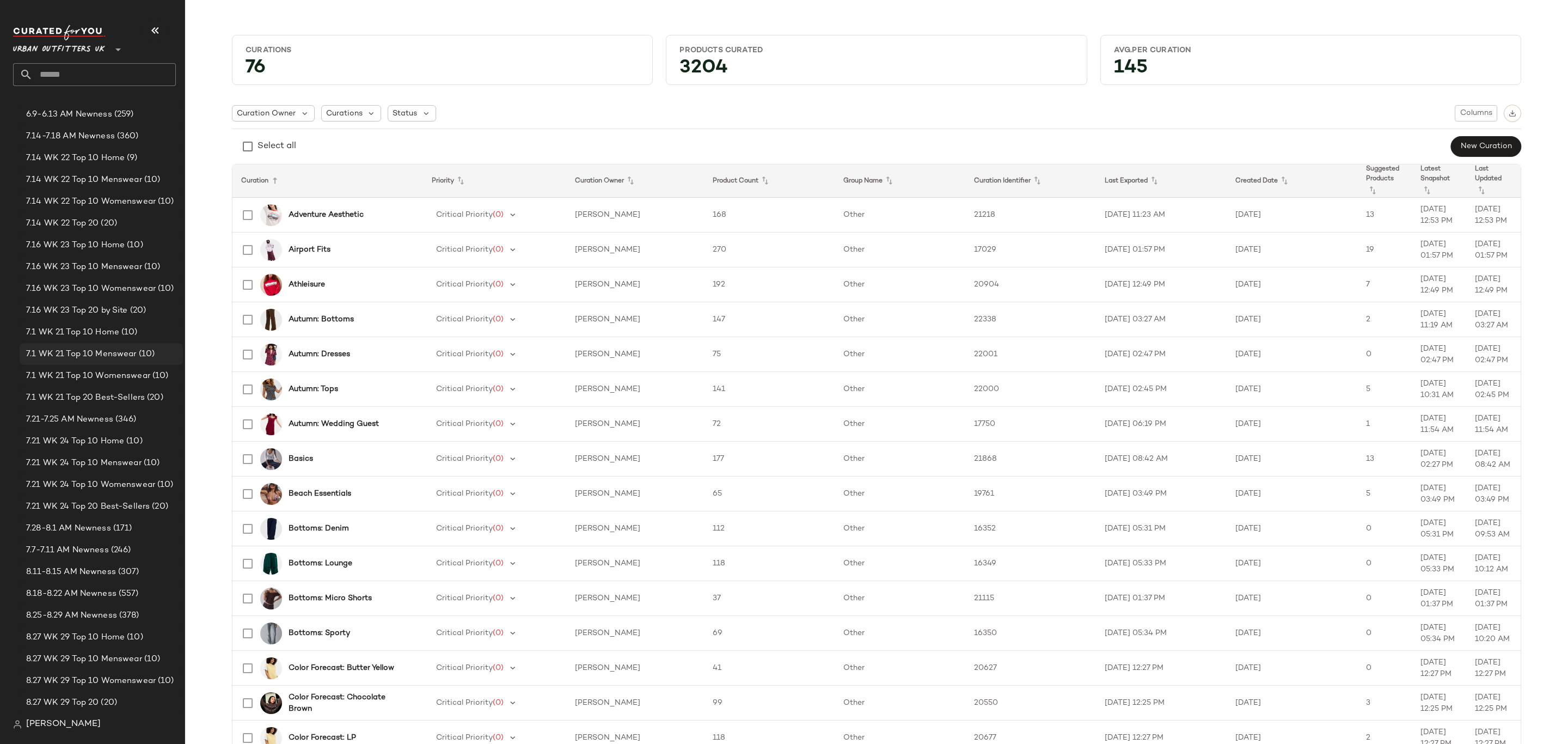
scroll to position [1143, 0]
drag, startPoint x: 89, startPoint y: 489, endPoint x: 99, endPoint y: 490, distance: 10.0
click at [90, 490] on span "9.2-9.5 AM Newness" at bounding box center [66, 494] width 80 height 13
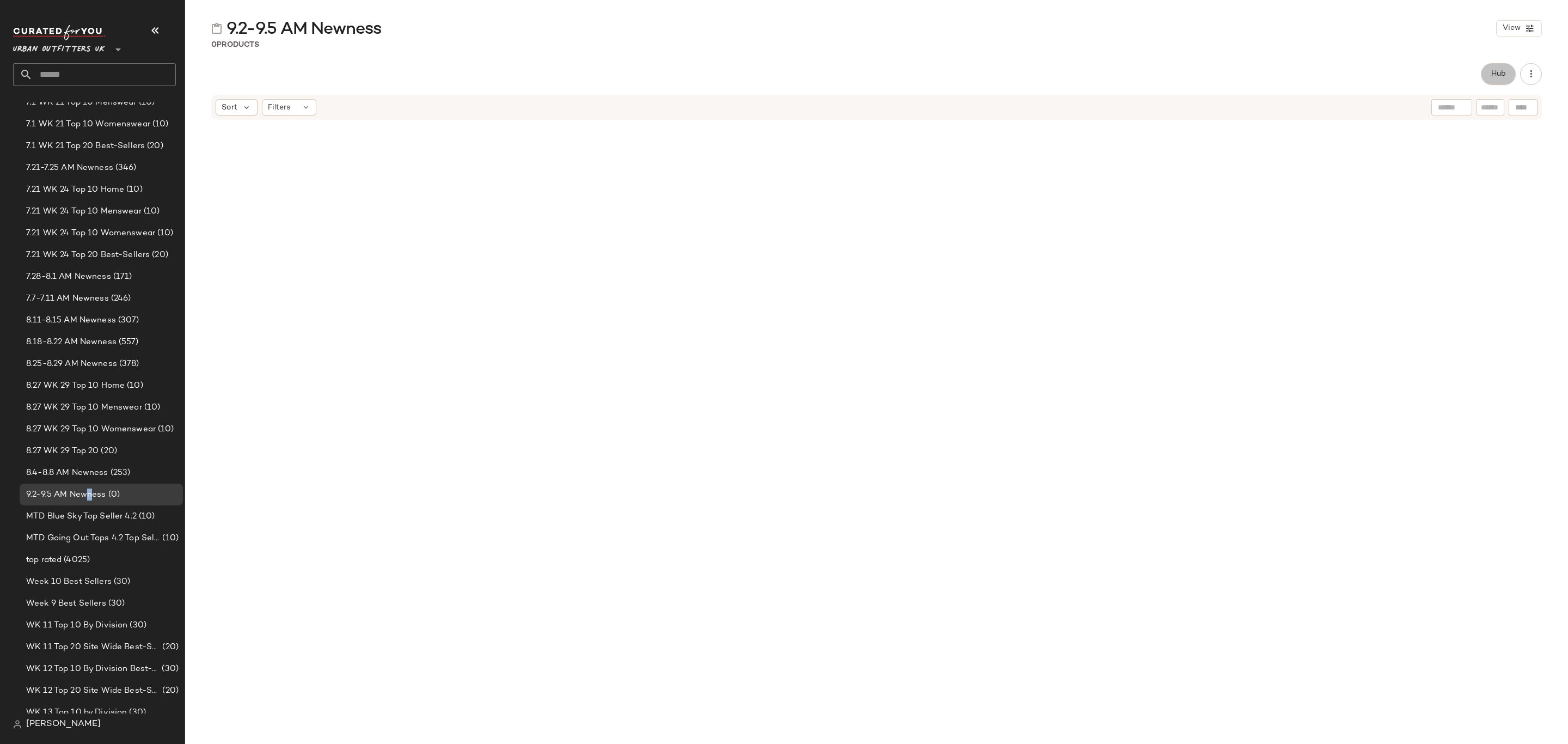
click at [1488, 82] on button "Hub" at bounding box center [1498, 74] width 35 height 22
click at [934, 107] on div "Sort" at bounding box center [916, 106] width 42 height 16
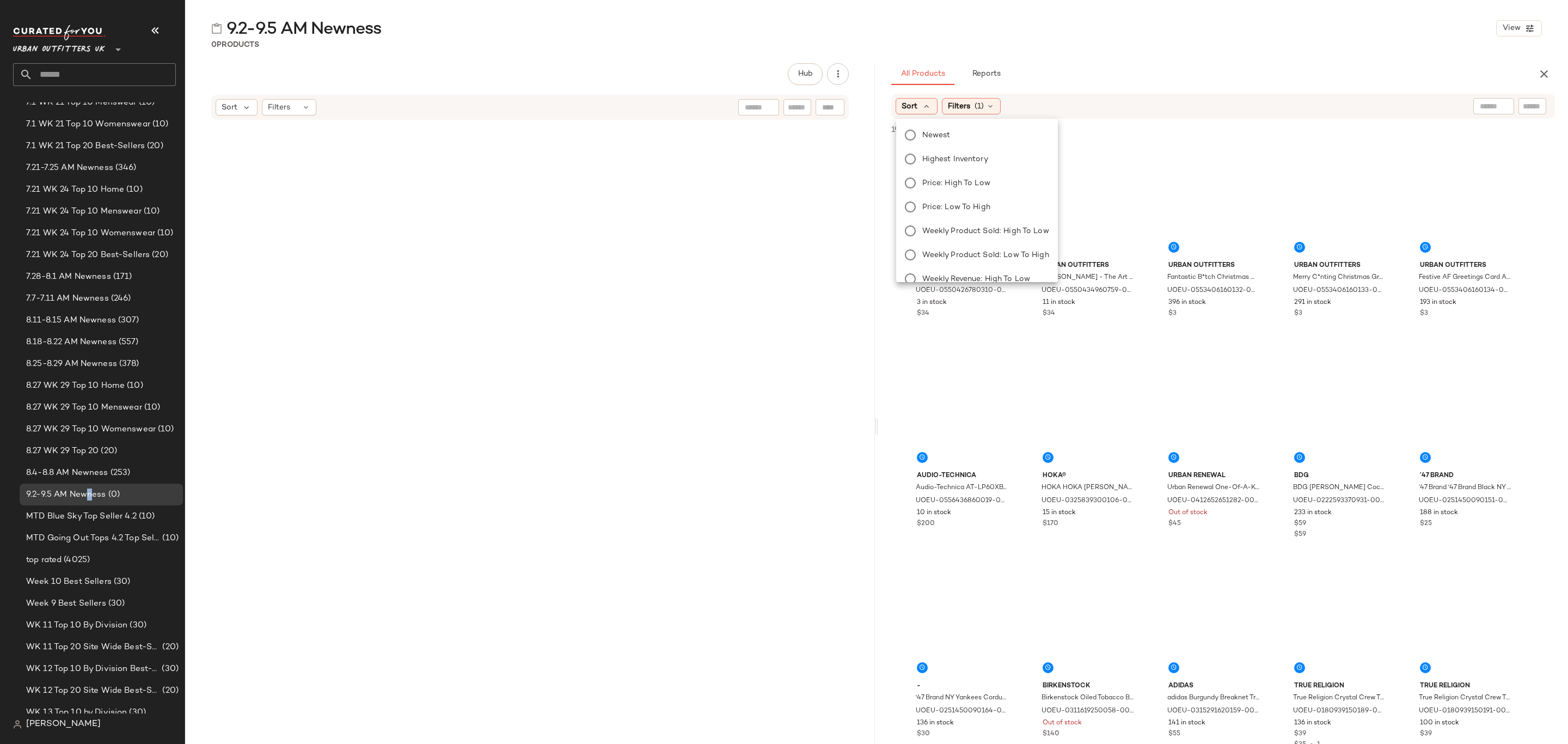
click at [923, 106] on icon at bounding box center [926, 106] width 10 height 10
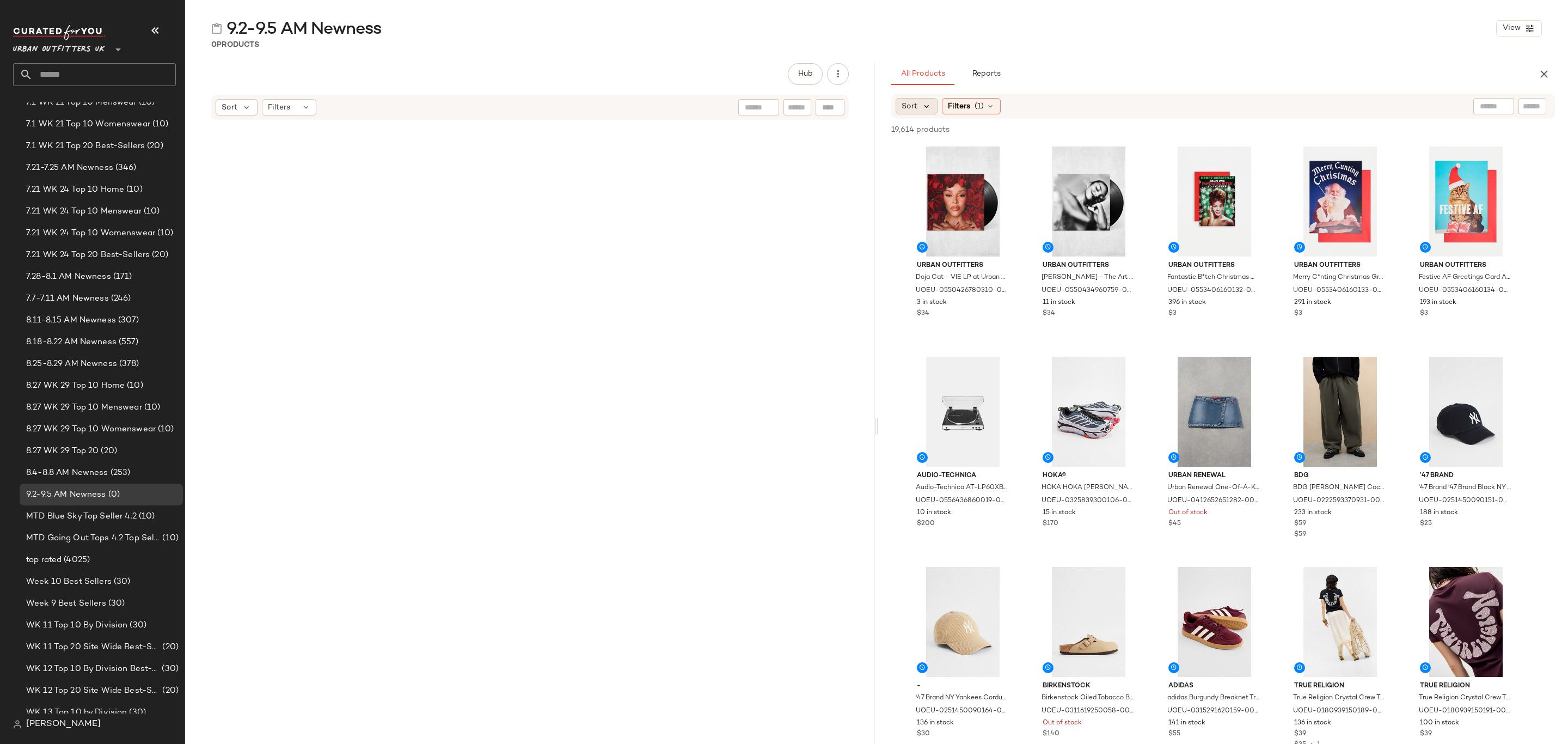
click at [923, 101] on icon at bounding box center [926, 106] width 10 height 10
click at [929, 133] on span "Newest" at bounding box center [936, 135] width 29 height 12
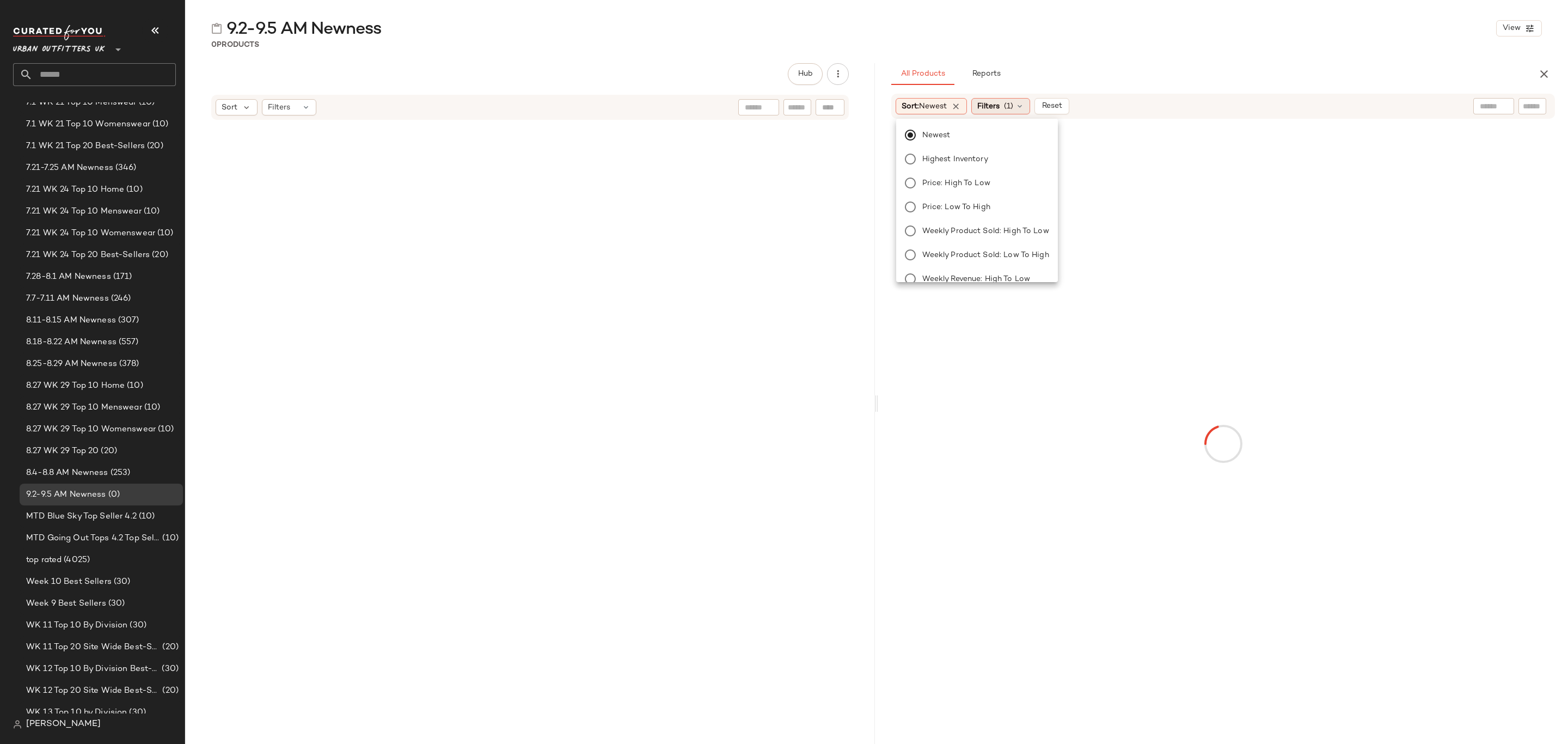
click at [990, 106] on span "Filters" at bounding box center [989, 106] width 23 height 12
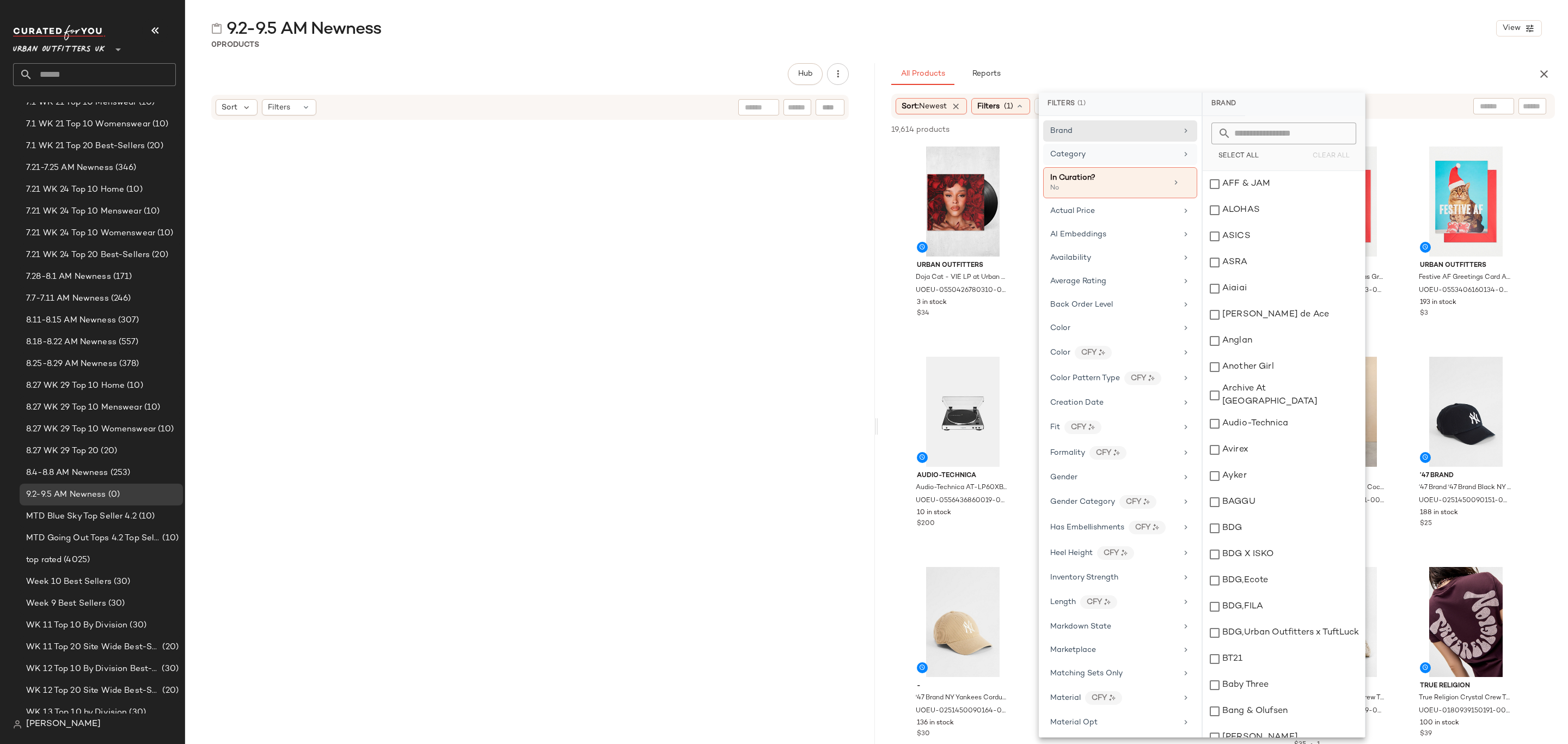
click at [1088, 167] on div "Category" at bounding box center [1120, 183] width 154 height 31
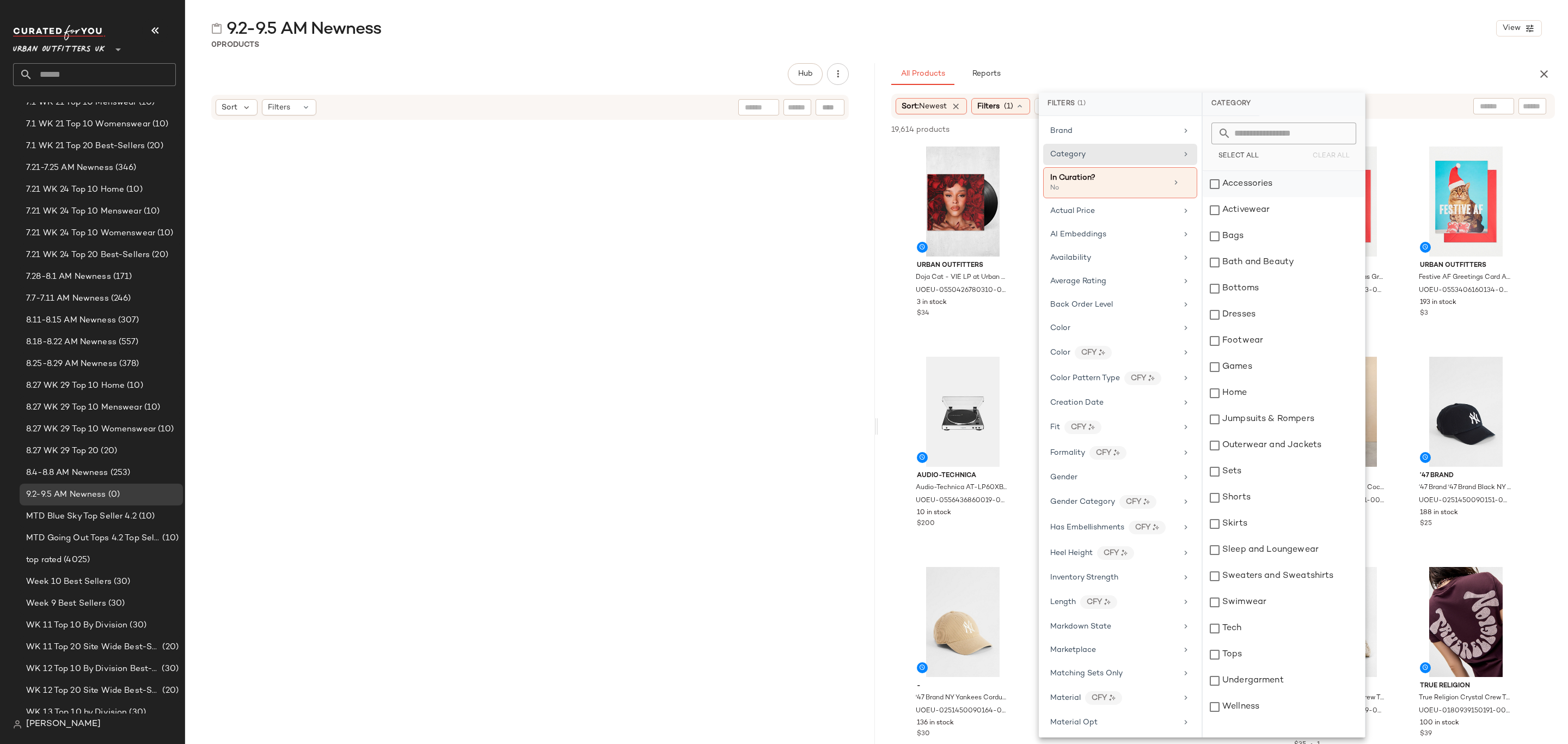
drag, startPoint x: 1232, startPoint y: 186, endPoint x: 1241, endPoint y: 195, distance: 12.7
click at [1233, 186] on div "Accessories" at bounding box center [1284, 184] width 163 height 26
click at [1250, 211] on div "Activewear" at bounding box center [1284, 210] width 163 height 26
drag, startPoint x: 1245, startPoint y: 235, endPoint x: 1250, endPoint y: 258, distance: 23.5
click at [1245, 236] on div "Bags" at bounding box center [1284, 236] width 163 height 26
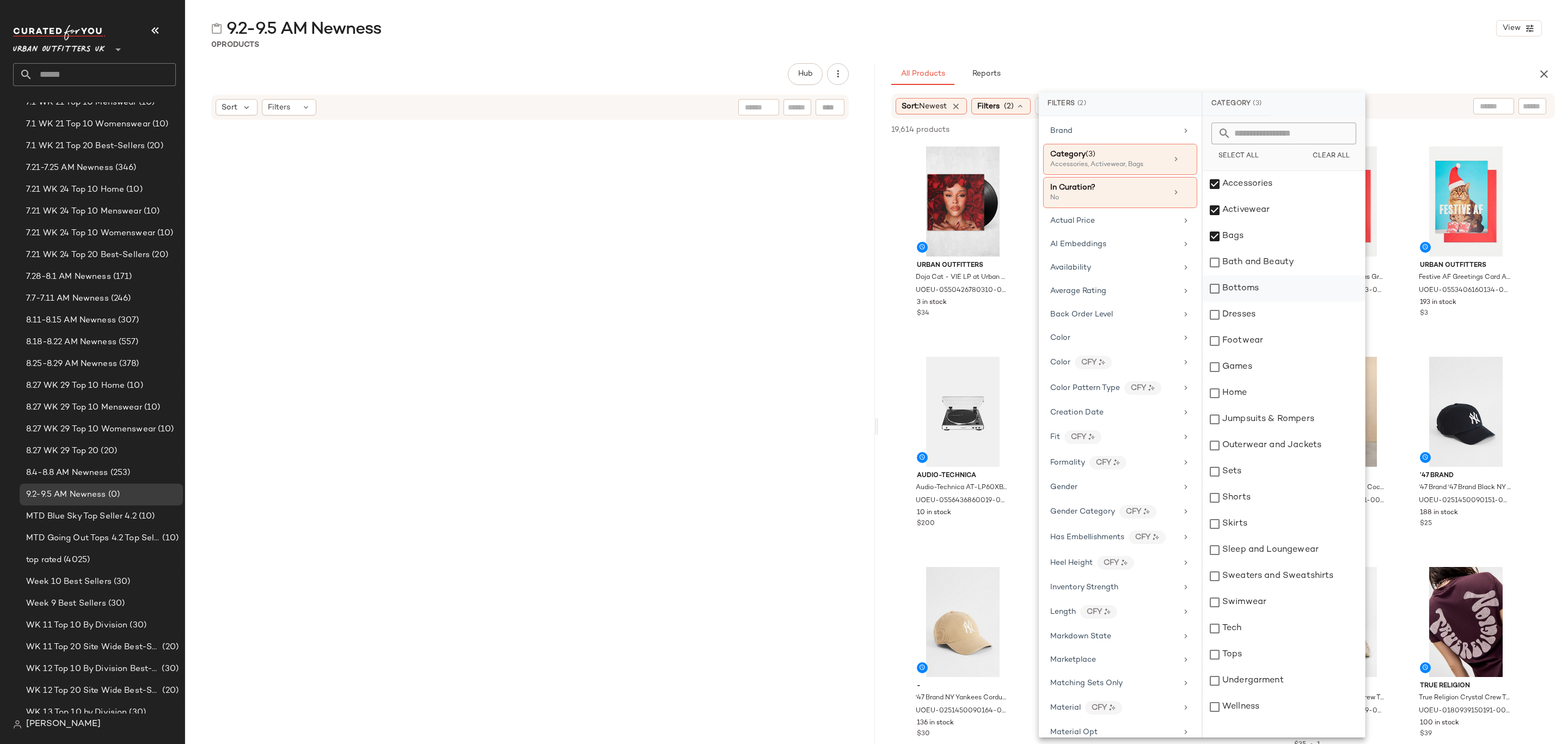
click at [1261, 289] on div "Bottoms" at bounding box center [1284, 289] width 163 height 26
click at [1259, 314] on div "Dresses" at bounding box center [1284, 315] width 163 height 26
click at [1255, 352] on div "Footwear" at bounding box center [1284, 340] width 163 height 26
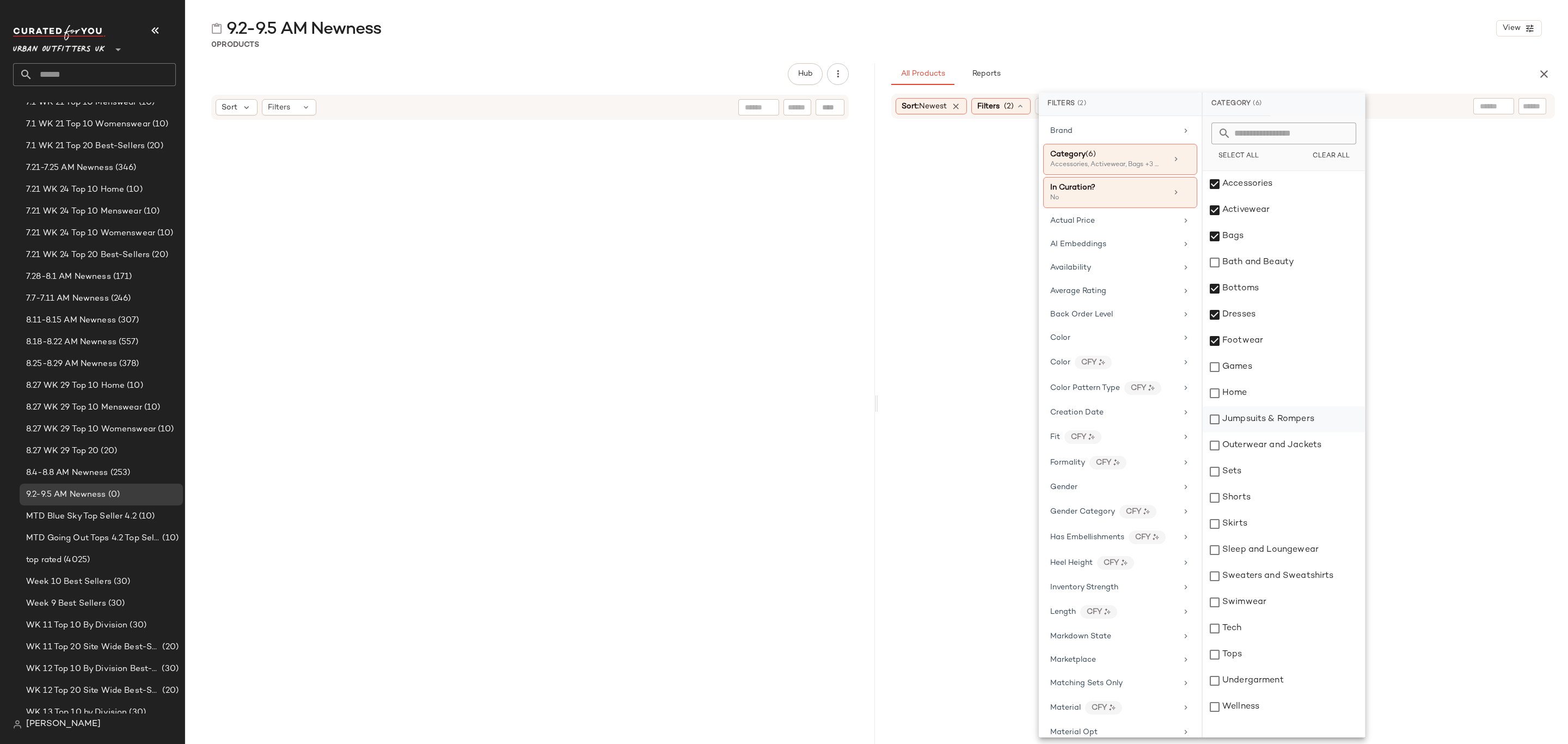
click at [1276, 419] on div "Jumpsuits & Rompers" at bounding box center [1284, 419] width 163 height 26
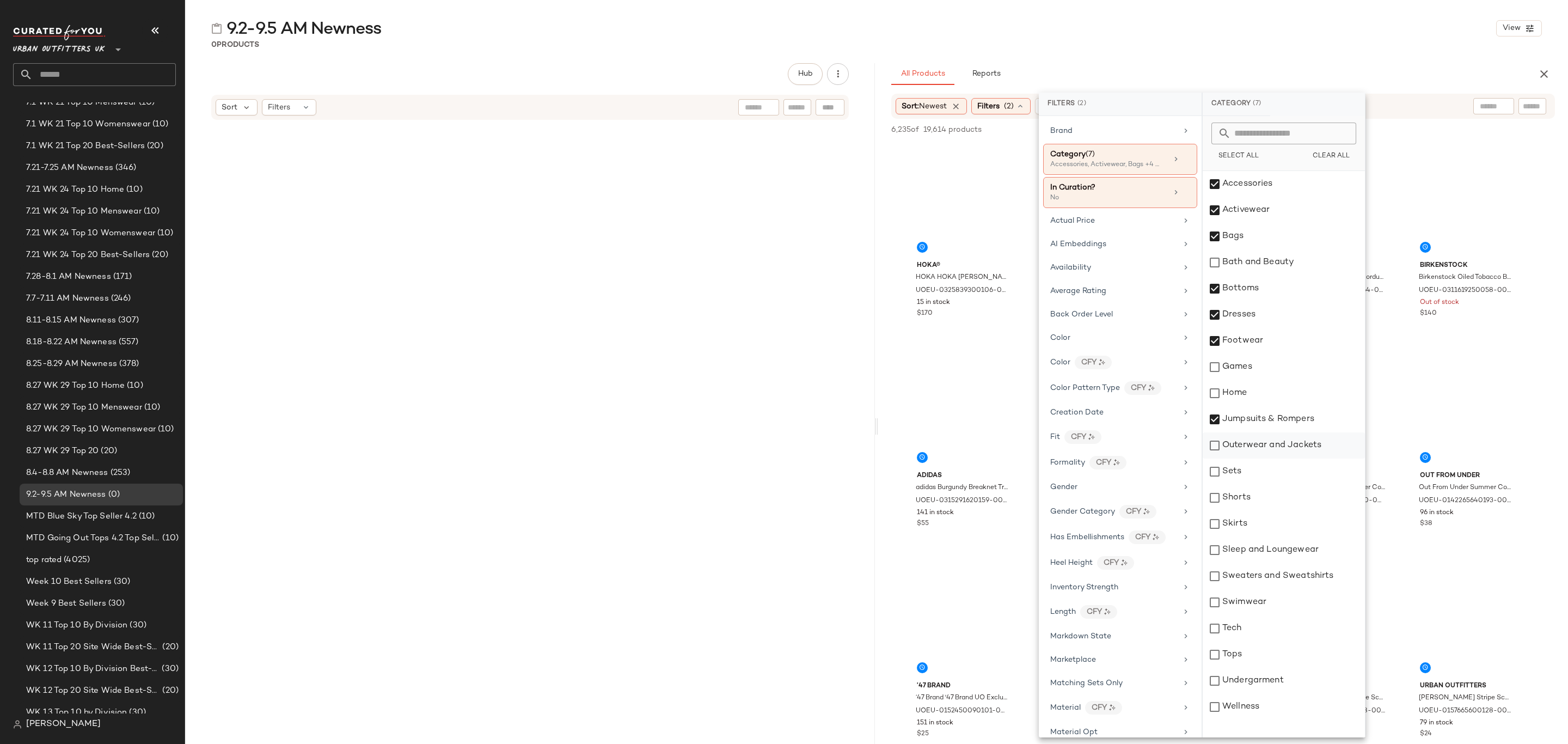
click at [1279, 445] on div "Outerwear and Jackets" at bounding box center [1284, 445] width 163 height 26
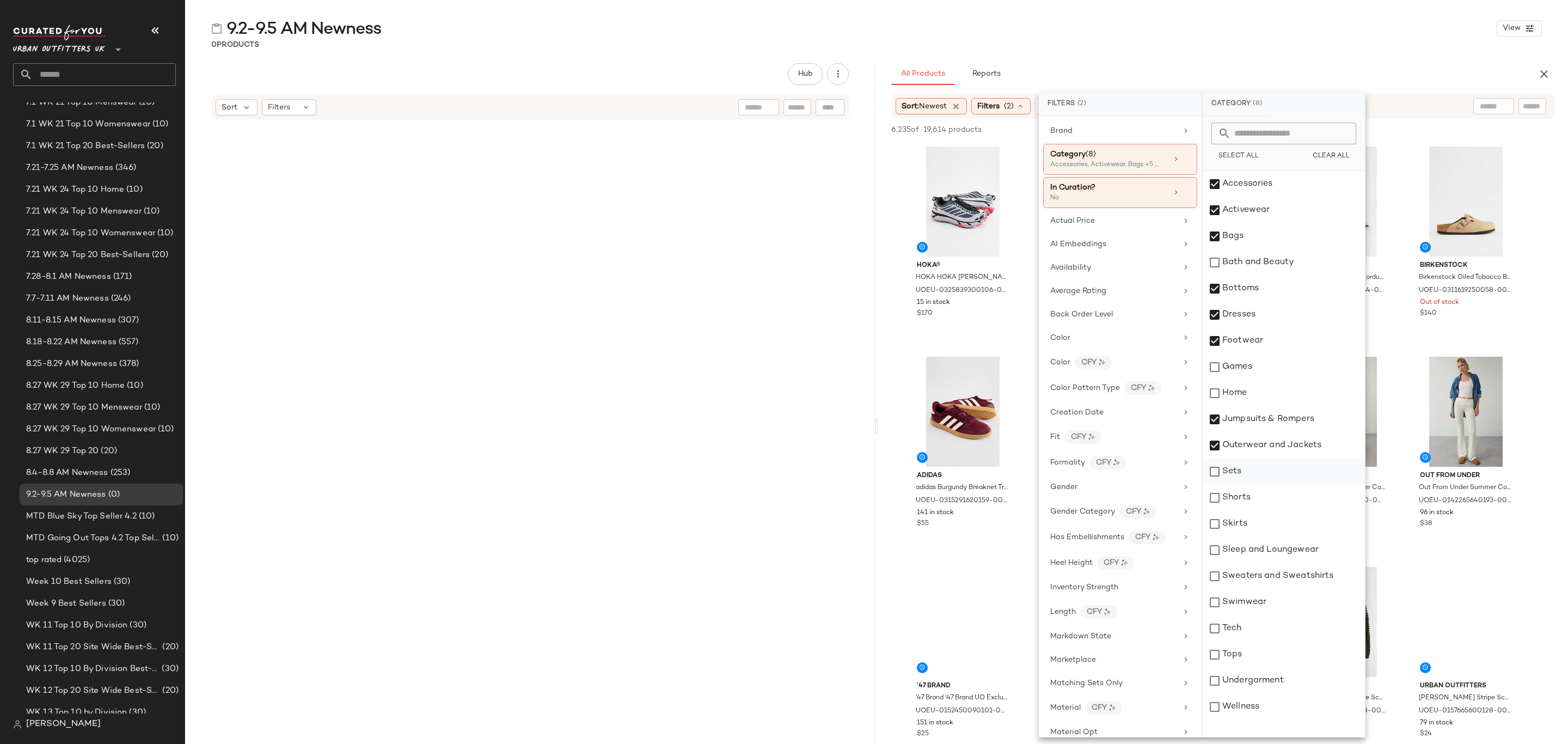
click at [1273, 472] on div "Sets" at bounding box center [1284, 471] width 163 height 26
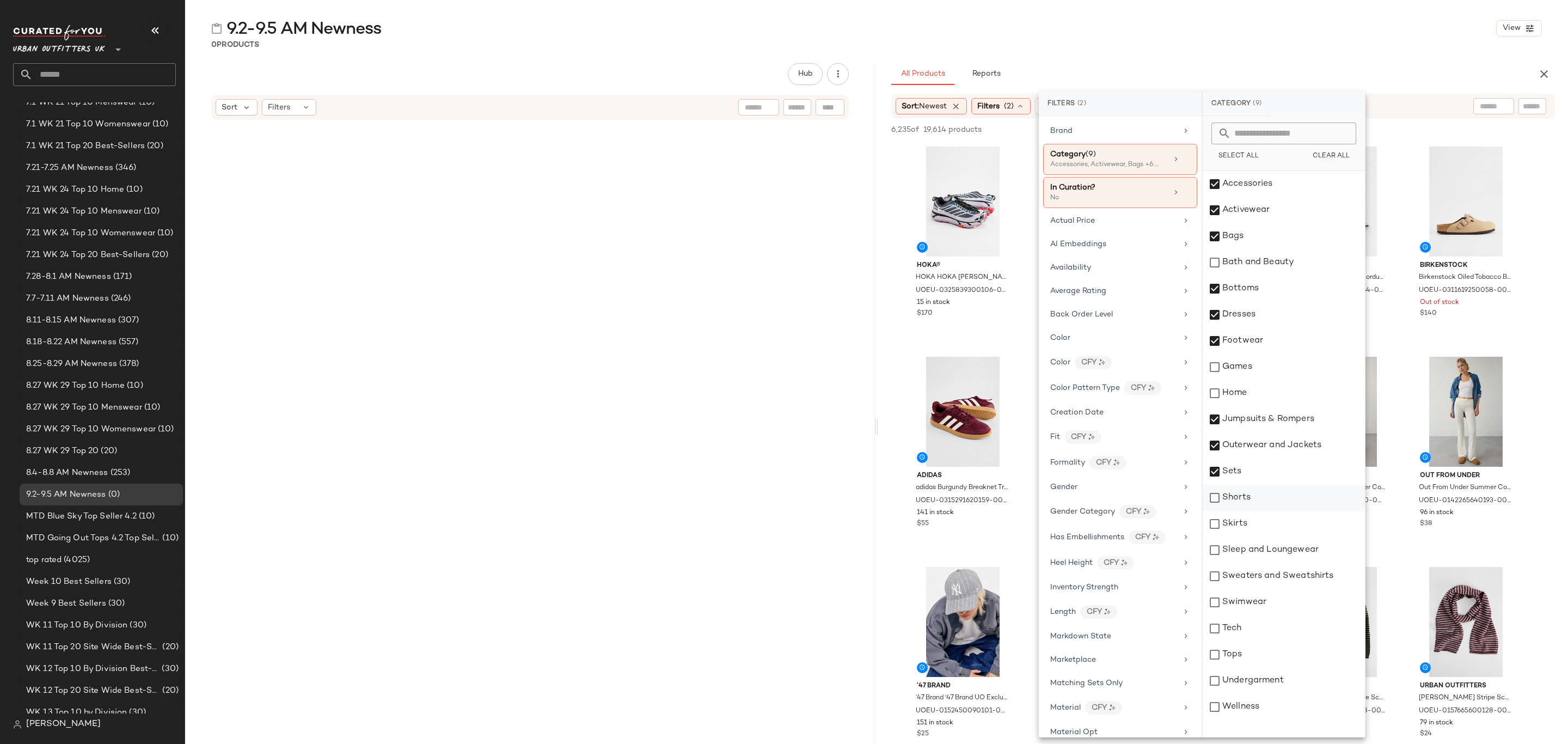
click at [1267, 497] on div "Shorts" at bounding box center [1284, 497] width 163 height 26
click at [1266, 528] on div "Skirts" at bounding box center [1284, 524] width 163 height 26
click at [1271, 541] on div "Sleep and Loungewear" at bounding box center [1284, 550] width 163 height 26
click at [1275, 575] on div "Sweaters and Sweatshirts" at bounding box center [1284, 576] width 163 height 26
drag, startPoint x: 1278, startPoint y: 606, endPoint x: 1279, endPoint y: 622, distance: 16.0
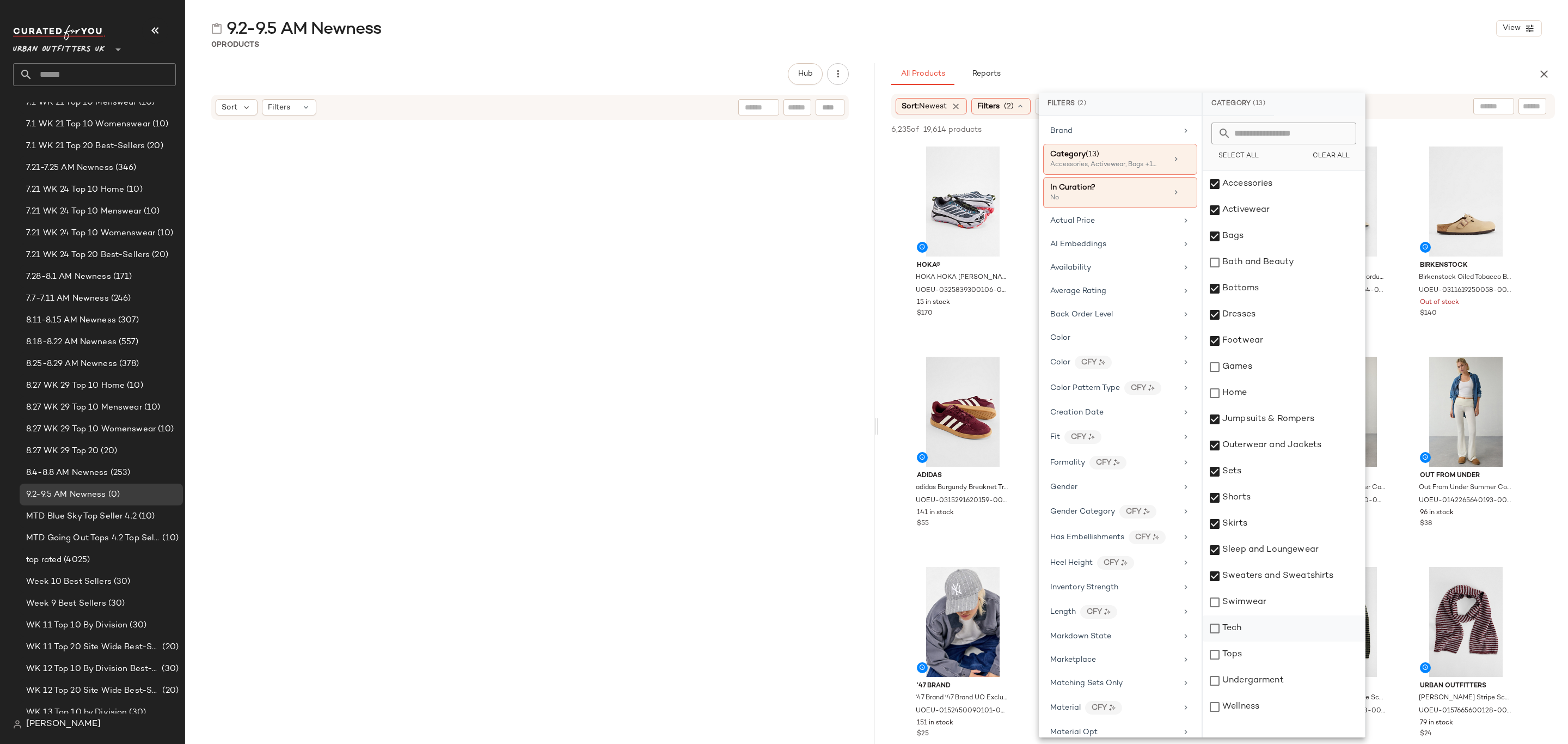
click at [1278, 608] on div "Swimwear" at bounding box center [1284, 602] width 163 height 26
click at [1269, 658] on div "Tops" at bounding box center [1284, 655] width 163 height 26
click at [1279, 675] on div "Undergarment" at bounding box center [1284, 681] width 163 height 26
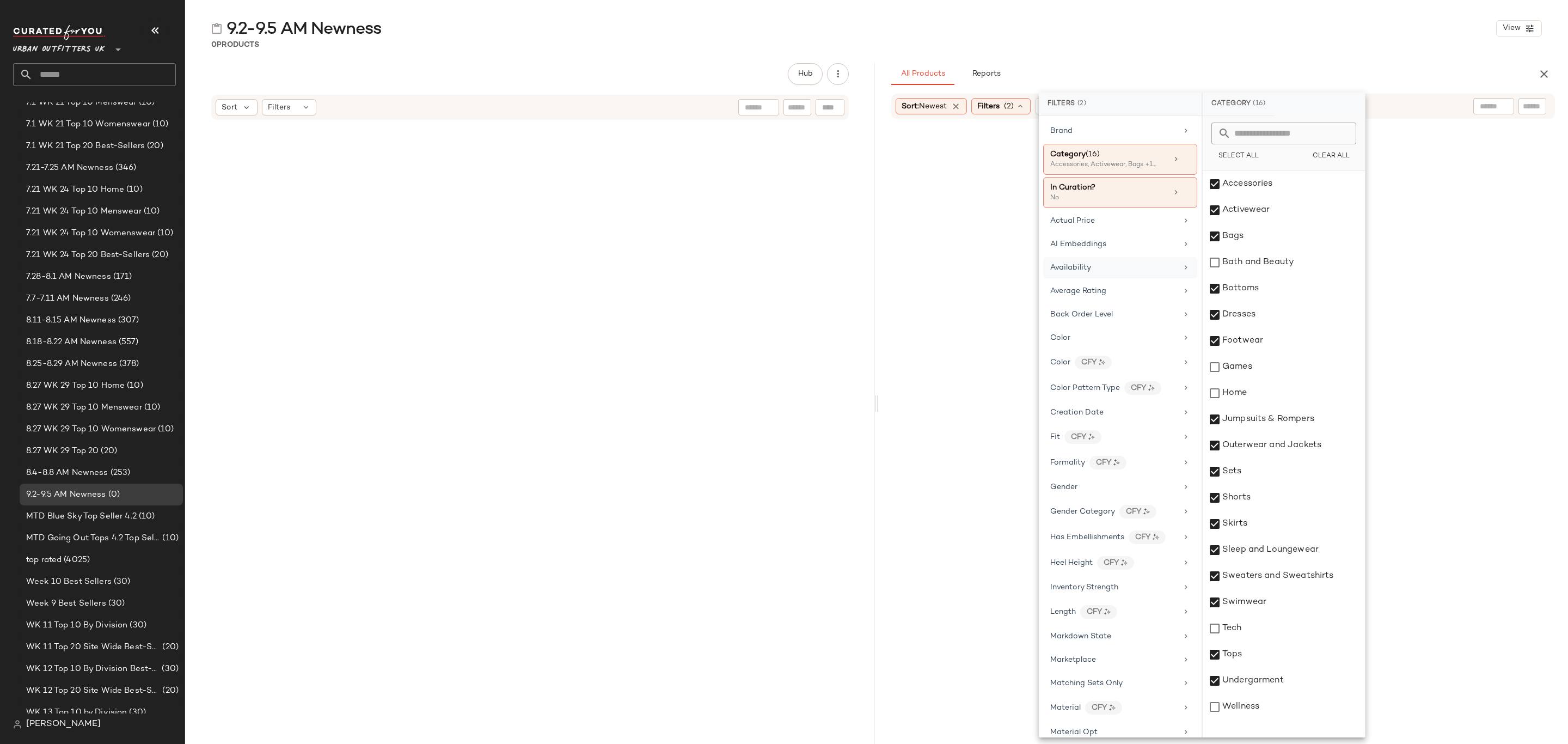
click at [1132, 265] on div "Availability" at bounding box center [1113, 267] width 127 height 12
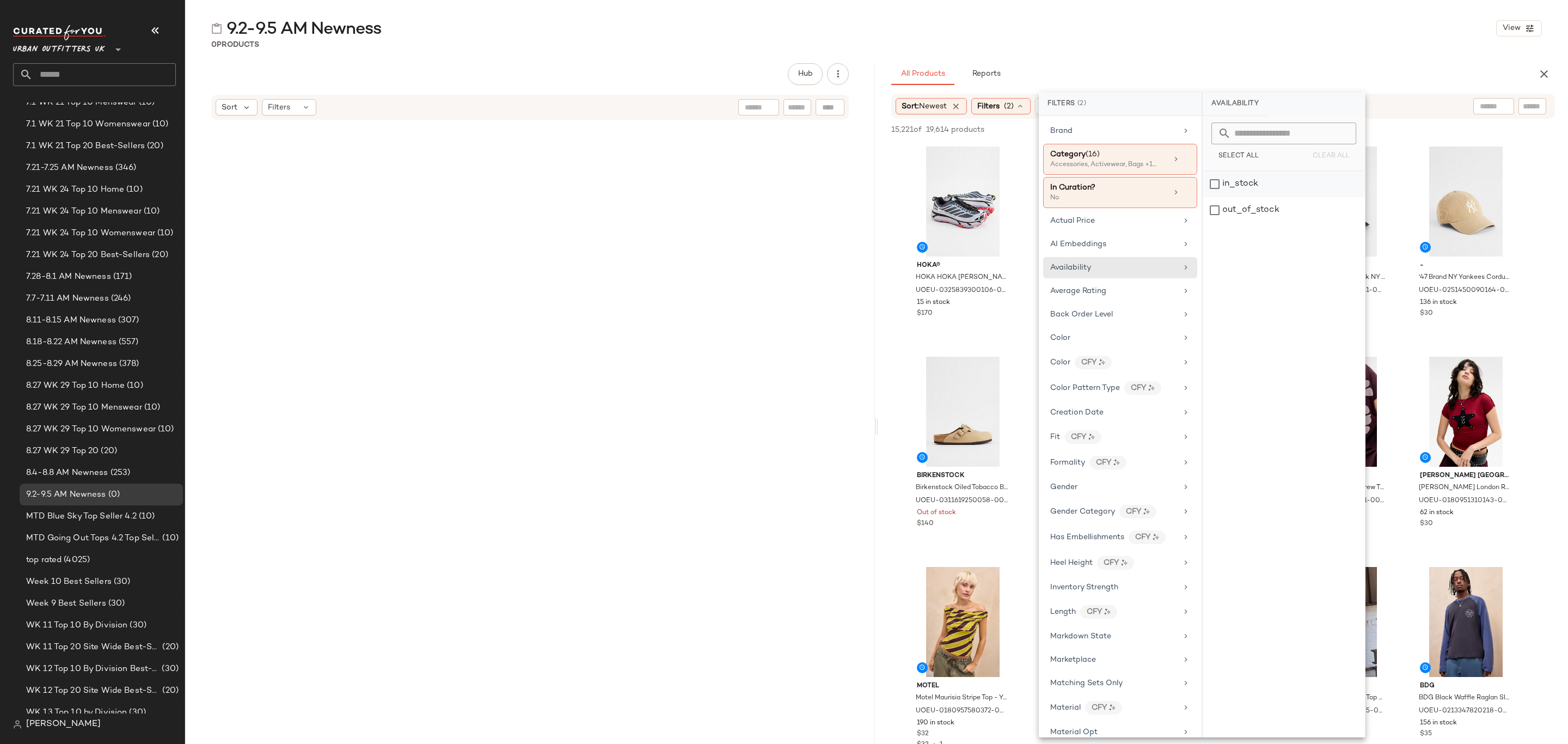
click at [1241, 197] on div "in_stock" at bounding box center [1284, 210] width 163 height 26
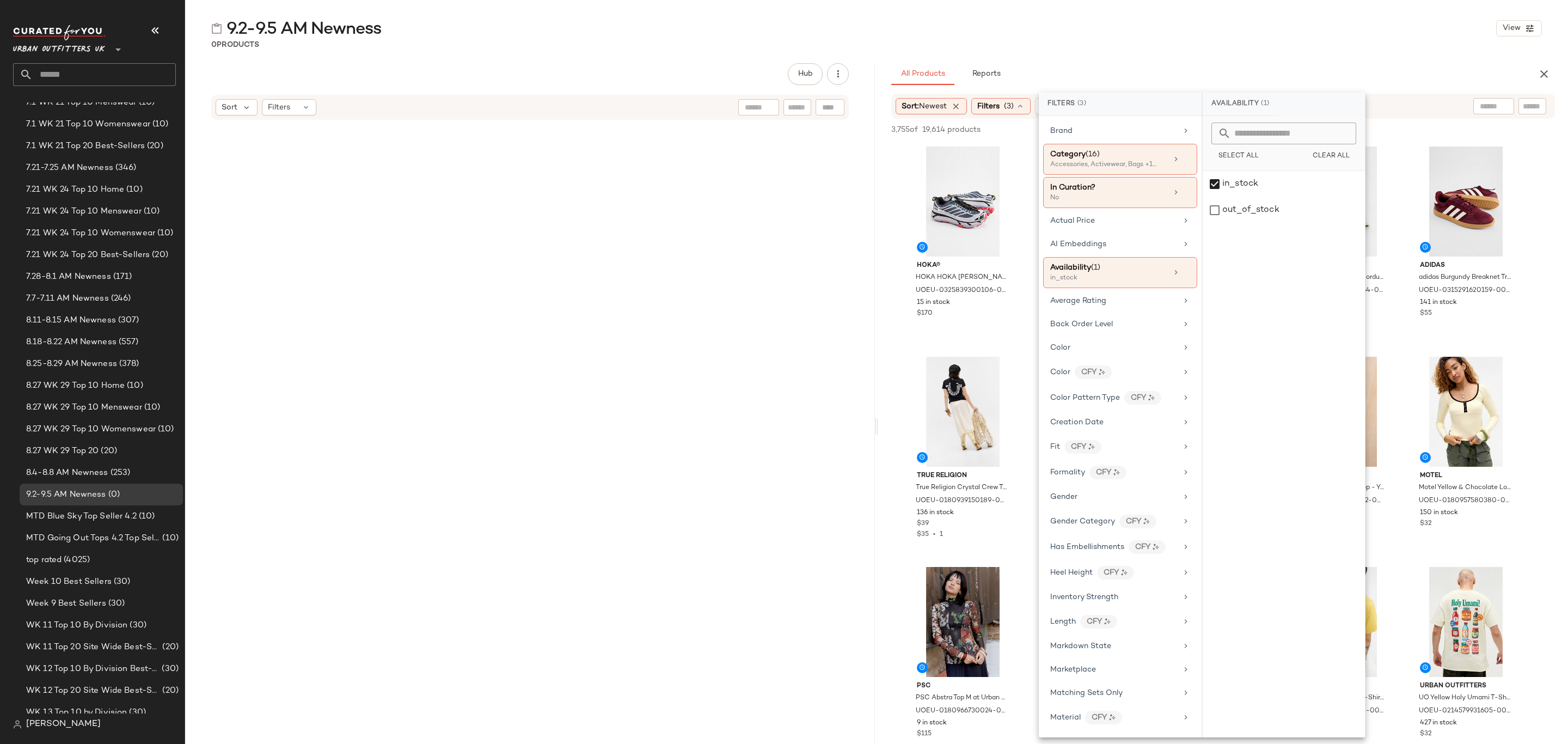
click at [1263, 53] on div "9.2-9.5 AM Newness View 0 Products Hub Sort Filters All Products Reports Sort: …" at bounding box center [877, 381] width 1383 height 726
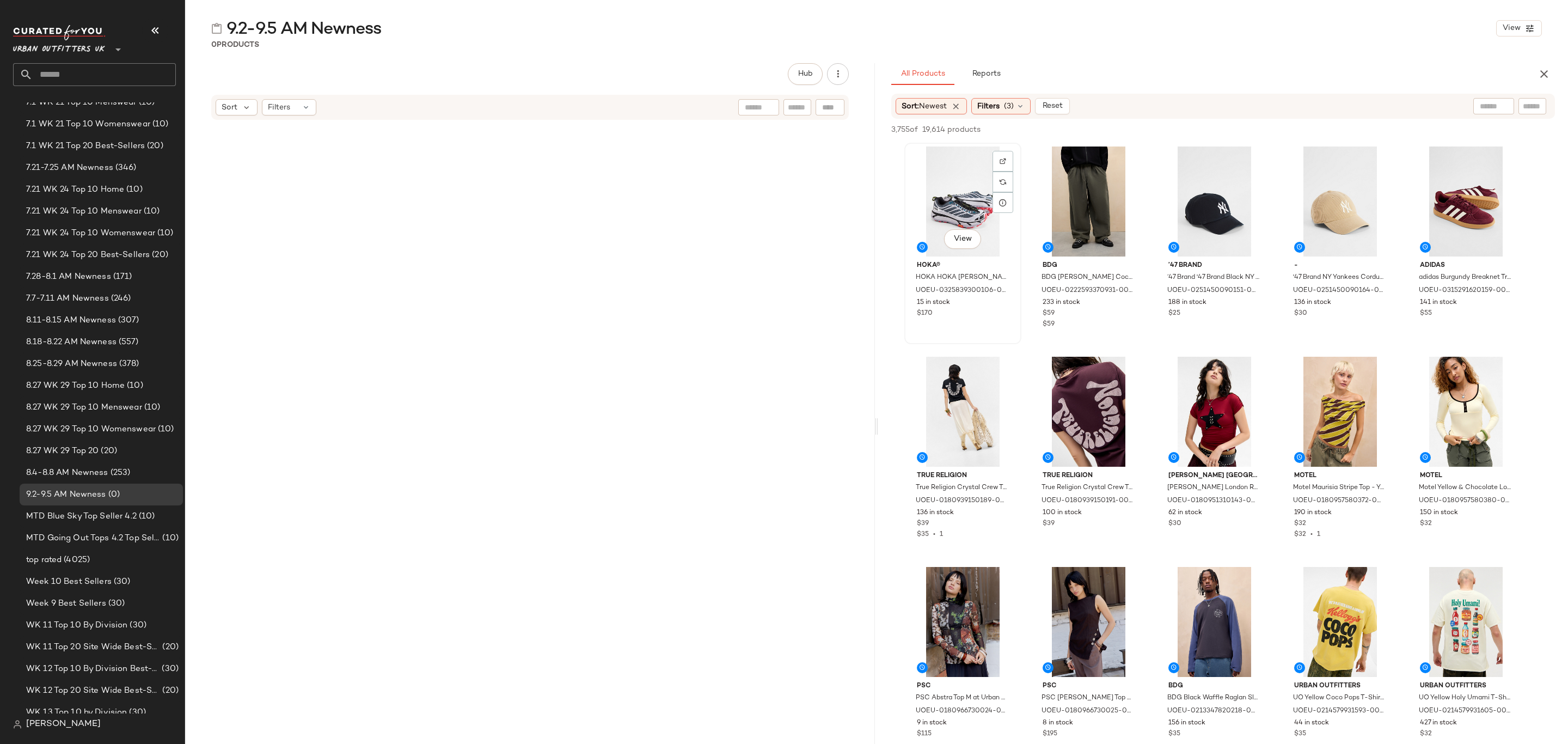
click at [946, 156] on div "View" at bounding box center [963, 202] width 110 height 110
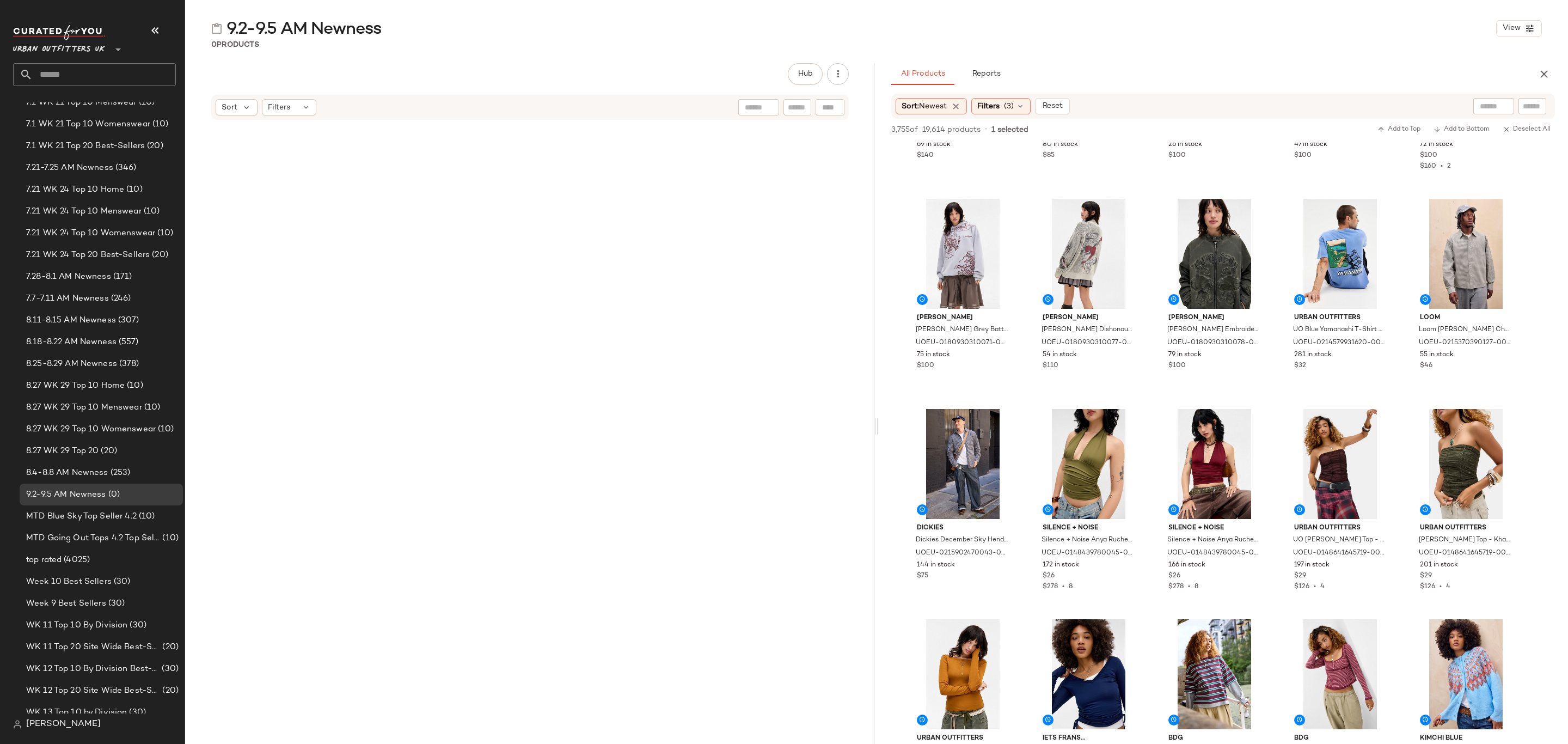
scroll to position [8087, 0]
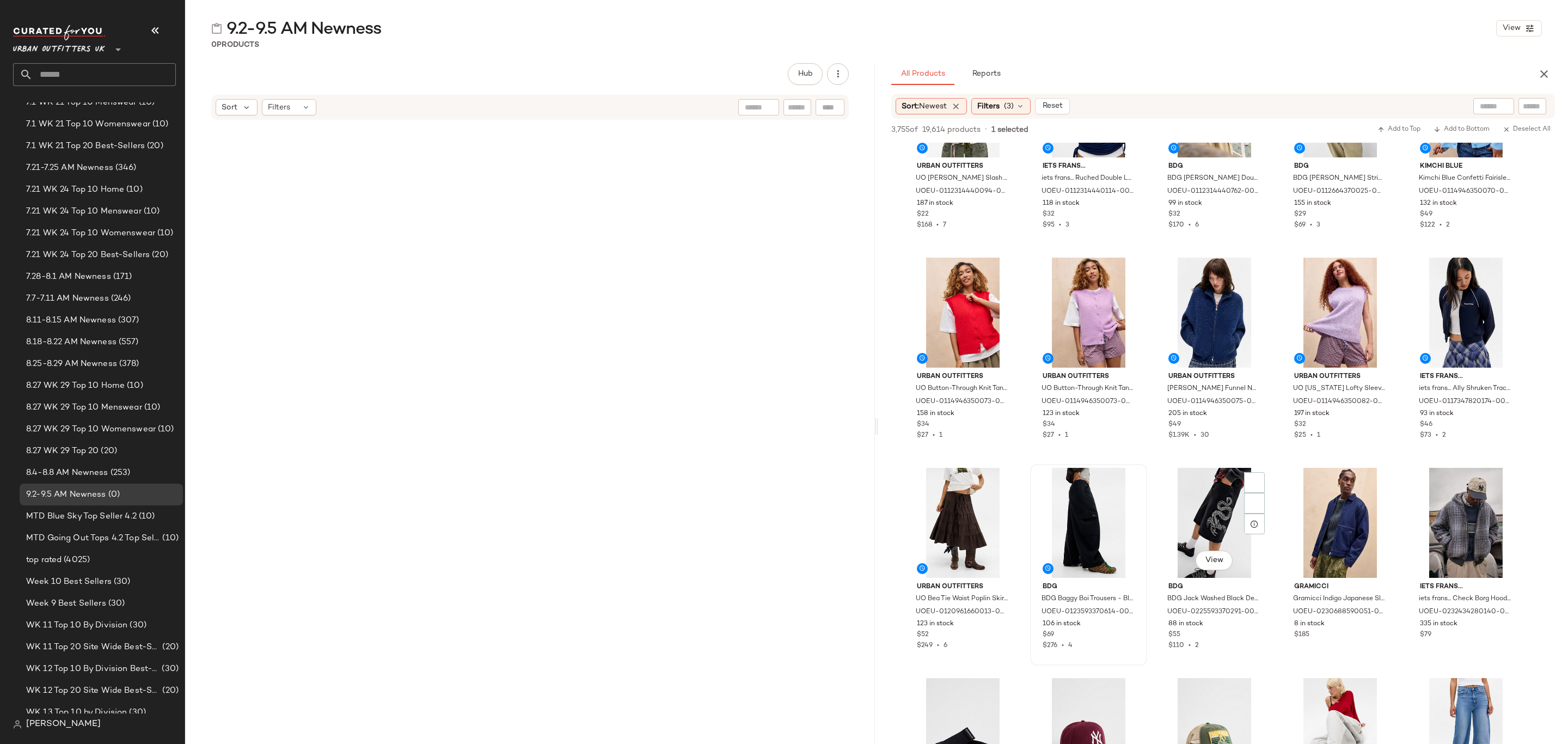
click at [1110, 634] on div "$69" at bounding box center [1088, 635] width 92 height 10
